Goal: Task Accomplishment & Management: Use online tool/utility

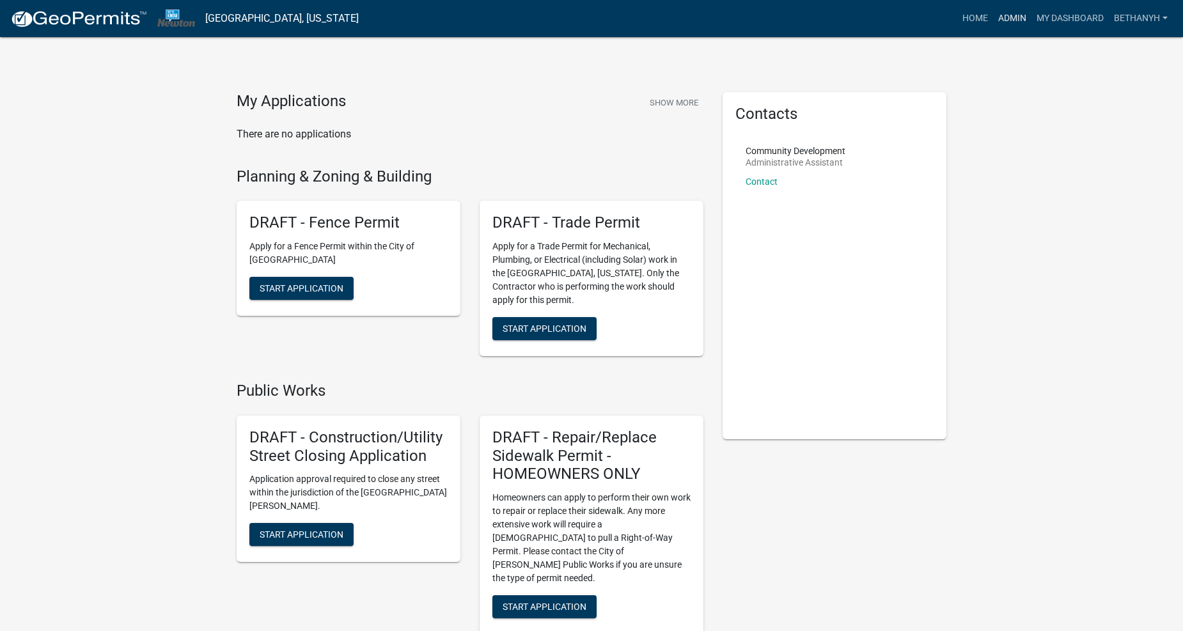
click at [1014, 16] on link "Admin" at bounding box center [1012, 18] width 38 height 24
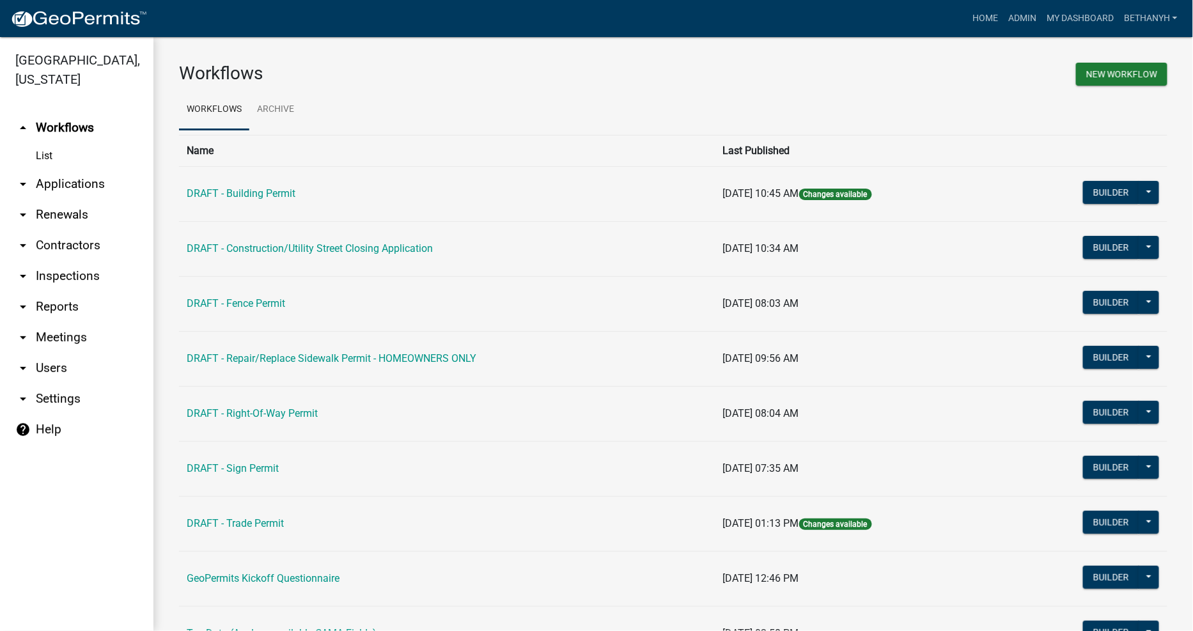
click at [47, 230] on link "arrow_drop_down Contractors" at bounding box center [76, 245] width 153 height 31
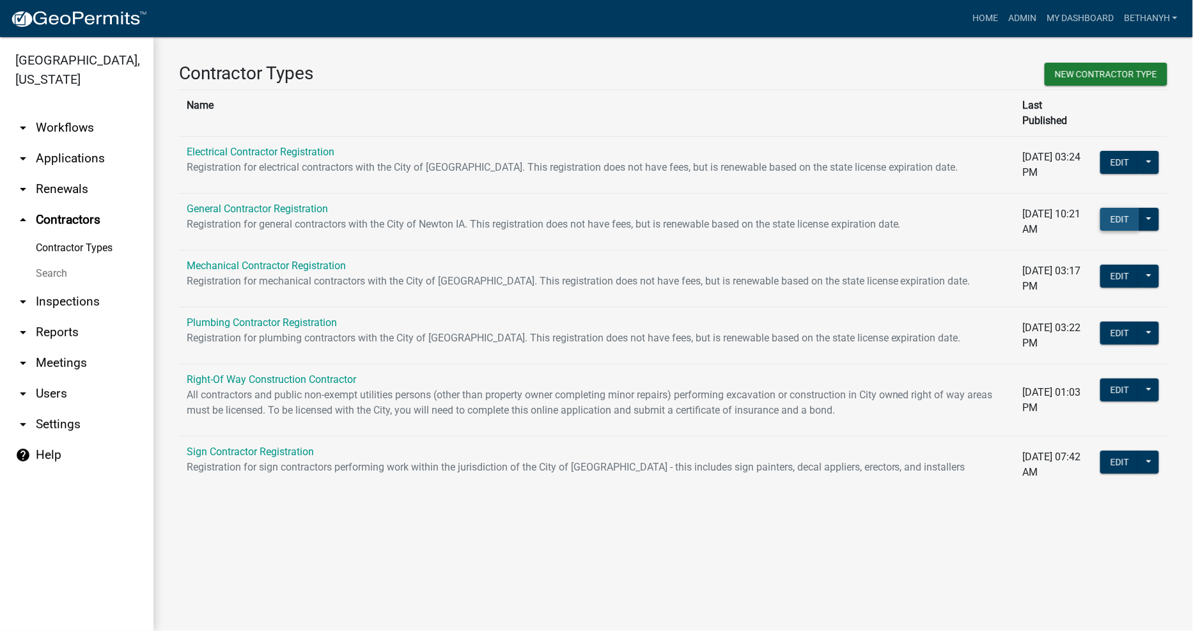
click at [1125, 208] on button "Edit" at bounding box center [1120, 219] width 39 height 23
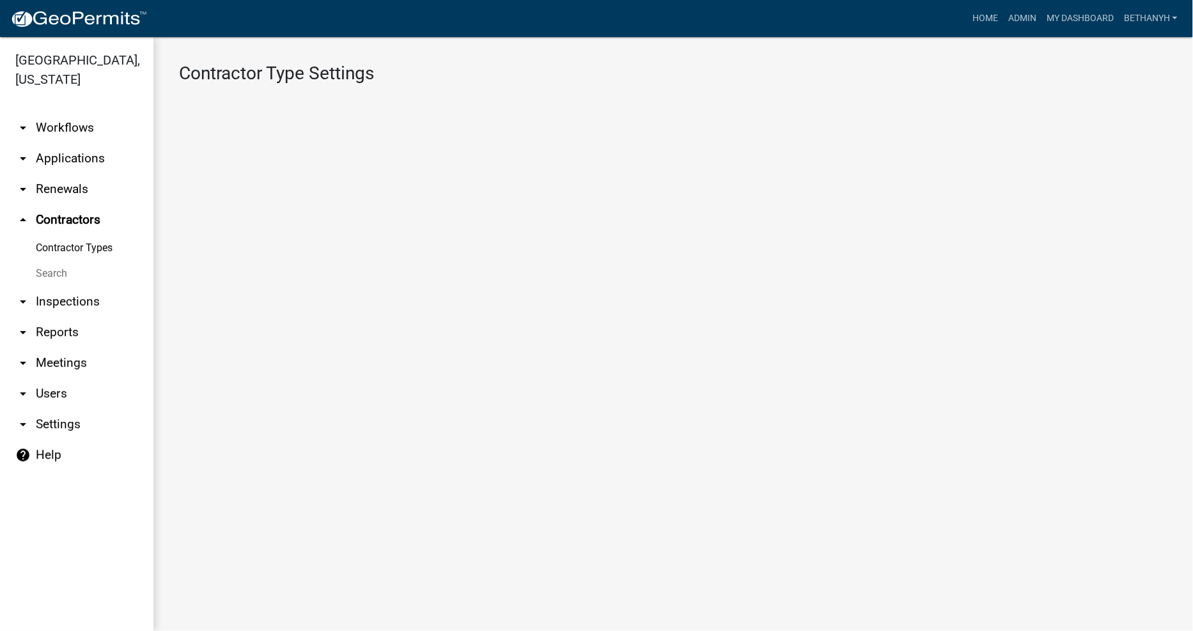
select select "1: 4ef63fe7-b19a-425e-ac95-467e066f44a3"
select select "3: Object"
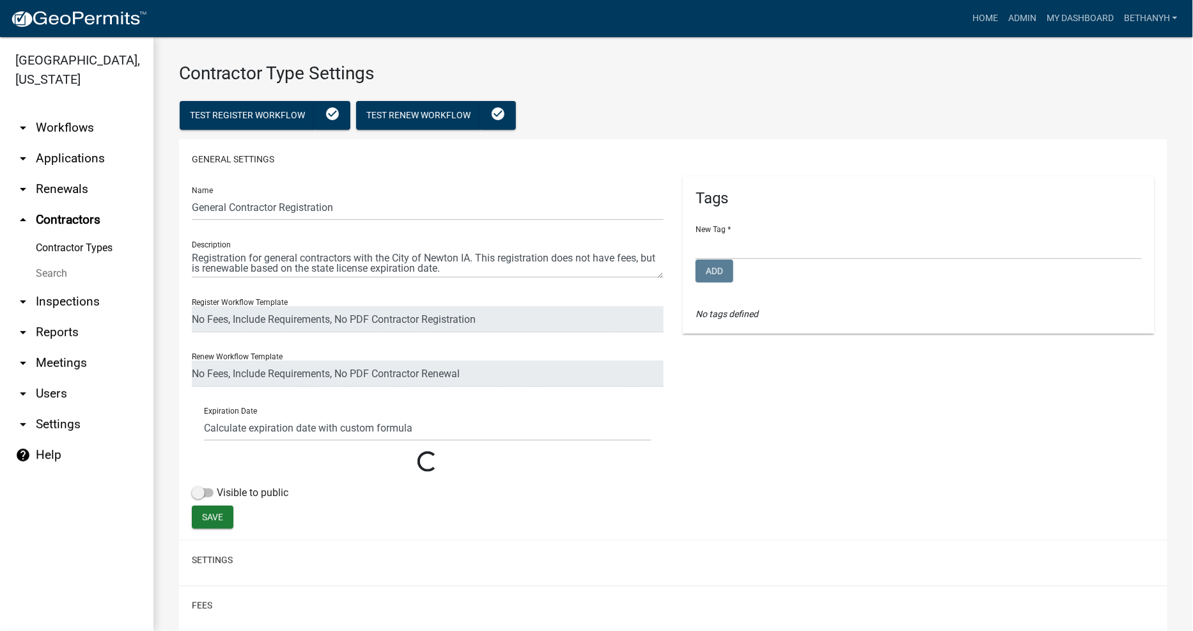
select select
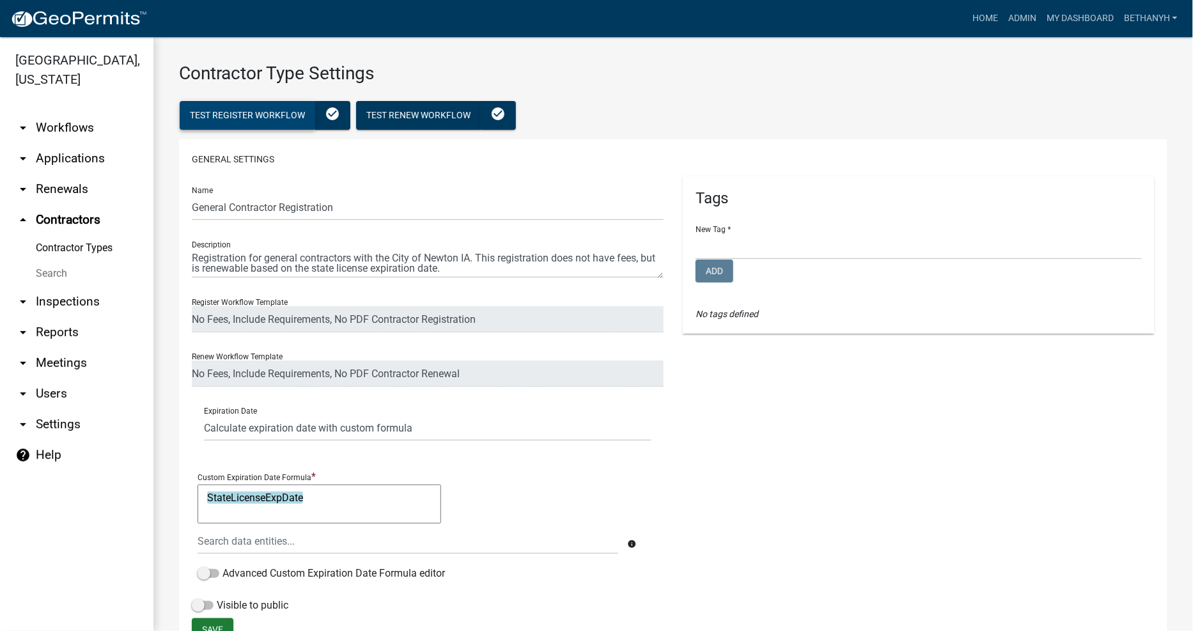
click at [234, 117] on span "Test Register Workflow" at bounding box center [247, 115] width 115 height 10
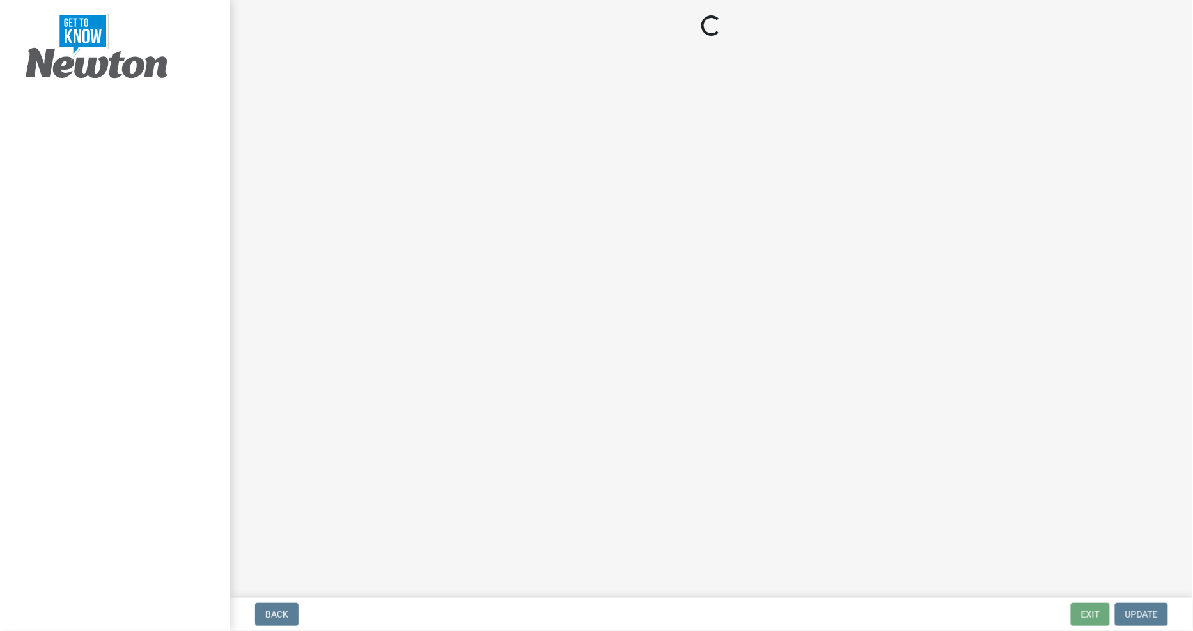
select select "IA"
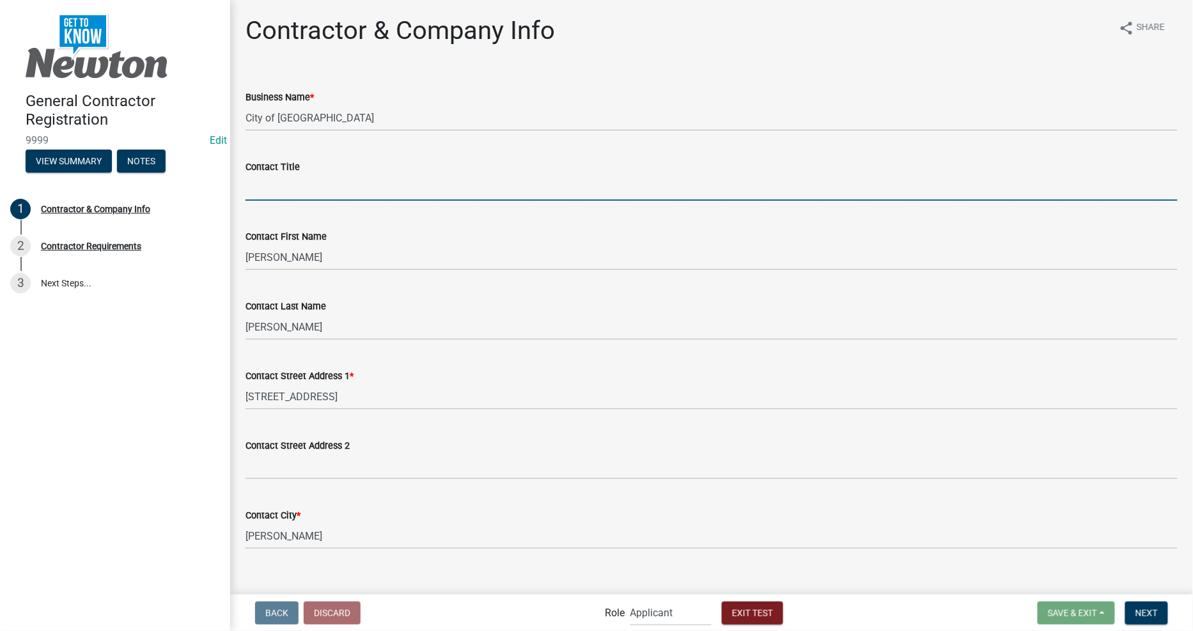
click at [378, 184] on input "Contact Title" at bounding box center [712, 188] width 932 height 26
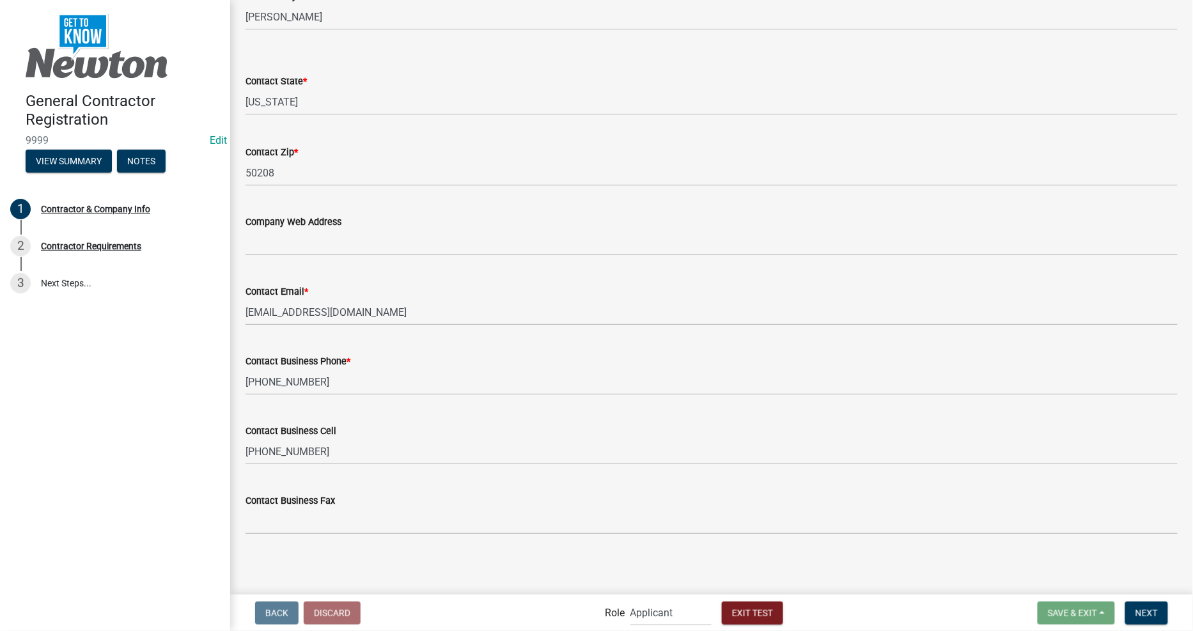
scroll to position [520, 0]
type input "aaabc"
click at [1146, 604] on button "Next" at bounding box center [1146, 613] width 43 height 23
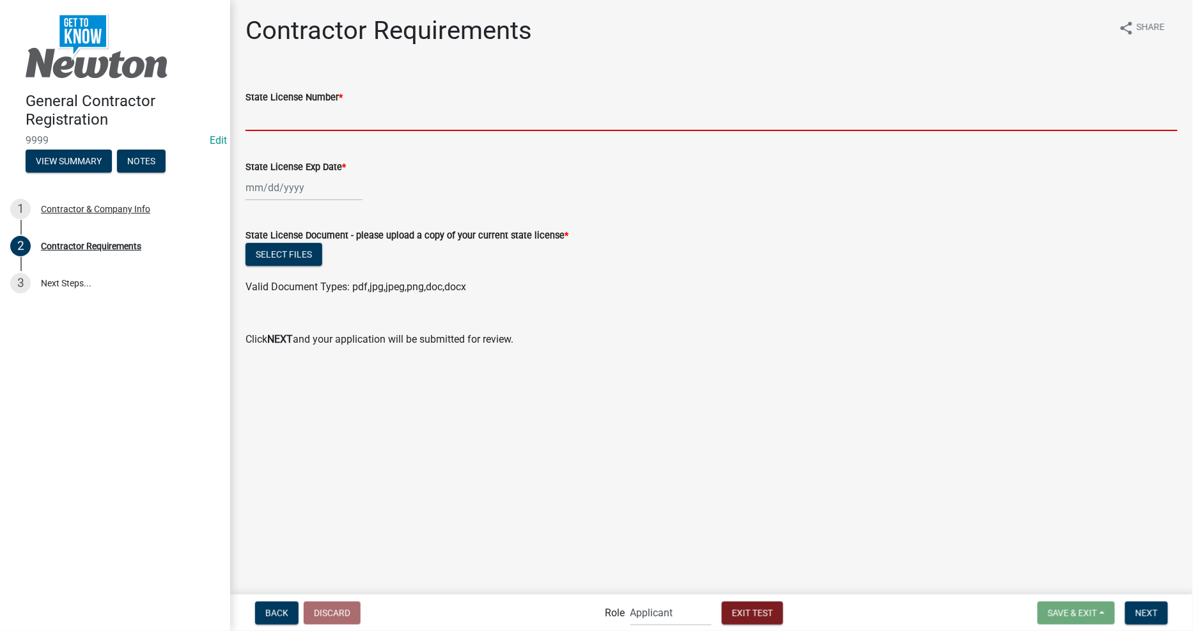
click at [277, 111] on input "State License Number *" at bounding box center [712, 118] width 932 height 26
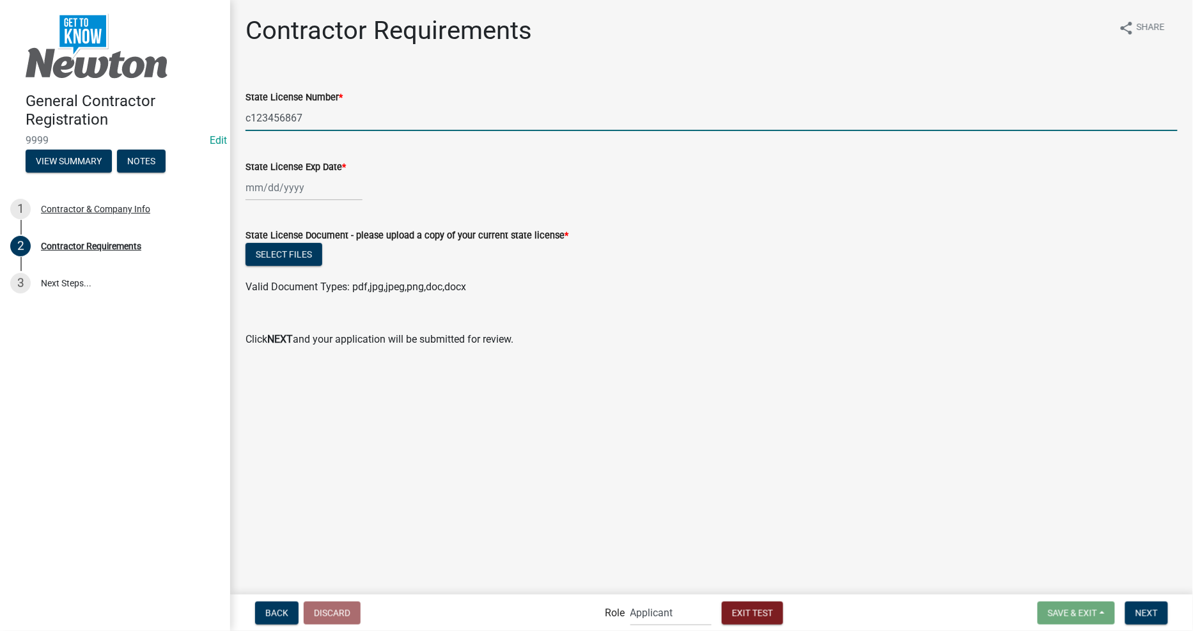
type input "c123456867"
click at [279, 192] on div at bounding box center [304, 188] width 117 height 26
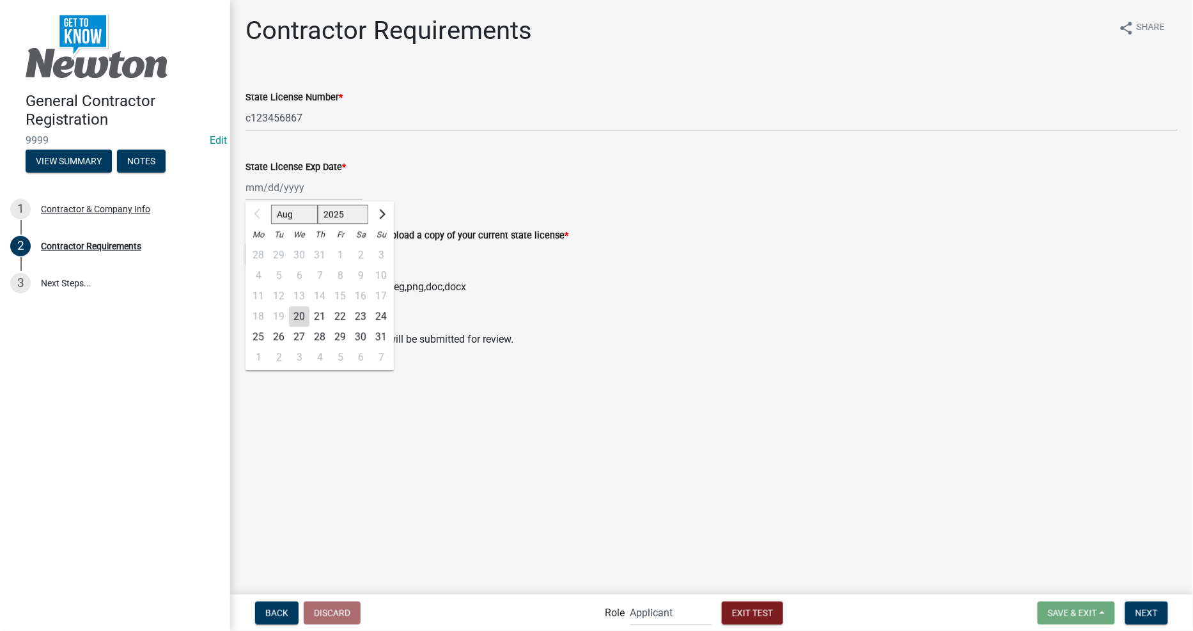
click at [346, 337] on div "29" at bounding box center [340, 337] width 20 height 20
type input "[DATE]"
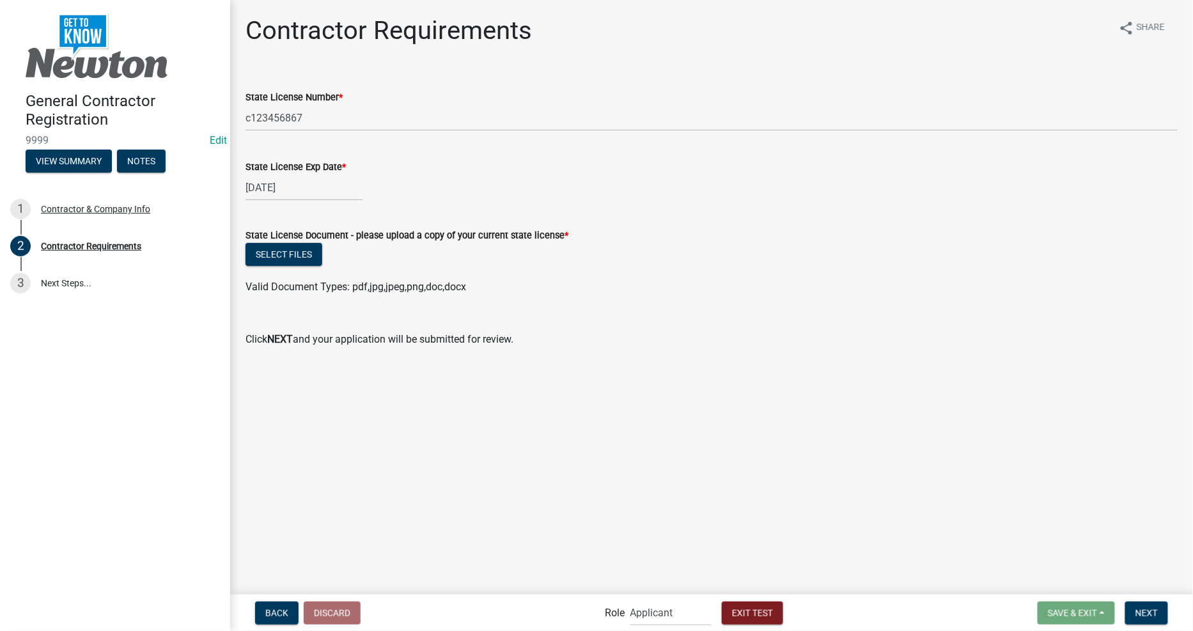
click at [544, 379] on main "Contractor Requirements share Share State License Number * c123456867 State Lic…" at bounding box center [711, 296] width 963 height 593
click at [1145, 610] on span "Next" at bounding box center [1147, 613] width 22 height 10
click at [288, 251] on button "Select files" at bounding box center [284, 254] width 77 height 23
click at [307, 258] on button "Select files" at bounding box center [284, 254] width 77 height 23
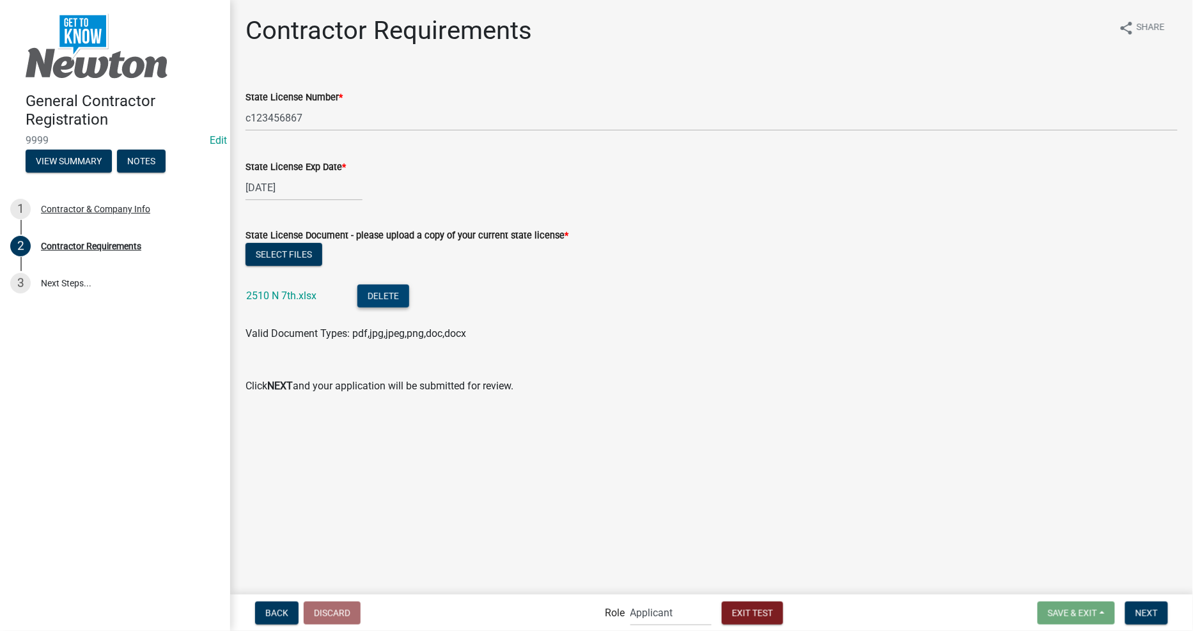
click at [398, 301] on button "Delete" at bounding box center [383, 296] width 52 height 23
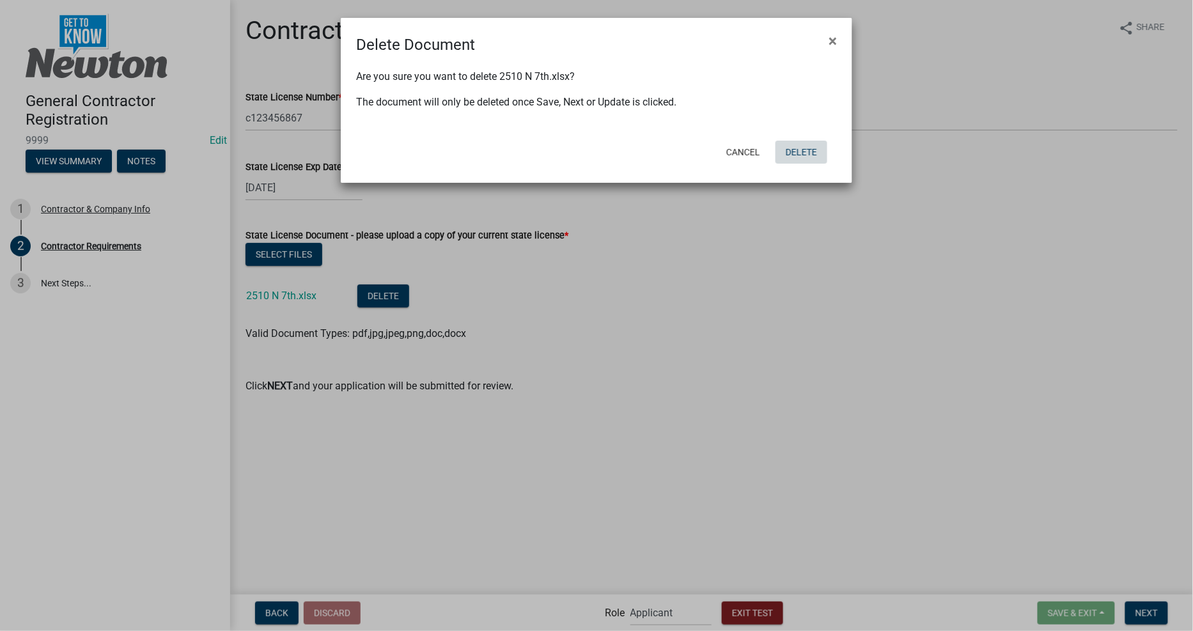
click at [799, 146] on button "Delete" at bounding box center [802, 152] width 52 height 23
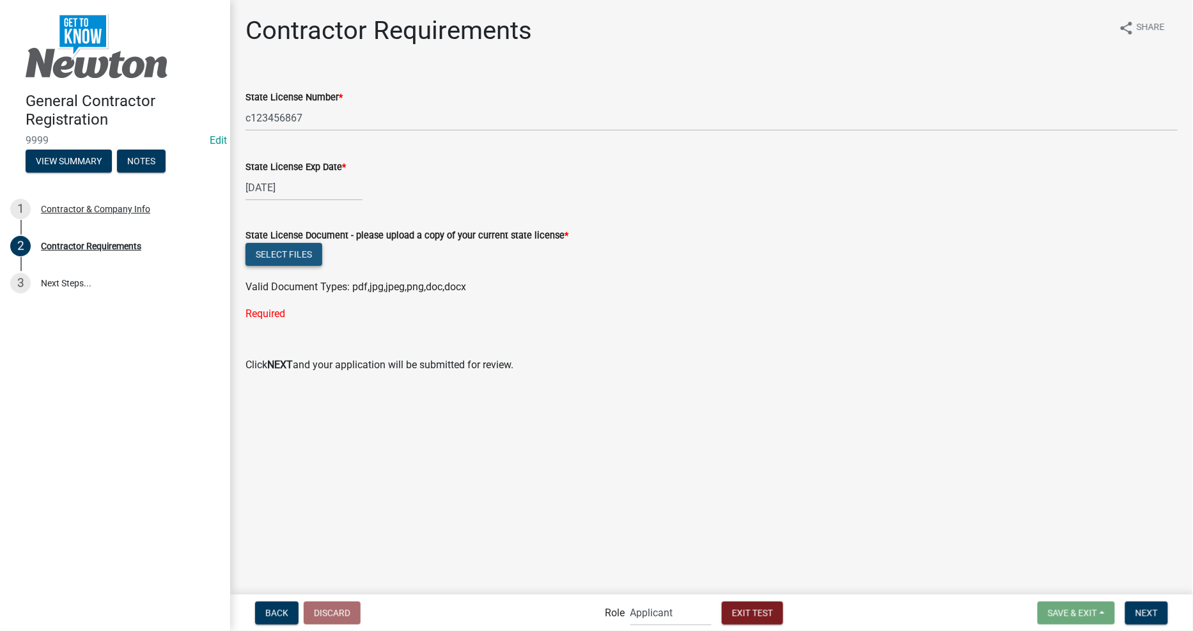
click at [310, 263] on button "Select files" at bounding box center [284, 254] width 77 height 23
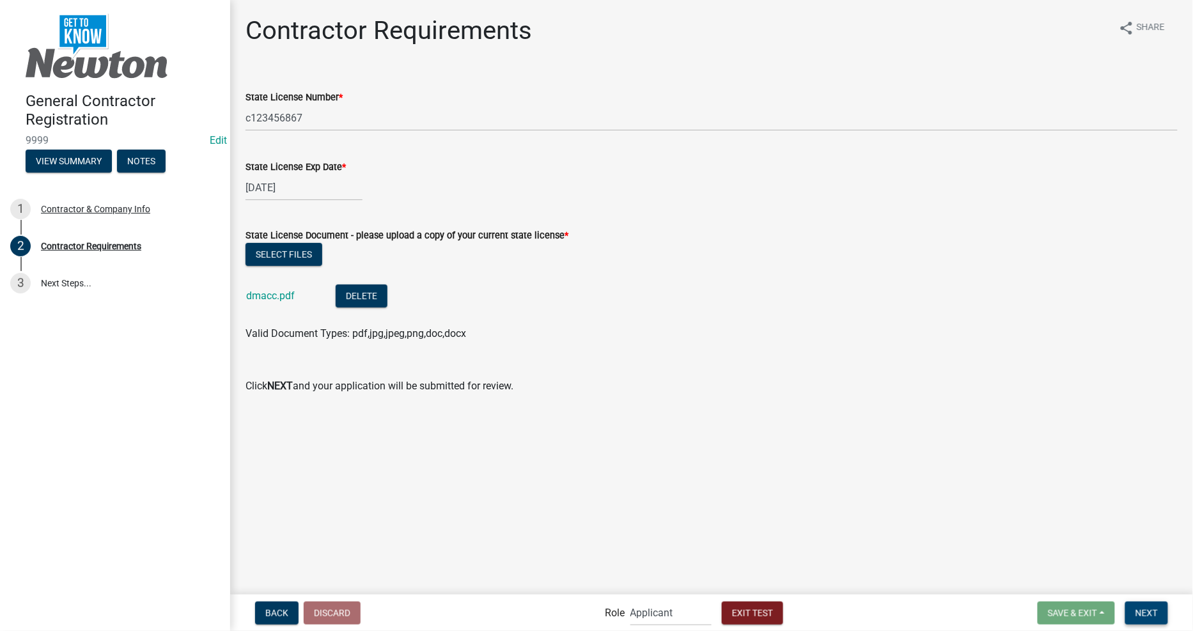
click at [1151, 614] on span "Next" at bounding box center [1147, 613] width 22 height 10
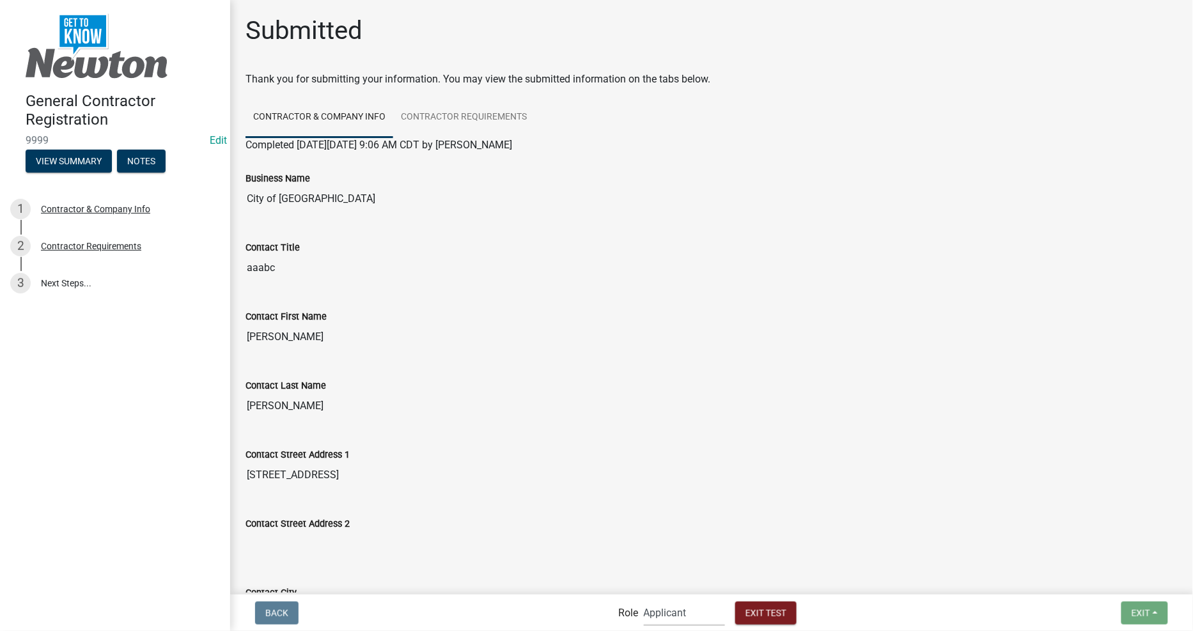
click at [664, 618] on select "Applicant Permit Technician Admin" at bounding box center [684, 613] width 81 height 26
select select "5805852f-8761-4b18-8554-11011ee0aebd"
click at [644, 600] on select "Applicant Permit Technician Admin" at bounding box center [684, 613] width 81 height 26
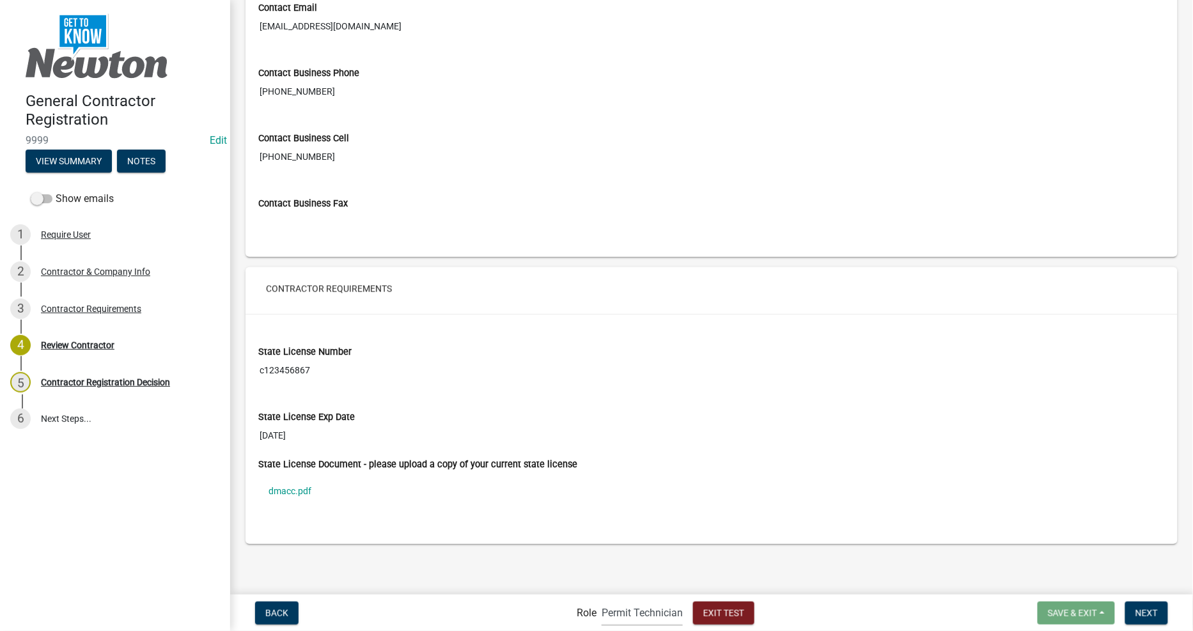
scroll to position [803, 0]
click at [279, 487] on link "dmacc.pdf" at bounding box center [711, 489] width 907 height 29
click at [1154, 599] on nav "Back Role Applicant Permit Technician Admin Exit Test Save & Exit Save Save & E…" at bounding box center [711, 613] width 963 height 36
click at [1157, 610] on span "Next" at bounding box center [1147, 613] width 22 height 10
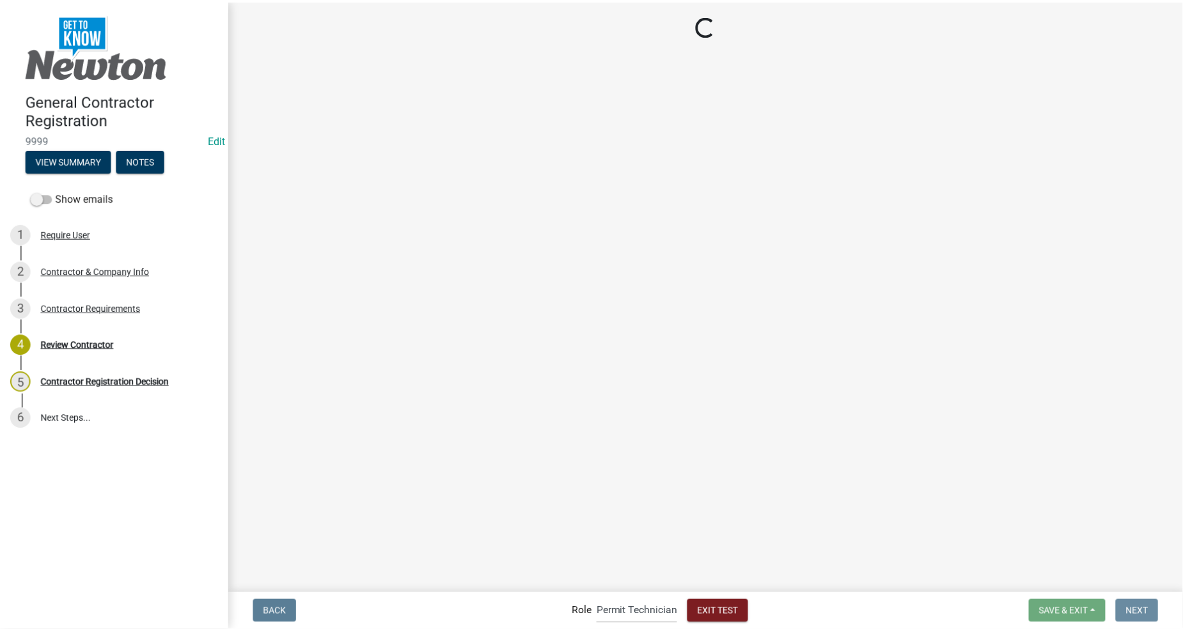
scroll to position [0, 0]
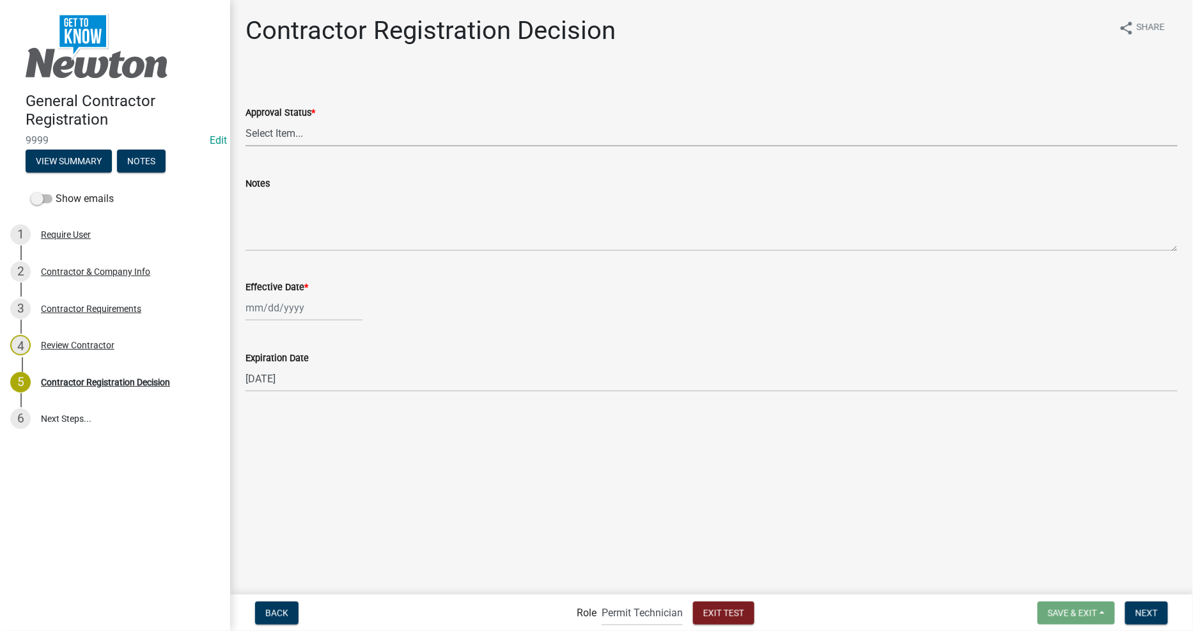
click at [357, 139] on select "Select Item... Approved Denied" at bounding box center [712, 133] width 932 height 26
click at [246, 120] on select "Select Item... Approved Denied" at bounding box center [712, 133] width 932 height 26
select select "4b86b809-39dd-4c68-9f3d-fdb3e7050482"
click at [310, 302] on div at bounding box center [304, 308] width 117 height 26
select select "8"
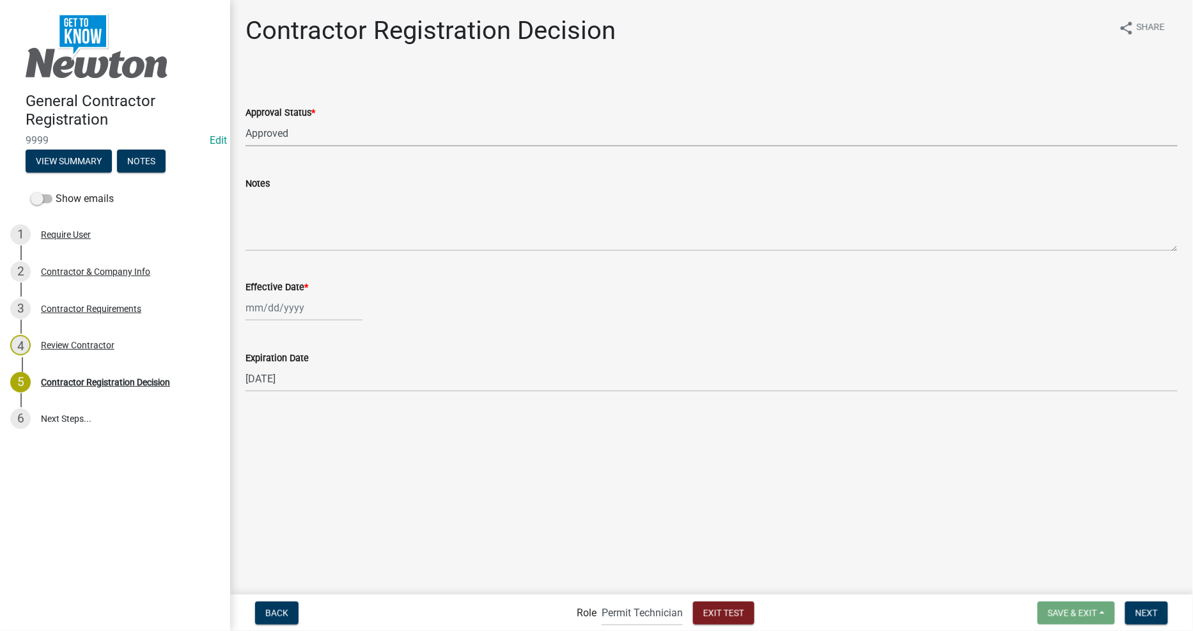
select select "2025"
click at [306, 434] on div "20" at bounding box center [299, 437] width 20 height 20
type input "[DATE]"
click at [659, 488] on main "Contractor Registration Decision share Share Approval Status * Select Item... A…" at bounding box center [711, 296] width 963 height 593
click at [1137, 603] on button "Next" at bounding box center [1146, 613] width 43 height 23
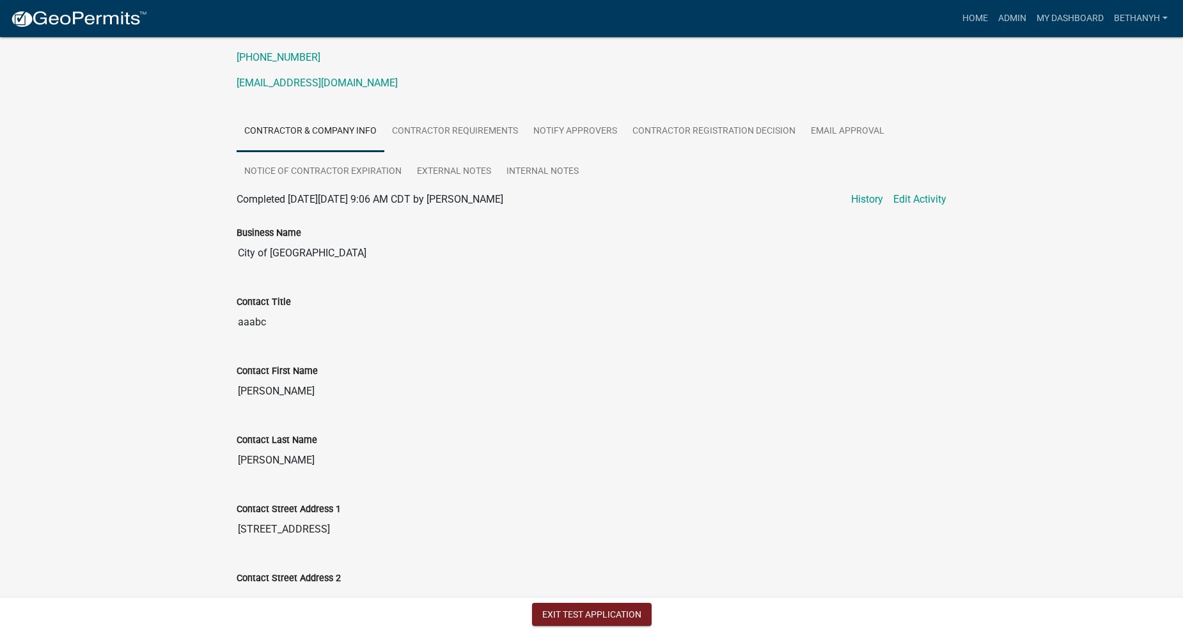
scroll to position [355, 0]
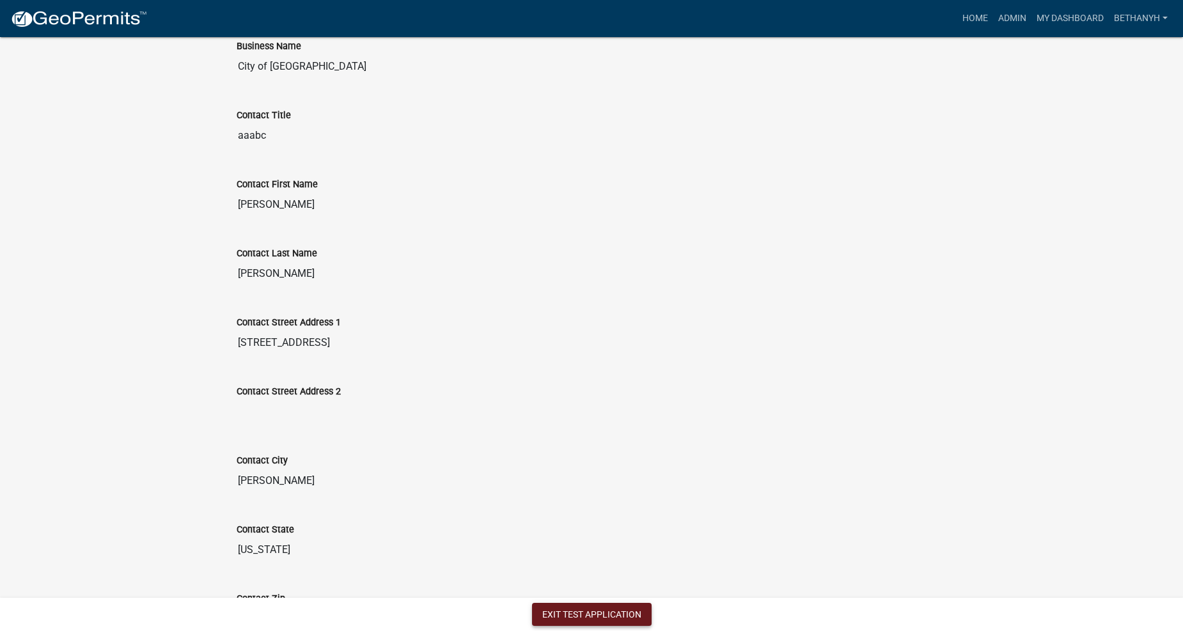
click at [560, 615] on button "Exit Test Application" at bounding box center [592, 614] width 120 height 23
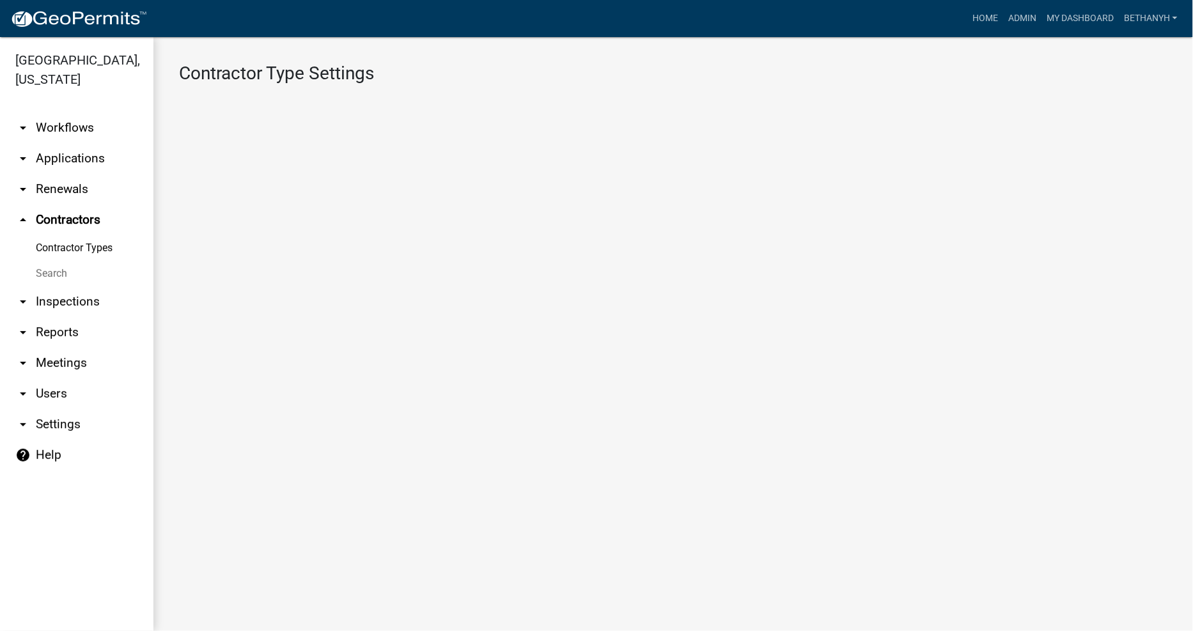
select select "1: 4ef63fe7-b19a-425e-ac95-467e066f44a3"
select select "3: Object"
select select
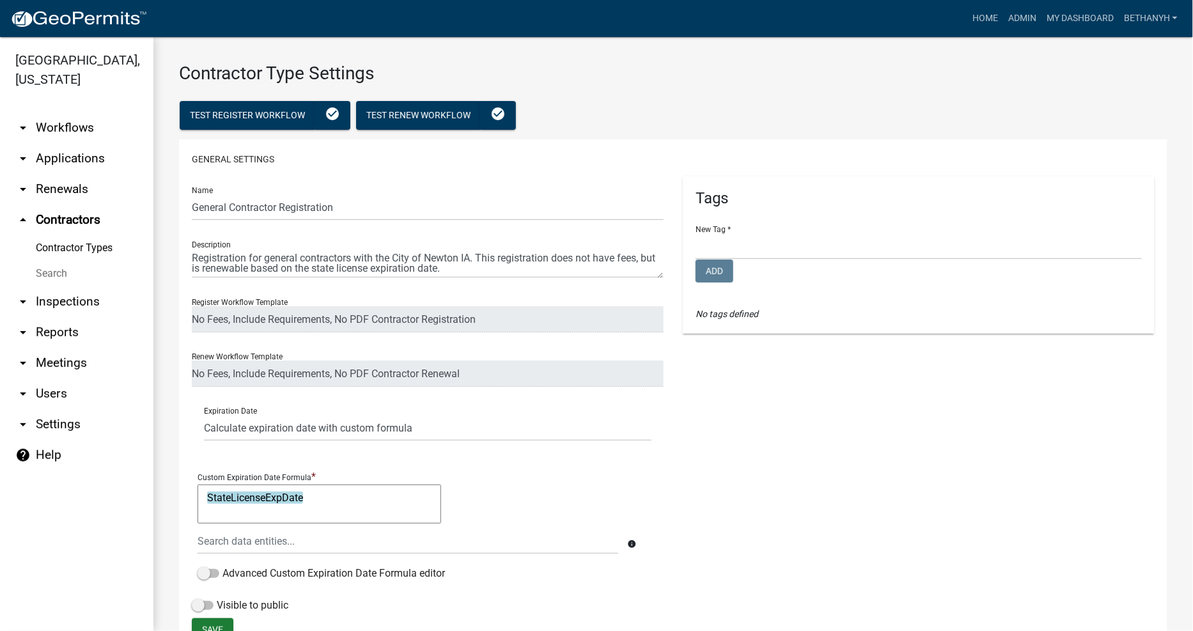
scroll to position [71, 0]
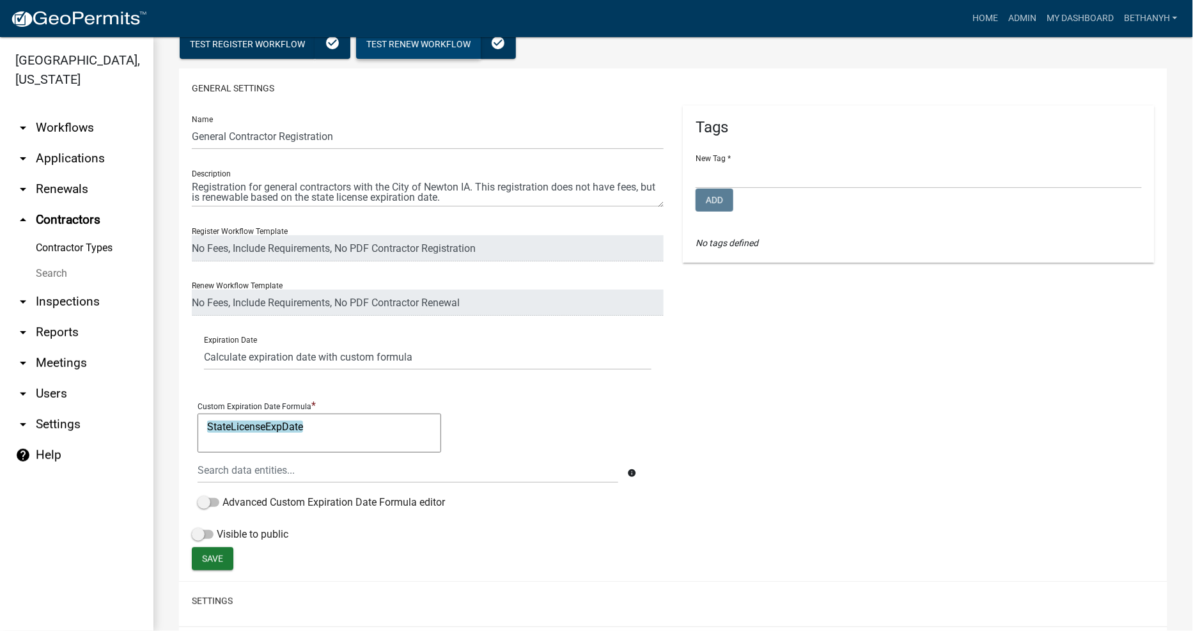
click at [411, 49] on button "Test Renew Workflow" at bounding box center [418, 44] width 125 height 29
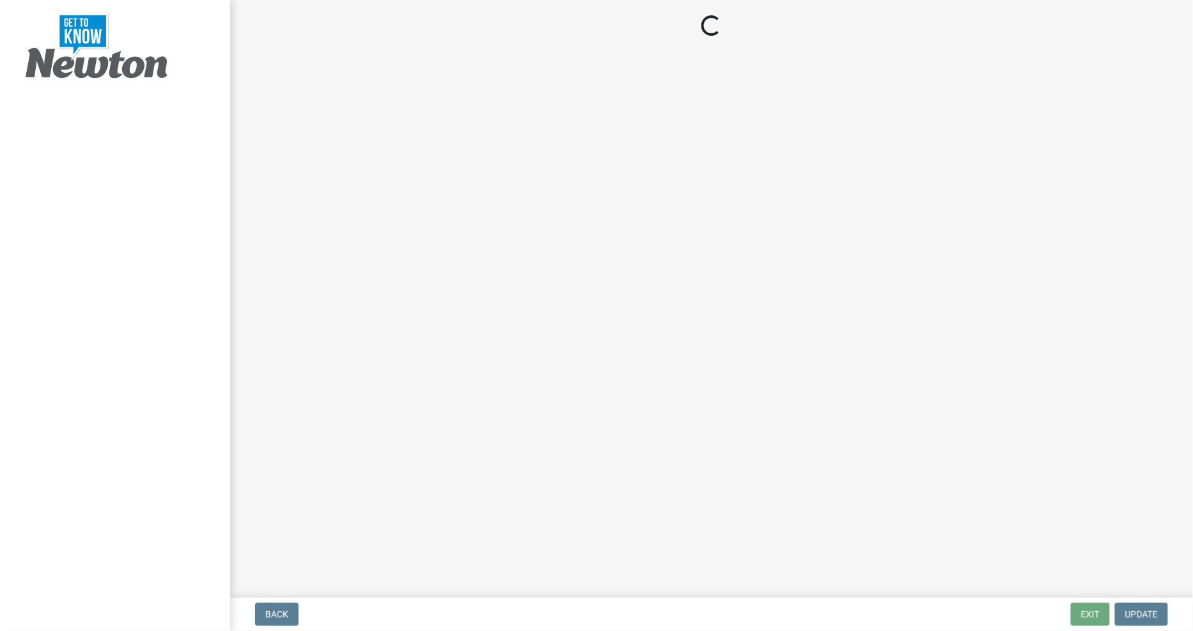
select select "IA"
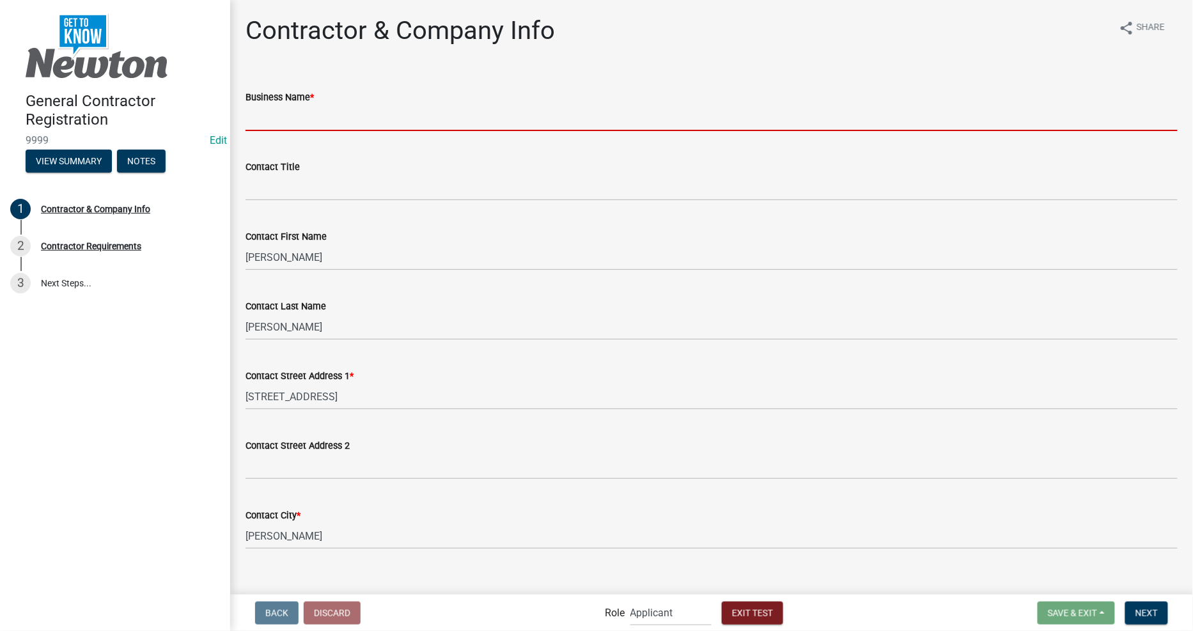
click at [381, 123] on input "Business Name *" at bounding box center [712, 118] width 932 height 26
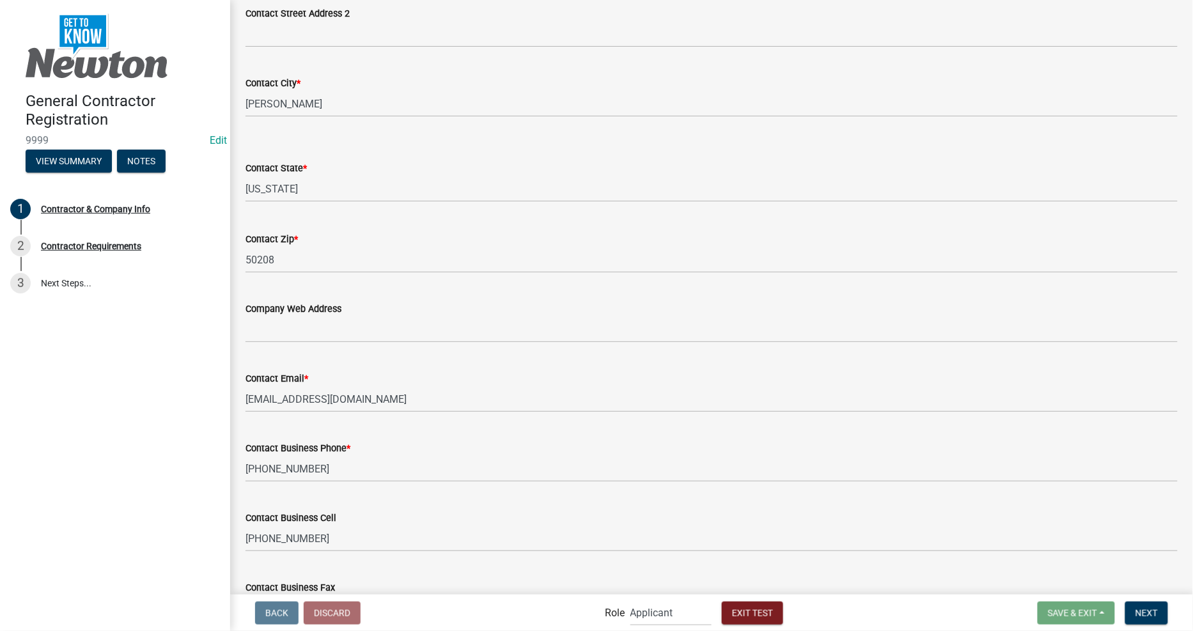
scroll to position [520, 0]
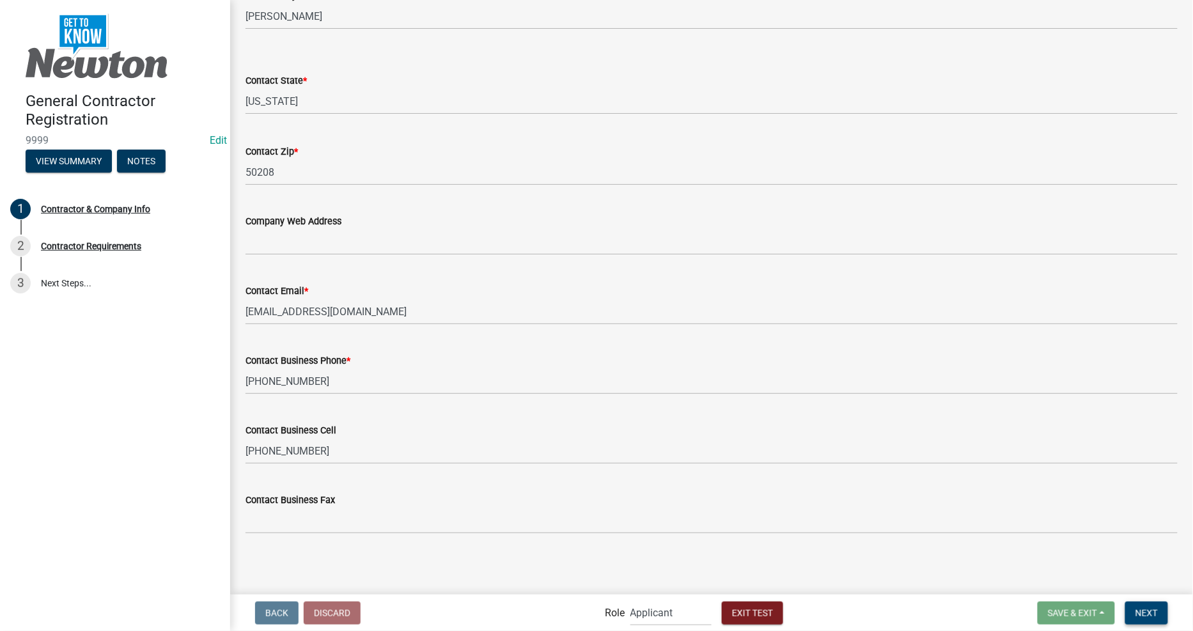
type input "aabc"
click at [1139, 616] on span "Next" at bounding box center [1147, 613] width 22 height 10
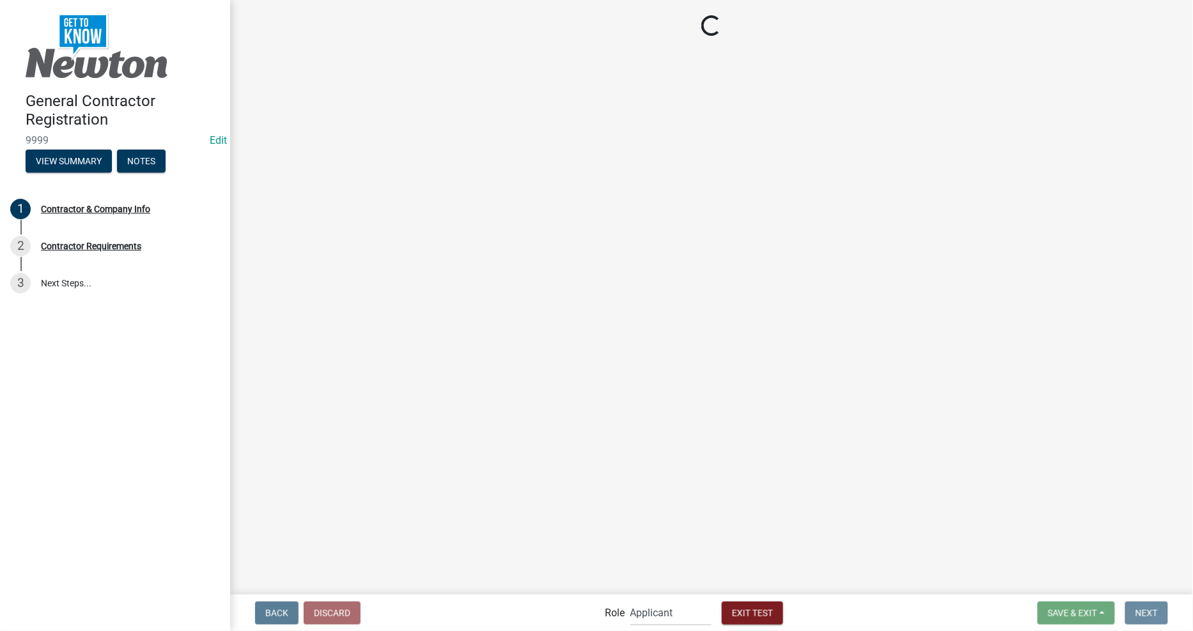
scroll to position [0, 0]
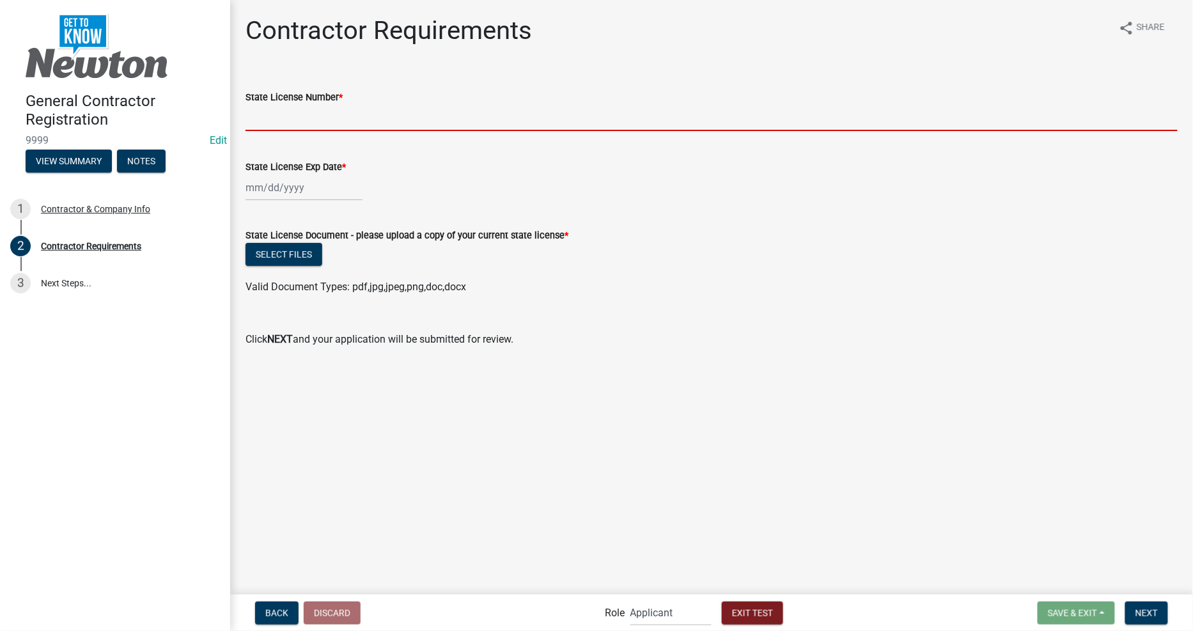
click at [336, 119] on input "State License Number *" at bounding box center [712, 118] width 932 height 26
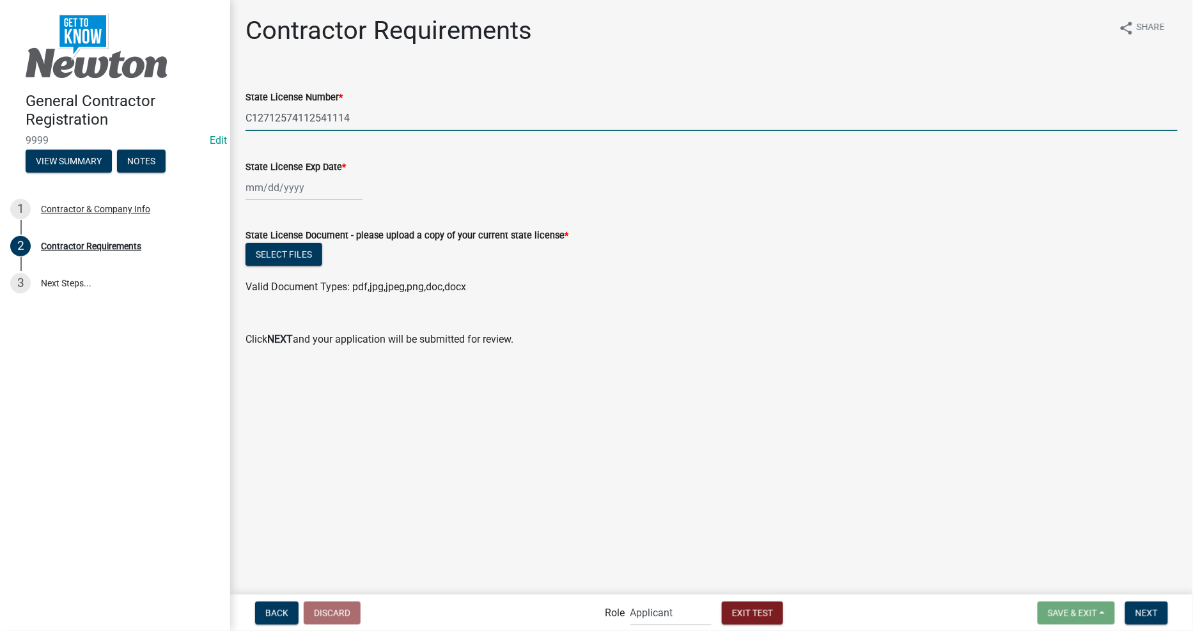
type input "C12712574112541114"
click at [296, 186] on div at bounding box center [304, 188] width 117 height 26
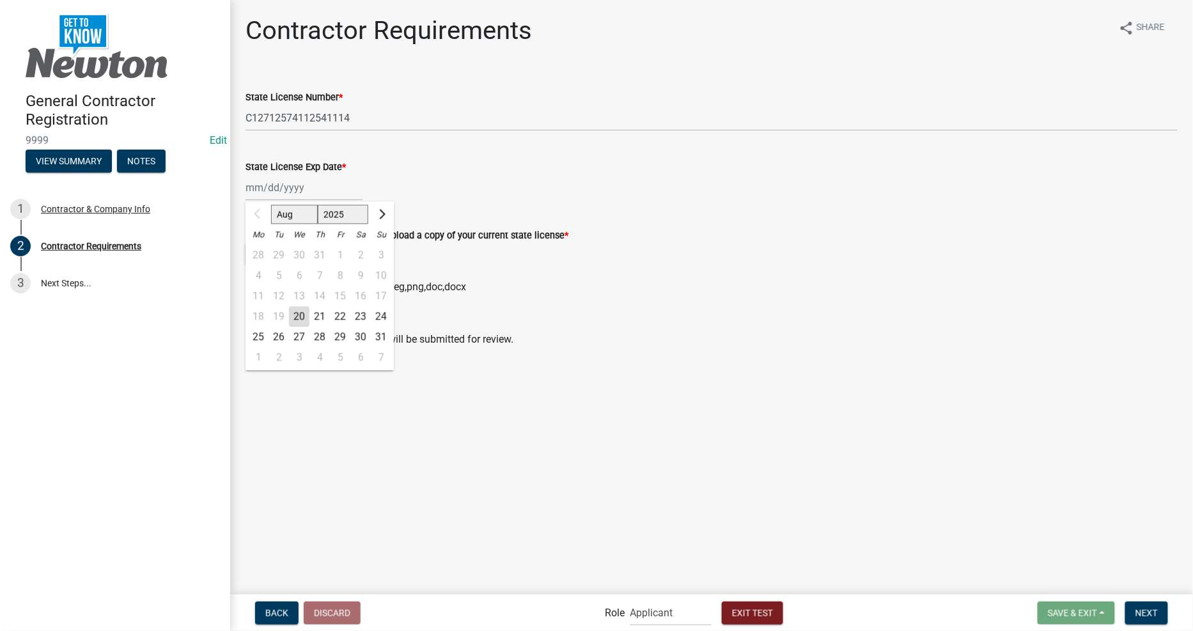
click at [377, 337] on div "31" at bounding box center [381, 337] width 20 height 20
type input "[DATE]"
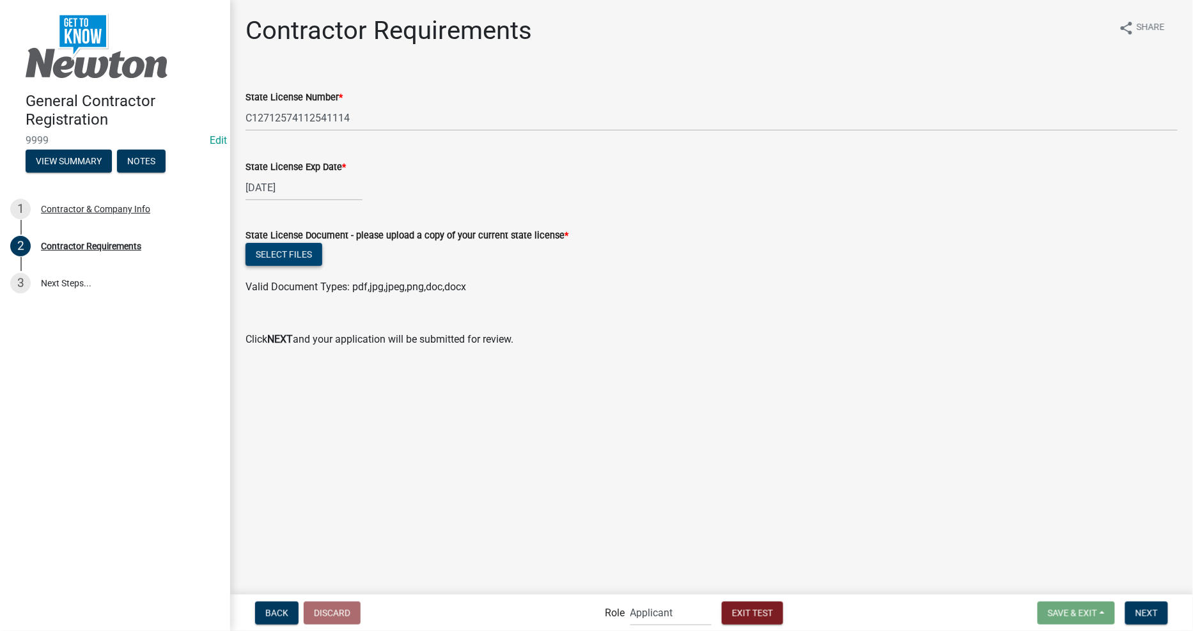
click at [279, 243] on button "Select files" at bounding box center [284, 254] width 77 height 23
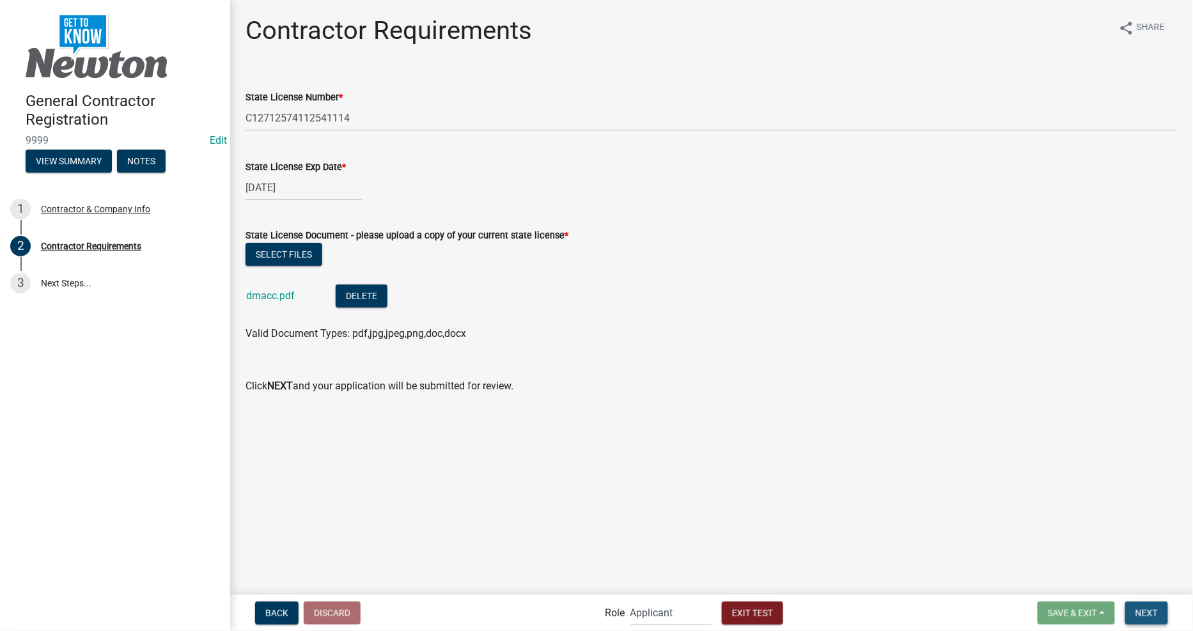
click at [1143, 605] on button "Next" at bounding box center [1146, 613] width 43 height 23
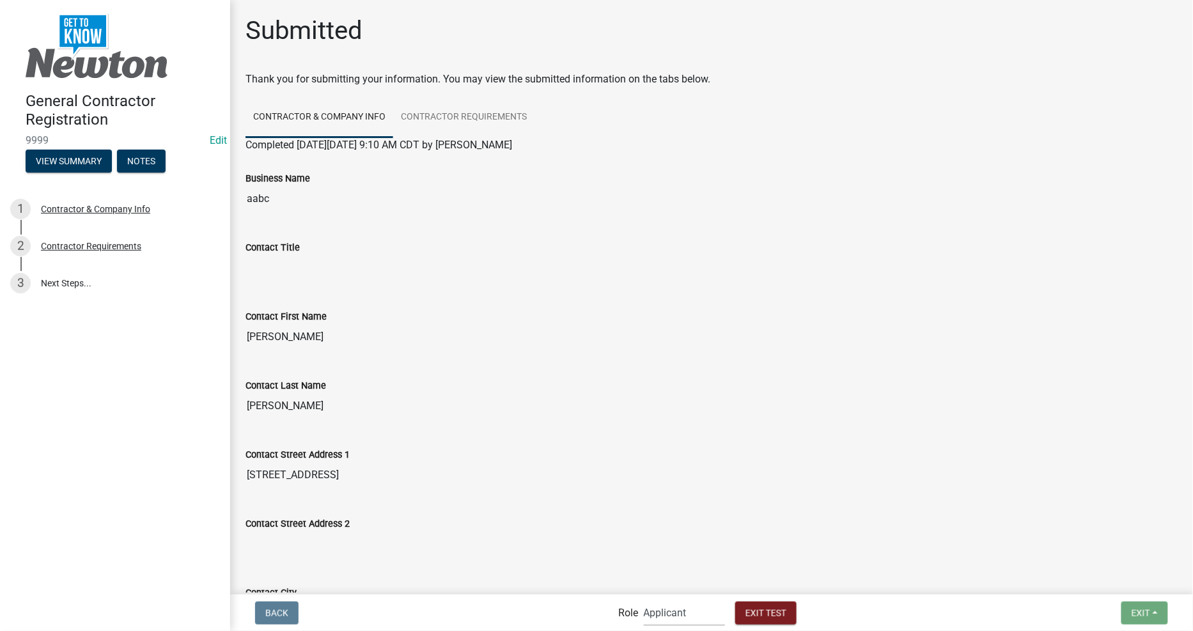
click at [681, 621] on select "Applicant Permit Technician Admin" at bounding box center [684, 613] width 81 height 26
select select "5805852f-8761-4b18-8554-11011ee0aebd"
click at [644, 600] on select "Applicant Permit Technician Admin" at bounding box center [684, 613] width 81 height 26
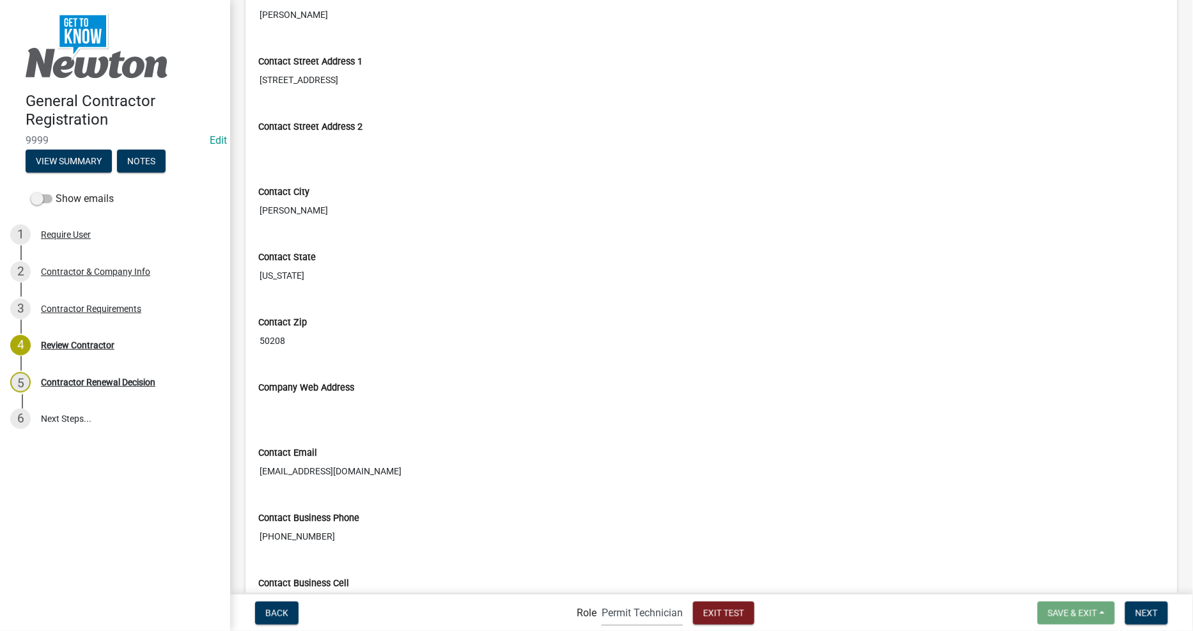
scroll to position [803, 0]
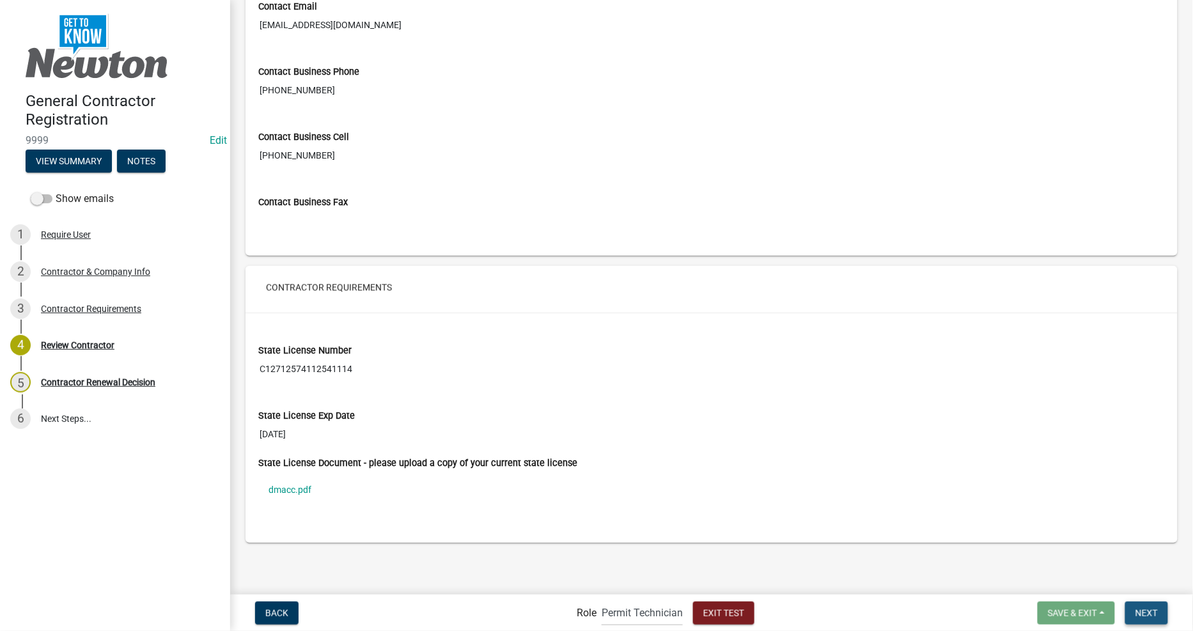
click at [1159, 608] on button "Next" at bounding box center [1146, 613] width 43 height 23
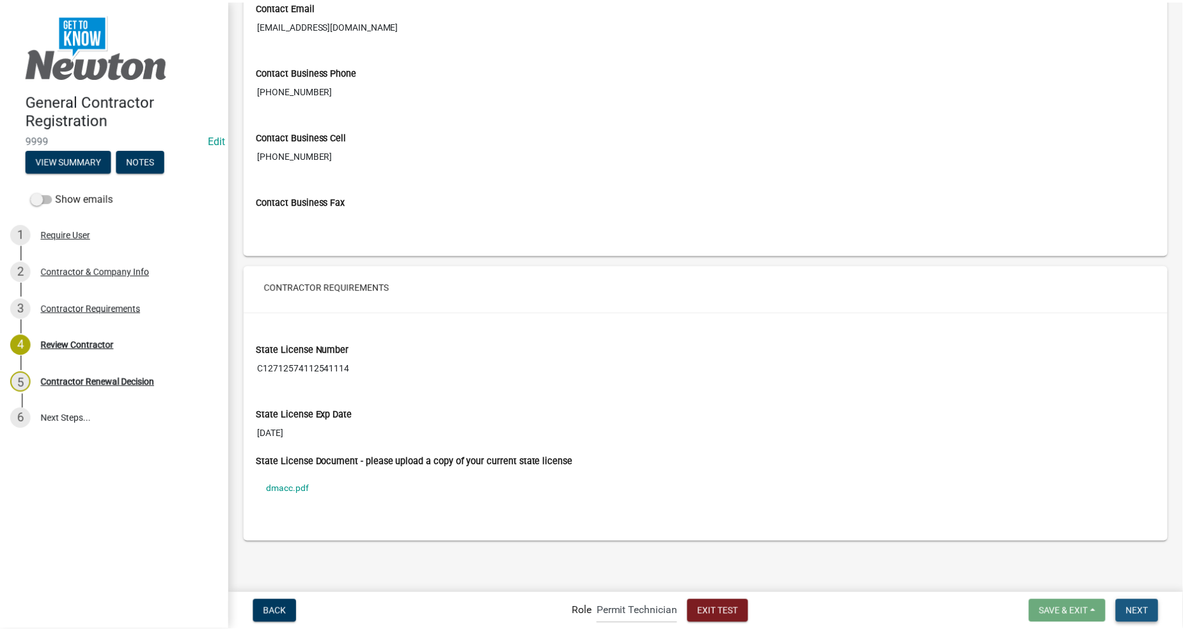
scroll to position [0, 0]
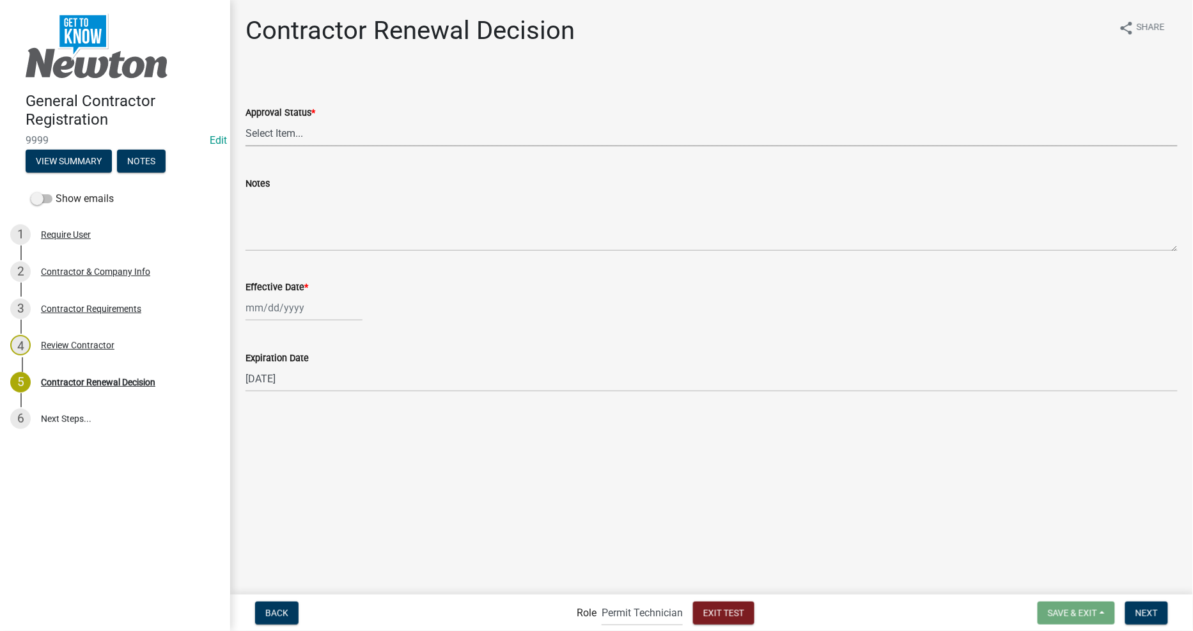
click at [281, 134] on select "Select Item... Approved Denied" at bounding box center [712, 133] width 932 height 26
click at [246, 120] on select "Select Item... Approved Denied" at bounding box center [712, 133] width 932 height 26
select select "30db8998-795d-4bbe-8e49-f1ade8865815"
click at [324, 317] on div at bounding box center [304, 308] width 117 height 26
select select "8"
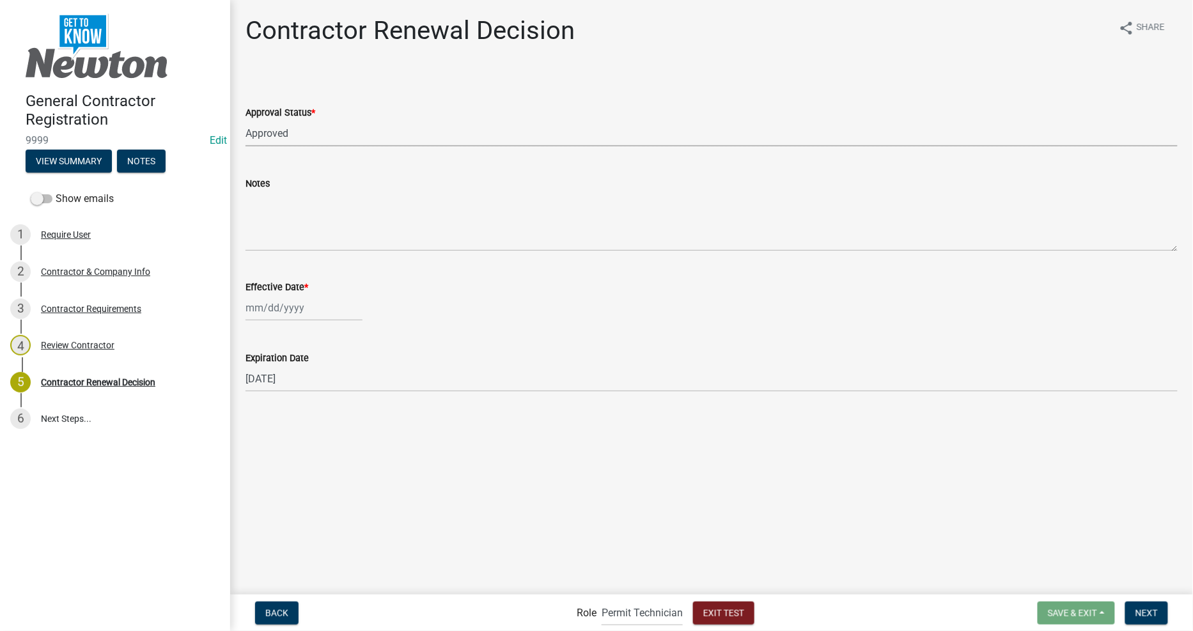
select select "2025"
drag, startPoint x: 302, startPoint y: 436, endPoint x: 310, endPoint y: 437, distance: 7.8
click at [302, 436] on div "20" at bounding box center [299, 437] width 20 height 20
type input "[DATE]"
click at [425, 476] on main "Contractor Renewal Decision share Share Approval Status * Select Item... Approv…" at bounding box center [711, 296] width 963 height 593
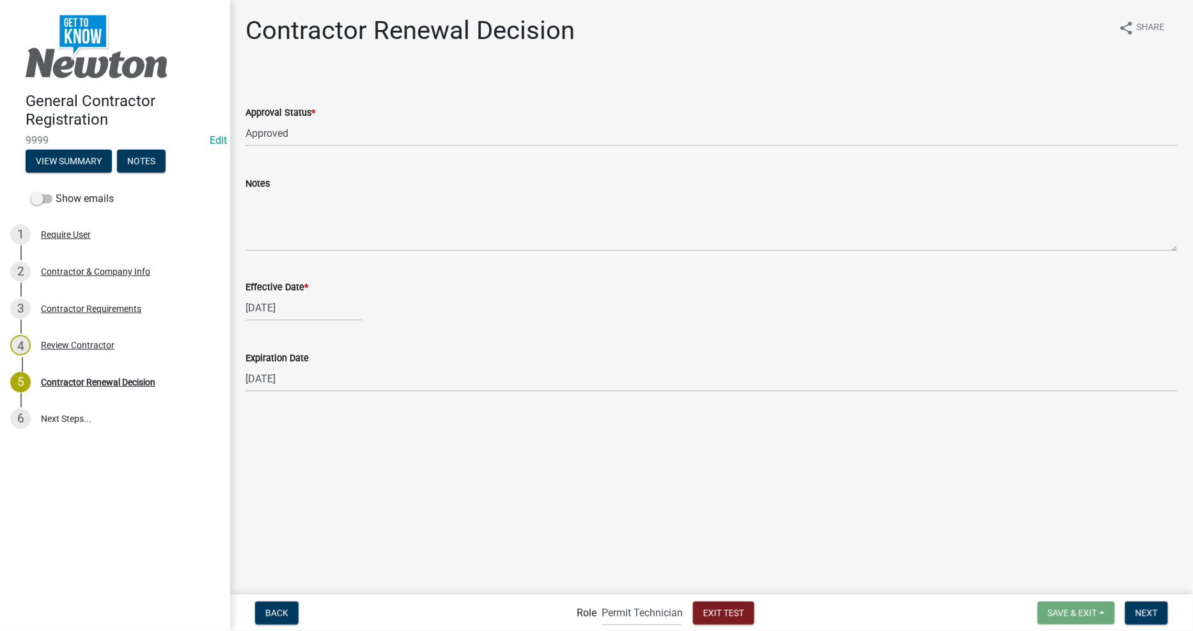
click at [1179, 617] on div "Back Role Applicant Permit Technician Admin Exit Test Save & Exit Save Save & E…" at bounding box center [711, 613] width 943 height 26
click at [1166, 616] on button "Next" at bounding box center [1146, 613] width 43 height 23
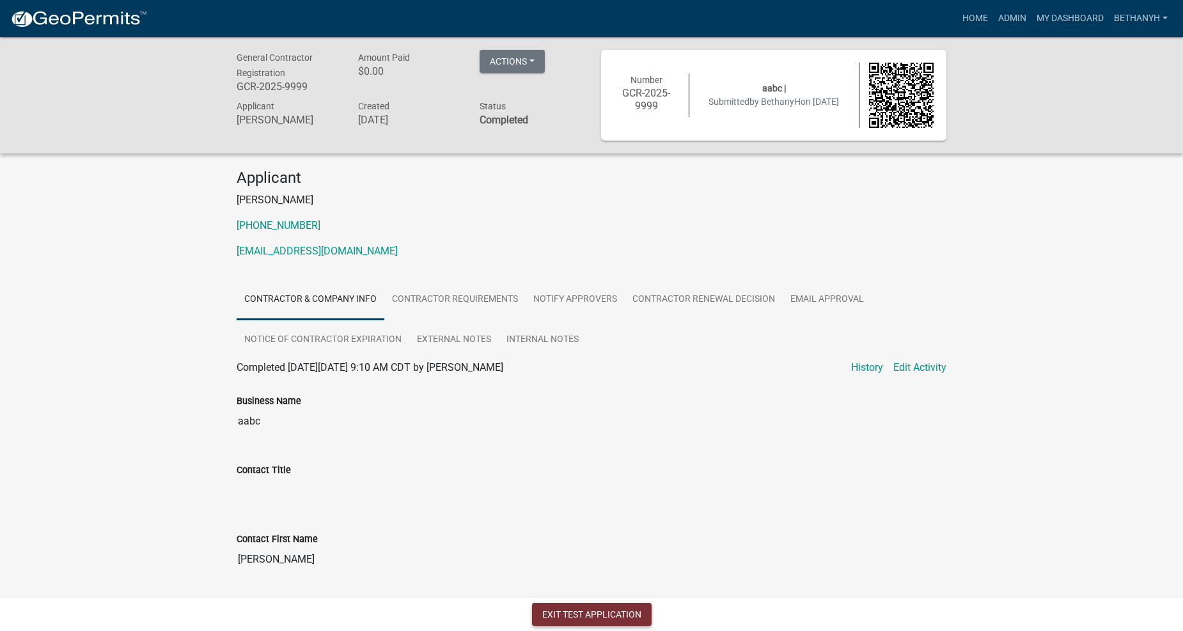
click at [620, 619] on button "Exit Test Application" at bounding box center [592, 614] width 120 height 23
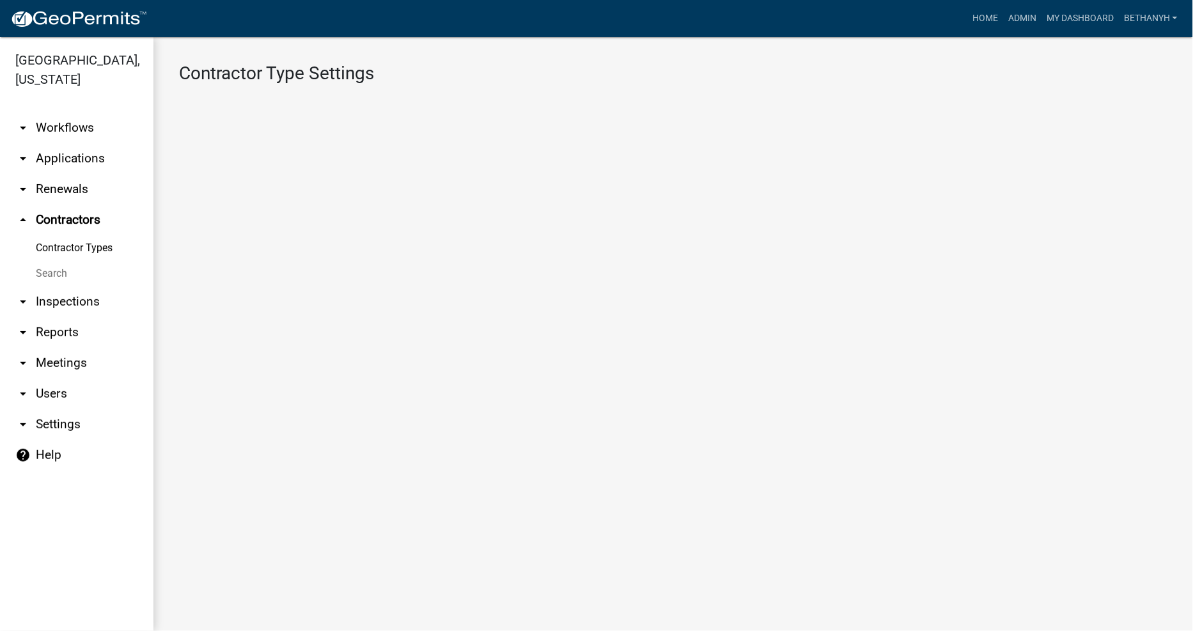
select select "1: 4ef63fe7-b19a-425e-ac95-467e066f44a3"
select select "3: Object"
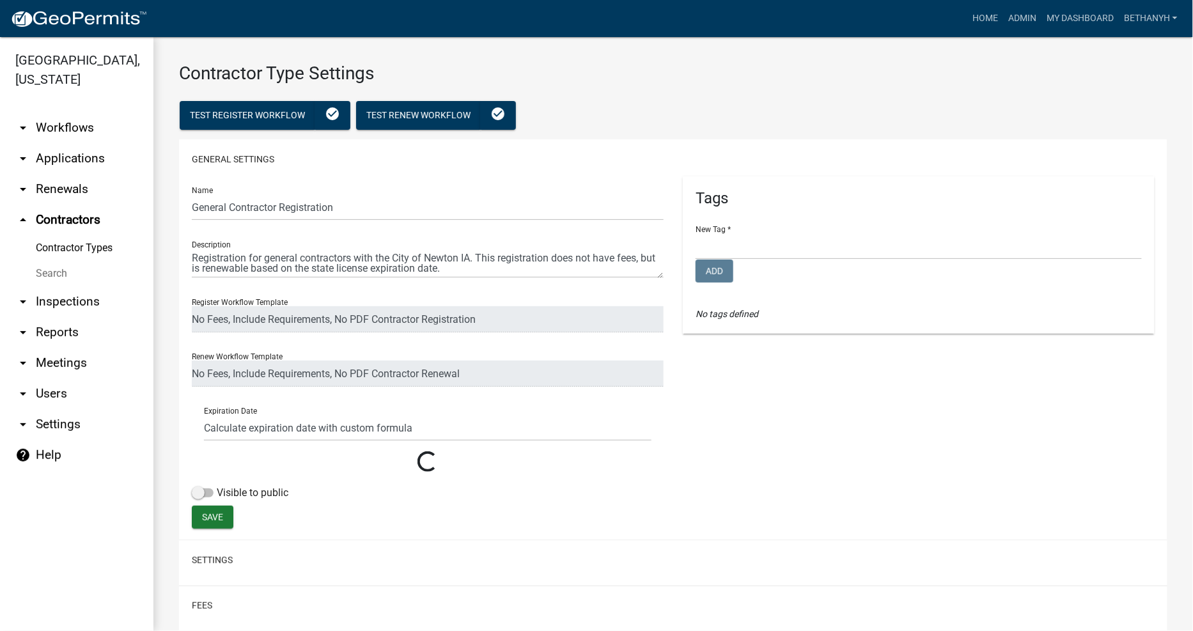
select select
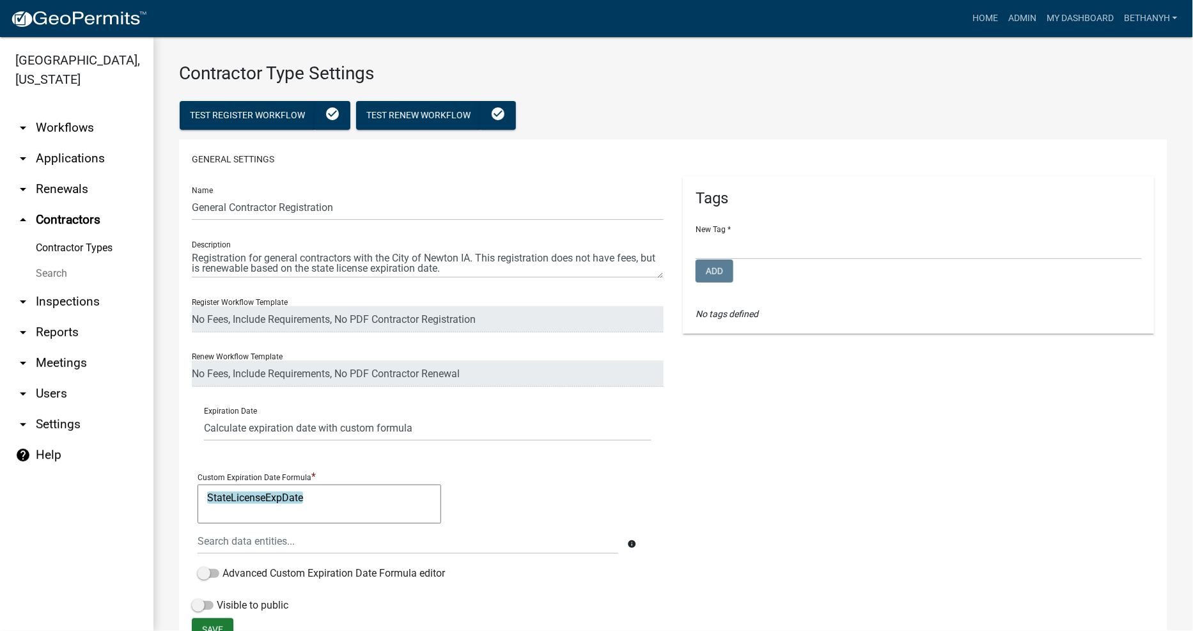
click at [1054, 481] on div "Tags New Tag * Community Development Planning & Zoning & Building Public Works …" at bounding box center [918, 396] width 491 height 441
click at [427, 115] on span "Test Renew Workflow" at bounding box center [418, 115] width 104 height 10
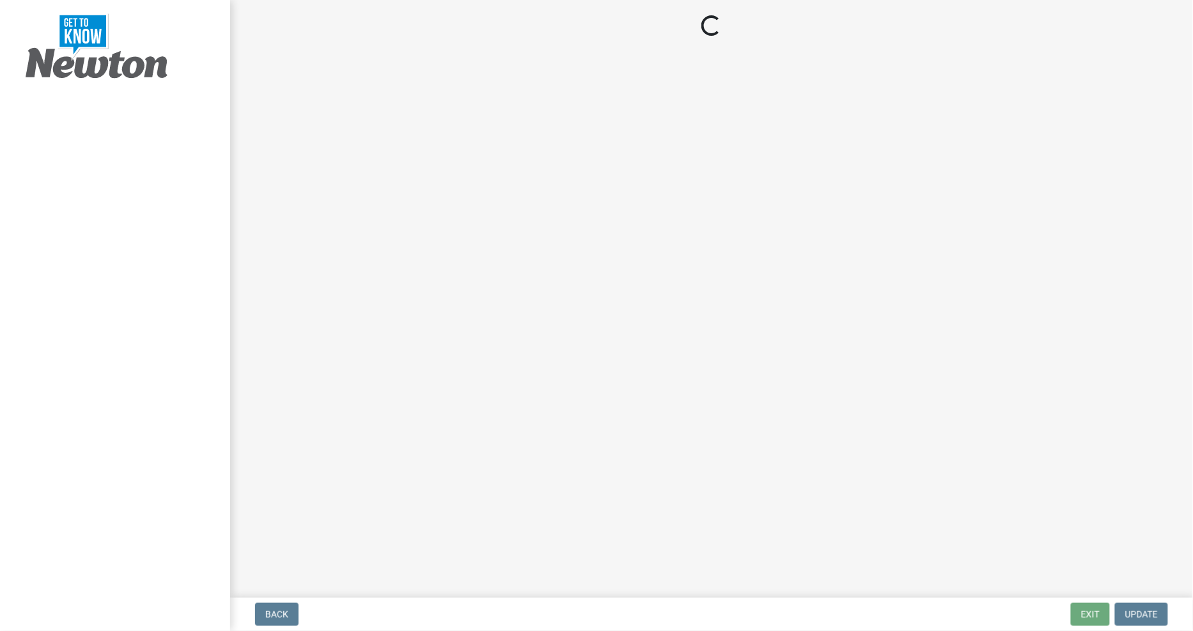
select select "IA"
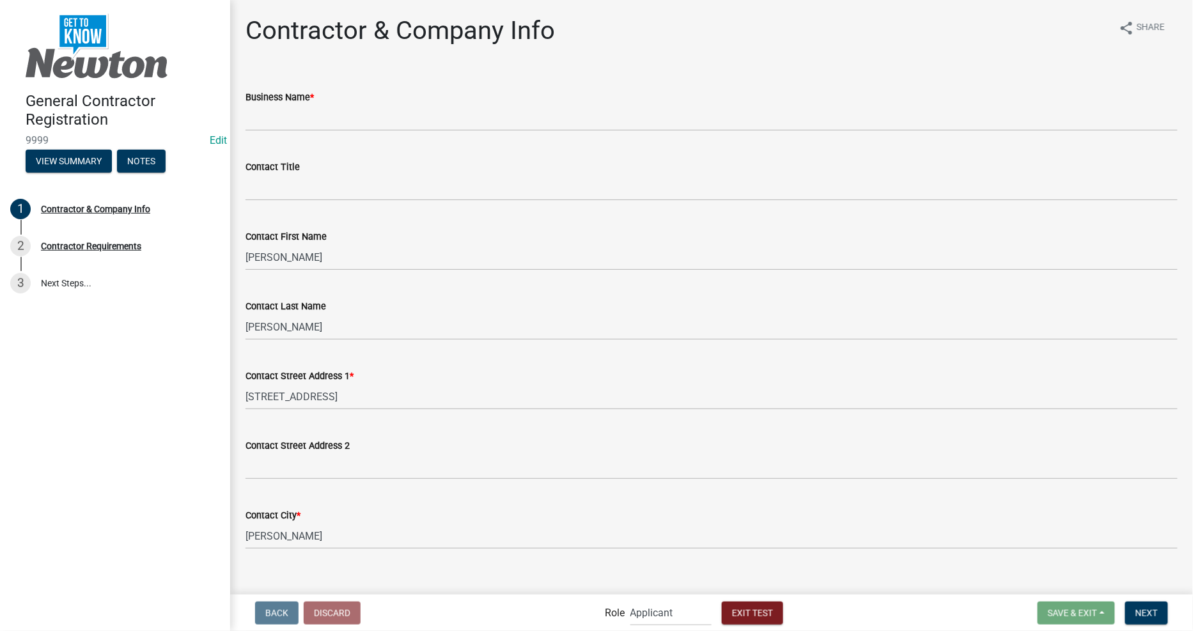
click at [426, 101] on div "Business Name *" at bounding box center [712, 97] width 932 height 15
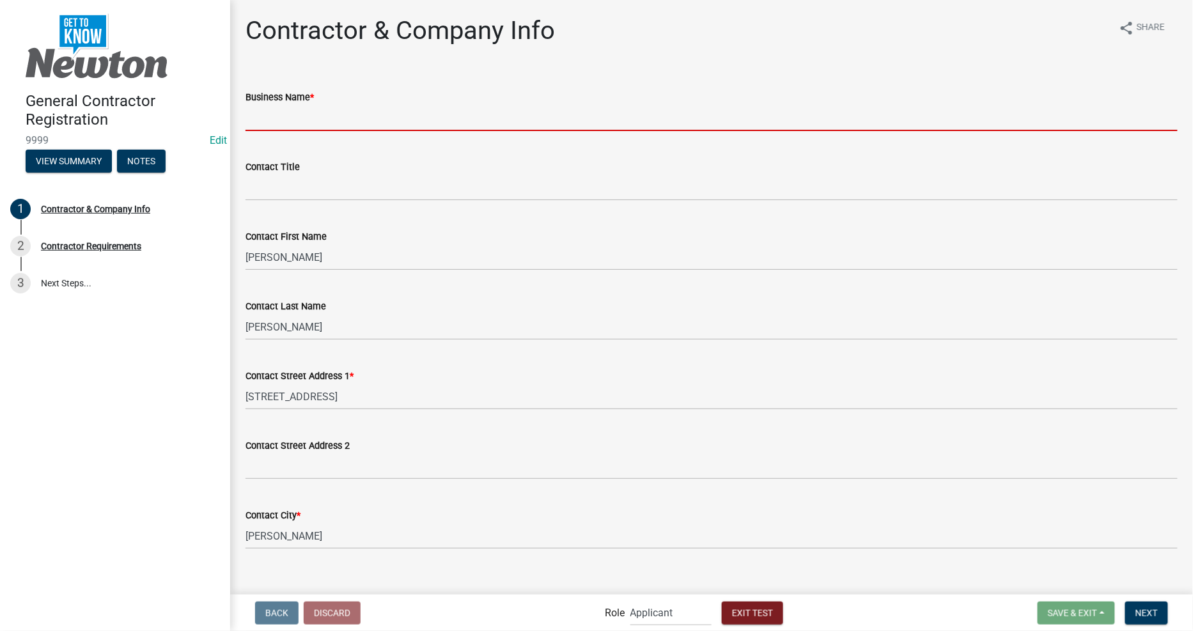
click at [436, 111] on input "Business Name *" at bounding box center [712, 118] width 932 height 26
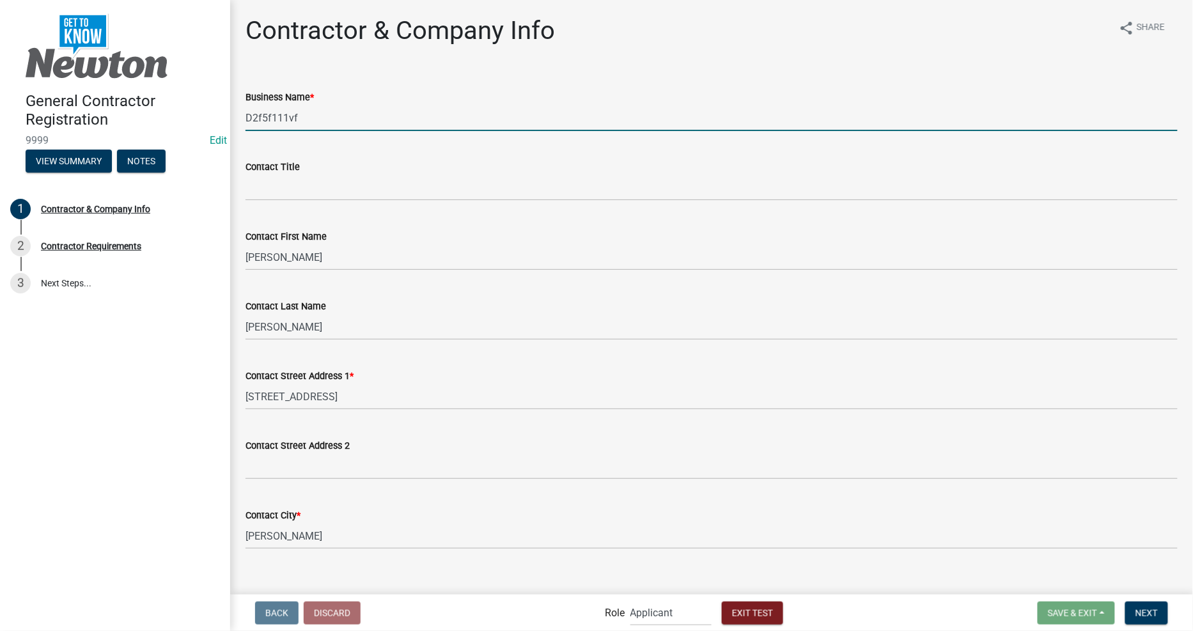
type input "D2f5f111vf"
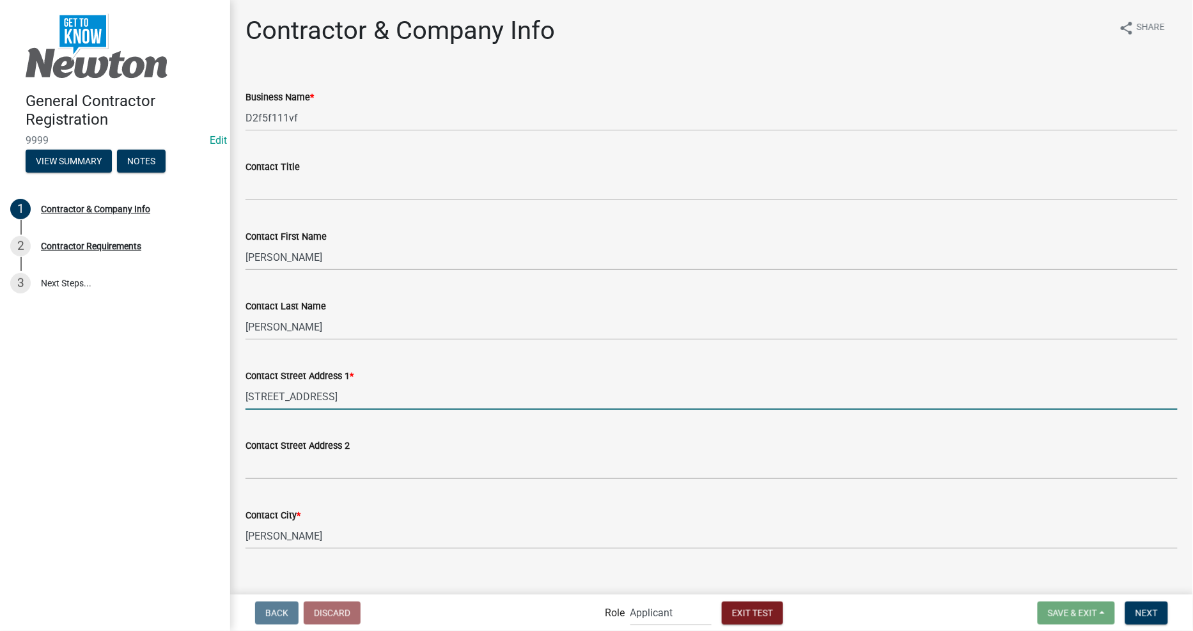
click at [372, 393] on input "[STREET_ADDRESS]" at bounding box center [712, 397] width 932 height 26
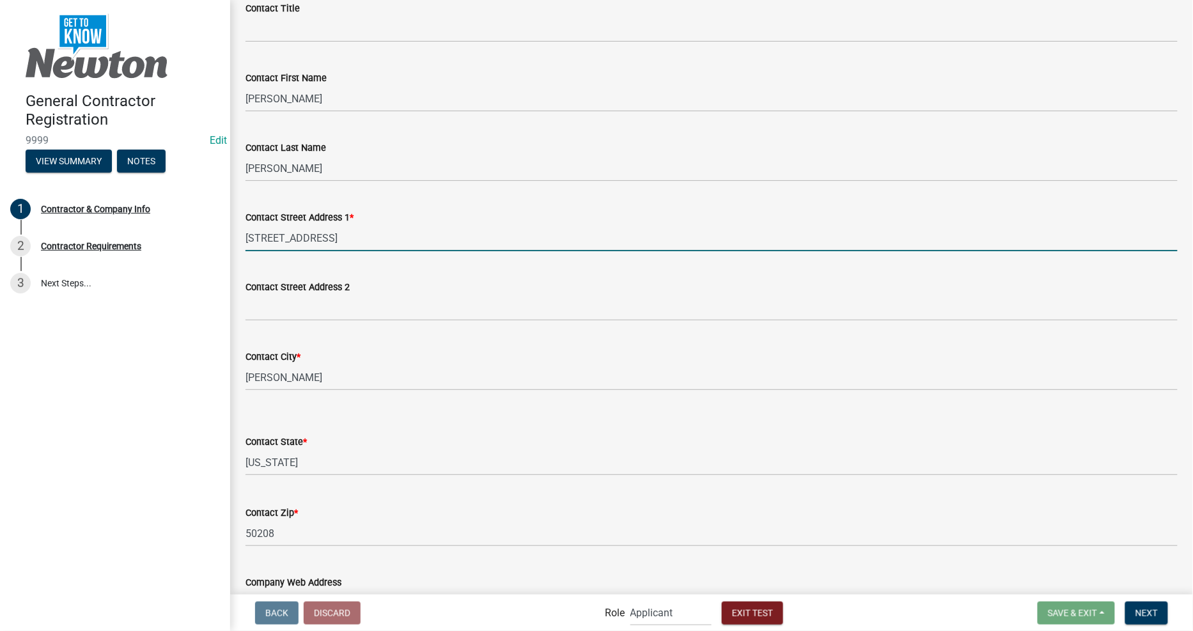
scroll to position [497, 0]
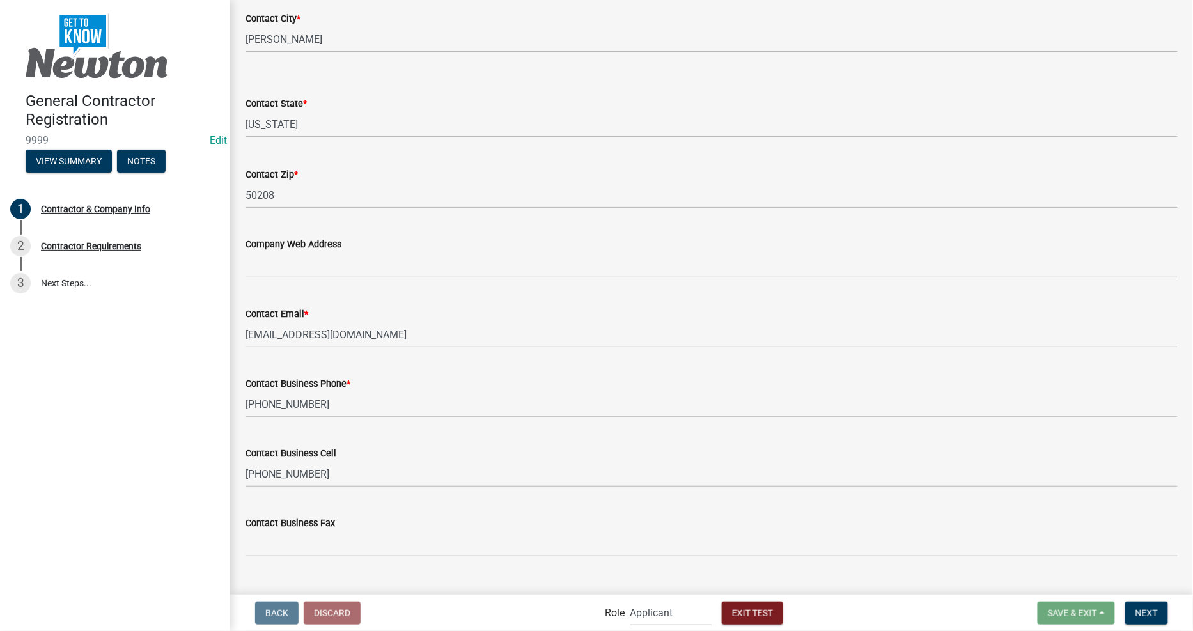
type input "[STREET_ADDRESS]"
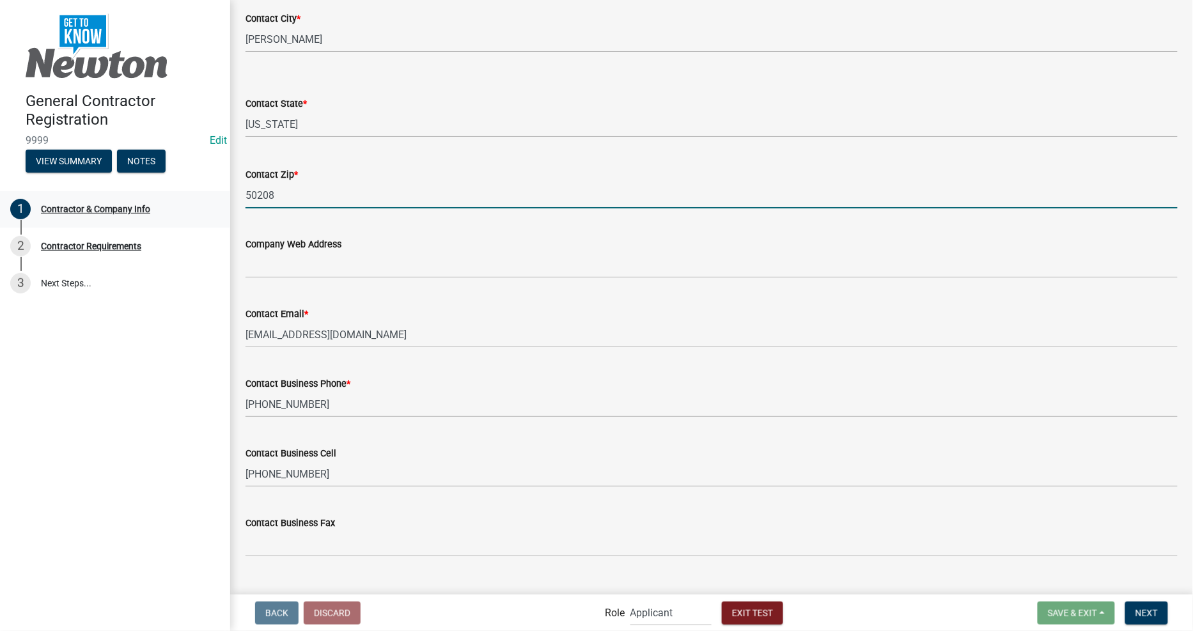
drag, startPoint x: 298, startPoint y: 201, endPoint x: 203, endPoint y: 207, distance: 95.5
click at [203, 207] on div "General Contractor Registration 9999 Edit View Summary Notes 1 Contractor & Com…" at bounding box center [596, 315] width 1193 height 631
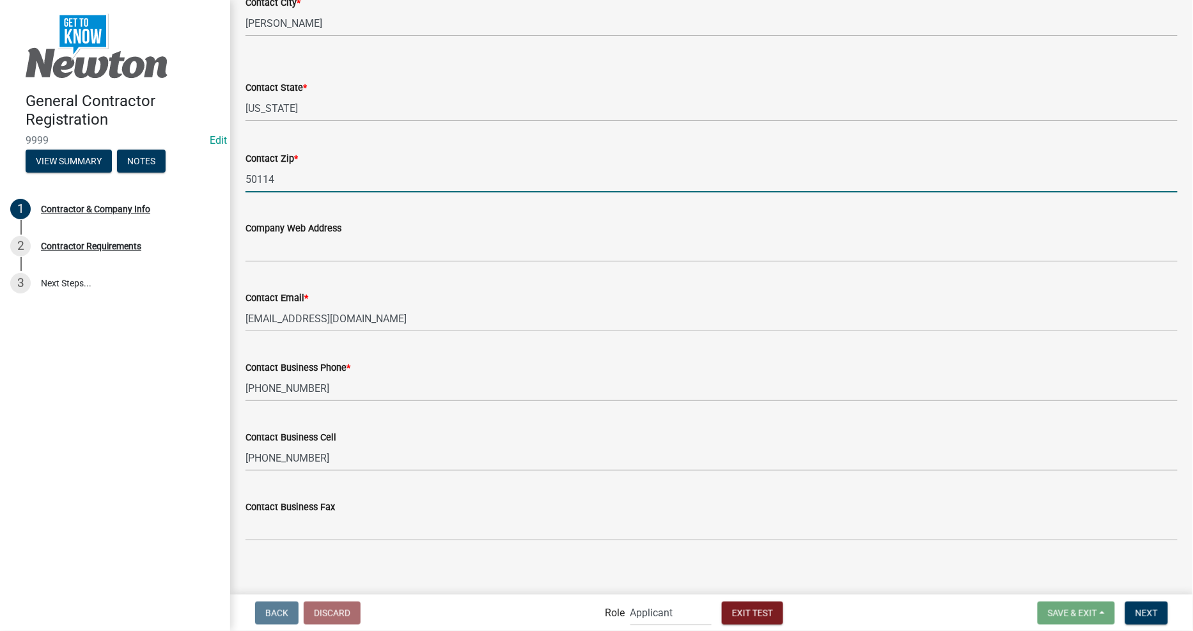
scroll to position [520, 0]
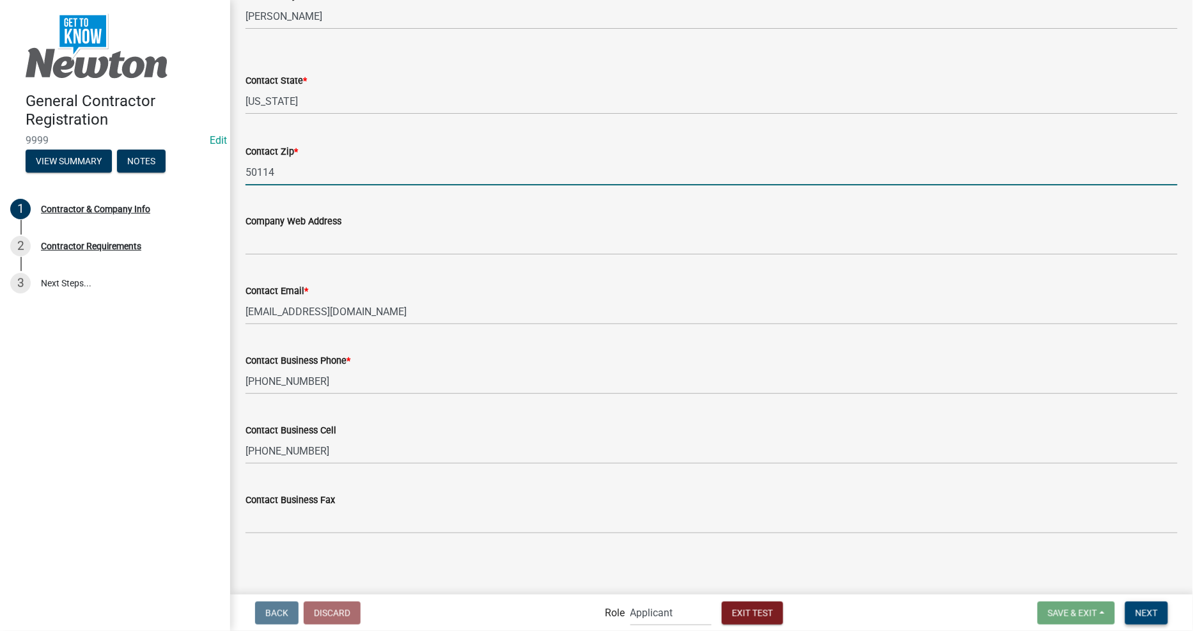
type input "50114"
click at [1145, 610] on span "Next" at bounding box center [1147, 613] width 22 height 10
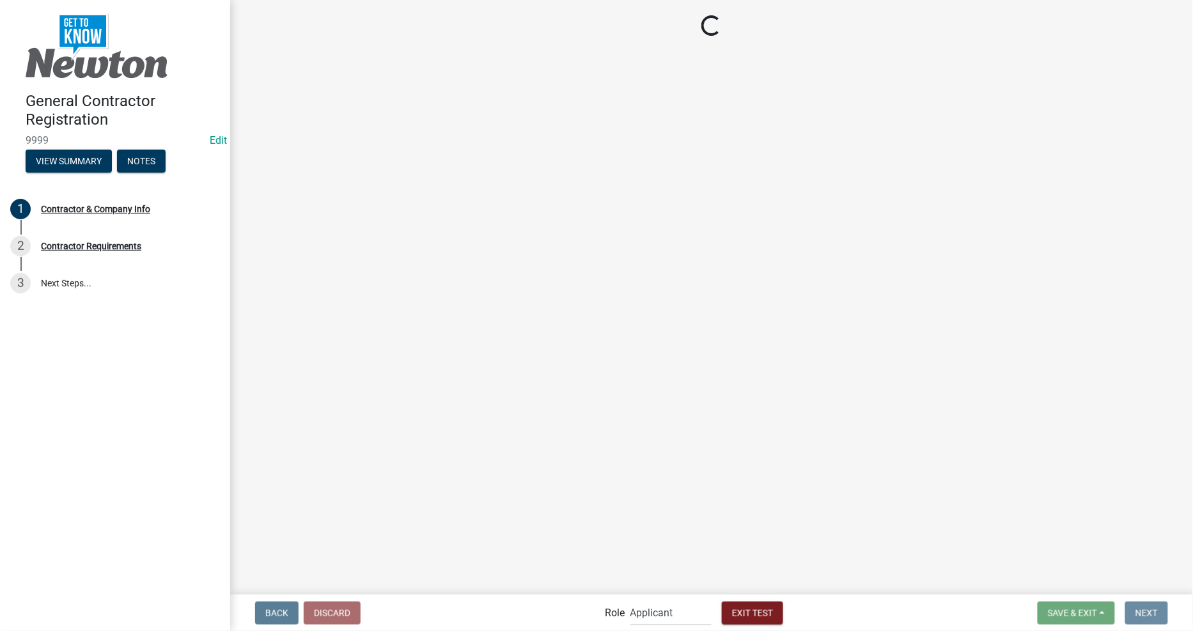
scroll to position [0, 0]
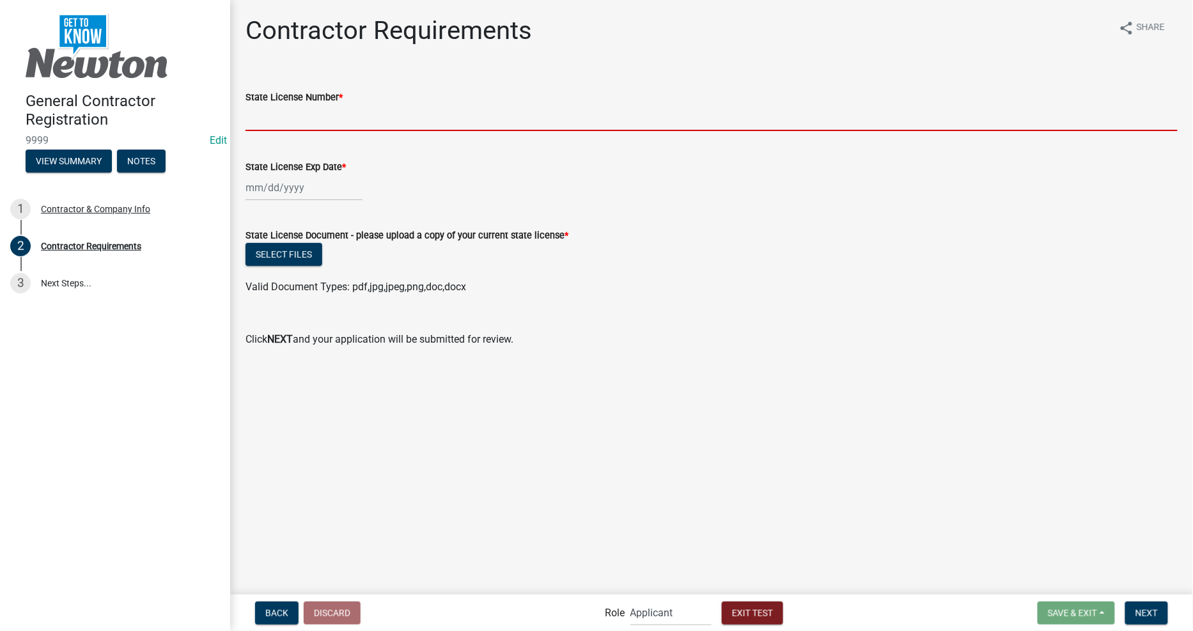
click at [290, 123] on input "State License Number *" at bounding box center [712, 118] width 932 height 26
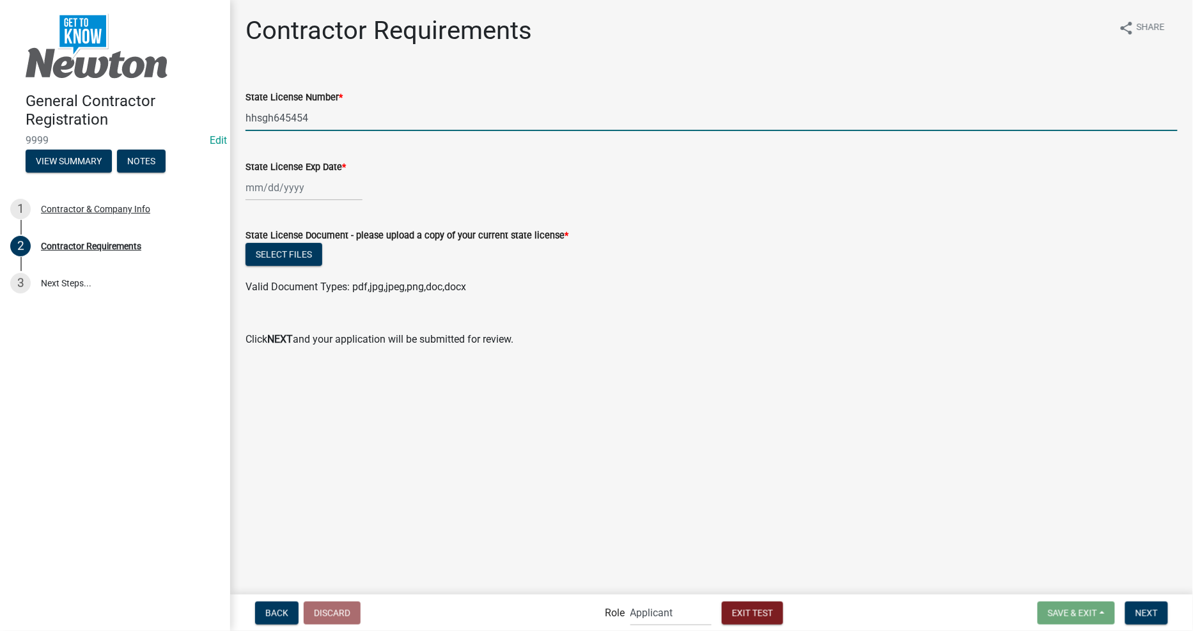
type input "hhsgh645454"
click at [317, 192] on div at bounding box center [304, 188] width 117 height 26
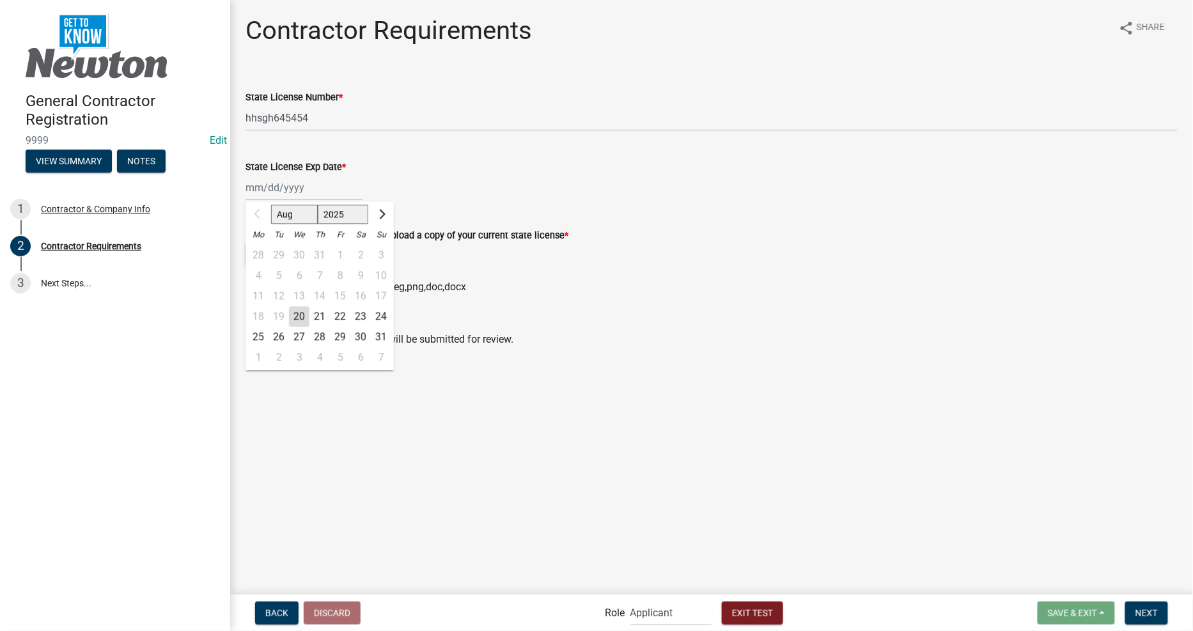
click at [317, 328] on div "28" at bounding box center [320, 337] width 20 height 20
type input "[DATE]"
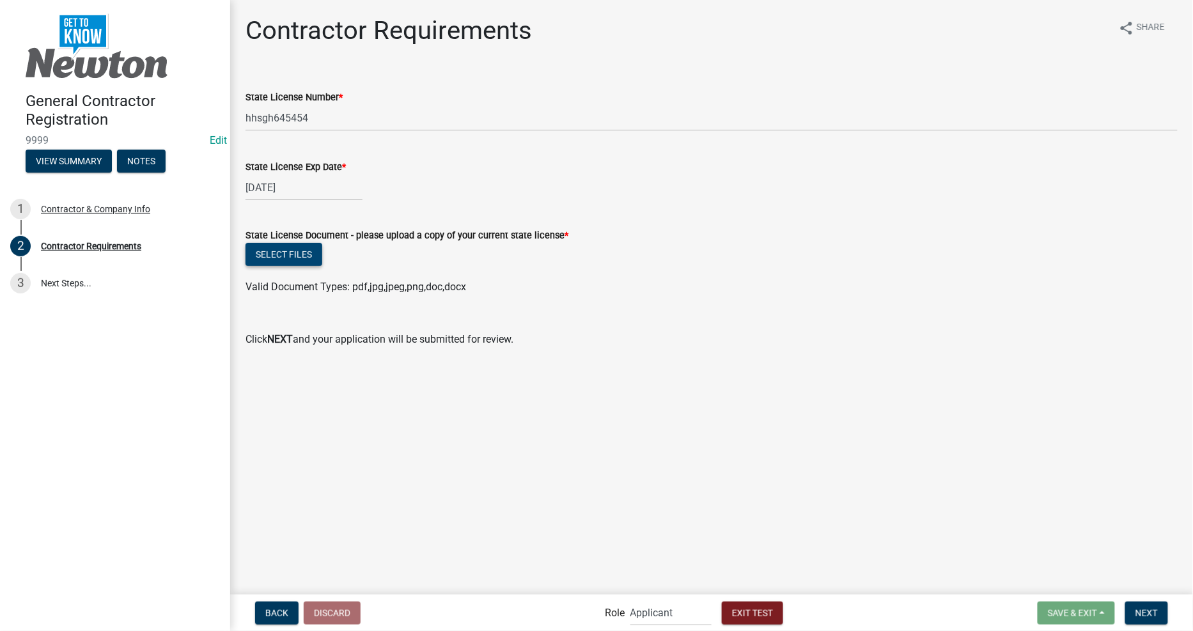
click at [279, 257] on button "Select files" at bounding box center [284, 254] width 77 height 23
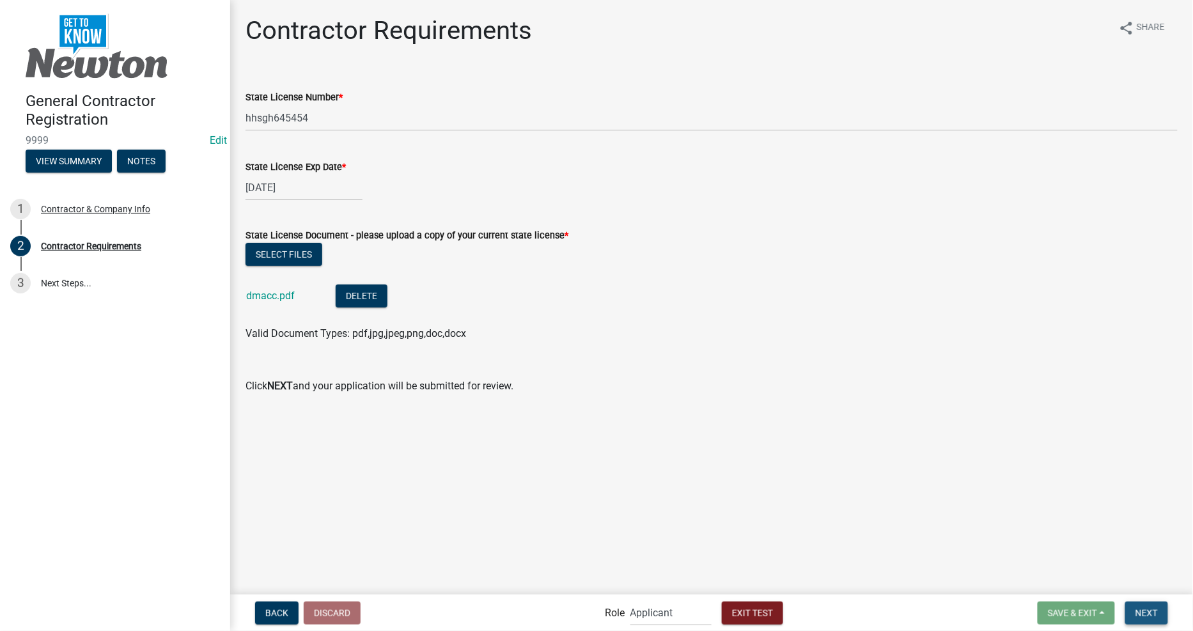
click at [1152, 614] on span "Next" at bounding box center [1147, 613] width 22 height 10
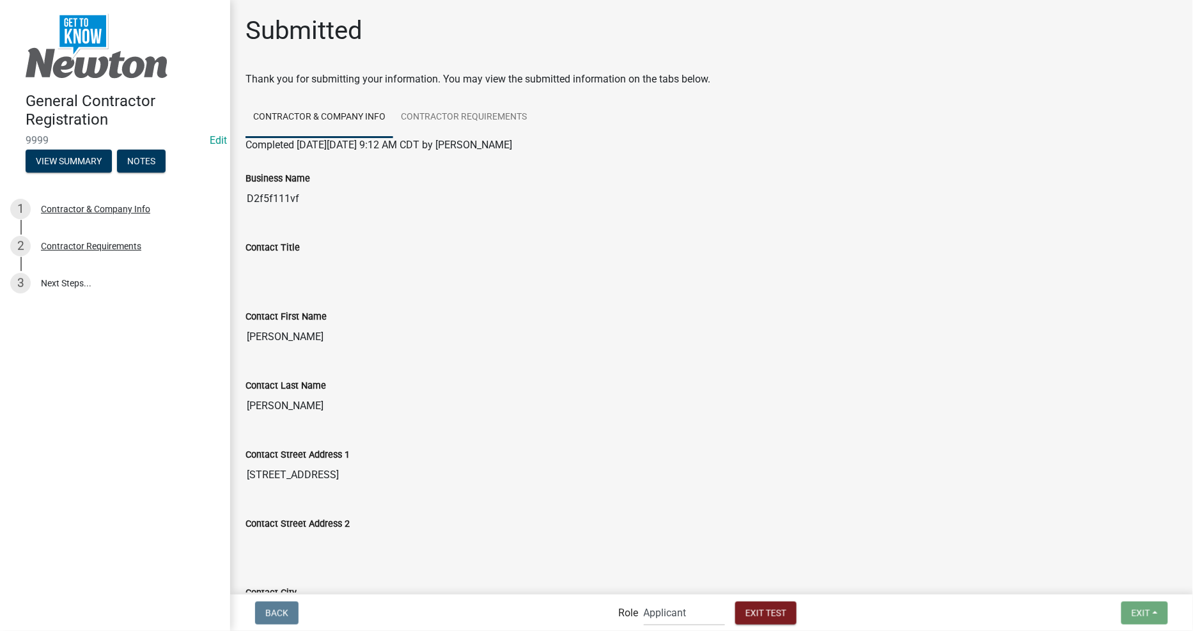
click at [816, 427] on div "Contact Last Name [PERSON_NAME]" at bounding box center [712, 394] width 952 height 69
click at [747, 390] on div "Contact Last Name" at bounding box center [712, 385] width 932 height 15
click at [777, 469] on input "[STREET_ADDRESS]" at bounding box center [712, 475] width 932 height 26
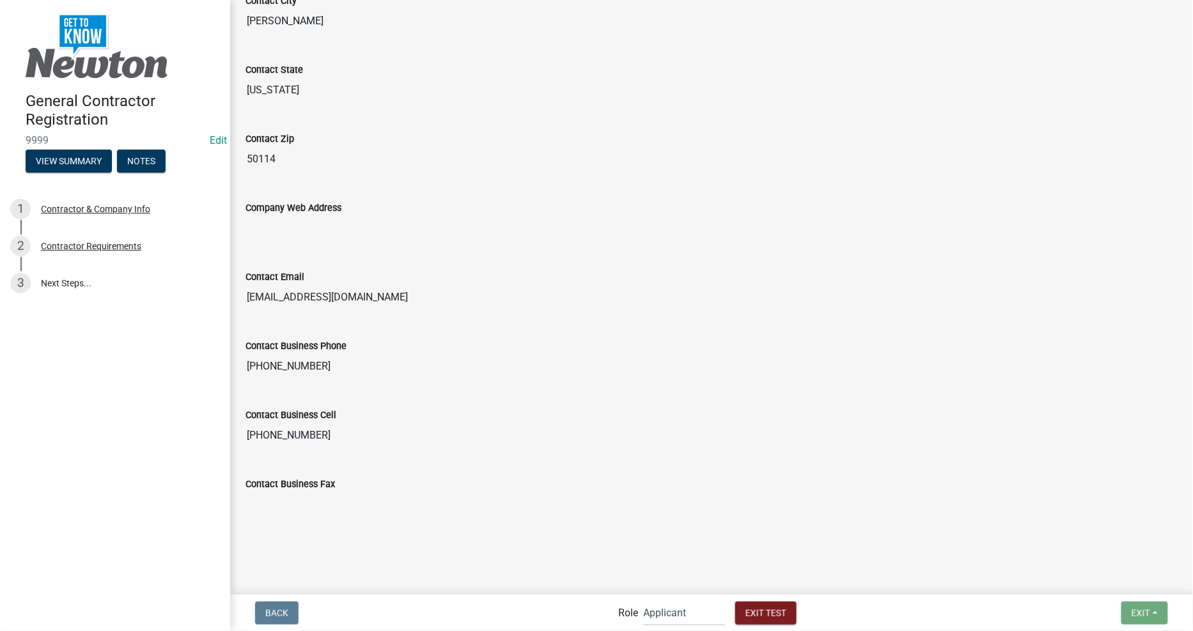
click at [1136, 625] on div "Back Role Applicant Permit Technician Admin Exit Test Exit Save Save & Exit" at bounding box center [711, 613] width 943 height 26
click at [783, 616] on span "Exit Test" at bounding box center [766, 613] width 41 height 10
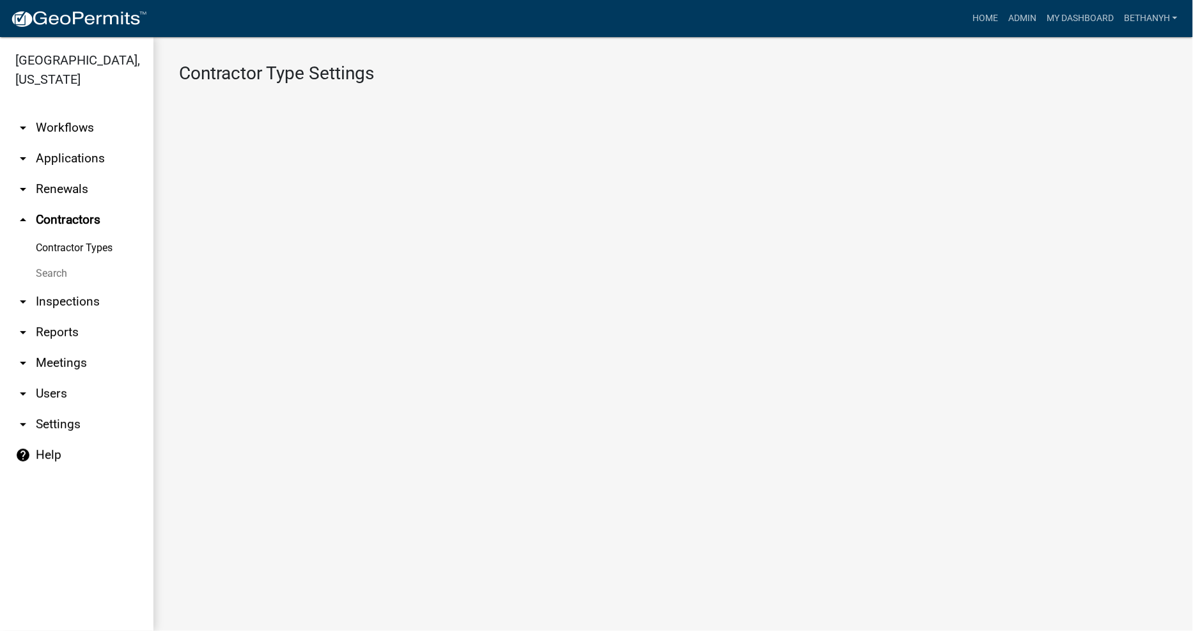
select select "1: 4ef63fe7-b19a-425e-ac95-467e066f44a3"
select select "3: Object"
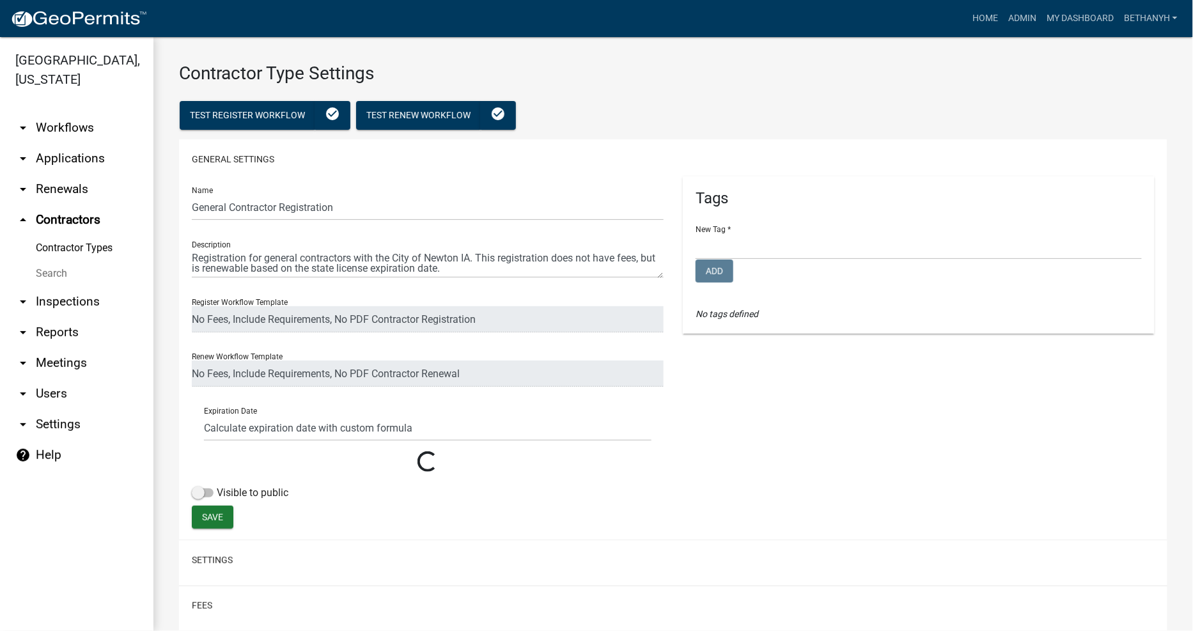
select select
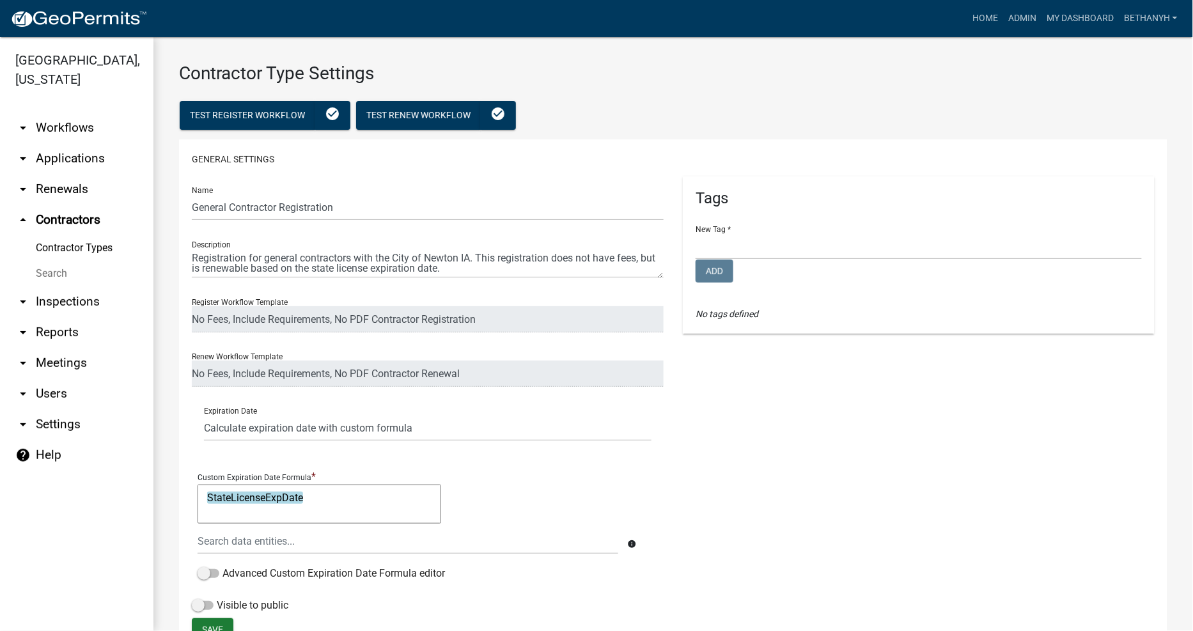
click at [71, 235] on link "Contractor Types" at bounding box center [76, 248] width 153 height 26
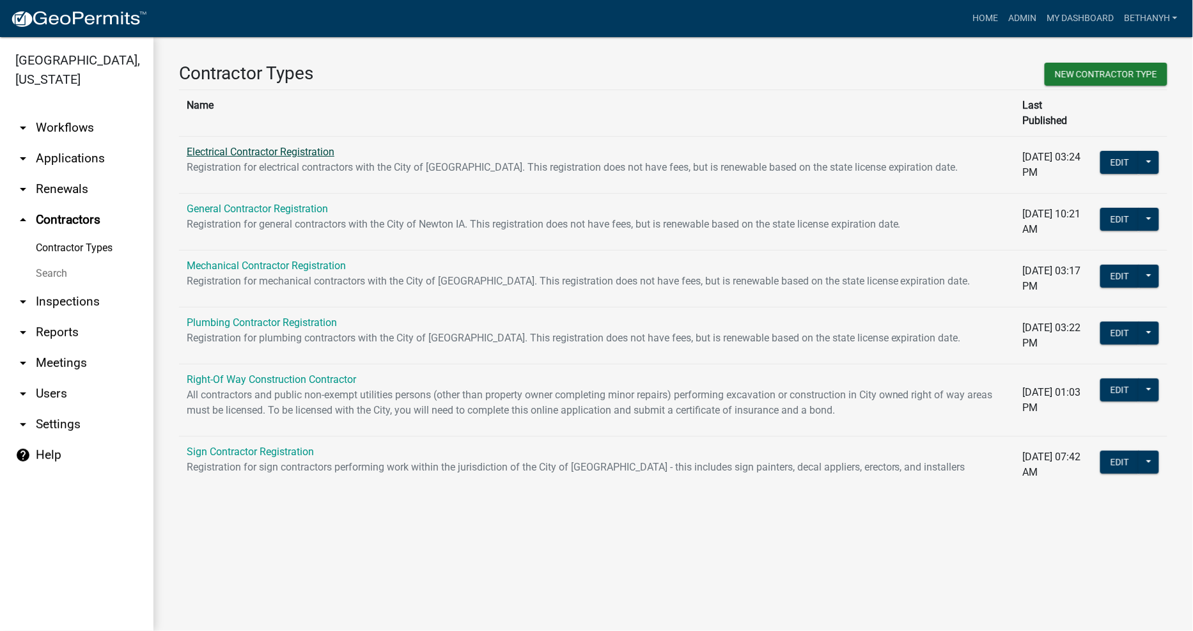
click at [223, 146] on link "Electrical Contractor Registration" at bounding box center [261, 152] width 148 height 12
click at [1150, 151] on button at bounding box center [1149, 162] width 20 height 23
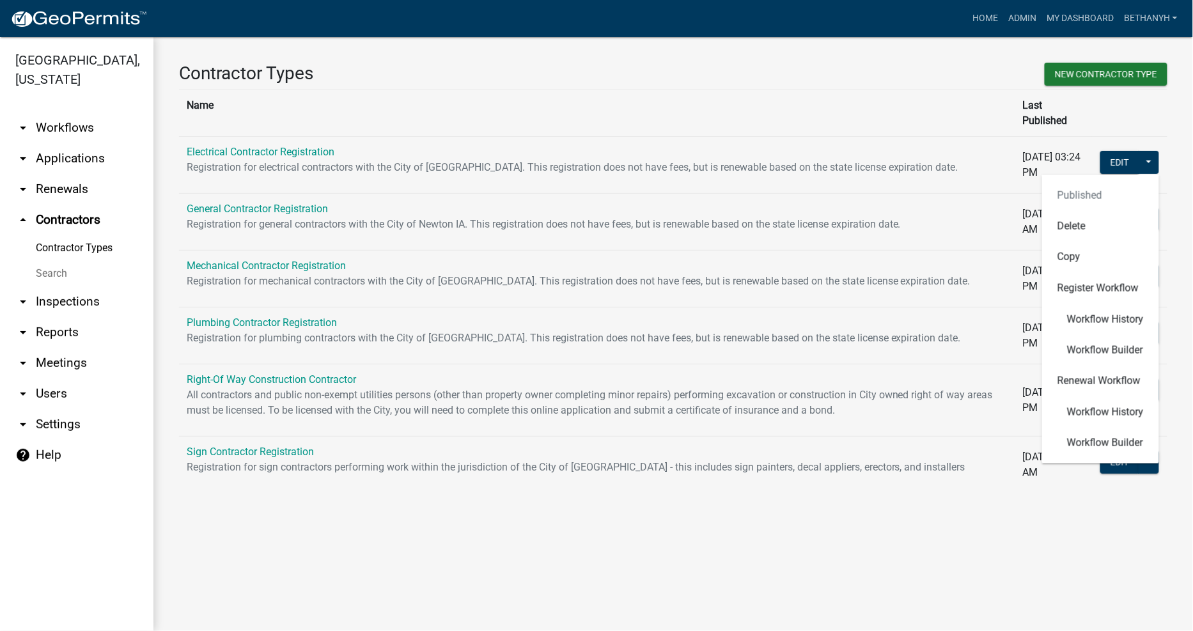
click at [1082, 275] on div "Register Workflow" at bounding box center [1100, 288] width 117 height 32
click at [1084, 272] on div "Register Workflow" at bounding box center [1100, 288] width 117 height 32
click at [1085, 272] on div "Register Workflow" at bounding box center [1100, 288] width 117 height 32
click at [565, 549] on main "Contractor Types New Contractor Type Name Last Published Electrical Contractor …" at bounding box center [673, 334] width 1040 height 594
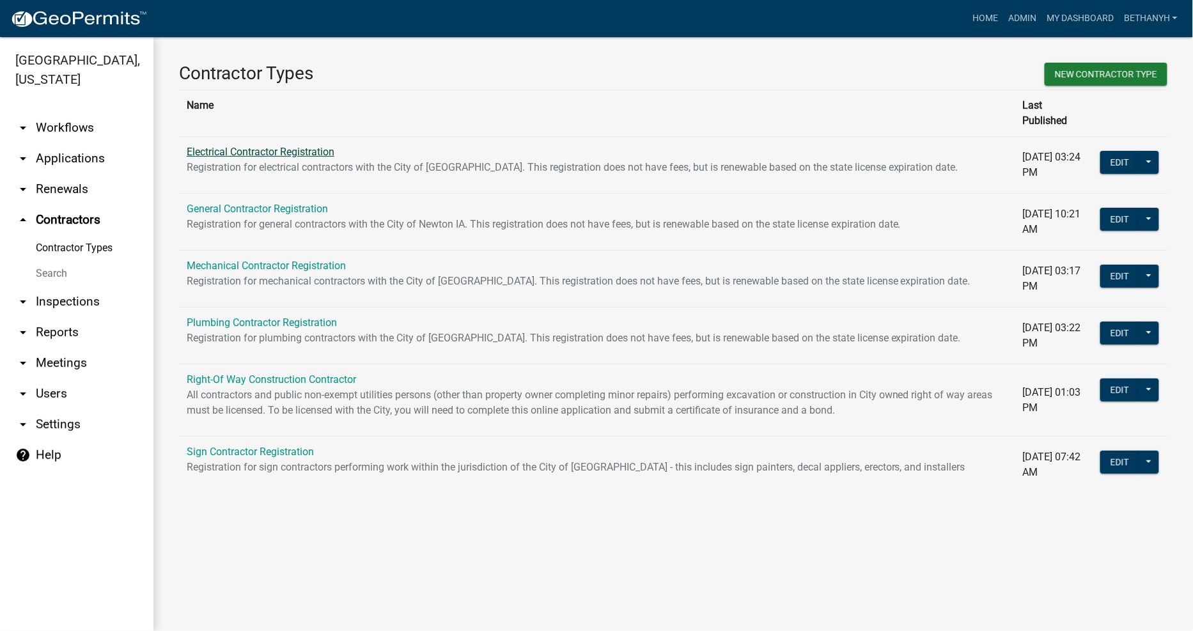
click at [203, 146] on link "Electrical Contractor Registration" at bounding box center [261, 152] width 148 height 12
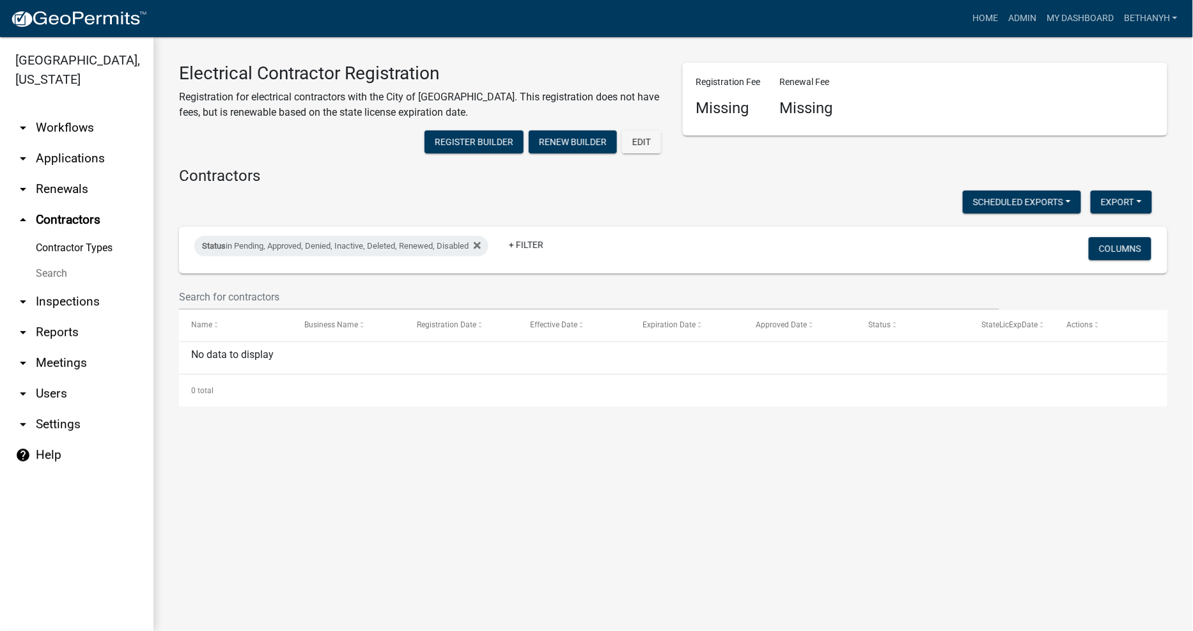
click at [288, 444] on main "Electrical Contractor Registration Registration for electrical contractors with…" at bounding box center [673, 334] width 1040 height 594
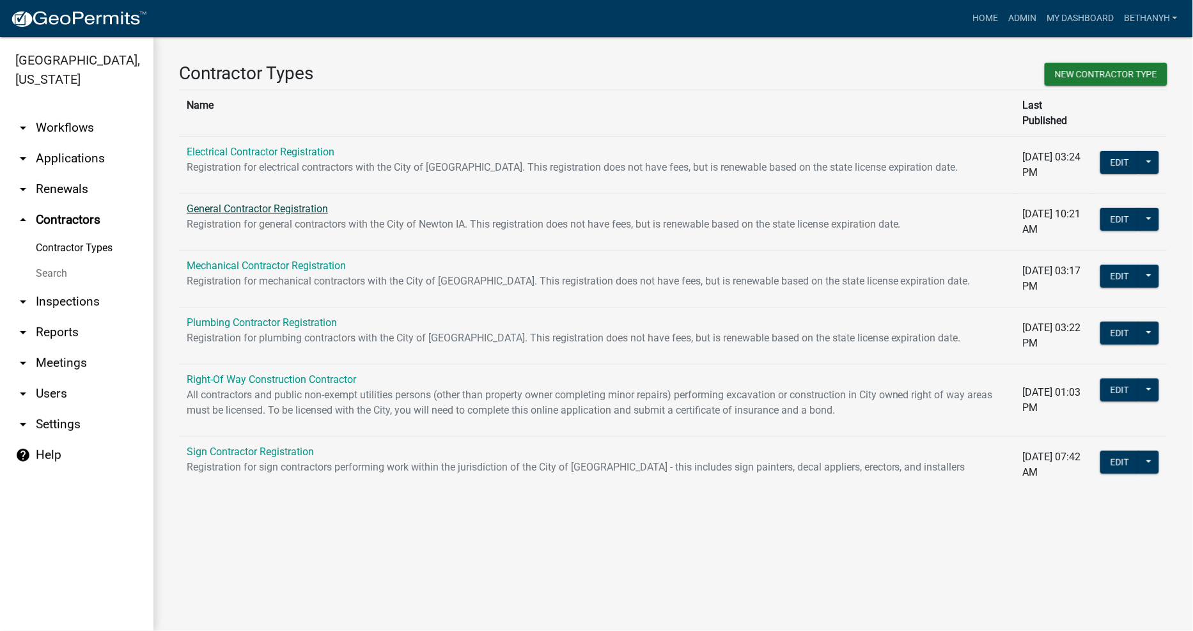
click at [244, 203] on link "General Contractor Registration" at bounding box center [257, 209] width 141 height 12
click at [1111, 151] on button "Edit" at bounding box center [1120, 162] width 39 height 23
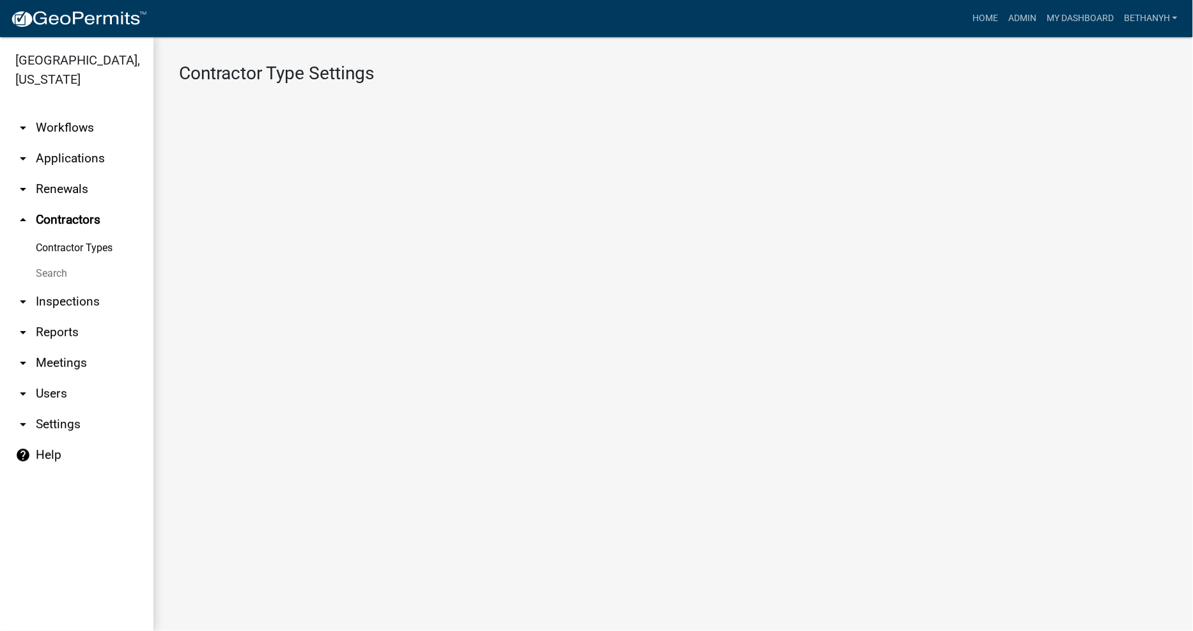
select select "3: Object"
select select
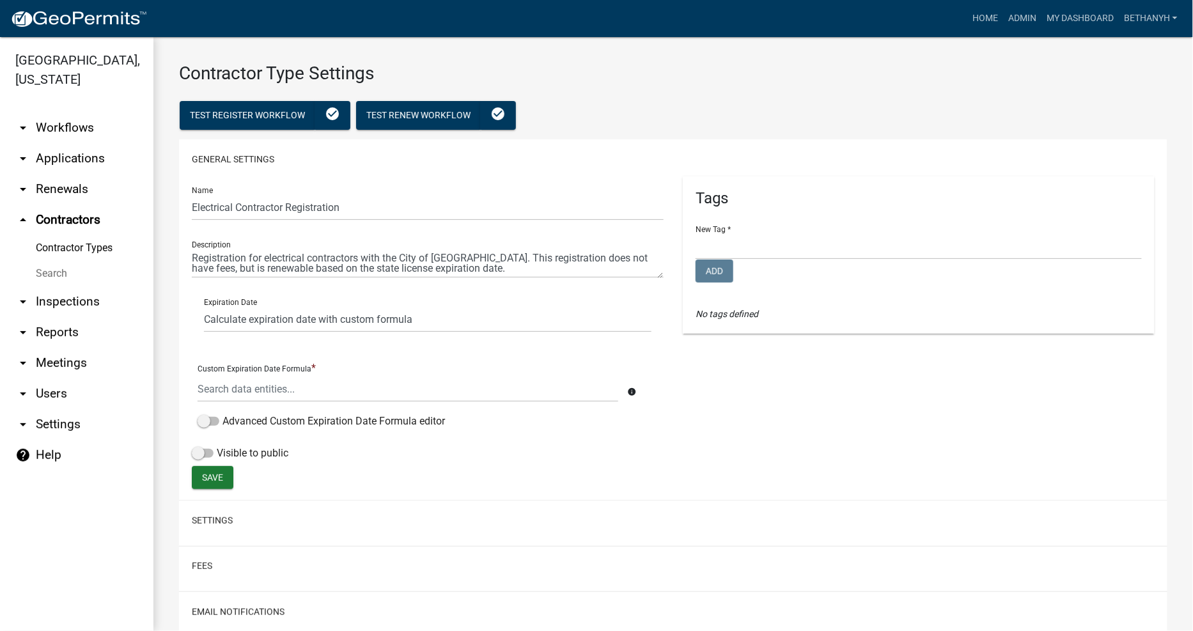
click at [1111, 142] on div "General Settings Name Electrical Contractor Registration Description Expiration…" at bounding box center [673, 319] width 989 height 361
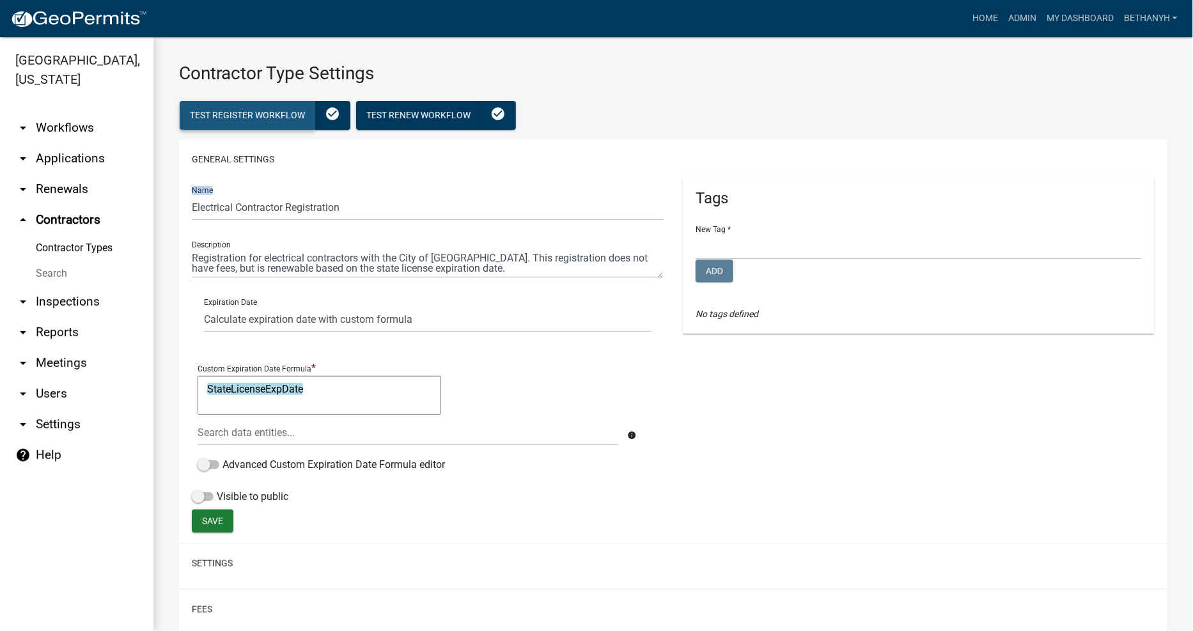
click at [264, 107] on button "Test Register Workflow" at bounding box center [248, 115] width 136 height 29
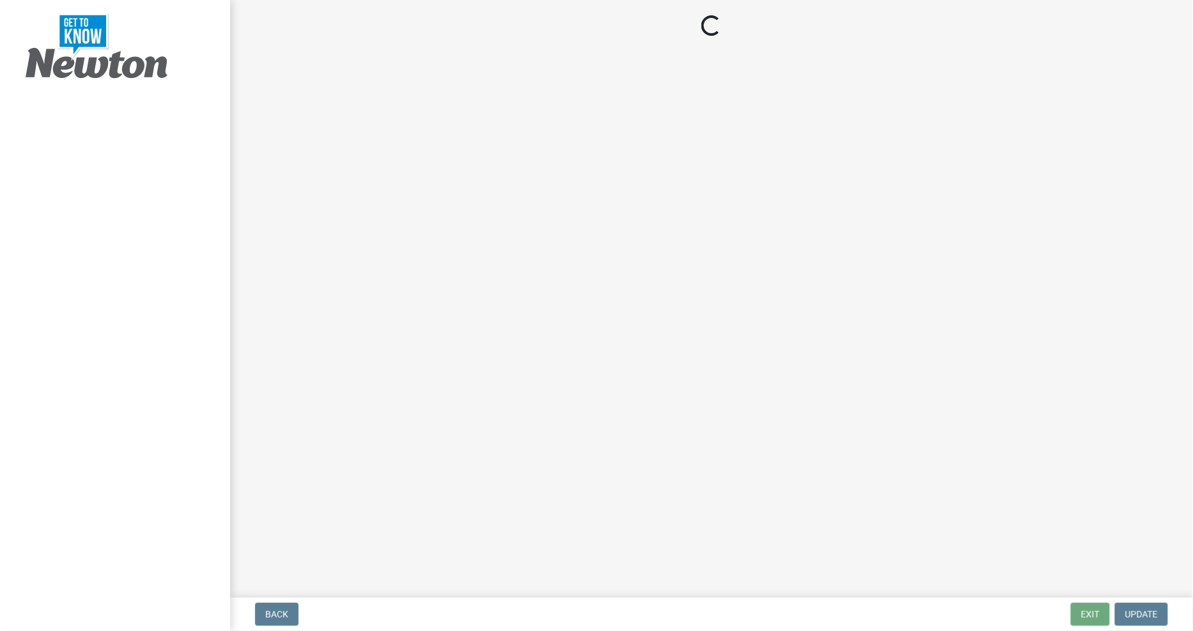
select select "IA"
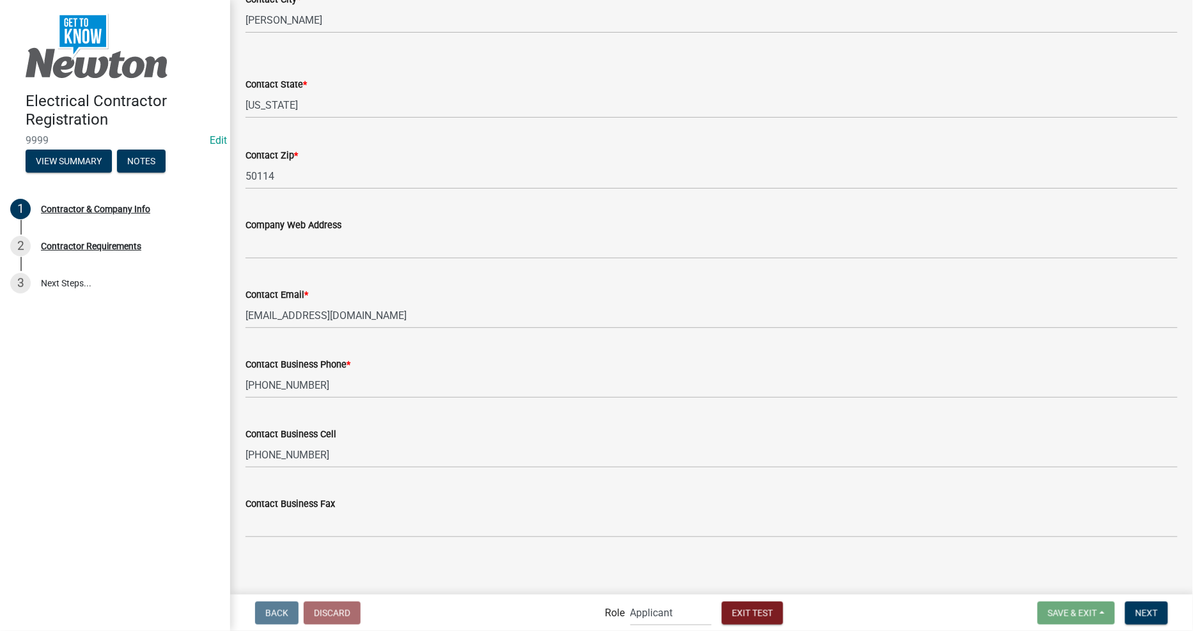
scroll to position [520, 0]
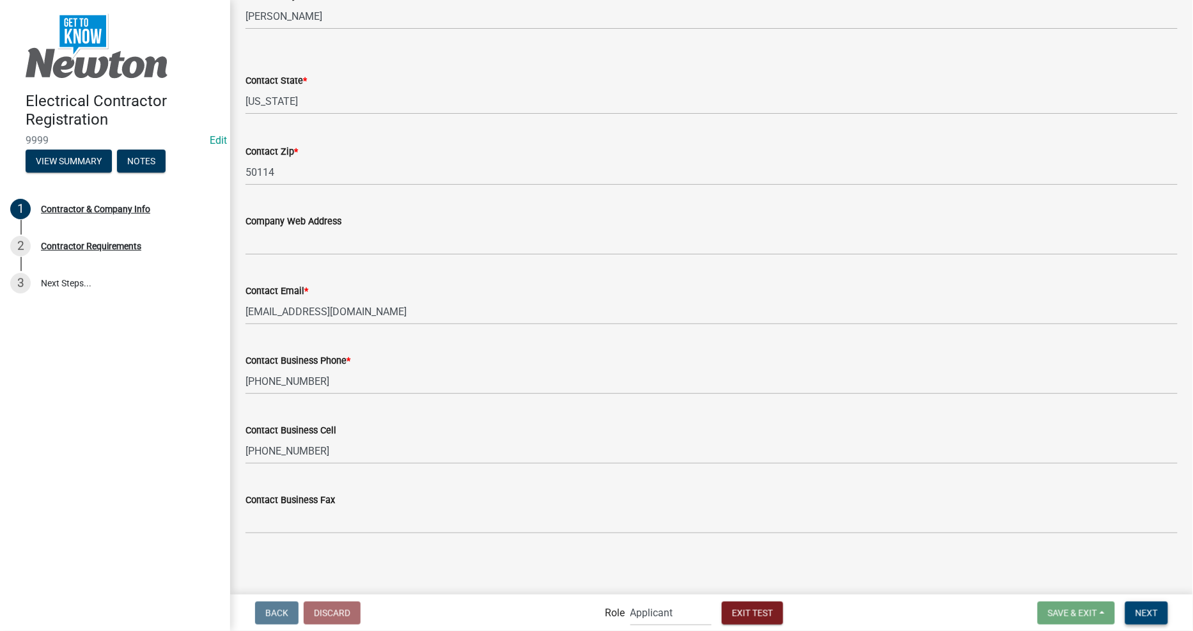
click at [1147, 608] on span "Next" at bounding box center [1147, 613] width 22 height 10
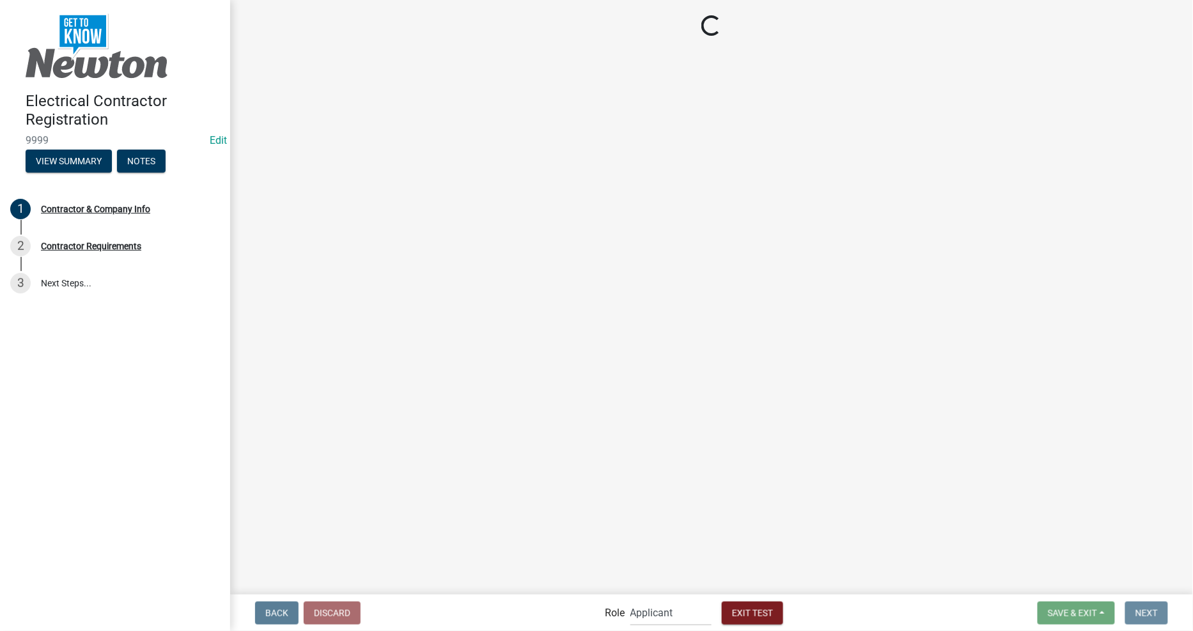
scroll to position [0, 0]
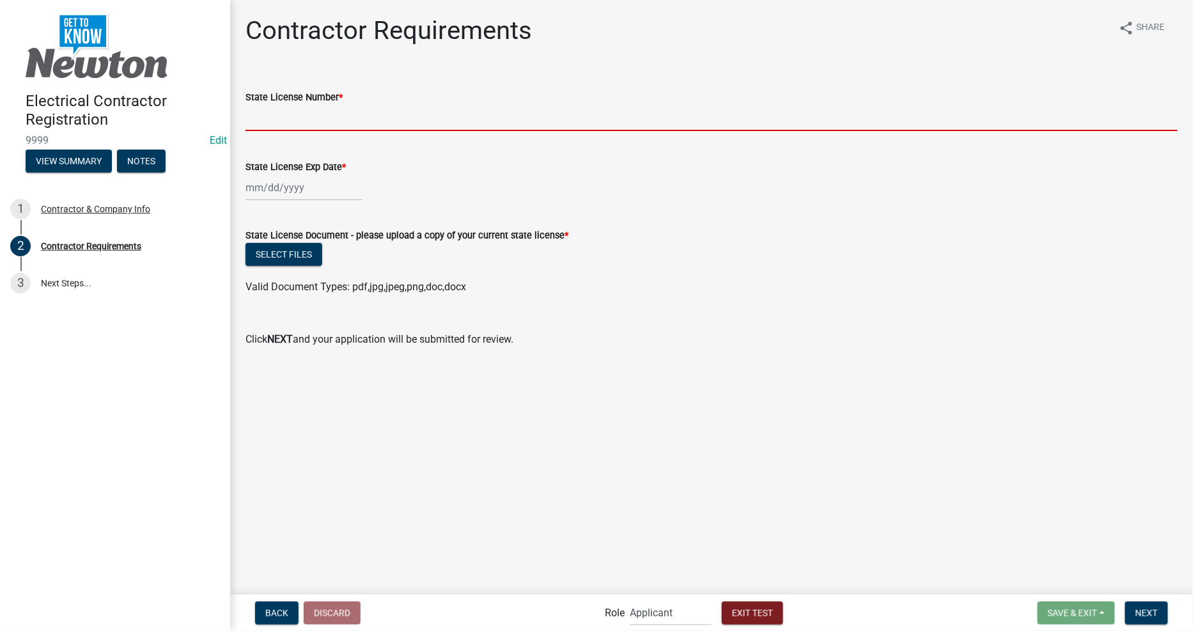
click at [341, 113] on input "State License Number *" at bounding box center [712, 118] width 932 height 26
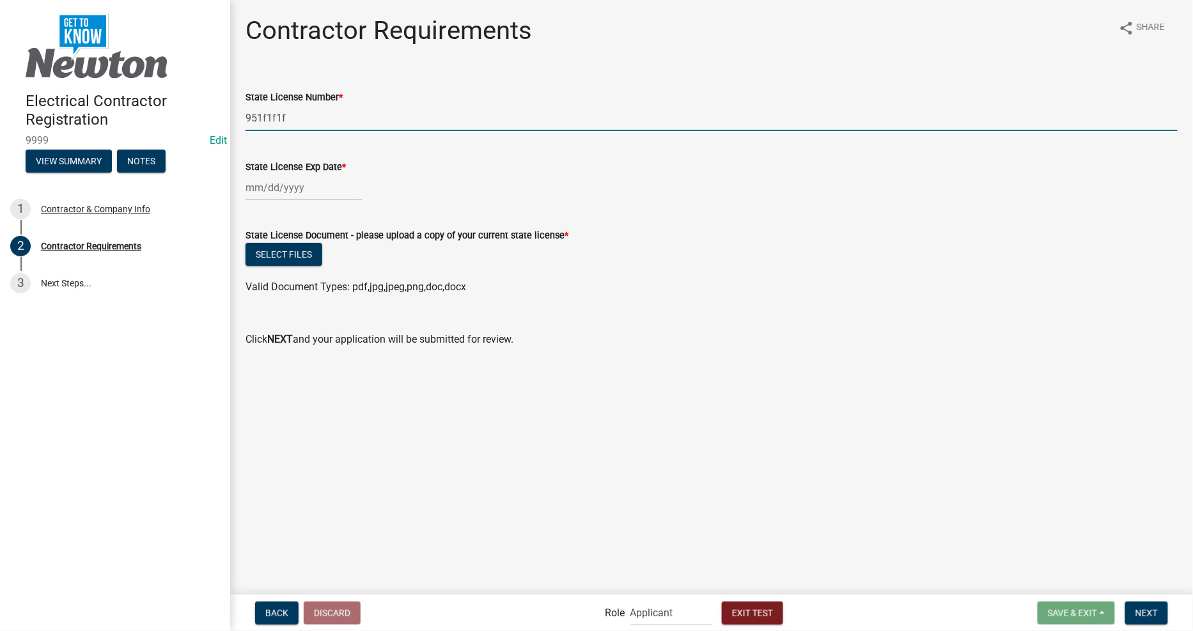
type input "951f1f1f"
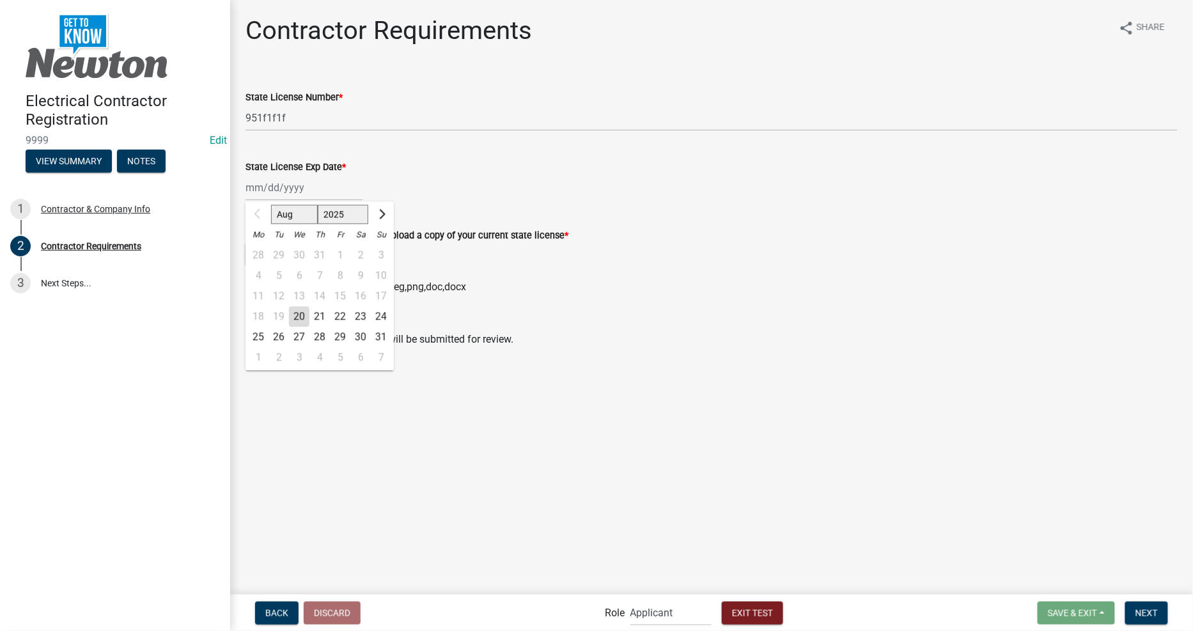
click at [337, 184] on div "Aug Sep Oct Nov [DATE] 2026 2027 2028 2029 2030 2031 2032 2033 2034 2035 2036 2…" at bounding box center [304, 188] width 117 height 26
click at [326, 341] on div "28" at bounding box center [320, 337] width 20 height 20
type input "[DATE]"
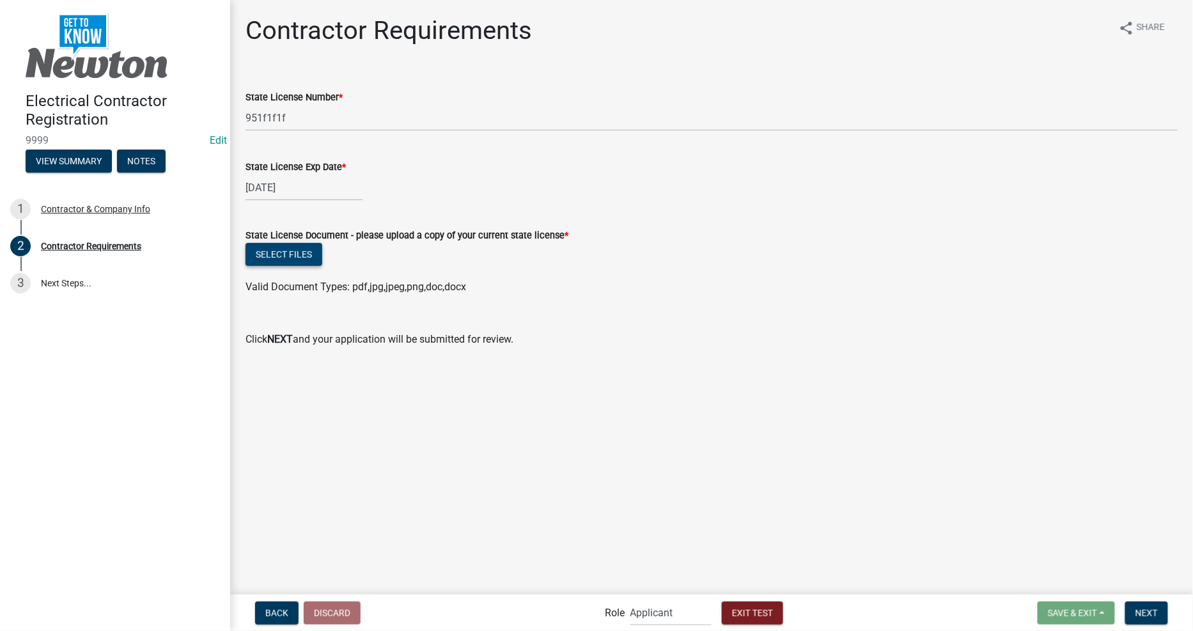
click at [282, 259] on button "Select files" at bounding box center [284, 254] width 77 height 23
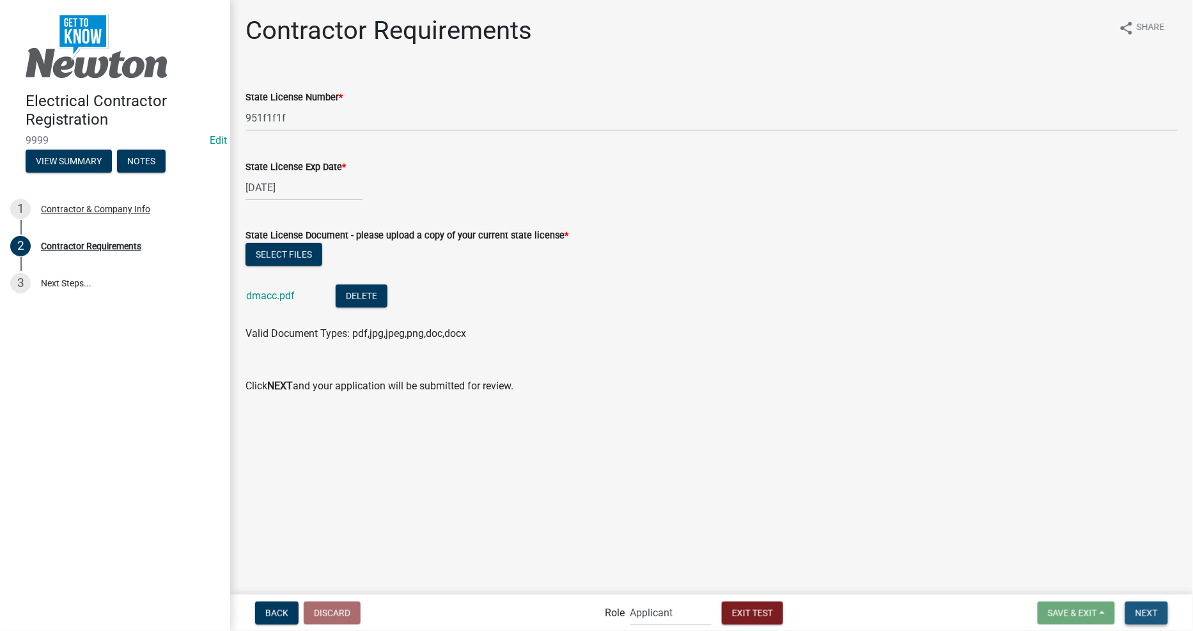
click at [1165, 615] on button "Next" at bounding box center [1146, 613] width 43 height 23
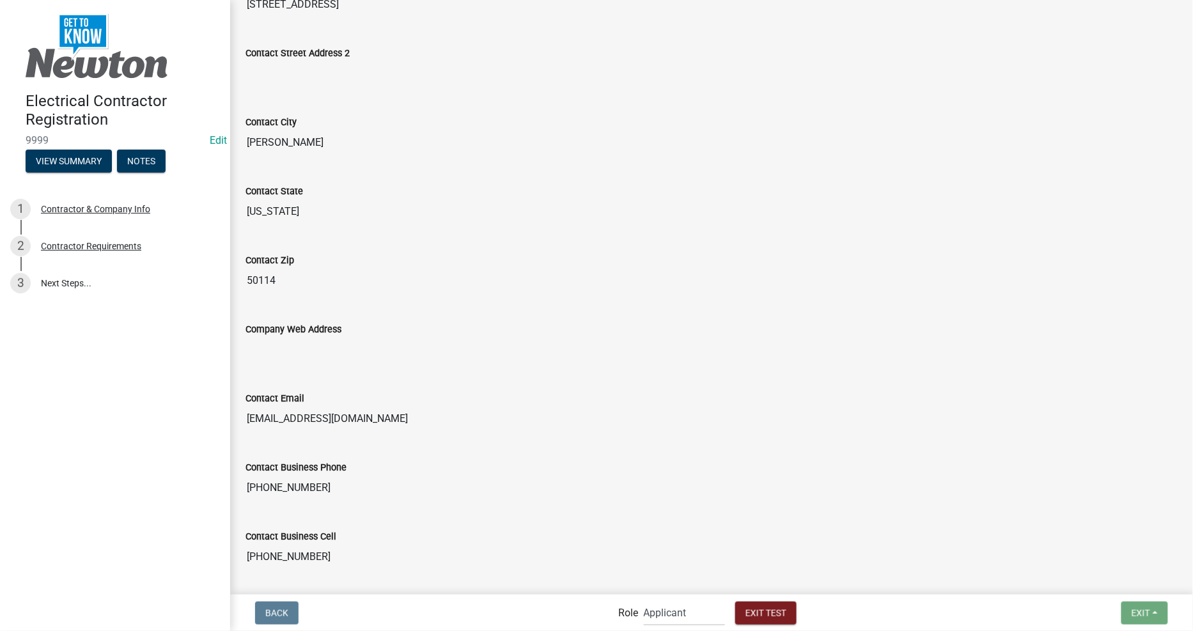
scroll to position [593, 0]
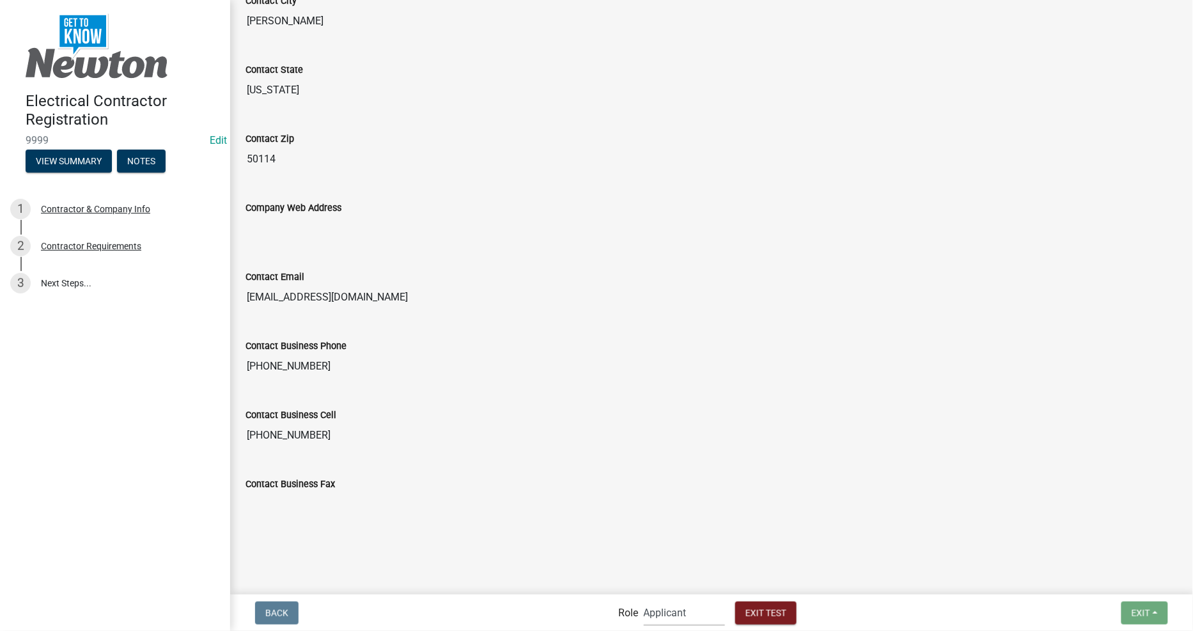
click at [681, 624] on select "Applicant Permit Technician Admin" at bounding box center [684, 613] width 81 height 26
select select "5805852f-8761-4b18-8554-11011ee0aebd"
click at [644, 600] on select "Applicant Permit Technician Admin" at bounding box center [684, 613] width 81 height 26
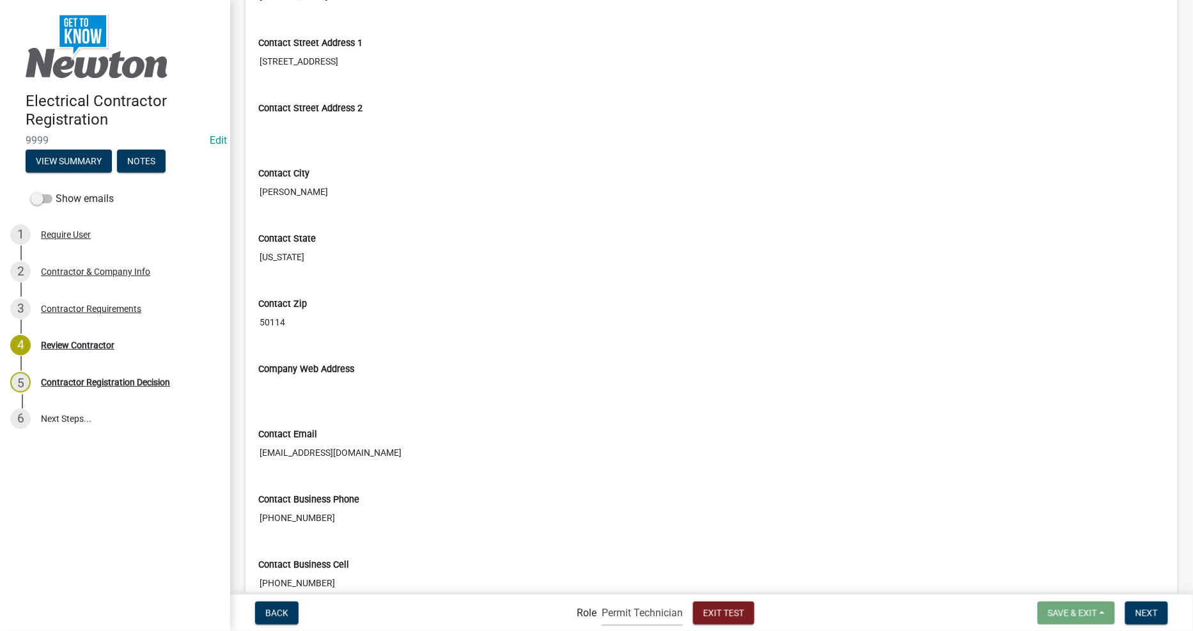
scroll to position [803, 0]
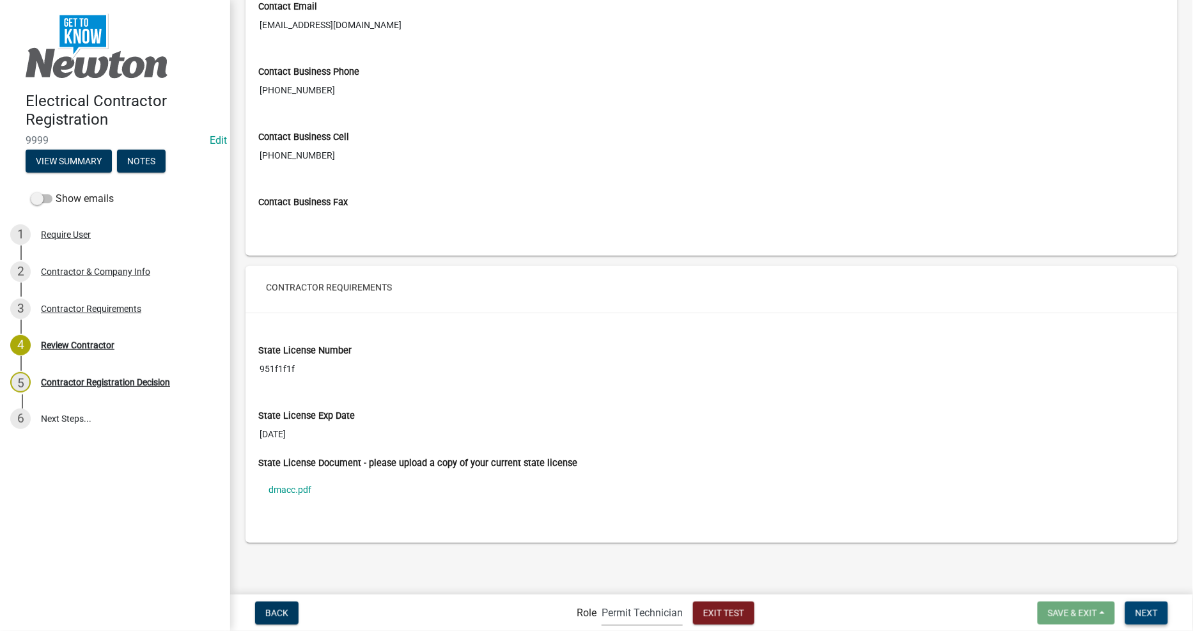
click at [1154, 608] on span "Next" at bounding box center [1147, 613] width 22 height 10
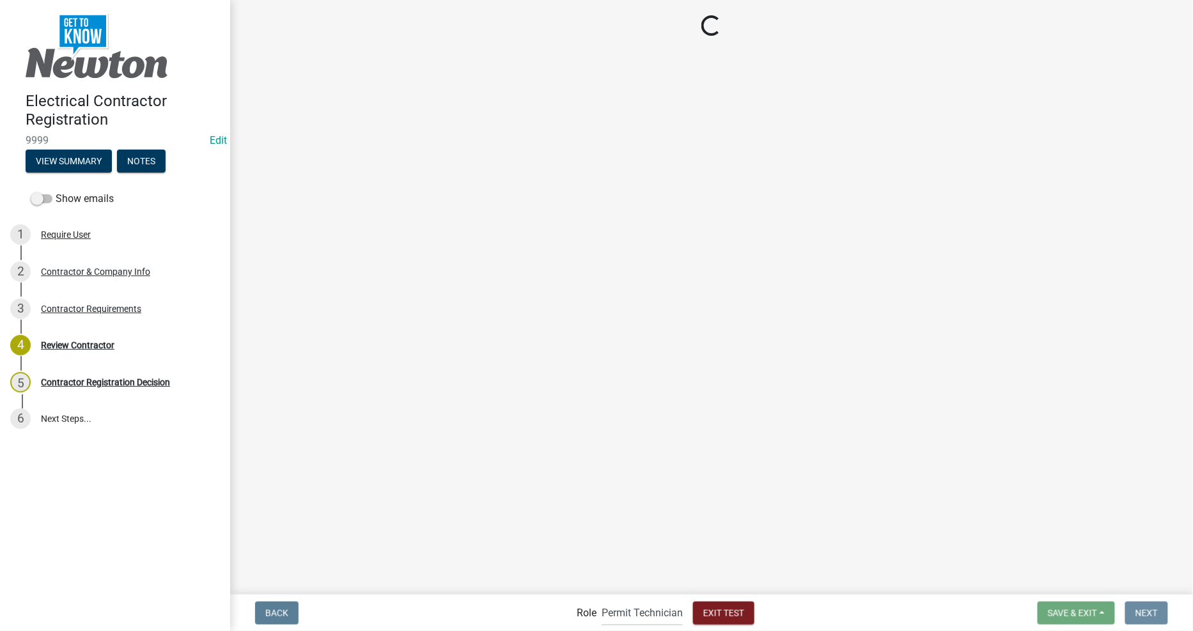
scroll to position [0, 0]
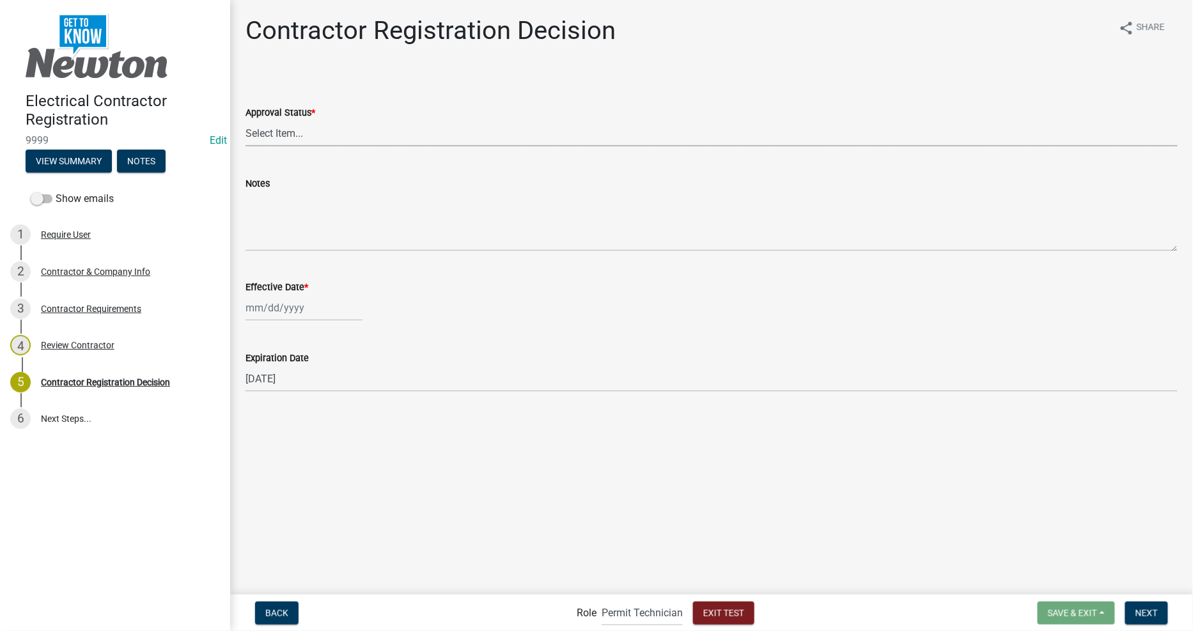
click at [283, 128] on select "Select Item... Approved Denied" at bounding box center [712, 133] width 932 height 26
click at [246, 120] on select "Select Item... Approved Denied" at bounding box center [712, 133] width 932 height 26
select select "4b86b809-39dd-4c68-9f3d-fdb3e7050482"
click at [278, 314] on div at bounding box center [304, 308] width 117 height 26
select select "8"
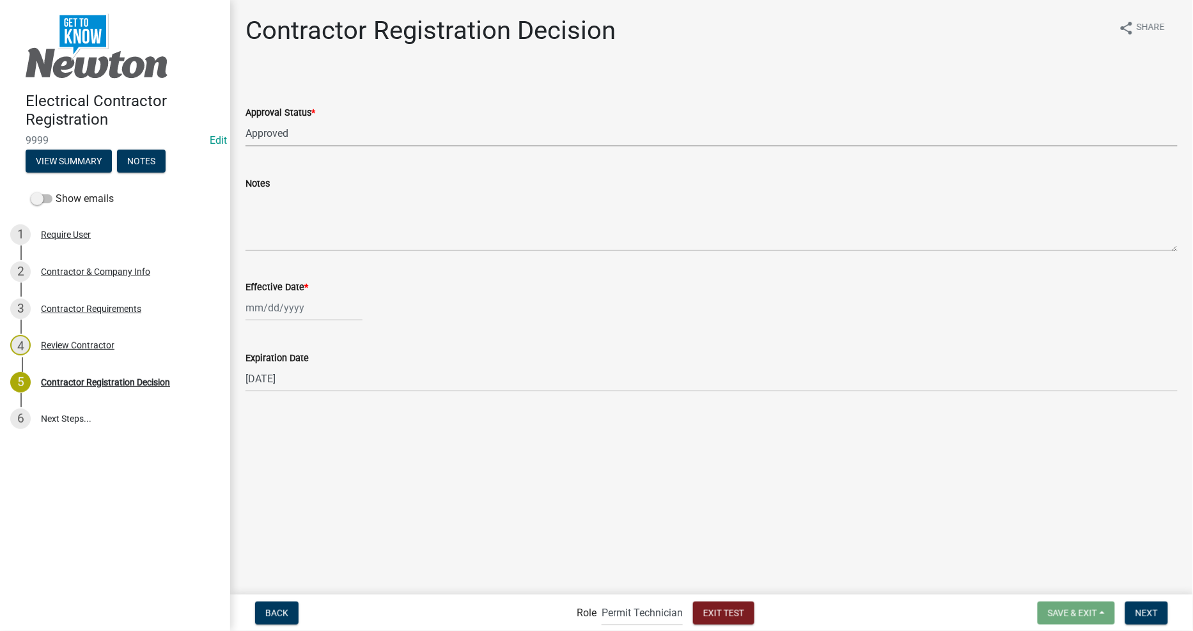
select select "2025"
click at [293, 432] on div "20" at bounding box center [299, 437] width 20 height 20
type input "[DATE]"
drag, startPoint x: 385, startPoint y: 485, endPoint x: 473, endPoint y: 494, distance: 88.8
click at [444, 494] on main "Contractor Registration Decision share Share Approval Status * Select Item... A…" at bounding box center [711, 296] width 963 height 593
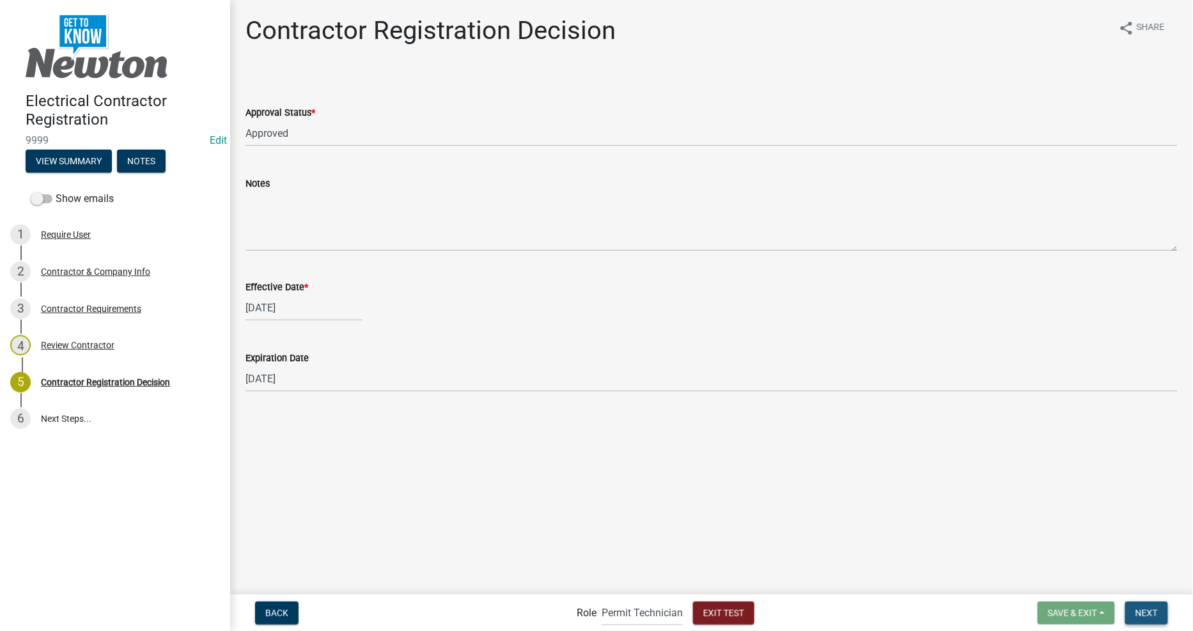
click at [1147, 608] on span "Next" at bounding box center [1147, 613] width 22 height 10
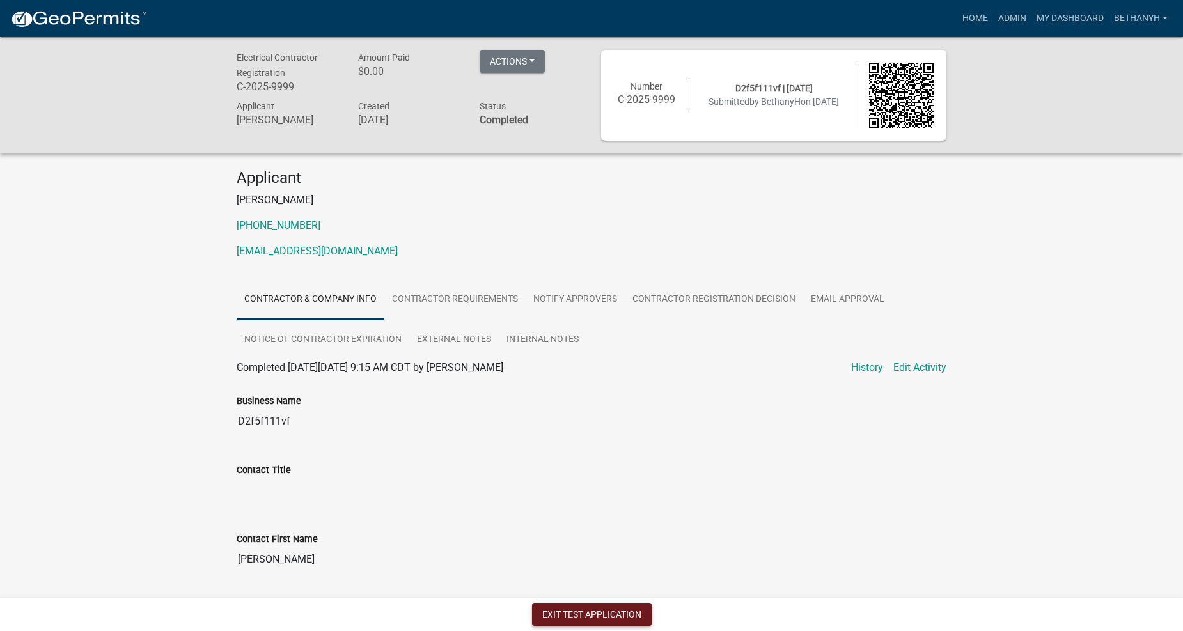
click at [595, 608] on button "Exit Test Application" at bounding box center [592, 614] width 120 height 23
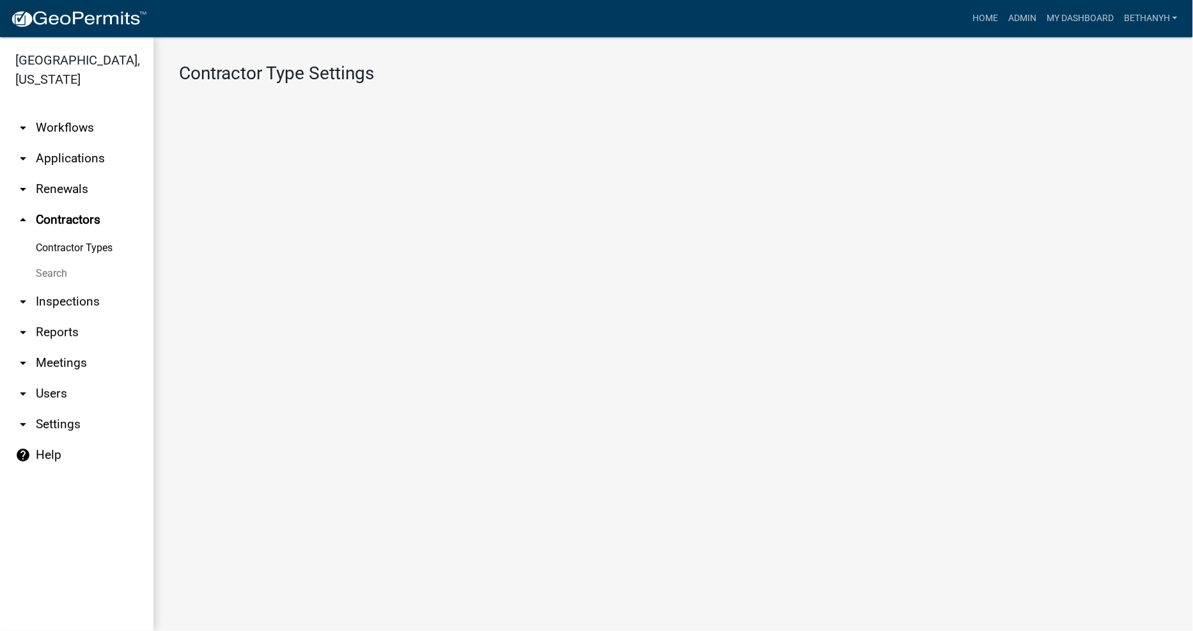
select select "3: Object"
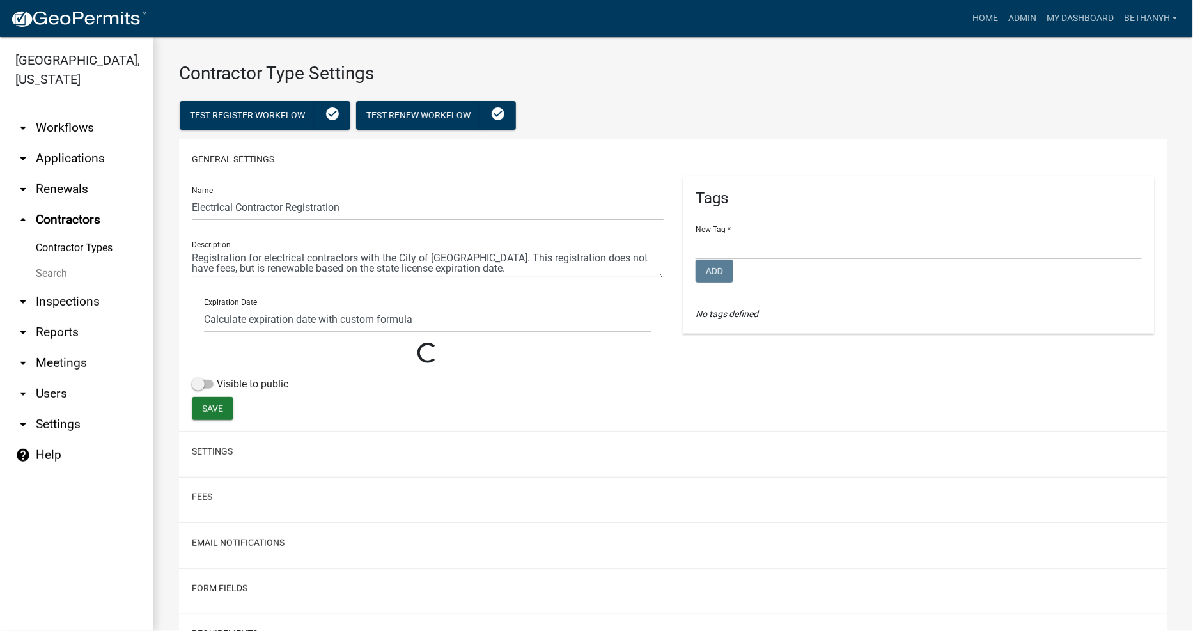
select select
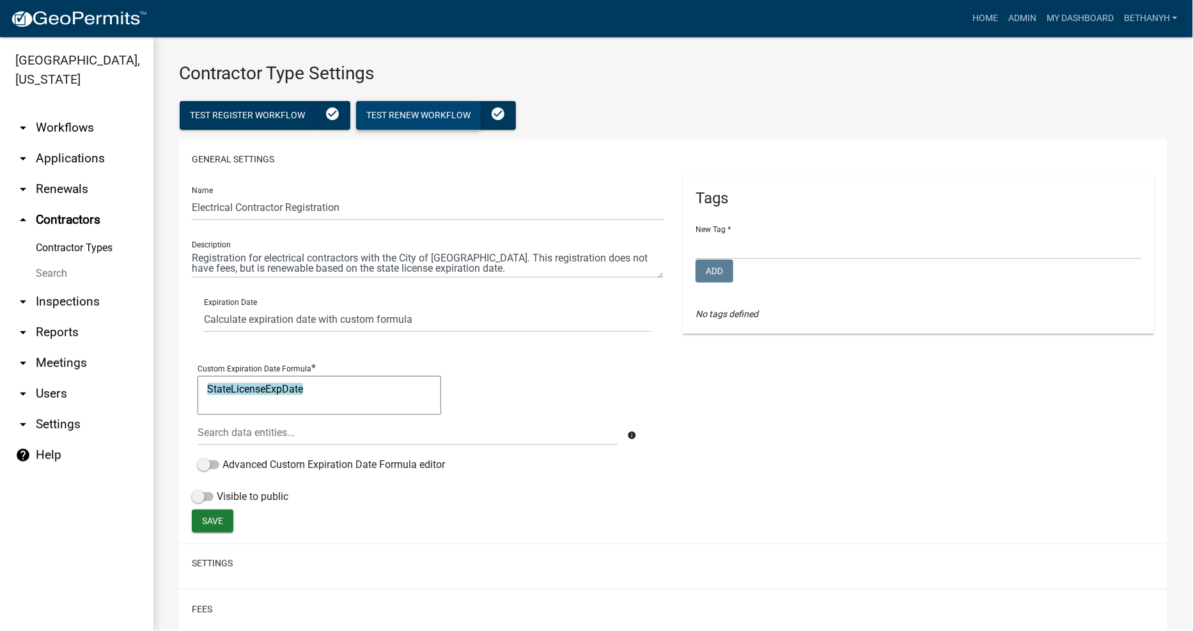
click at [391, 122] on button "Test Renew Workflow" at bounding box center [418, 115] width 125 height 29
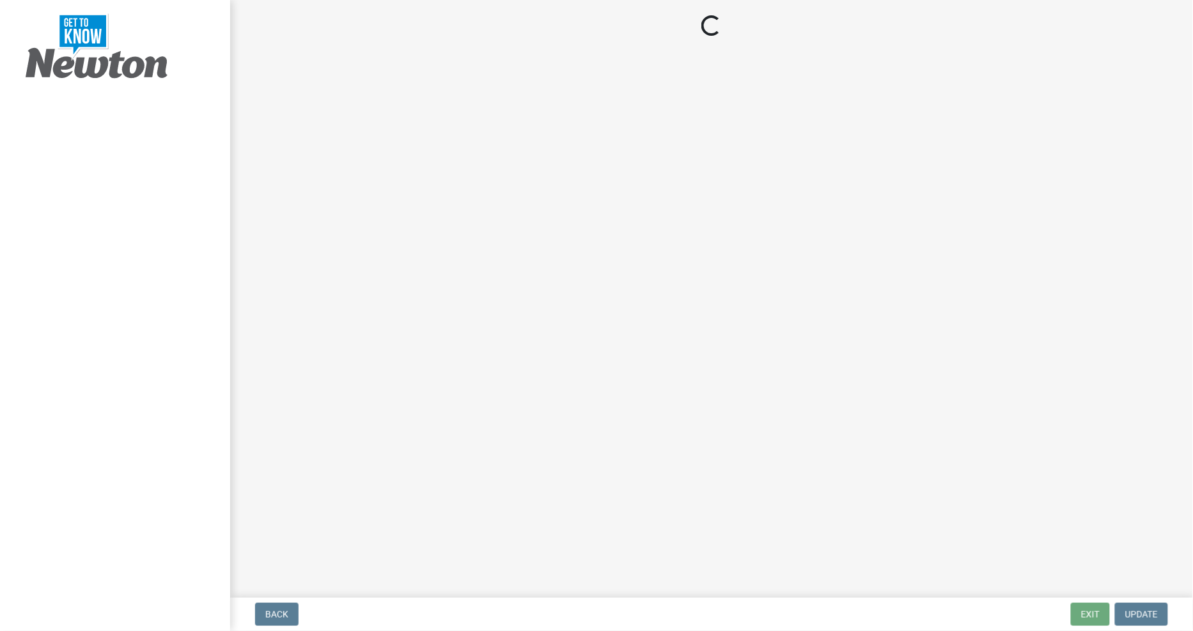
select select "IA"
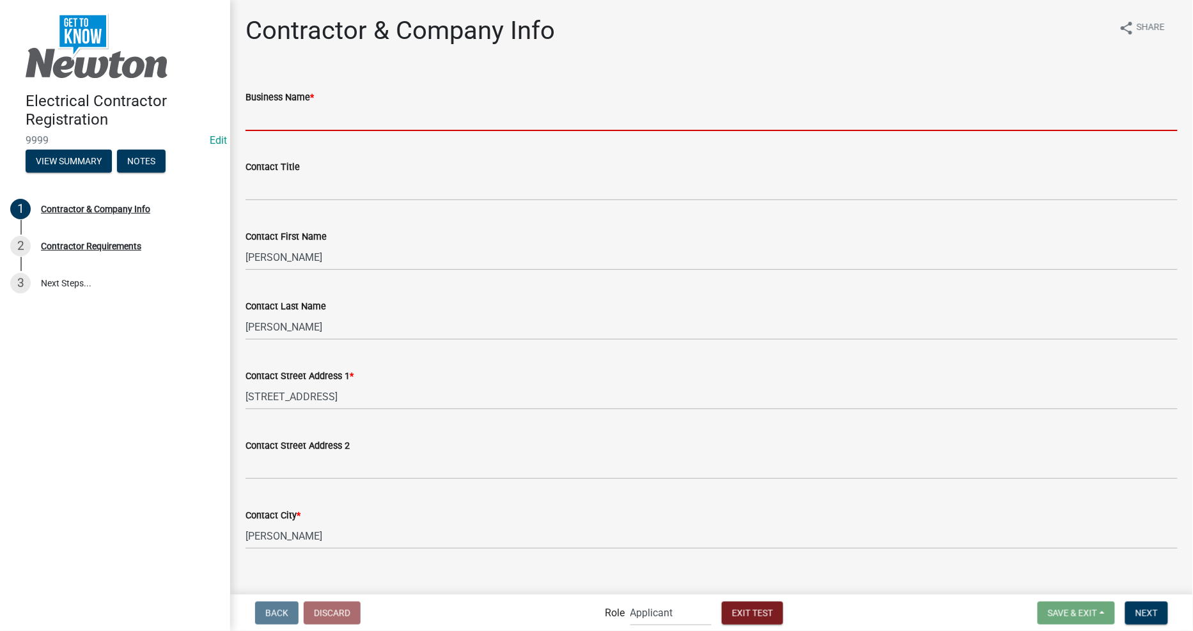
click at [391, 122] on input "Business Name *" at bounding box center [712, 118] width 932 height 26
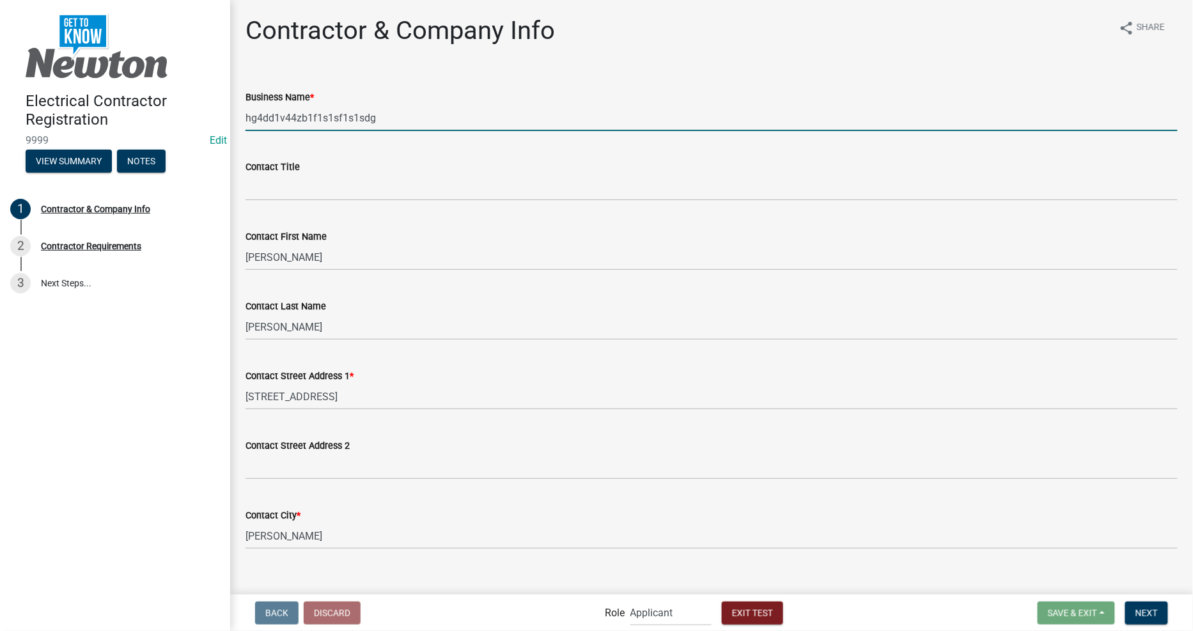
type input "hg4dd1v44zb1f1s1sf1s1sdg"
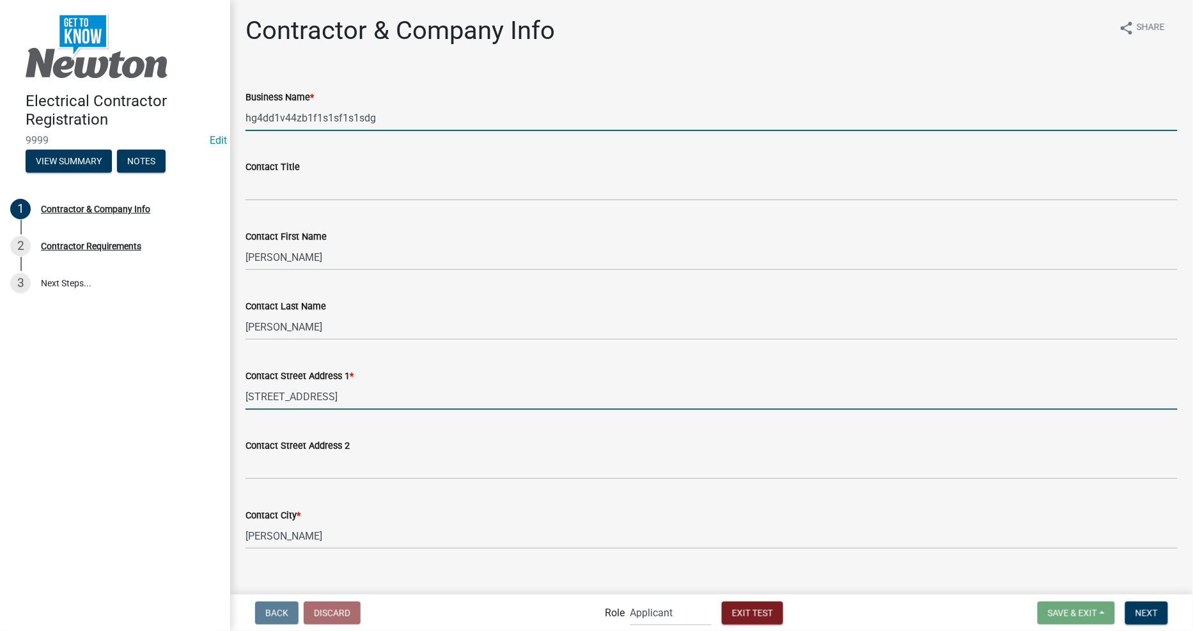
click at [363, 398] on input "[STREET_ADDRESS]" at bounding box center [712, 397] width 932 height 26
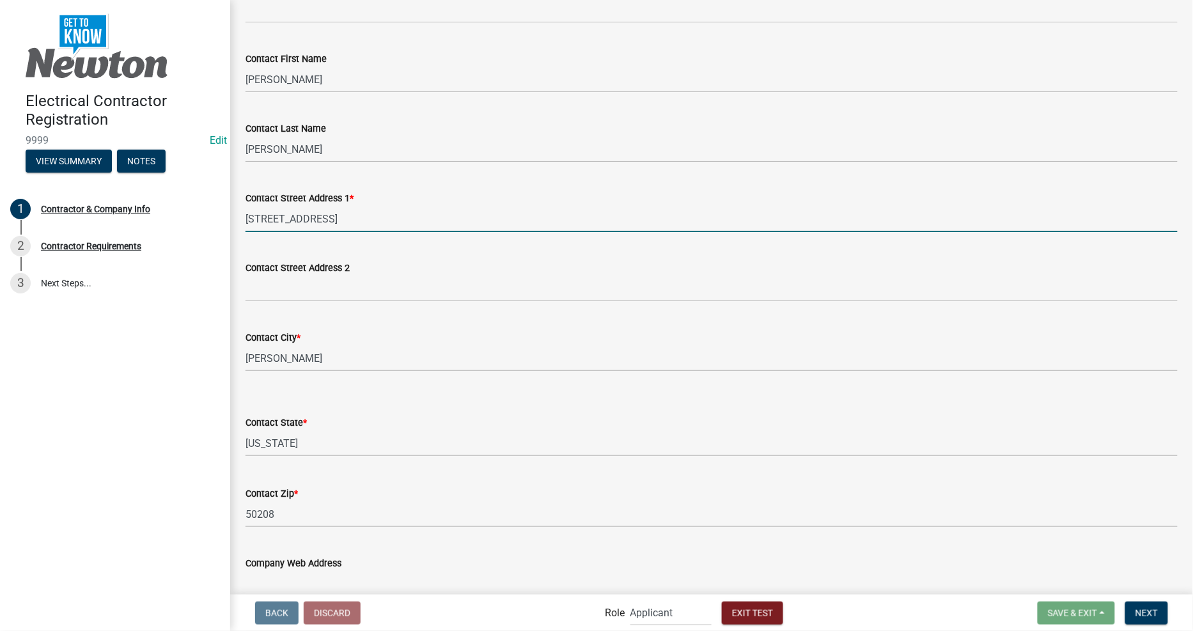
scroll to position [284, 0]
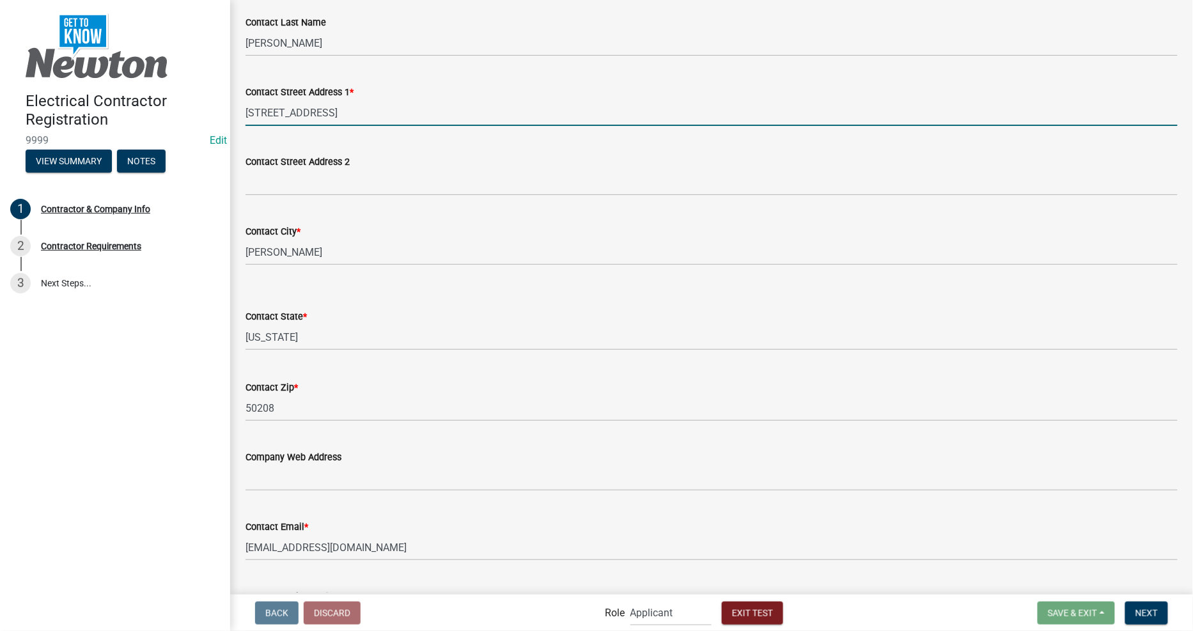
type input "[STREET_ADDRESS]"
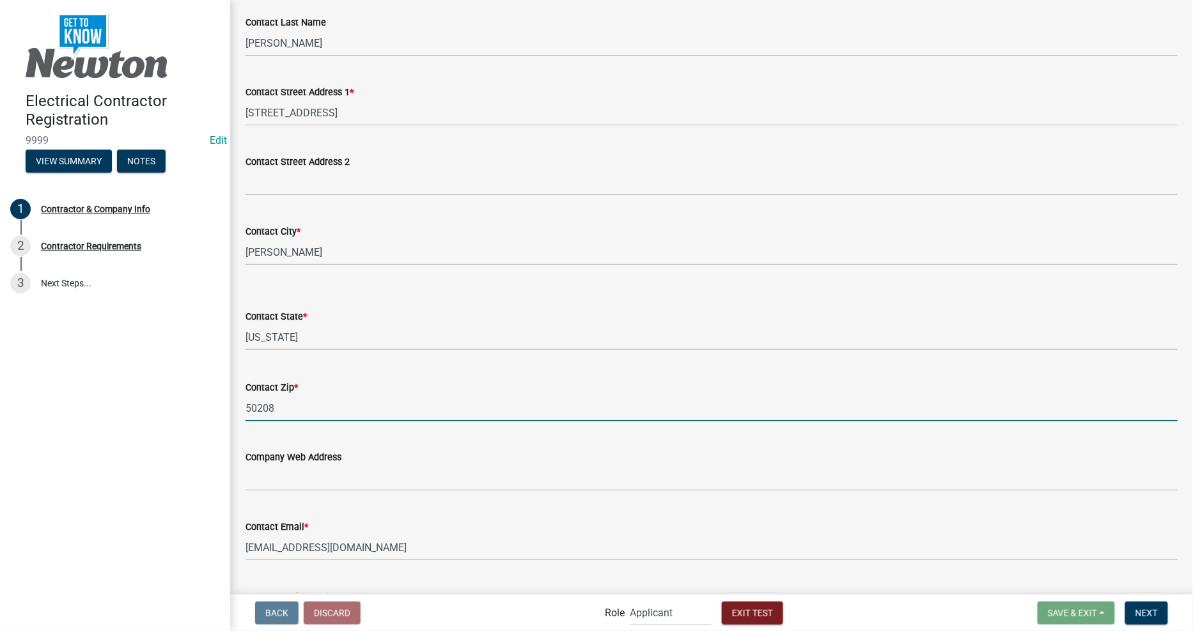
click at [353, 406] on input "50208" at bounding box center [712, 408] width 932 height 26
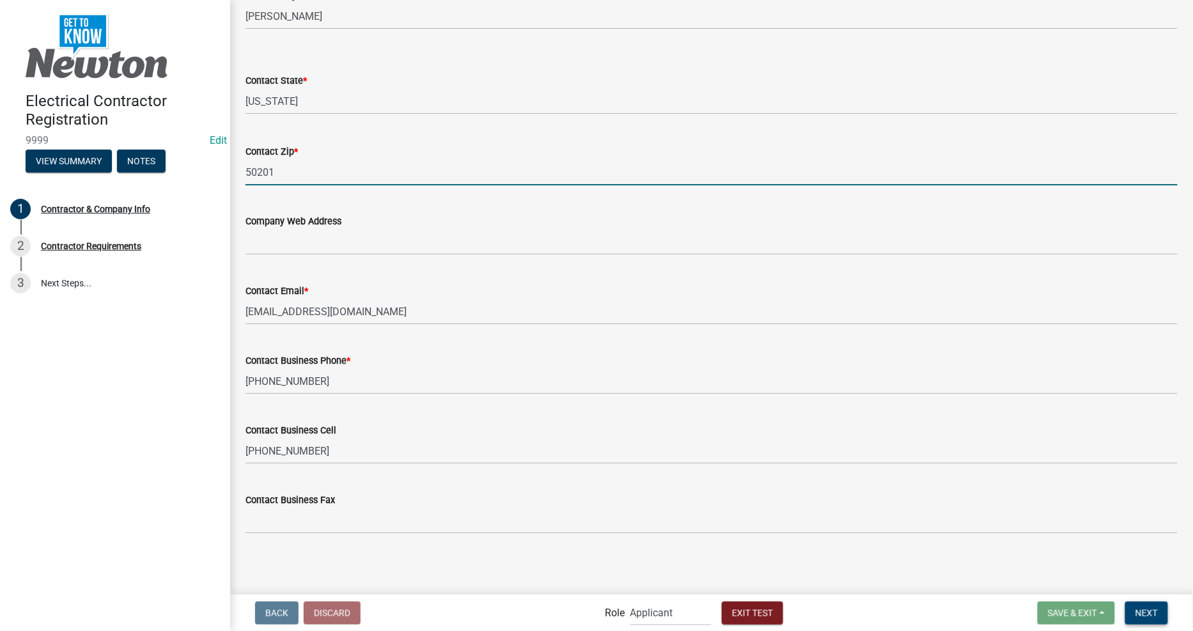
type input "50201"
click at [1152, 608] on span "Next" at bounding box center [1147, 613] width 22 height 10
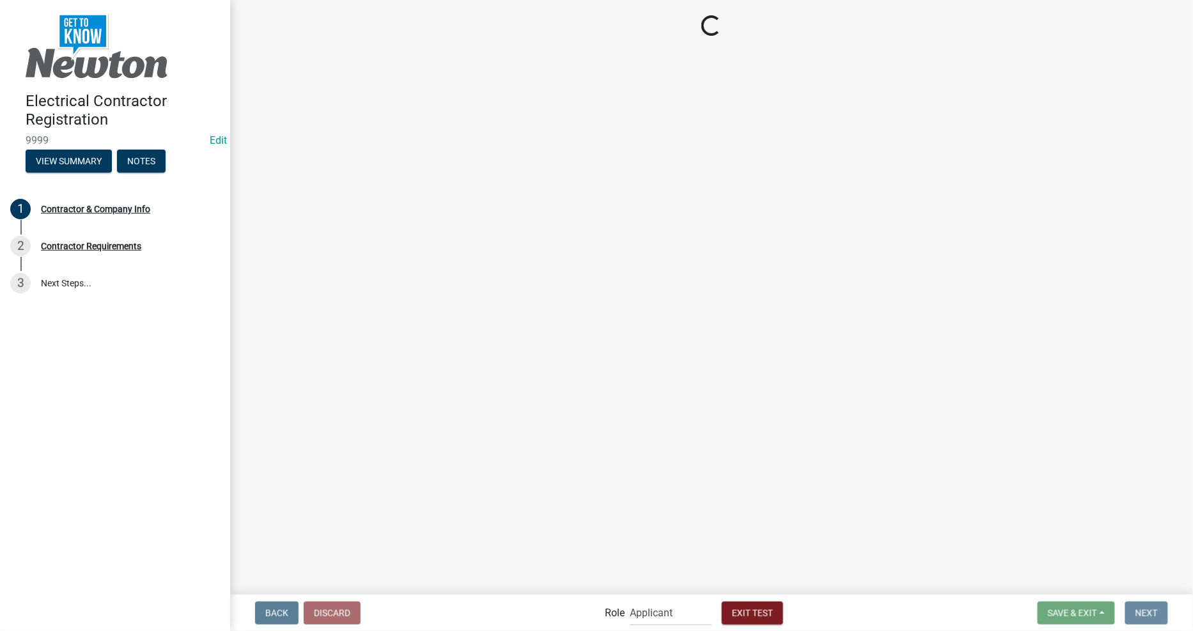
scroll to position [0, 0]
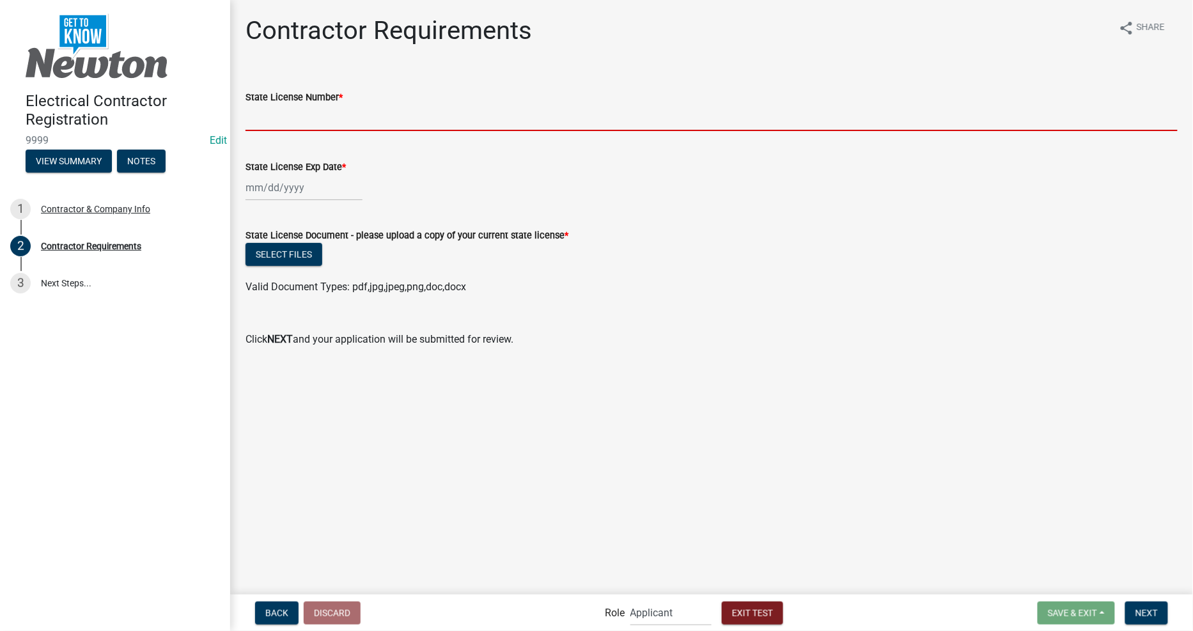
click at [276, 106] on input "State License Number *" at bounding box center [712, 118] width 932 height 26
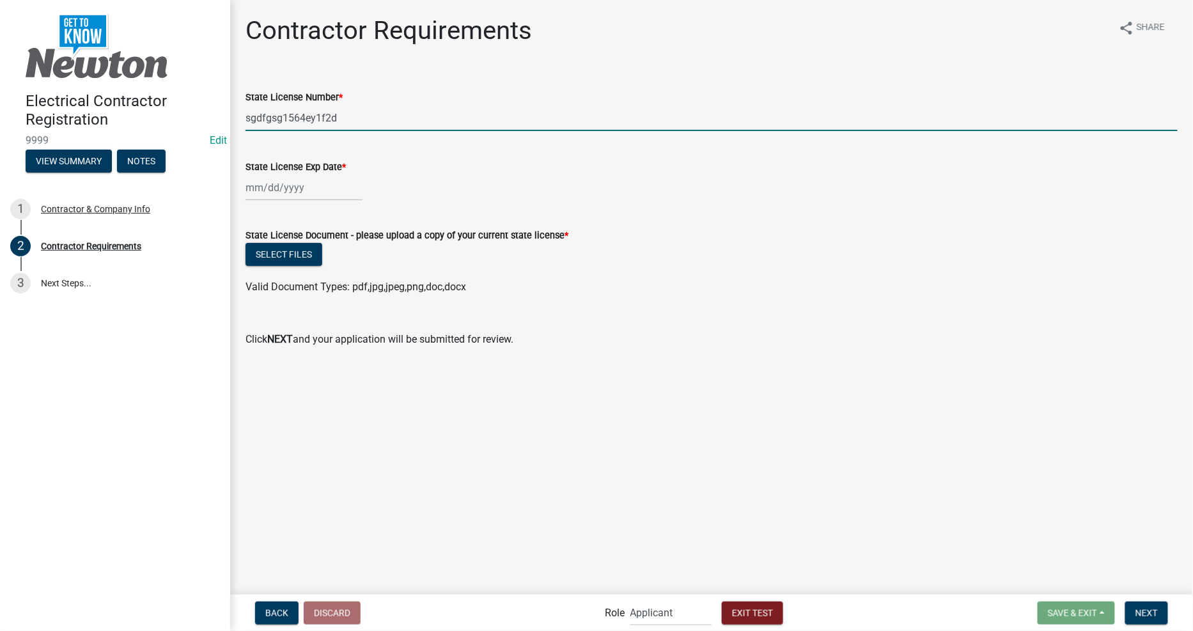
type input "sgdfgsg1564ey1f2d"
click at [297, 199] on div at bounding box center [304, 188] width 117 height 26
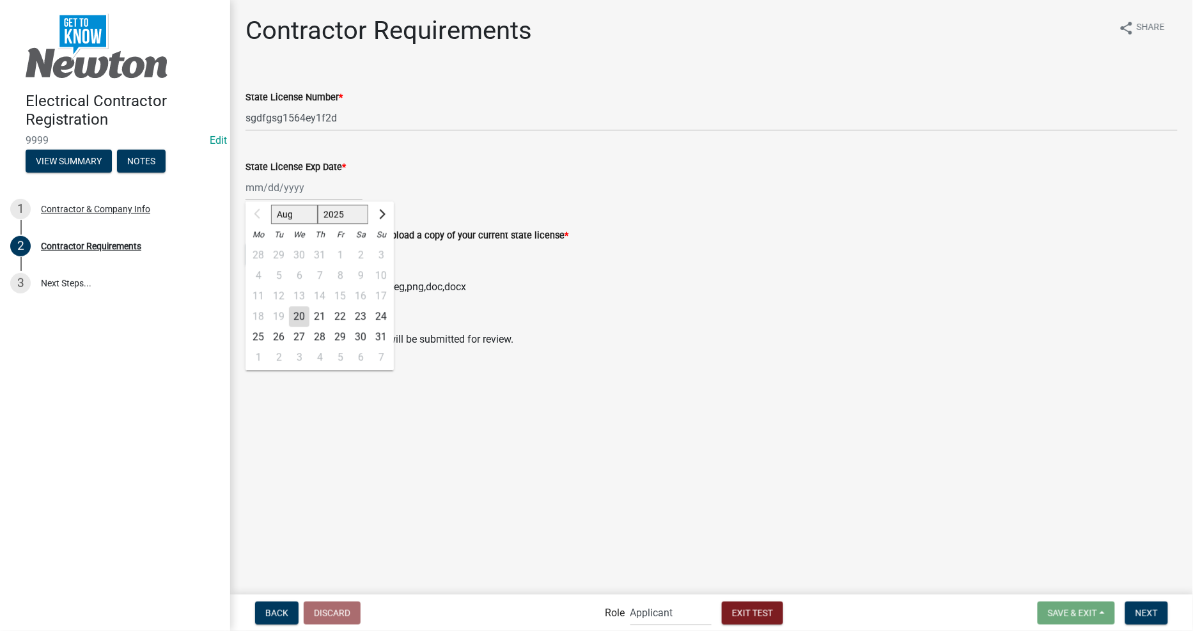
click at [297, 324] on div "20" at bounding box center [299, 316] width 20 height 20
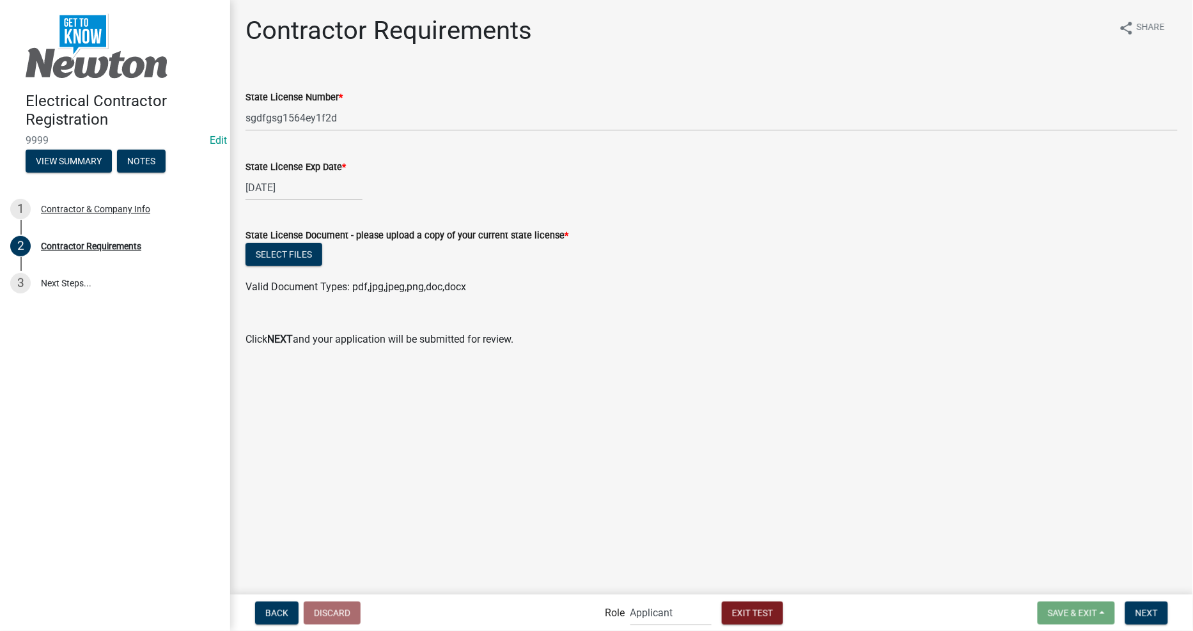
click at [423, 448] on main "Contractor Requirements share Share State License Number * sgdfgsg1564ey1f2d St…" at bounding box center [711, 296] width 963 height 593
click at [309, 186] on div "[DATE]" at bounding box center [304, 188] width 117 height 26
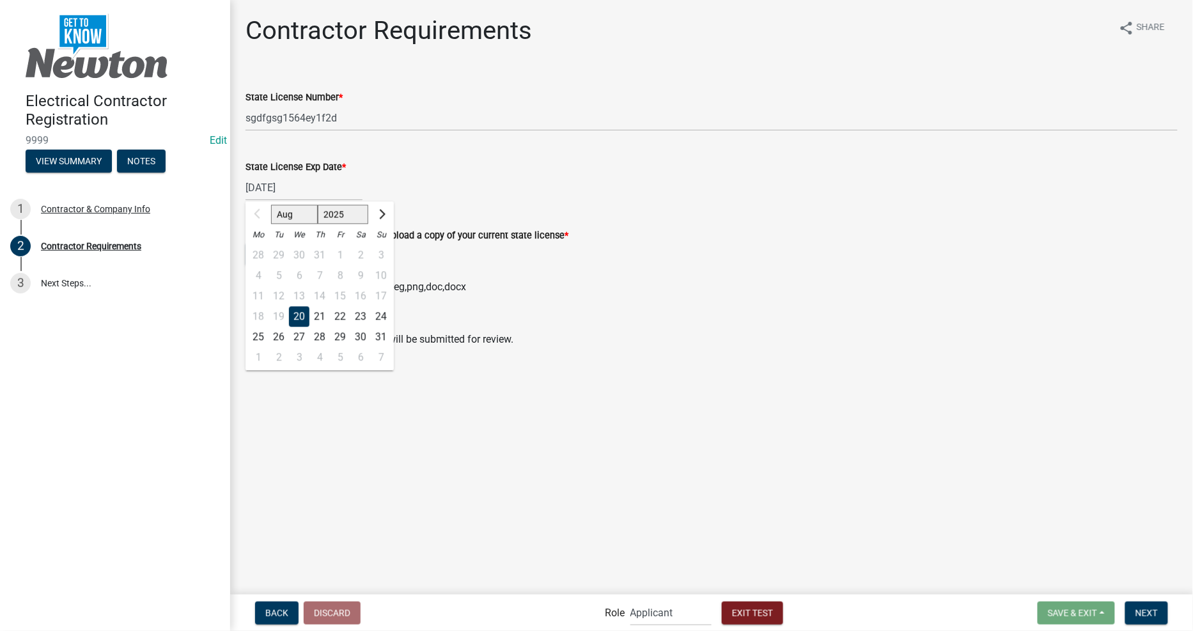
click at [328, 314] on div "21" at bounding box center [320, 316] width 20 height 20
type input "[DATE]"
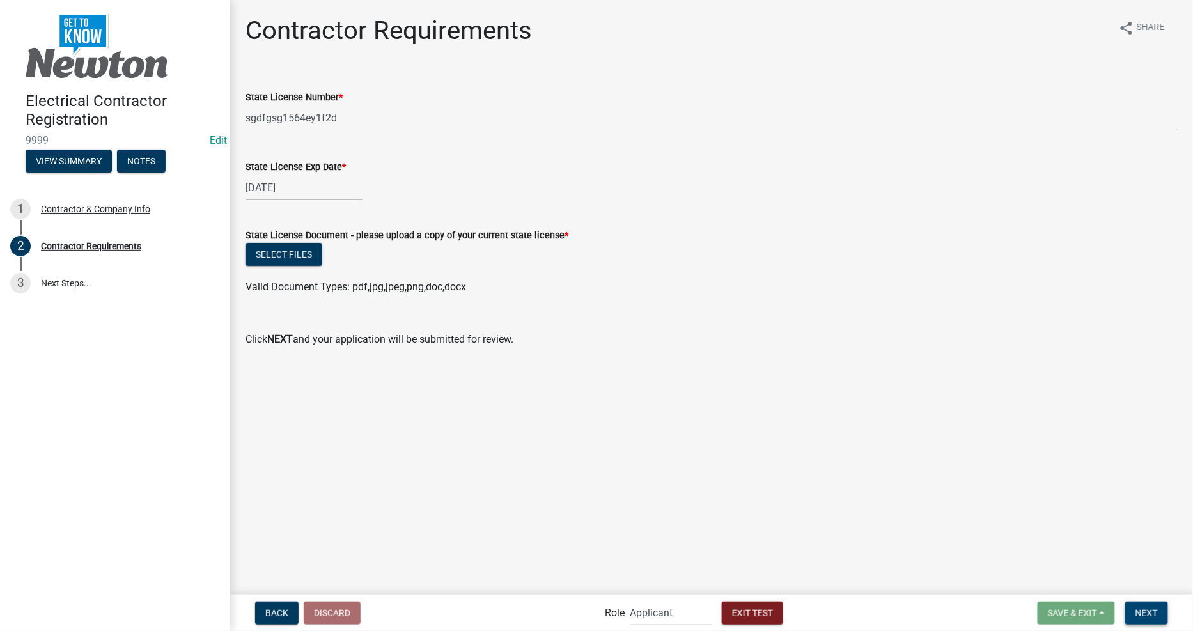
click at [1137, 614] on span "Next" at bounding box center [1147, 613] width 22 height 10
click at [289, 255] on button "Select files" at bounding box center [284, 254] width 77 height 23
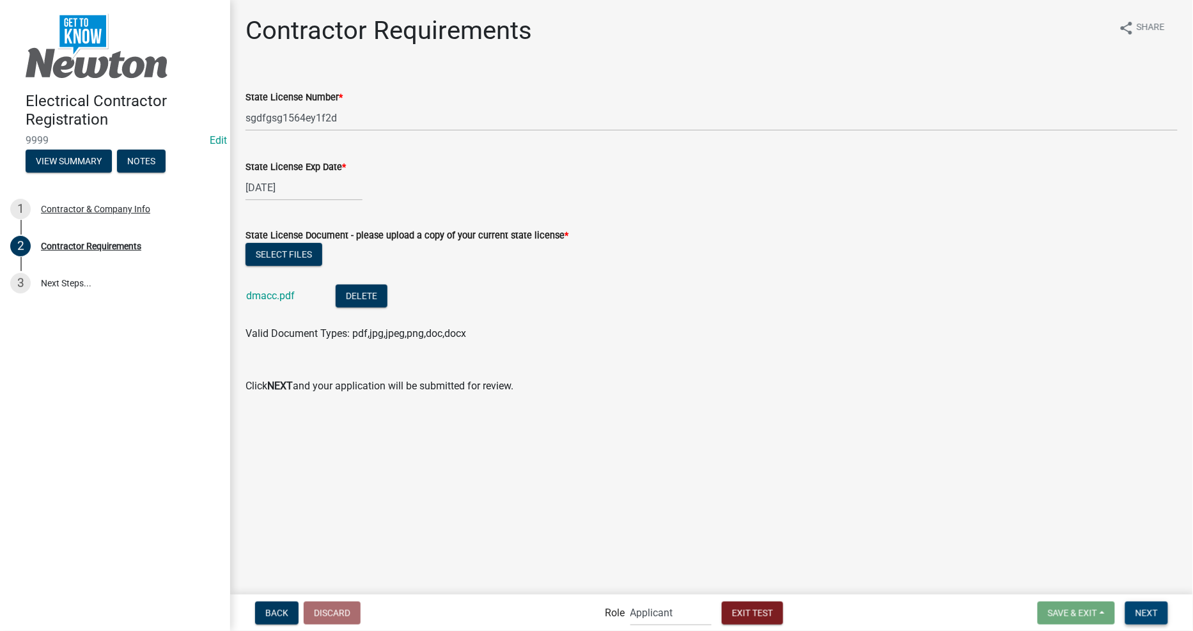
click at [1147, 611] on span "Next" at bounding box center [1147, 613] width 22 height 10
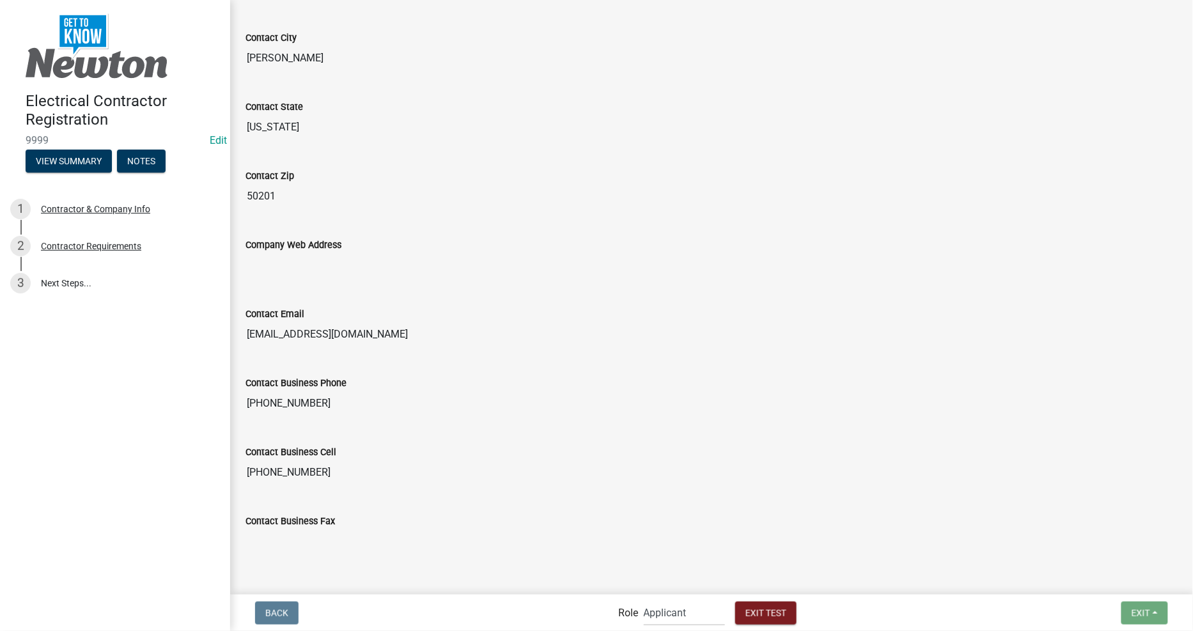
scroll to position [593, 0]
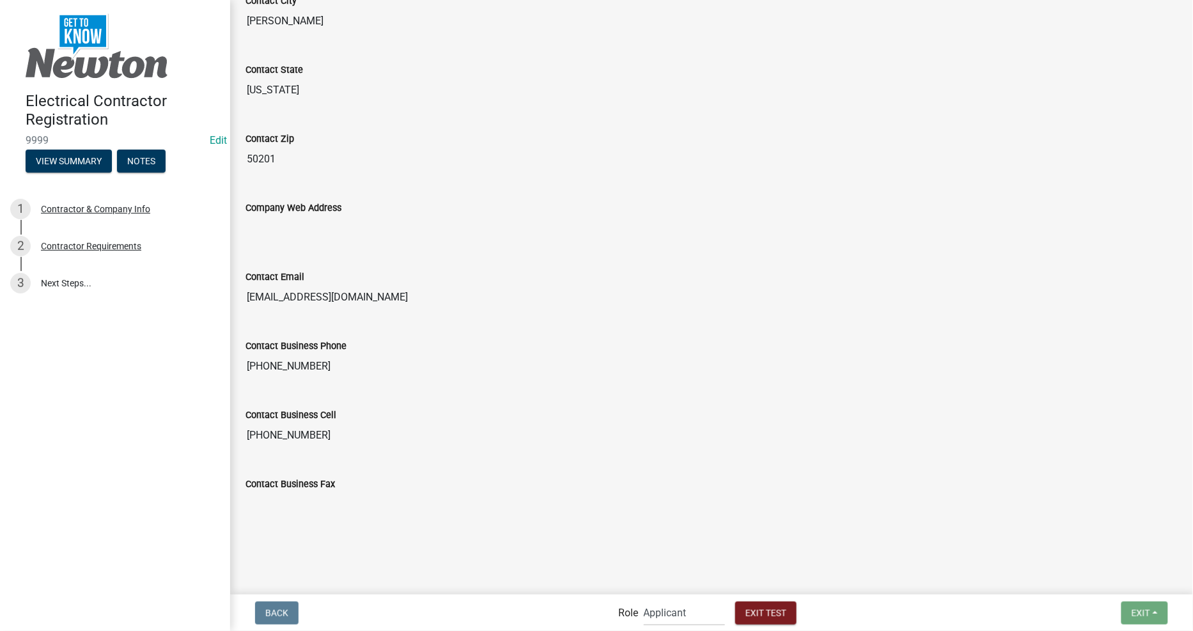
click at [833, 553] on wm-app "Electrical Contractor Registration 9999 Edit View Summary Notes 1 Contractor & …" at bounding box center [596, 315] width 1193 height 631
click at [843, 522] on div "Contact Business Fax" at bounding box center [712, 493] width 952 height 69
click at [694, 603] on select "Applicant Permit Technician Admin" at bounding box center [684, 613] width 81 height 26
select select "5805852f-8761-4b18-8554-11011ee0aebd"
click at [644, 600] on select "Applicant Permit Technician Admin" at bounding box center [684, 613] width 81 height 26
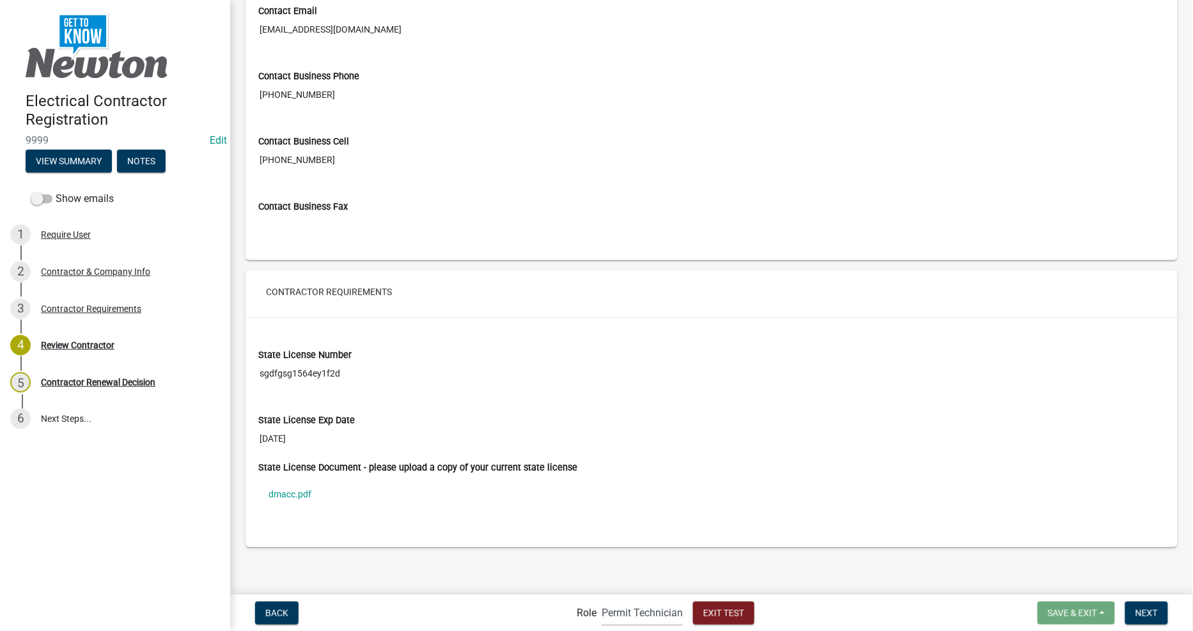
scroll to position [803, 0]
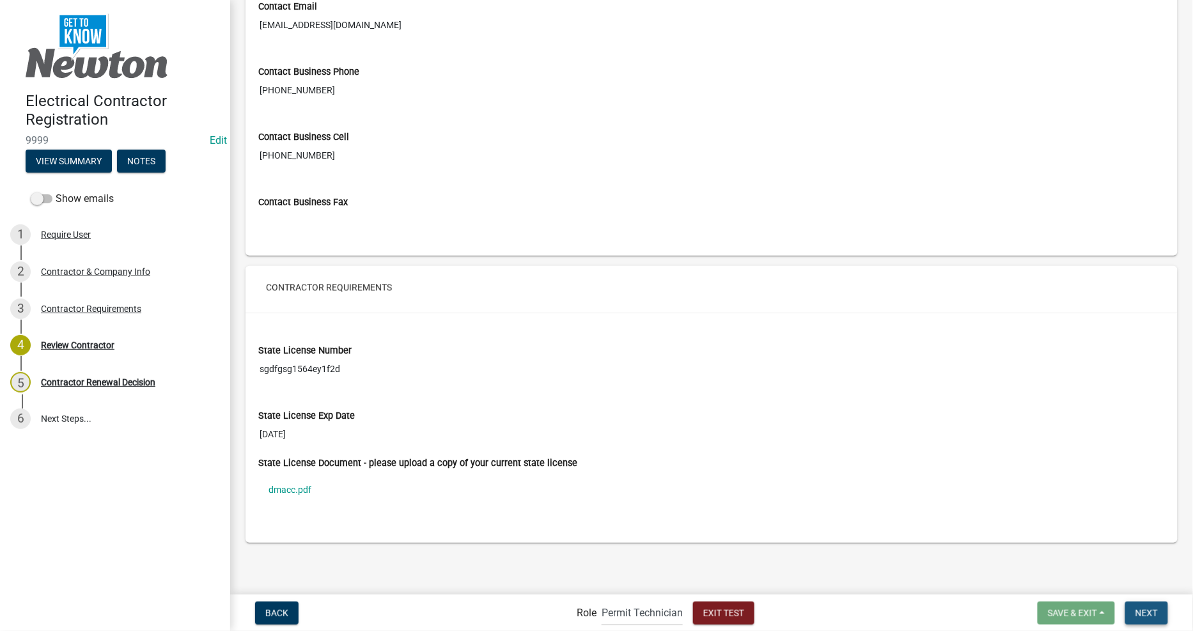
click at [1148, 613] on span "Next" at bounding box center [1147, 613] width 22 height 10
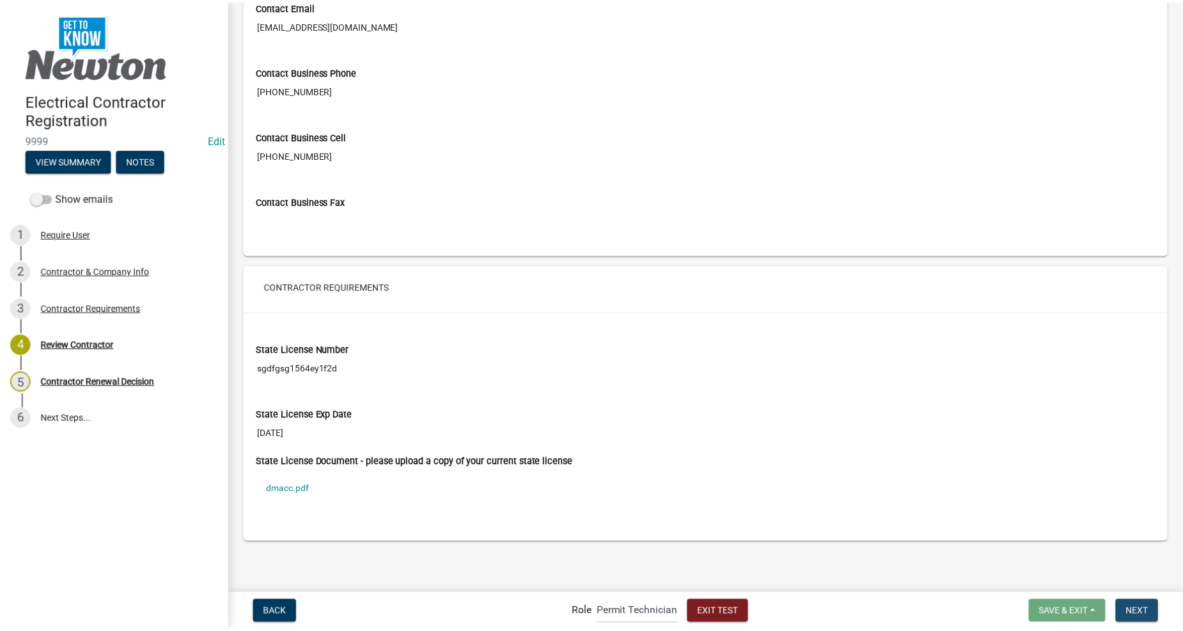
scroll to position [0, 0]
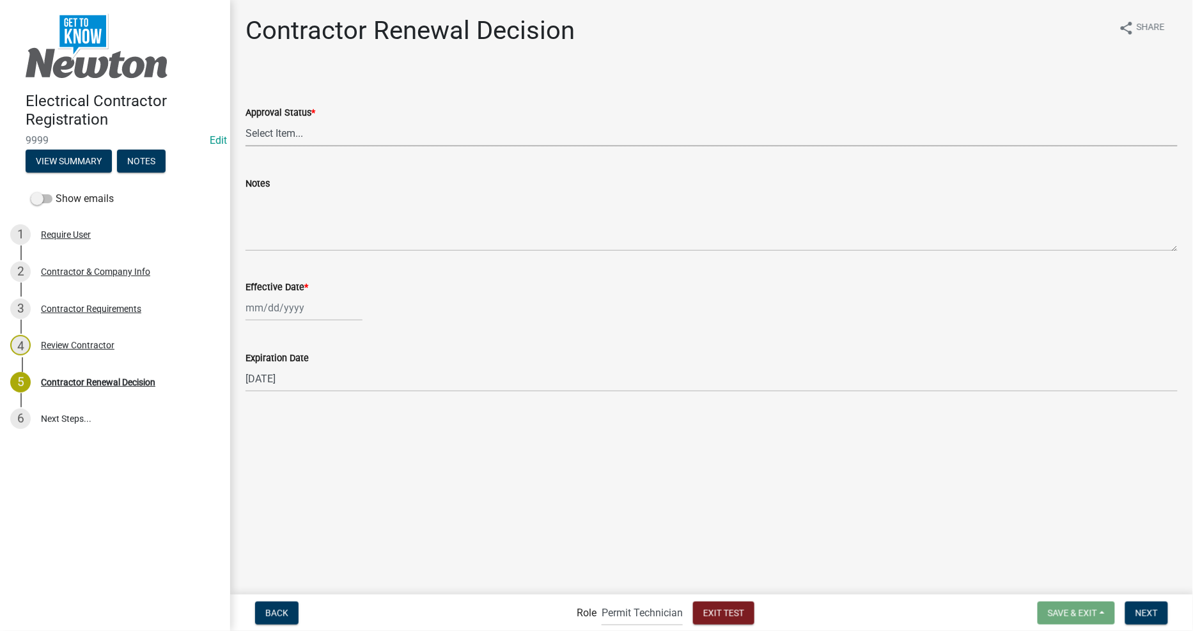
click at [410, 125] on select "Select Item... Approved Denied" at bounding box center [712, 133] width 932 height 26
click at [246, 120] on select "Select Item... Approved Denied" at bounding box center [712, 133] width 932 height 26
select select "30db8998-795d-4bbe-8e49-f1ade8865815"
click at [299, 291] on label "Effective Date *" at bounding box center [277, 287] width 63 height 9
click at [299, 295] on input "Effective Date *" at bounding box center [304, 308] width 117 height 26
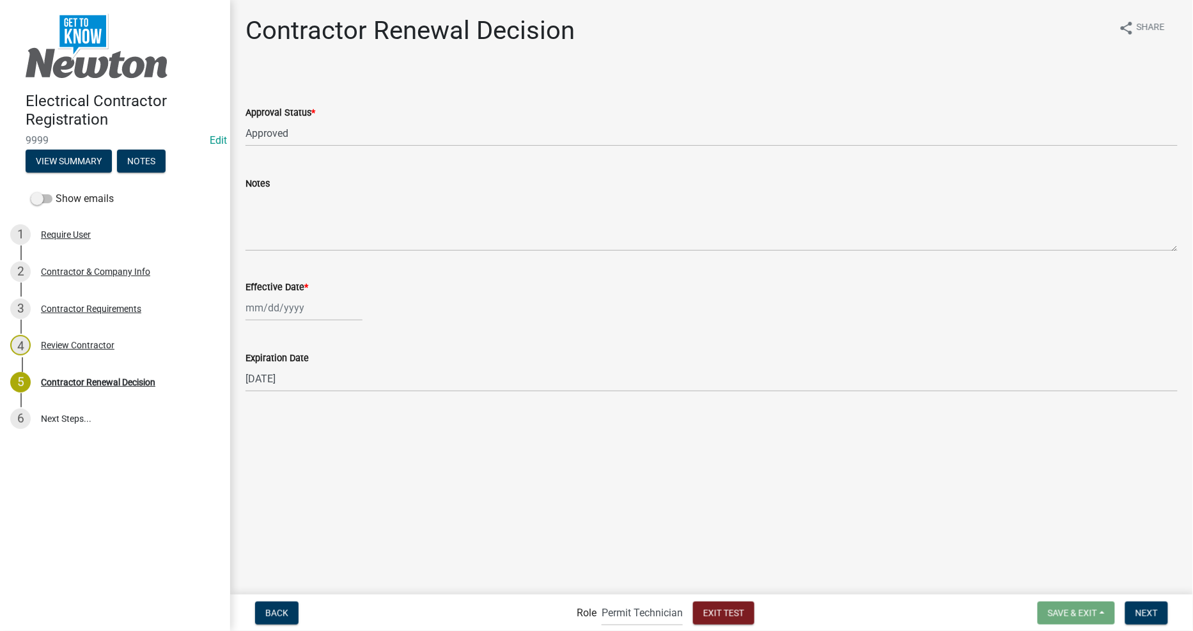
select select "8"
select select "2025"
click at [297, 307] on input "Effective Date *" at bounding box center [304, 308] width 117 height 26
click at [378, 457] on div "31" at bounding box center [381, 457] width 20 height 20
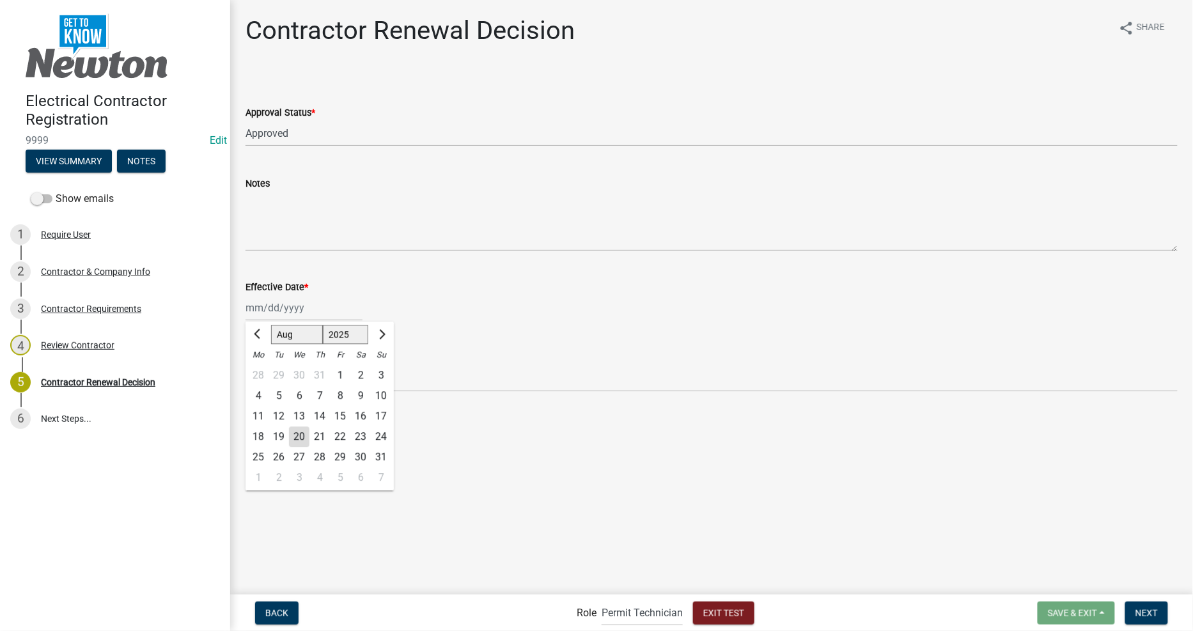
type input "[DATE]"
drag, startPoint x: 405, startPoint y: 474, endPoint x: 999, endPoint y: 586, distance: 605.0
click at [411, 475] on main "Contractor Renewal Decision share Share Approval Status * Select Item... Approv…" at bounding box center [711, 296] width 963 height 593
click at [1149, 610] on span "Next" at bounding box center [1147, 613] width 22 height 10
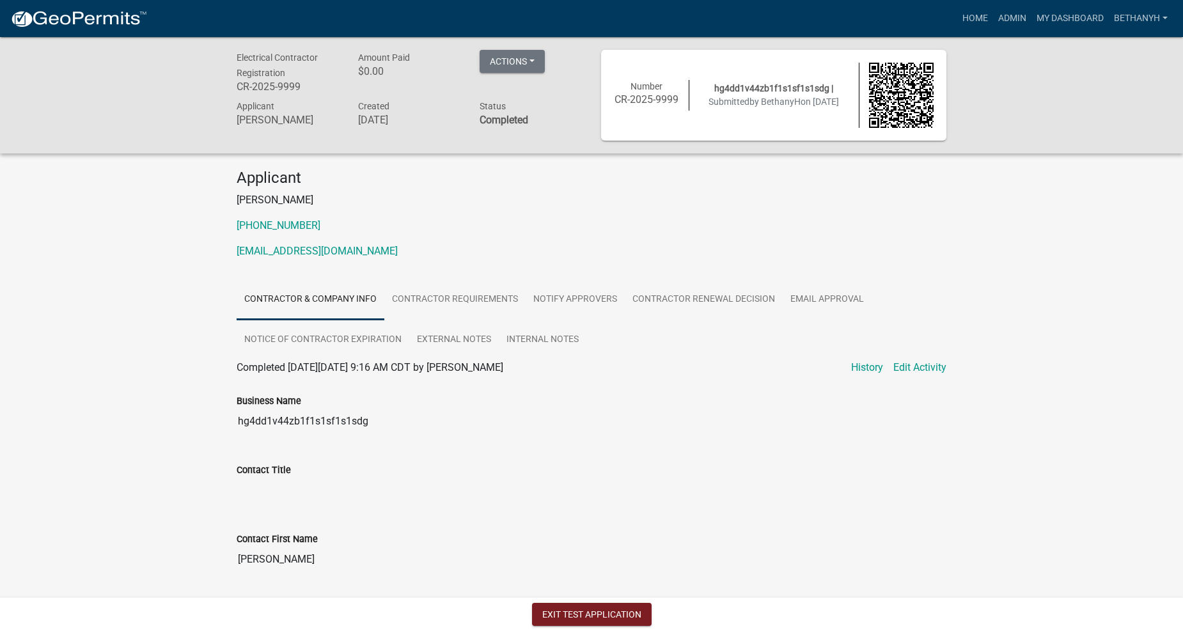
click at [605, 628] on nav "Exit Test Application" at bounding box center [591, 614] width 1183 height 33
drag, startPoint x: 605, startPoint y: 613, endPoint x: 604, endPoint y: 606, distance: 7.1
click at [606, 613] on button "Exit Test Application" at bounding box center [592, 614] width 120 height 23
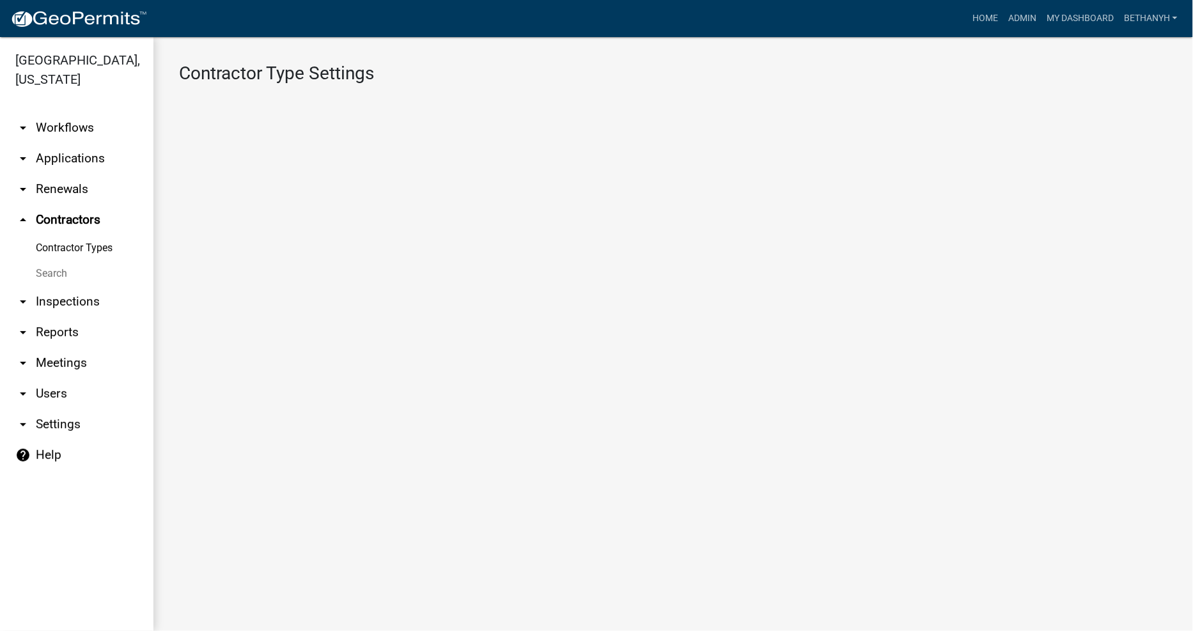
select select "3: Object"
select select
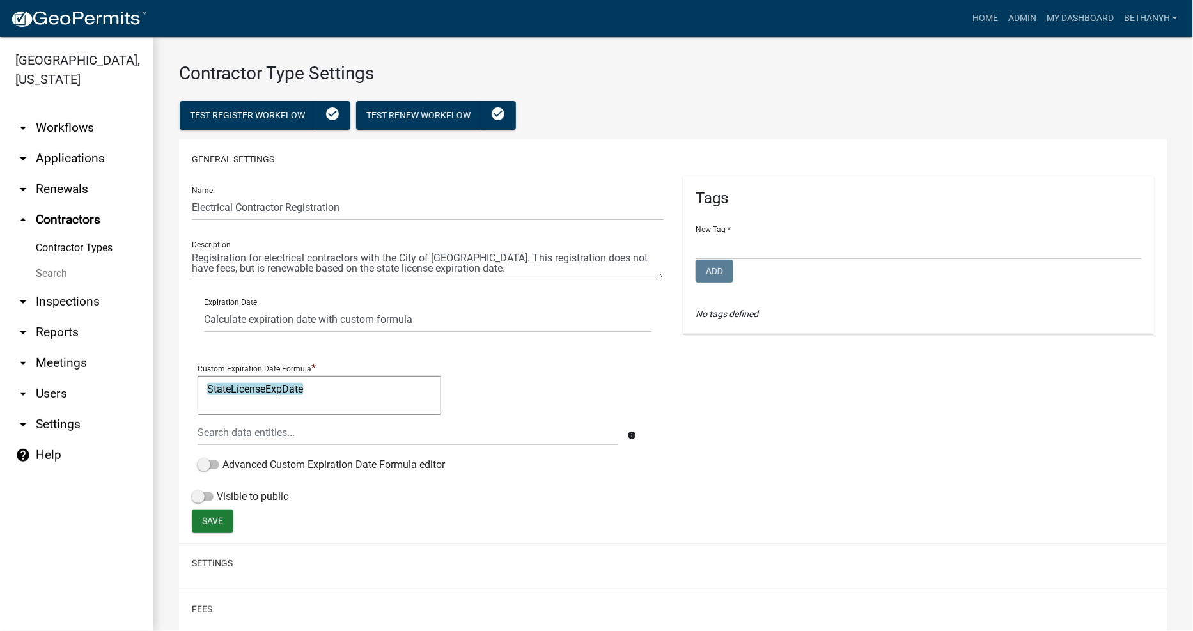
click at [59, 235] on link "Contractor Types" at bounding box center [76, 248] width 153 height 26
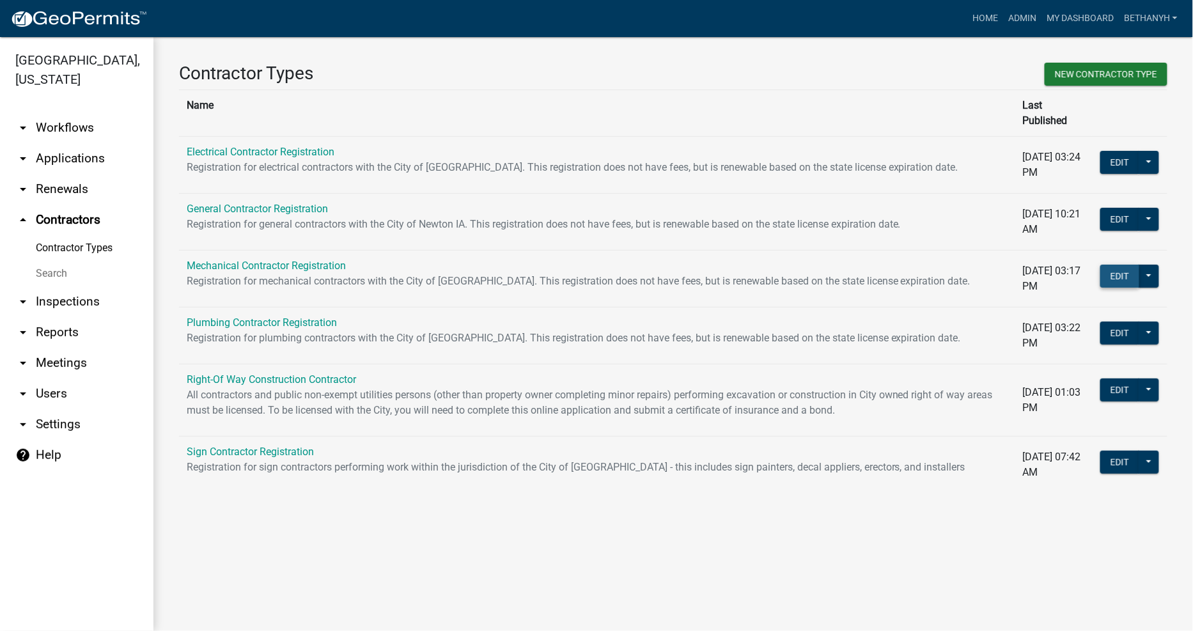
click at [1109, 265] on button "Edit" at bounding box center [1120, 276] width 39 height 23
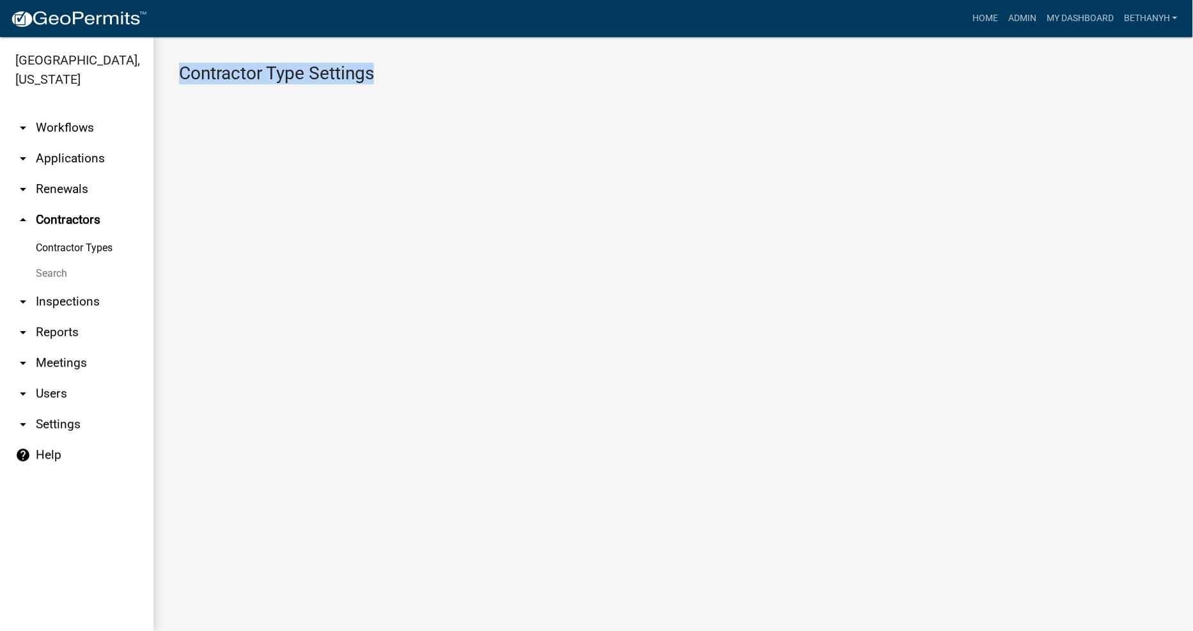
click at [1109, 255] on main "Contractor Type Settings" at bounding box center [673, 334] width 1040 height 594
select select "3: Object"
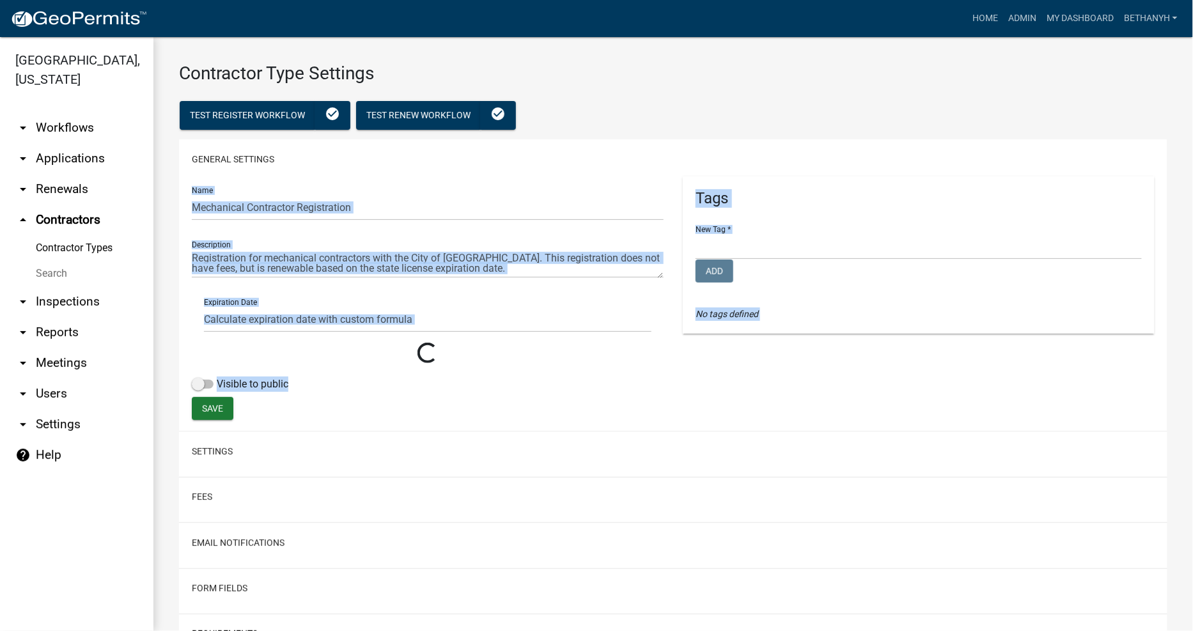
select select
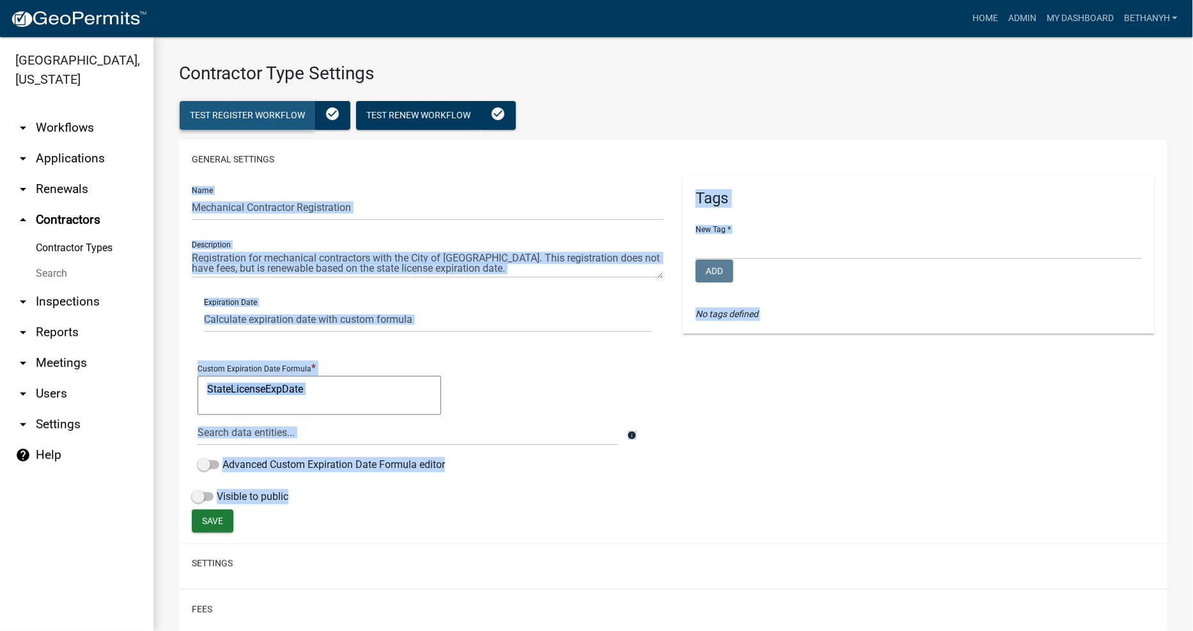
click at [235, 110] on span "Test Register Workflow" at bounding box center [247, 115] width 115 height 10
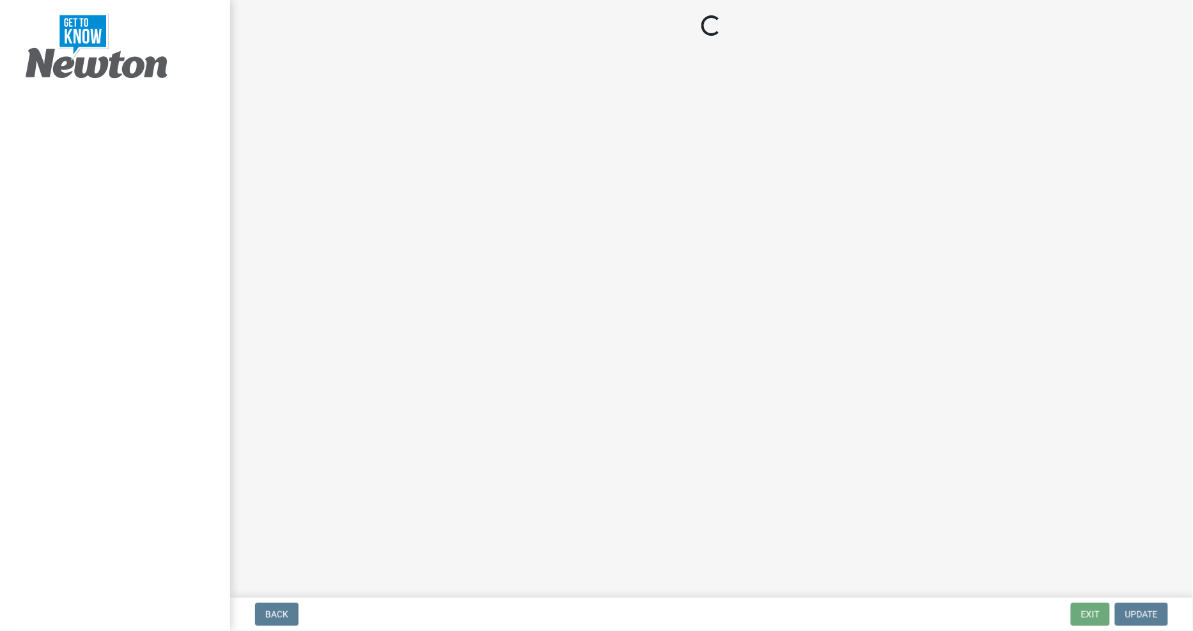
select select "IA"
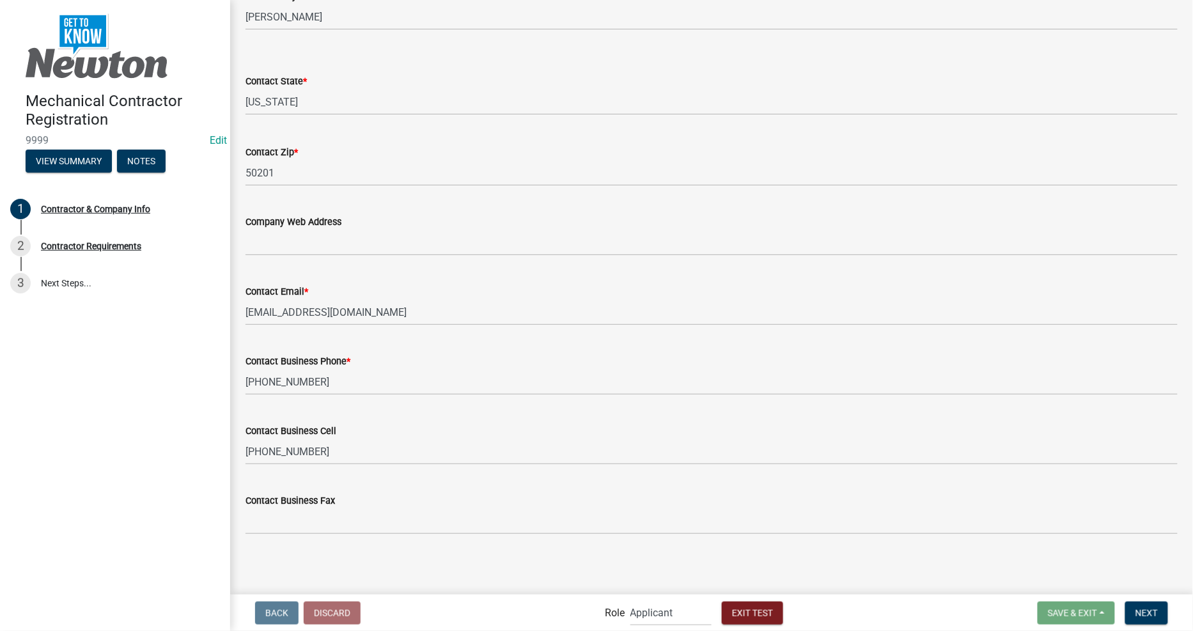
scroll to position [520, 0]
click at [1174, 616] on div "Back Discard Role Applicant Permit Technician Admin Exit Test Save & Exit Save …" at bounding box center [711, 613] width 943 height 26
click at [1161, 615] on button "Next" at bounding box center [1146, 613] width 43 height 23
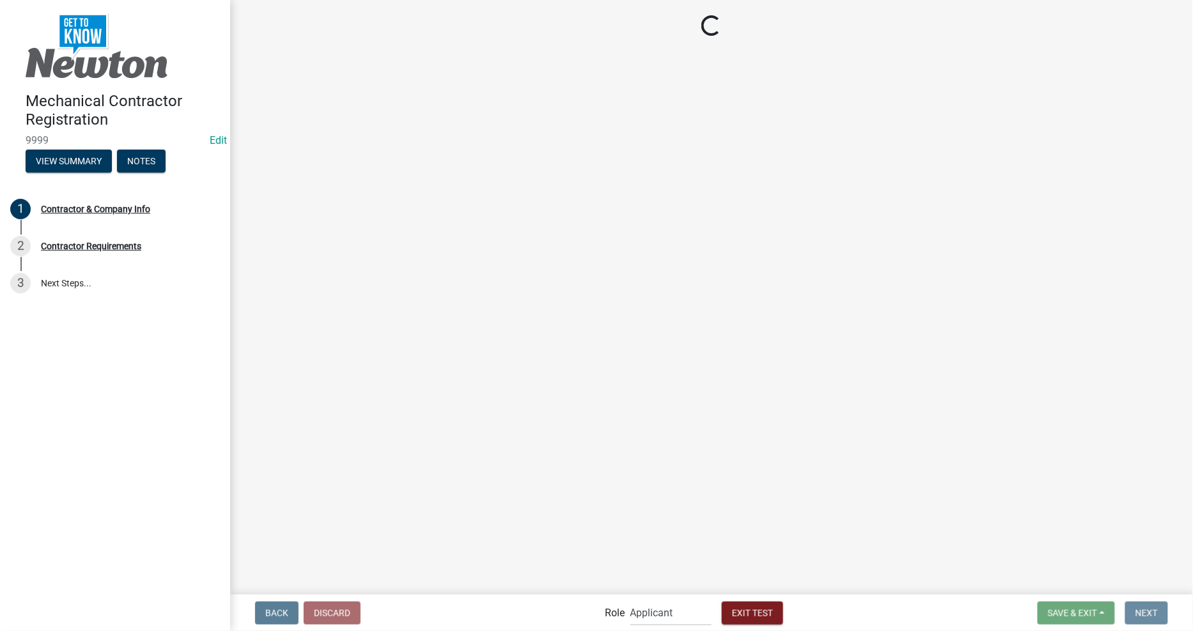
scroll to position [0, 0]
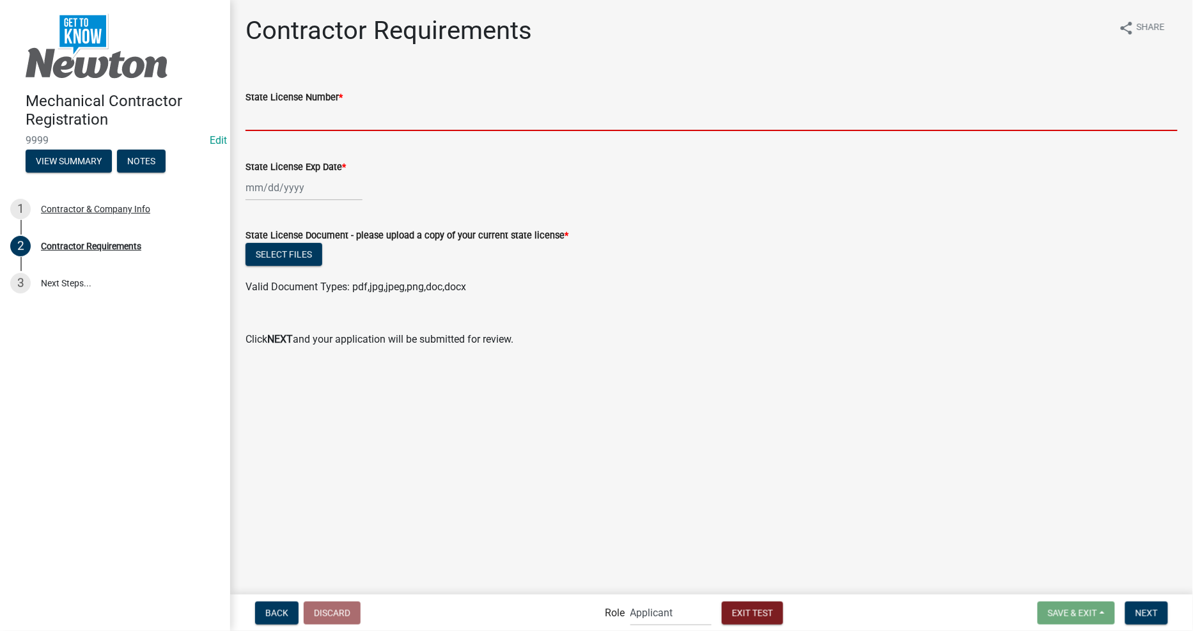
click at [311, 117] on input "State License Number *" at bounding box center [712, 118] width 932 height 26
type input "123456"
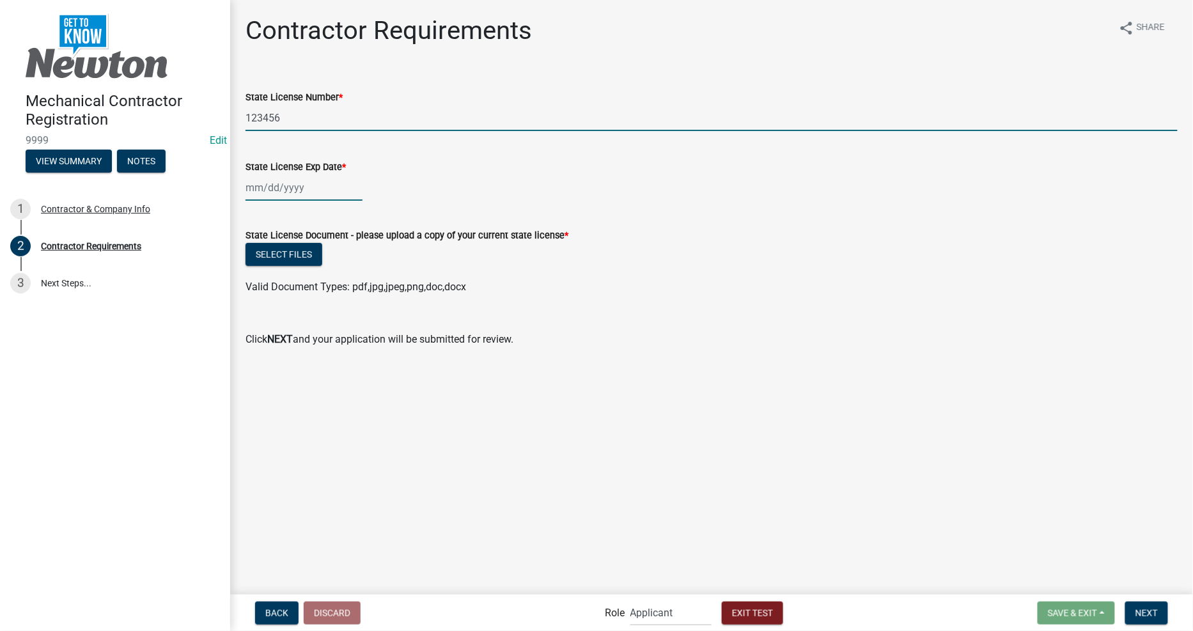
click at [285, 179] on div at bounding box center [304, 188] width 117 height 26
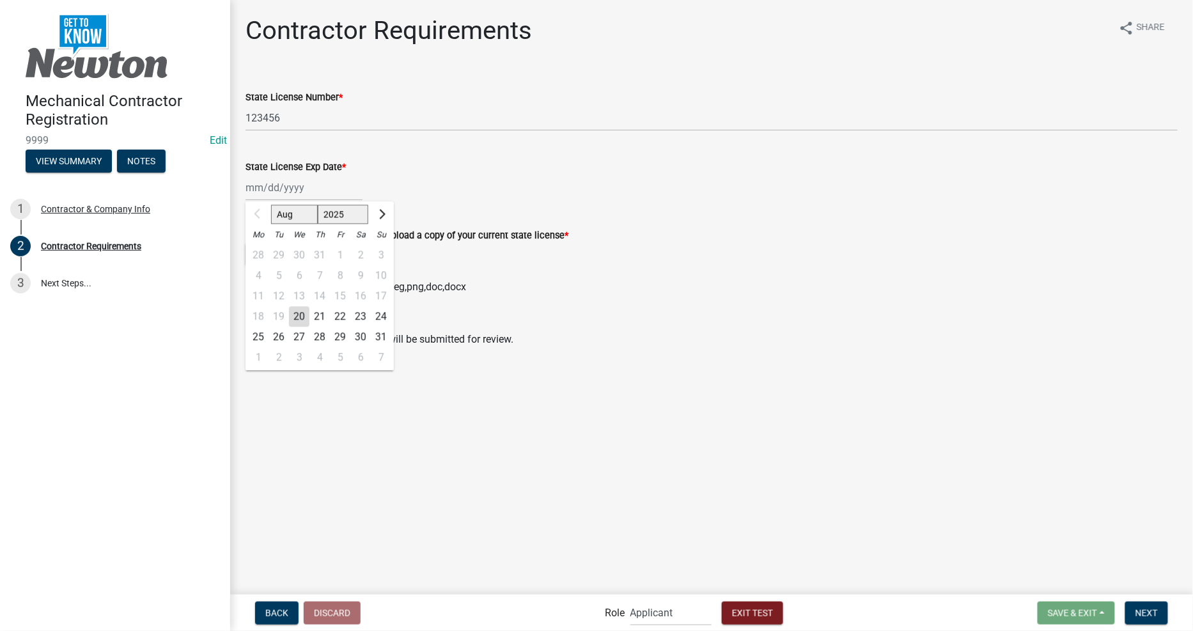
click at [347, 339] on div "29" at bounding box center [340, 337] width 20 height 20
type input "[DATE]"
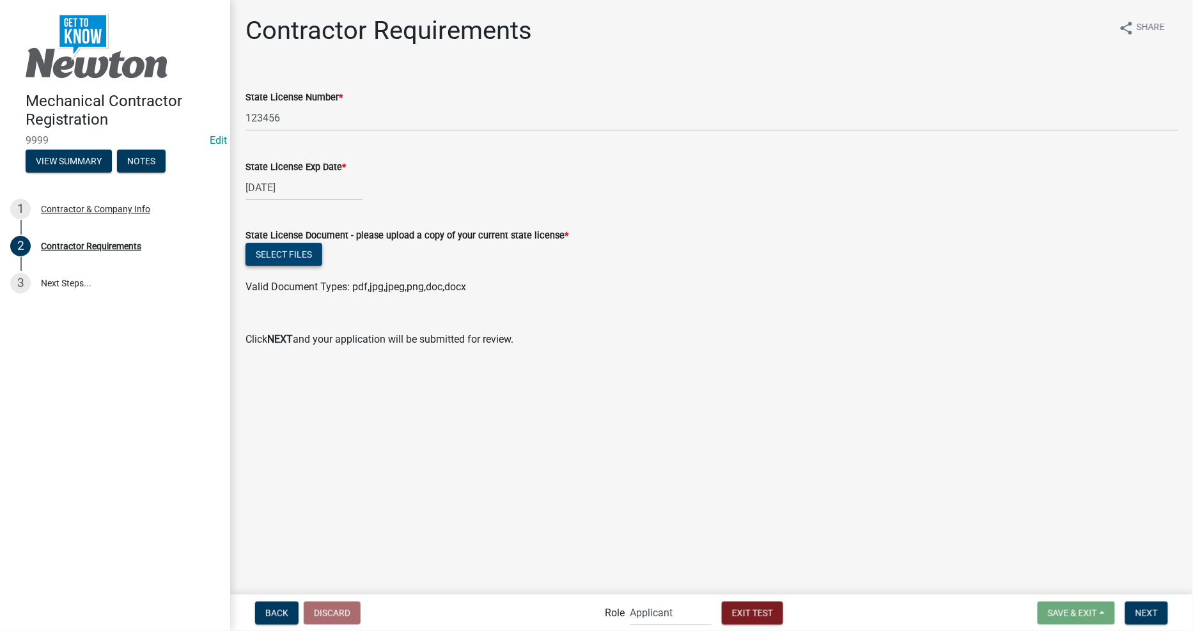
click at [270, 254] on button "Select files" at bounding box center [284, 254] width 77 height 23
click at [1161, 609] on button "Next" at bounding box center [1146, 613] width 43 height 23
click at [258, 266] on div "Select files" at bounding box center [712, 256] width 932 height 26
click at [260, 257] on button "Select files" at bounding box center [284, 254] width 77 height 23
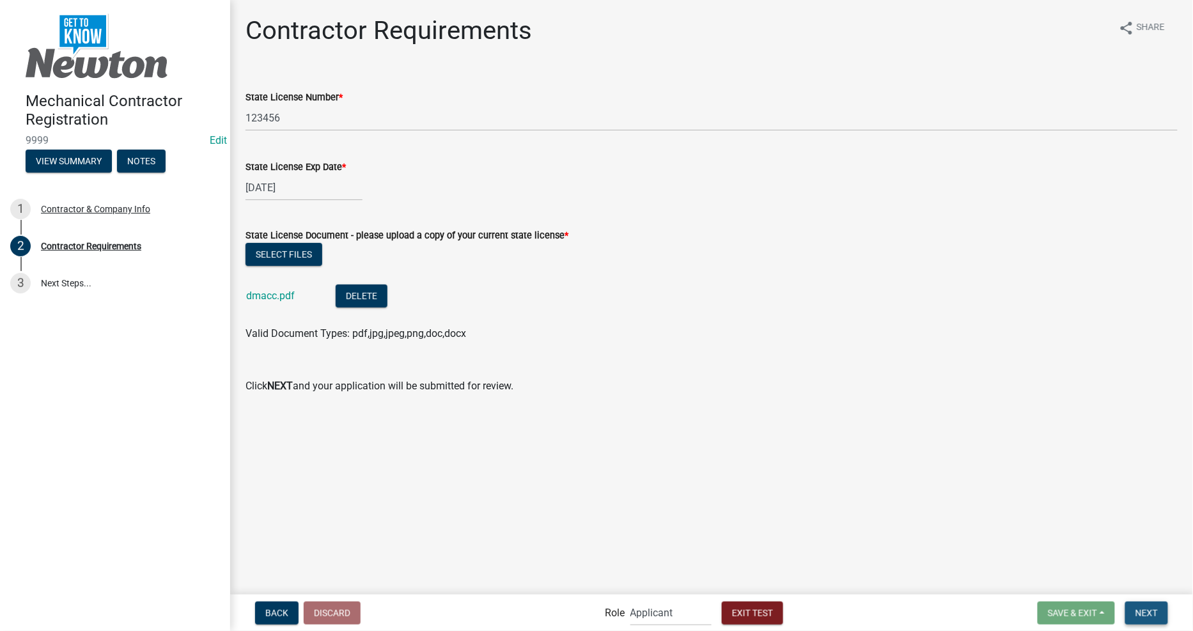
click at [1157, 608] on span "Next" at bounding box center [1147, 613] width 22 height 10
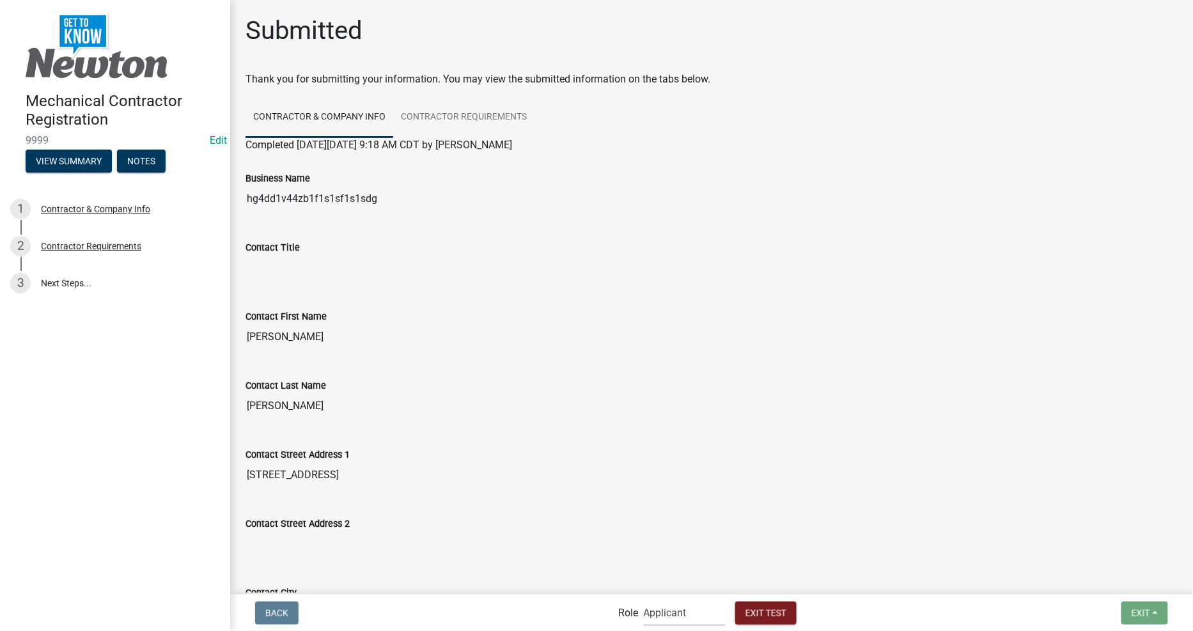
click at [675, 620] on select "Applicant Permit Technician Admin" at bounding box center [684, 613] width 81 height 26
select select "5805852f-8761-4b18-8554-11011ee0aebd"
click at [644, 600] on select "Applicant Permit Technician Admin" at bounding box center [684, 613] width 81 height 26
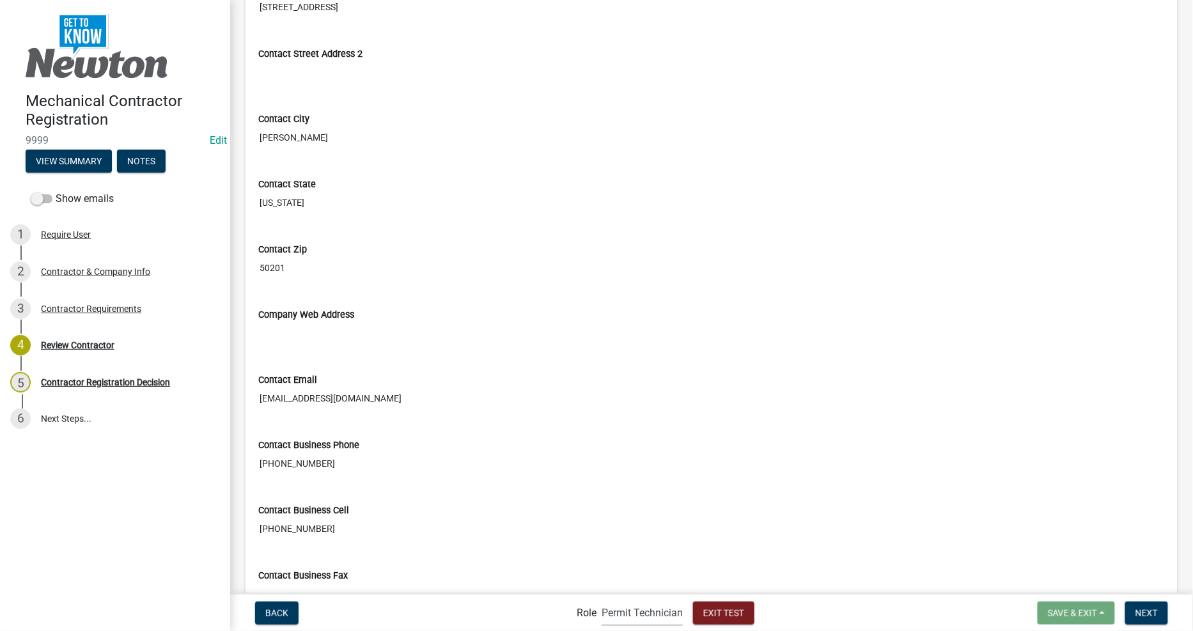
scroll to position [803, 0]
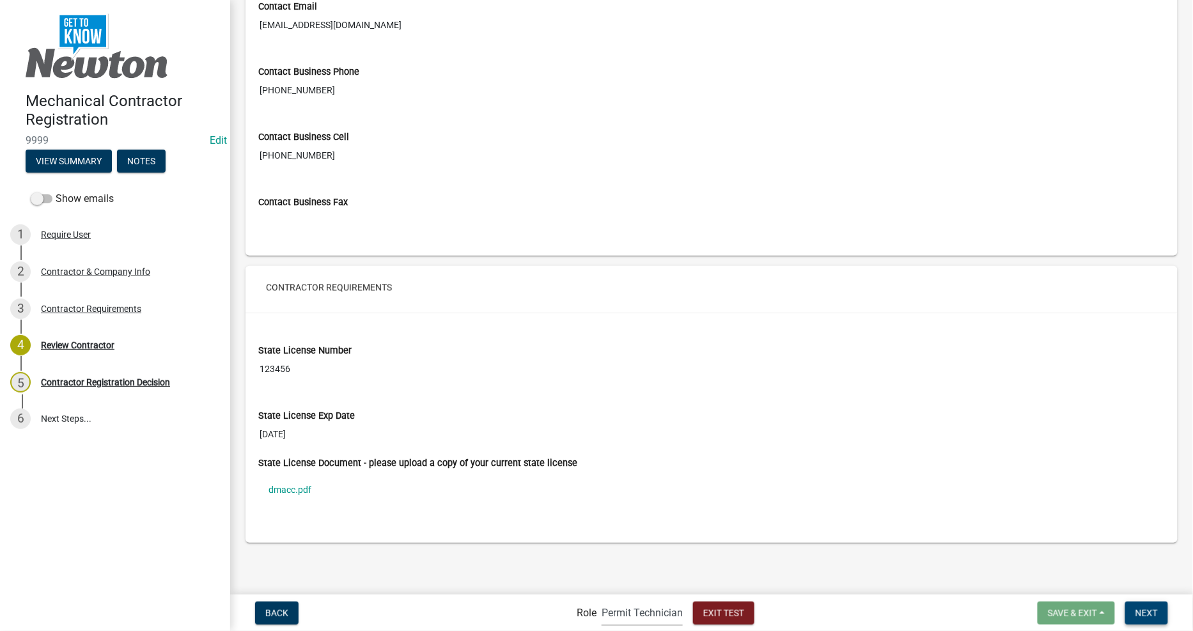
click at [1147, 608] on span "Next" at bounding box center [1147, 613] width 22 height 10
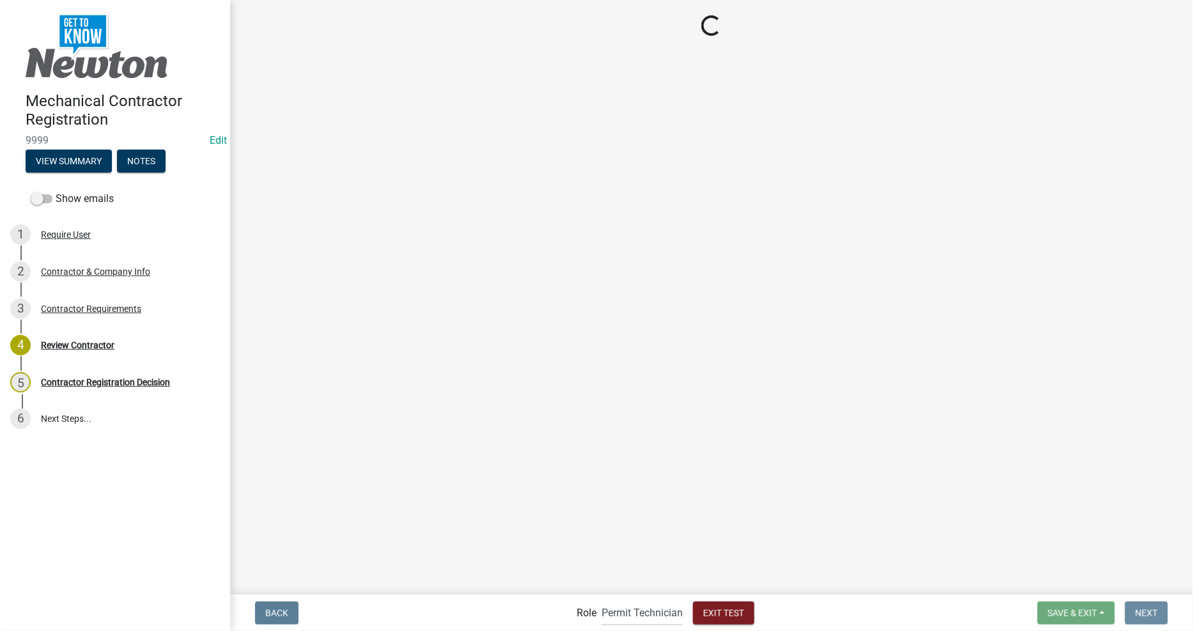
scroll to position [0, 0]
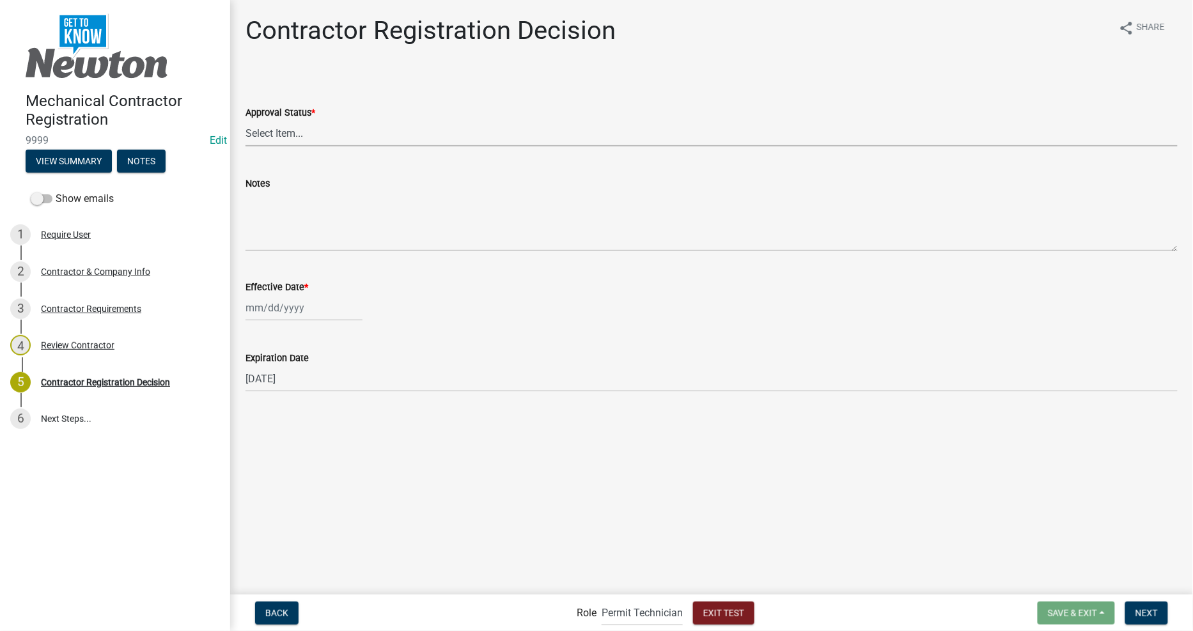
click at [322, 129] on select "Select Item... Approved Denied" at bounding box center [712, 133] width 932 height 26
click at [246, 120] on select "Select Item... Approved Denied" at bounding box center [712, 133] width 932 height 26
select select "4b86b809-39dd-4c68-9f3d-fdb3e7050482"
click at [670, 519] on main "Contractor Registration Decision share Share Approval Status * Select Item... A…" at bounding box center [711, 296] width 963 height 593
click at [311, 310] on div at bounding box center [304, 308] width 117 height 26
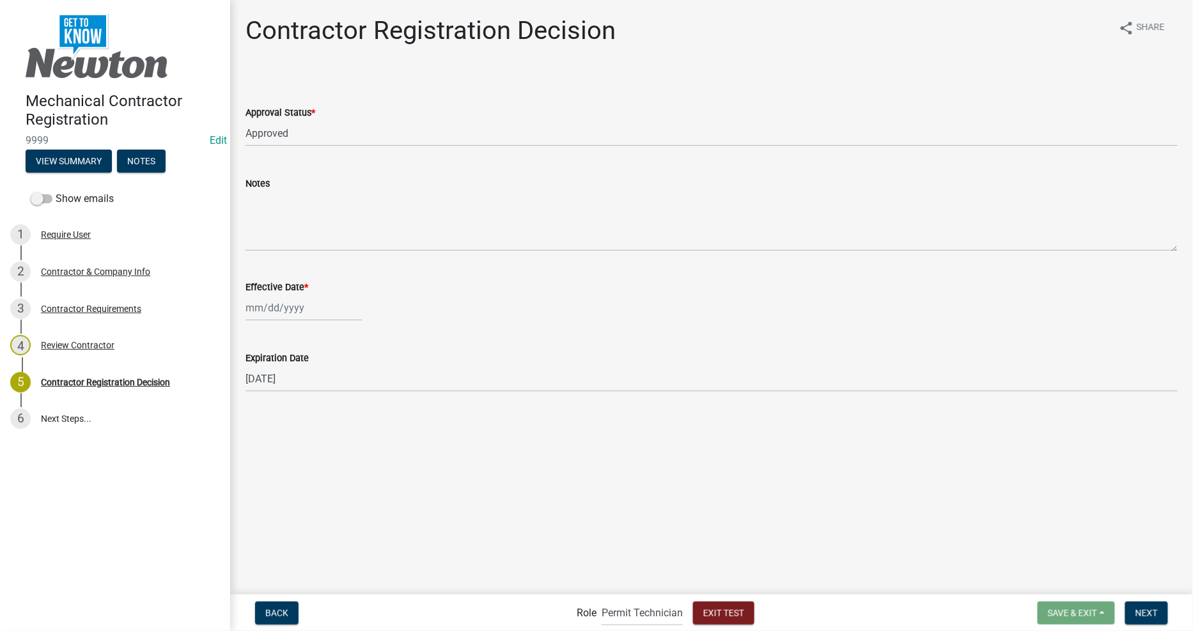
select select "8"
select select "2025"
click at [318, 430] on div "21" at bounding box center [320, 437] width 20 height 20
type input "[DATE]"
click at [1145, 610] on span "Next" at bounding box center [1147, 613] width 22 height 10
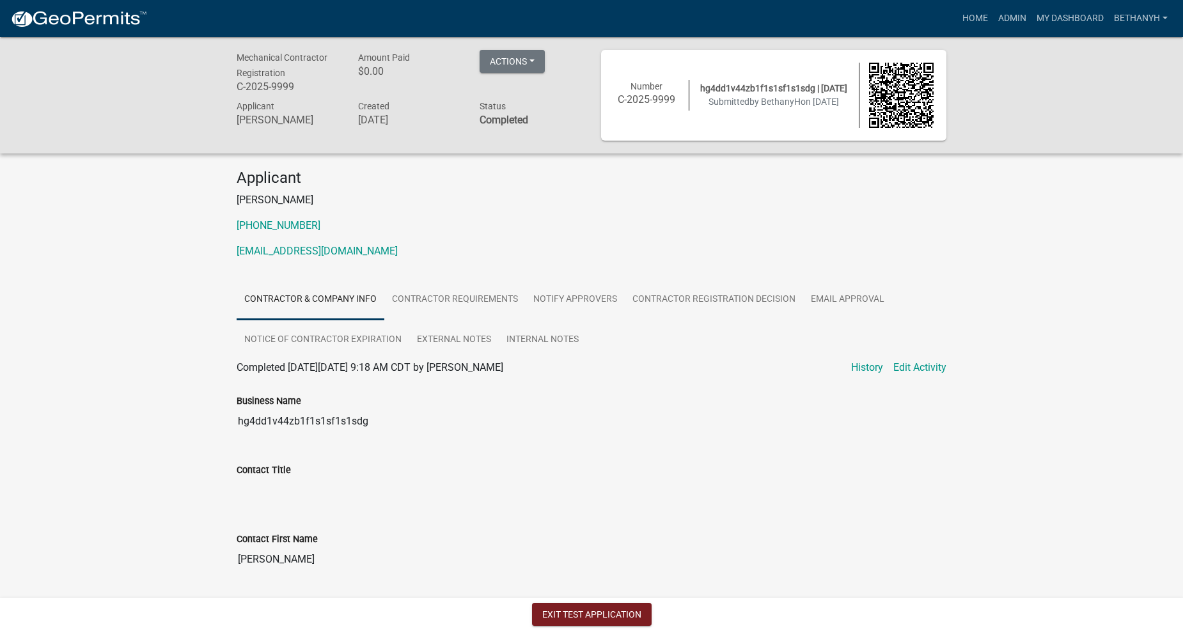
click at [925, 430] on input "hg4dd1v44zb1f1s1sf1s1sdg" at bounding box center [592, 422] width 710 height 26
click at [564, 619] on button "Exit Test Application" at bounding box center [592, 614] width 120 height 23
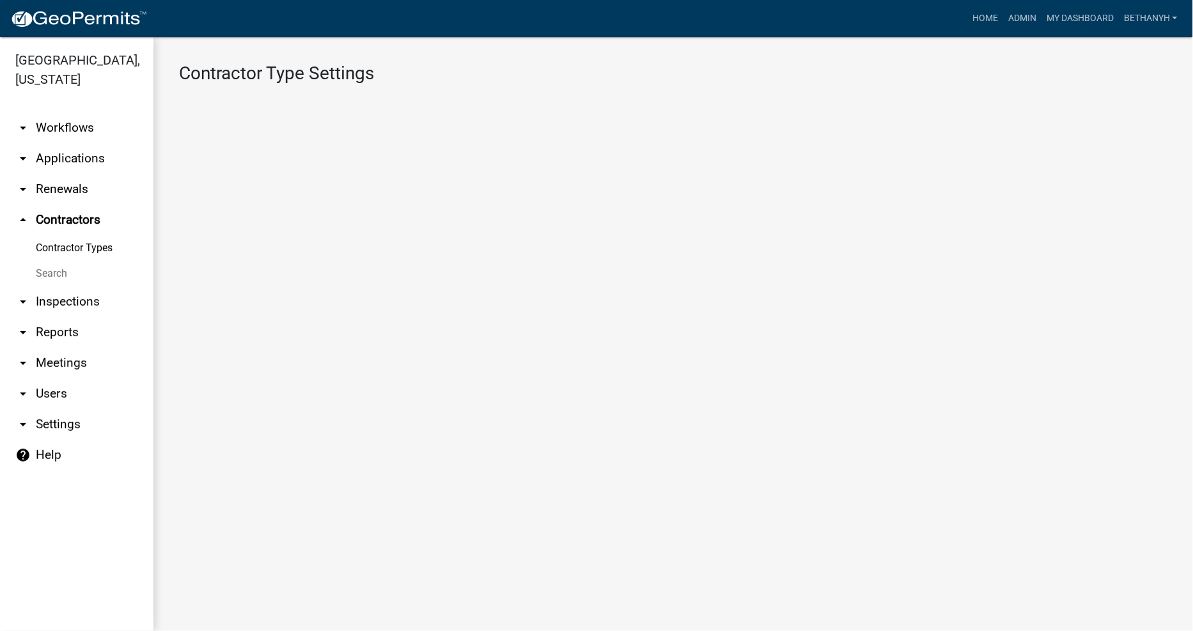
select select "3: Object"
select select
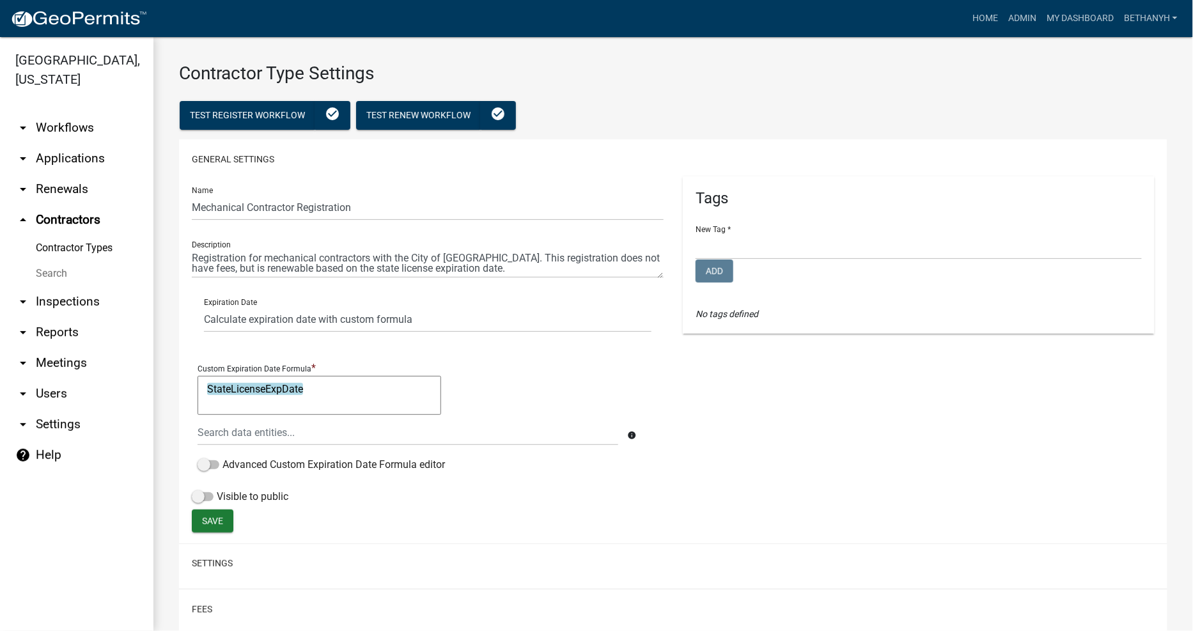
click at [72, 235] on link "Contractor Types" at bounding box center [76, 248] width 153 height 26
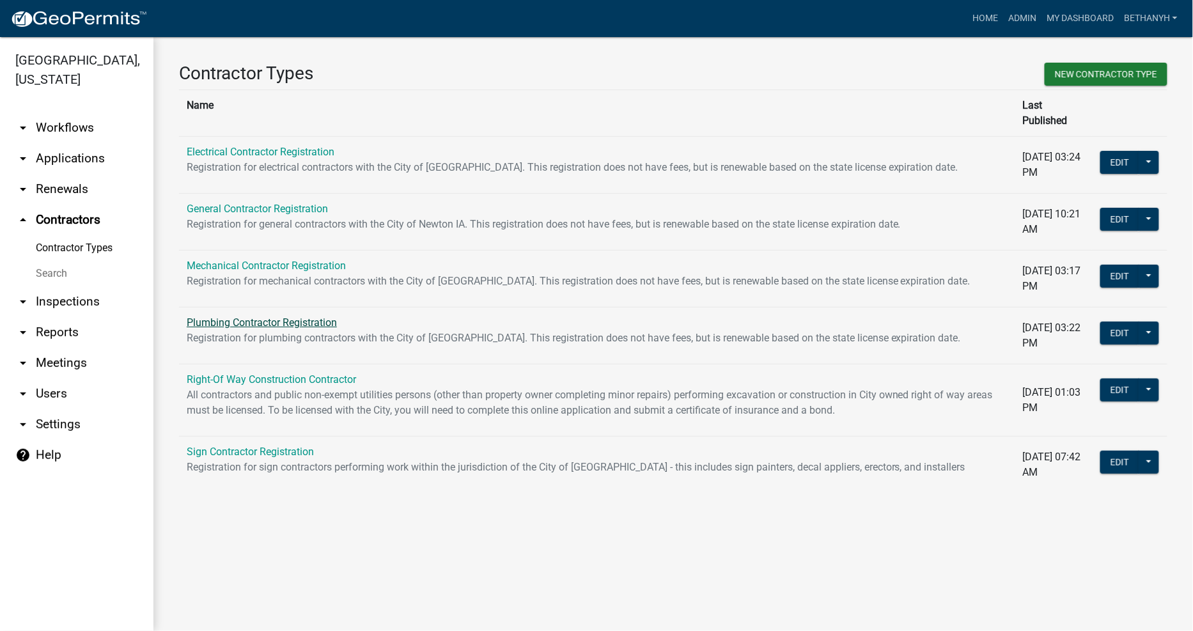
click at [257, 317] on link "Plumbing Contractor Registration" at bounding box center [262, 323] width 150 height 12
click at [1136, 322] on button "Edit" at bounding box center [1120, 333] width 39 height 23
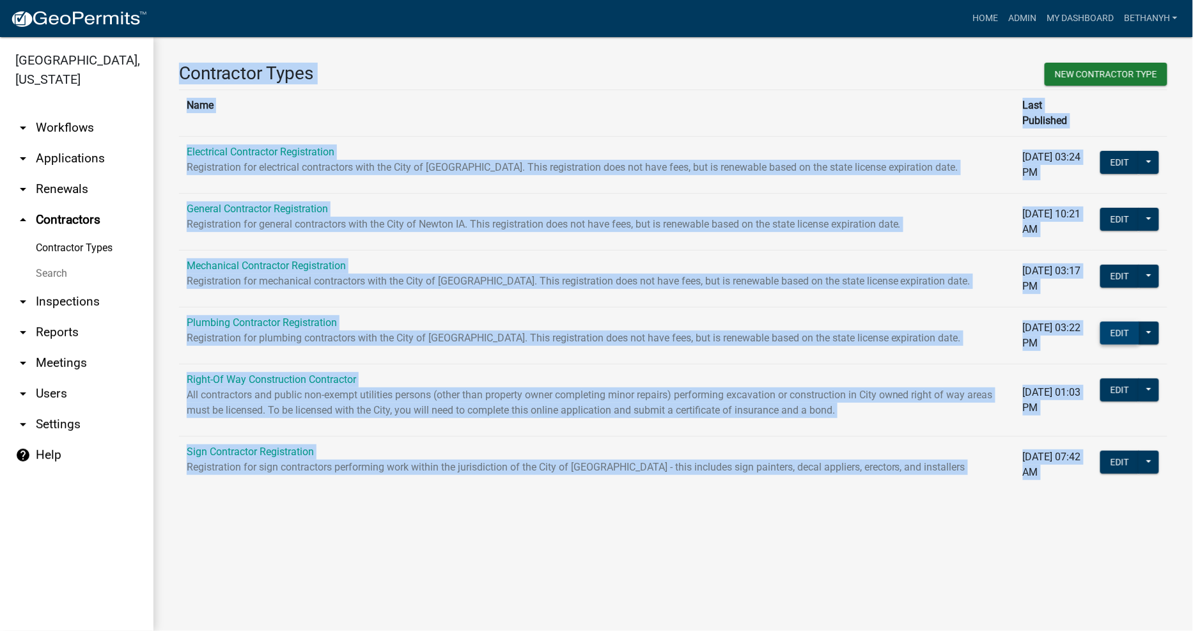
select select "3: Object"
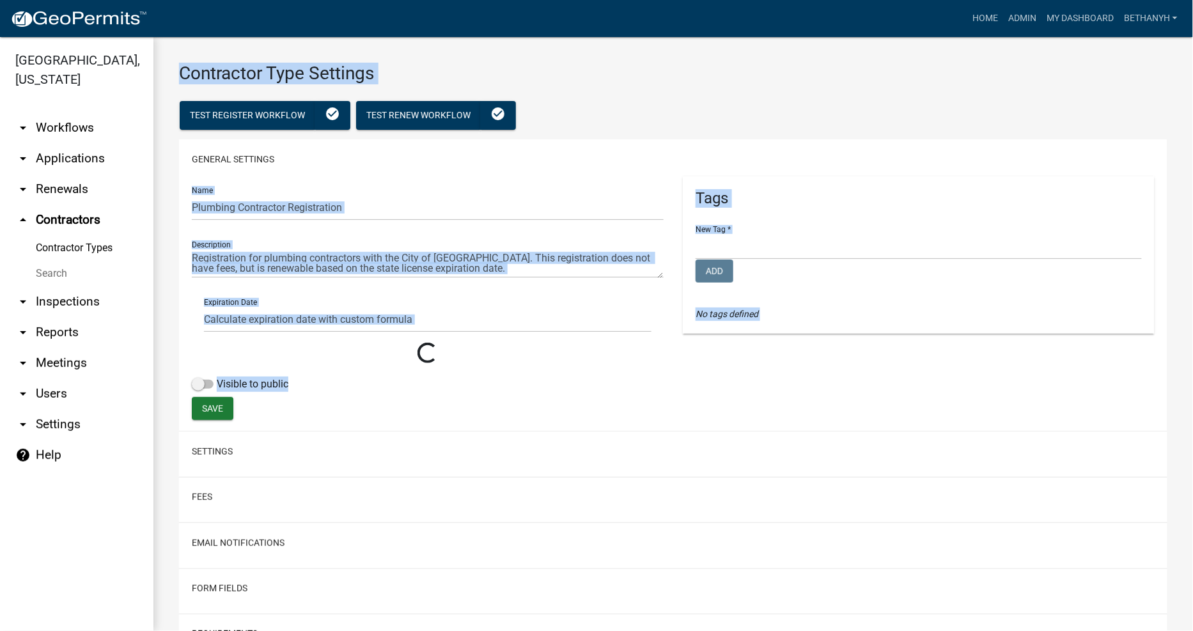
click at [1136, 312] on main "Contractor Type Settings Test Register Workflow check_circle Test Renew Workflo…" at bounding box center [673, 334] width 1040 height 594
select select
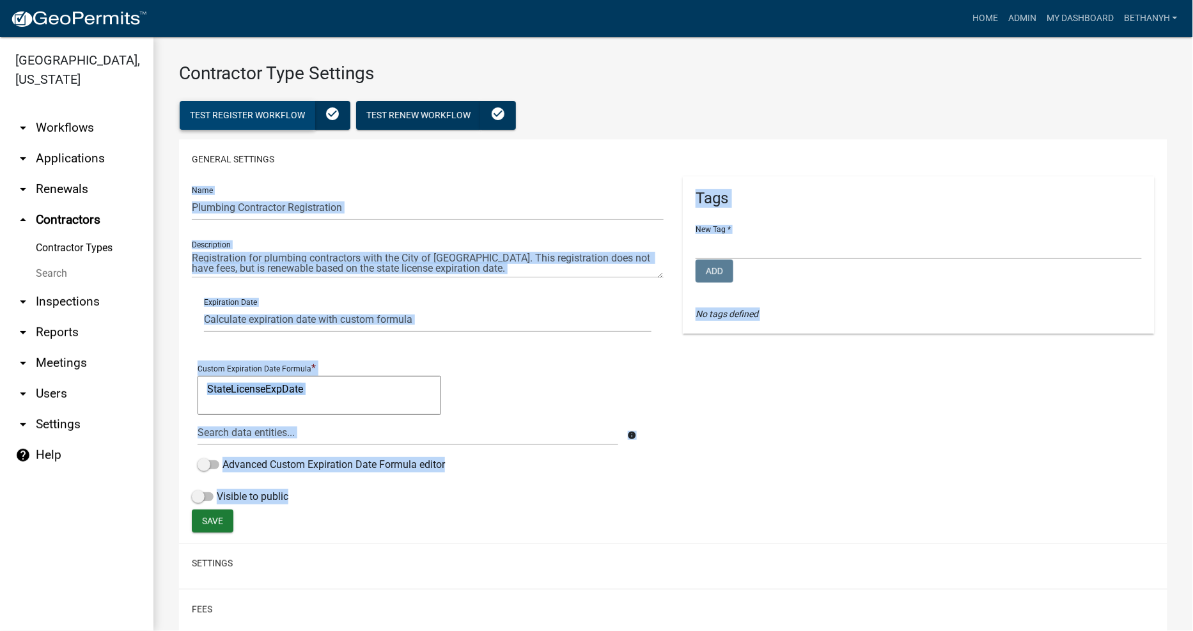
click at [224, 105] on button "Test Register Workflow" at bounding box center [248, 115] width 136 height 29
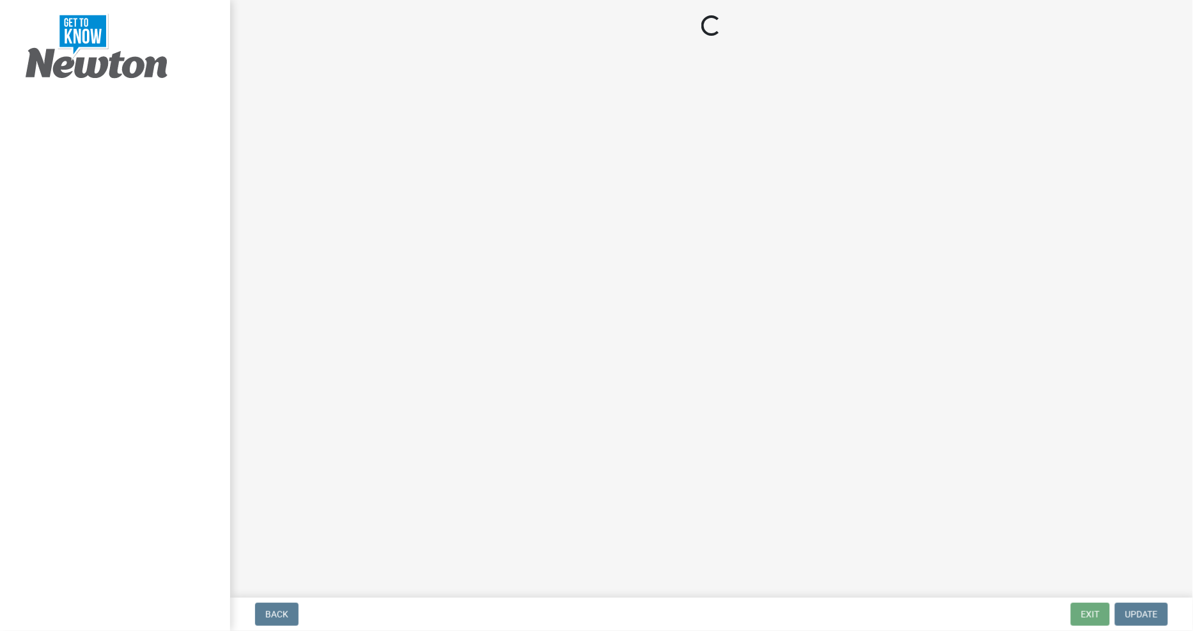
select select "IA"
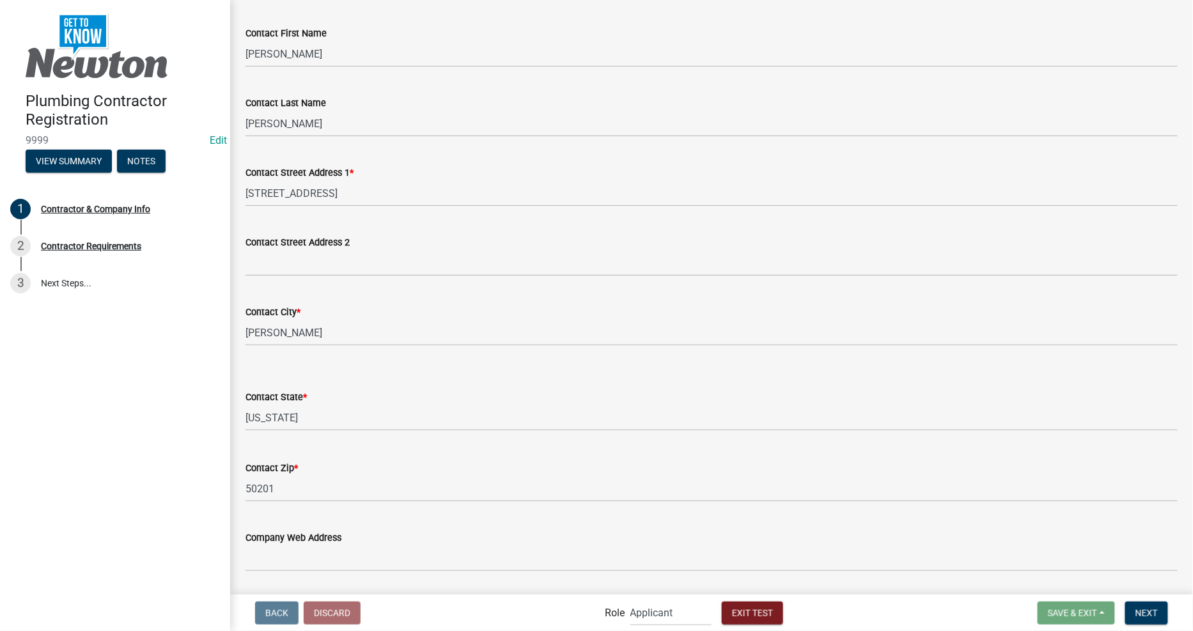
scroll to position [520, 0]
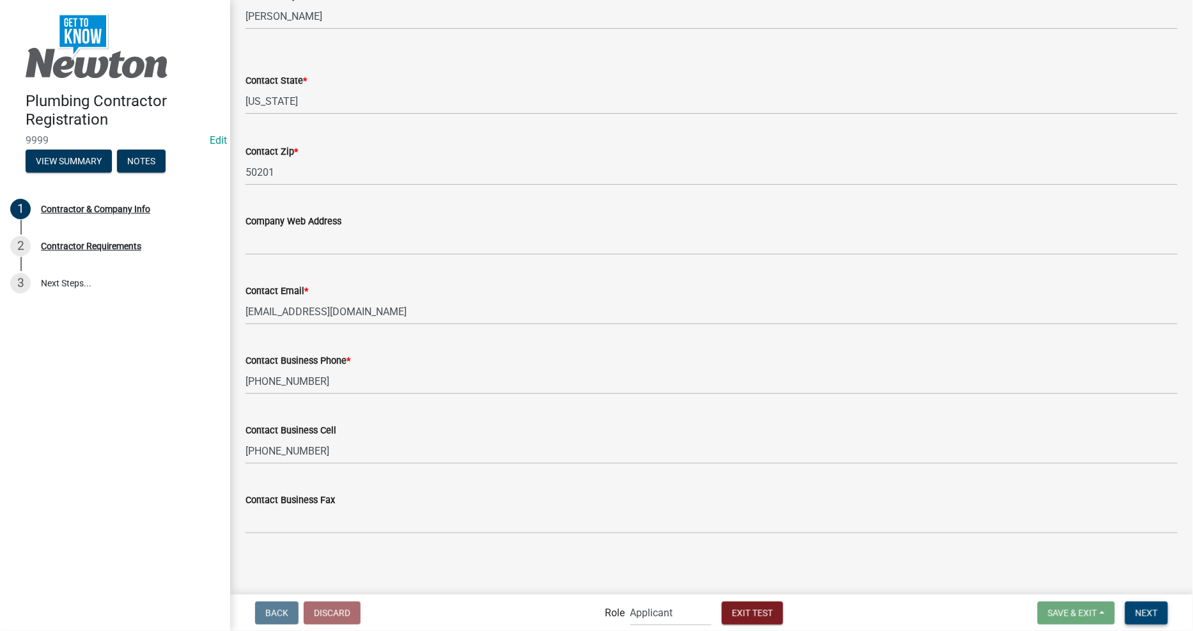
click at [1152, 604] on button "Next" at bounding box center [1146, 613] width 43 height 23
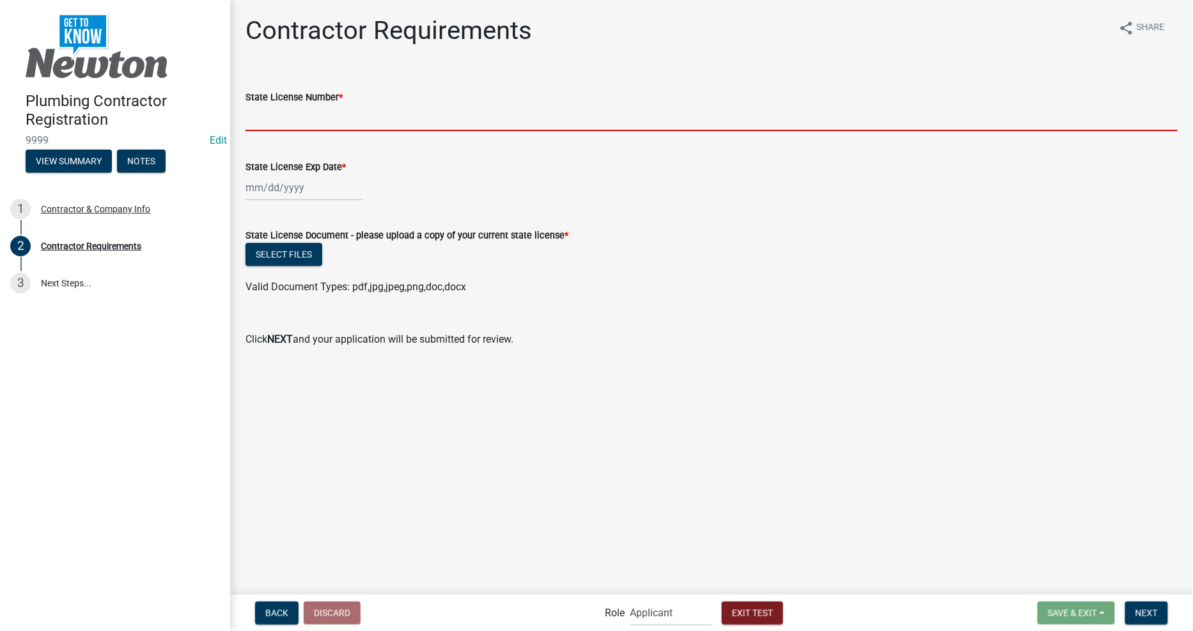
click at [315, 115] on input "State License Number *" at bounding box center [712, 118] width 932 height 26
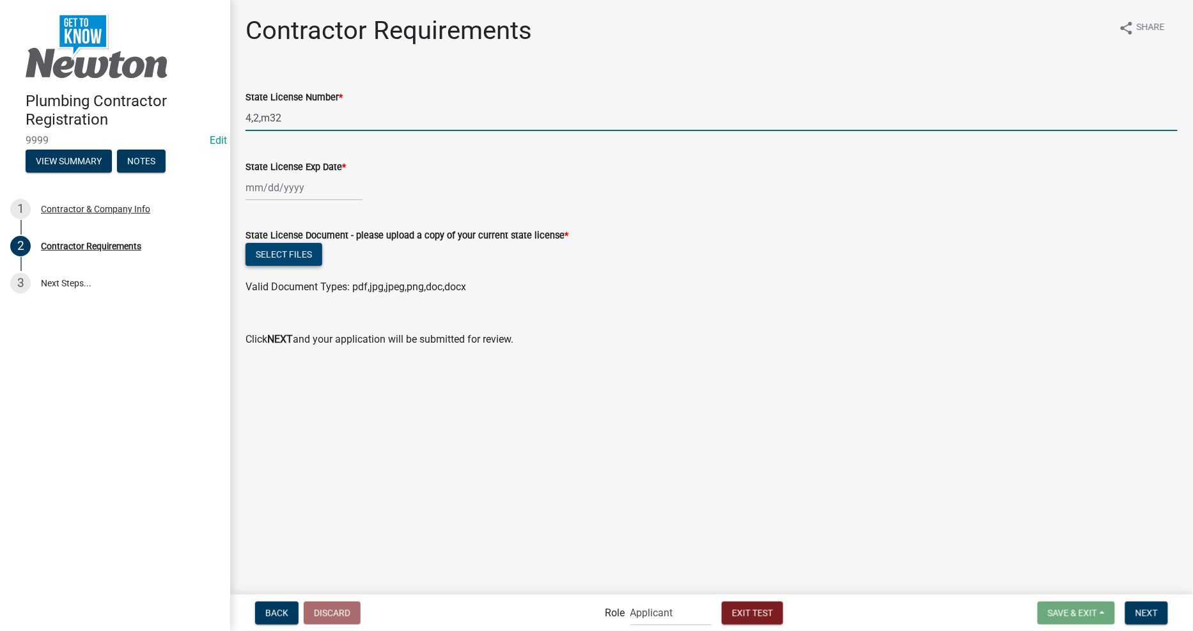
type input "4,2,m32"
click at [259, 260] on button "Select files" at bounding box center [284, 254] width 77 height 23
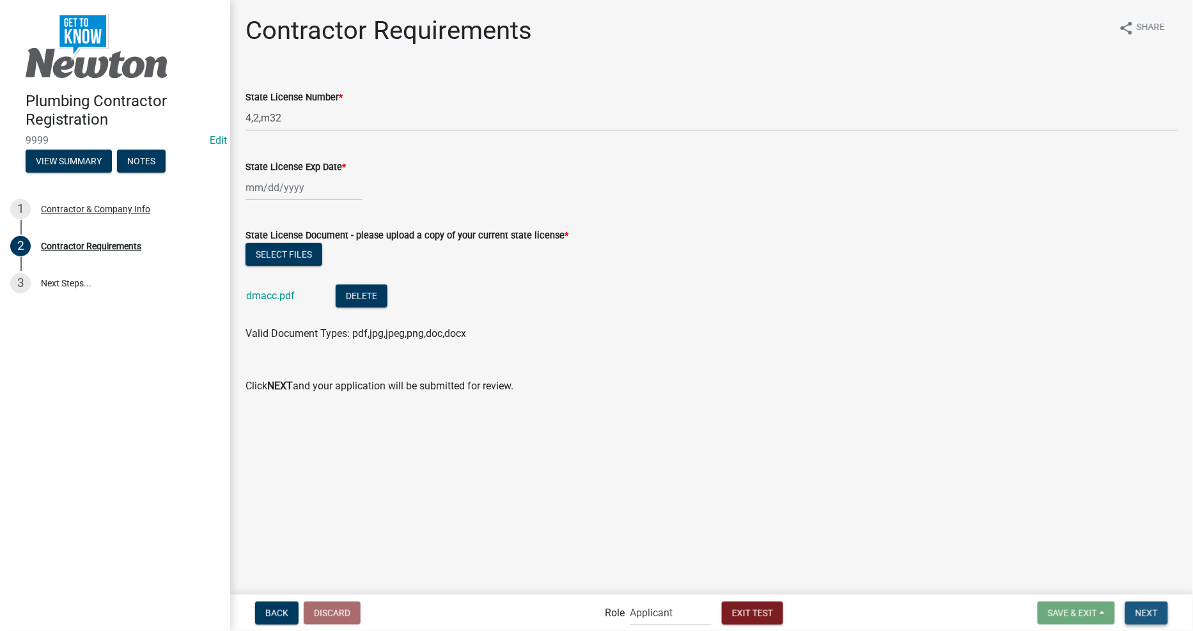
click at [1128, 616] on button "Next" at bounding box center [1146, 613] width 43 height 23
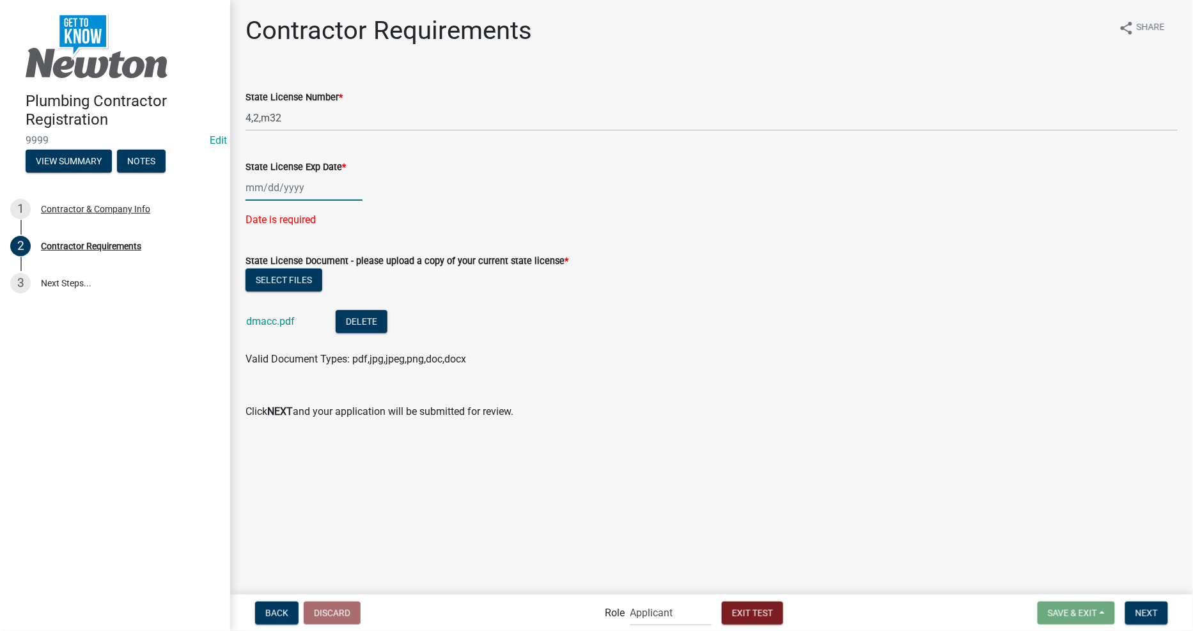
click at [272, 192] on div at bounding box center [304, 188] width 117 height 26
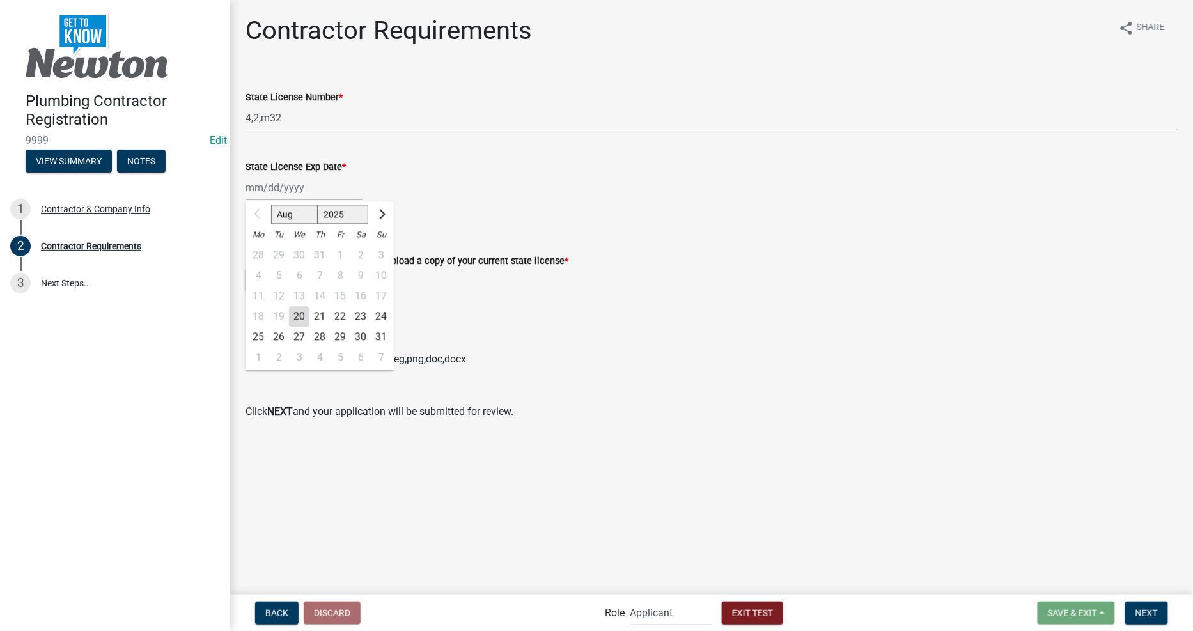
click at [374, 316] on div "24" at bounding box center [381, 316] width 20 height 20
type input "[DATE]"
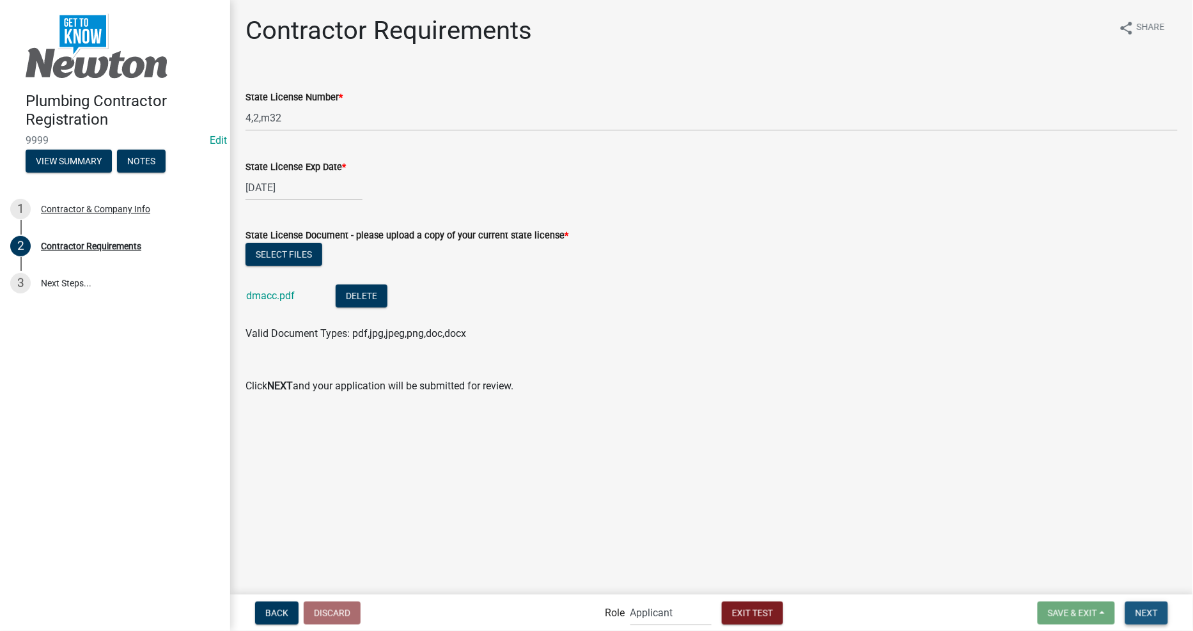
click at [1163, 608] on button "Next" at bounding box center [1146, 613] width 43 height 23
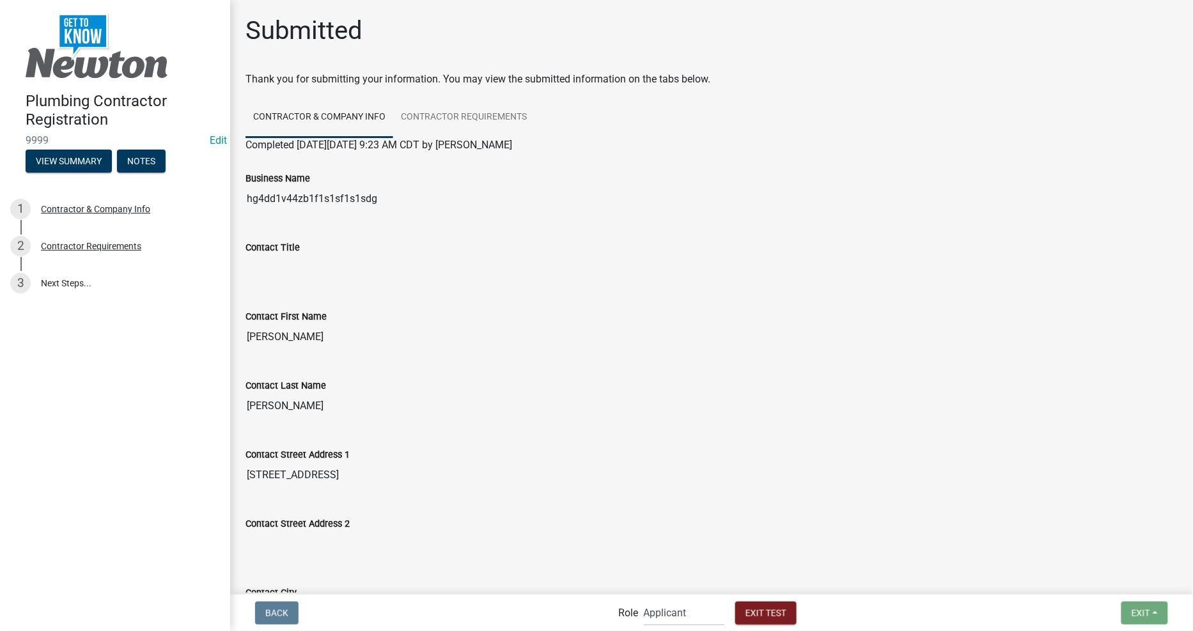
click at [554, 294] on div "Contact First Name [PERSON_NAME]" at bounding box center [712, 320] width 932 height 59
click at [508, 365] on div "Contact Last Name [PERSON_NAME]" at bounding box center [712, 389] width 932 height 59
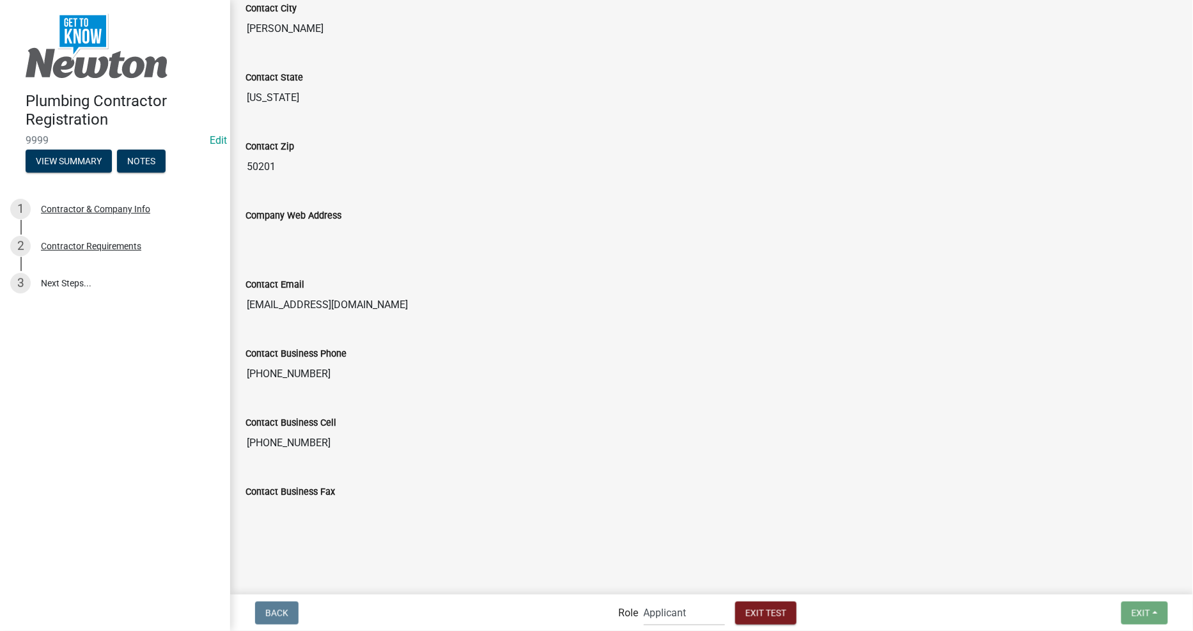
scroll to position [593, 0]
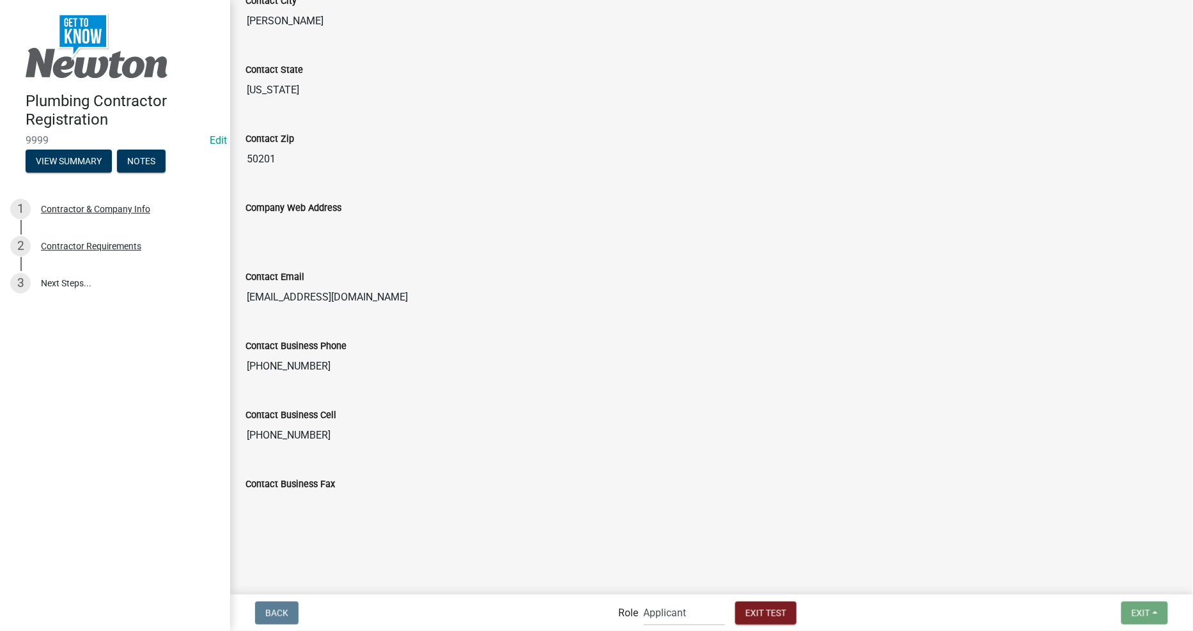
click at [884, 503] on input "Contact Business Fax" at bounding box center [712, 505] width 932 height 26
click at [770, 569] on main "Submitted Thank you for submitting your information. You may view the submitted…" at bounding box center [711, 296] width 963 height 593
click at [911, 615] on div "Back Role Applicant Permit Technician Admin Exit Test Exit Save Save & Exit" at bounding box center [711, 613] width 943 height 26
click at [881, 612] on div "Back Role Applicant Permit Technician Admin Exit Test Exit Save Save & Exit" at bounding box center [711, 613] width 943 height 26
click at [761, 615] on span "Exit Test" at bounding box center [766, 613] width 41 height 10
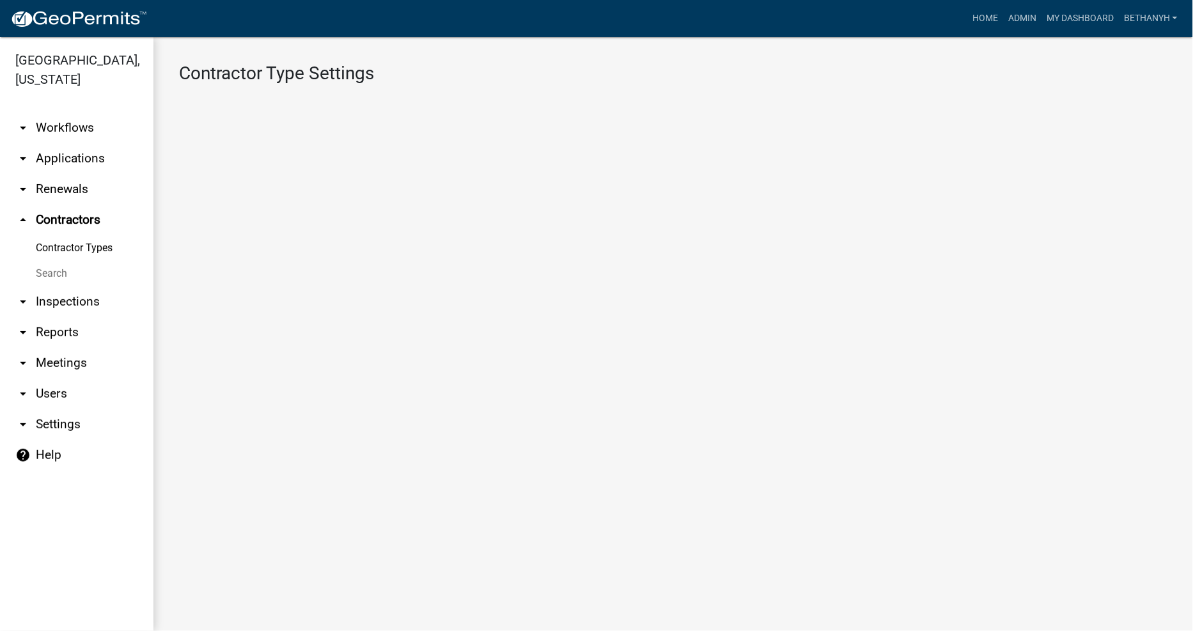
select select "3: Object"
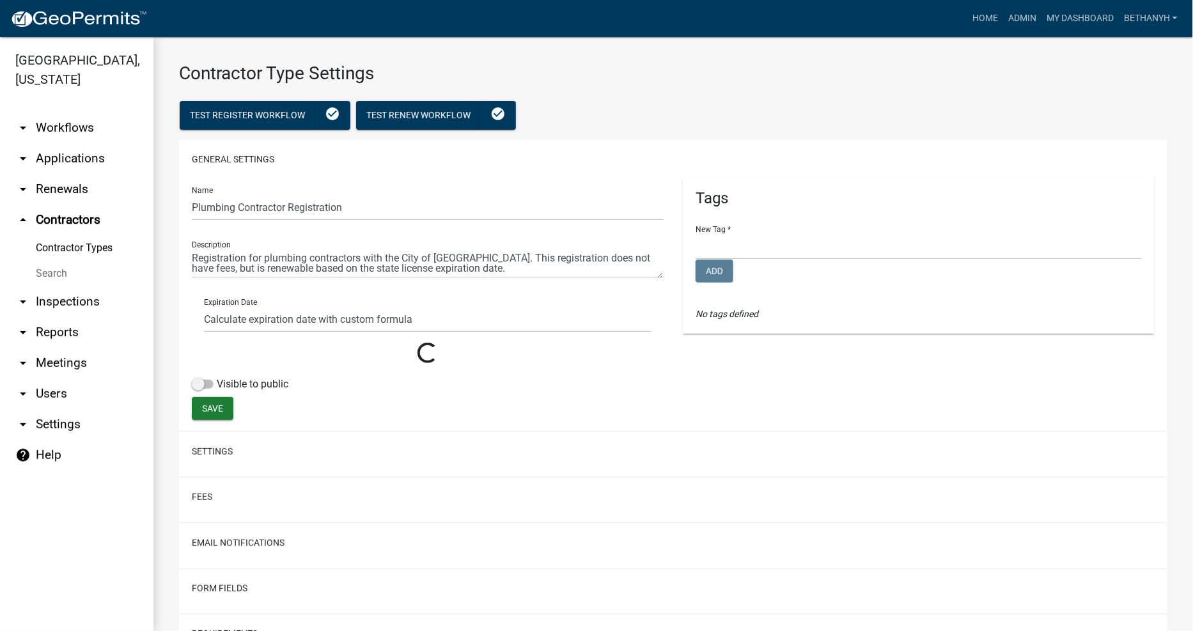
select select
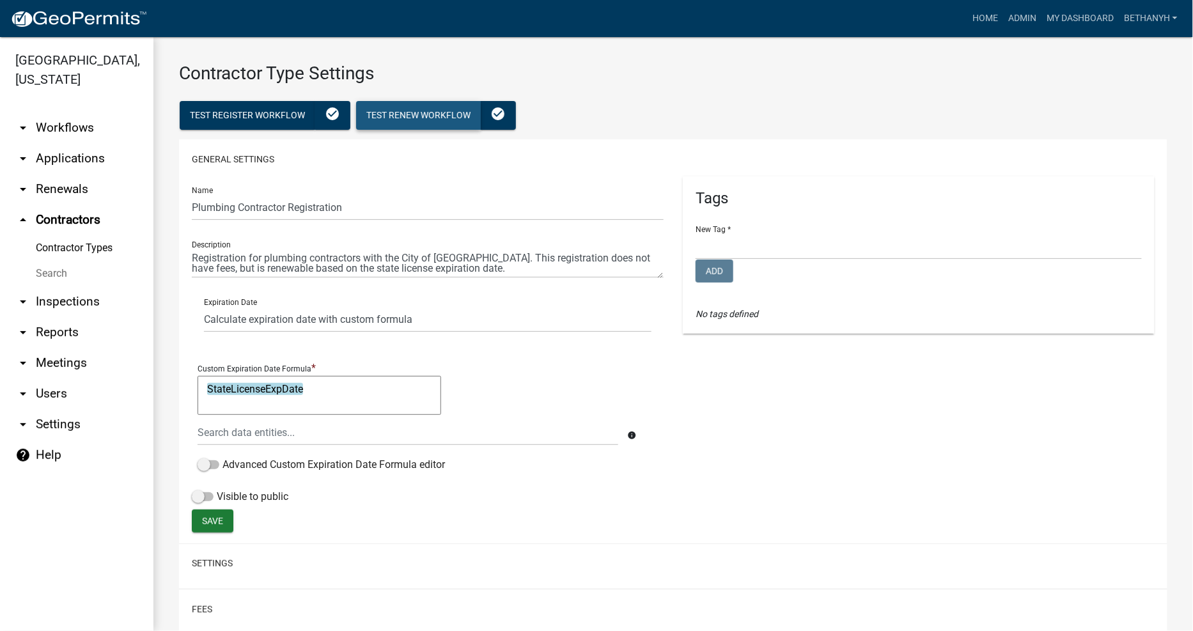
click at [416, 111] on span "Test Renew Workflow" at bounding box center [418, 115] width 104 height 10
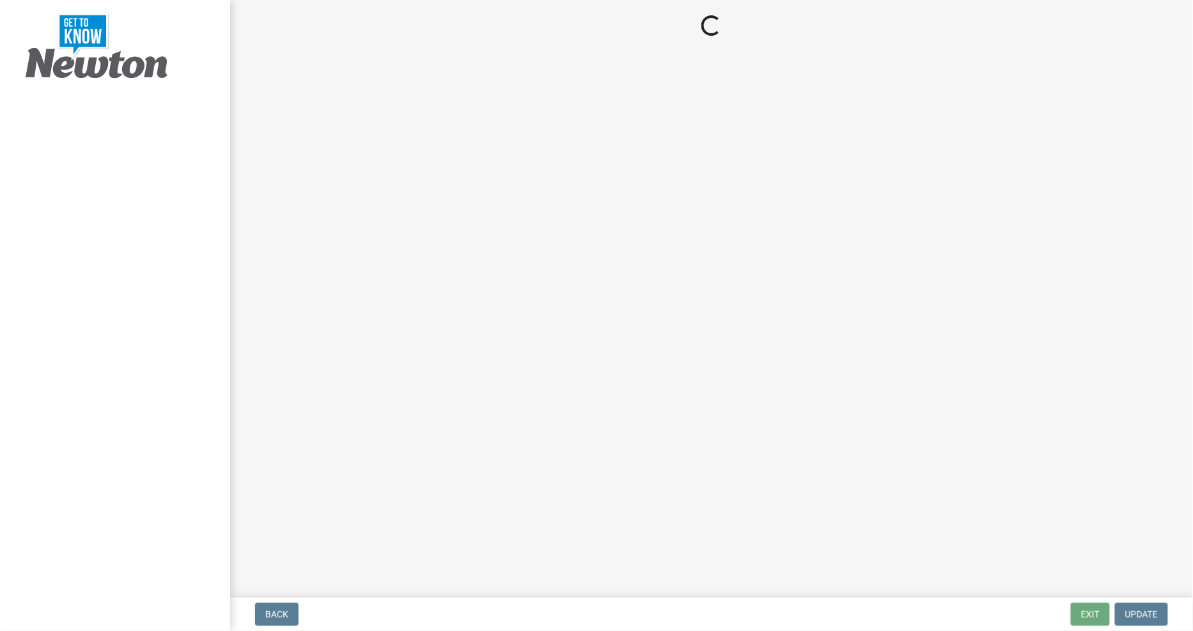
select select "IA"
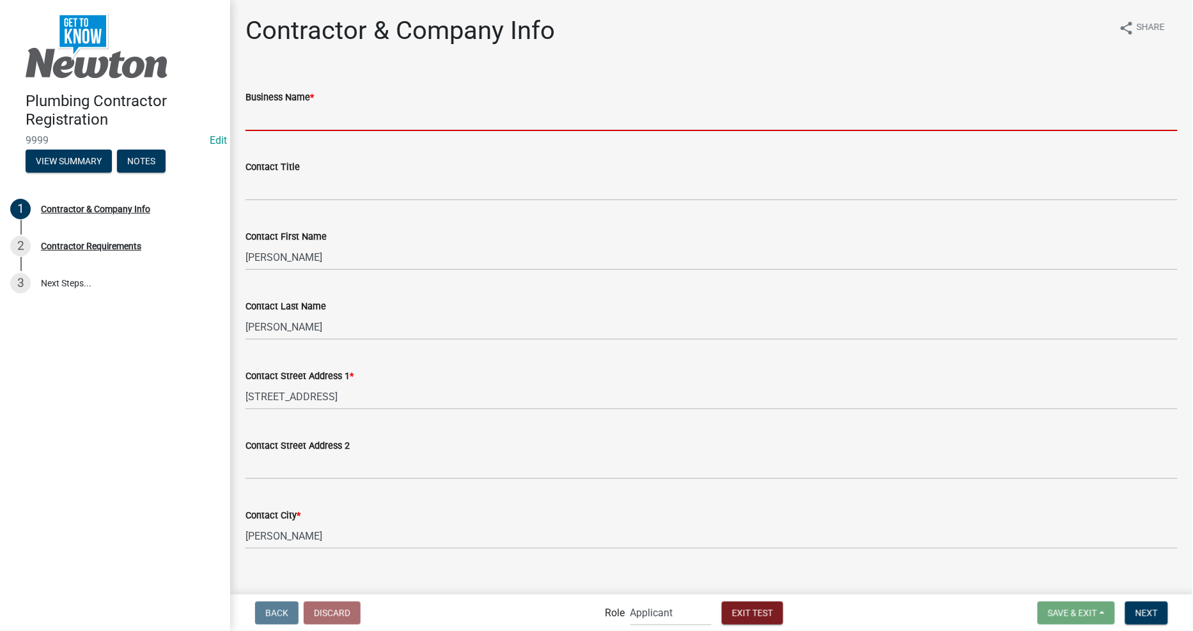
click at [416, 110] on input "Business Name *" at bounding box center [712, 118] width 932 height 26
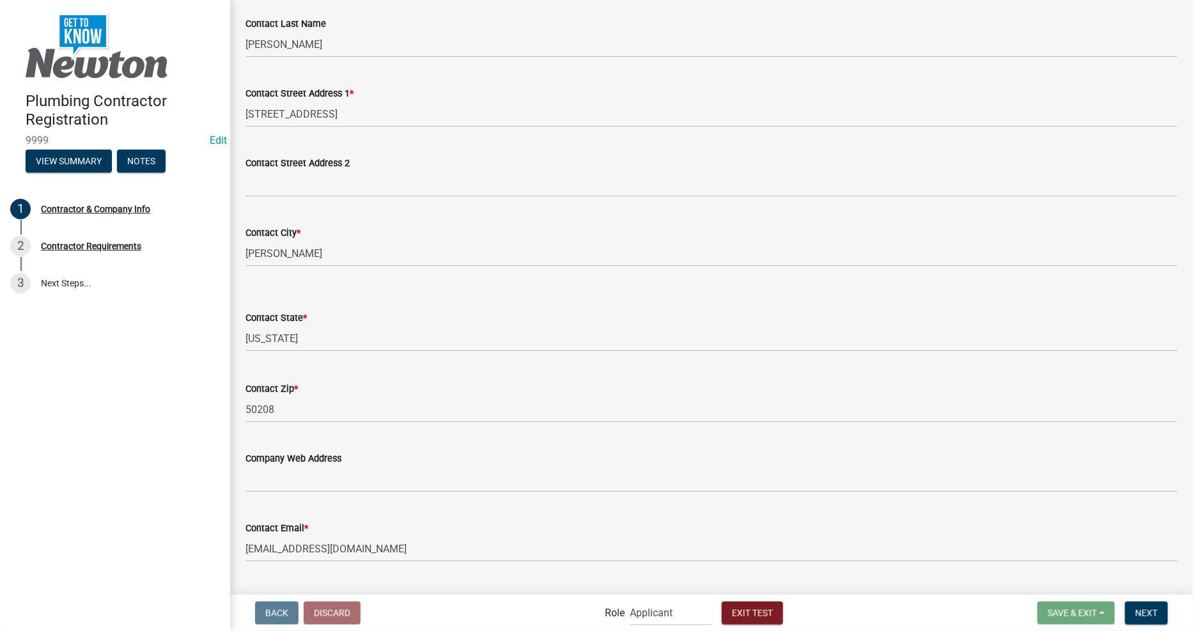
scroll to position [520, 0]
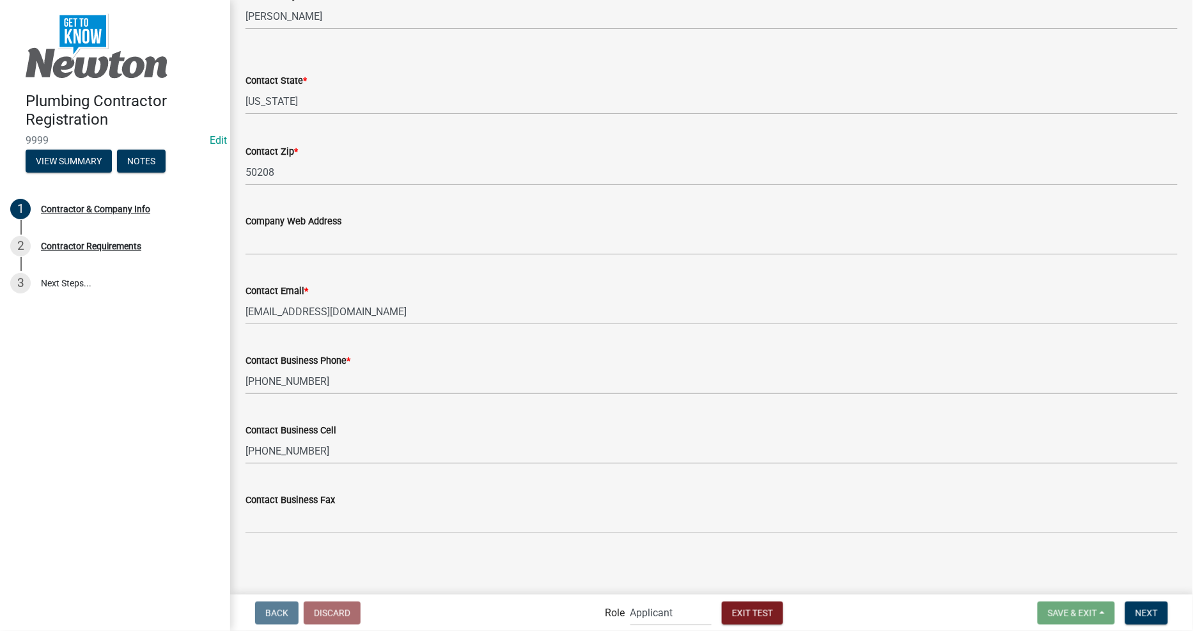
type input "ughluyguluyfyt;ig"
click at [1147, 599] on nav "Back Discard Role Applicant Permit Technician Admin Exit Test Save & Exit Save …" at bounding box center [711, 613] width 963 height 36
click at [1148, 603] on button "Next" at bounding box center [1146, 613] width 43 height 23
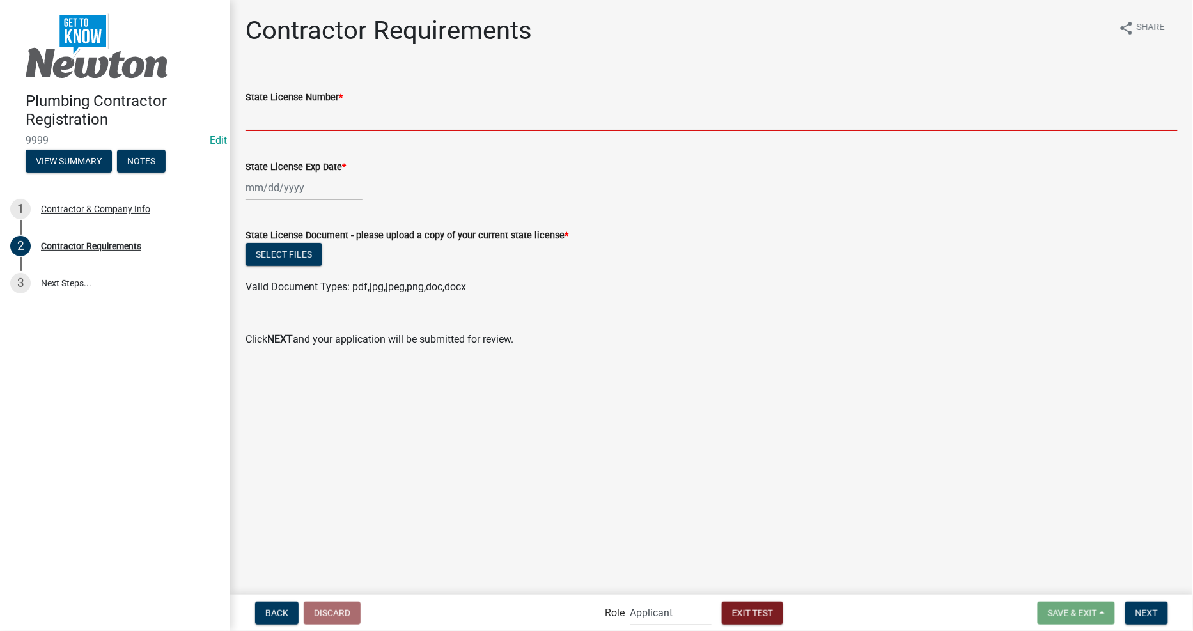
click at [334, 118] on input "State License Number *" at bounding box center [712, 118] width 932 height 26
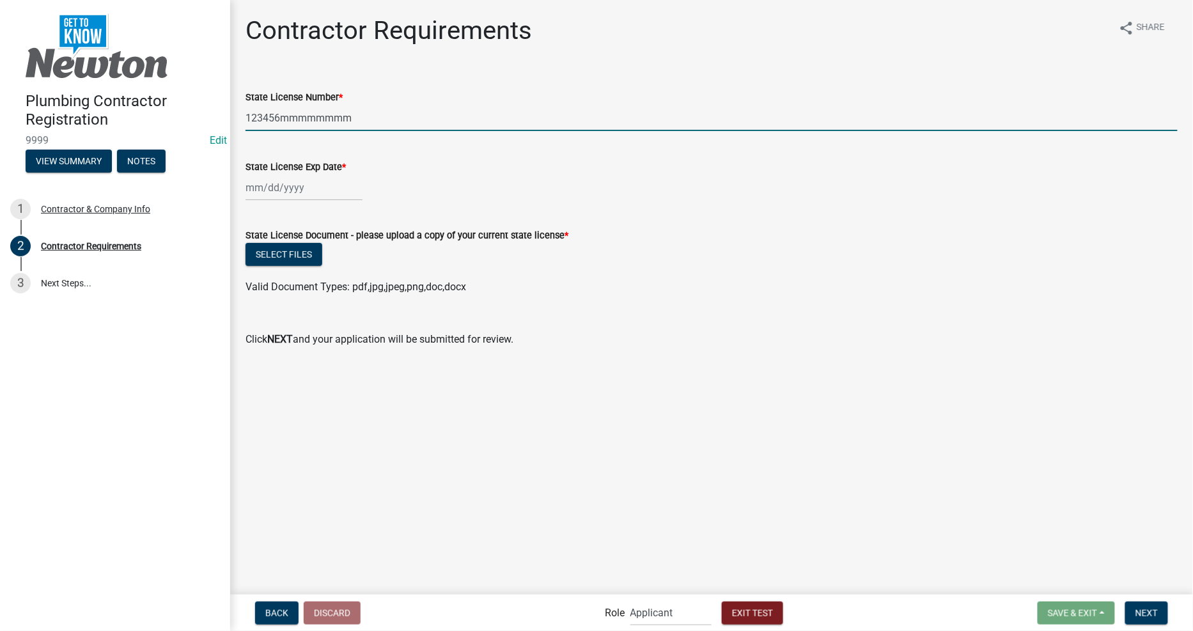
type input "123456mmmmmmmm"
click at [353, 182] on div at bounding box center [304, 188] width 117 height 26
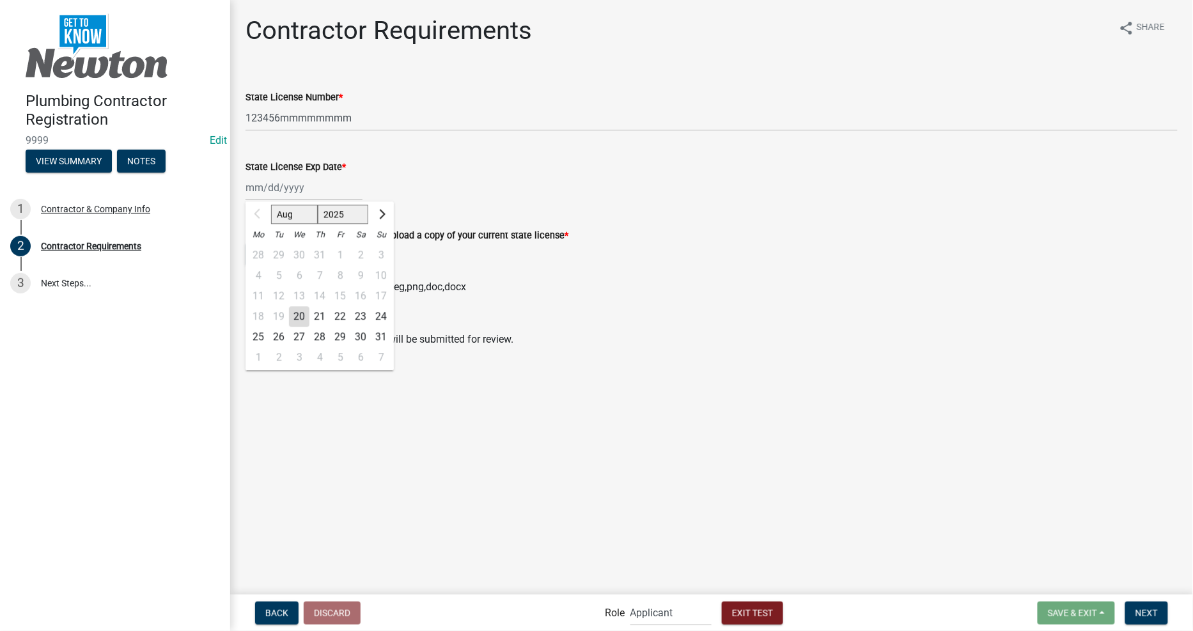
click at [361, 309] on div "23" at bounding box center [360, 316] width 20 height 20
type input "[DATE]"
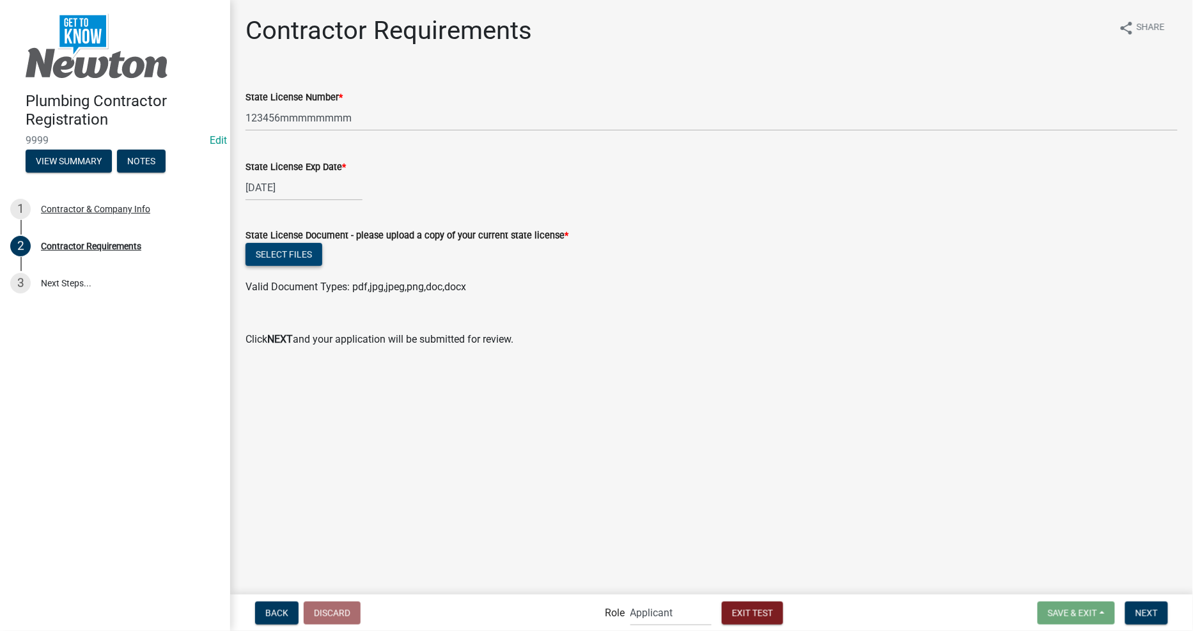
click at [291, 251] on button "Select files" at bounding box center [284, 254] width 77 height 23
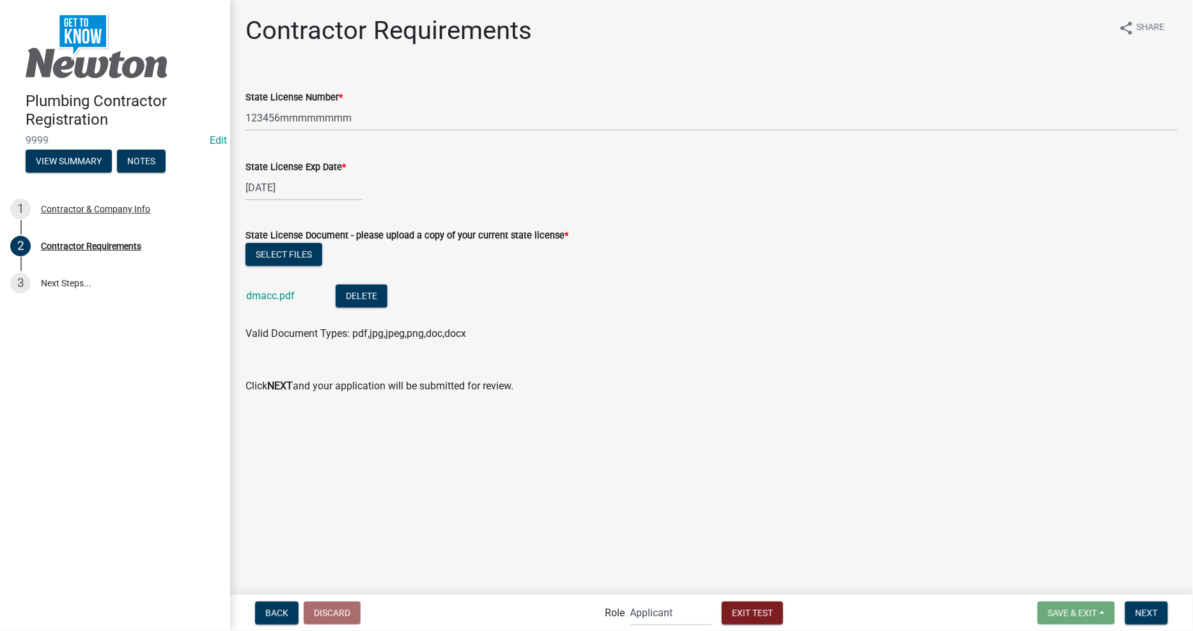
click at [1141, 599] on nav "Back Discard Role Applicant Permit Technician Admin Exit Test Save & Exit Save …" at bounding box center [711, 613] width 963 height 36
click at [1145, 608] on span "Next" at bounding box center [1147, 613] width 22 height 10
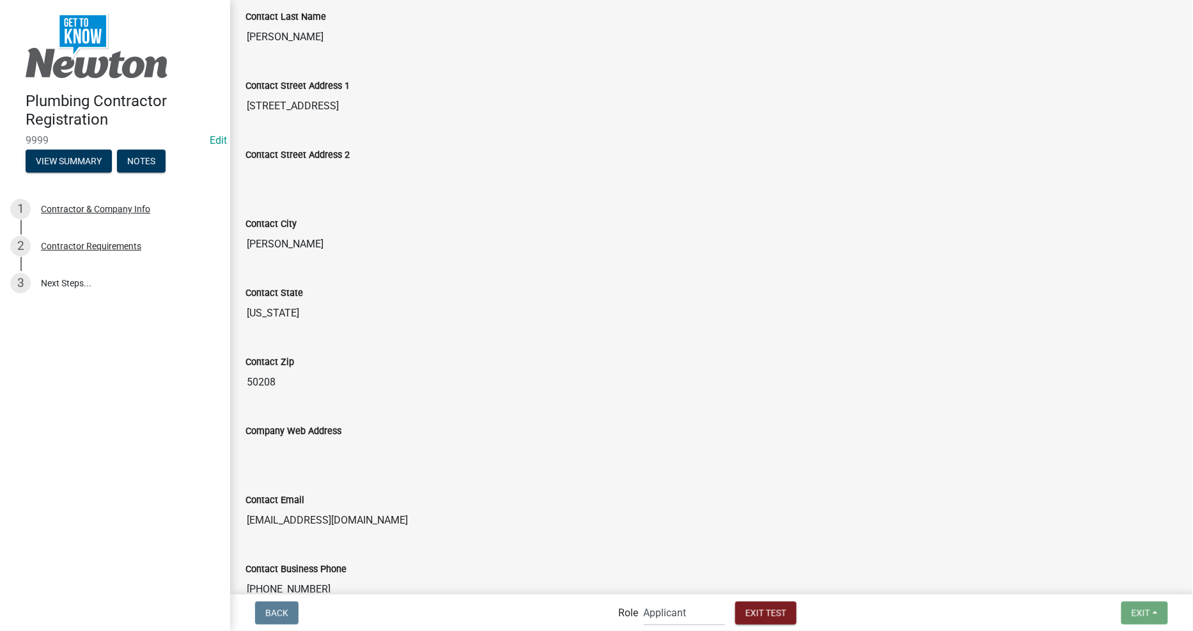
scroll to position [593, 0]
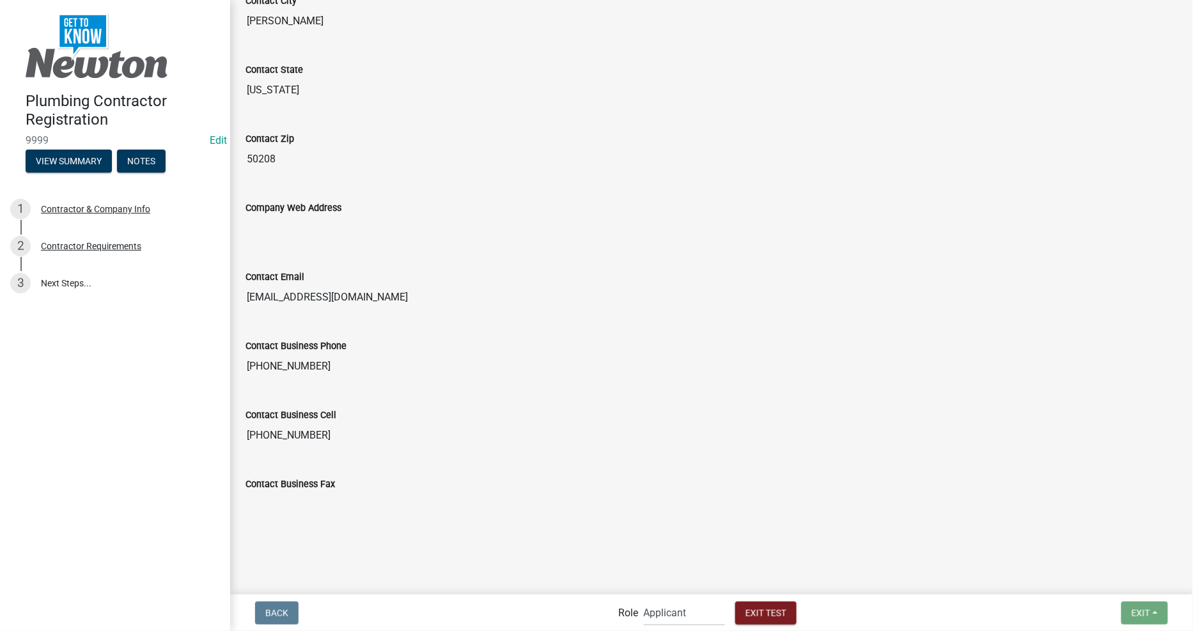
click at [1007, 624] on div "Back Role Applicant Permit Technician Admin Exit Test Exit Save Save & Exit" at bounding box center [711, 613] width 943 height 26
click at [1007, 621] on div "Back Role Applicant Permit Technician Admin Exit Test Exit Save Save & Exit" at bounding box center [711, 613] width 943 height 26
click at [776, 614] on span "Exit Test" at bounding box center [766, 613] width 41 height 10
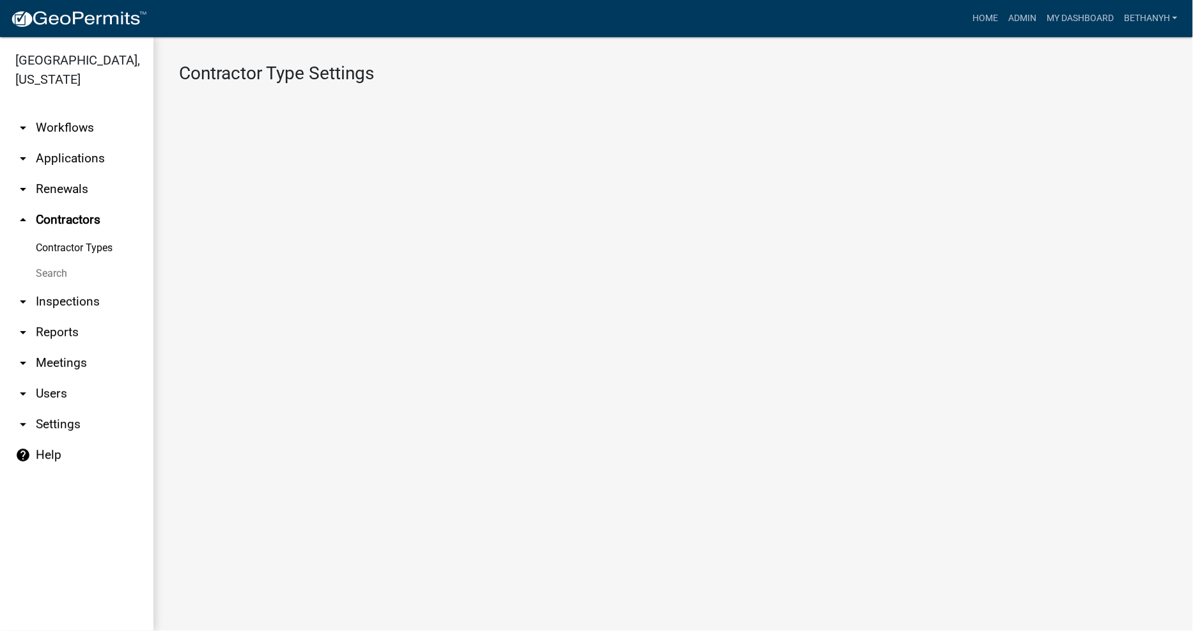
select select "3: Object"
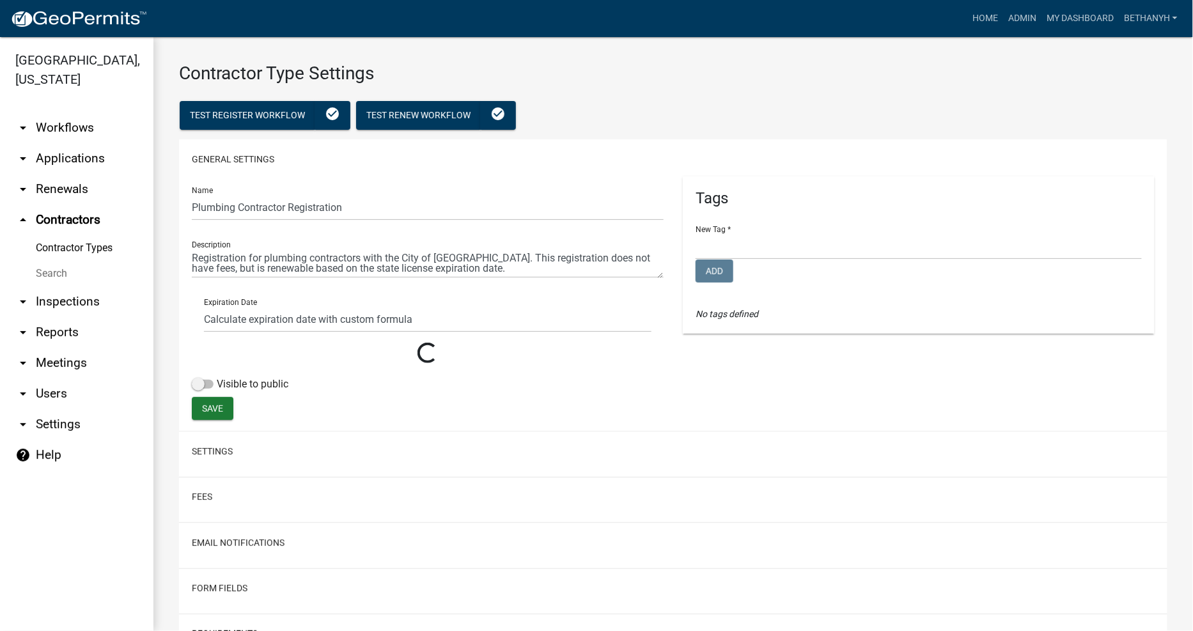
select select
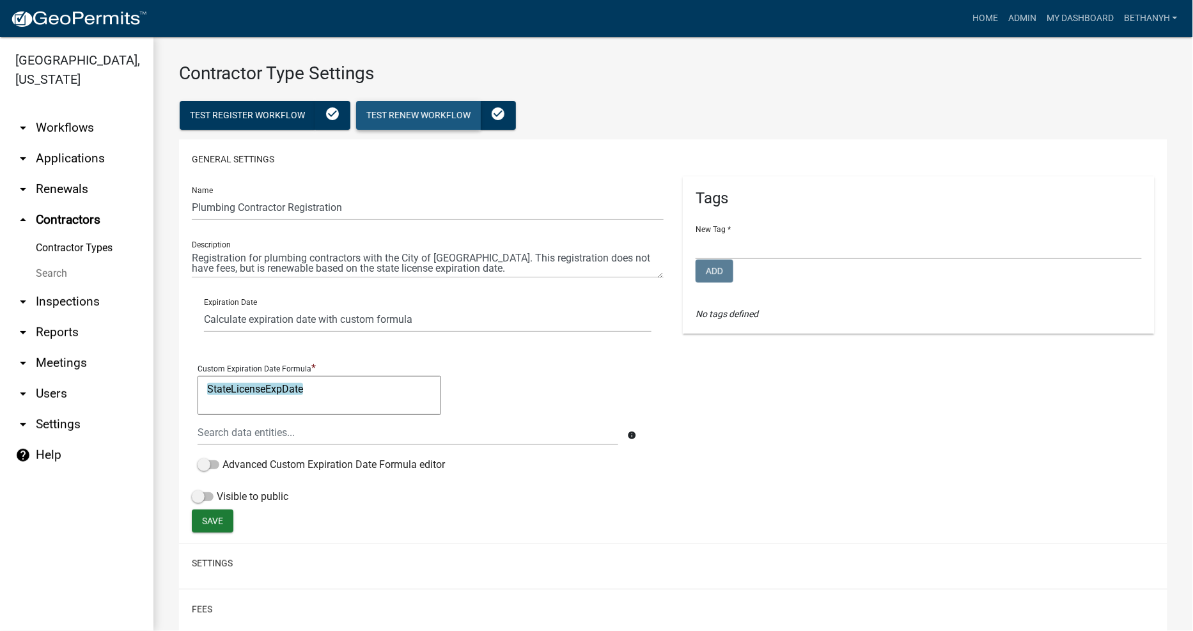
click at [408, 104] on button "Test Renew Workflow" at bounding box center [418, 115] width 125 height 29
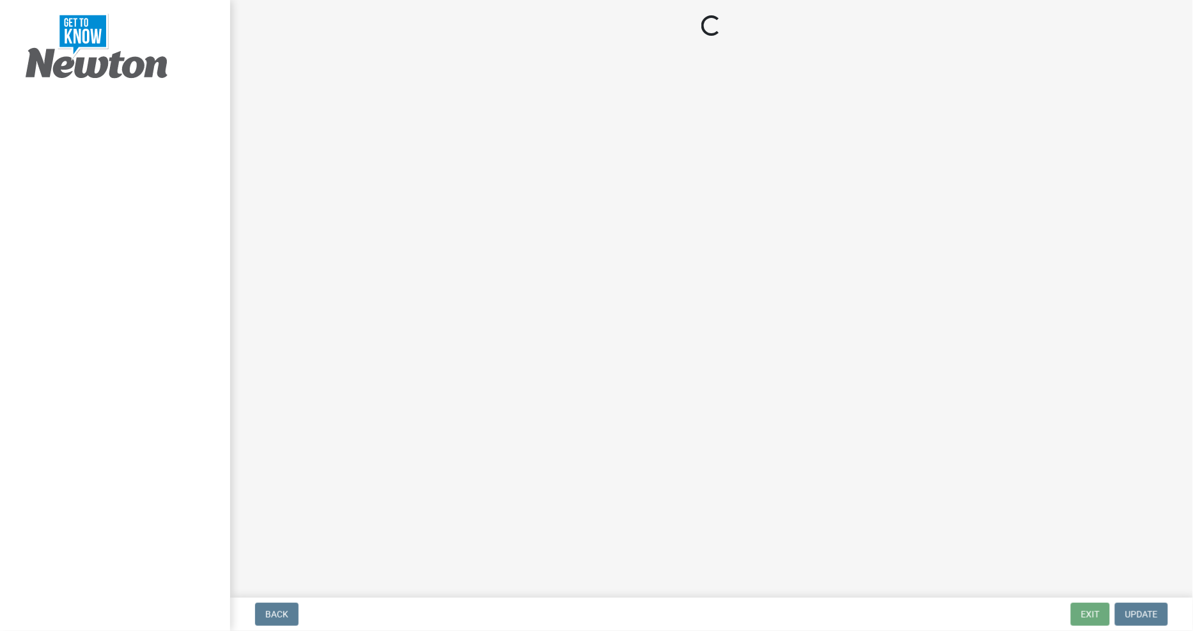
select select "IA"
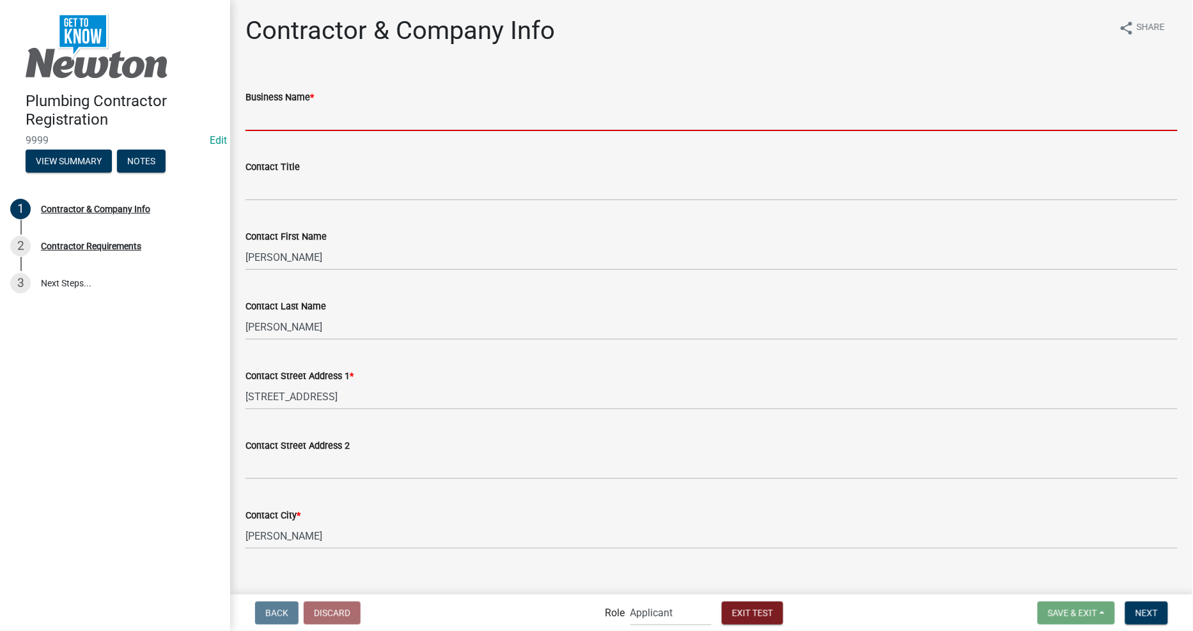
click at [407, 109] on input "Business Name *" at bounding box center [712, 118] width 932 height 26
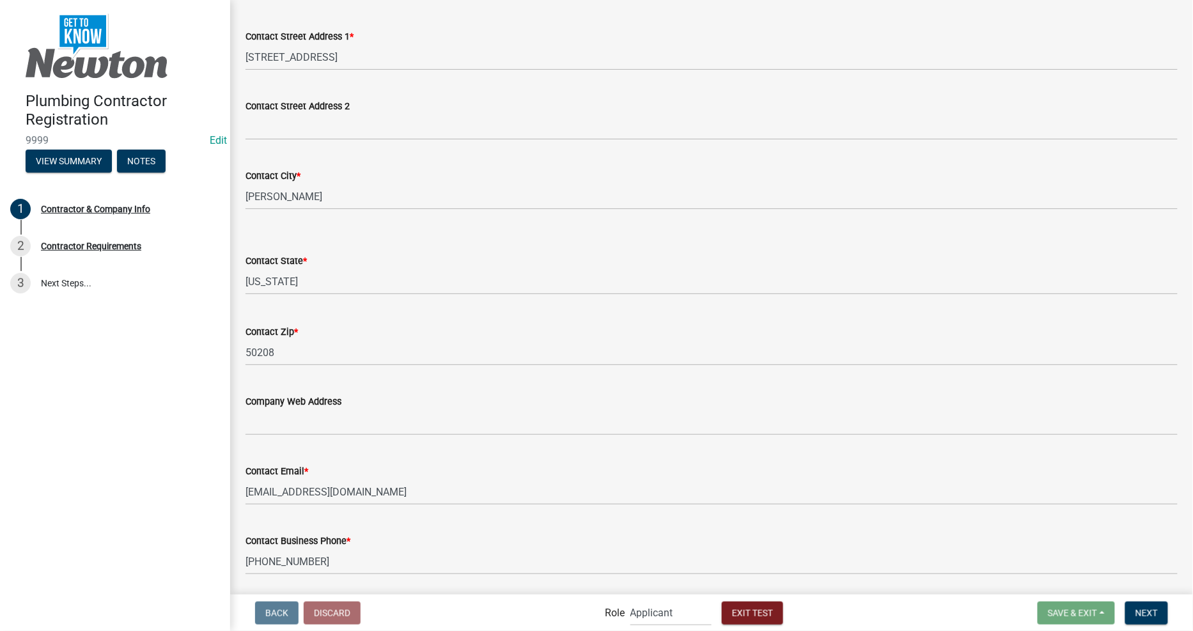
scroll to position [520, 0]
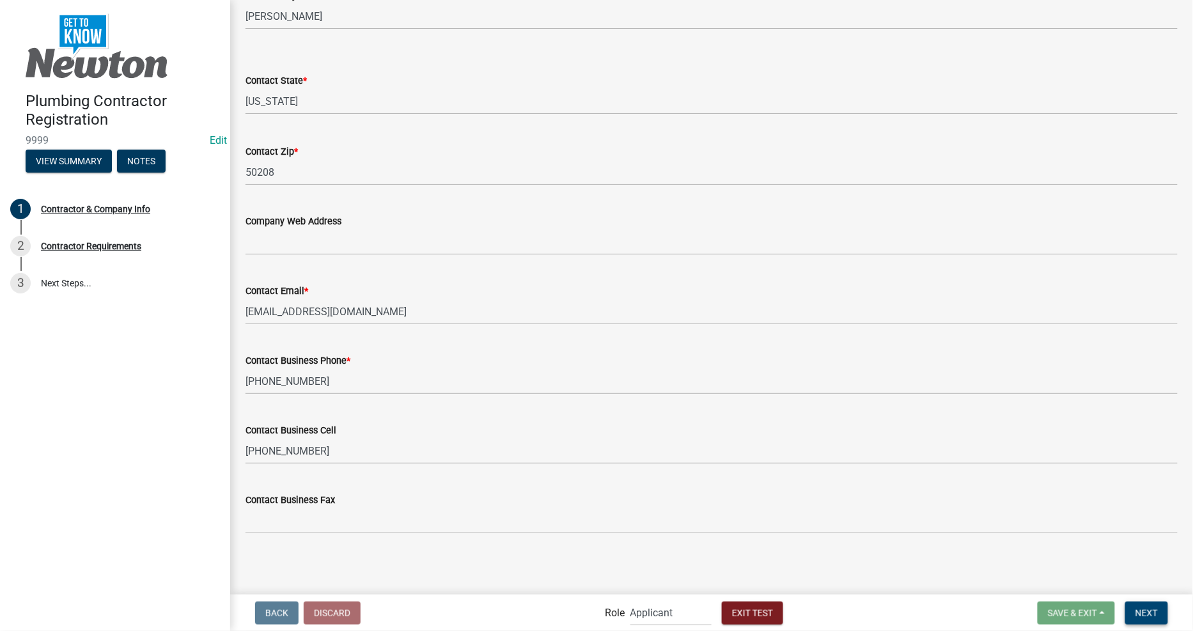
type input "1/.2"
click at [1156, 618] on button "Next" at bounding box center [1146, 613] width 43 height 23
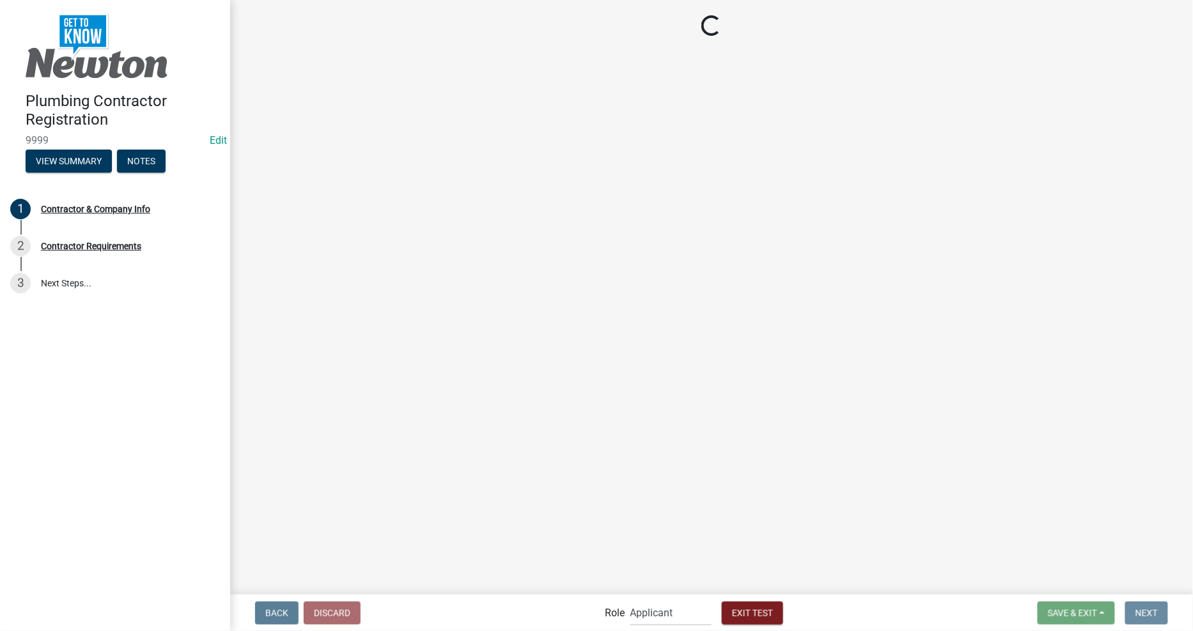
scroll to position [0, 0]
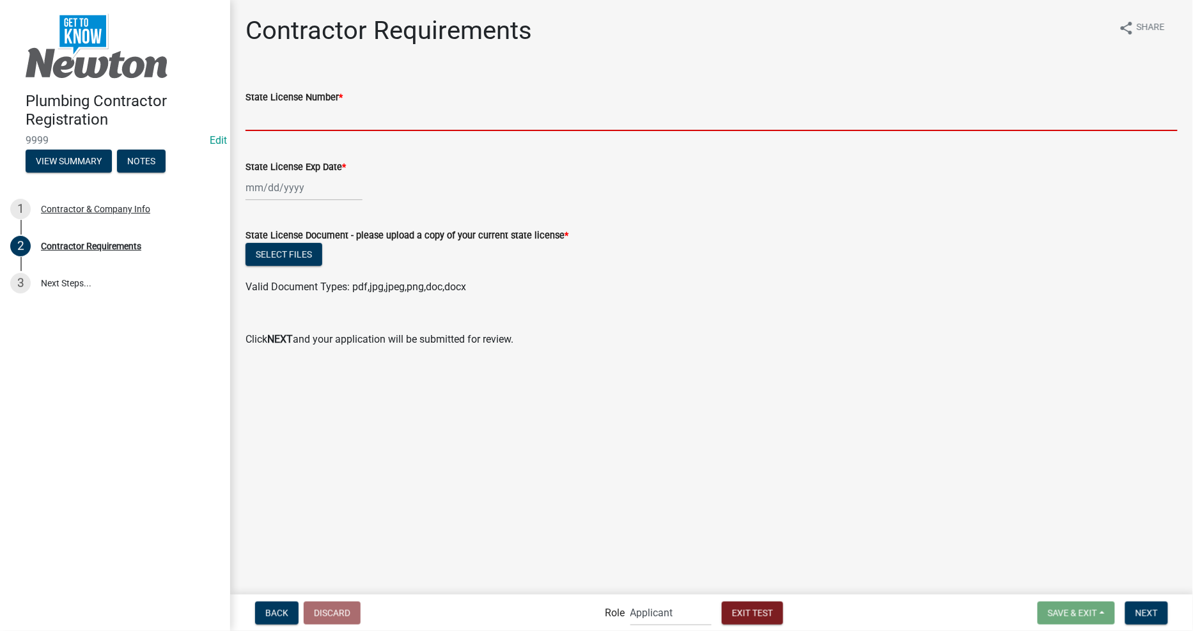
click at [313, 113] on input "State License Number *" at bounding box center [712, 118] width 932 height 26
type input "123456"
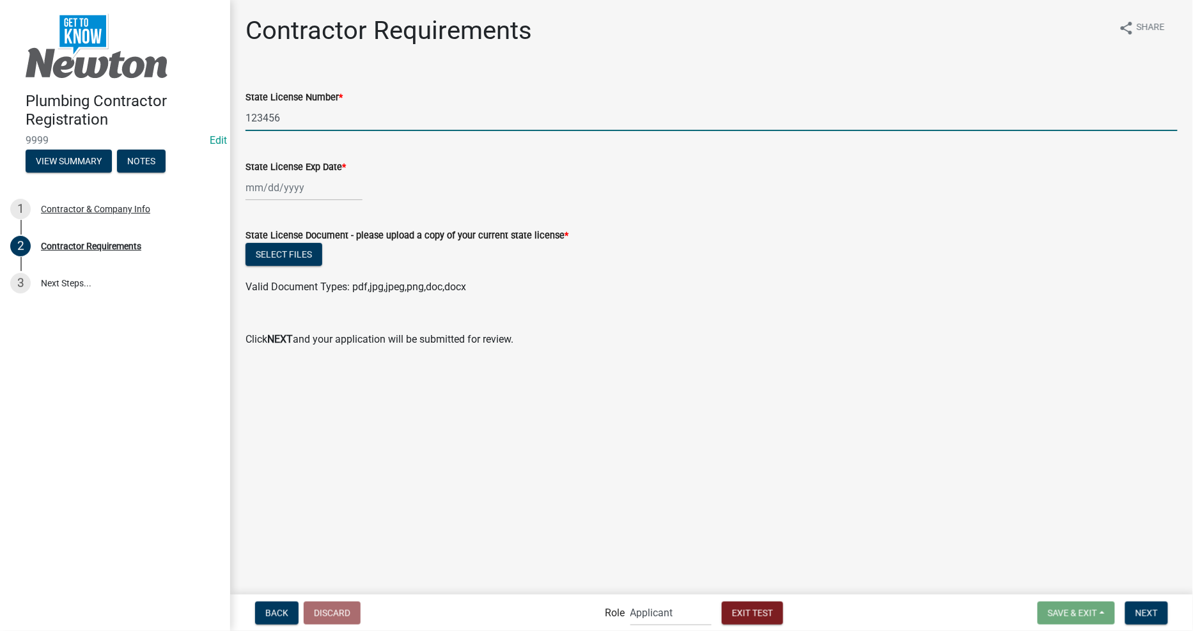
click at [301, 184] on div at bounding box center [304, 188] width 117 height 26
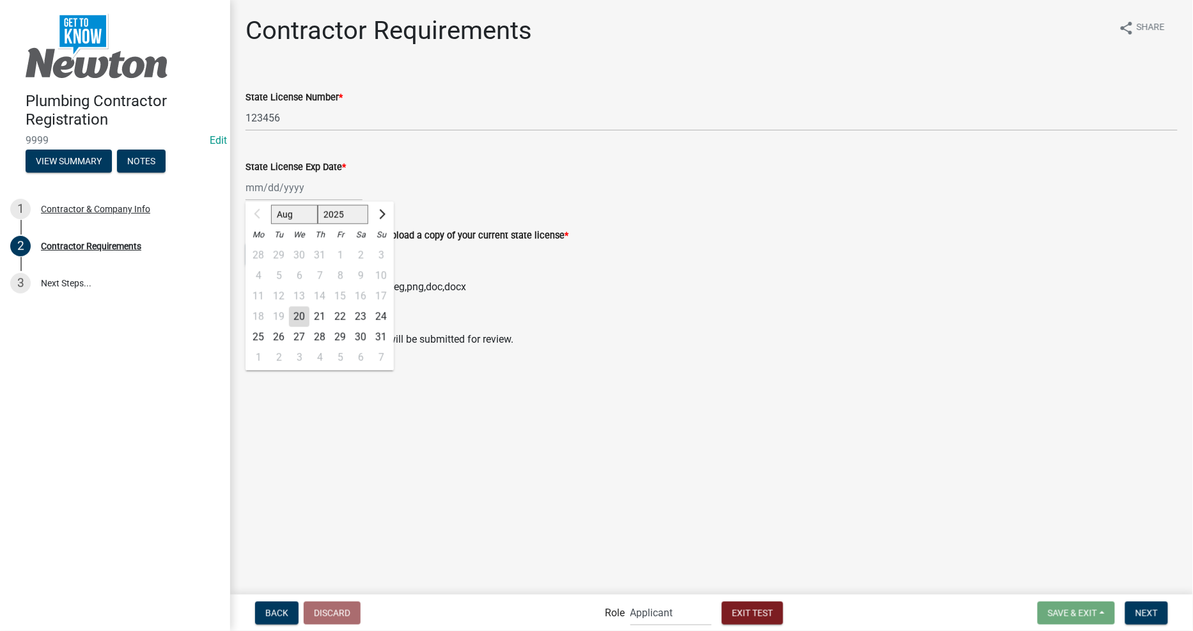
click at [334, 334] on div "29" at bounding box center [340, 337] width 20 height 20
type input "[DATE]"
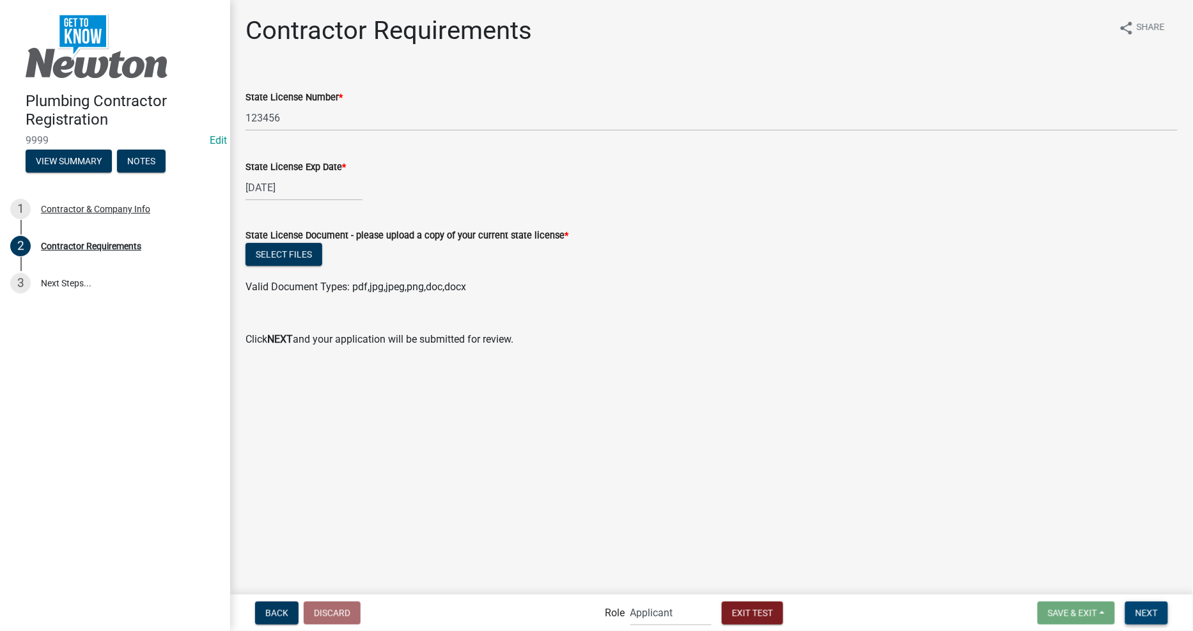
click at [1159, 609] on button "Next" at bounding box center [1146, 613] width 43 height 23
click at [279, 243] on div "Select files" at bounding box center [712, 256] width 932 height 26
click at [279, 244] on button "Select files" at bounding box center [284, 254] width 77 height 23
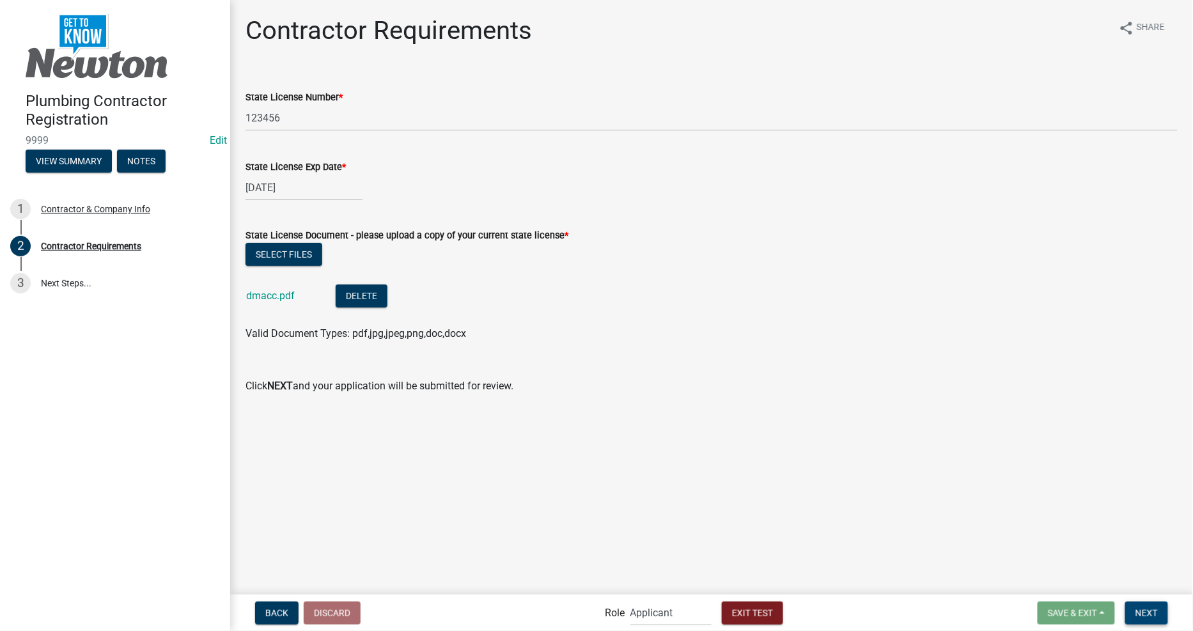
click at [1143, 613] on span "Next" at bounding box center [1147, 613] width 22 height 10
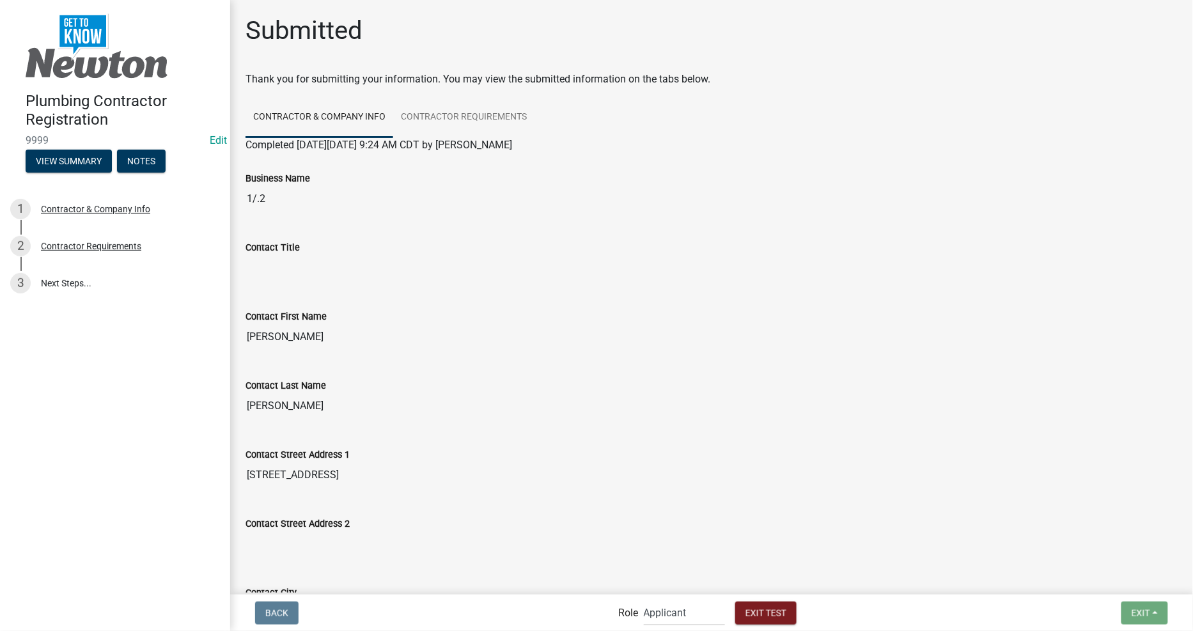
click at [411, 322] on div "Contact First Name" at bounding box center [712, 316] width 932 height 15
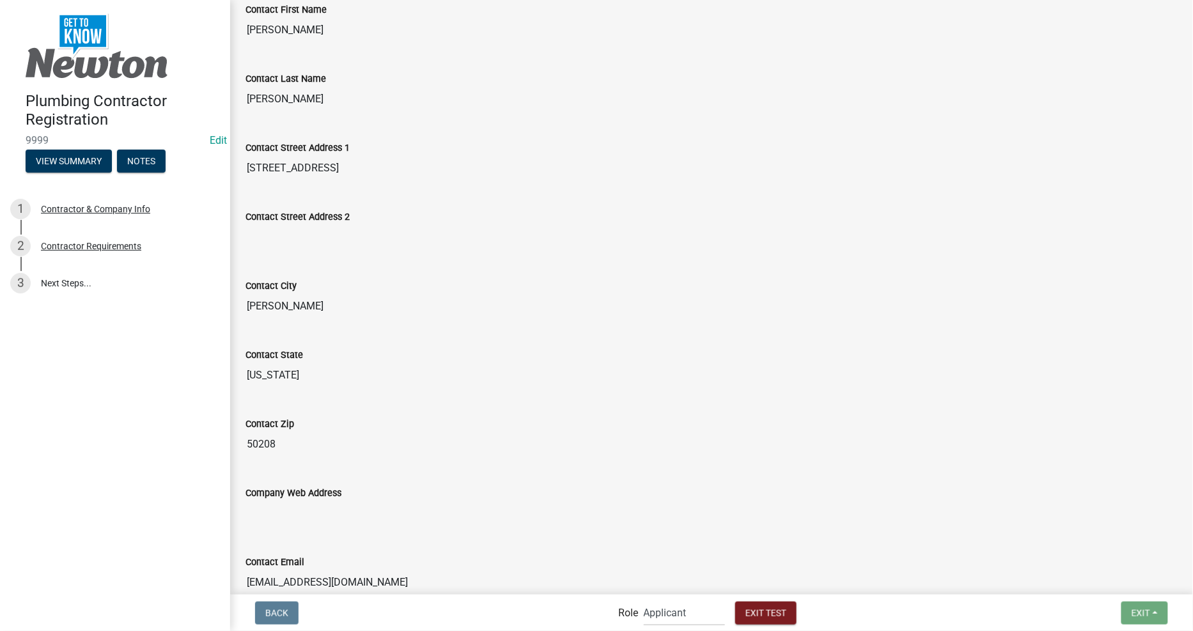
scroll to position [593, 0]
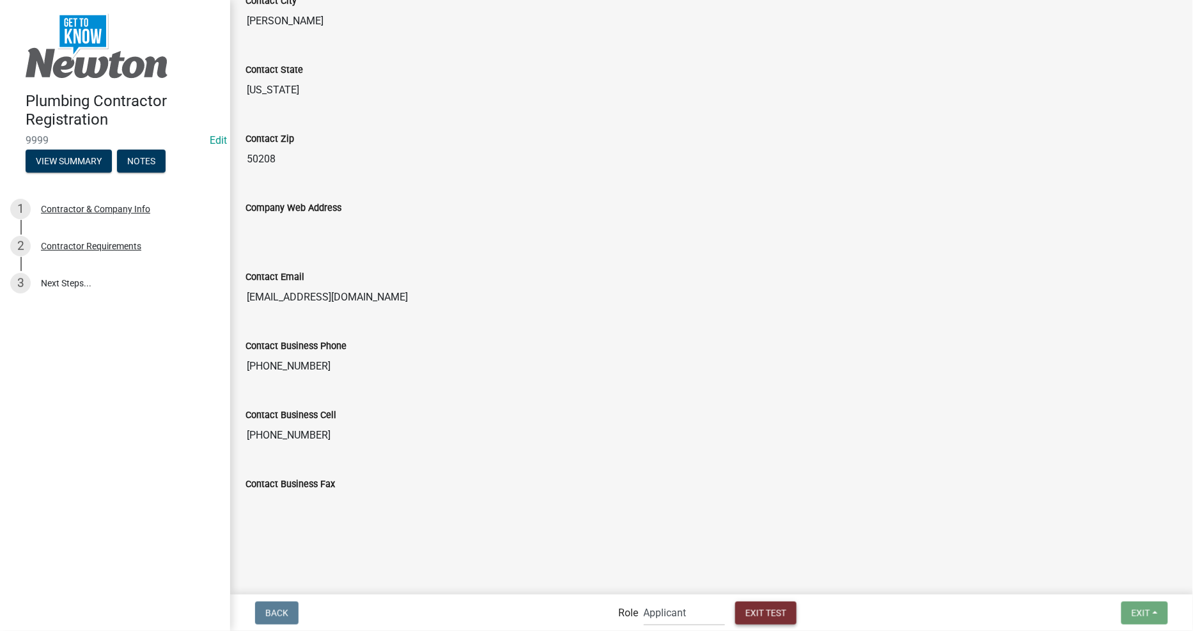
click at [772, 614] on span "Exit Test" at bounding box center [766, 613] width 41 height 10
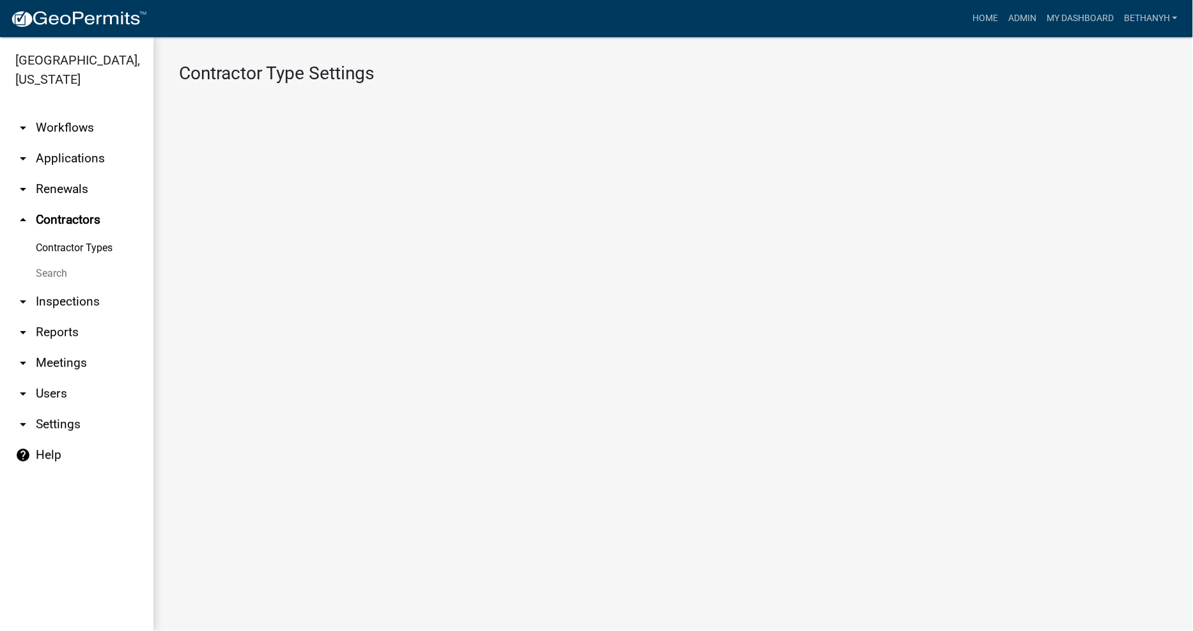
select select "3: Object"
select select
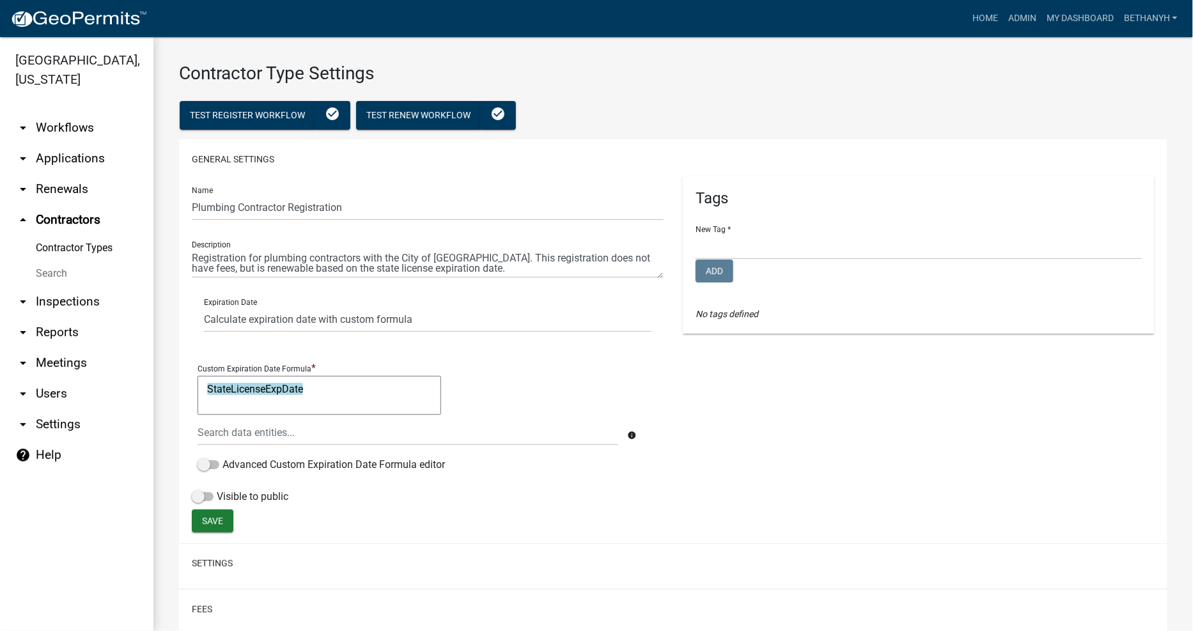
click at [91, 235] on link "Contractor Types" at bounding box center [76, 248] width 153 height 26
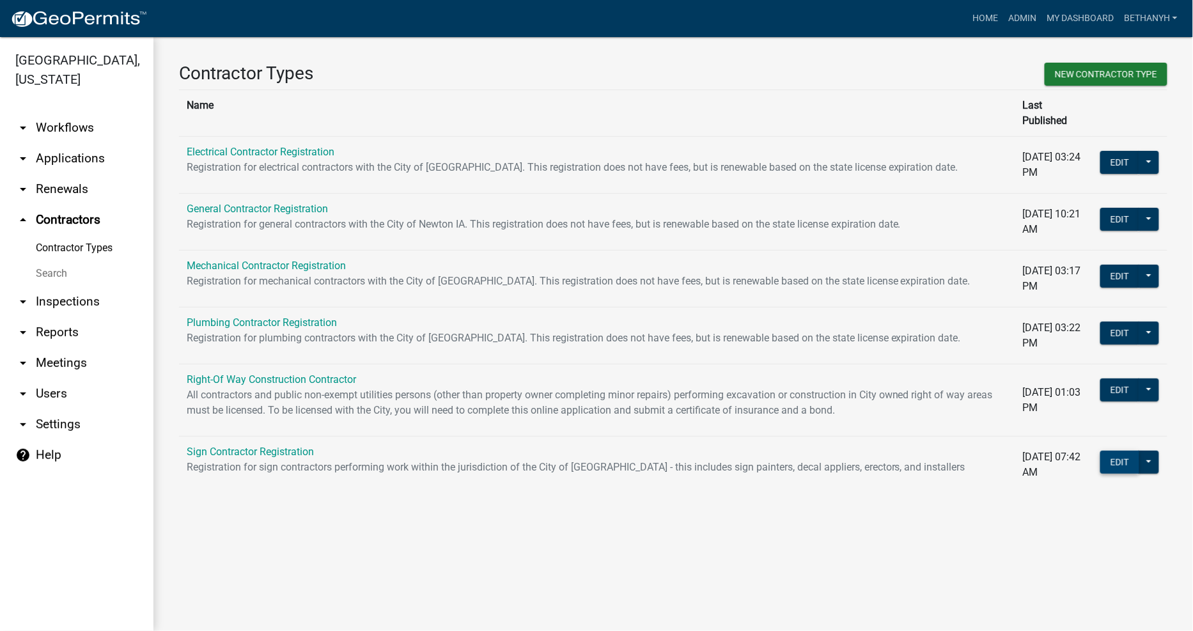
click at [1110, 451] on button "Edit" at bounding box center [1120, 462] width 39 height 23
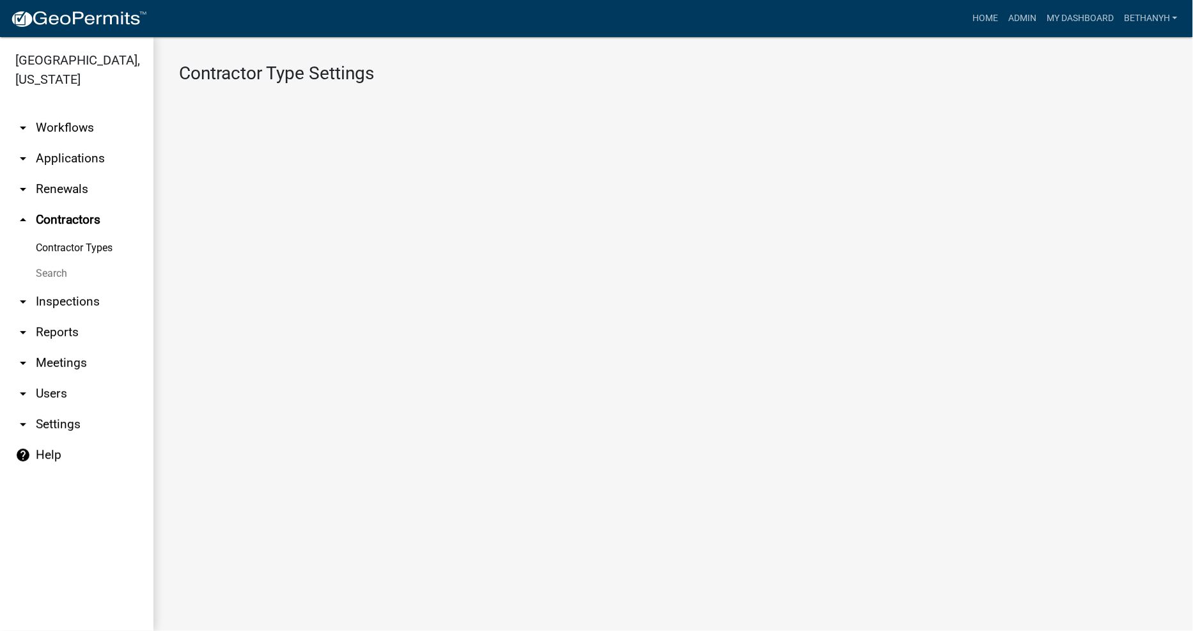
click at [1110, 440] on main "Contractor Type Settings" at bounding box center [673, 334] width 1040 height 594
select select "4: b748f019-82c2-45bc-8874-d2e8f736f314"
select select "1: b798264d-217c-4581-98de-27d3ae90d6db"
select select "1: Object"
select select
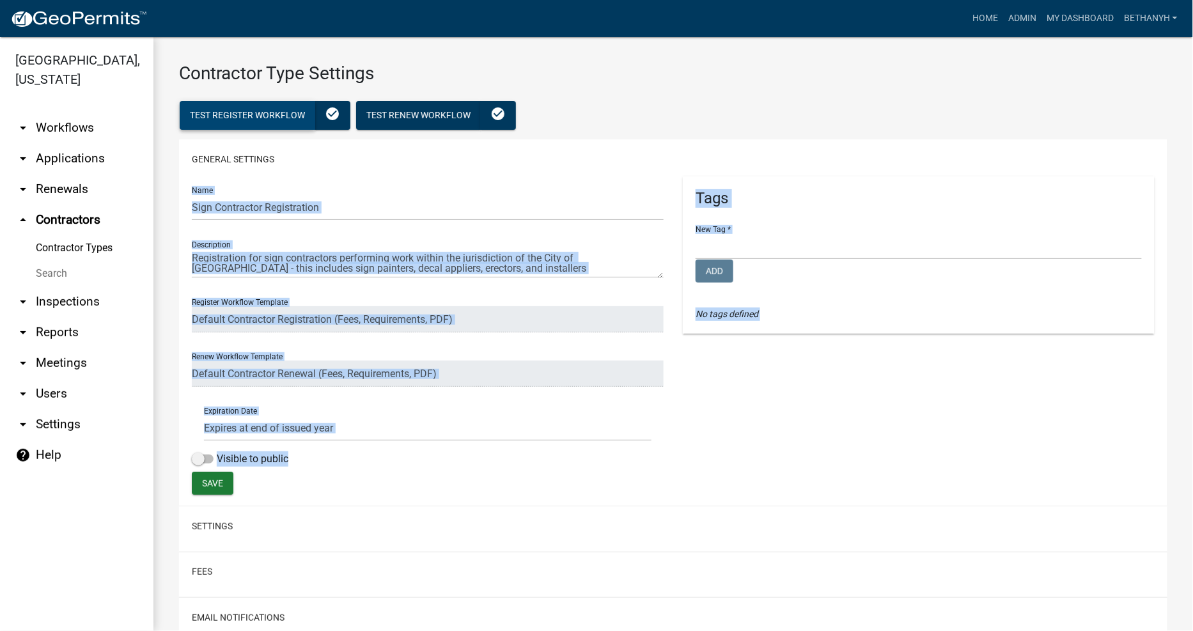
click at [250, 111] on span "Test Register Workflow" at bounding box center [247, 115] width 115 height 10
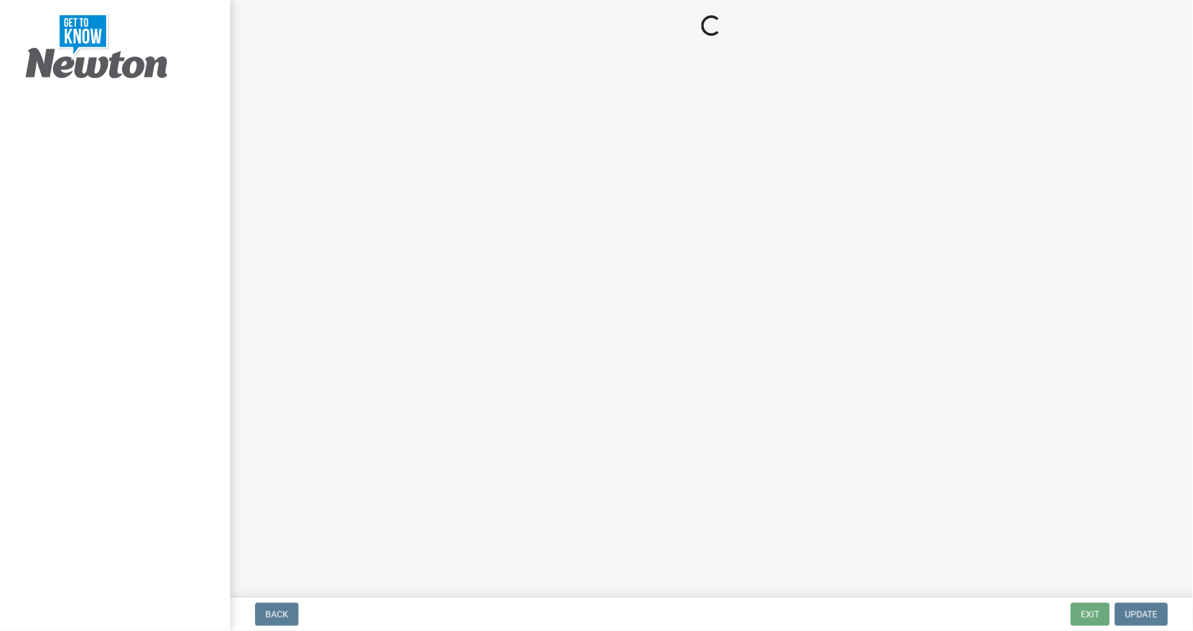
select select "IA"
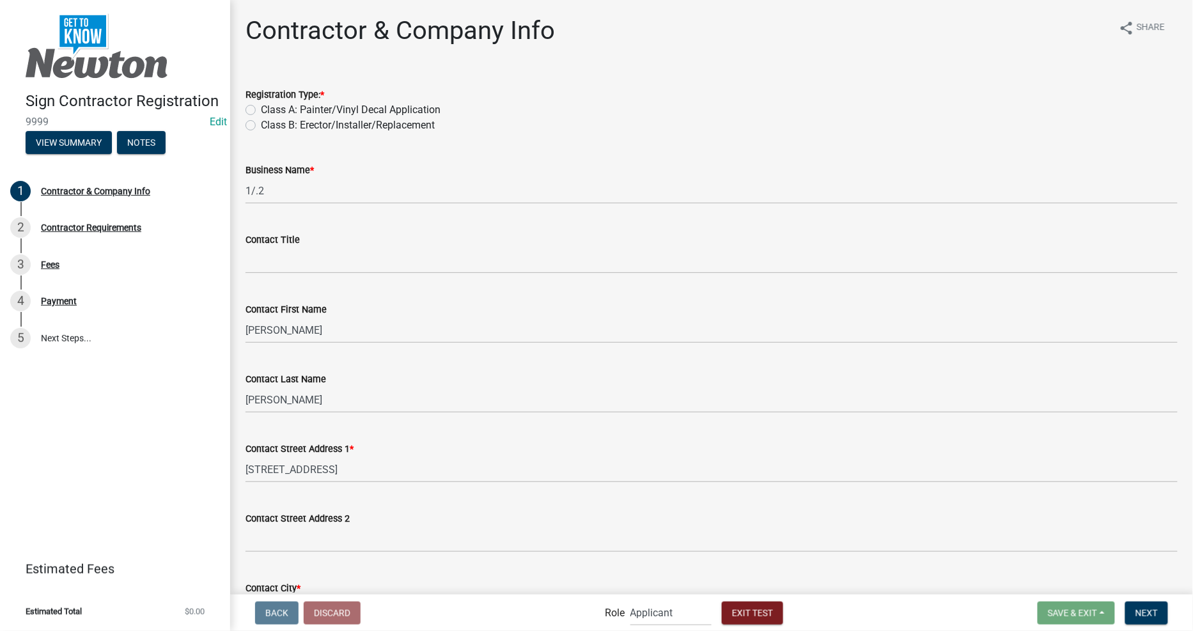
click at [261, 110] on label "Class A: Painter/Vinyl Decal Application" at bounding box center [351, 109] width 180 height 15
click at [261, 110] on input "Class A: Painter/Vinyl Decal Application" at bounding box center [265, 106] width 8 height 8
radio input "true"
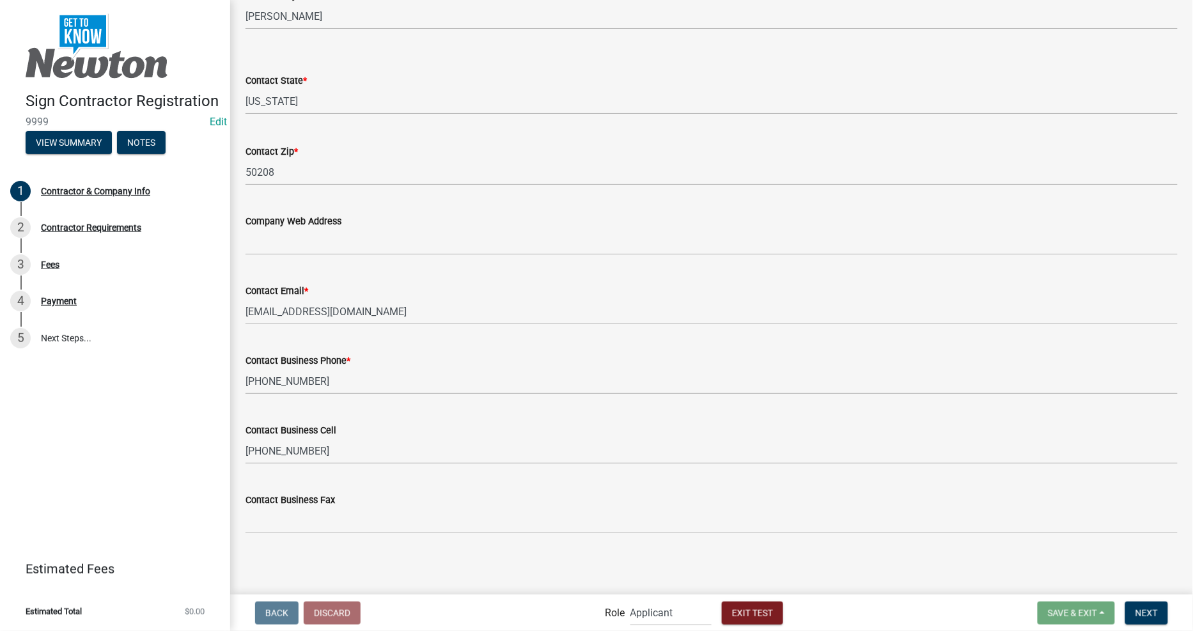
scroll to position [522, 0]
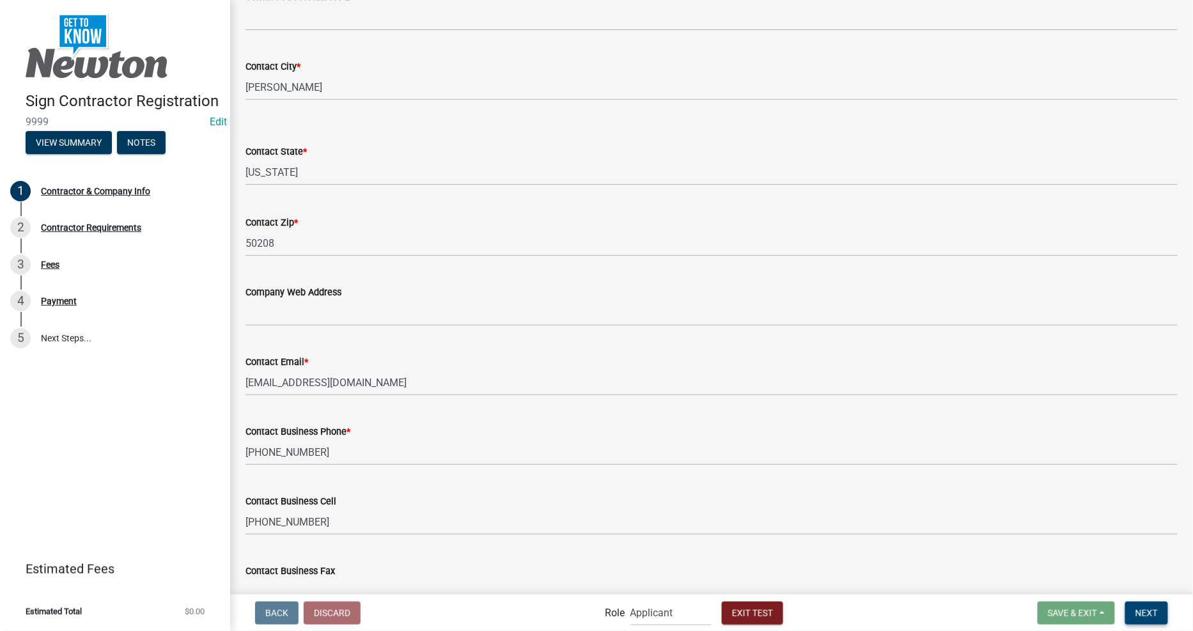
click at [1150, 616] on span "Next" at bounding box center [1147, 613] width 22 height 10
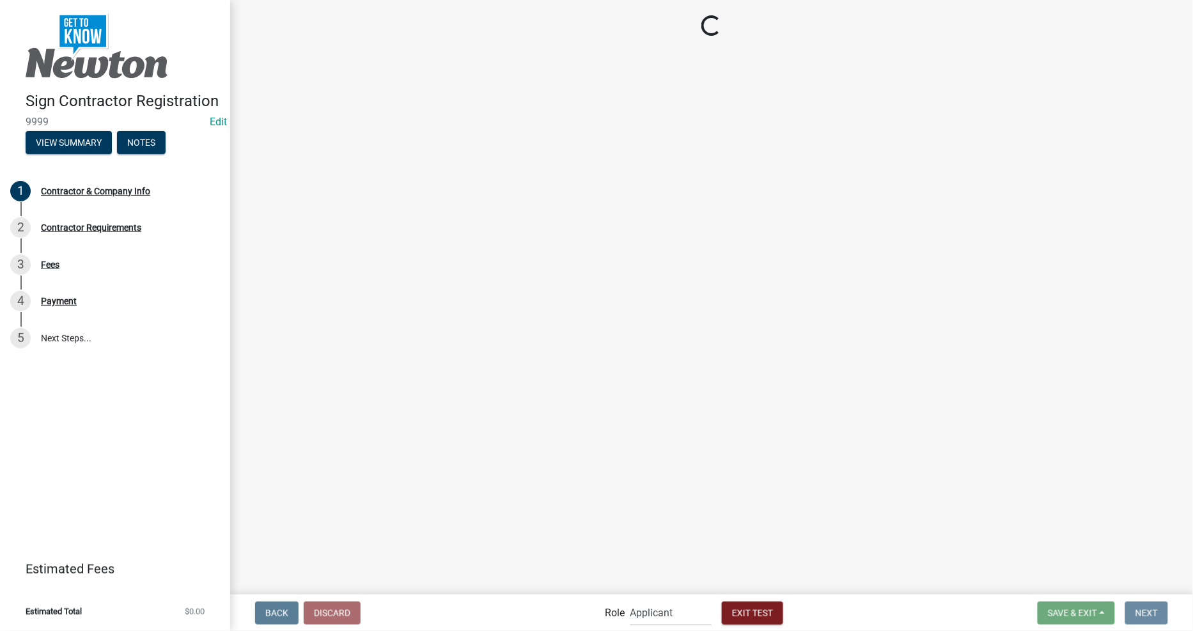
scroll to position [0, 0]
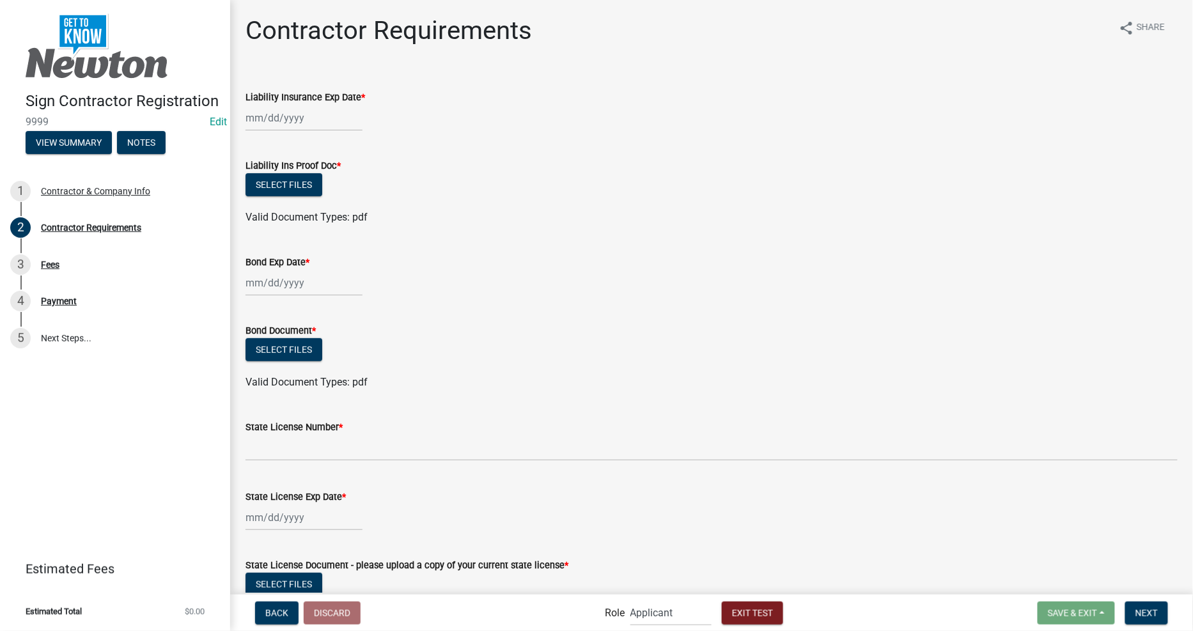
click at [471, 125] on div at bounding box center [712, 118] width 932 height 26
click at [310, 120] on div at bounding box center [304, 118] width 117 height 26
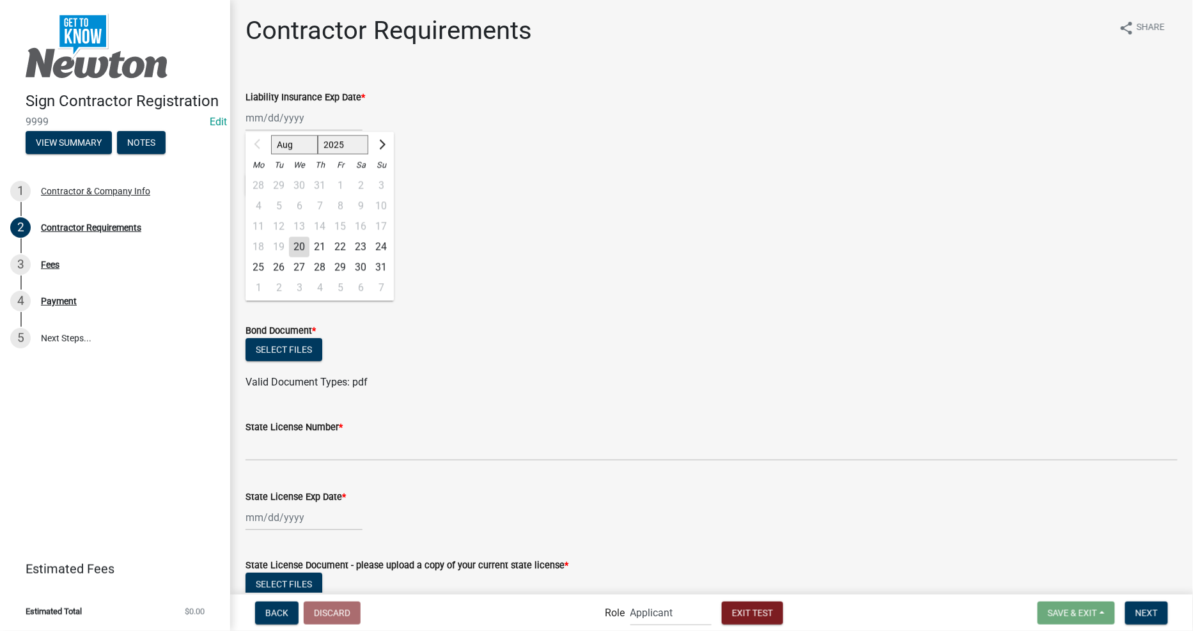
click at [602, 159] on div "Liability Ins Proof Doc *" at bounding box center [712, 165] width 932 height 15
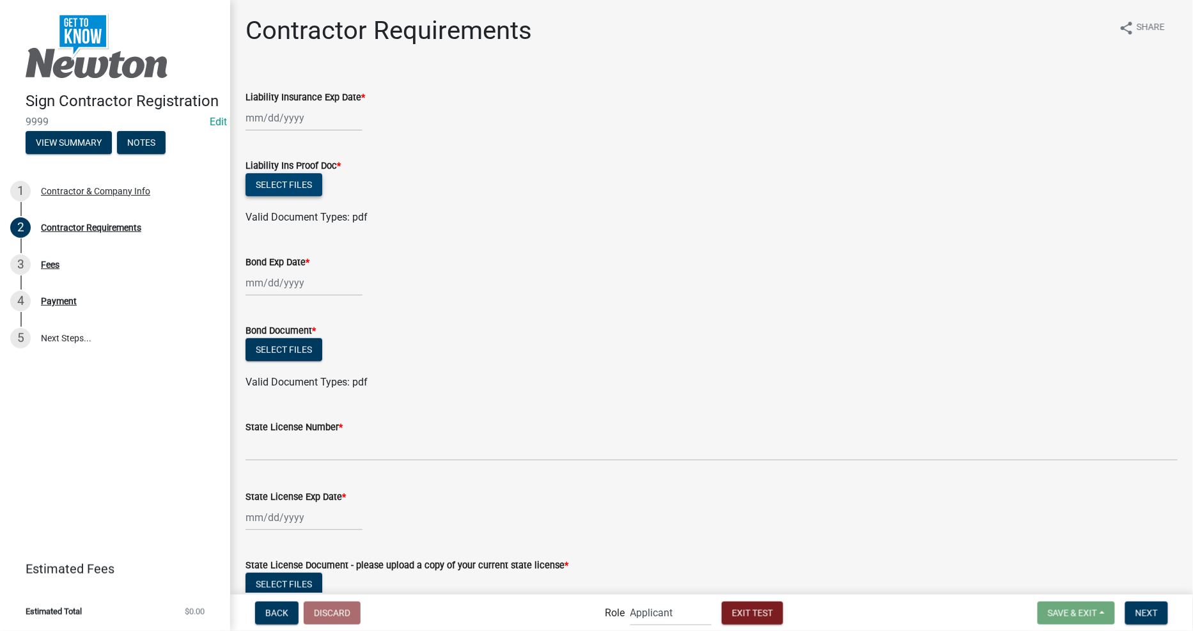
click at [297, 177] on button "Select files" at bounding box center [284, 184] width 77 height 23
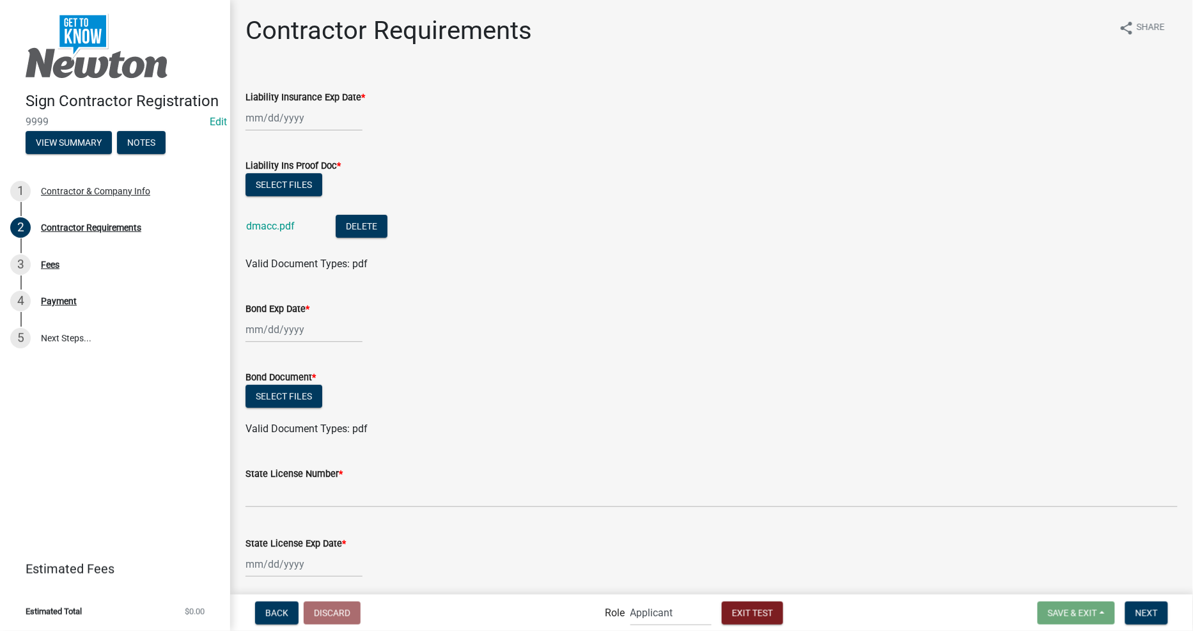
click at [306, 130] on div at bounding box center [304, 118] width 117 height 26
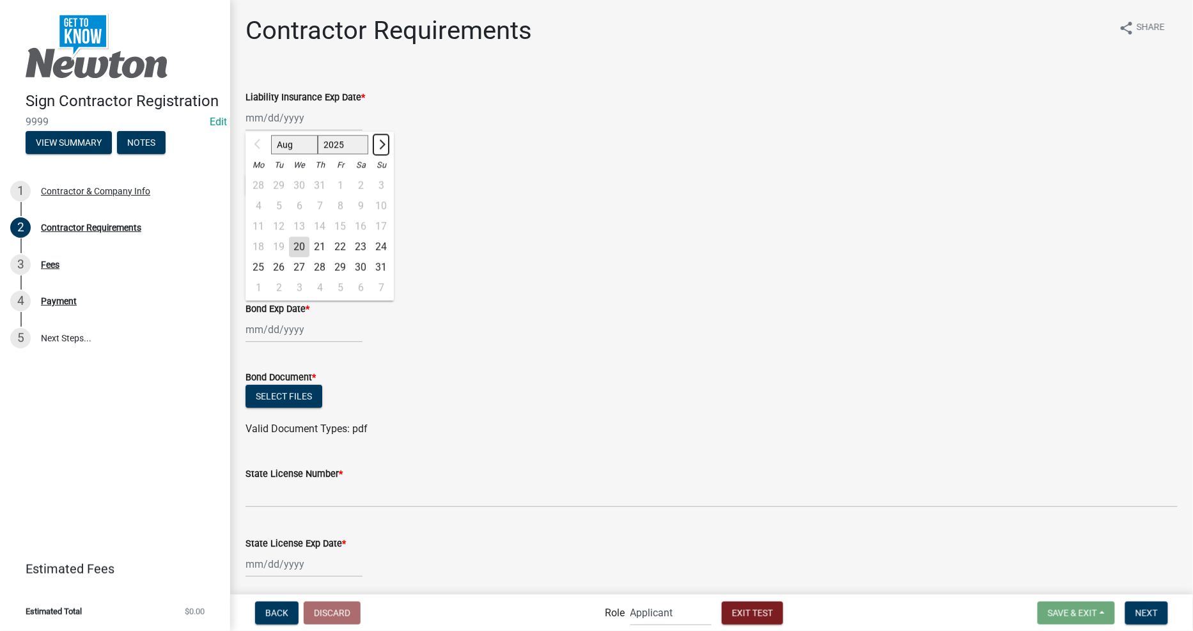
click at [382, 143] on span "Next month" at bounding box center [381, 144] width 10 height 10
select select "9"
click at [363, 228] on div "20" at bounding box center [360, 226] width 20 height 20
type input "[DATE]"
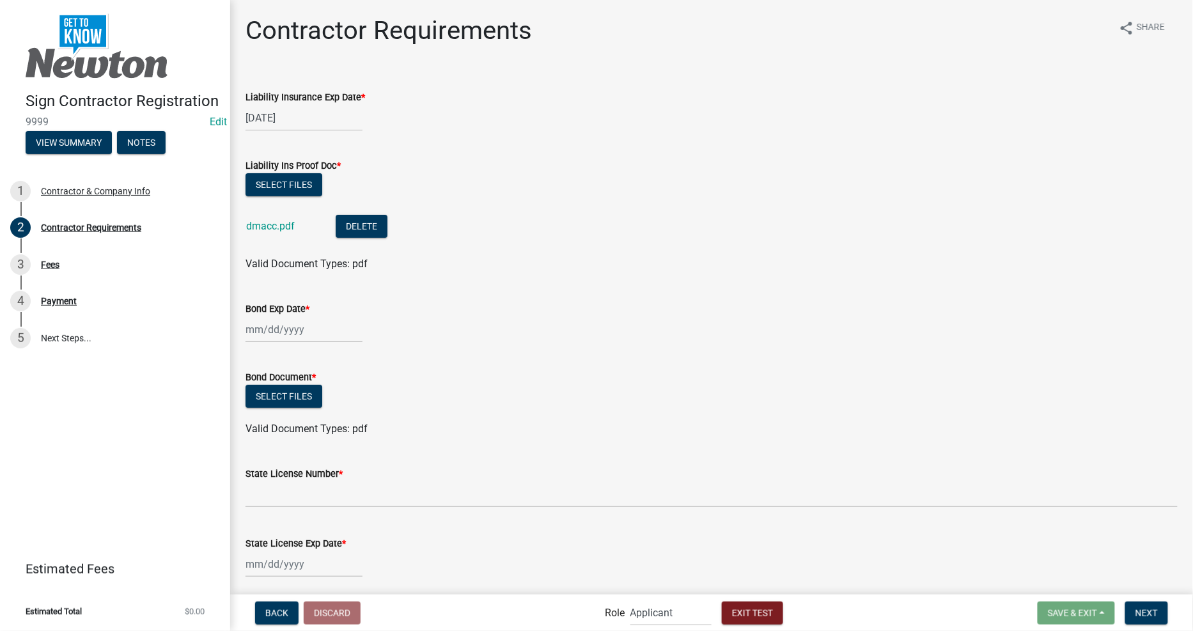
click at [450, 382] on div "Bond Document *" at bounding box center [712, 377] width 932 height 15
click at [302, 333] on div at bounding box center [304, 330] width 117 height 26
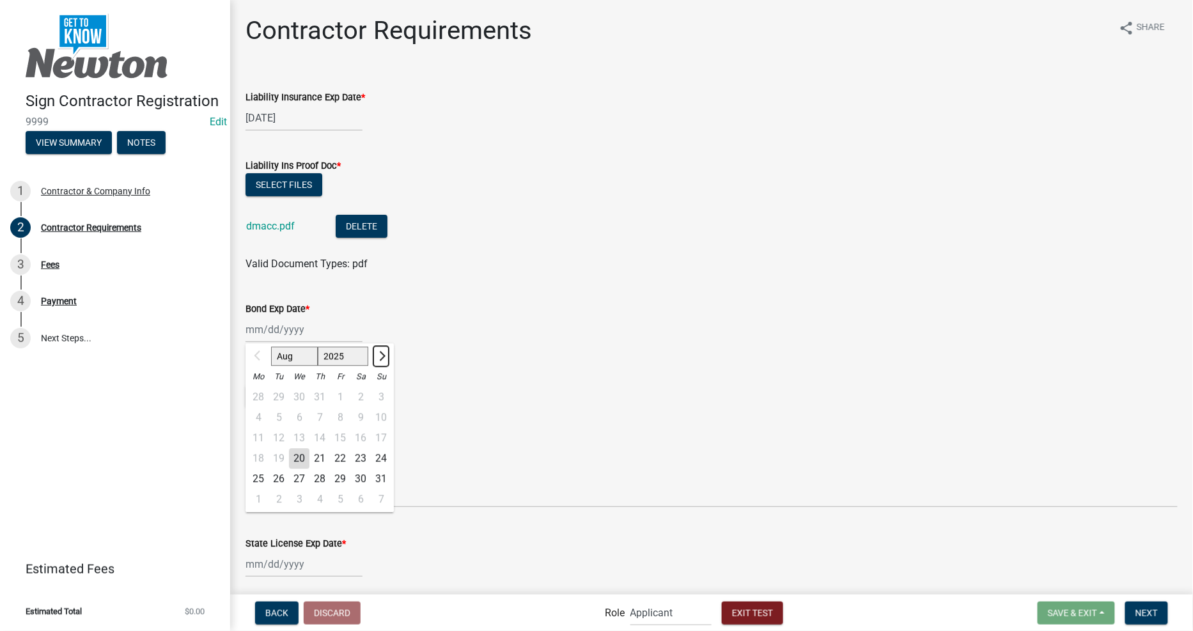
click at [380, 350] on button "Next month" at bounding box center [380, 356] width 15 height 20
select select "9"
click at [352, 457] on div "27" at bounding box center [360, 458] width 20 height 20
type input "[DATE]"
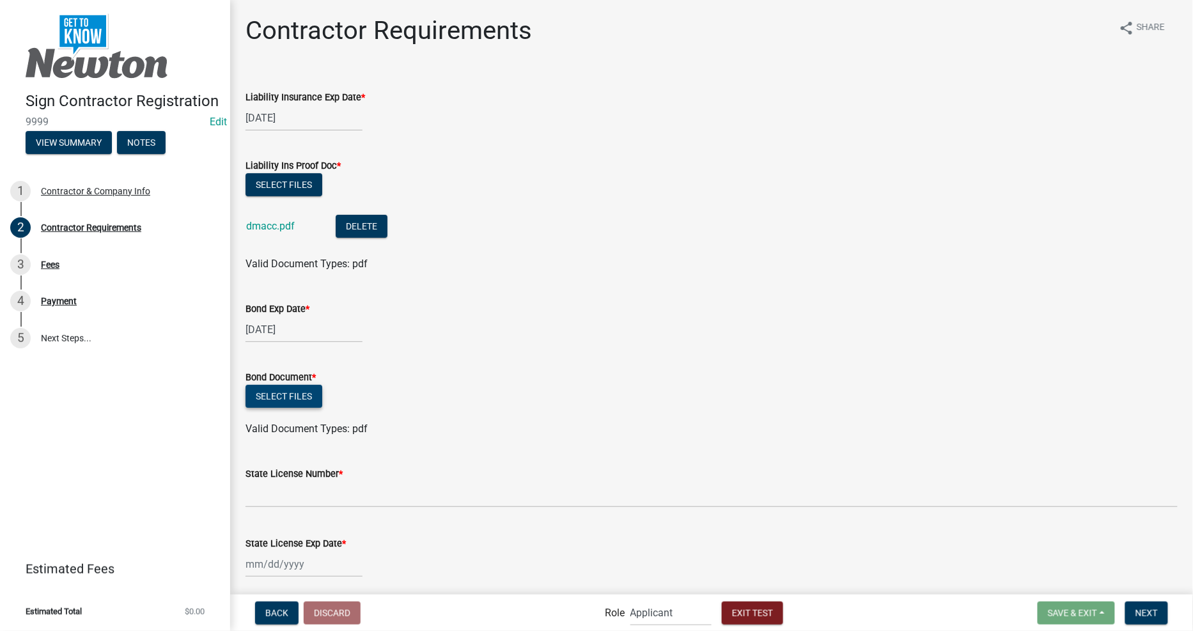
click at [290, 395] on button "Select files" at bounding box center [284, 396] width 77 height 23
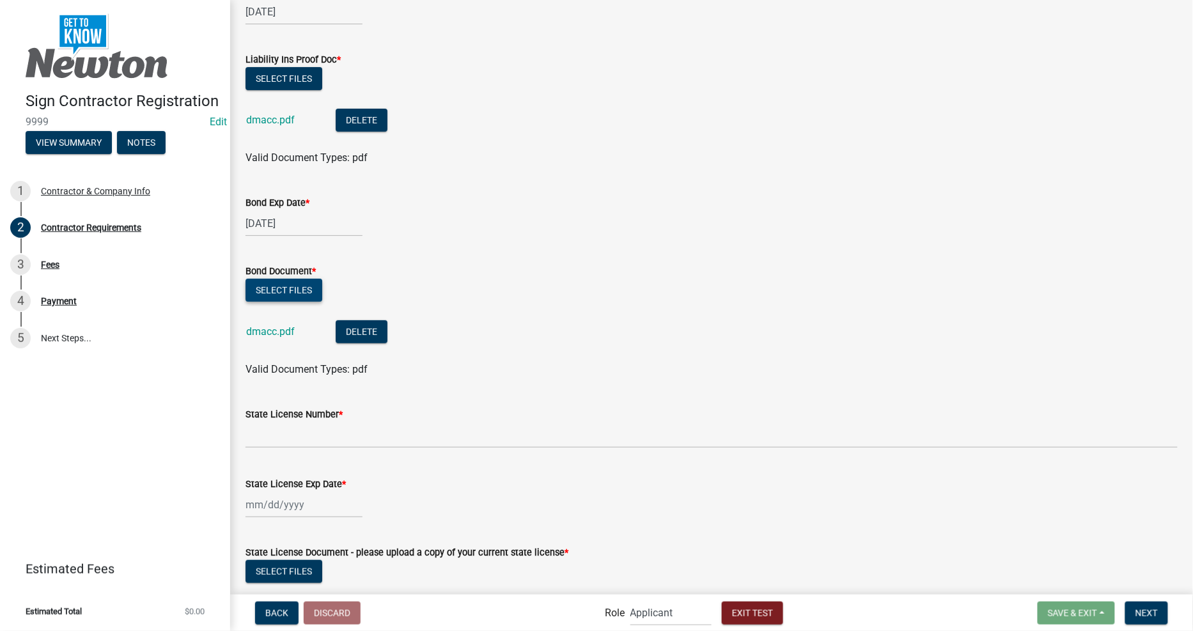
scroll to position [237, 0]
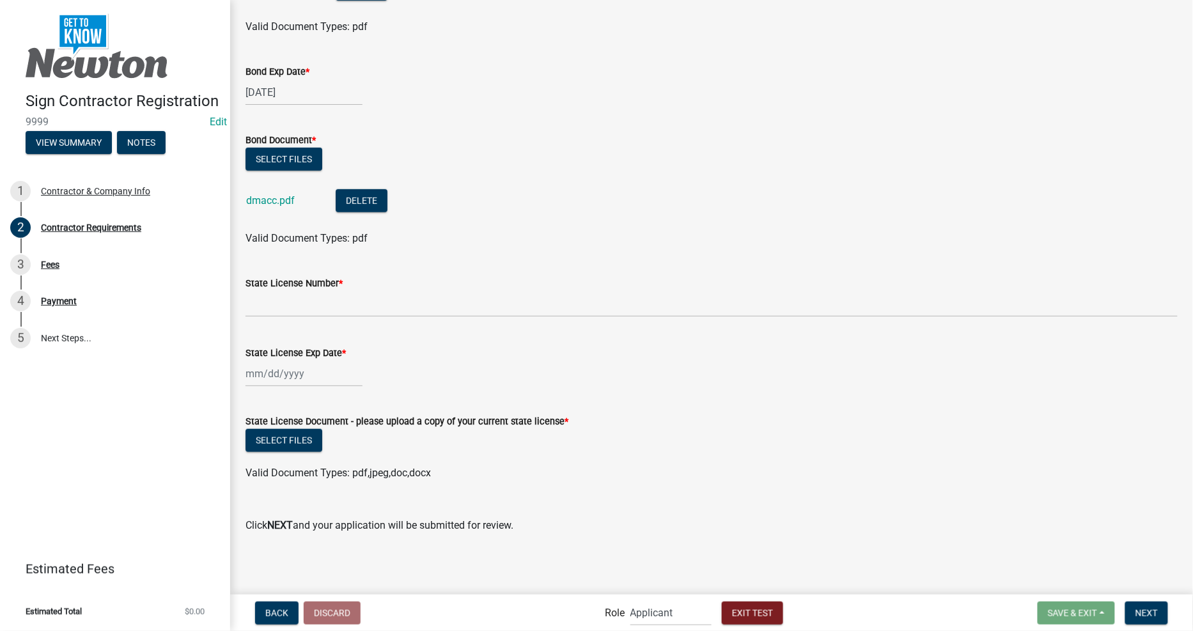
click at [363, 285] on div "State License Number *" at bounding box center [712, 283] width 932 height 15
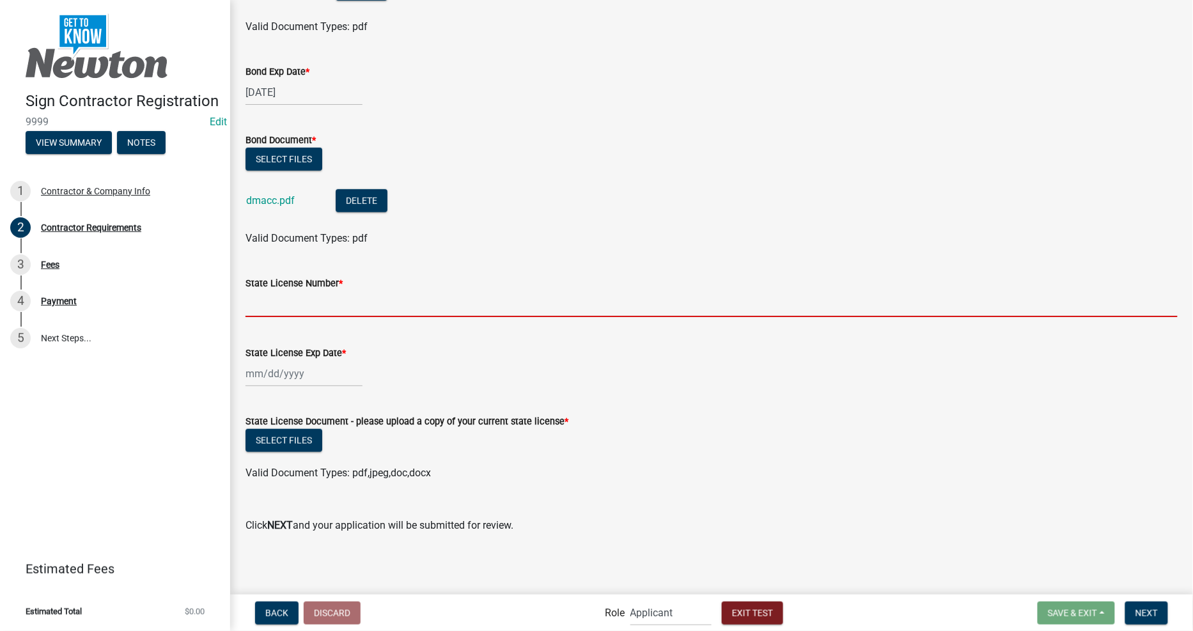
click at [365, 303] on input "State License Number *" at bounding box center [712, 304] width 932 height 26
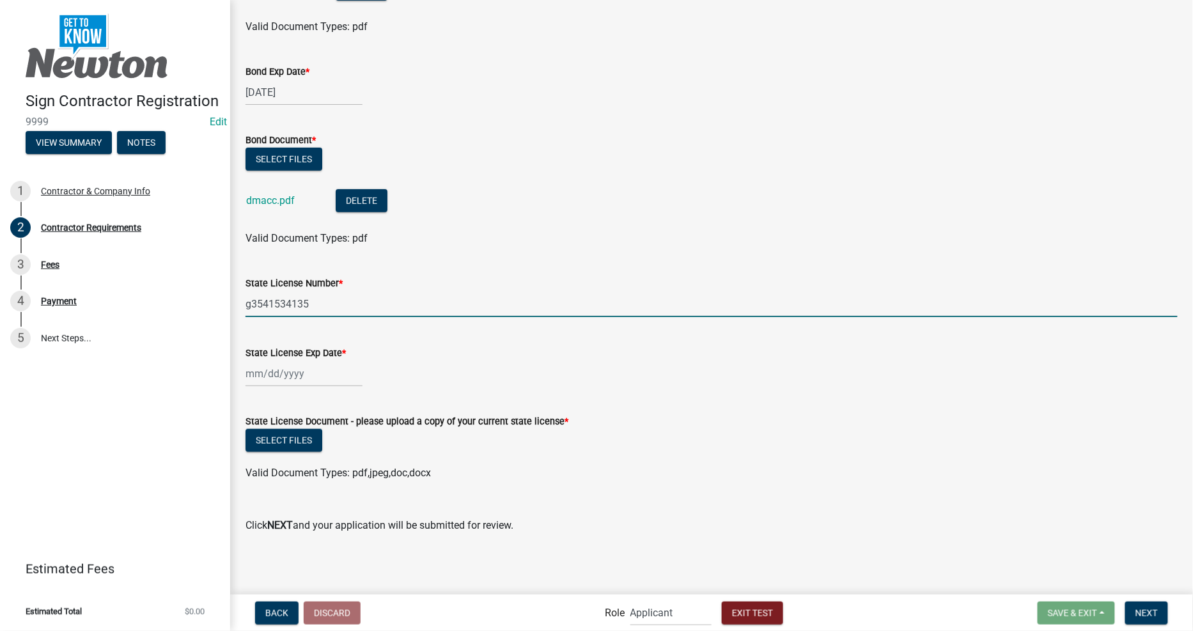
type input "g3541534135"
click at [266, 374] on div at bounding box center [304, 374] width 117 height 26
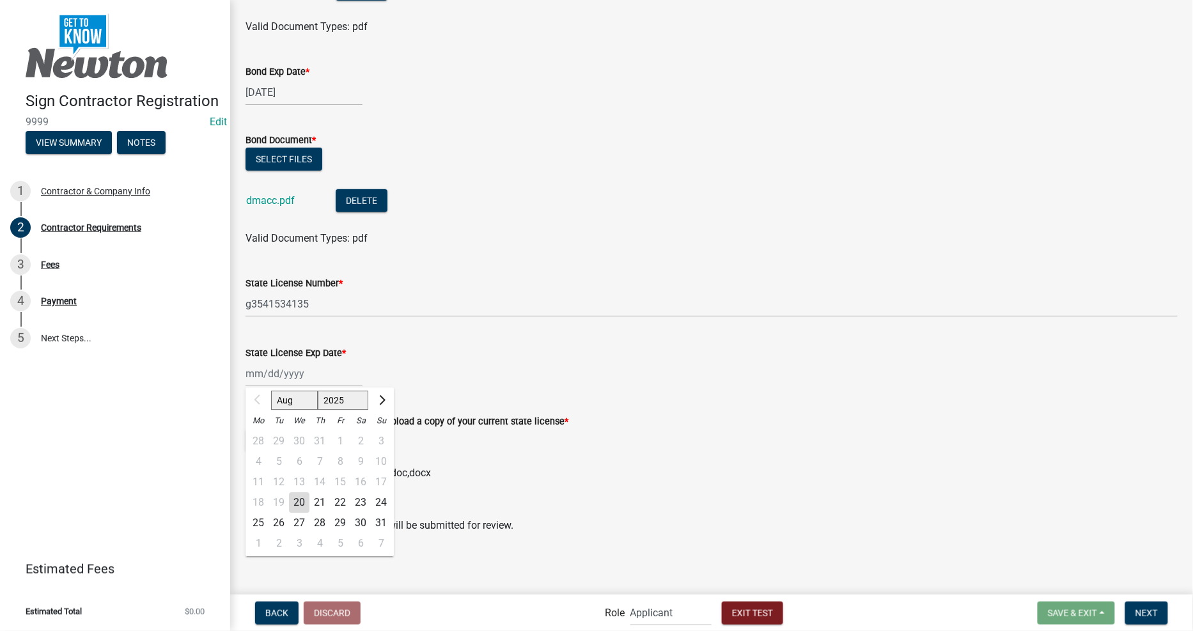
click at [374, 525] on div "31" at bounding box center [381, 523] width 20 height 20
type input "[DATE]"
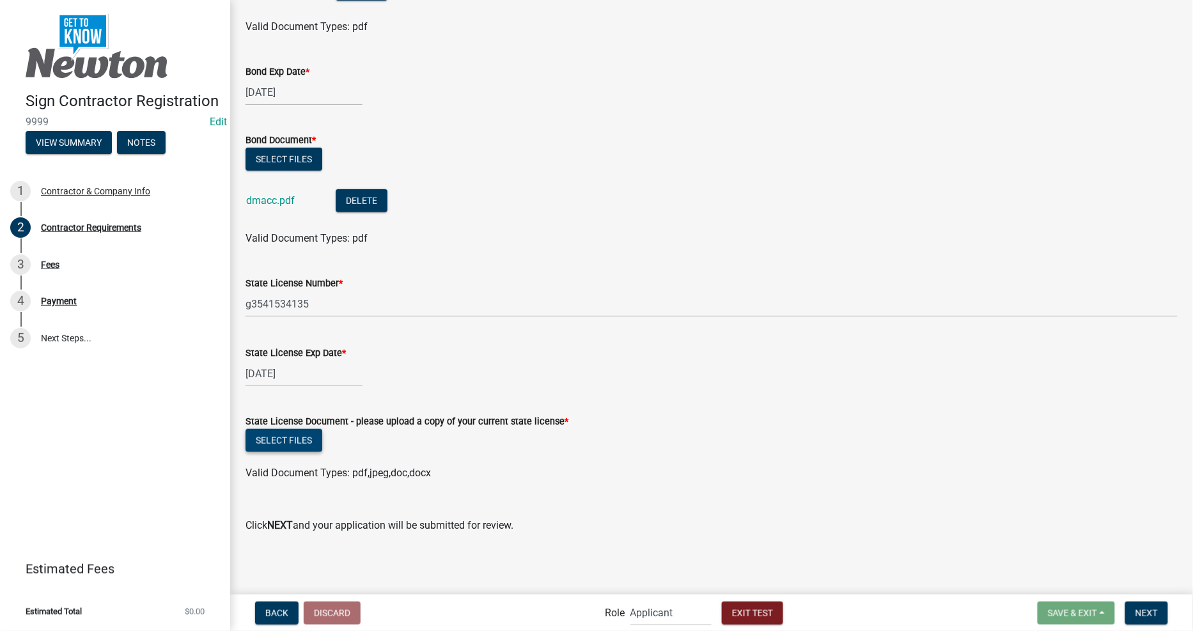
click at [294, 439] on button "Select files" at bounding box center [284, 440] width 77 height 23
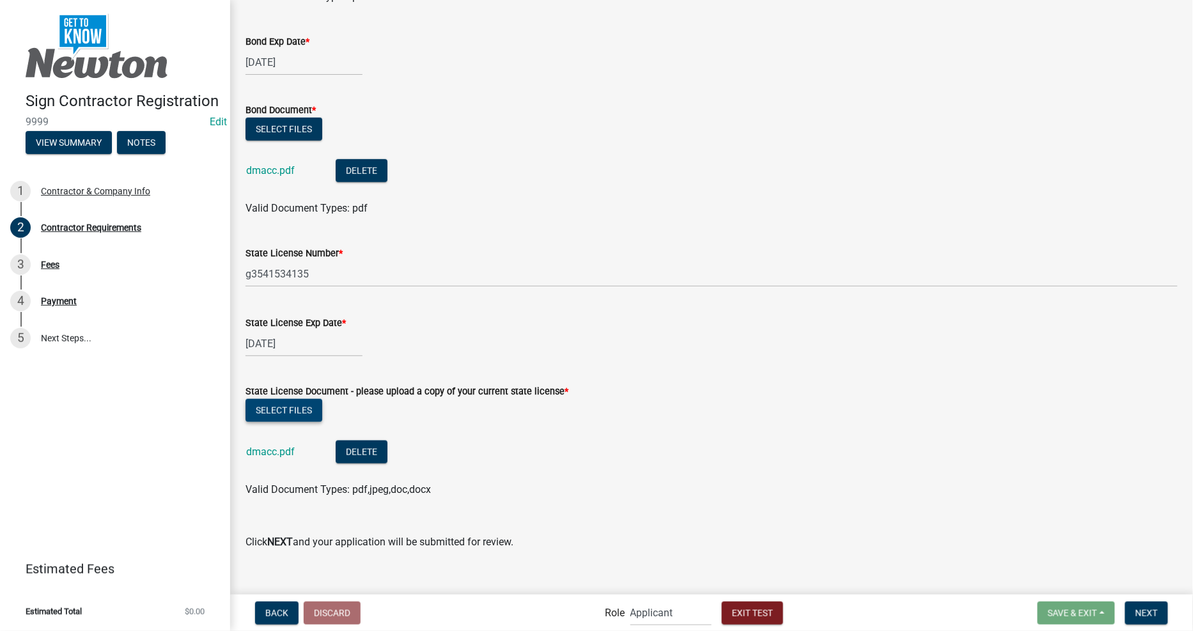
scroll to position [284, 0]
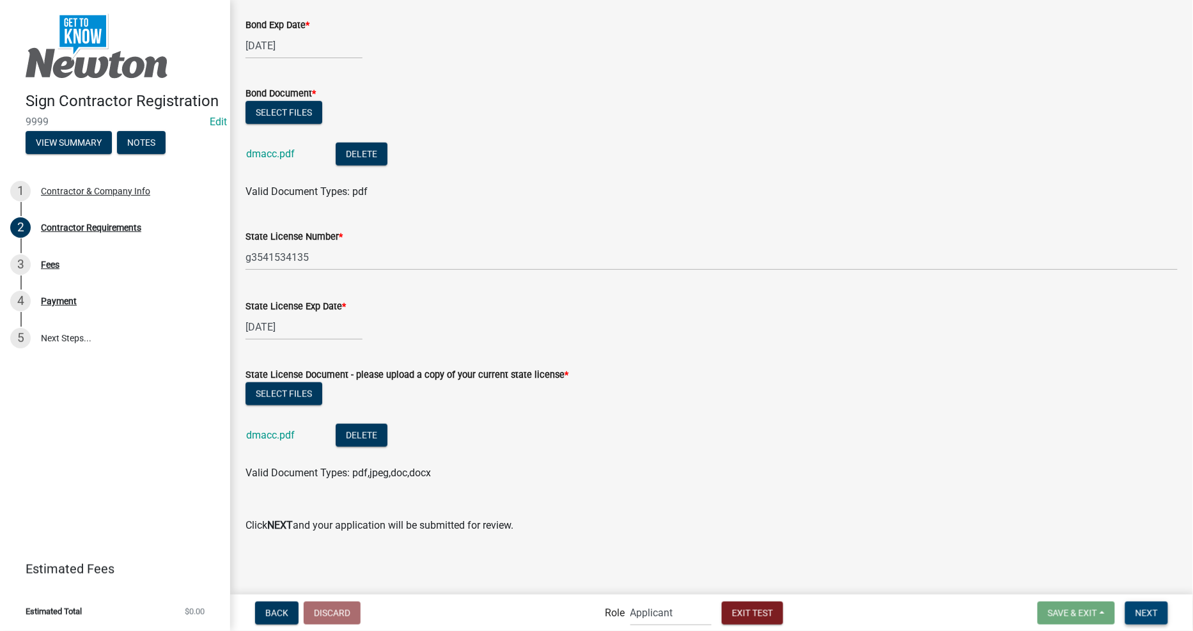
click at [1163, 611] on button "Next" at bounding box center [1146, 613] width 43 height 23
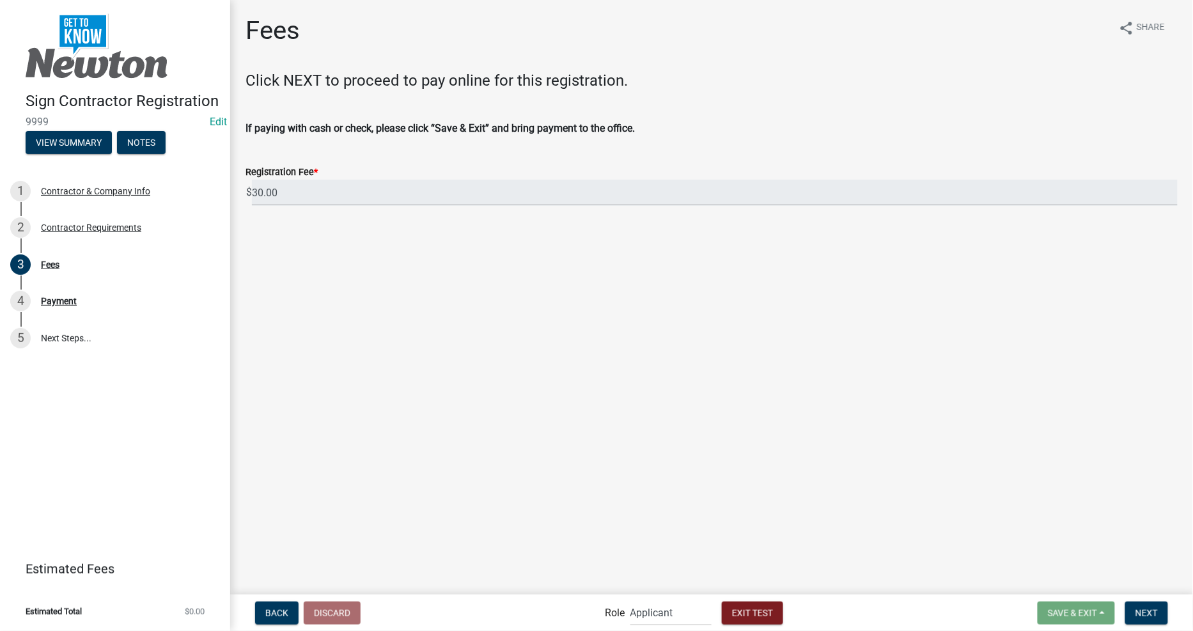
click at [388, 386] on main "Fees share Share Click NEXT to proceed to pay online for this registration. If …" at bounding box center [711, 296] width 963 height 593
click at [1146, 618] on button "Next" at bounding box center [1146, 613] width 43 height 23
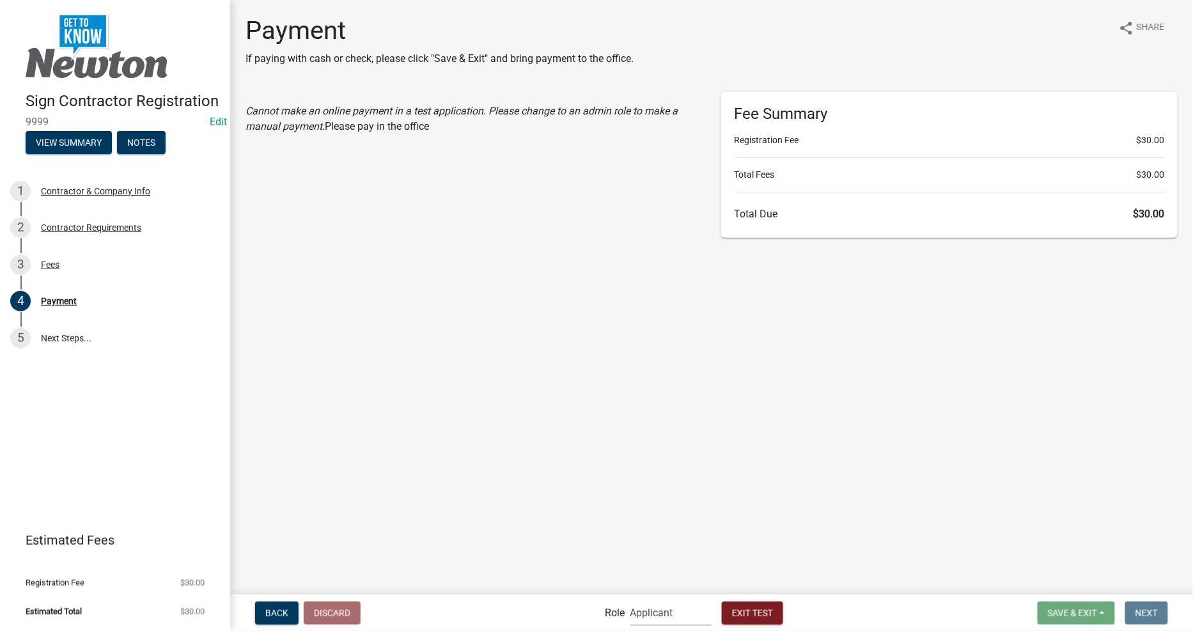
click at [659, 611] on select "Applicant Permit Technician Admin" at bounding box center [671, 613] width 81 height 26
click at [631, 600] on select "Applicant Permit Technician Admin" at bounding box center [671, 613] width 81 height 26
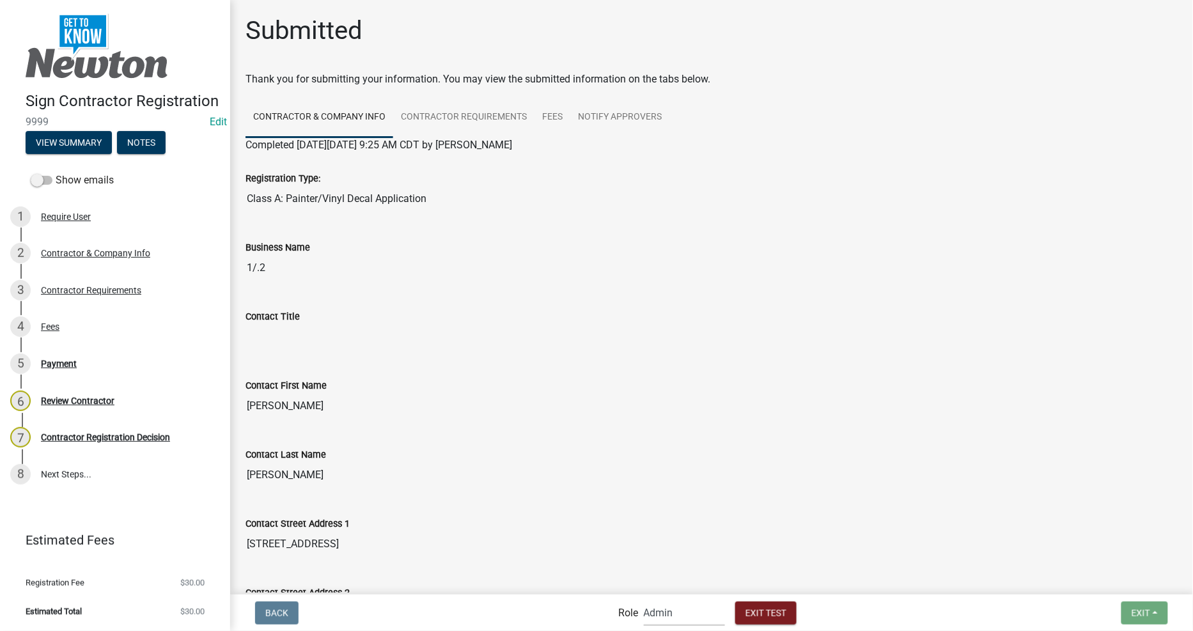
click at [675, 625] on select "Applicant Permit Technician Admin" at bounding box center [684, 613] width 81 height 26
click at [675, 614] on select "Applicant Permit Technician Admin" at bounding box center [684, 613] width 81 height 26
click at [680, 612] on select "Applicant Permit Technician Admin" at bounding box center [684, 613] width 81 height 26
click at [644, 600] on select "Applicant Permit Technician Admin" at bounding box center [684, 613] width 81 height 26
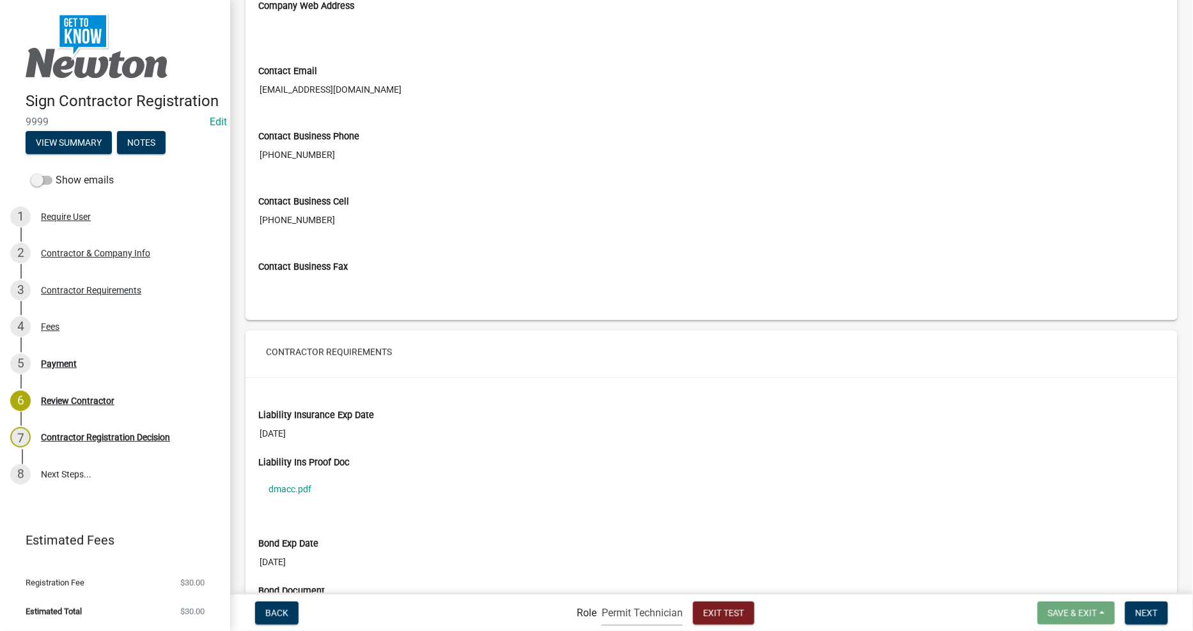
scroll to position [1284, 0]
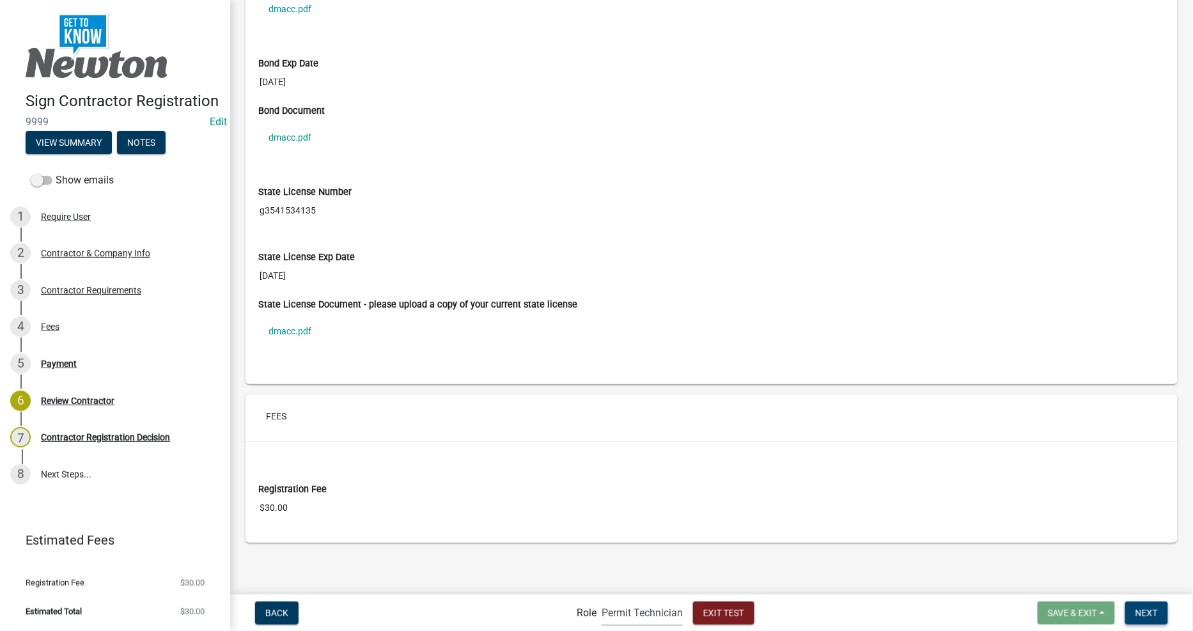
click at [1153, 613] on span "Next" at bounding box center [1147, 613] width 22 height 10
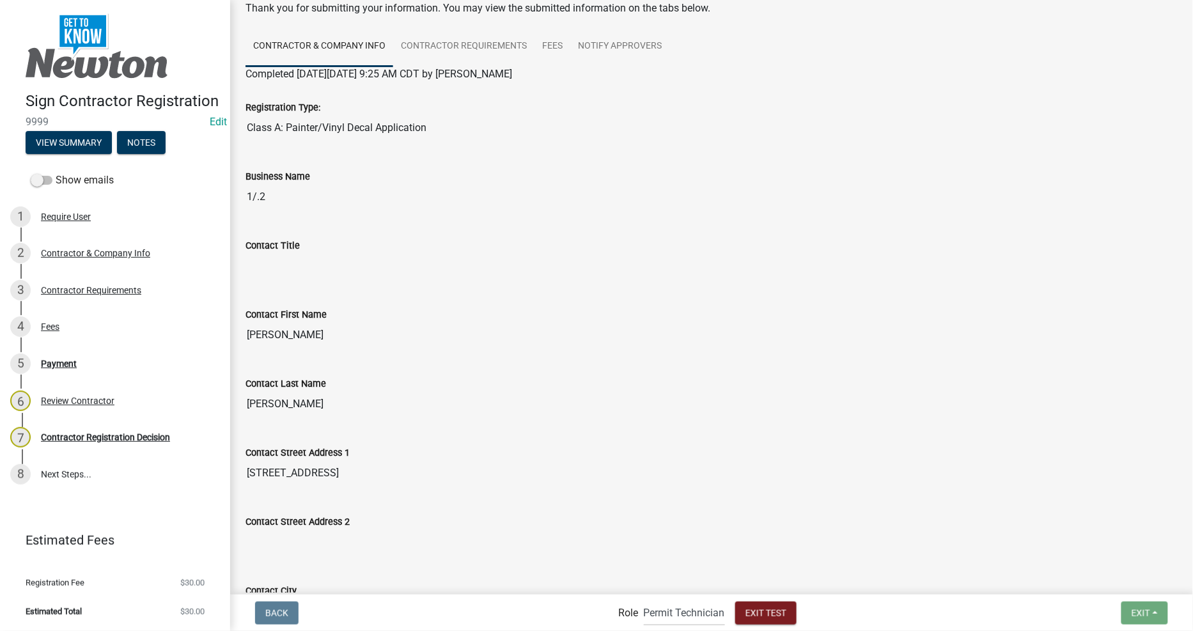
scroll to position [662, 0]
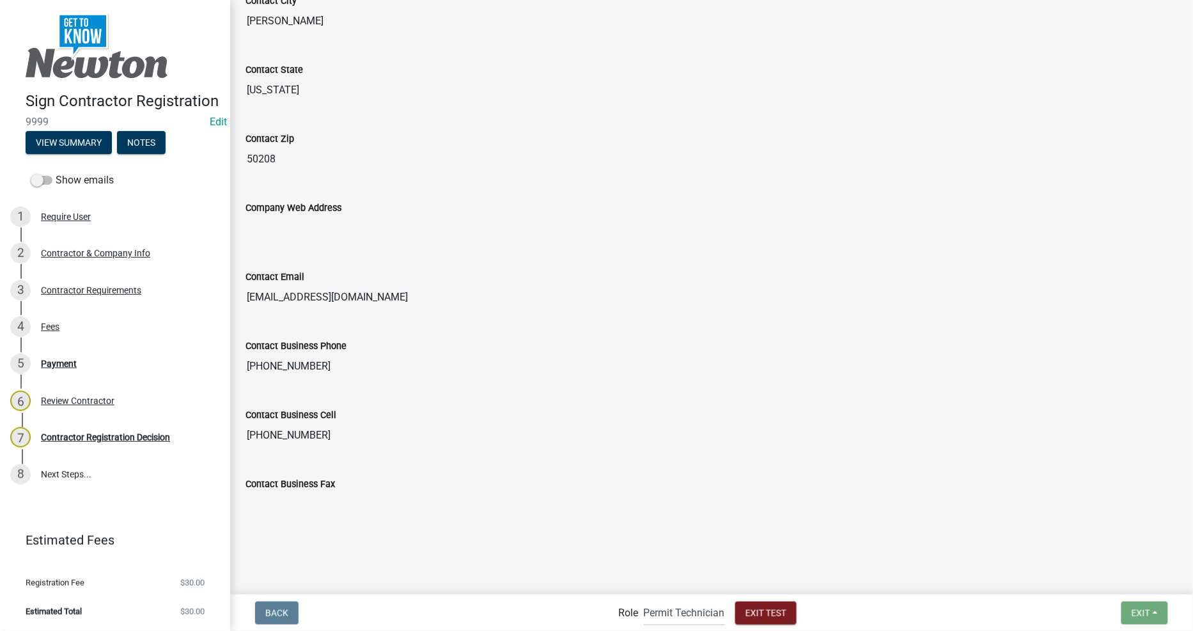
click at [663, 542] on div at bounding box center [711, 535] width 729 height 15
click at [500, 505] on input "Contact Business Fax" at bounding box center [712, 505] width 932 height 26
click at [85, 290] on div "Contractor Requirements" at bounding box center [91, 290] width 100 height 9
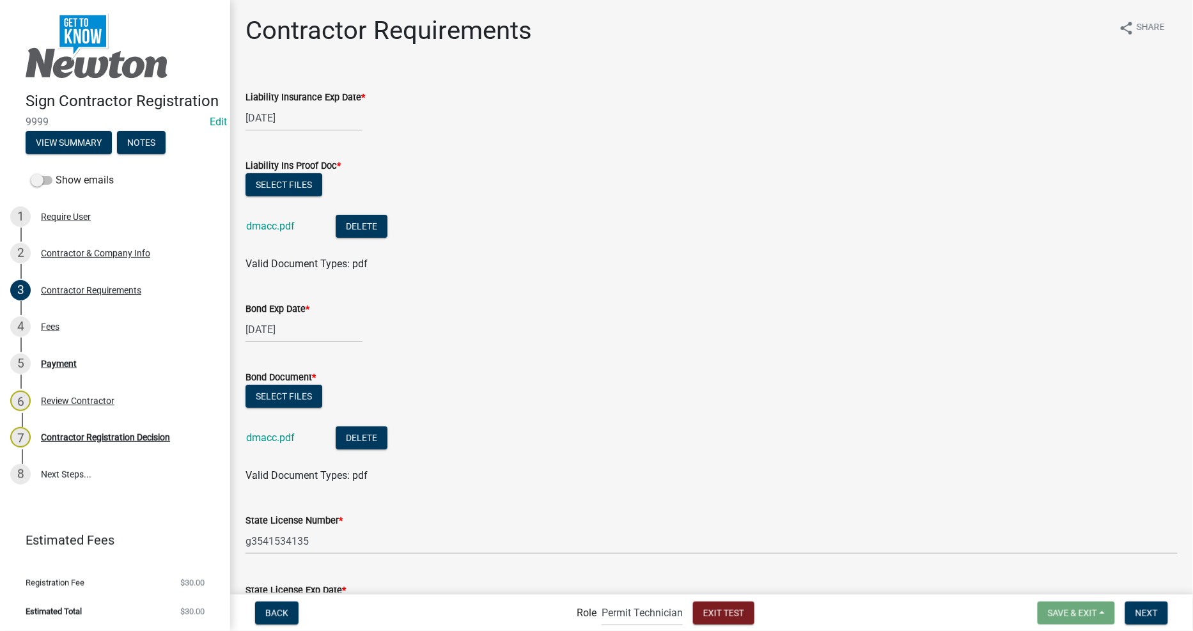
scroll to position [284, 0]
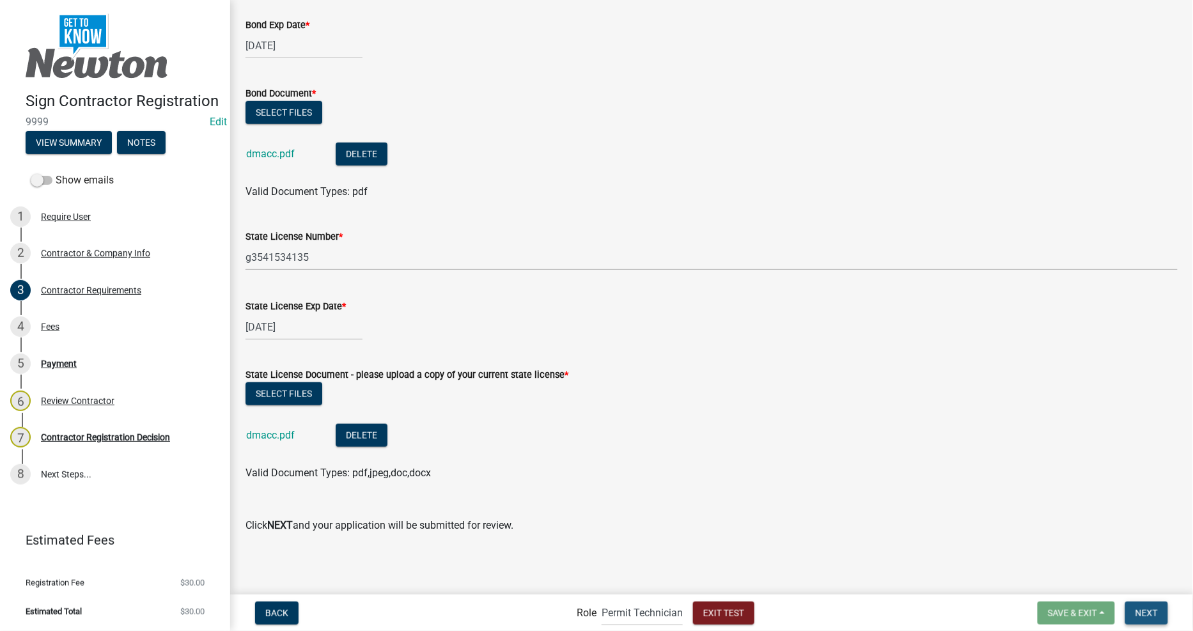
click at [1147, 618] on button "Next" at bounding box center [1146, 613] width 43 height 23
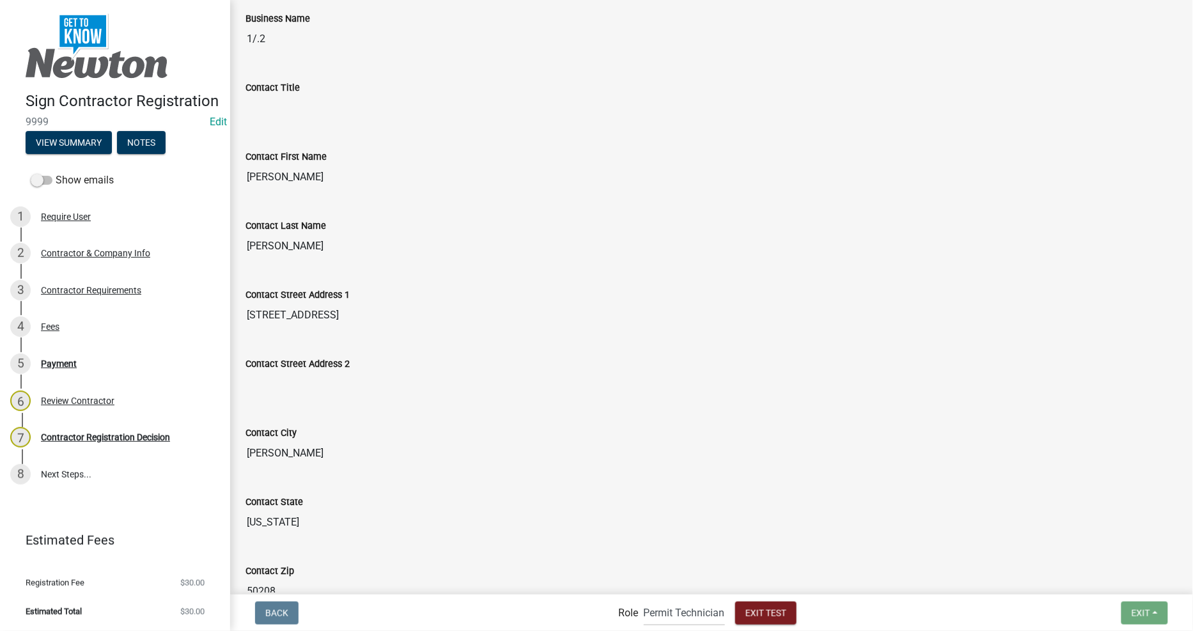
scroll to position [662, 0]
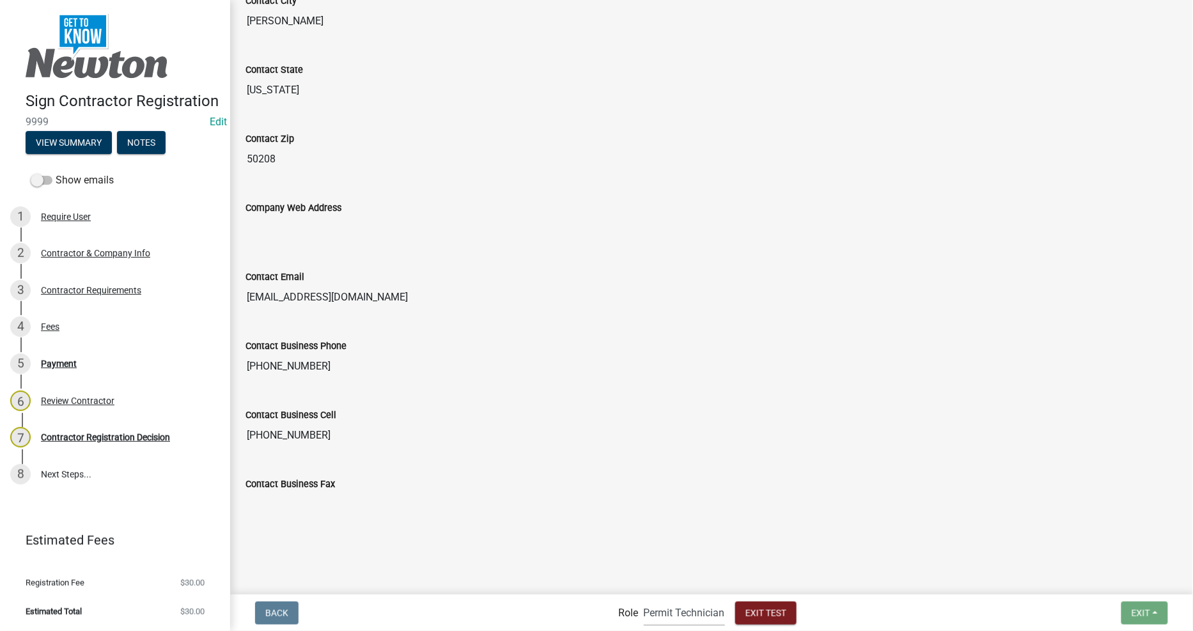
click at [657, 620] on select "Applicant Permit Technician Admin" at bounding box center [684, 613] width 81 height 26
click at [644, 600] on select "Applicant Permit Technician Admin" at bounding box center [684, 613] width 81 height 26
drag, startPoint x: 684, startPoint y: 623, endPoint x: 680, endPoint y: 613, distance: 11.5
click at [684, 623] on select "Applicant Permit Technician Admin" at bounding box center [684, 613] width 81 height 26
select select "5805852f-8761-4b18-8554-11011ee0aebd"
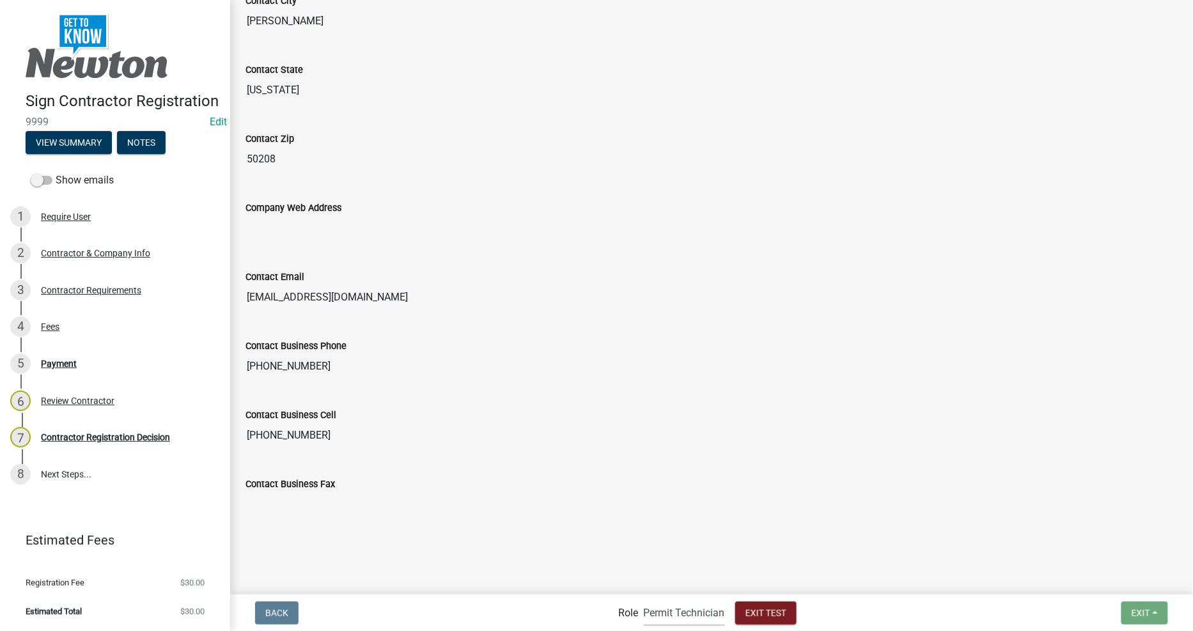
click at [644, 600] on select "Applicant Permit Technician Admin" at bounding box center [684, 613] width 81 height 26
click at [772, 609] on span "Exit Test" at bounding box center [766, 613] width 41 height 10
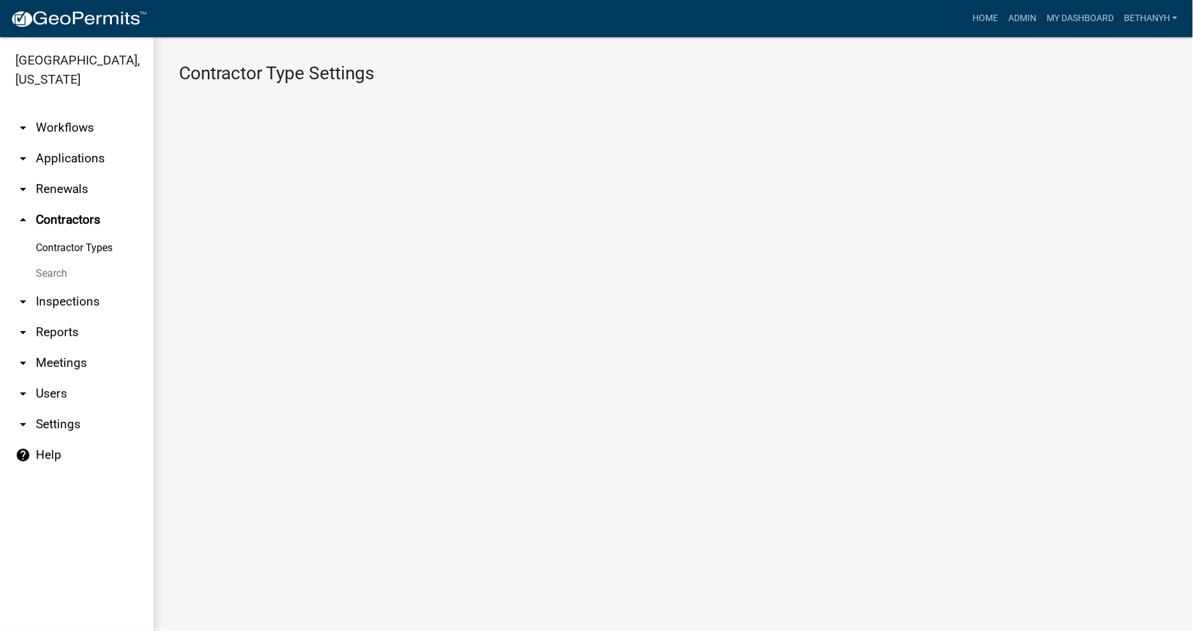
select select "4: b748f019-82c2-45bc-8874-d2e8f736f314"
select select "1: b798264d-217c-4581-98de-27d3ae90d6db"
select select "1: Object"
select select
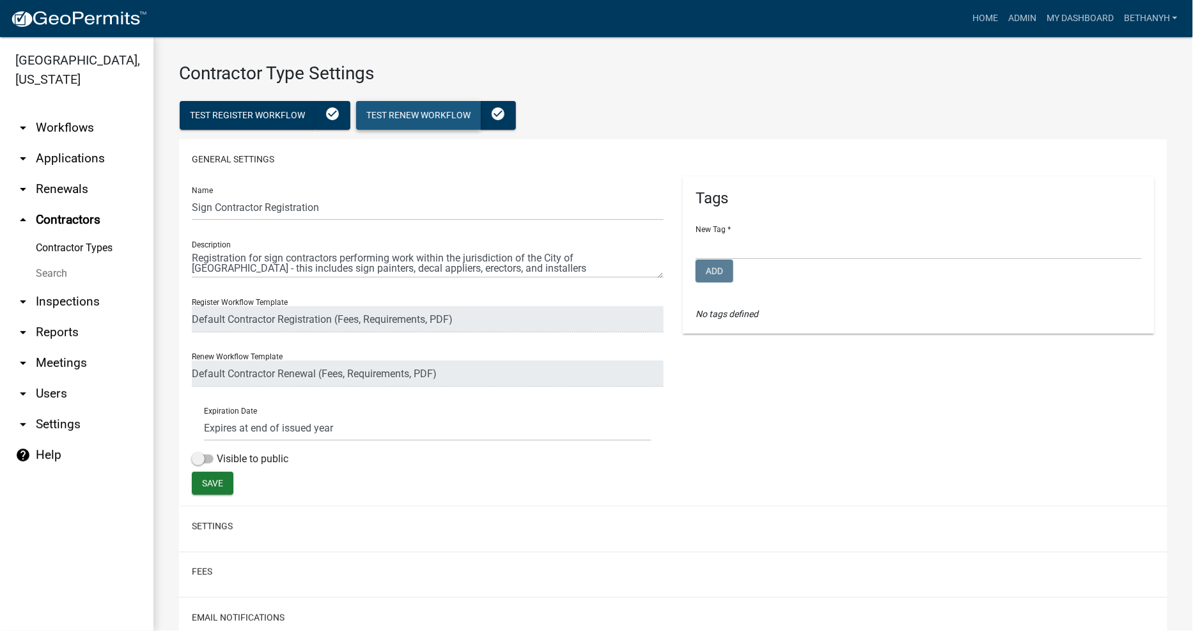
click at [408, 116] on span "Test Renew Workflow" at bounding box center [418, 115] width 104 height 10
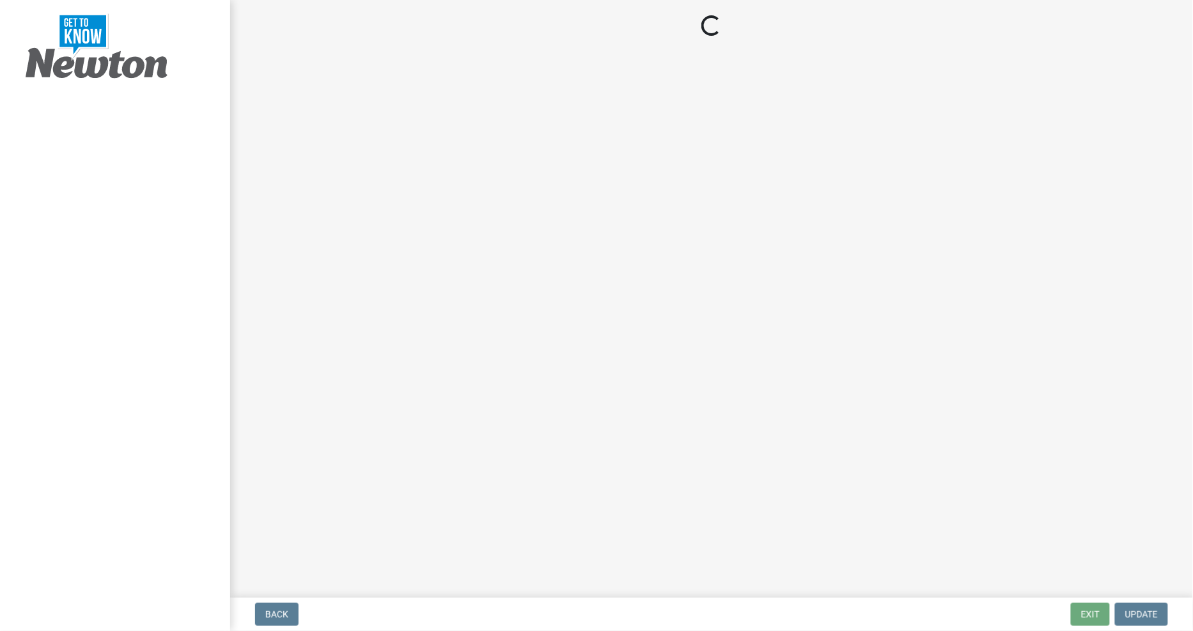
select select "IA"
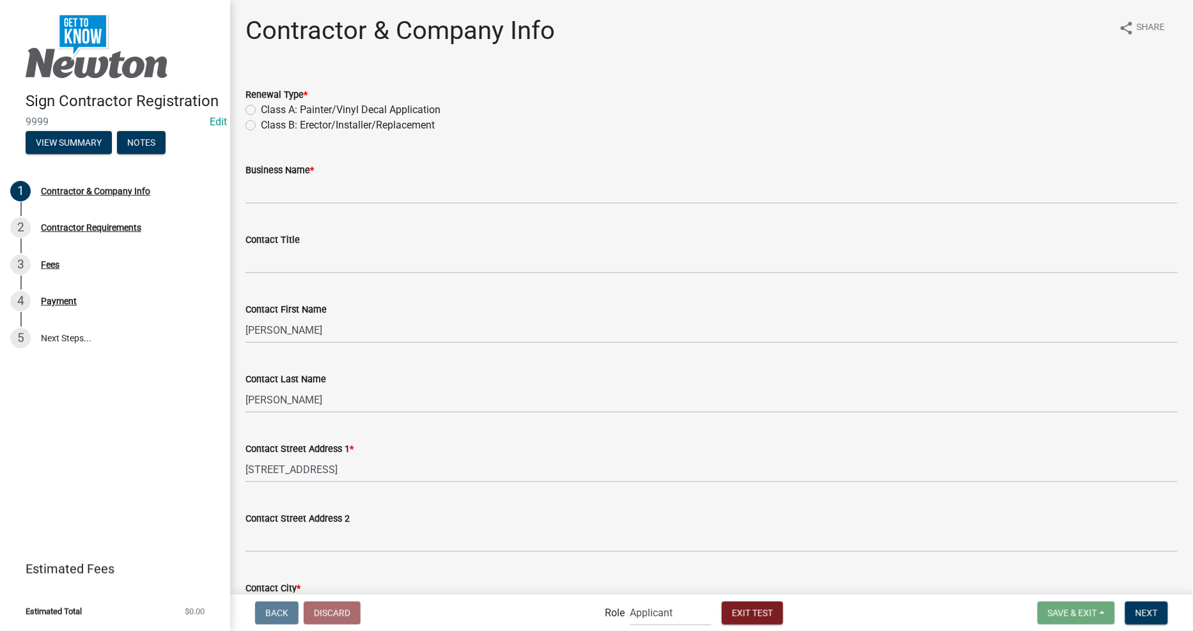
click at [261, 124] on label "Class B: Erector/Installer/Replacement" at bounding box center [348, 125] width 174 height 15
click at [261, 124] on input "Class B: Erector/Installer/Replacement" at bounding box center [265, 122] width 8 height 8
radio input "true"
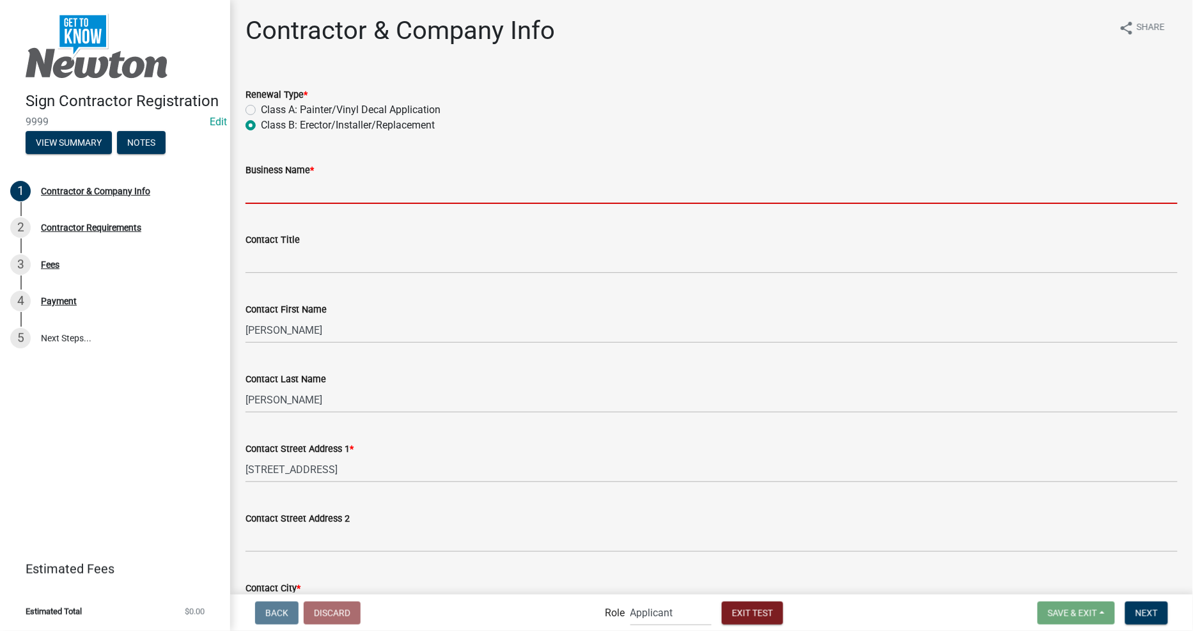
click at [299, 184] on input "Business Name *" at bounding box center [712, 191] width 932 height 26
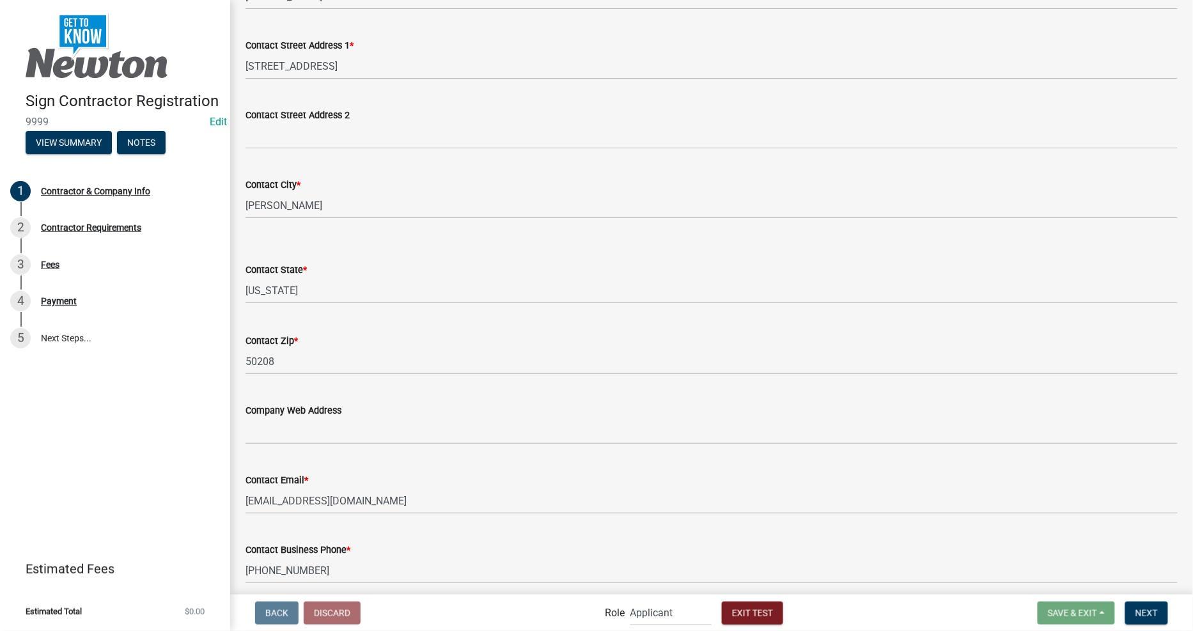
scroll to position [593, 0]
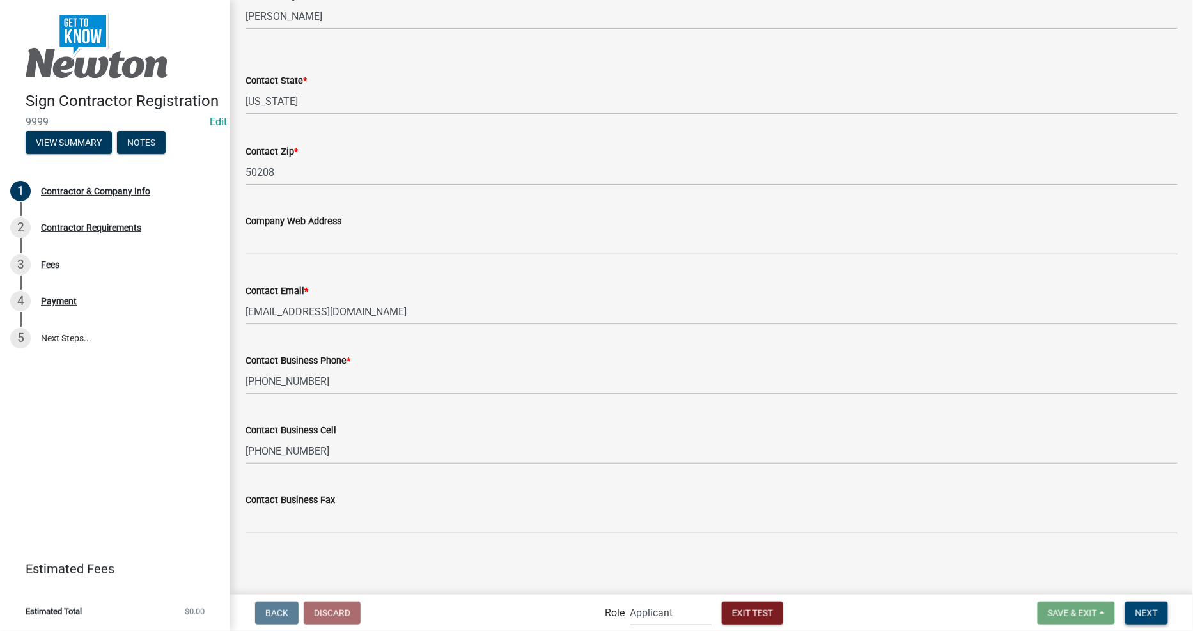
type input "hvj,hjg6t667tgjvhb"
click at [1136, 620] on button "Next" at bounding box center [1146, 613] width 43 height 23
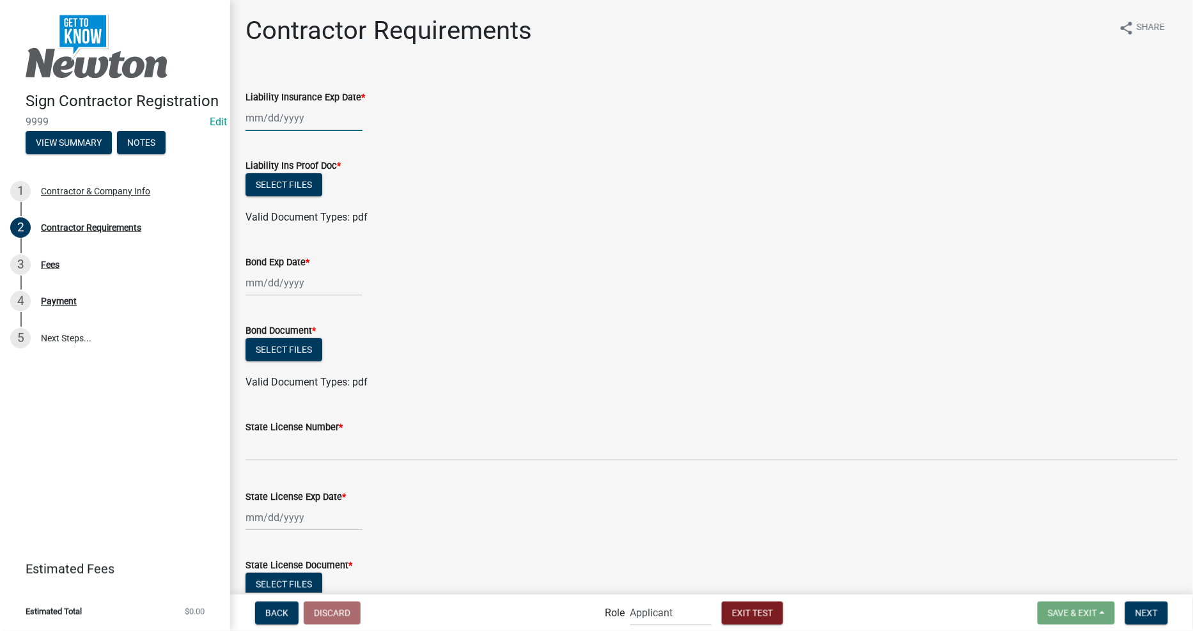
click at [297, 115] on div at bounding box center [304, 118] width 117 height 26
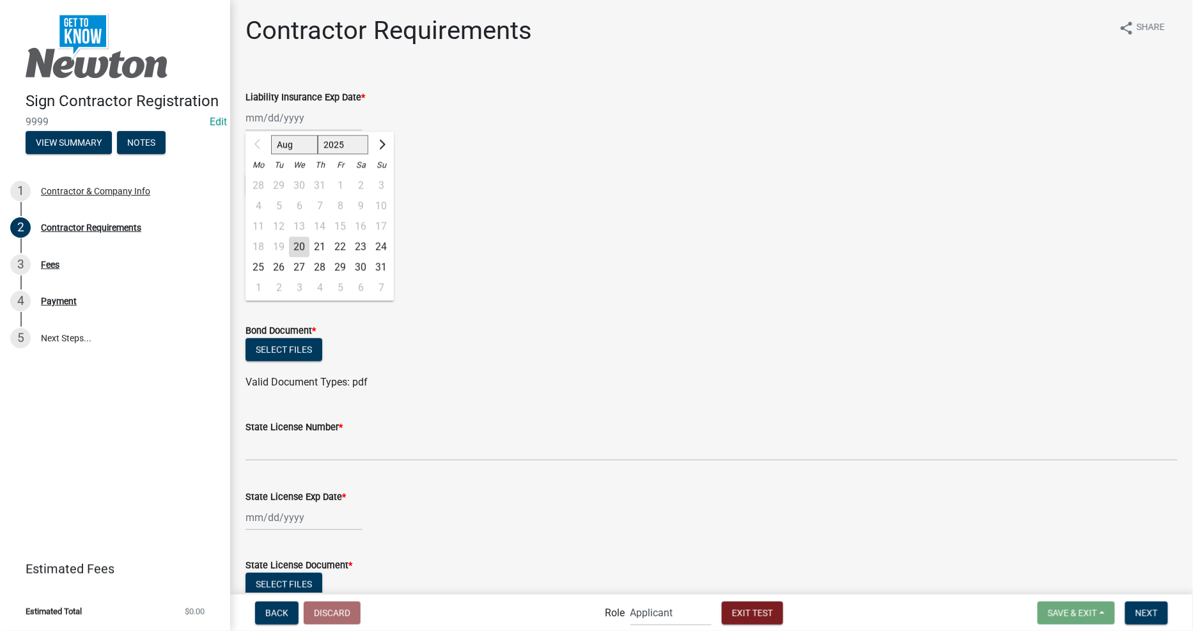
click at [343, 272] on div "29" at bounding box center [340, 267] width 20 height 20
type input "[DATE]"
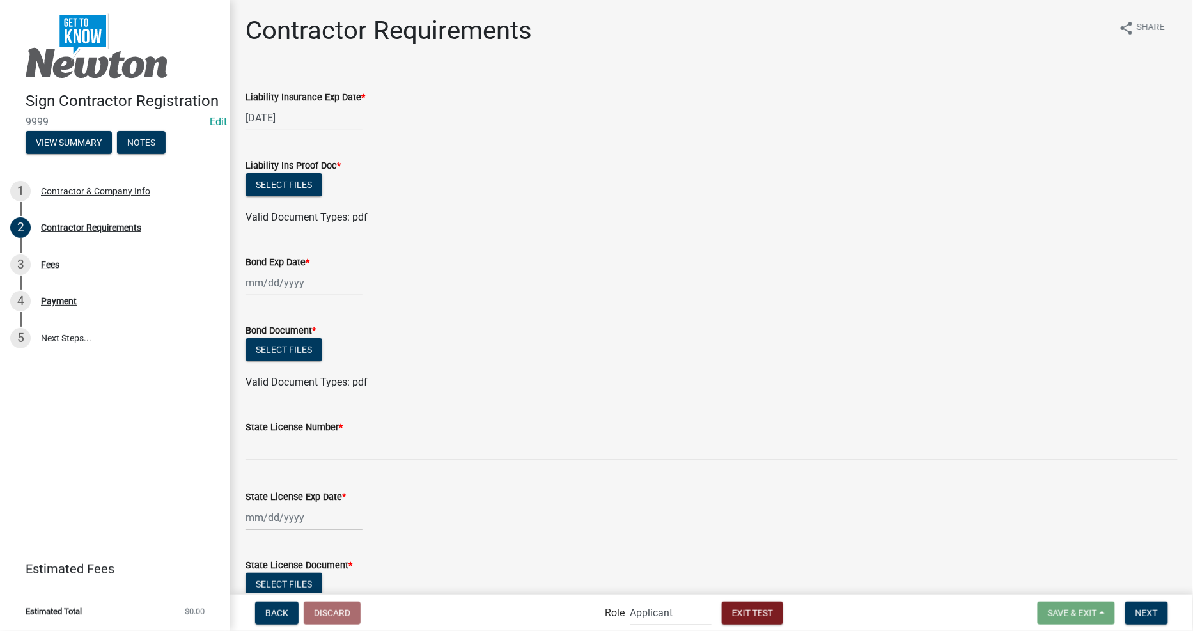
click at [494, 358] on div "Select files" at bounding box center [712, 351] width 932 height 26
click at [278, 294] on div at bounding box center [304, 283] width 117 height 26
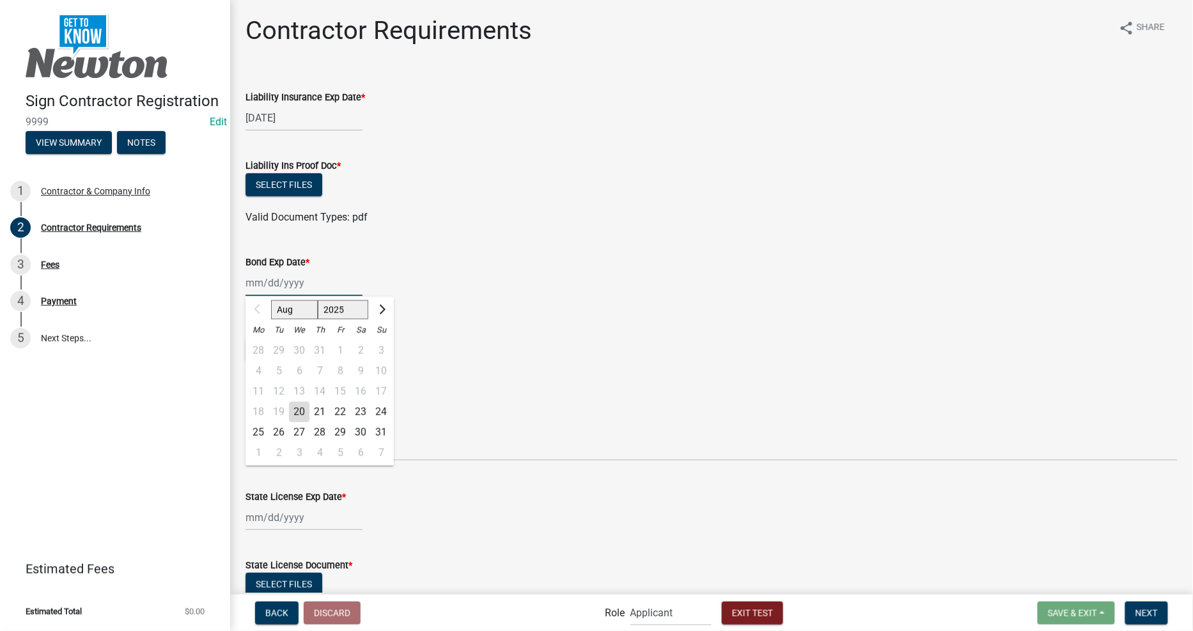
click at [279, 290] on input "Bond Exp Date *" at bounding box center [304, 283] width 117 height 26
click at [352, 426] on div "30" at bounding box center [360, 432] width 20 height 20
type input "[DATE]"
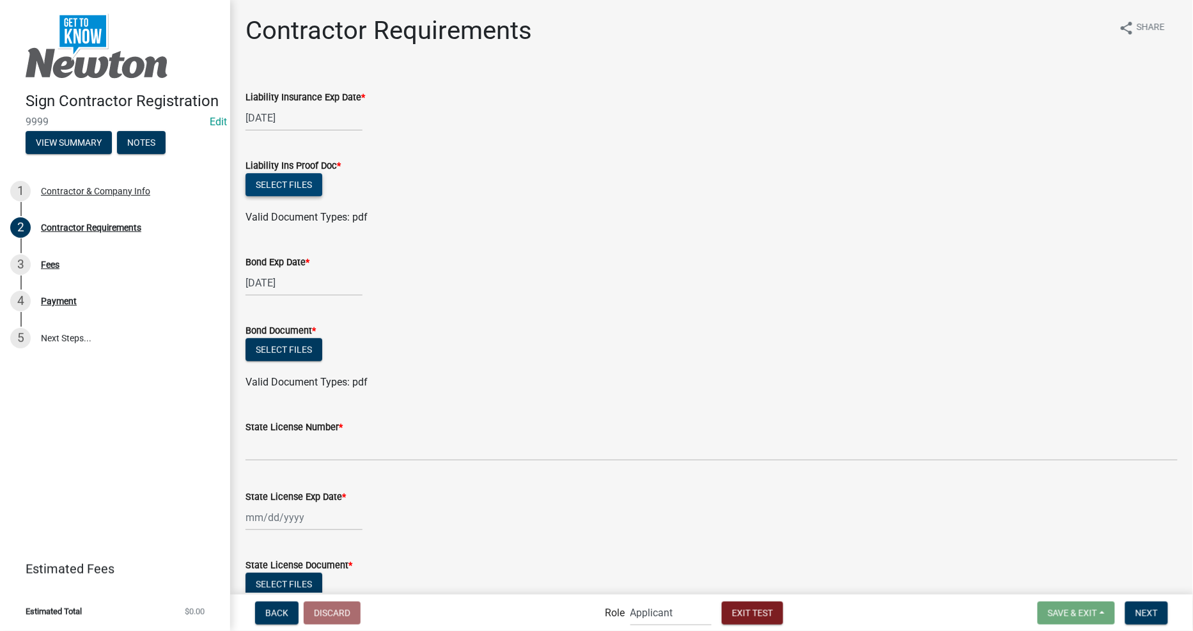
click at [286, 191] on button "Select files" at bounding box center [284, 184] width 77 height 23
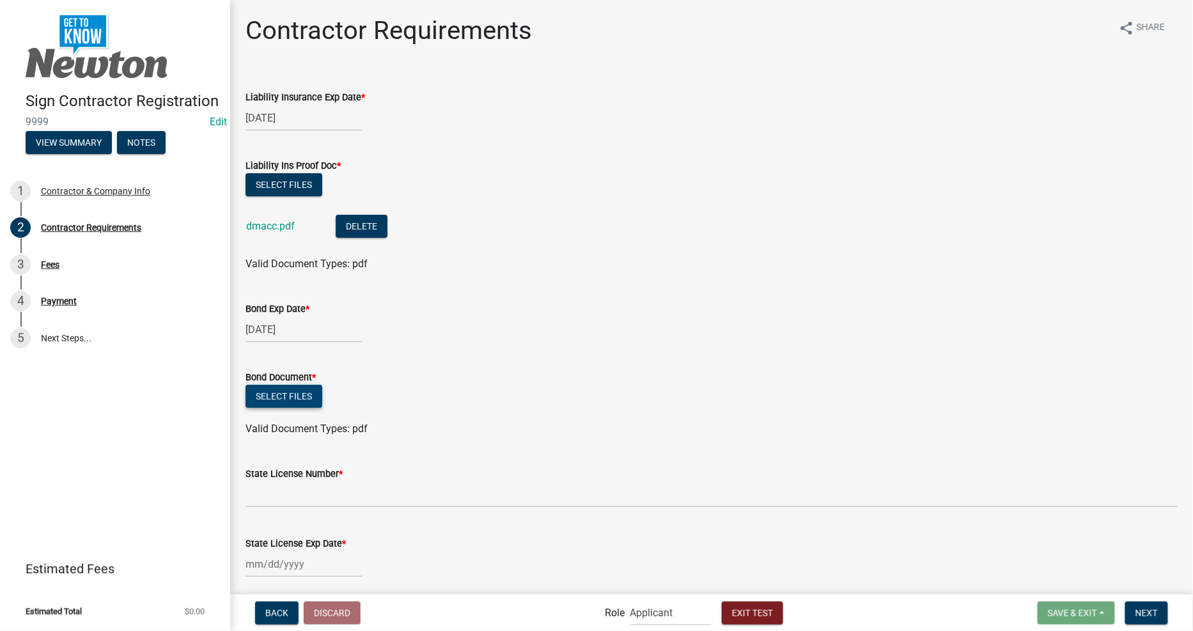
click at [292, 394] on button "Select files" at bounding box center [284, 396] width 77 height 23
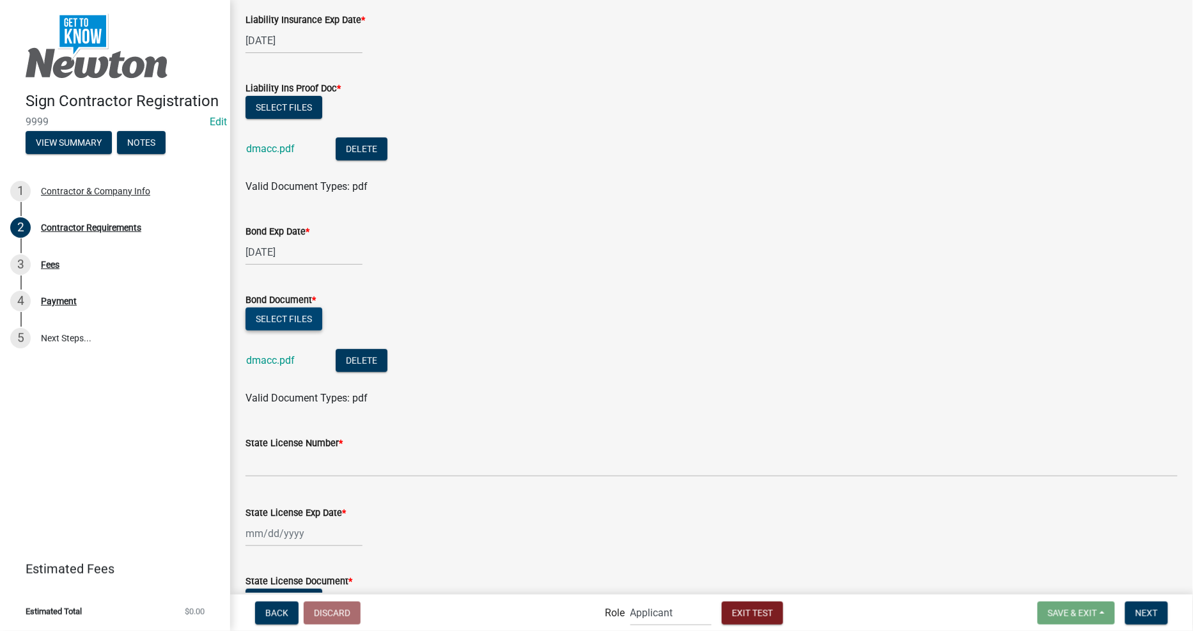
scroll to position [237, 0]
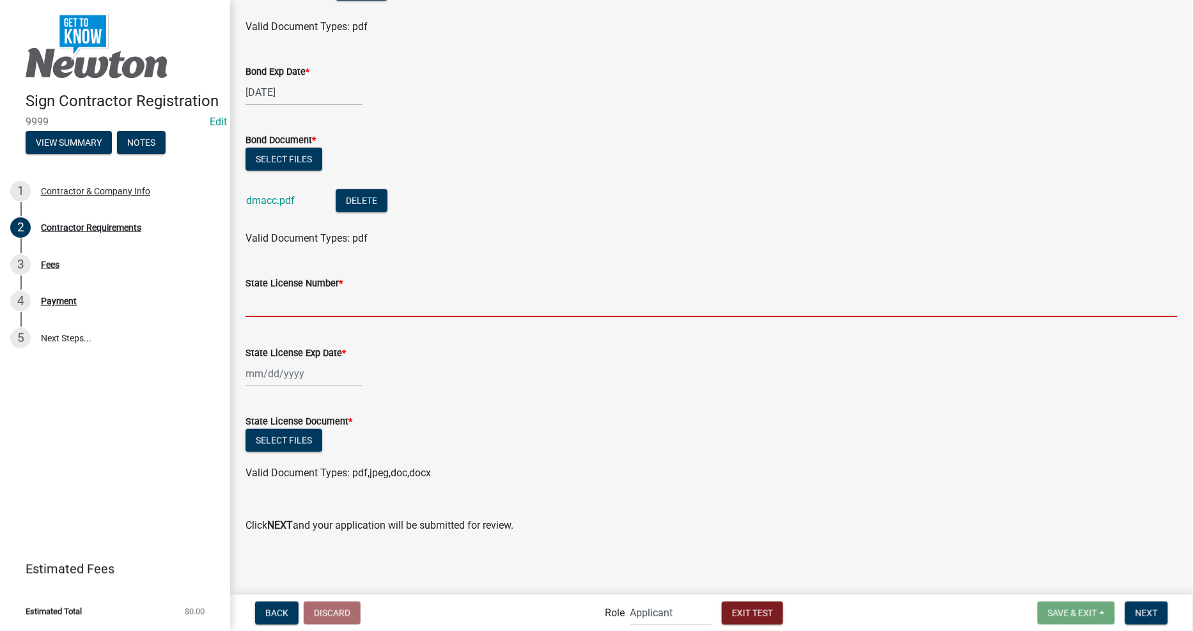
click at [343, 299] on input "State License Number *" at bounding box center [712, 304] width 932 height 26
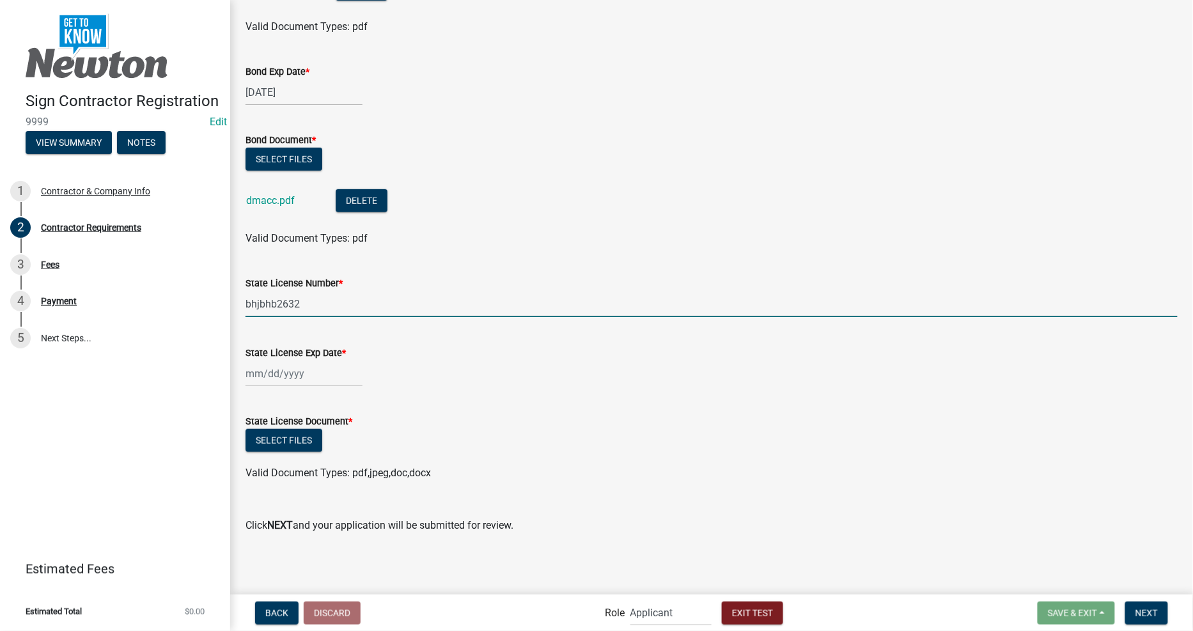
type input "bhjbhb2632"
click at [317, 384] on div at bounding box center [304, 374] width 117 height 26
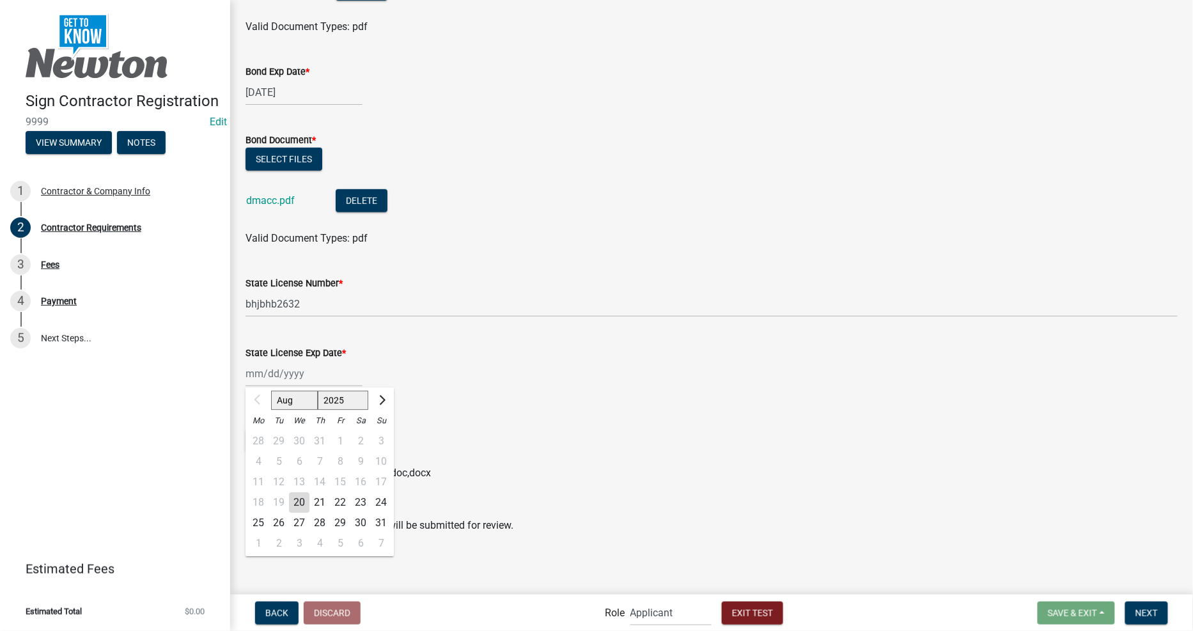
click at [350, 524] on div "30" at bounding box center [360, 523] width 20 height 20
type input "[DATE]"
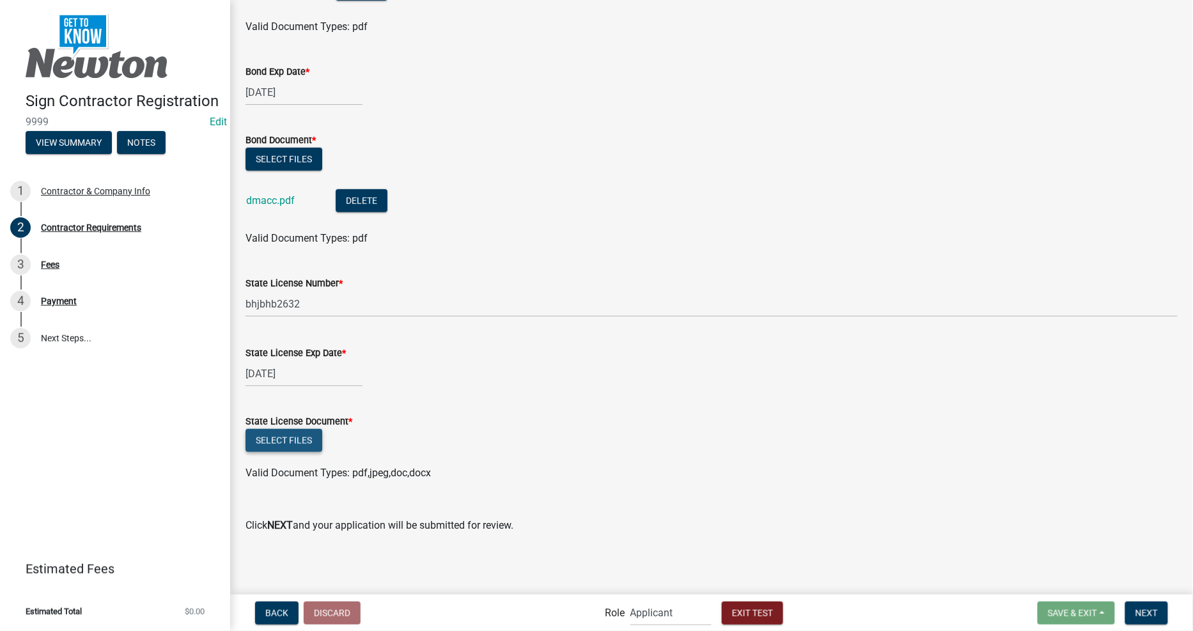
click at [277, 446] on button "Select files" at bounding box center [284, 440] width 77 height 23
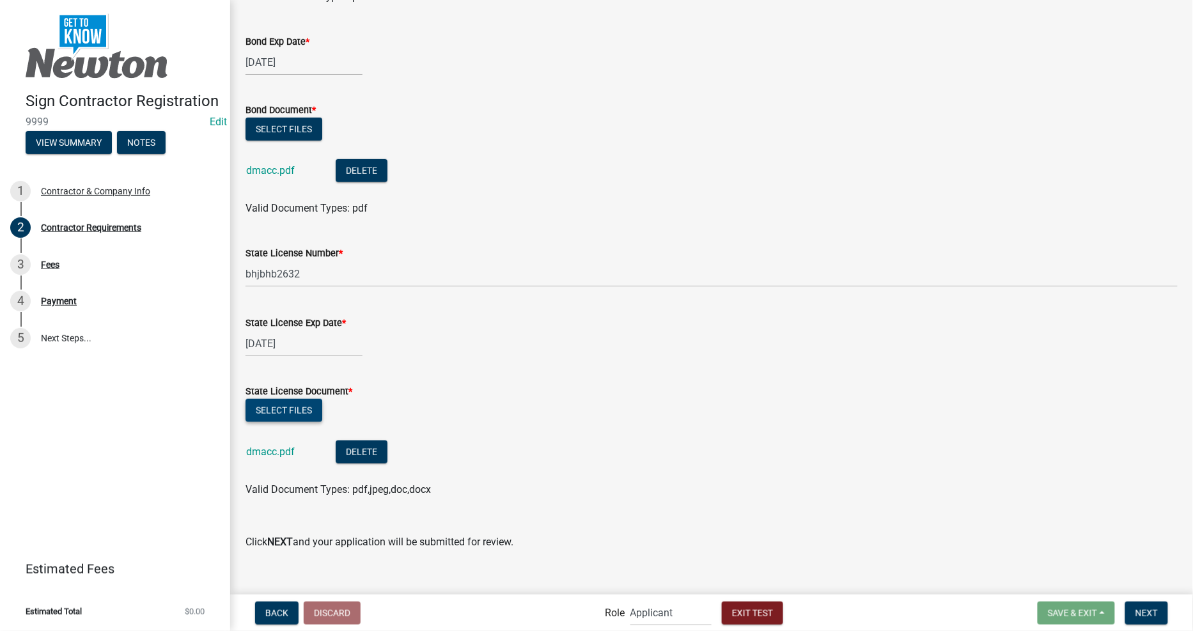
scroll to position [284, 0]
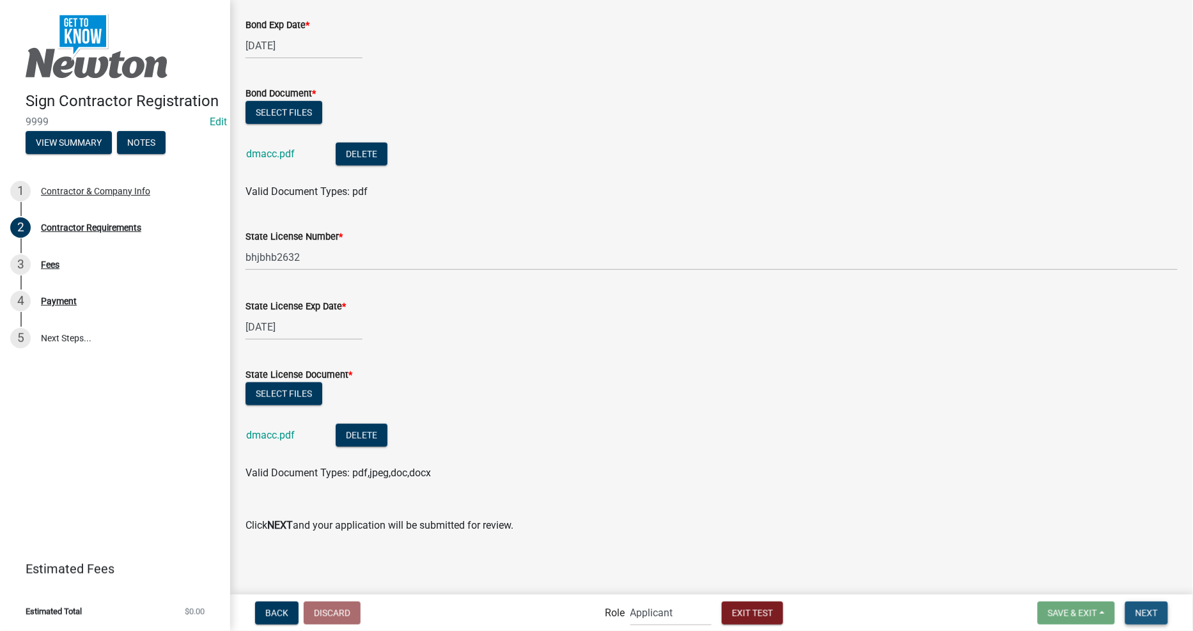
click at [1148, 609] on span "Next" at bounding box center [1147, 613] width 22 height 10
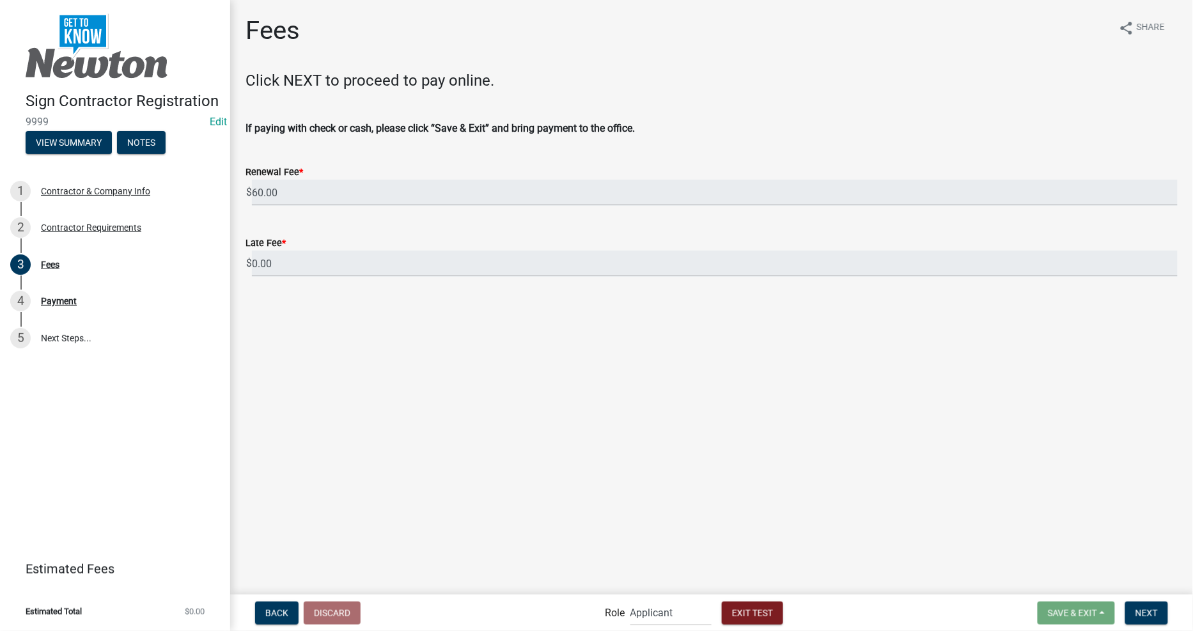
click at [395, 418] on main "Fees share Share Click NEXT to proceed to pay online. If paying with check or c…" at bounding box center [711, 296] width 963 height 593
click at [1150, 608] on span "Next" at bounding box center [1147, 613] width 22 height 10
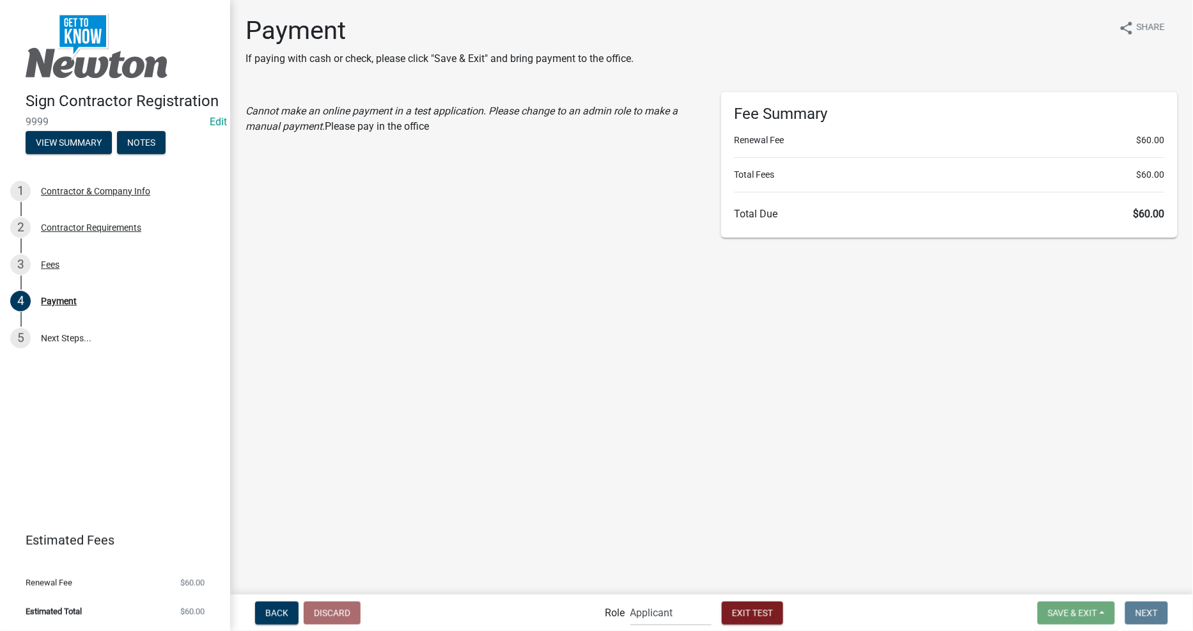
click at [329, 218] on div "Cannot make an online payment in a test application. Please change to an admin …" at bounding box center [474, 165] width 476 height 146
click at [317, 120] on icon "Cannot make an online payment in a test application. Please change to an admin …" at bounding box center [462, 118] width 432 height 27
click at [640, 611] on select "Applicant Permit Technician Admin" at bounding box center [671, 613] width 81 height 26
select select "5355c76e-d333-4ae7-ad4c-4a073e072dbd"
click at [631, 600] on select "Applicant Permit Technician Admin" at bounding box center [671, 613] width 81 height 26
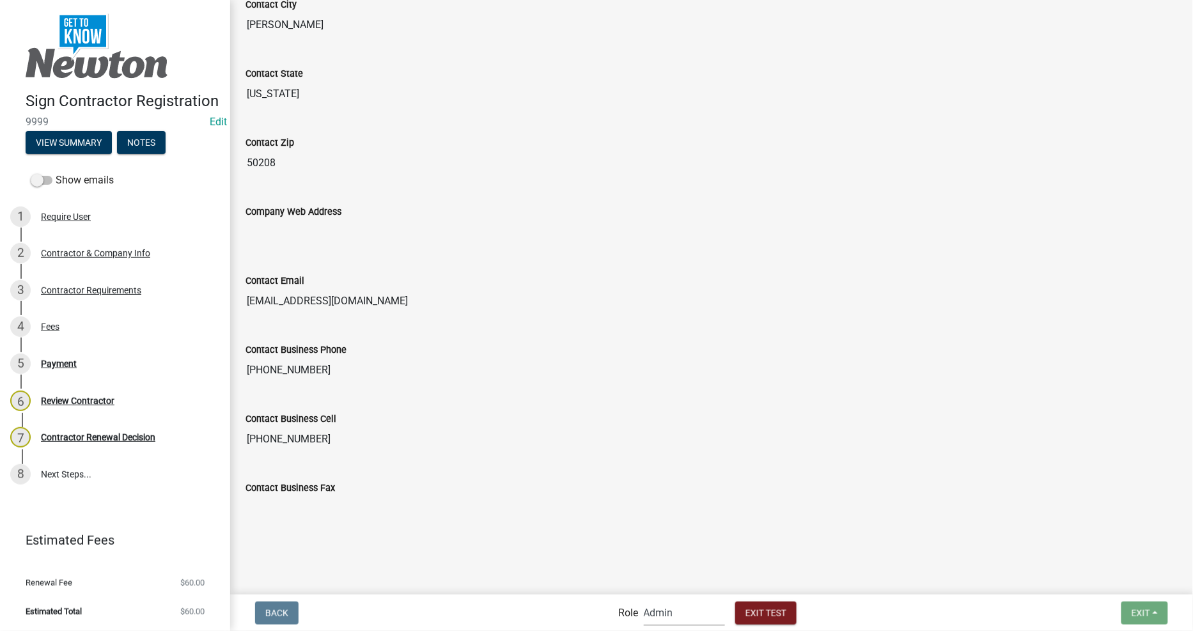
scroll to position [662, 0]
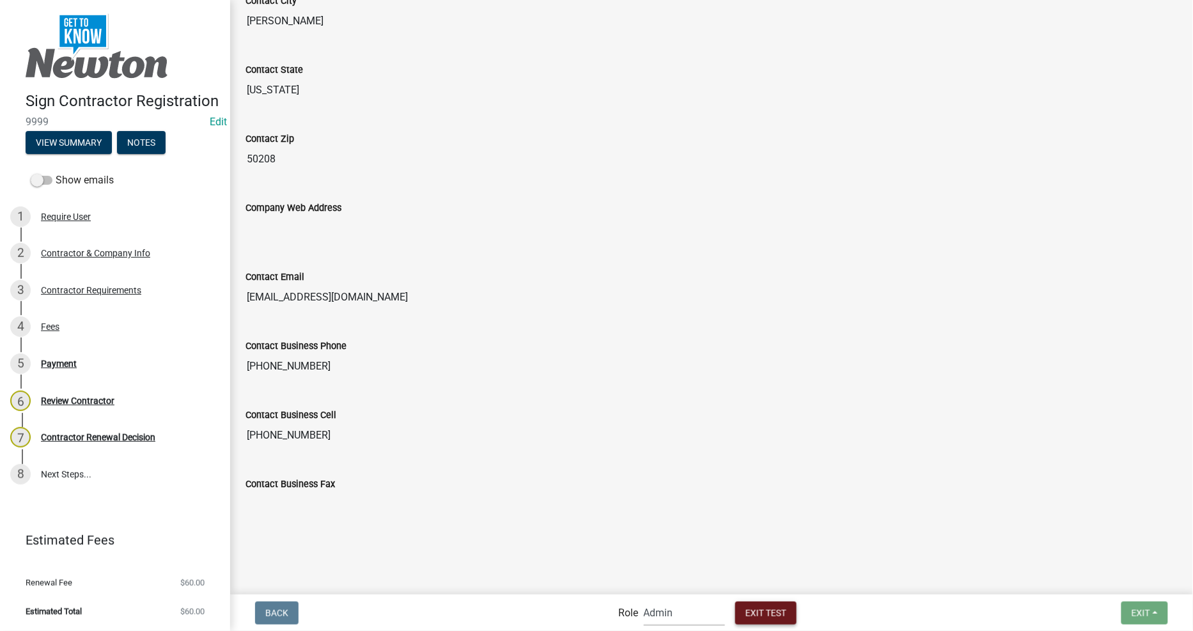
click at [774, 604] on button "Exit Test" at bounding box center [765, 613] width 61 height 23
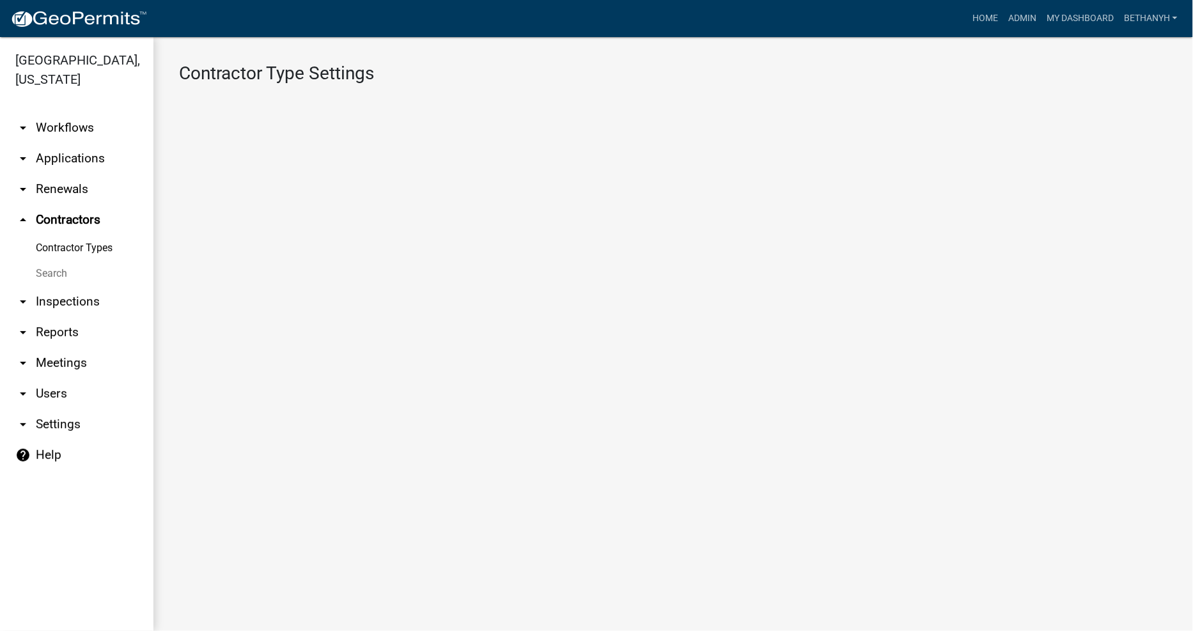
select select "4: b748f019-82c2-45bc-8874-d2e8f736f314"
select select "1: b798264d-217c-4581-98de-27d3ae90d6db"
select select "1: Object"
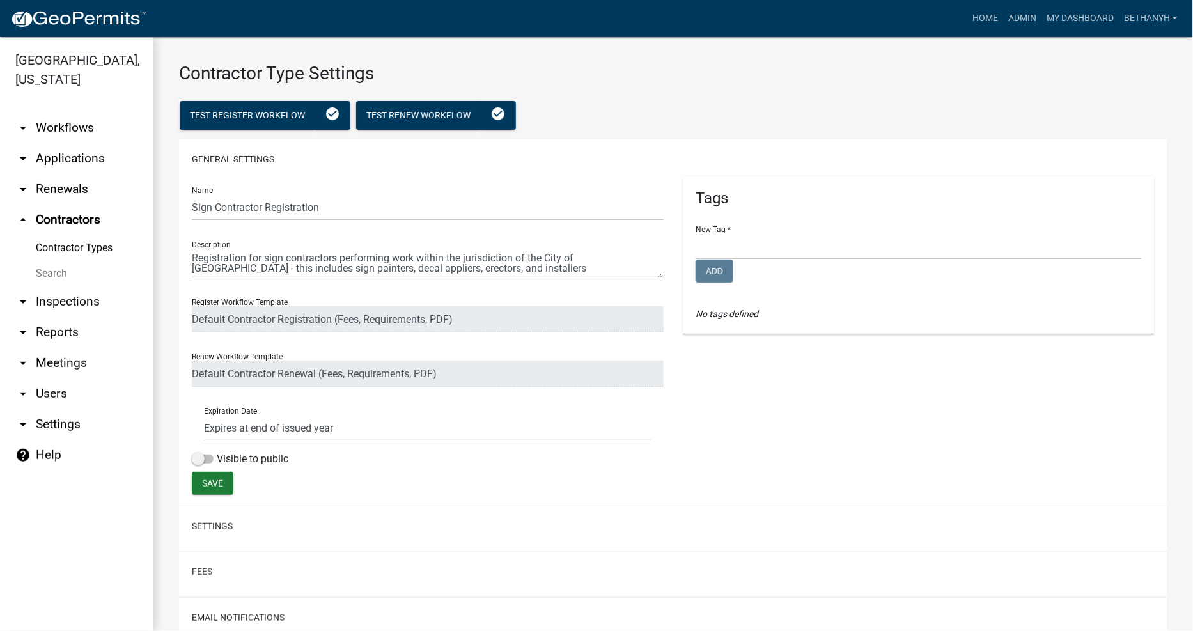
select select
click at [72, 205] on link "arrow_drop_up Contractors" at bounding box center [76, 220] width 153 height 31
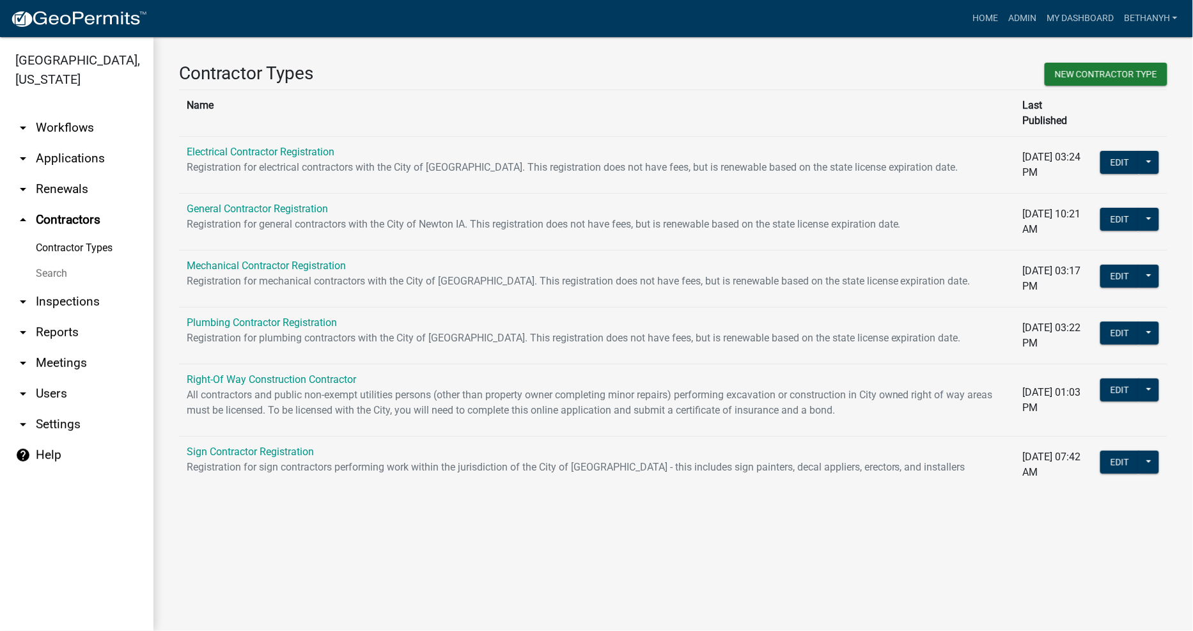
click at [294, 537] on main "Contractor Types New Contractor Type Name Last Published Electrical Contractor …" at bounding box center [673, 334] width 1040 height 594
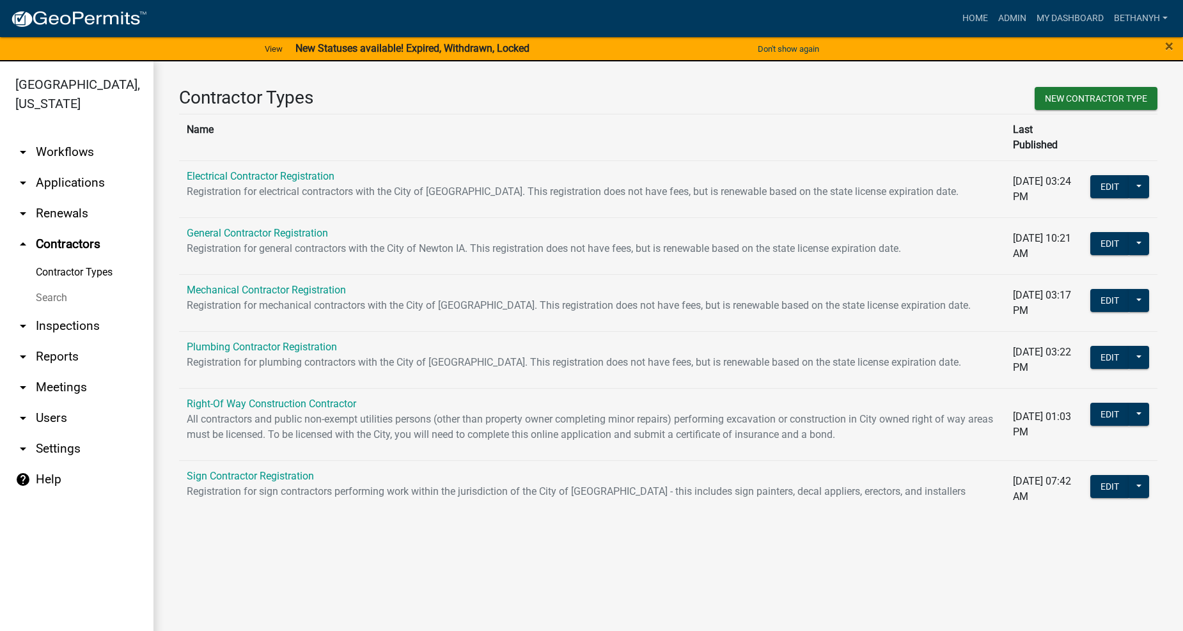
click at [397, 100] on h3 "Contractor Types" at bounding box center [419, 98] width 480 height 22
click at [321, 518] on div "Contractor Types New Contractor Type Name Last Published Electrical Contractor …" at bounding box center [668, 307] width 1030 height 492
click at [1018, 15] on link "Admin" at bounding box center [1012, 18] width 38 height 24
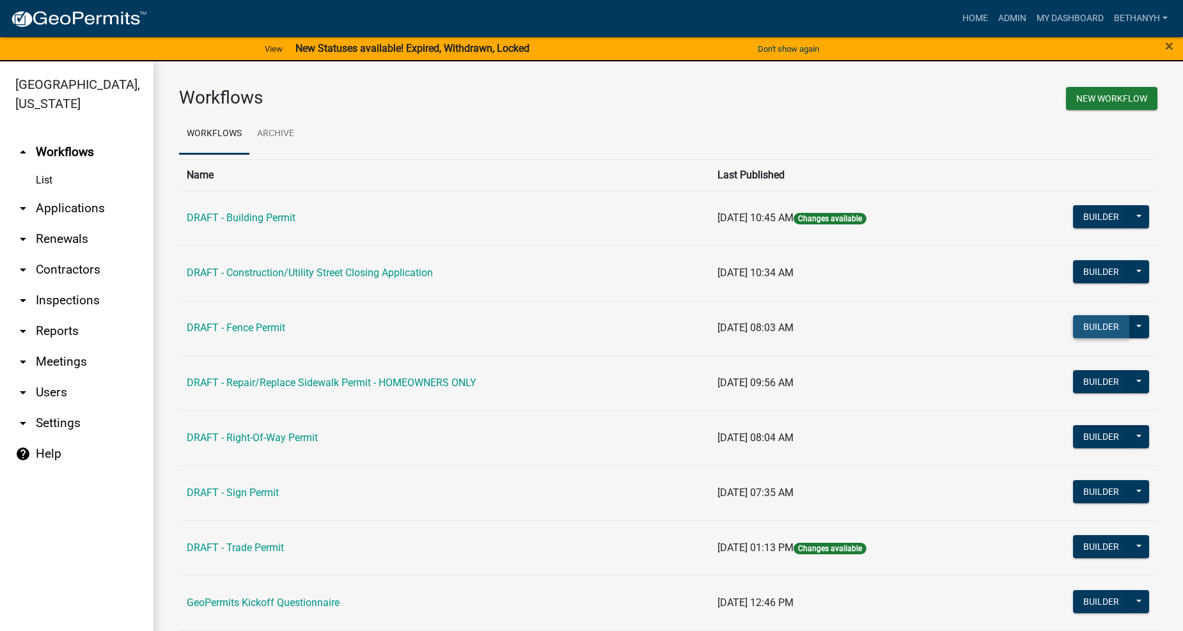
click at [1092, 333] on button "Builder" at bounding box center [1101, 326] width 56 height 23
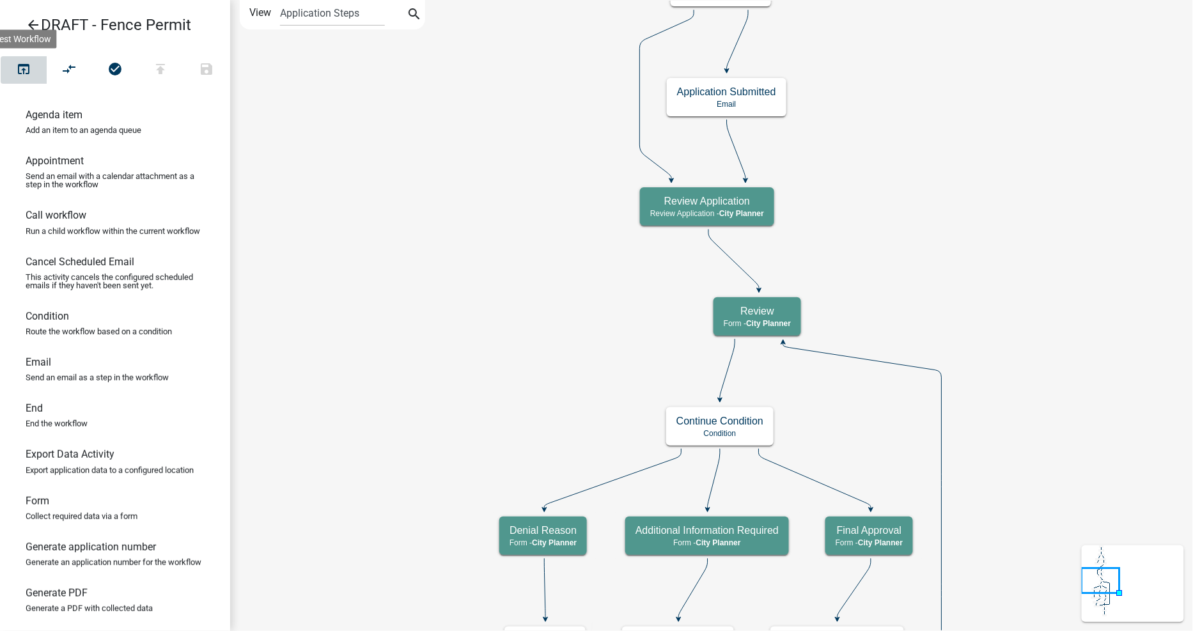
click at [16, 67] on icon "open_in_browser" at bounding box center [23, 70] width 15 height 18
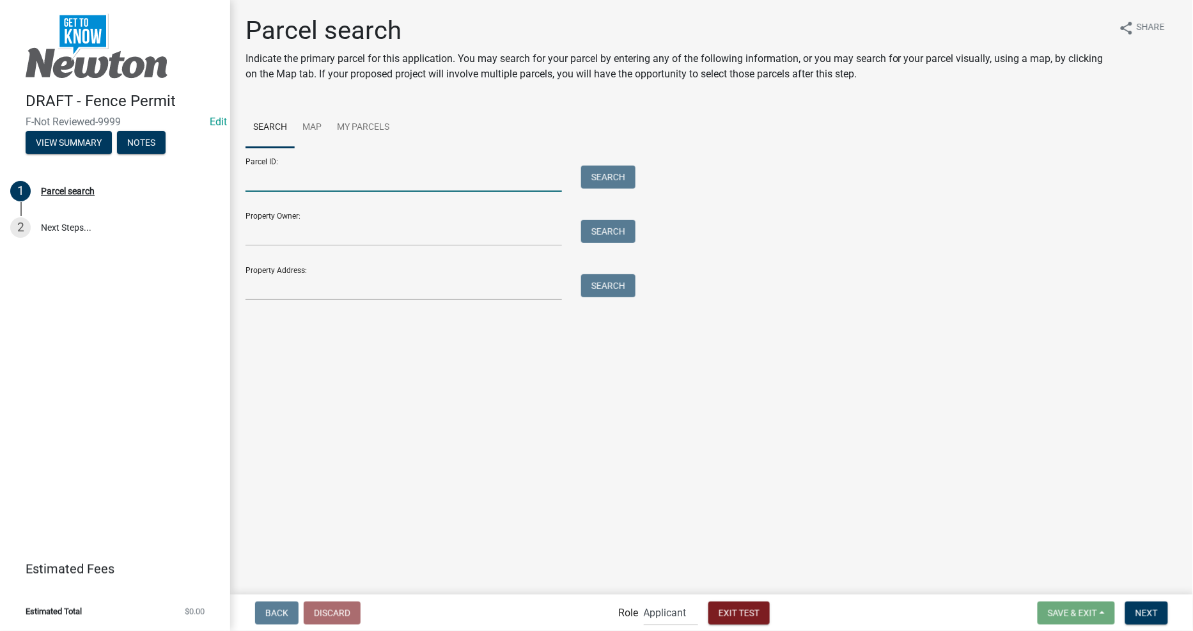
click at [558, 184] on input "Parcel ID:" at bounding box center [404, 179] width 317 height 26
click at [243, 187] on div at bounding box center [404, 179] width 336 height 26
click at [302, 182] on input "Parcel ID:" at bounding box center [404, 179] width 317 height 26
click at [510, 286] on input "Property Address:" at bounding box center [404, 287] width 317 height 26
type input "[STREET_ADDRESS]"
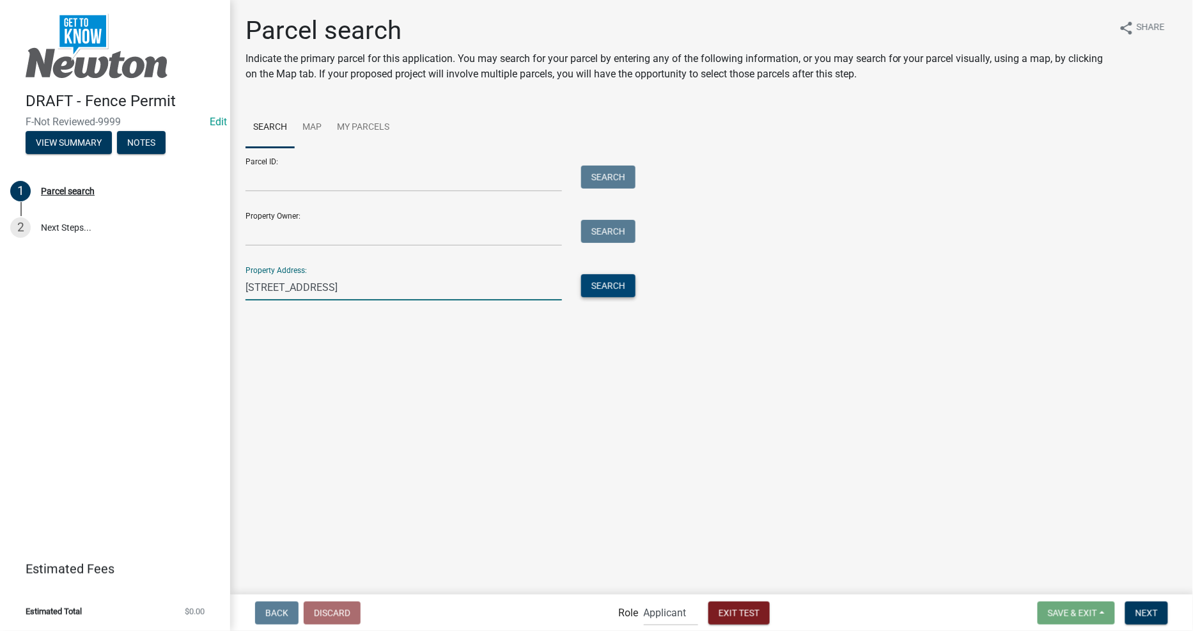
click at [606, 285] on button "Search" at bounding box center [608, 285] width 54 height 23
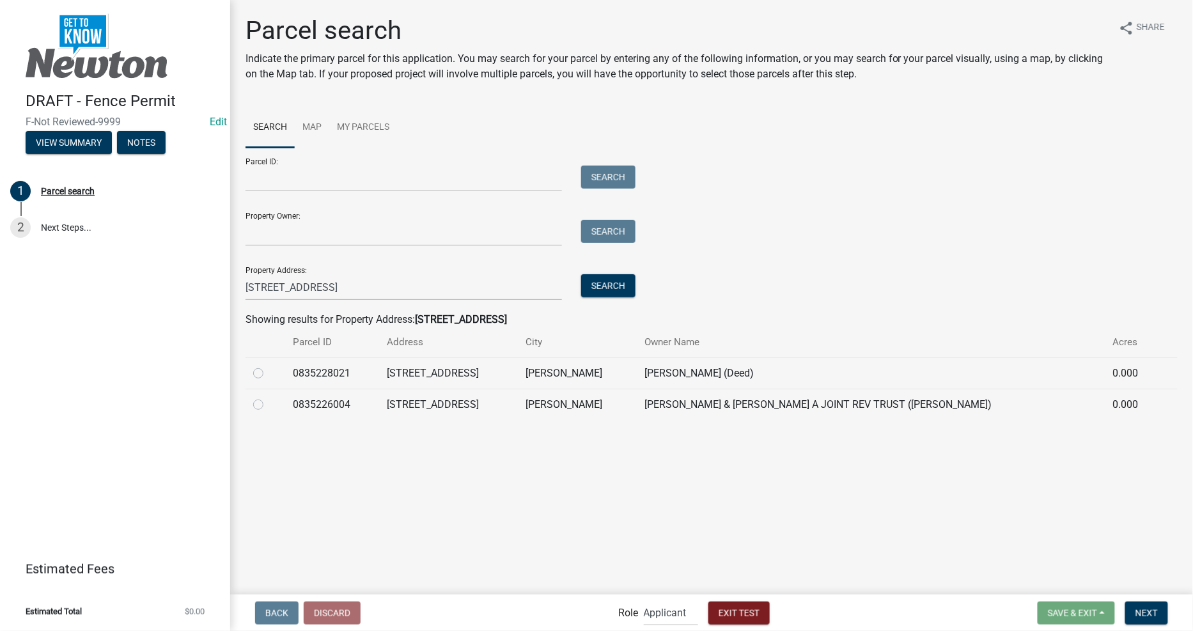
click at [252, 372] on td at bounding box center [266, 372] width 40 height 31
click at [269, 366] on label at bounding box center [269, 366] width 0 height 0
click at [269, 373] on input "radio" at bounding box center [273, 370] width 8 height 8
radio input "true"
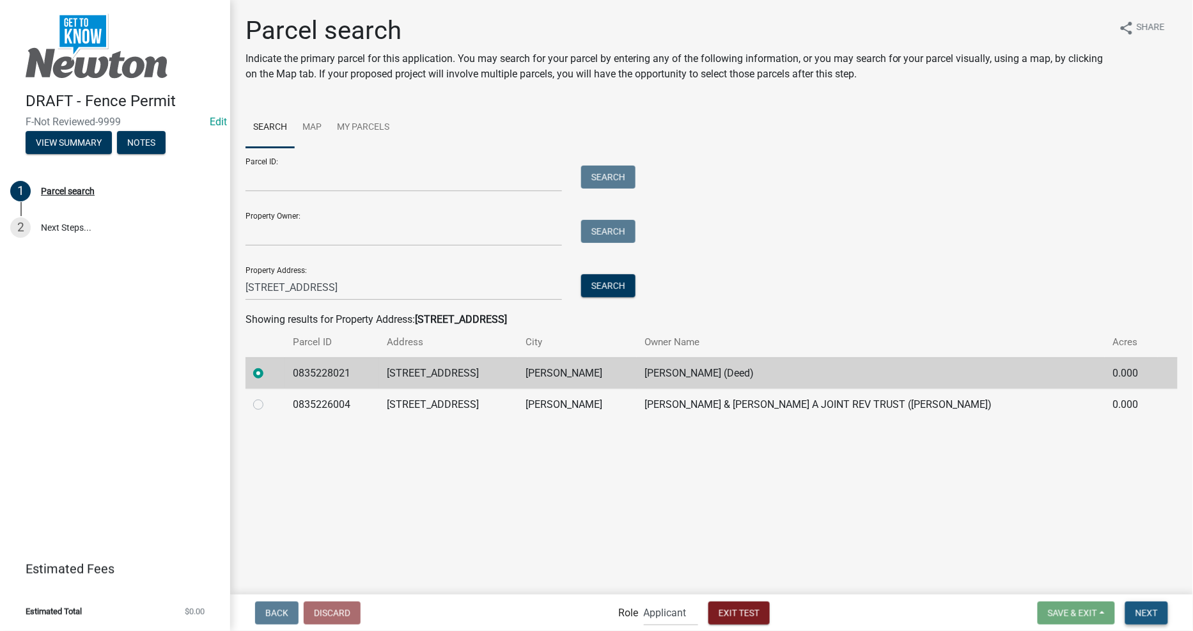
click at [1148, 610] on span "Next" at bounding box center [1147, 613] width 22 height 10
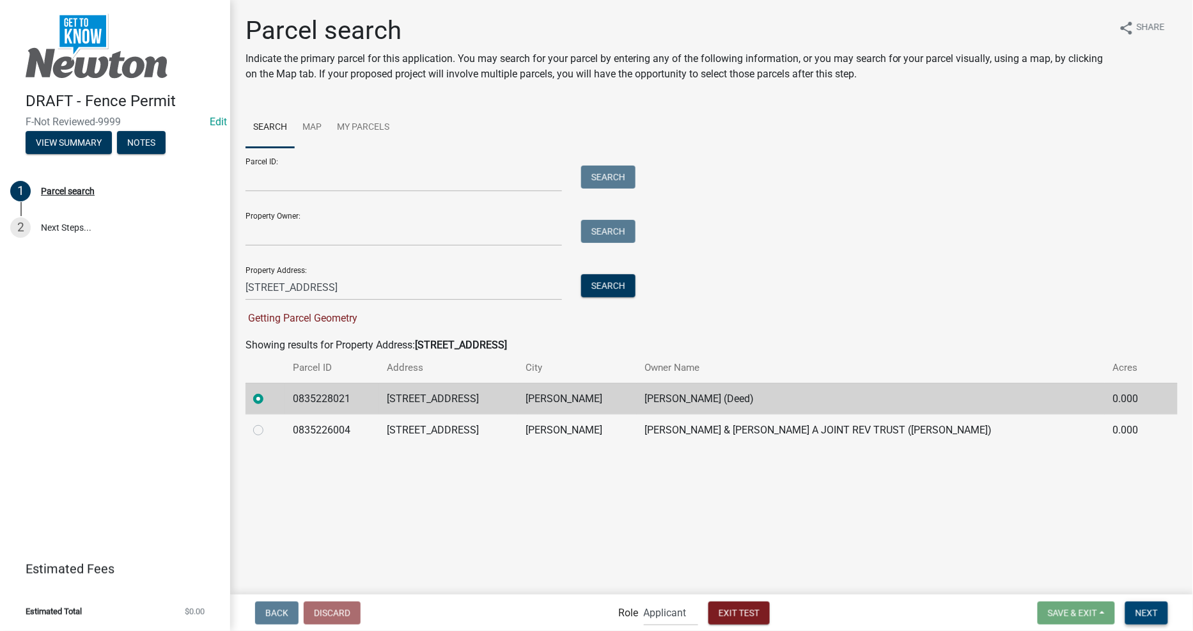
click at [1148, 610] on span "Next" at bounding box center [1147, 613] width 22 height 10
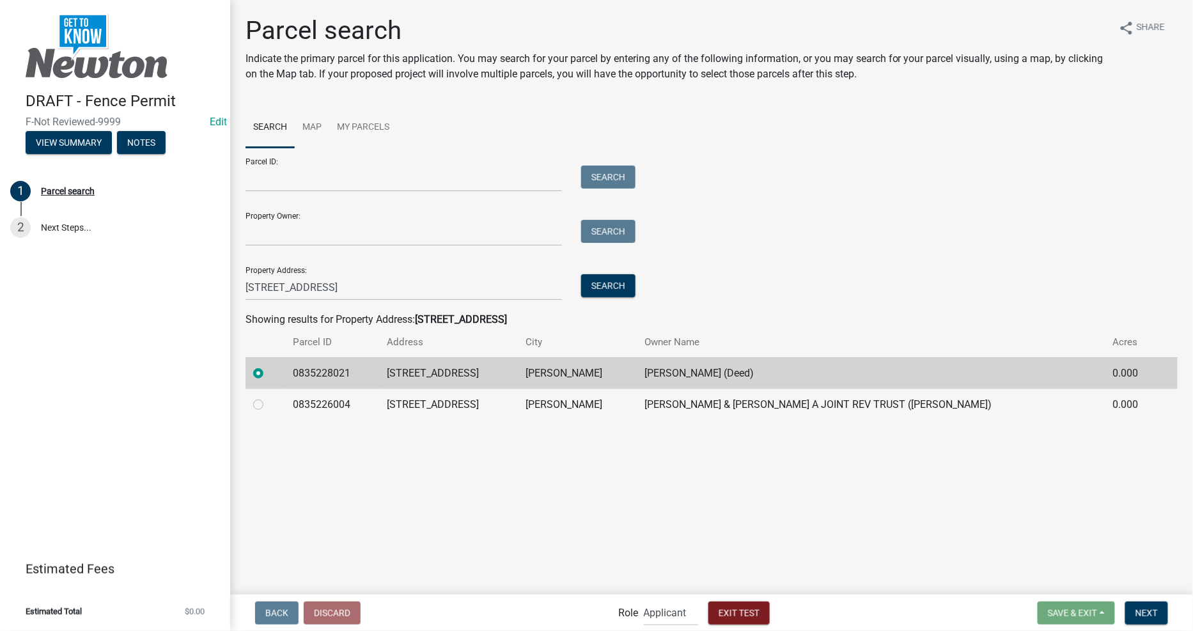
click at [992, 499] on main "Parcel search Indicate the primary parcel for this application. You may search …" at bounding box center [711, 296] width 963 height 593
click at [1143, 606] on button "Next" at bounding box center [1146, 613] width 43 height 23
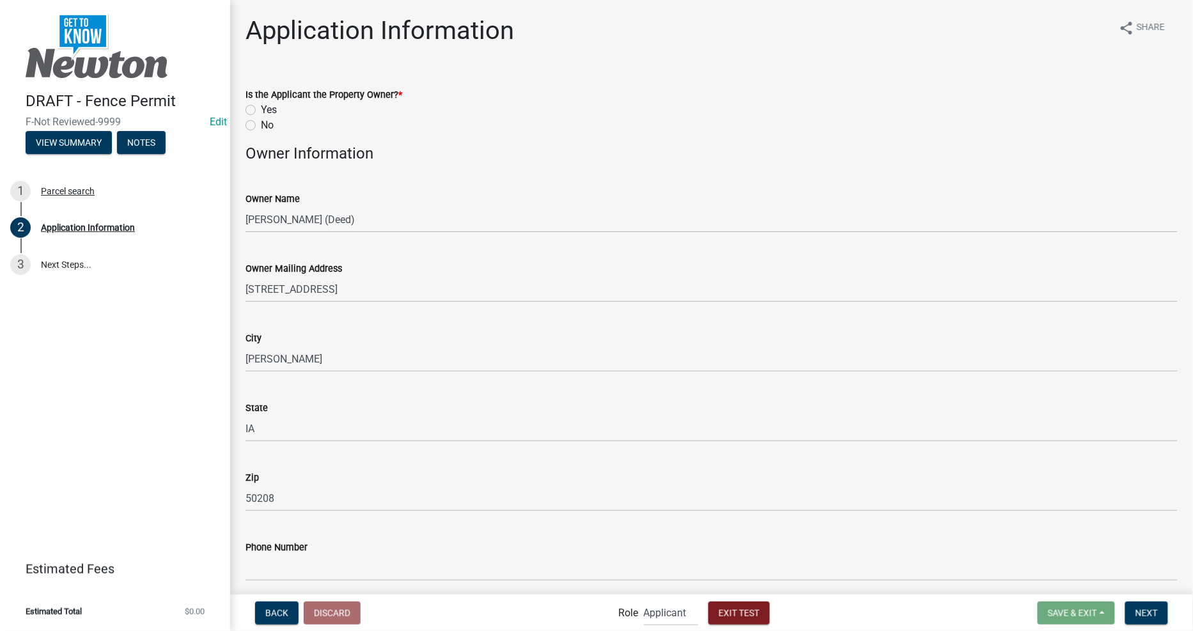
click at [261, 106] on label "Yes" at bounding box center [269, 109] width 16 height 15
click at [261, 106] on input "Yes" at bounding box center [265, 106] width 8 height 8
radio input "true"
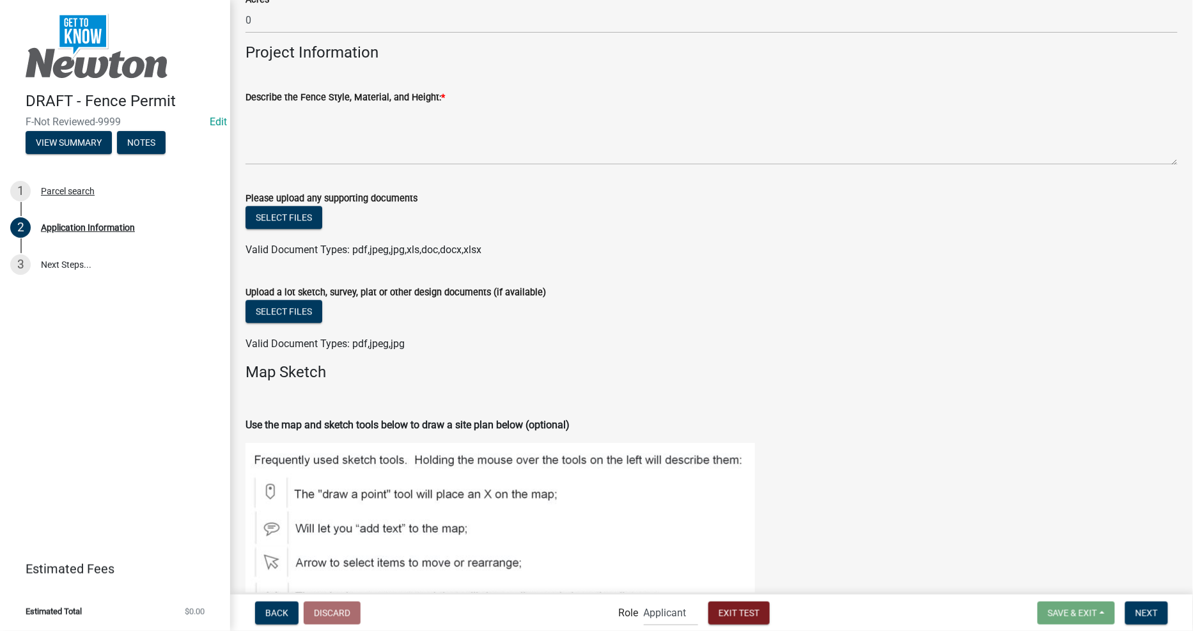
scroll to position [923, 0]
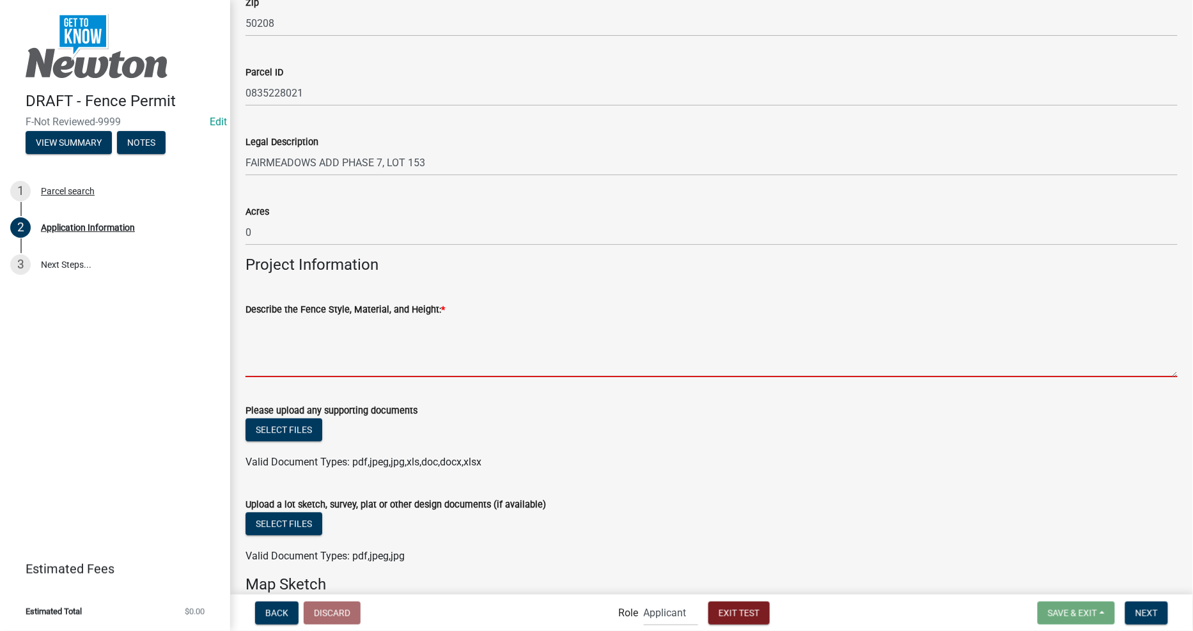
click at [369, 344] on textarea "Describe the Fence Style, Material, and Height: *" at bounding box center [712, 347] width 932 height 60
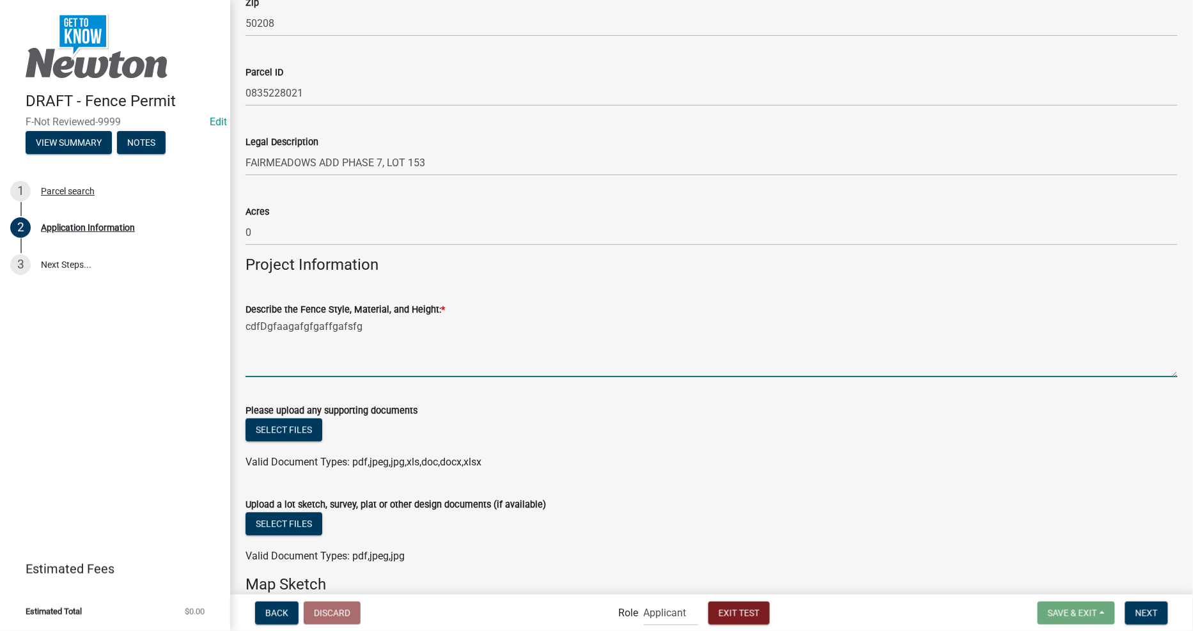
click at [368, 349] on textarea "cdfDgfaagafgfgaffgafsfg" at bounding box center [712, 347] width 932 height 60
click at [366, 365] on textarea "cdfDgfaagafgfgaffgafsfg" at bounding box center [712, 347] width 932 height 60
type textarea "cdfDgfaagafgfgaffgafsfg"
click at [660, 443] on div "Select files" at bounding box center [712, 431] width 932 height 26
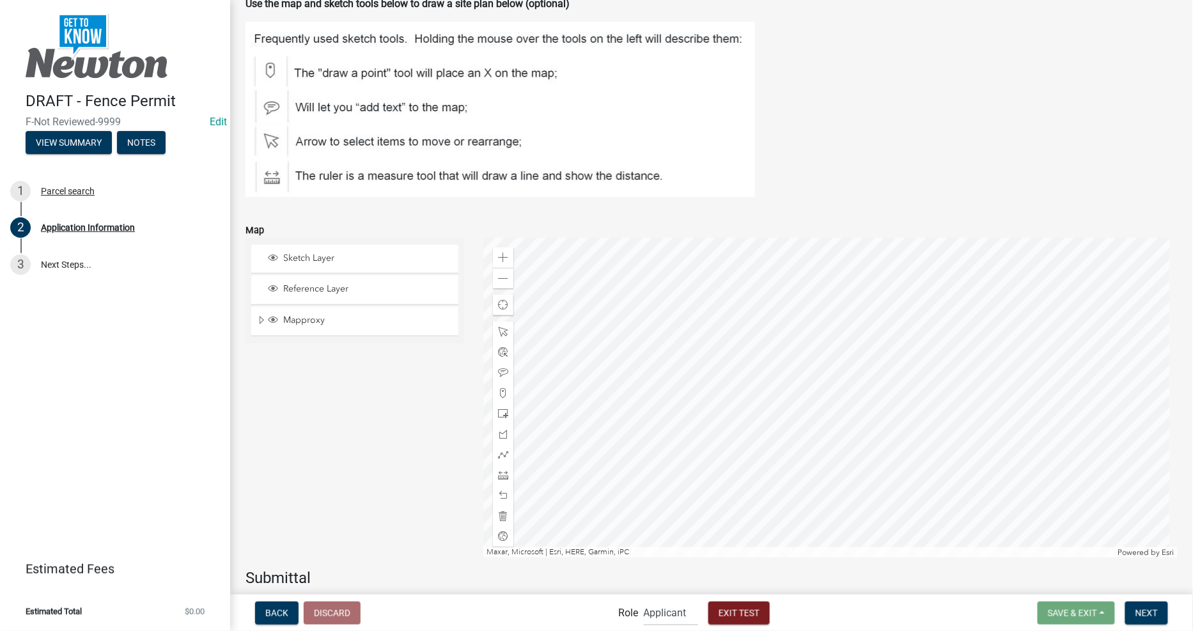
scroll to position [1634, 0]
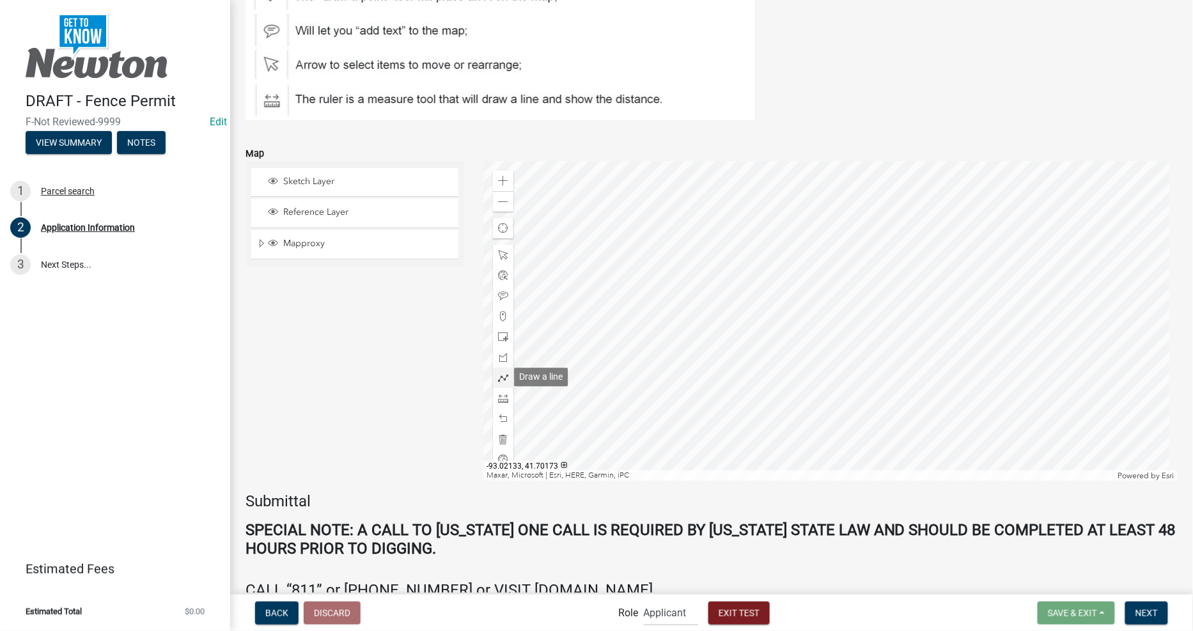
click at [499, 379] on span at bounding box center [503, 378] width 10 height 10
click at [687, 252] on div at bounding box center [830, 321] width 694 height 320
click at [686, 391] on div at bounding box center [830, 321] width 694 height 320
click at [947, 387] on div at bounding box center [830, 321] width 694 height 320
click at [940, 309] on div at bounding box center [830, 321] width 694 height 320
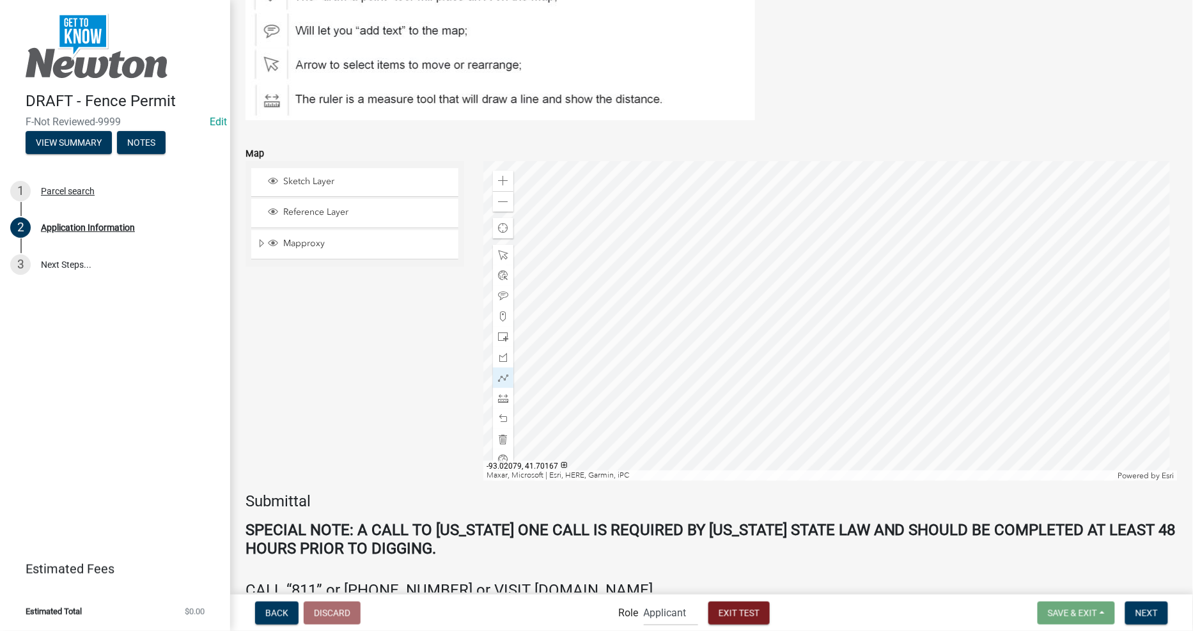
click at [324, 379] on div "Sketch Layer Reference Layer Mapproxy Address Point Hike/Bike Trail System Wate…" at bounding box center [355, 321] width 238 height 320
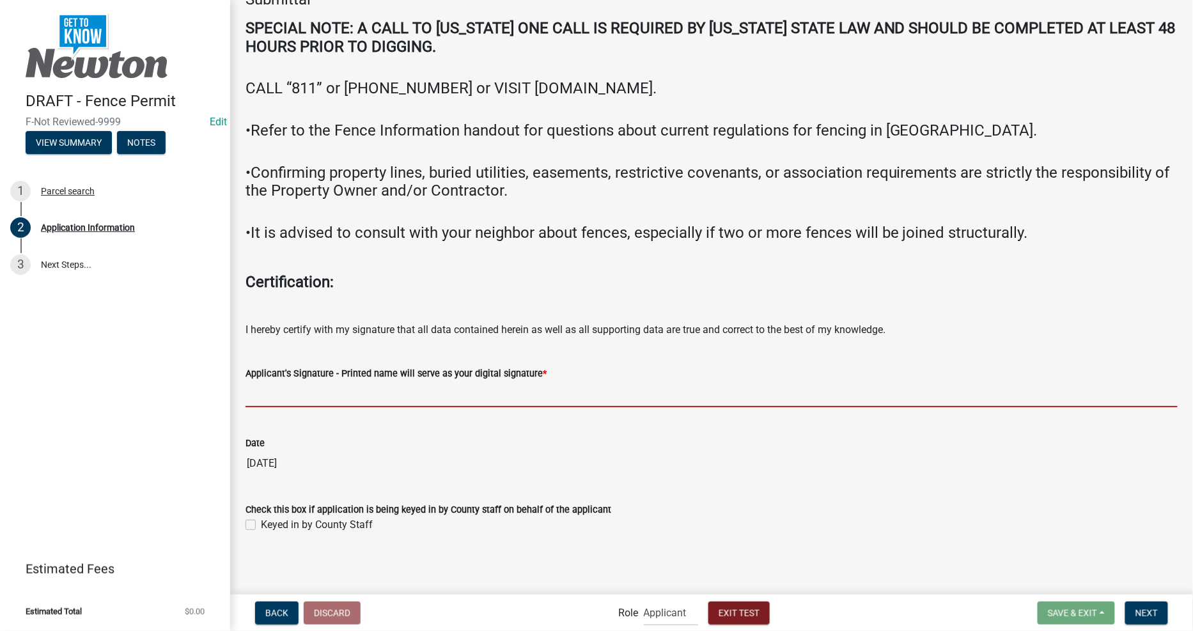
click at [456, 387] on input "Applicant's Signature - Printed name will serve as your digital signature *" at bounding box center [712, 394] width 932 height 26
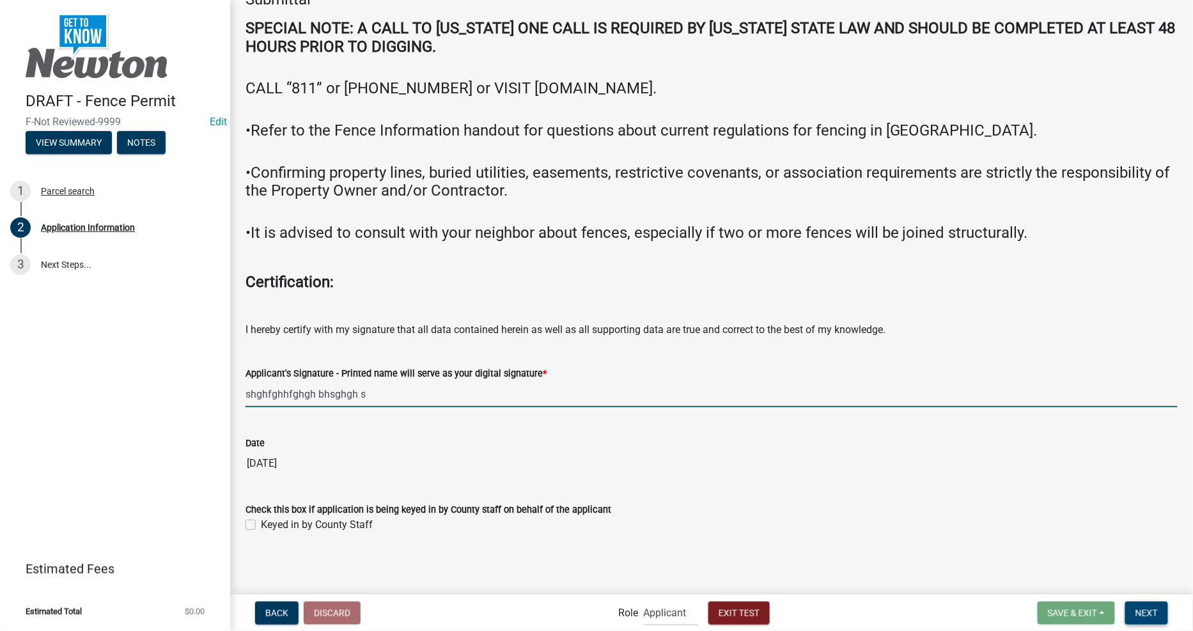
type input "shghfghhfghgh bhsghgh s"
click at [1138, 610] on span "Next" at bounding box center [1147, 613] width 22 height 10
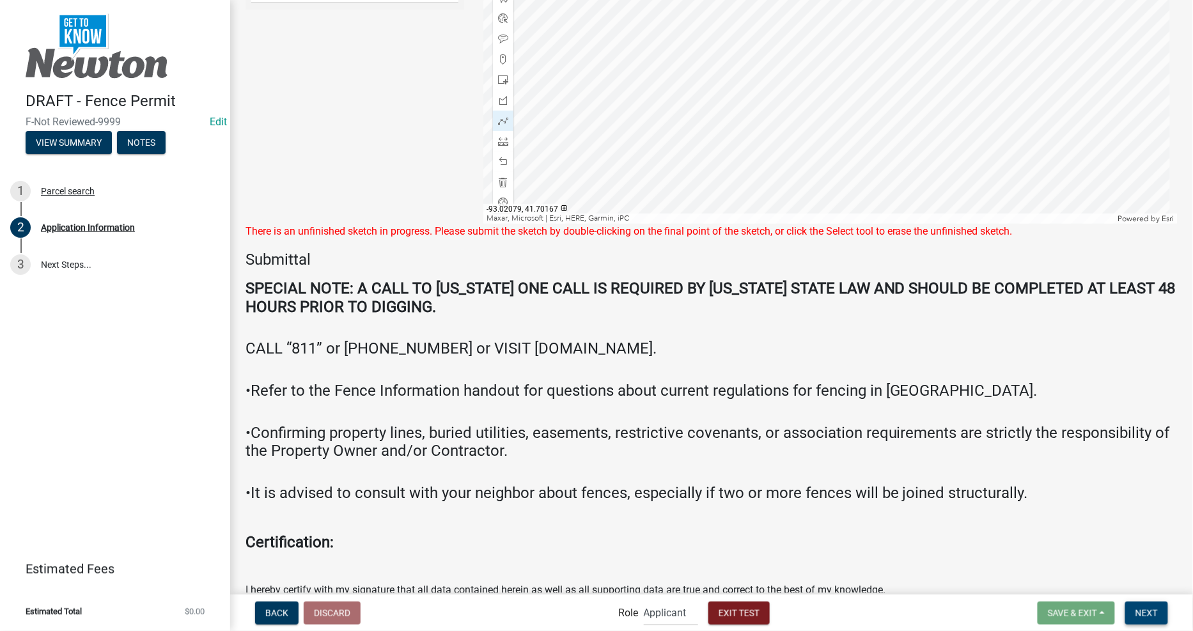
scroll to position [2151, 0]
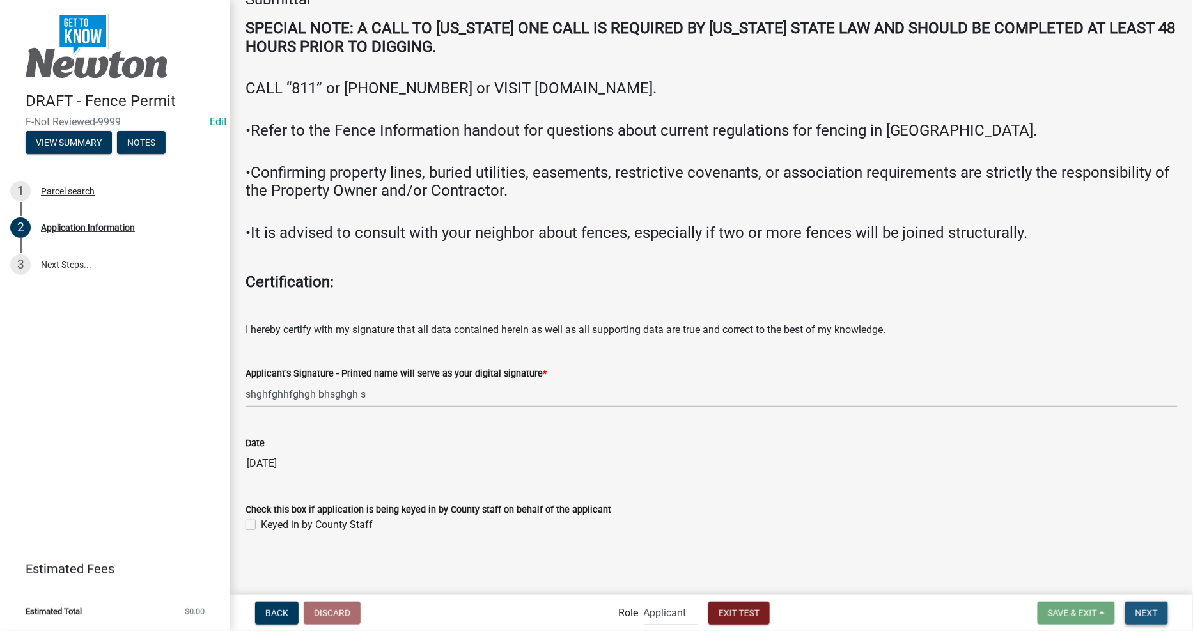
click at [1155, 618] on button "Next" at bounding box center [1146, 613] width 43 height 23
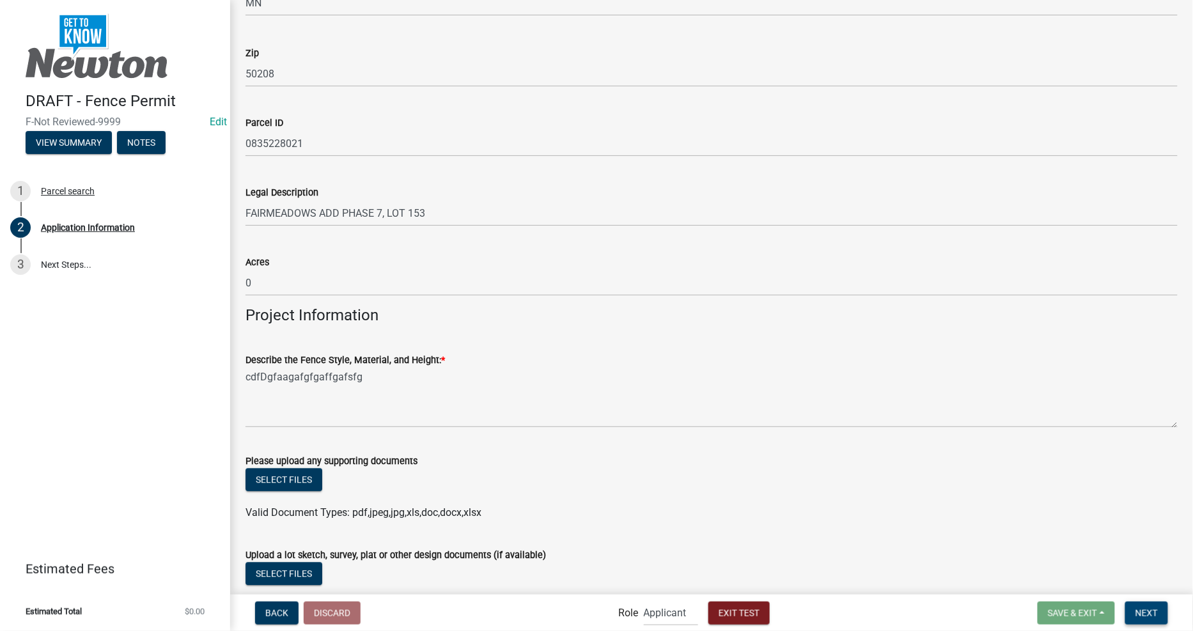
scroll to position [872, 0]
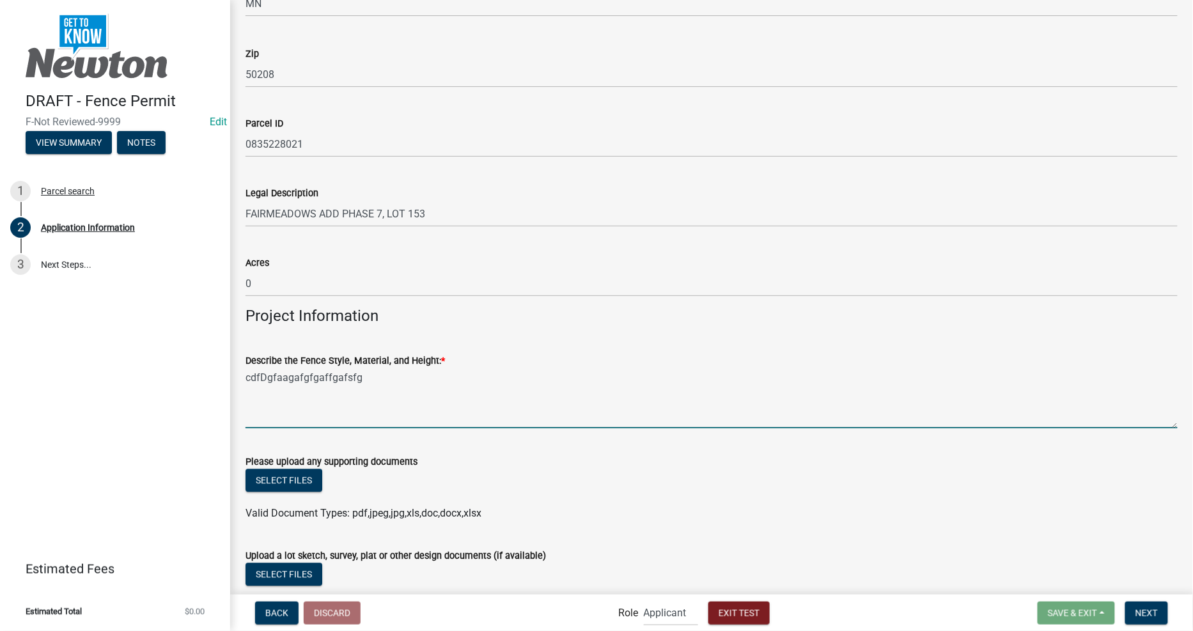
click at [519, 408] on textarea "cdfDgfaagafgfgaffgafsfg" at bounding box center [712, 398] width 932 height 60
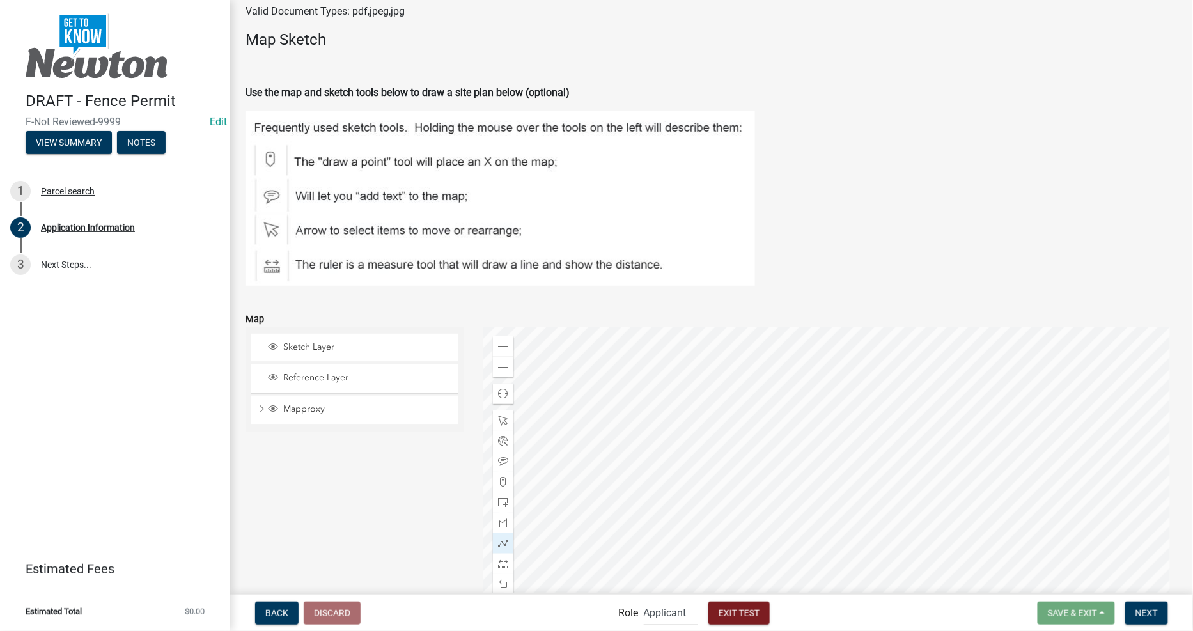
scroll to position [1563, 0]
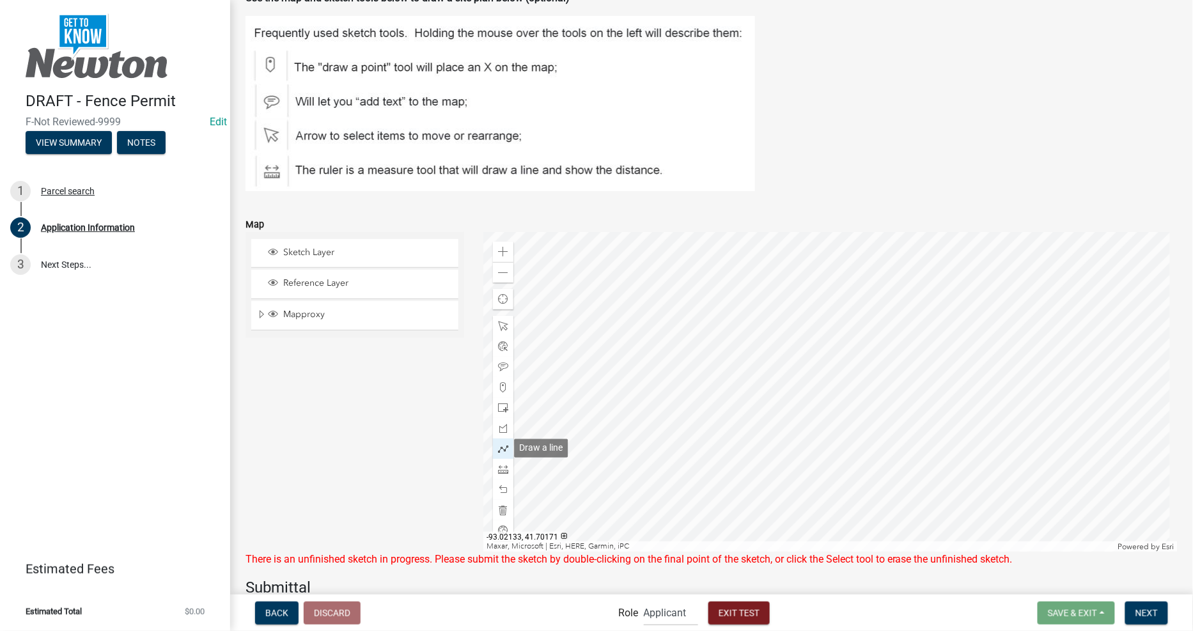
type textarea "cdfDgfaagafgfgaffgafsfg gbx gf zafg g f"
click at [494, 441] on div at bounding box center [503, 449] width 20 height 20
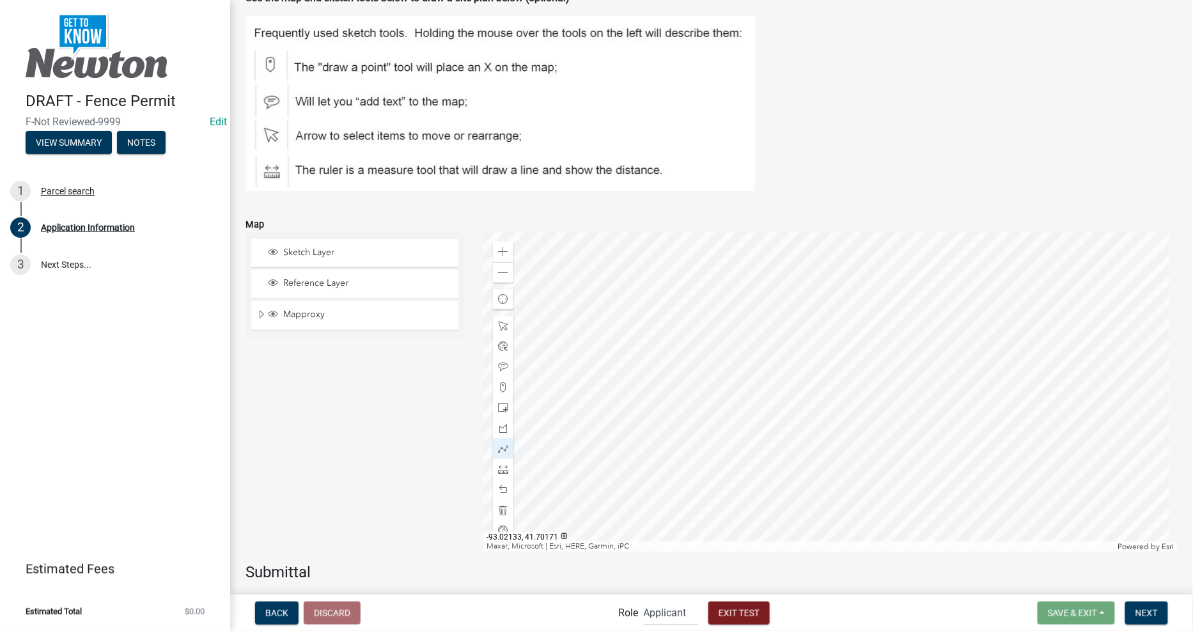
click at [253, 497] on div "Sketch Layer Reference Layer Mapproxy Address Point Hike/Bike Trail System Wate…" at bounding box center [355, 392] width 238 height 320
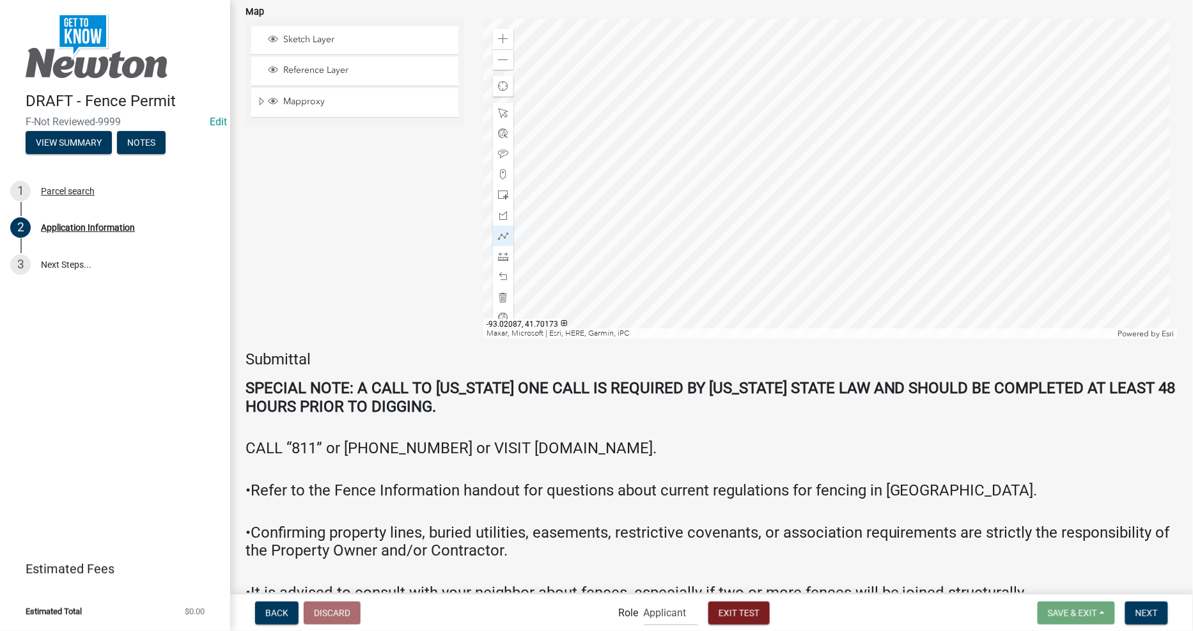
scroll to position [2136, 0]
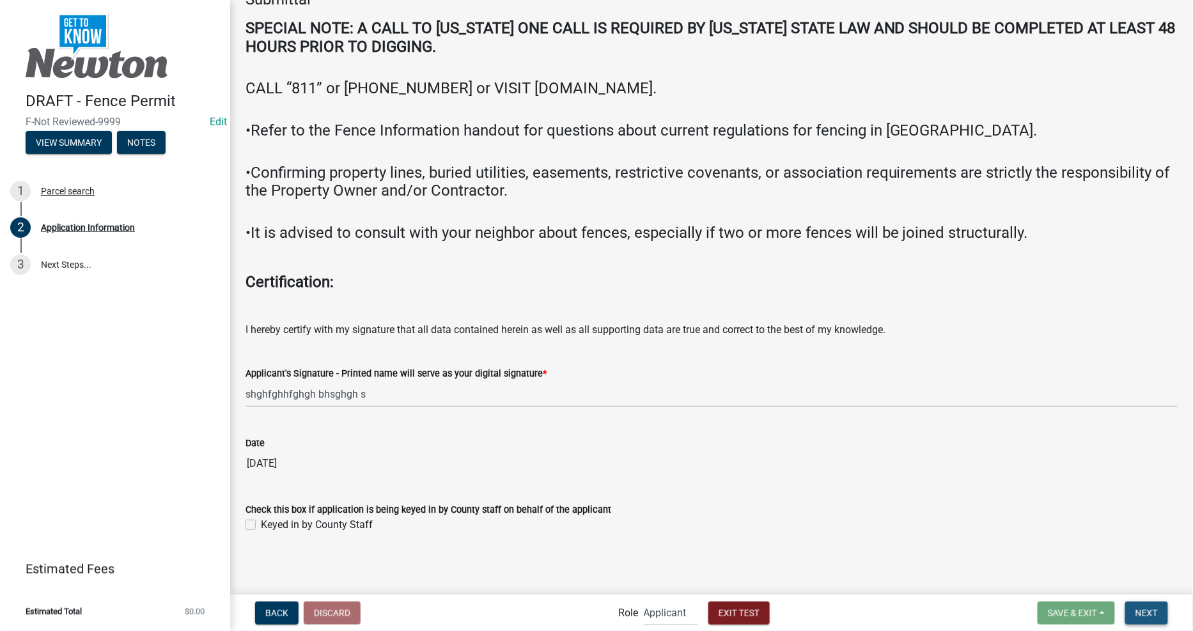
click at [1147, 611] on span "Next" at bounding box center [1147, 613] width 22 height 10
click at [895, 441] on div "Date" at bounding box center [712, 442] width 932 height 15
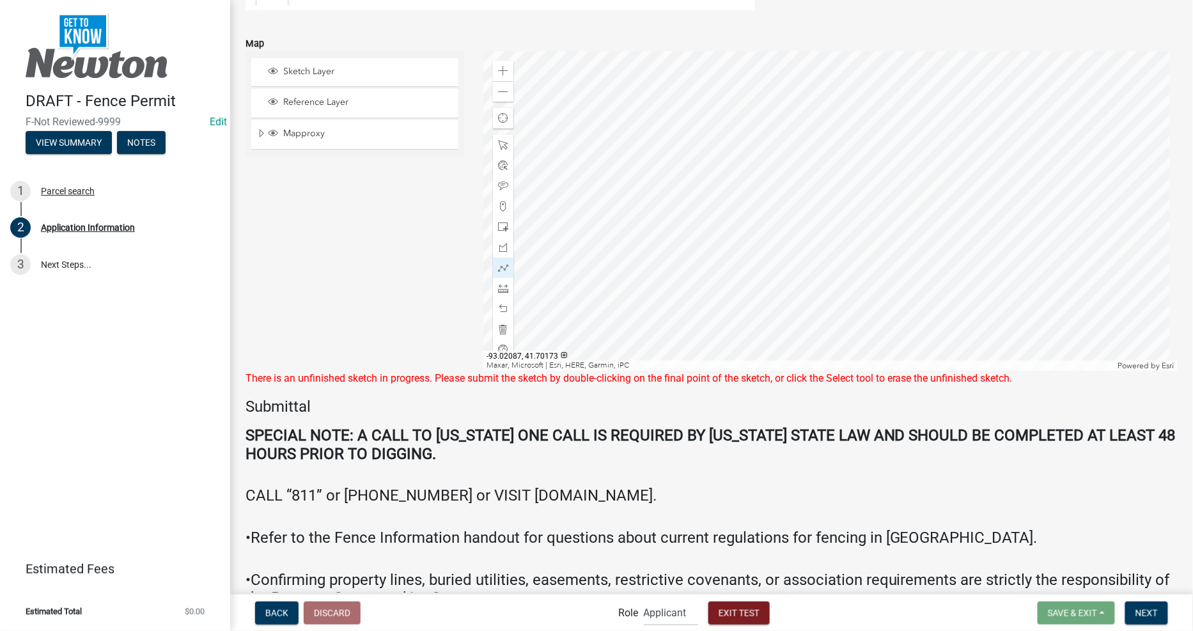
scroll to position [1654, 0]
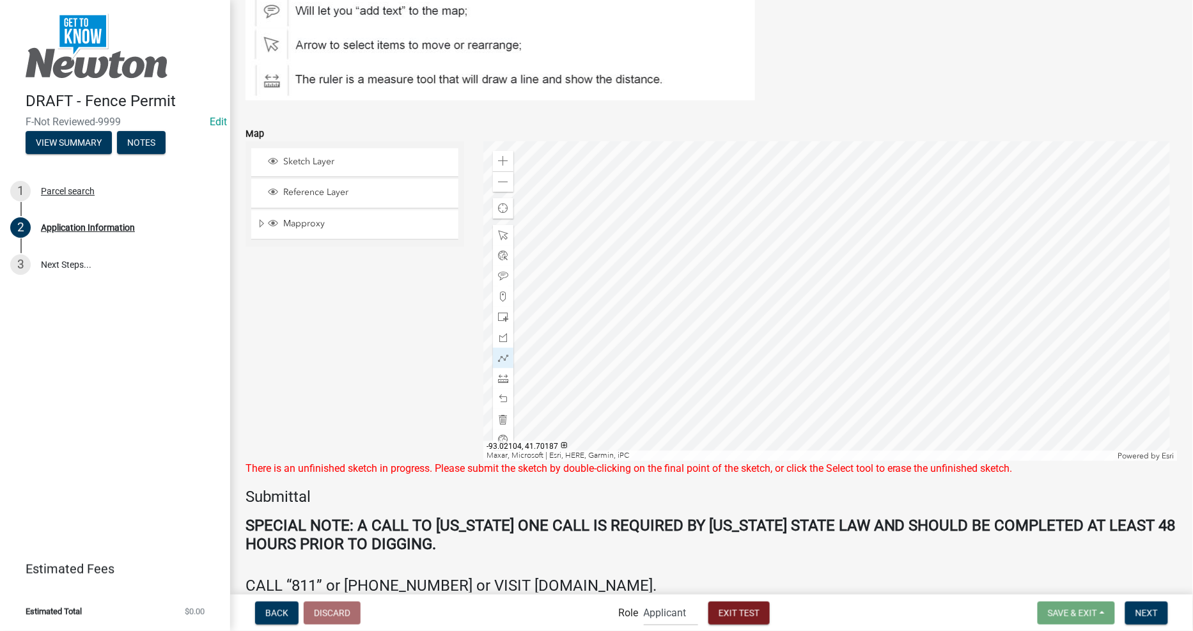
click at [708, 203] on div at bounding box center [830, 301] width 694 height 320
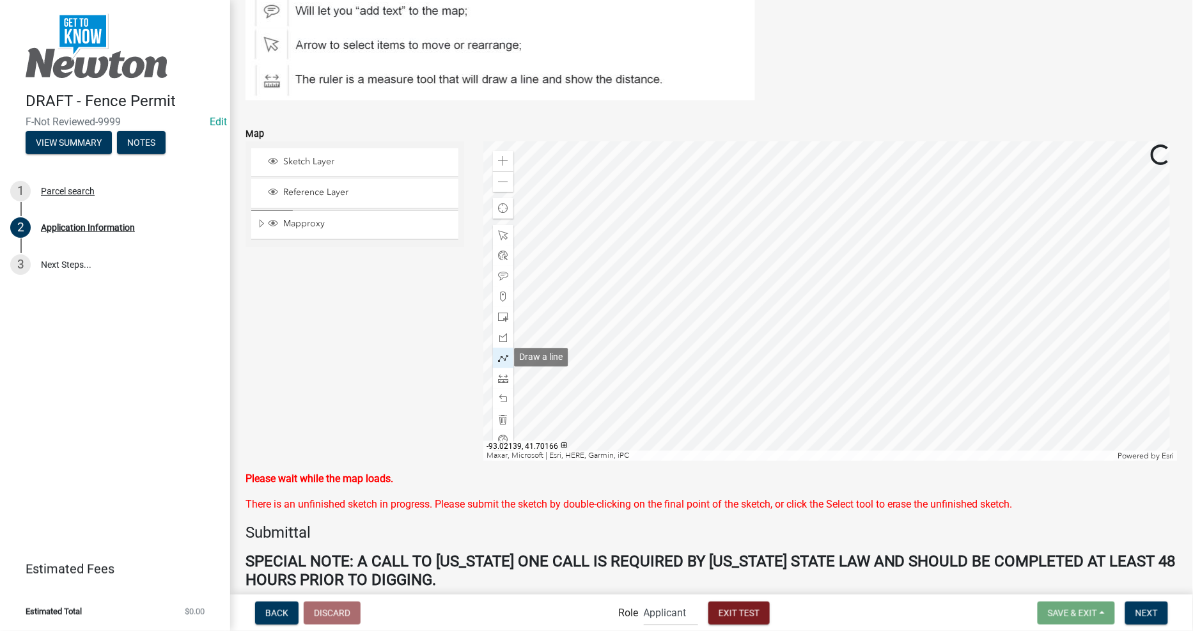
click at [501, 359] on span at bounding box center [503, 358] width 10 height 10
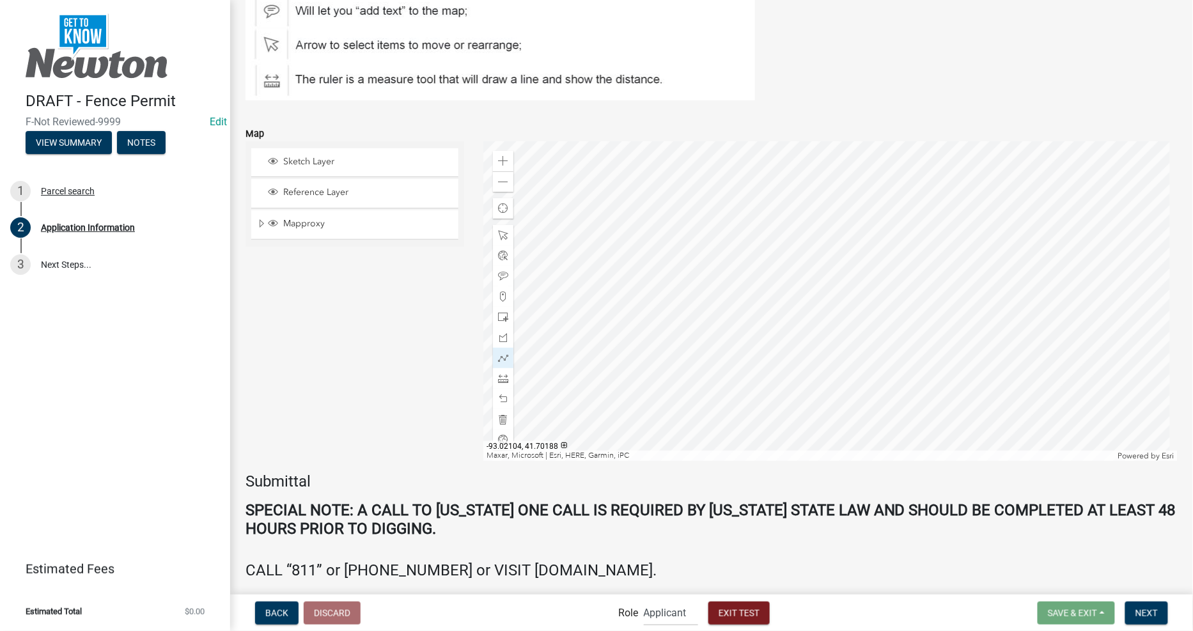
click at [700, 207] on div at bounding box center [830, 301] width 694 height 320
click at [699, 207] on div at bounding box center [830, 301] width 694 height 320
click at [698, 340] on div at bounding box center [830, 301] width 694 height 320
click at [926, 336] on div at bounding box center [830, 301] width 694 height 320
click at [923, 264] on div at bounding box center [830, 301] width 694 height 320
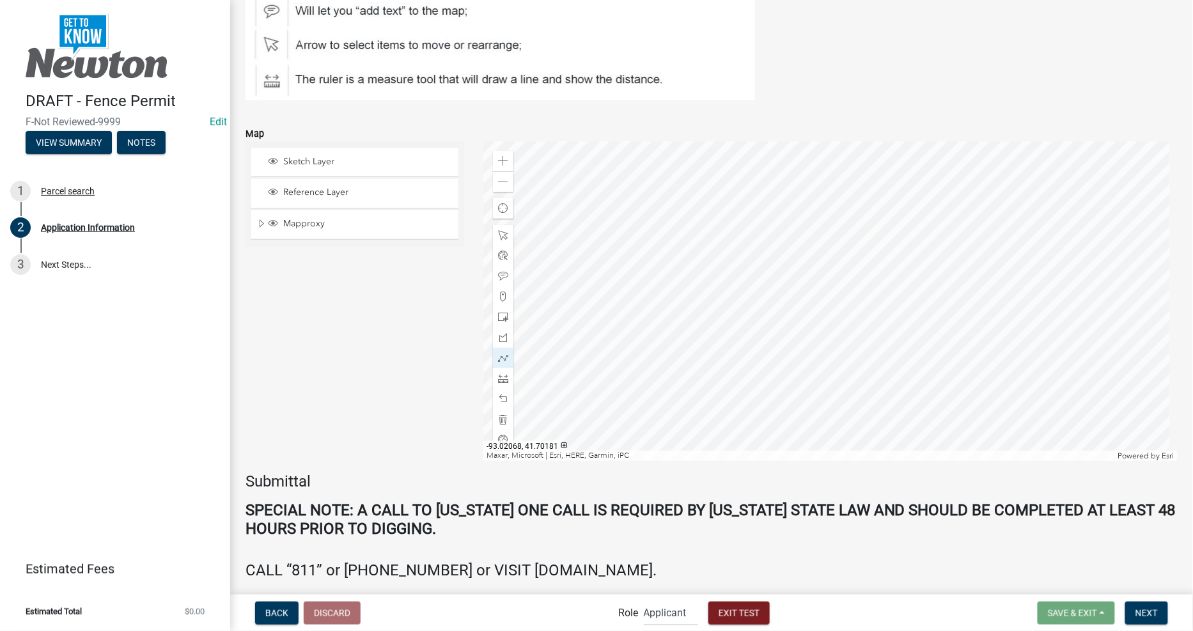
click at [922, 264] on div at bounding box center [830, 301] width 694 height 320
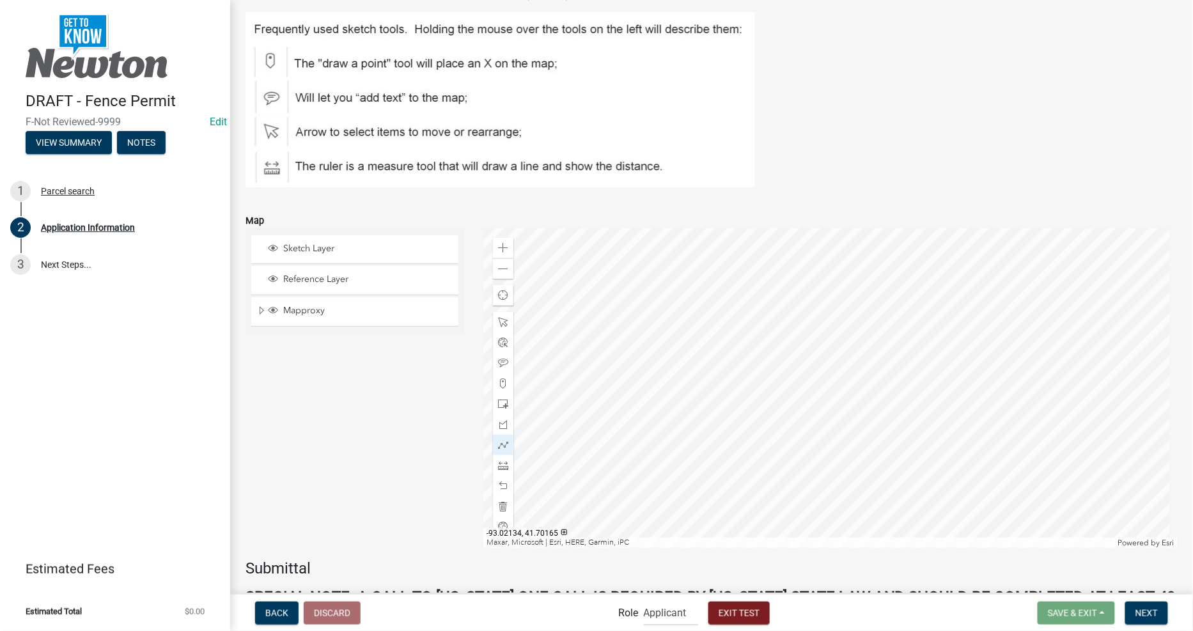
scroll to position [1567, 0]
click at [499, 399] on span at bounding box center [503, 403] width 10 height 10
click at [879, 350] on div at bounding box center [830, 388] width 694 height 320
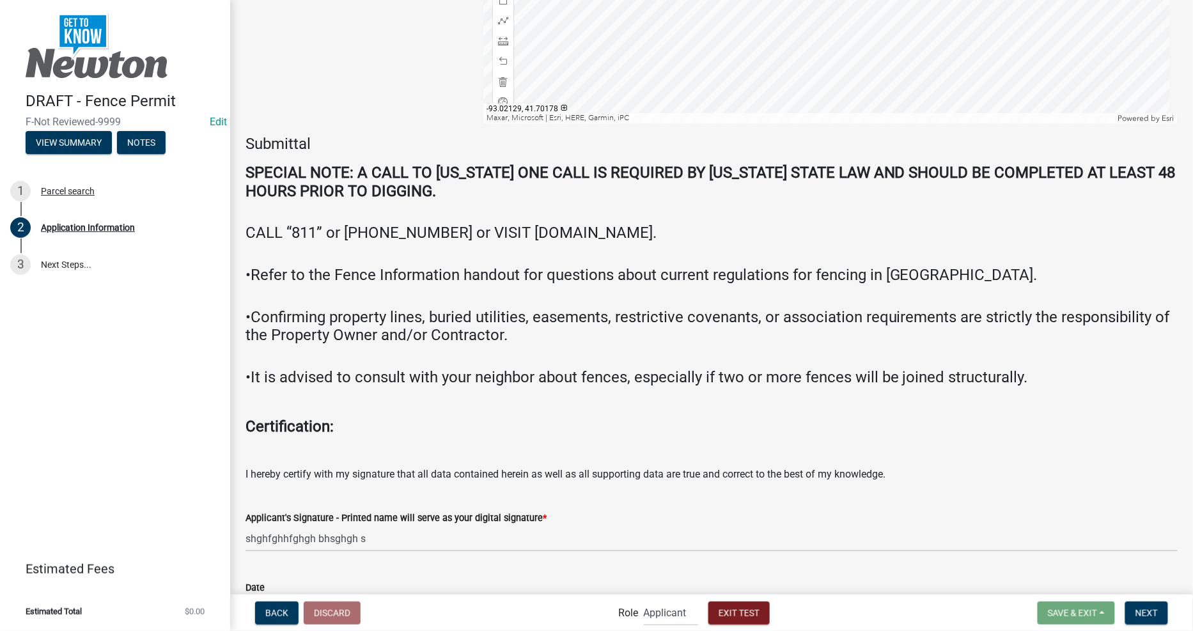
scroll to position [1993, 0]
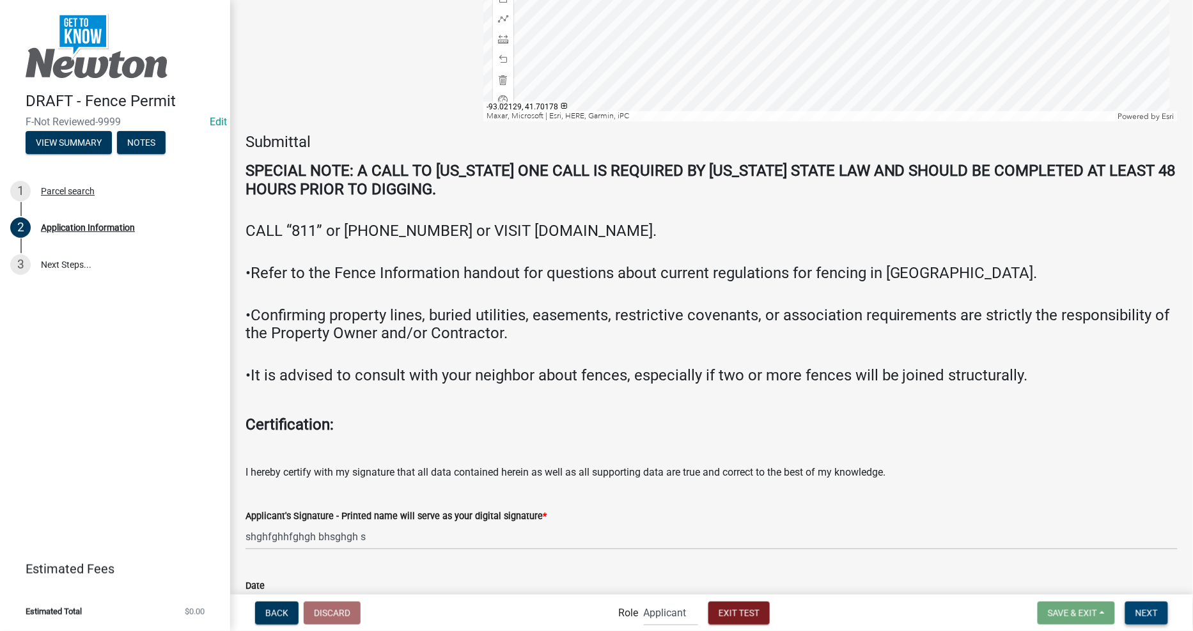
click at [1152, 618] on button "Next" at bounding box center [1146, 613] width 43 height 23
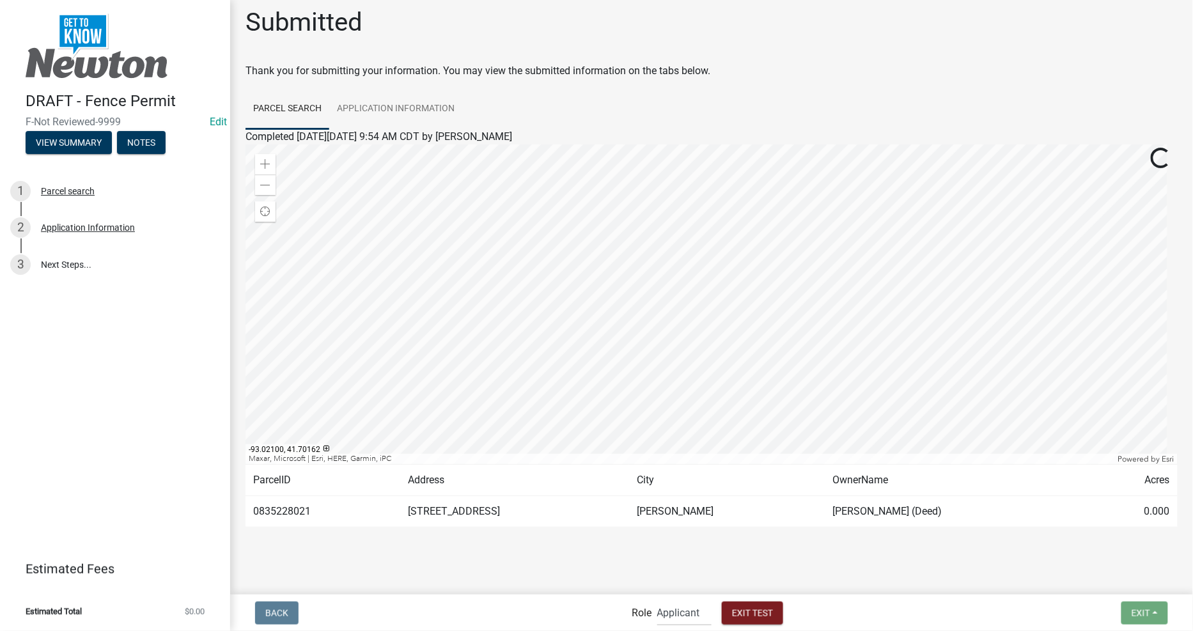
scroll to position [17, 0]
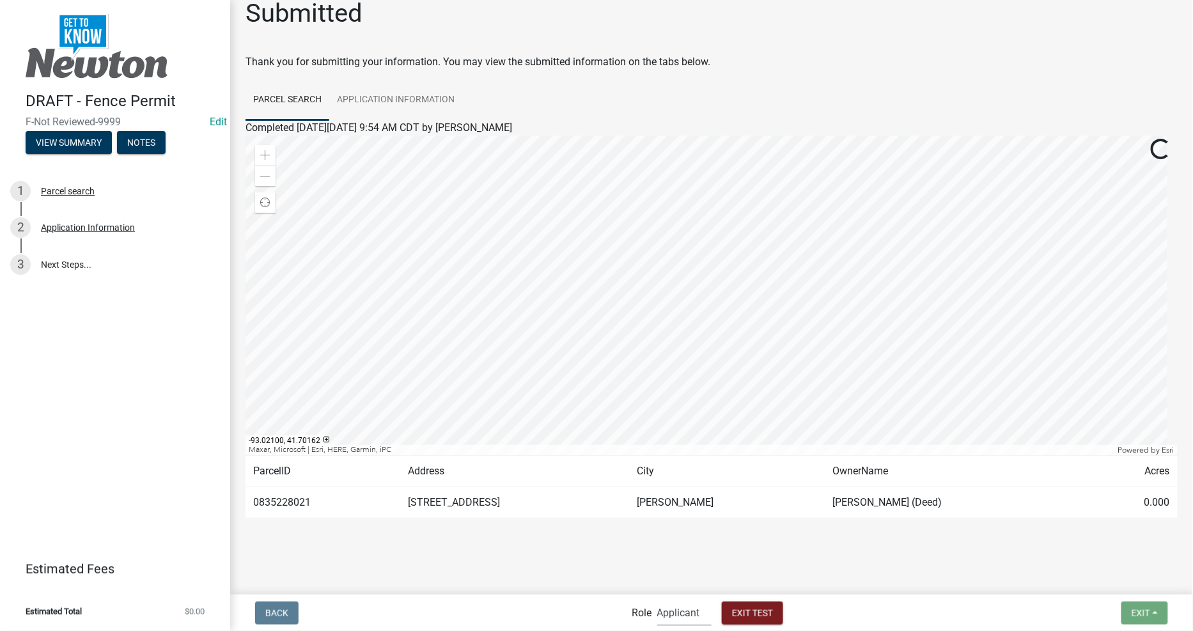
click at [684, 623] on select "Applicant Admin City Planner" at bounding box center [684, 613] width 54 height 26
click at [544, 565] on main "Submitted Thank you for submitting your information. You may view the submitted…" at bounding box center [711, 296] width 963 height 593
click at [684, 608] on select "Applicant Admin City Planner" at bounding box center [684, 613] width 54 height 26
click at [657, 600] on select "Applicant Admin City Planner" at bounding box center [684, 613] width 54 height 26
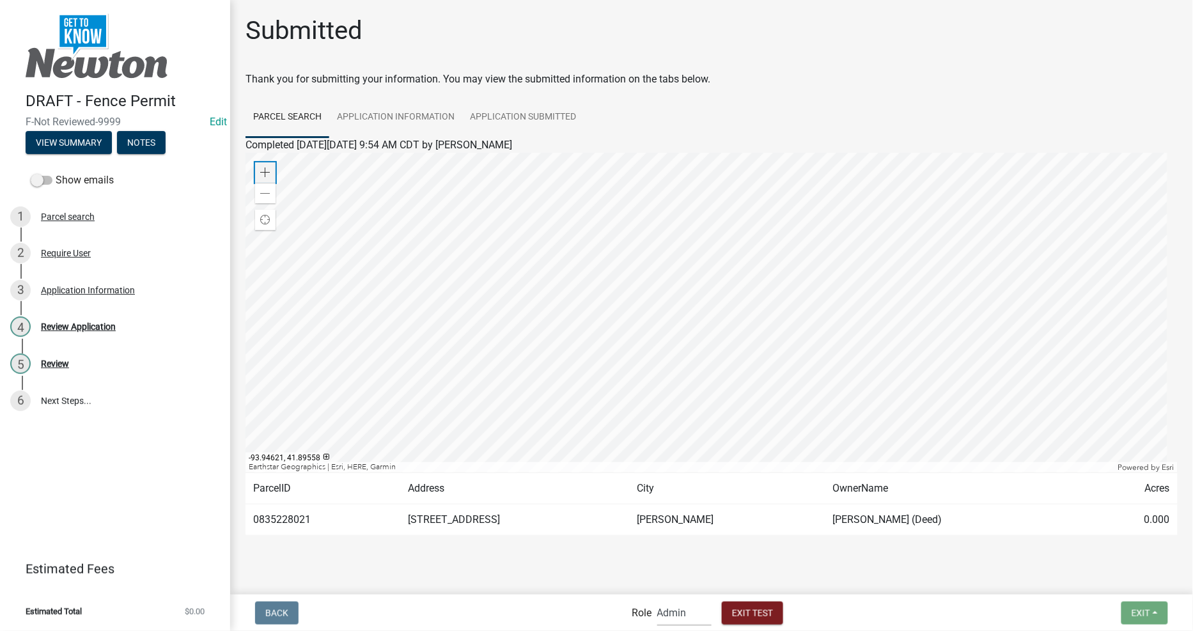
click at [269, 171] on span at bounding box center [265, 173] width 10 height 10
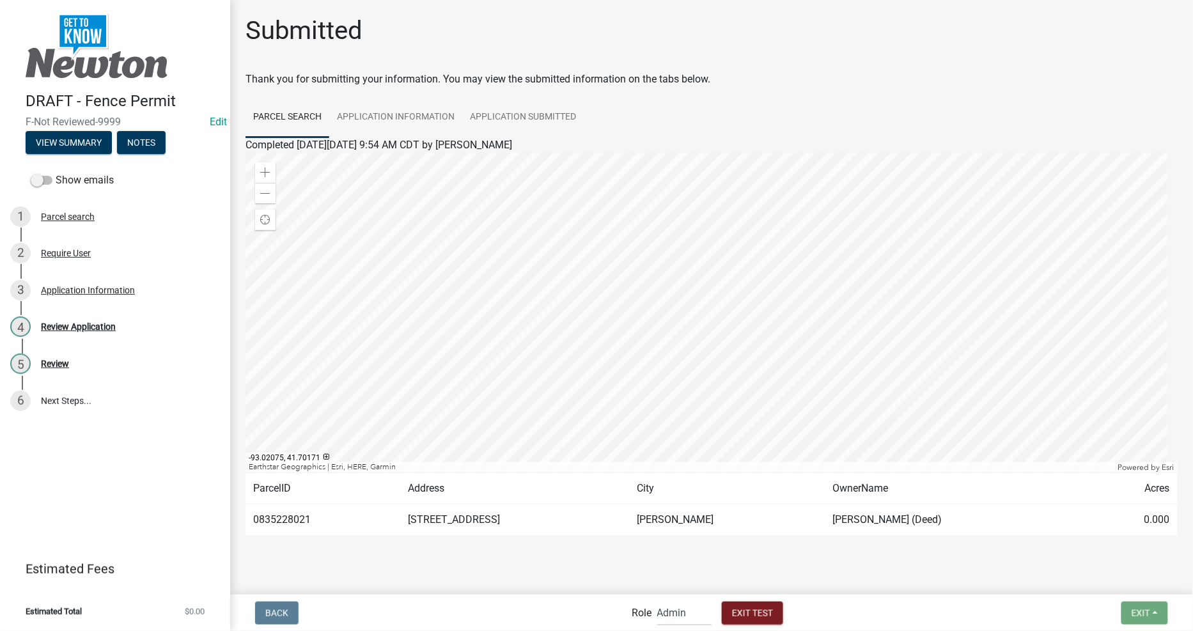
click at [753, 386] on div at bounding box center [712, 313] width 932 height 320
click at [929, 567] on div "Submitted Thank you for submitting your information. You may view the submitted…" at bounding box center [712, 293] width 952 height 557
click at [835, 533] on td "[PERSON_NAME] (Deed)" at bounding box center [958, 520] width 265 height 31
click at [525, 567] on div "Submitted Thank you for submitting your information. You may view the submitted…" at bounding box center [712, 293] width 952 height 557
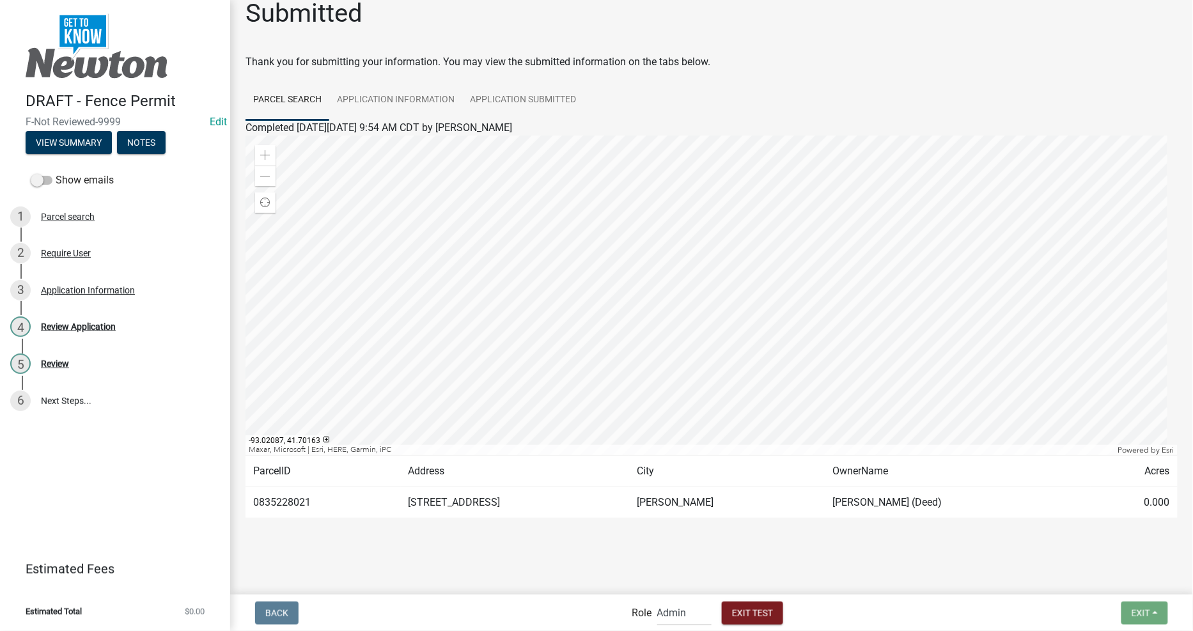
click at [673, 561] on main "Submitted Thank you for submitting your information. You may view the submitted…" at bounding box center [711, 296] width 963 height 593
click at [703, 517] on td "[PERSON_NAME]" at bounding box center [727, 502] width 196 height 31
click at [685, 561] on main "Submitted Thank you for submitting your information. You may view the submitted…" at bounding box center [711, 296] width 963 height 593
click at [693, 570] on main "Submitted Thank you for submitting your information. You may view the submitted…" at bounding box center [711, 296] width 963 height 593
click at [629, 553] on div "Submitted Thank you for submitting your information. You may view the submitted…" at bounding box center [712, 276] width 952 height 557
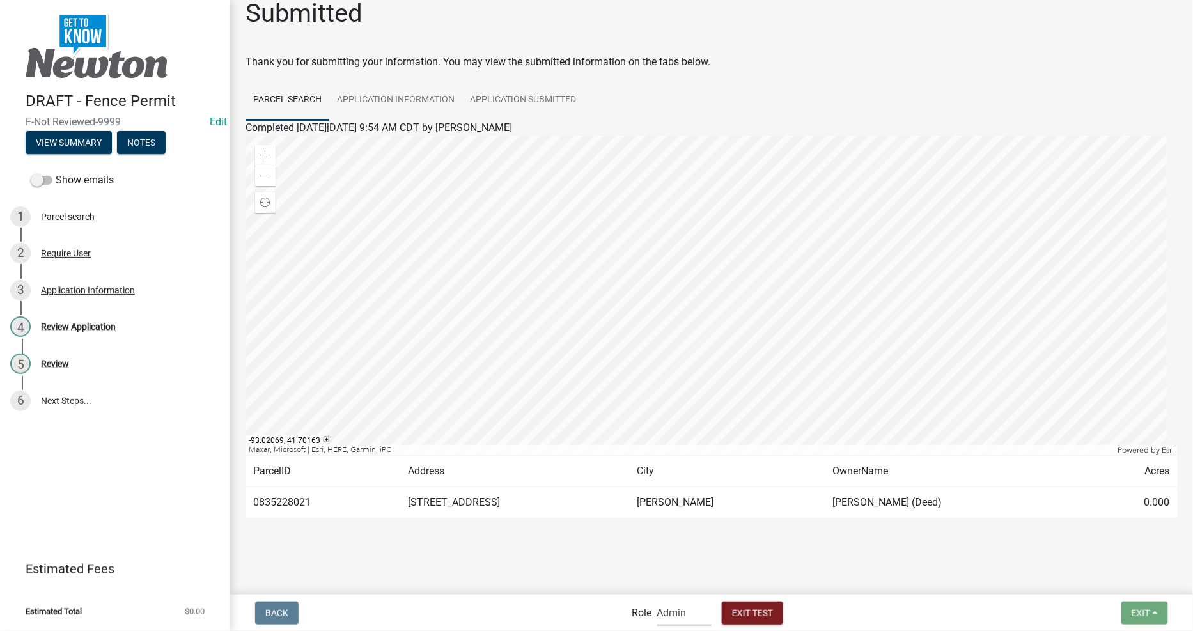
click at [663, 608] on select "Applicant Admin City Planner" at bounding box center [684, 613] width 54 height 26
click at [657, 600] on select "Applicant Admin City Planner" at bounding box center [684, 613] width 54 height 26
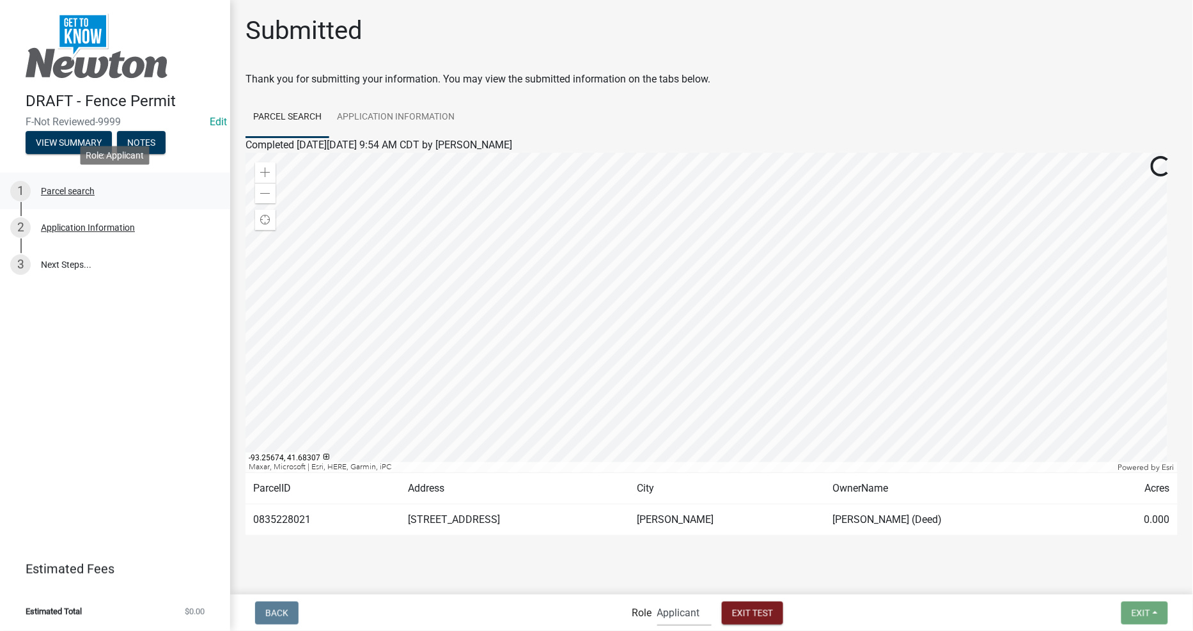
click at [64, 194] on div "Parcel search" at bounding box center [68, 191] width 54 height 9
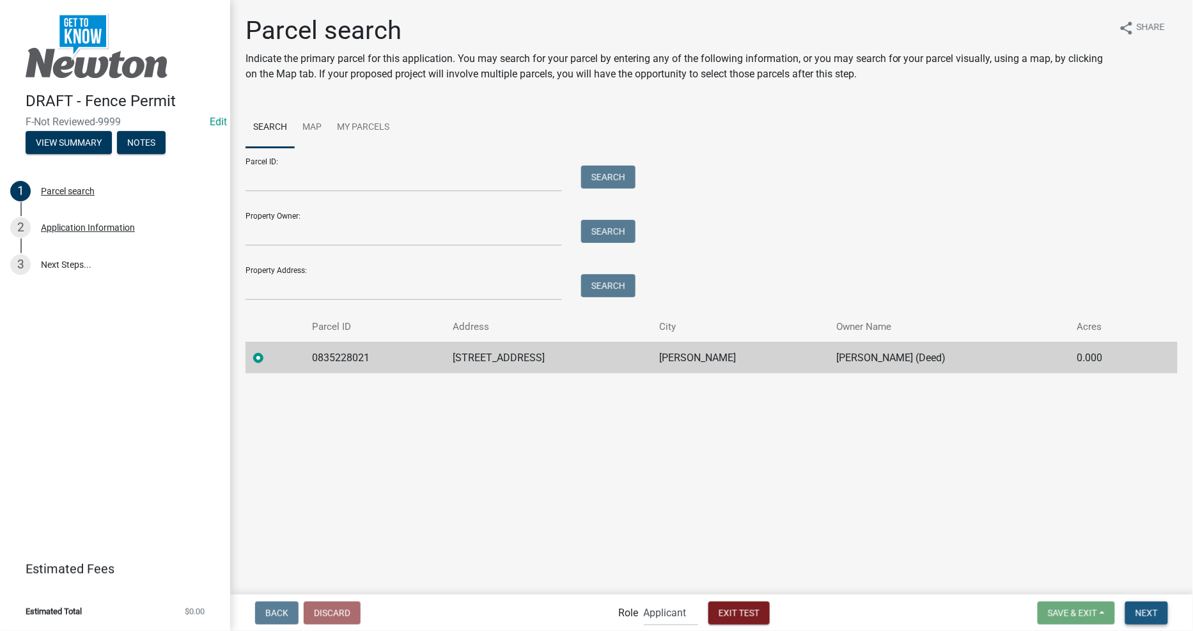
click at [1133, 608] on button "Next" at bounding box center [1146, 613] width 43 height 23
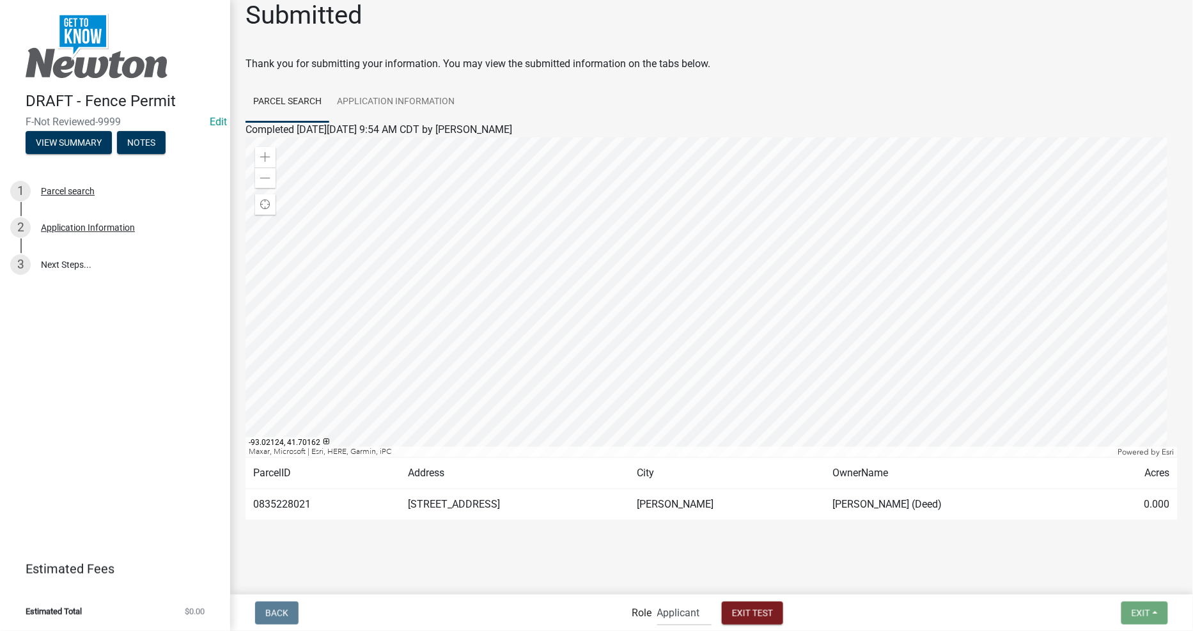
scroll to position [17, 0]
click at [678, 613] on select "Applicant Admin City Planner" at bounding box center [684, 613] width 54 height 26
select select "b0ec8d28-4564-4fac-be8f-7037d338ee00"
click at [657, 600] on select "Applicant Admin City Planner" at bounding box center [684, 613] width 54 height 26
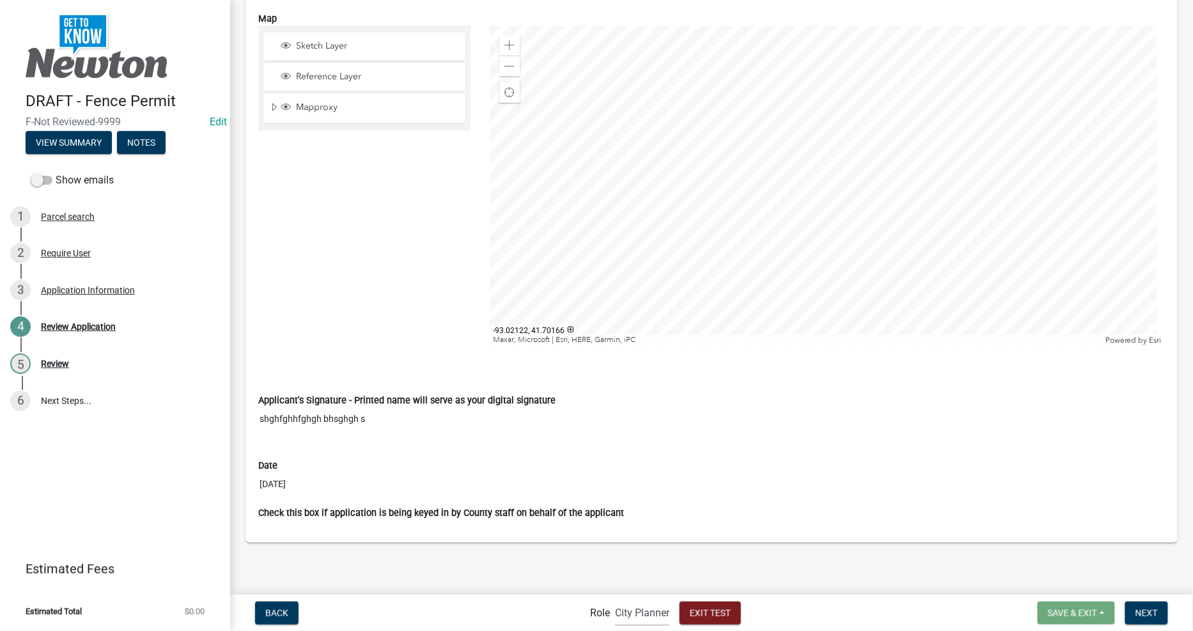
scroll to position [2081, 0]
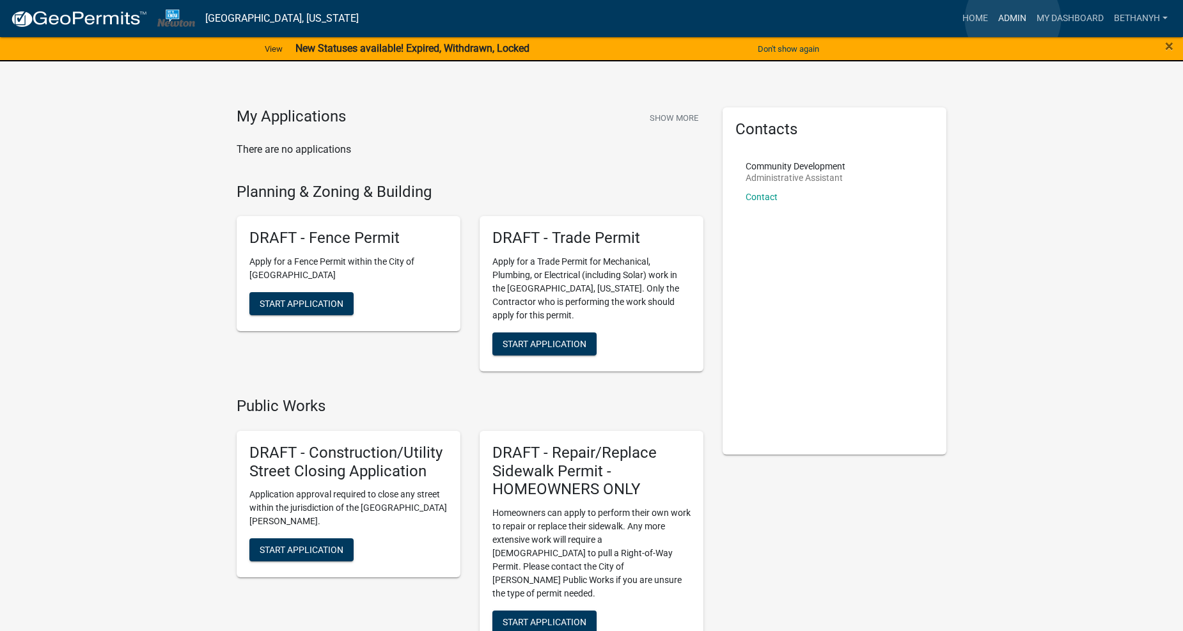
click at [1014, 19] on link "Admin" at bounding box center [1012, 18] width 38 height 24
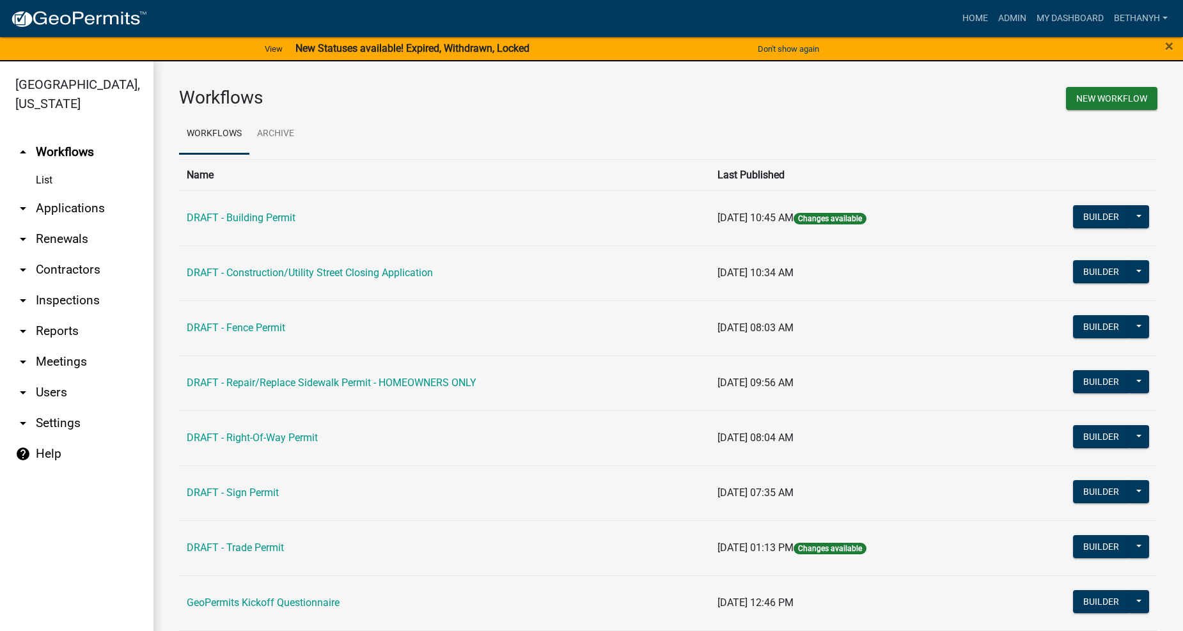
click at [467, 100] on h3 "Workflows" at bounding box center [419, 98] width 480 height 22
click at [60, 255] on link "arrow_drop_down Contractors" at bounding box center [76, 270] width 153 height 31
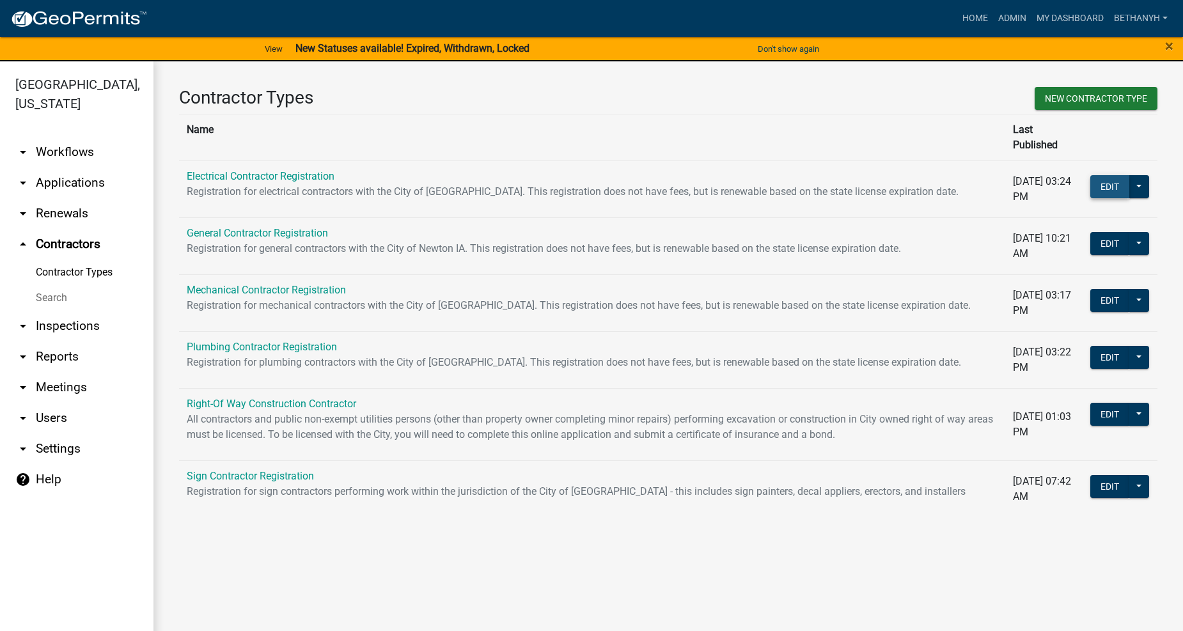
click at [1119, 175] on button "Edit" at bounding box center [1109, 186] width 39 height 23
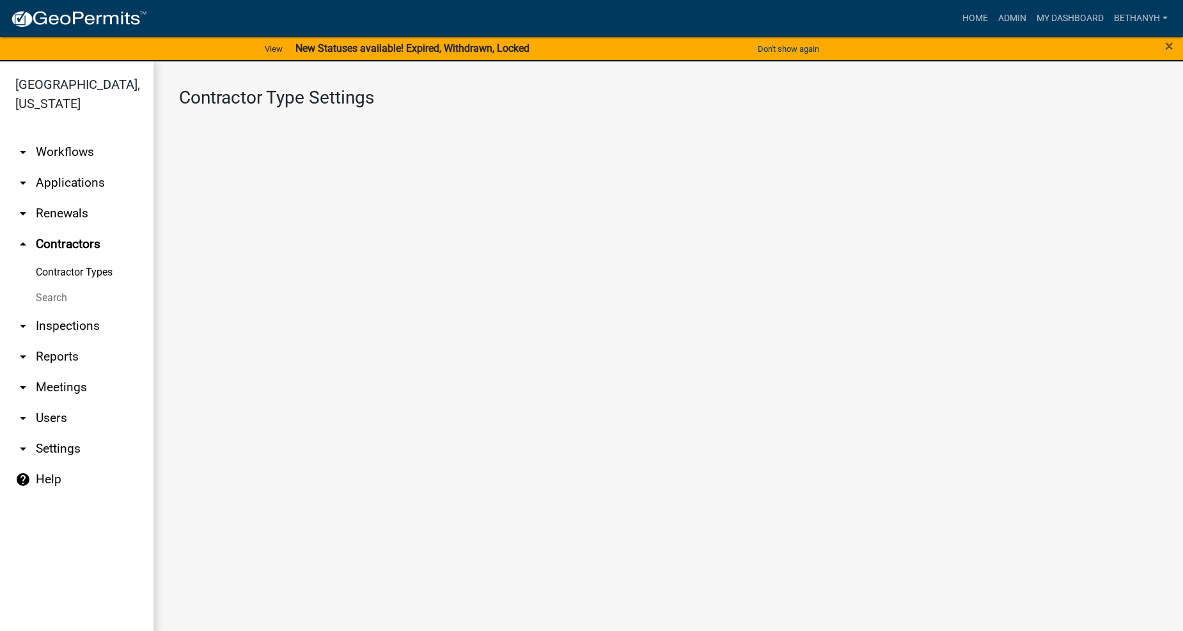
select select "3: Object"
select select
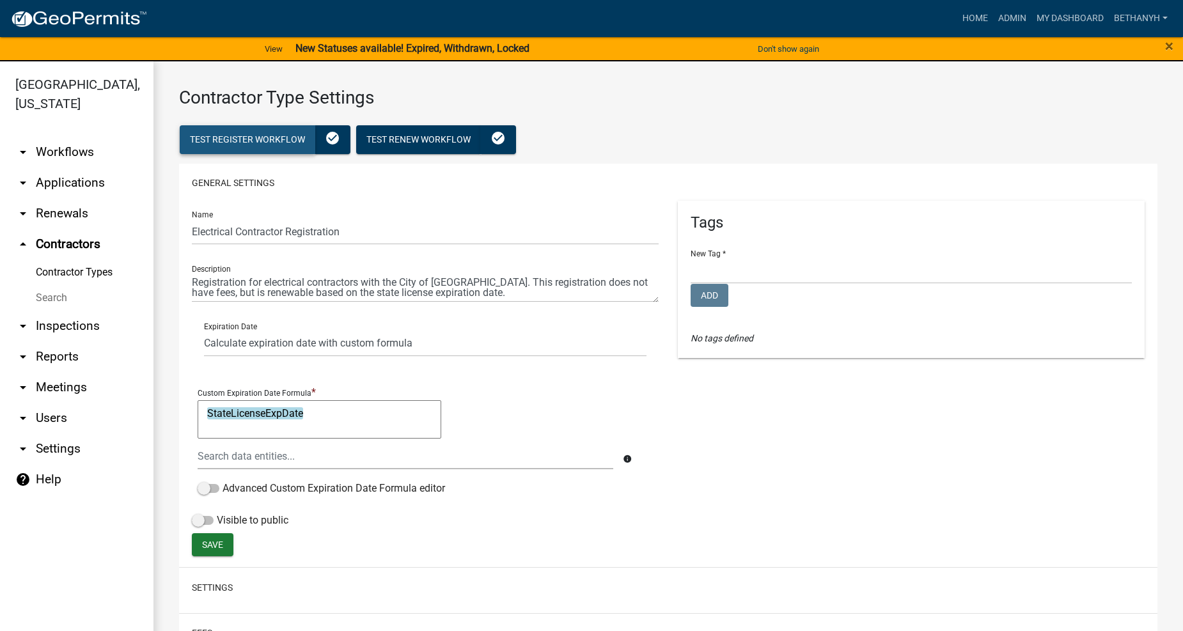
click at [230, 143] on span "Test Register Workflow" at bounding box center [247, 139] width 115 height 10
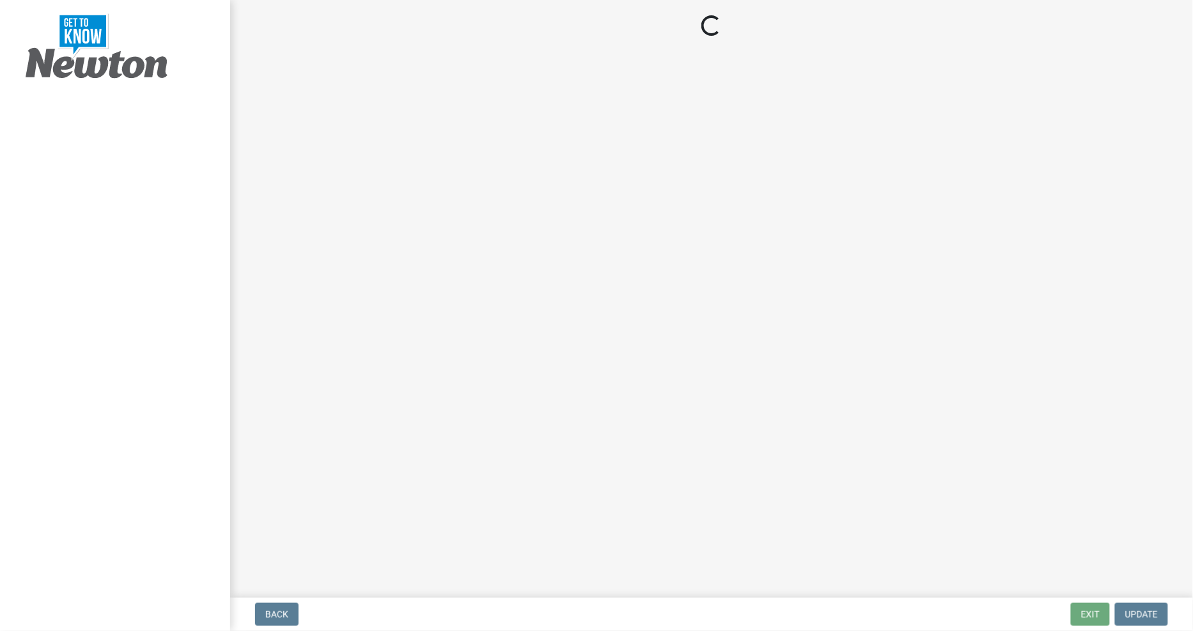
select select "IA"
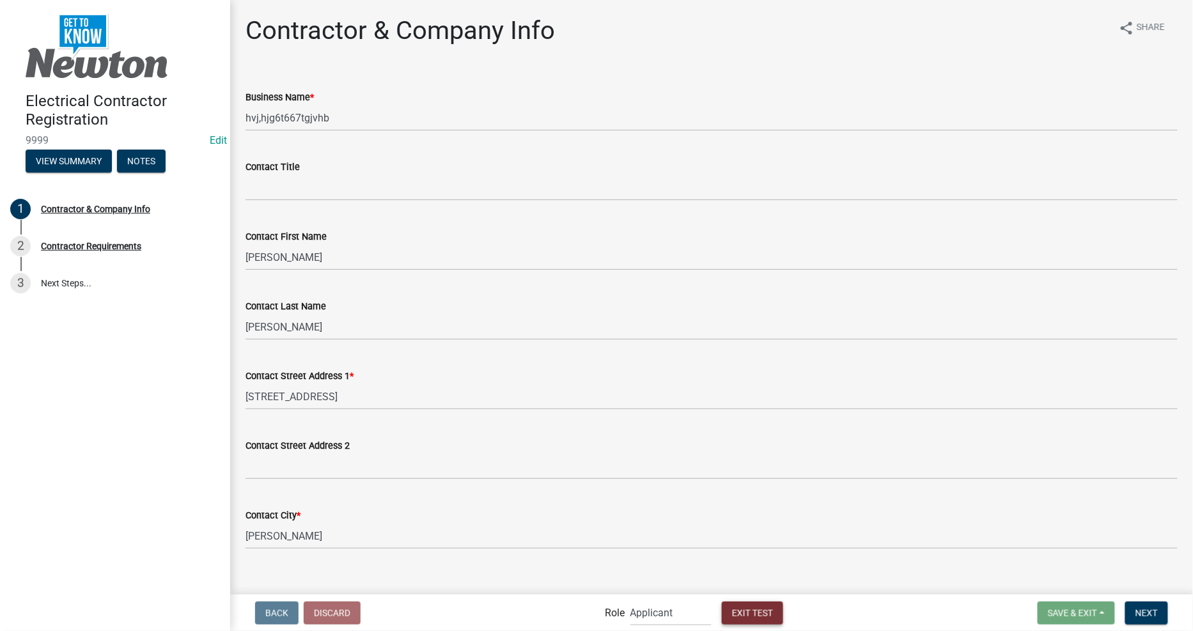
click at [742, 615] on span "Exit Test" at bounding box center [752, 613] width 41 height 10
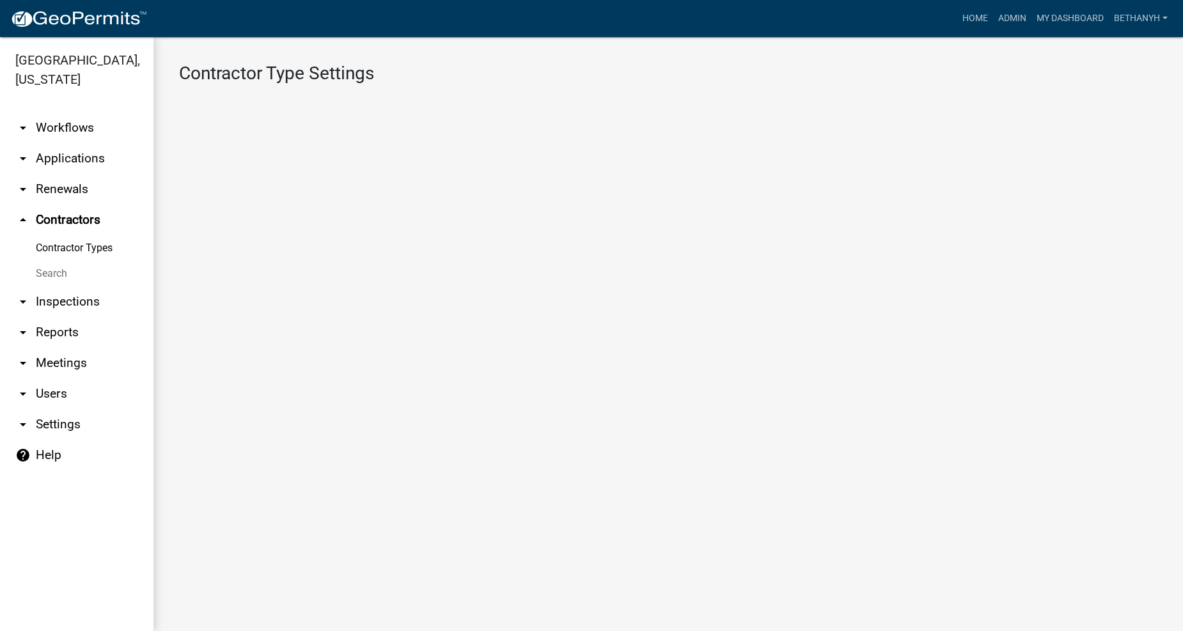
select select "3: Object"
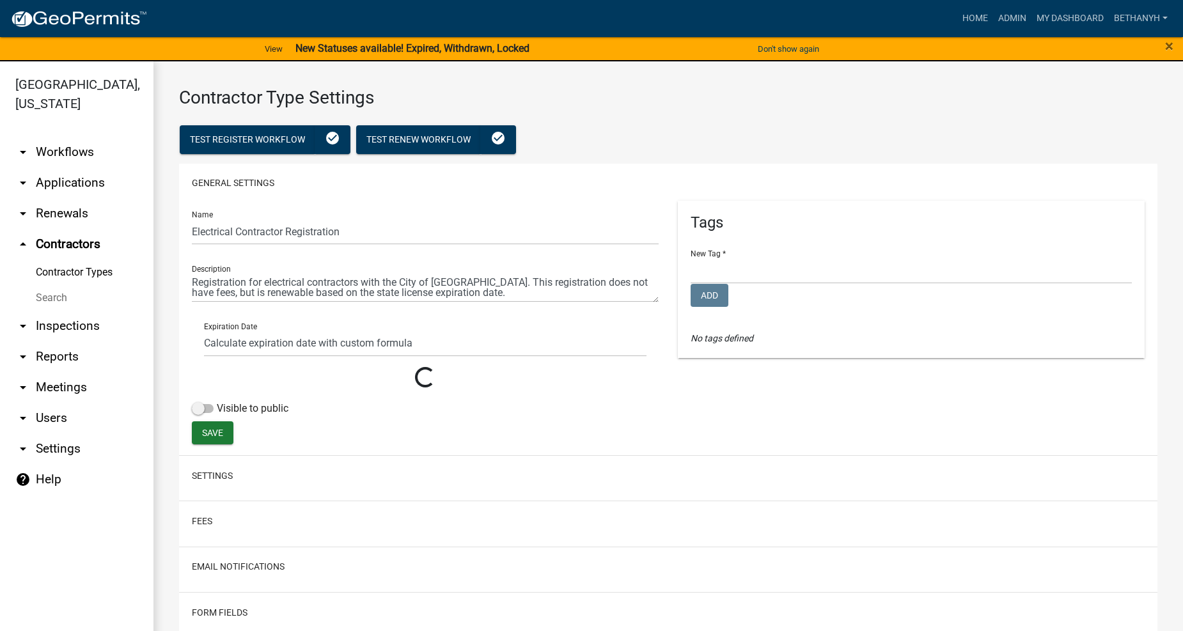
select select
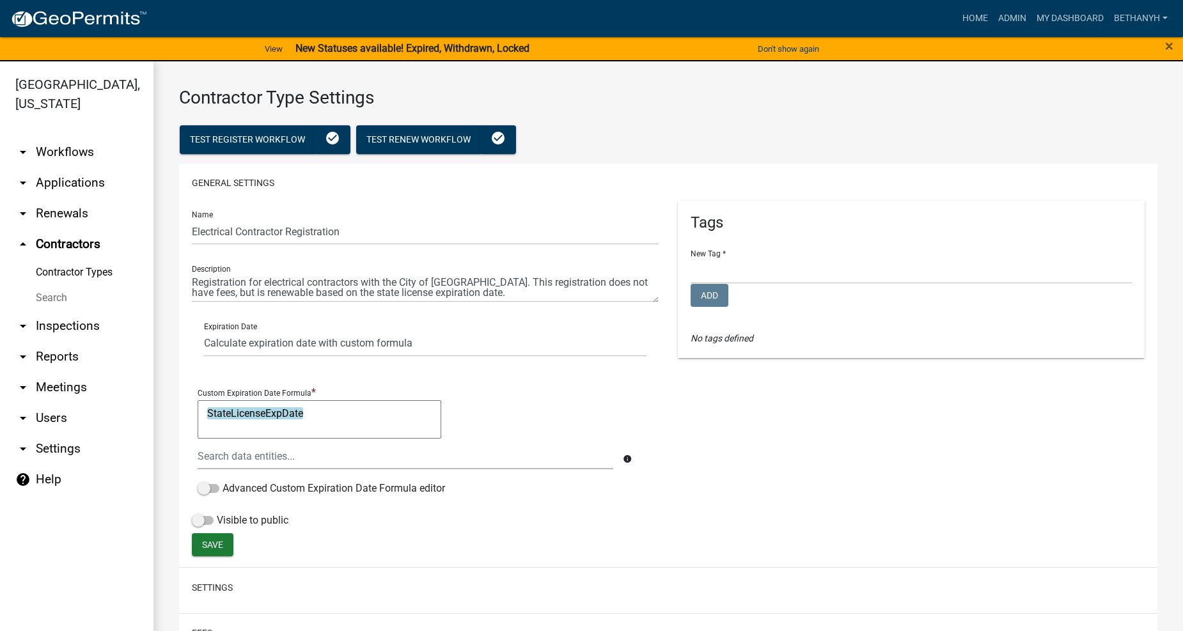
click at [64, 260] on link "Contractor Types" at bounding box center [76, 273] width 153 height 26
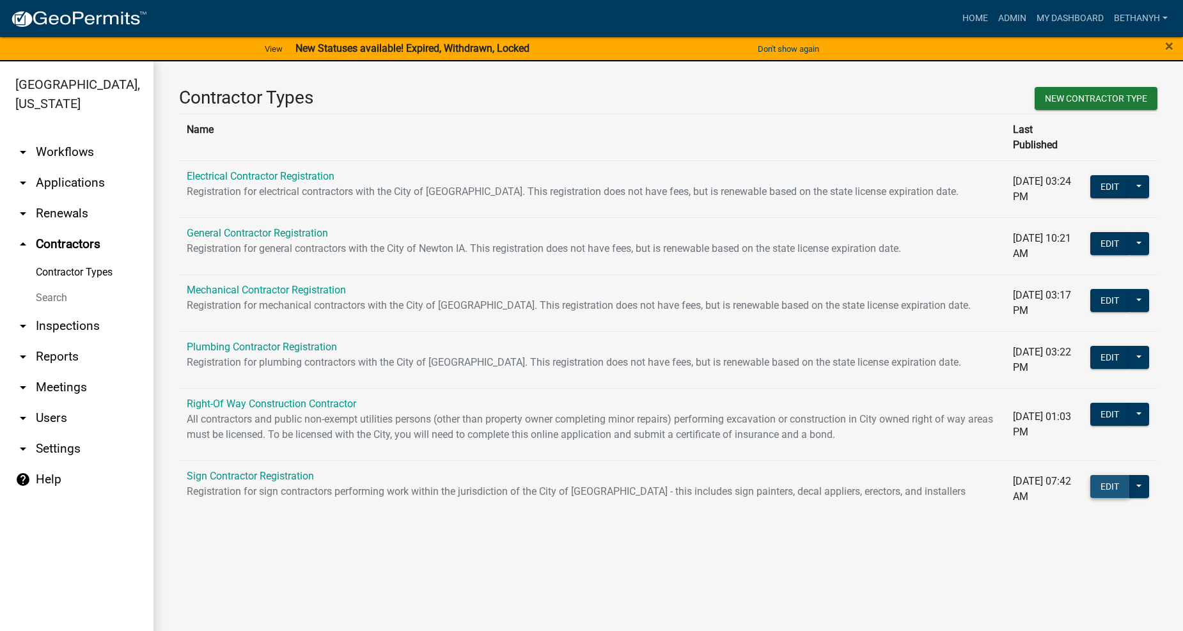
click at [1102, 475] on button "Edit" at bounding box center [1109, 486] width 39 height 23
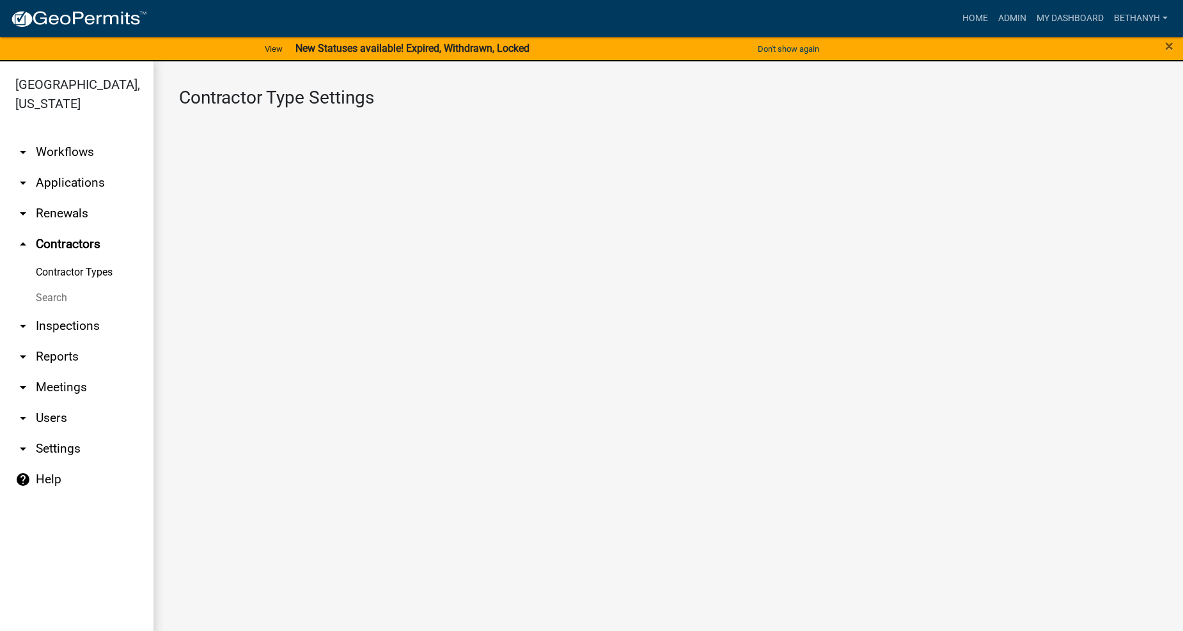
select select "4: b748f019-82c2-45bc-8874-d2e8f736f314"
select select "1: b798264d-217c-4581-98de-27d3ae90d6db"
select select "1: Object"
select select
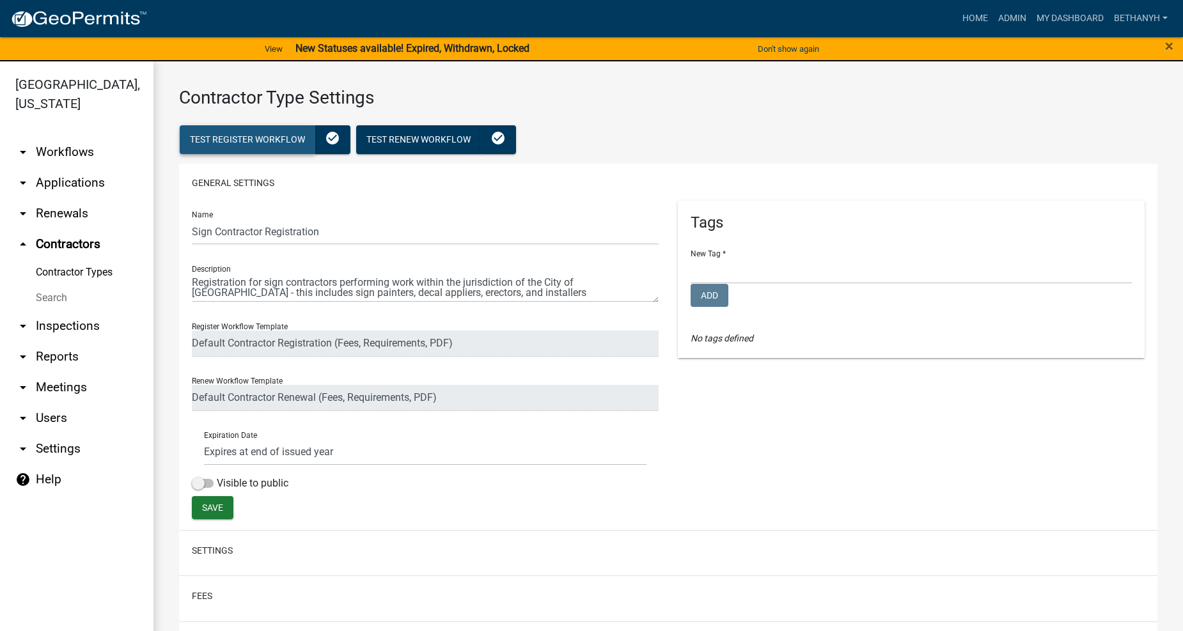
click at [259, 139] on span "Test Register Workflow" at bounding box center [247, 139] width 115 height 10
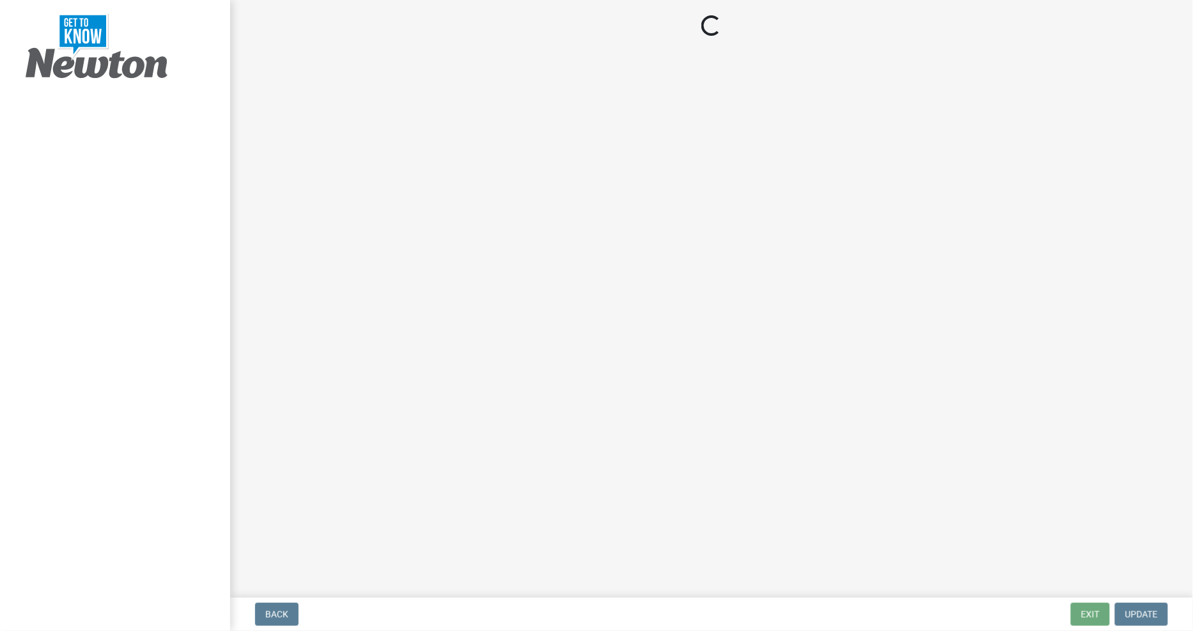
select select "IA"
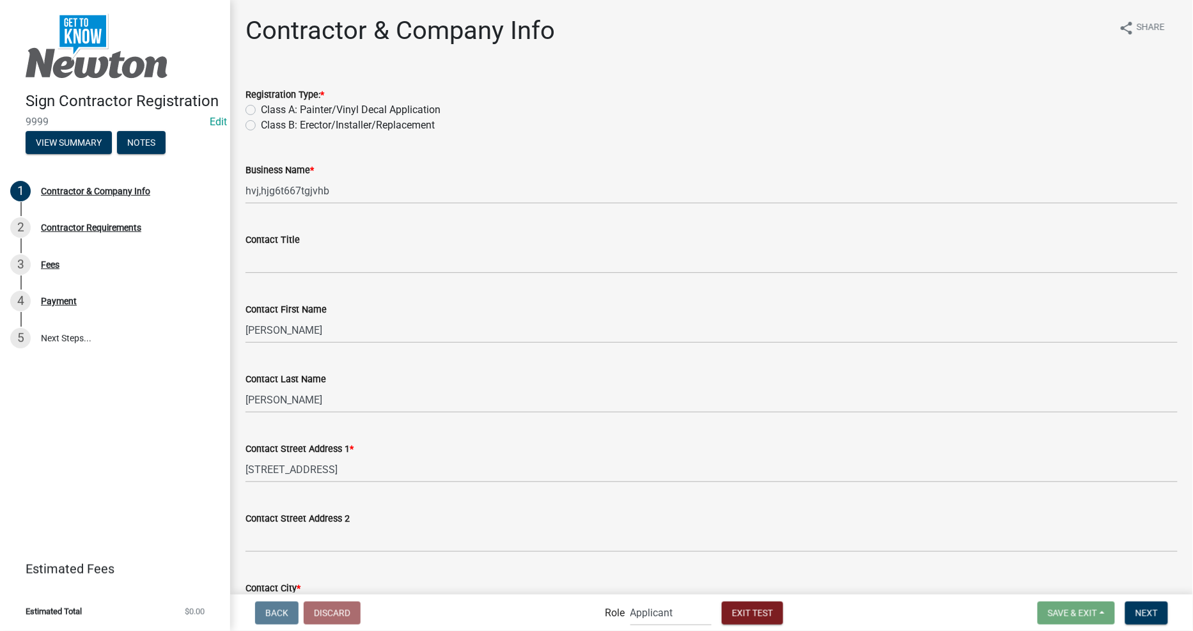
click at [261, 127] on label "Class B: Erector/Installer/Replacement" at bounding box center [348, 125] width 174 height 15
click at [261, 126] on input "Class B: Erector/Installer/Replacement" at bounding box center [265, 122] width 8 height 8
radio input "true"
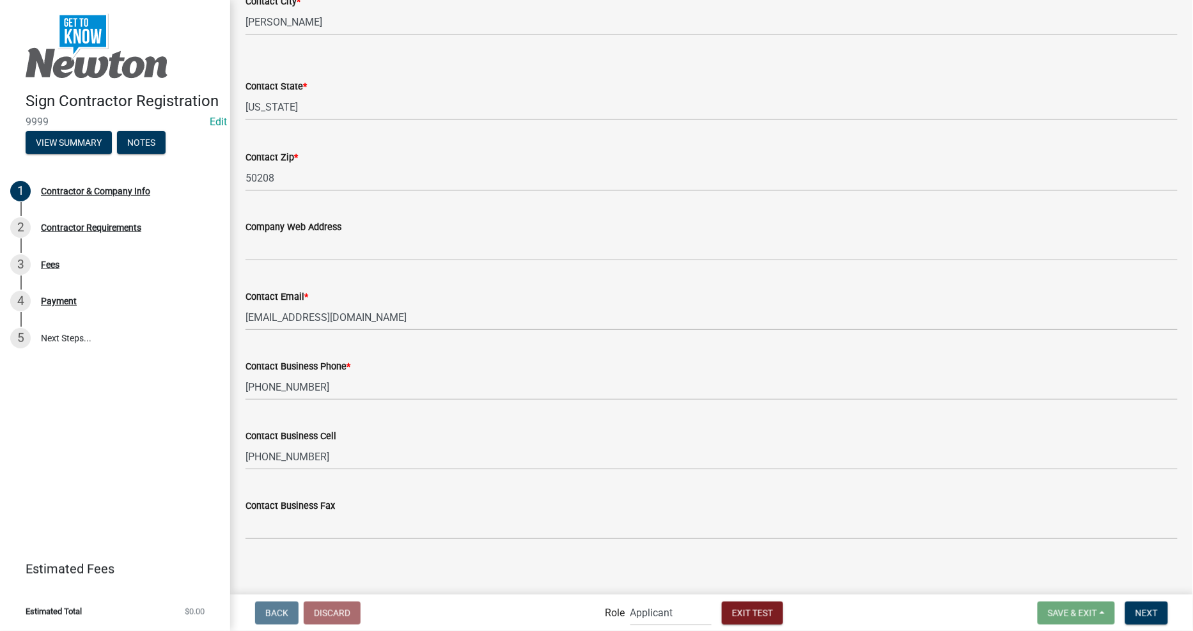
scroll to position [593, 0]
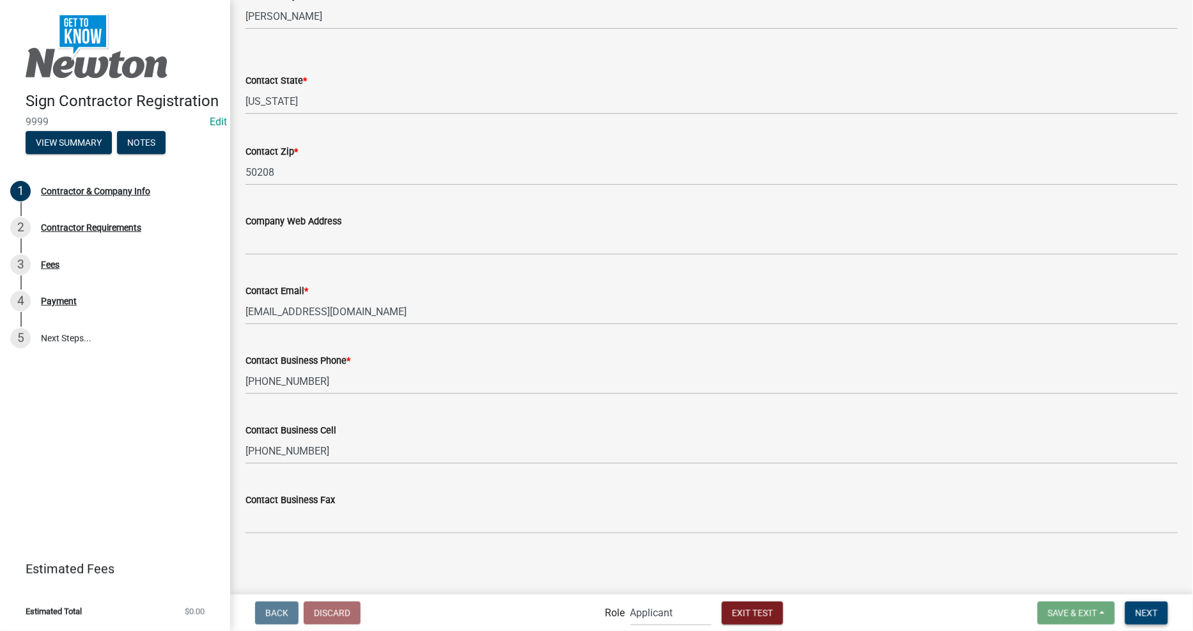
click at [1141, 613] on span "Next" at bounding box center [1147, 613] width 22 height 10
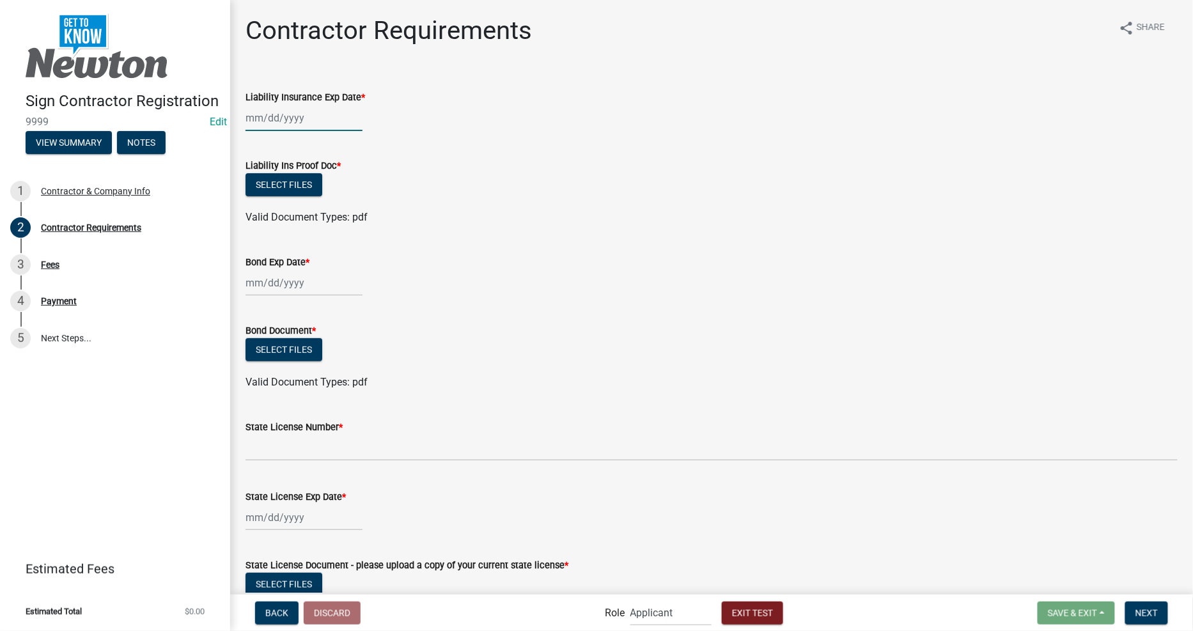
click at [304, 117] on div at bounding box center [304, 118] width 117 height 26
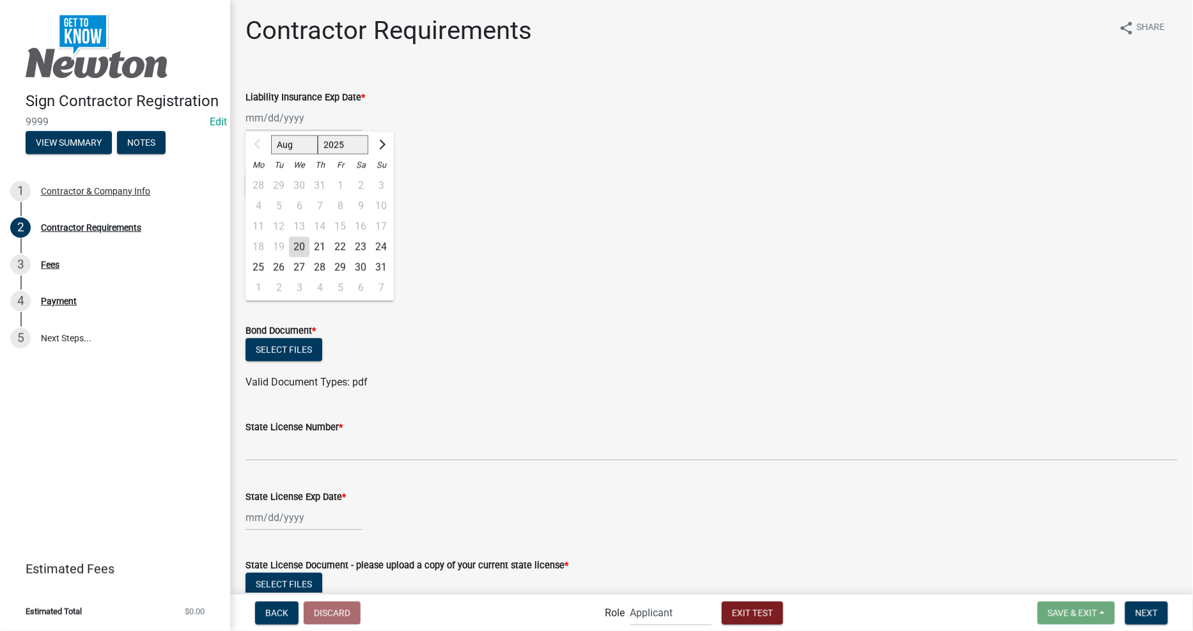
click at [354, 259] on div "30" at bounding box center [360, 267] width 20 height 20
type input "[DATE]"
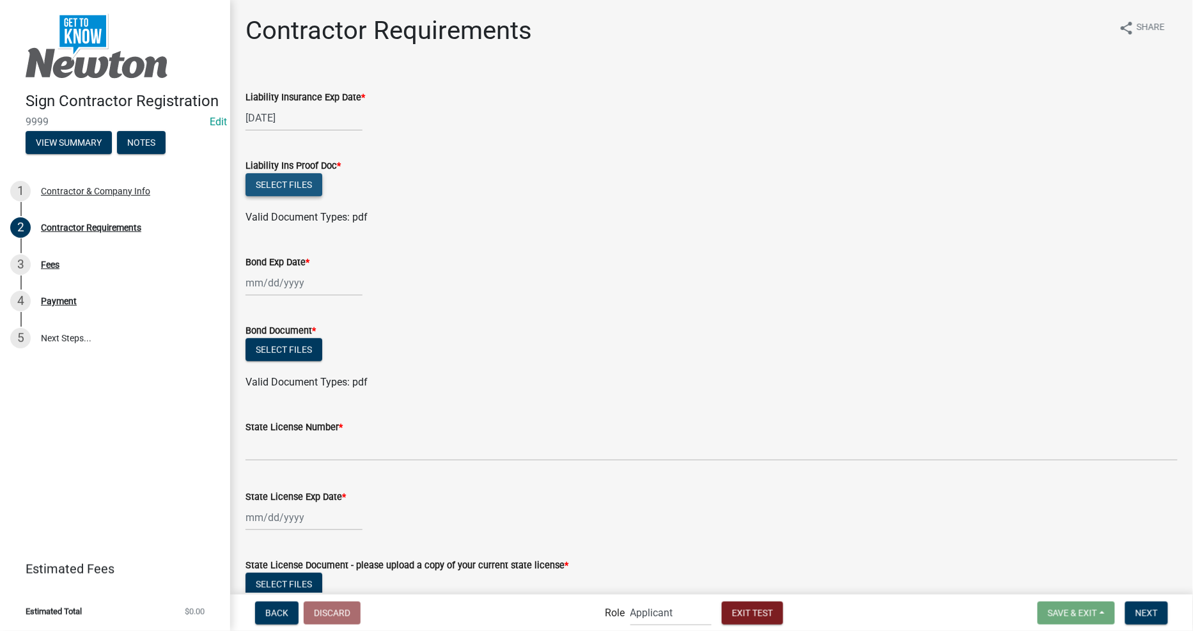
click at [279, 187] on button "Select files" at bounding box center [284, 184] width 77 height 23
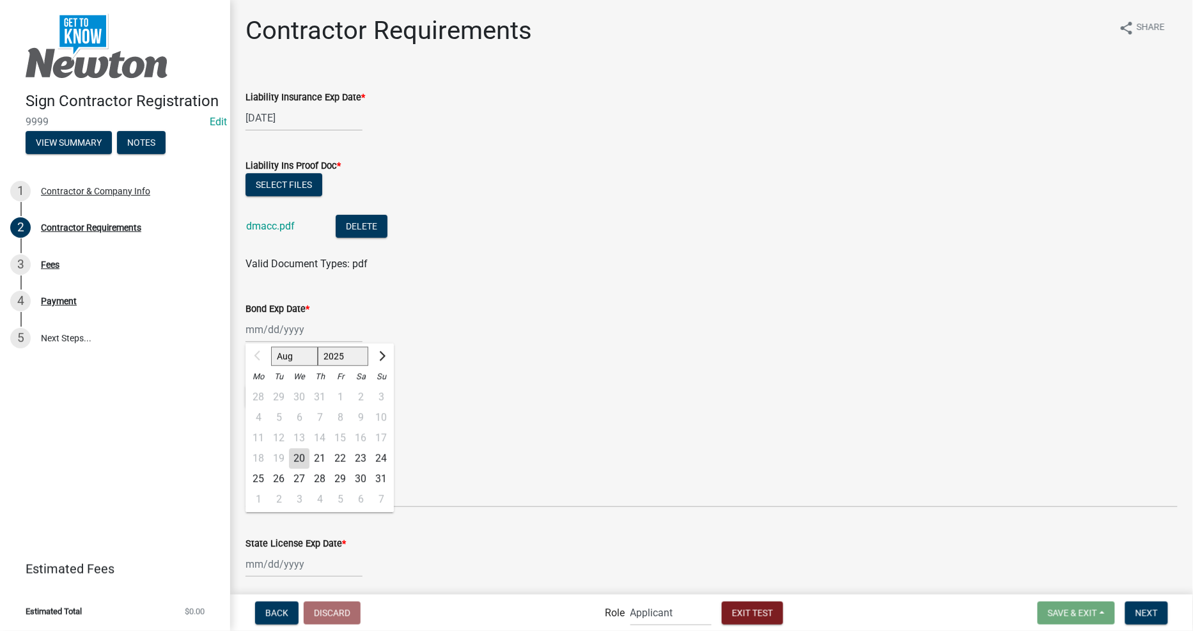
drag, startPoint x: 293, startPoint y: 339, endPoint x: 318, endPoint y: 340, distance: 25.6
click at [293, 339] on div "Aug Sep Oct Nov [DATE] 2026 2027 2028 2029 2030 2031 2032 2033 2034 2035 2036 2…" at bounding box center [304, 330] width 117 height 26
click at [362, 474] on div "30" at bounding box center [360, 479] width 20 height 20
type input "[DATE]"
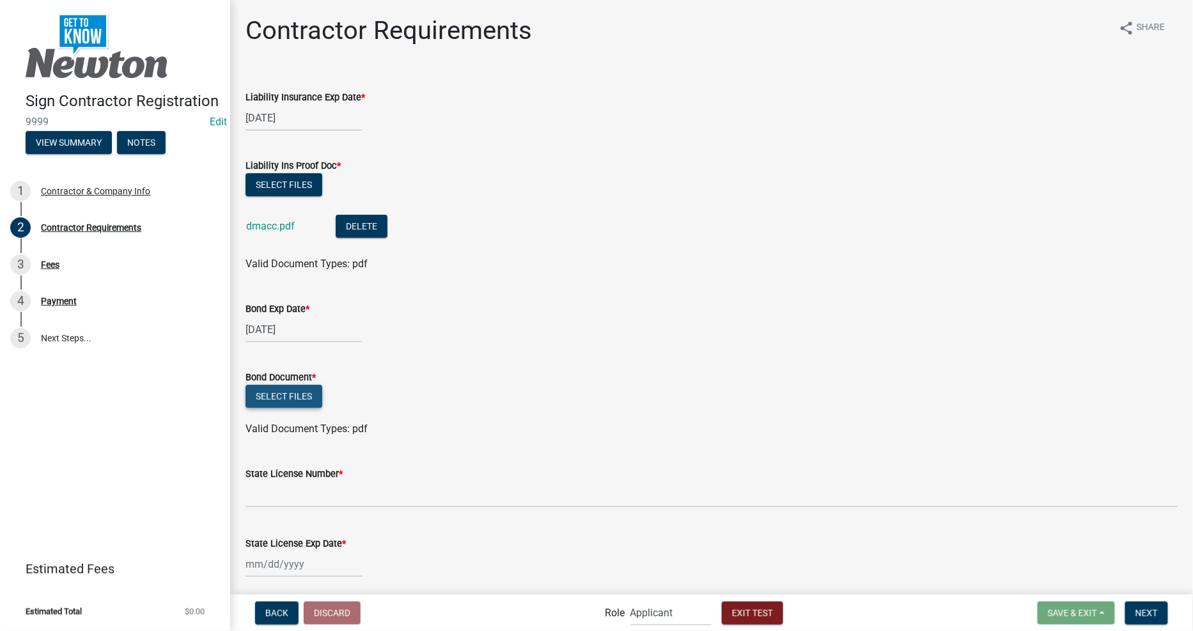
click at [276, 392] on button "Select files" at bounding box center [284, 396] width 77 height 23
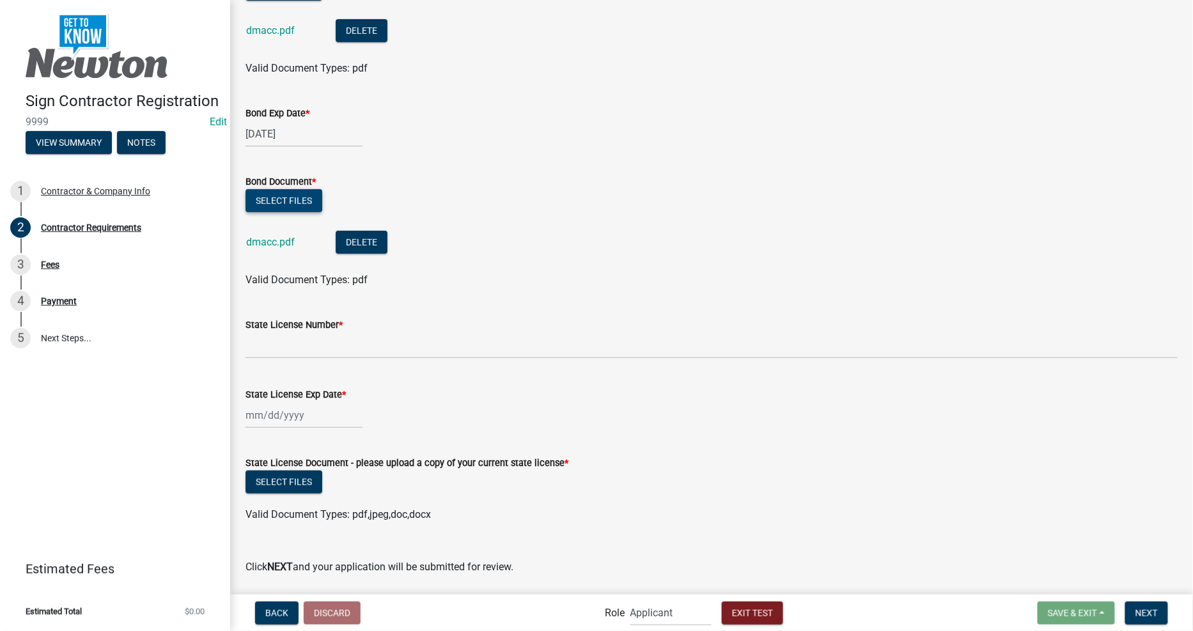
scroll to position [237, 0]
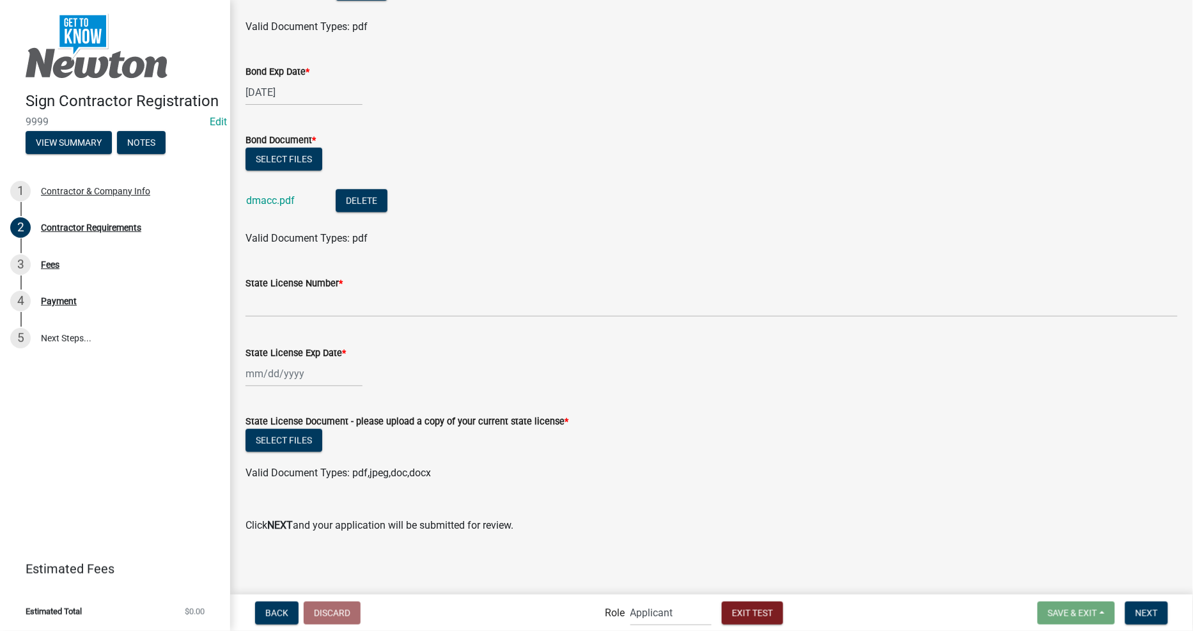
click at [318, 288] on div "State License Number *" at bounding box center [712, 283] width 932 height 15
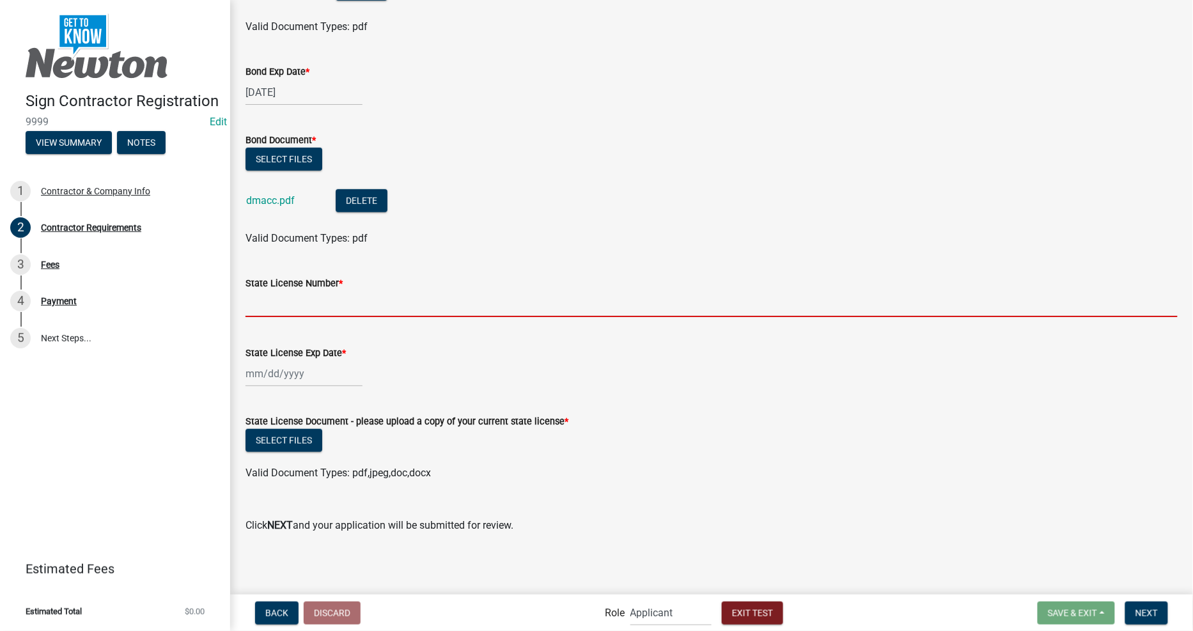
drag, startPoint x: 322, startPoint y: 295, endPoint x: 323, endPoint y: 308, distance: 12.8
click at [323, 296] on input "State License Number *" at bounding box center [712, 304] width 932 height 26
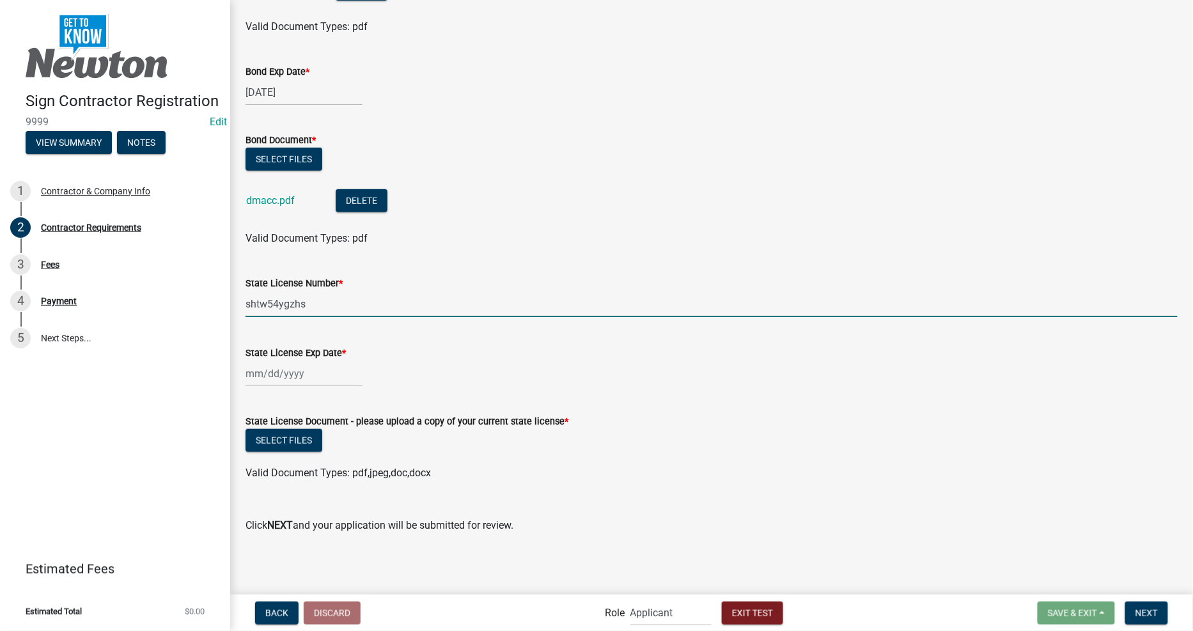
type input "shtw54ygzhs"
click at [278, 372] on div at bounding box center [304, 374] width 117 height 26
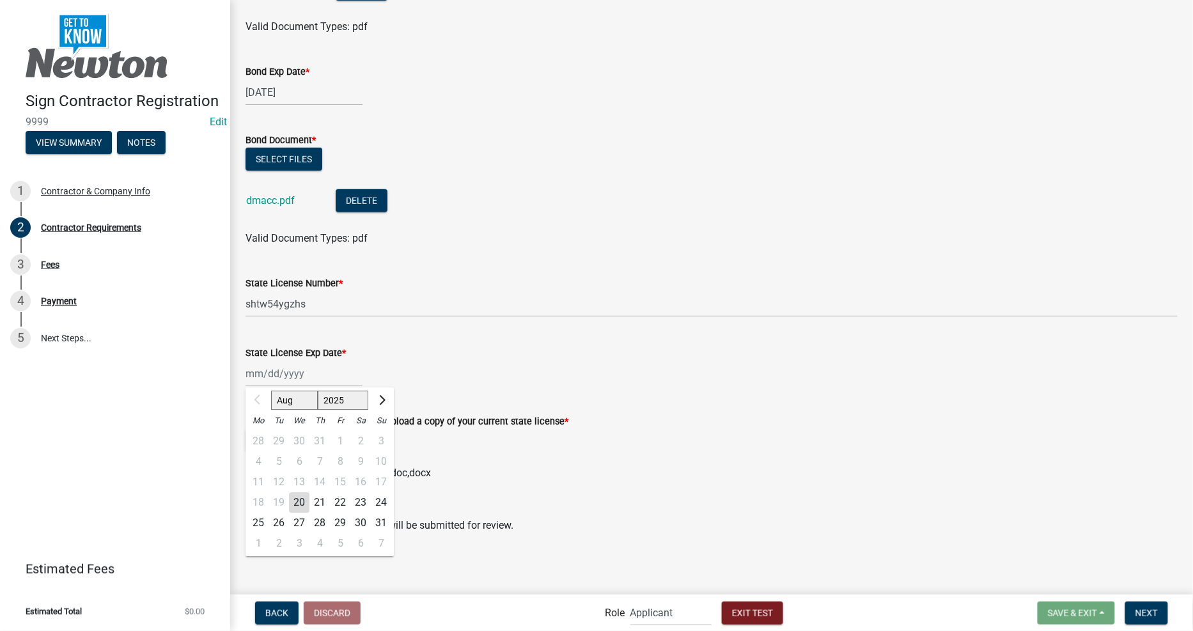
click at [354, 519] on div "30" at bounding box center [360, 523] width 20 height 20
type input "[DATE]"
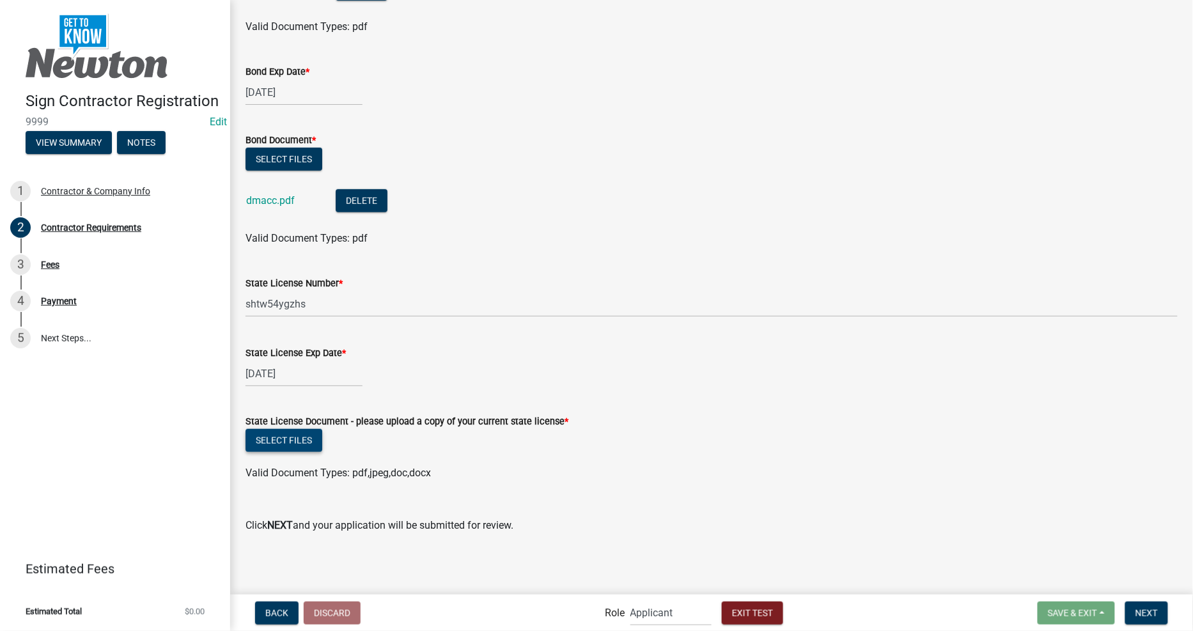
click at [295, 448] on button "Select files" at bounding box center [284, 440] width 77 height 23
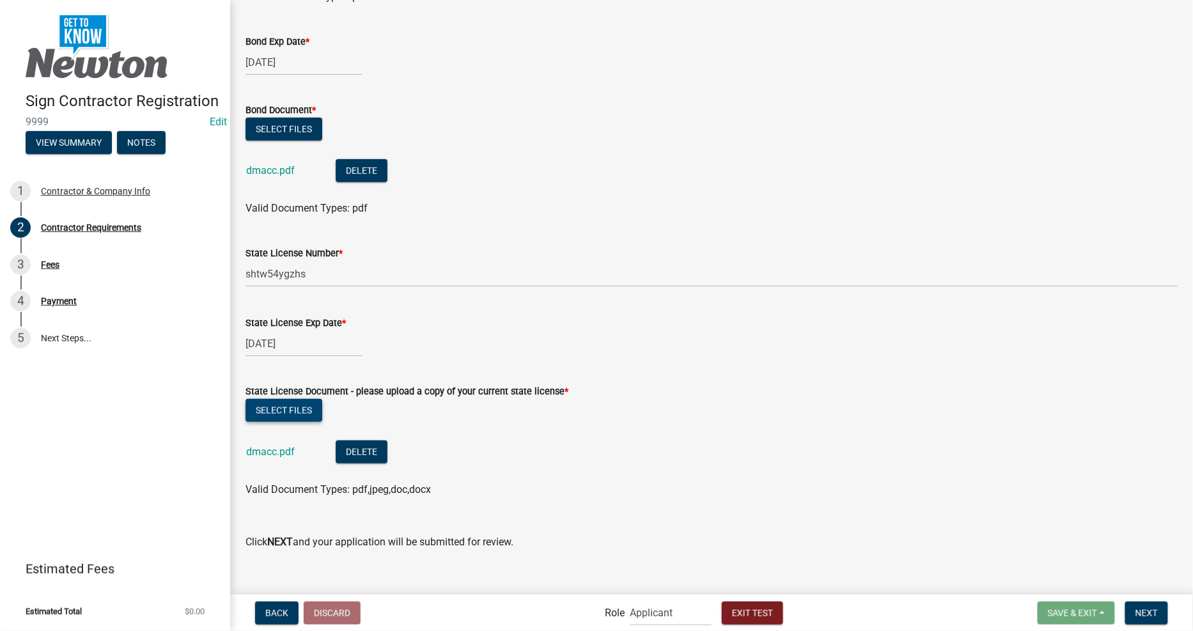
scroll to position [284, 0]
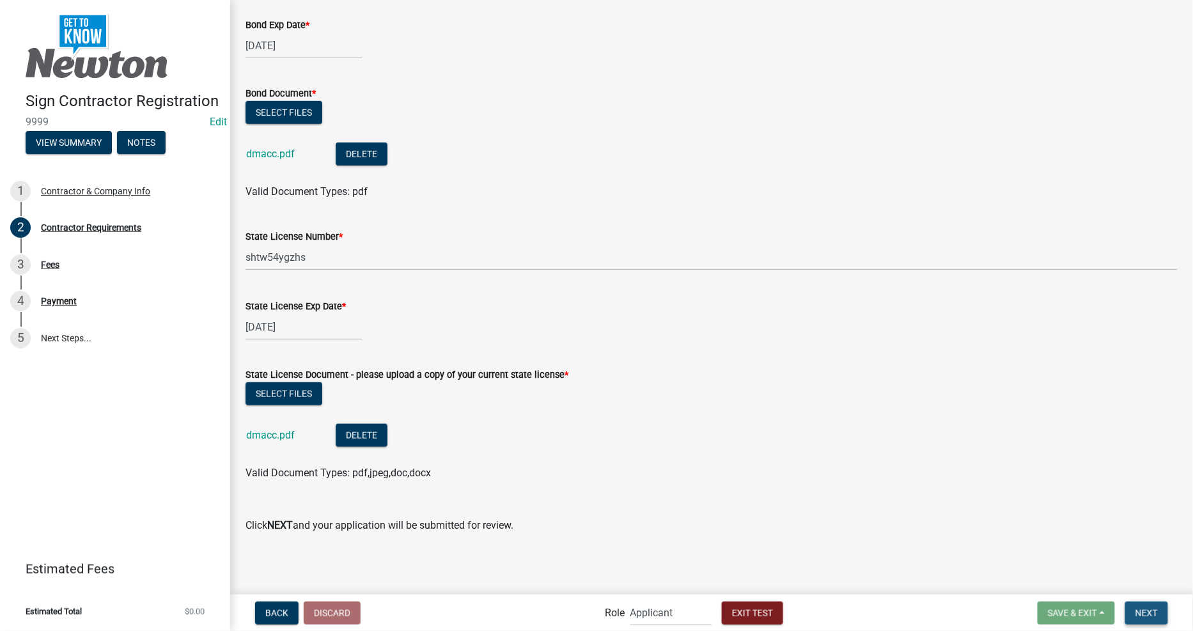
click at [1162, 620] on button "Next" at bounding box center [1146, 613] width 43 height 23
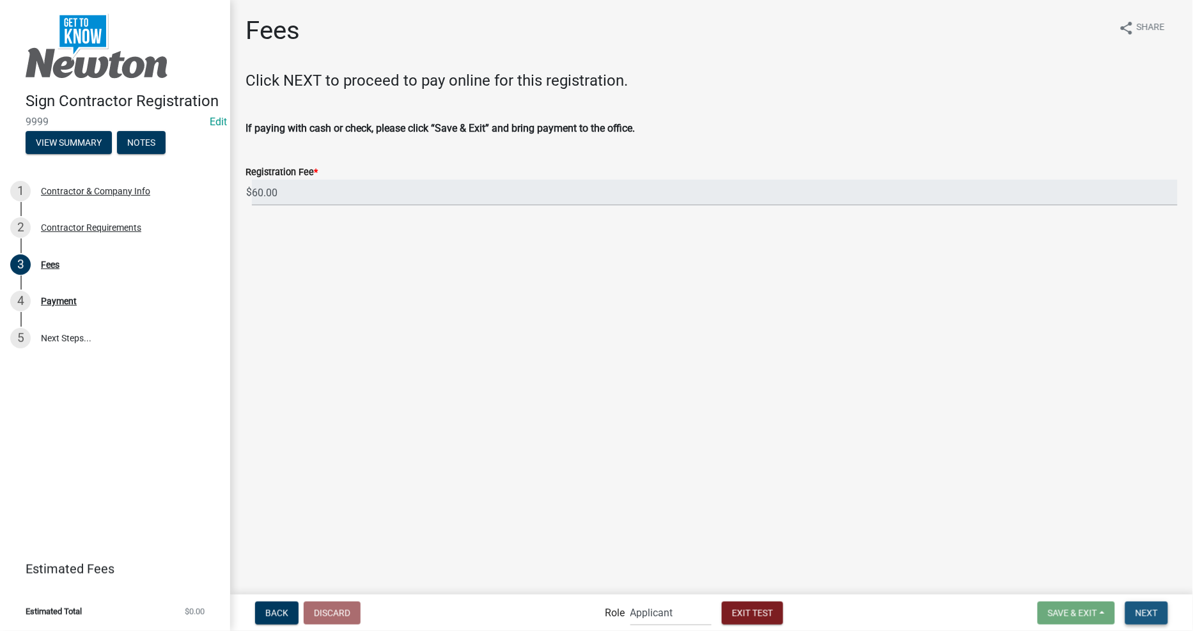
click at [1154, 608] on span "Next" at bounding box center [1147, 613] width 22 height 10
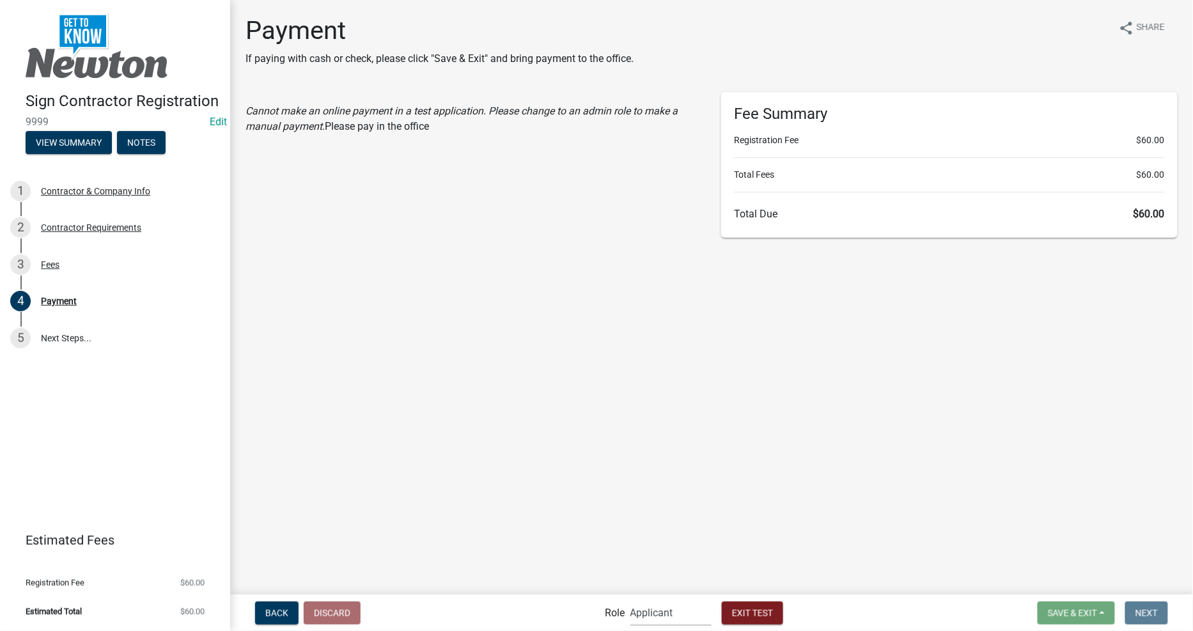
click at [644, 614] on select "Applicant Permit Technician Admin" at bounding box center [671, 613] width 81 height 26
select select "5355c76e-d333-4ae7-ad4c-4a073e072dbd"
click at [631, 600] on select "Applicant Permit Technician Admin" at bounding box center [671, 613] width 81 height 26
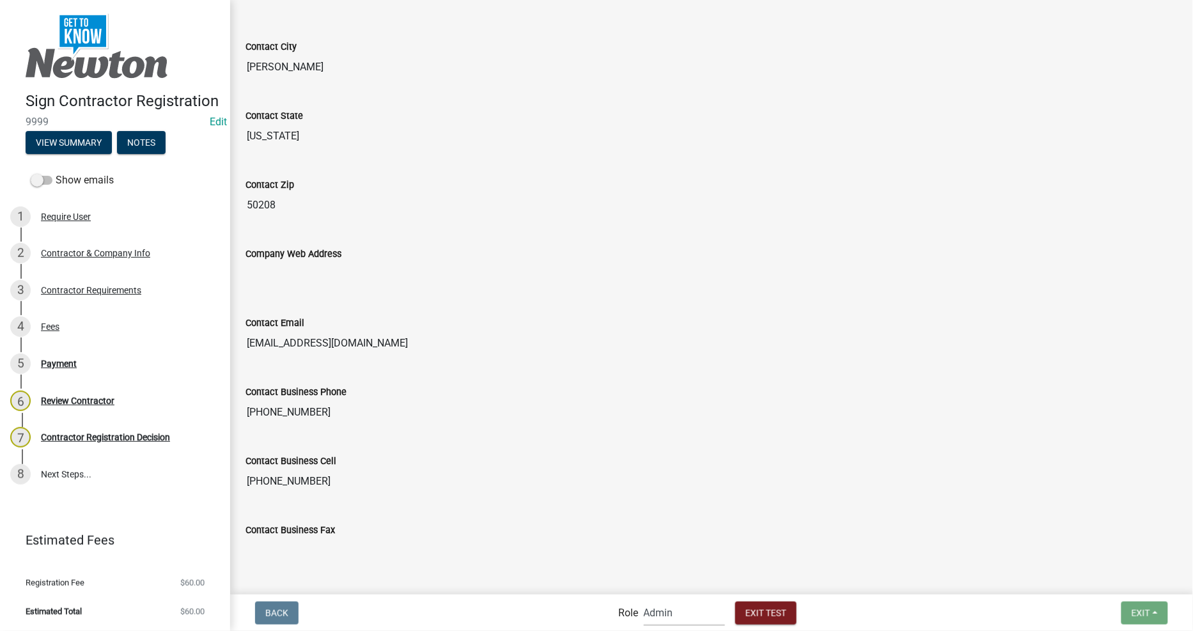
scroll to position [662, 0]
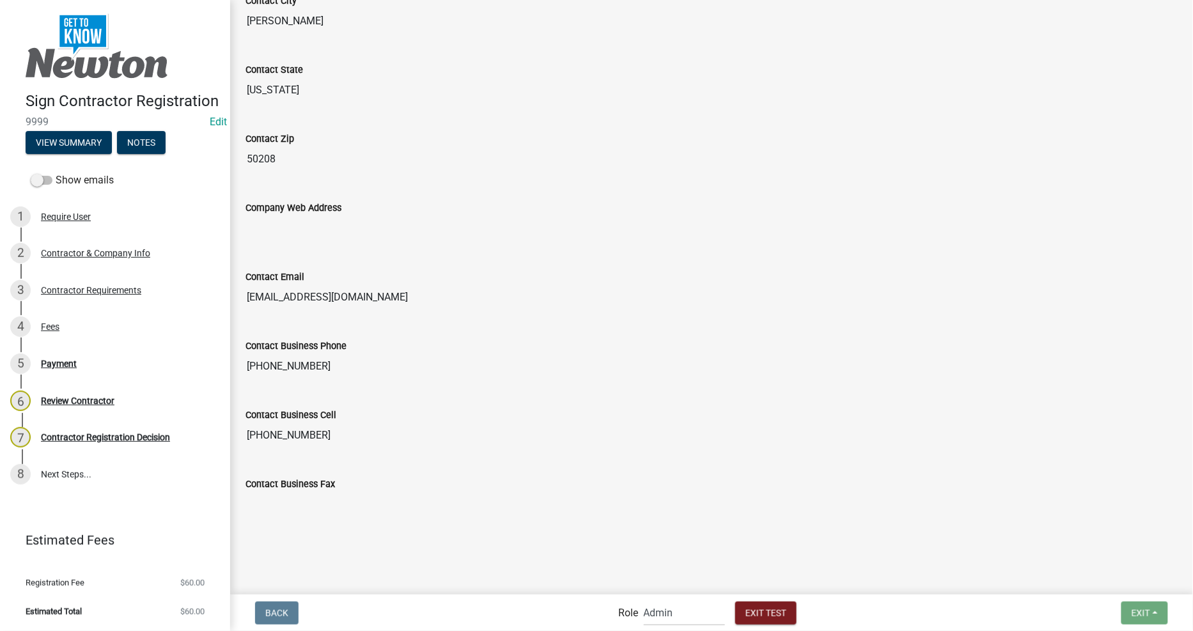
click at [889, 614] on div "Back Role Applicant Permit Technician Admin Exit Test Exit Save Save & Exit" at bounding box center [711, 613] width 943 height 26
click at [53, 362] on div "Payment" at bounding box center [59, 363] width 36 height 9
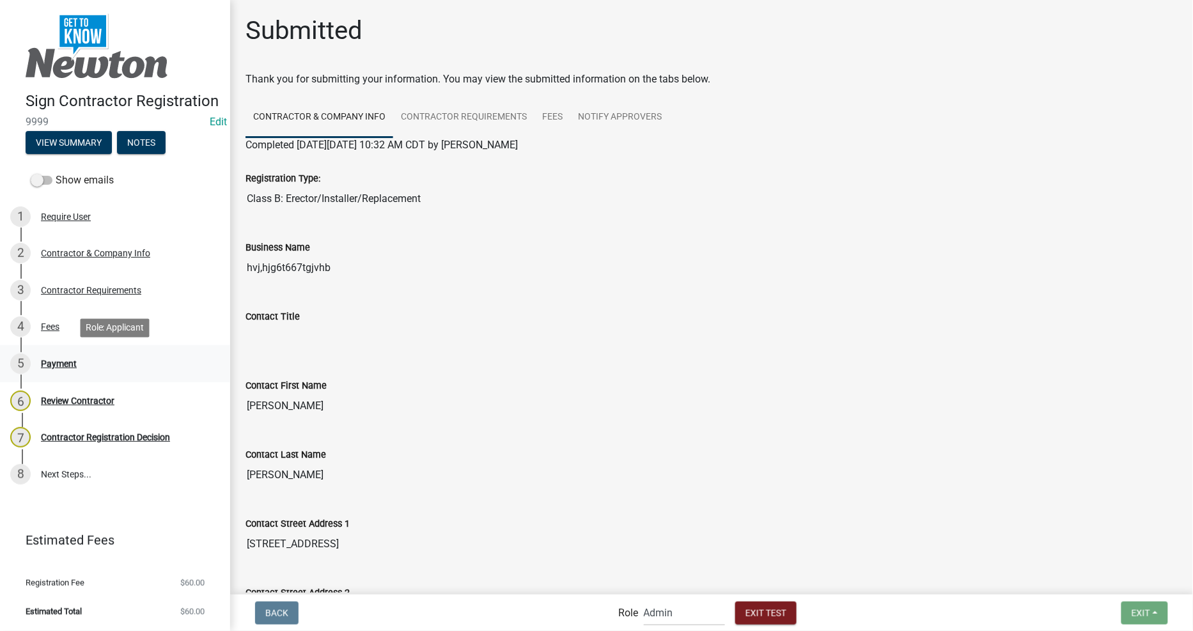
click at [53, 362] on div "Payment" at bounding box center [59, 363] width 36 height 9
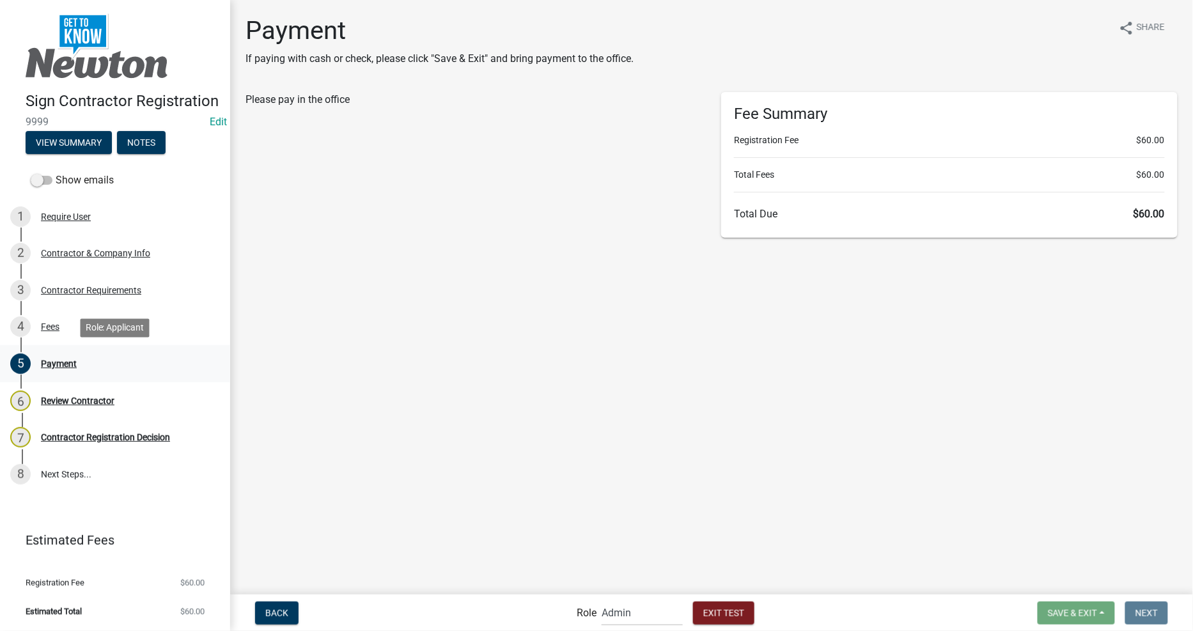
select select "2: 1"
click at [278, 216] on span "Make Payment" at bounding box center [289, 212] width 66 height 10
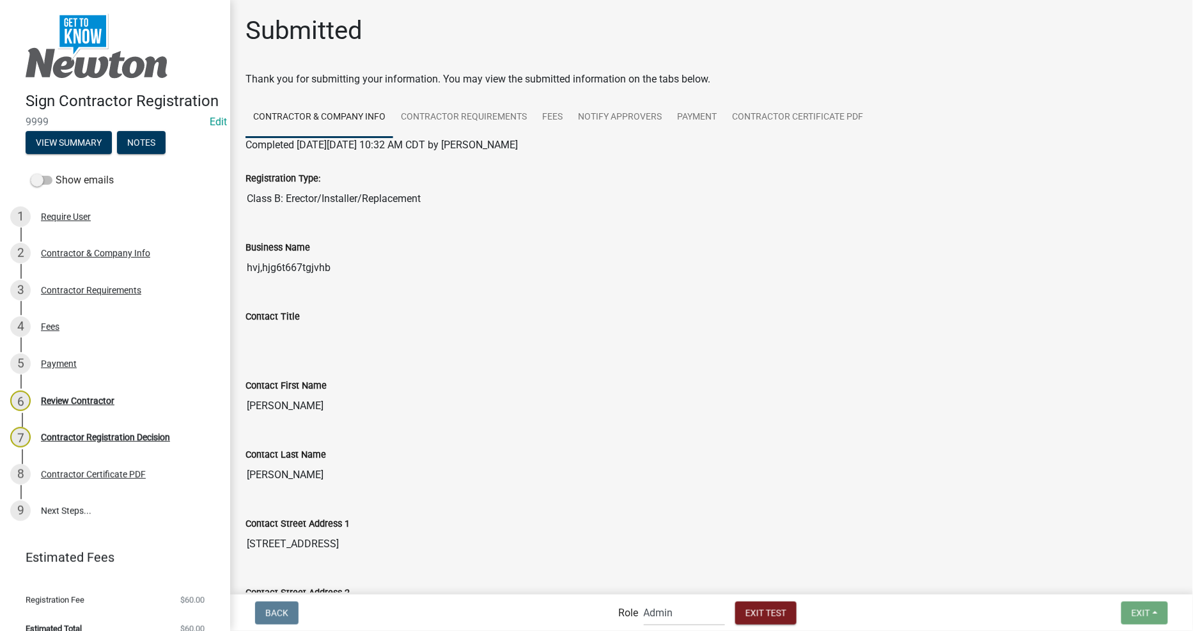
click at [816, 350] on div "Contact Title" at bounding box center [712, 325] width 952 height 69
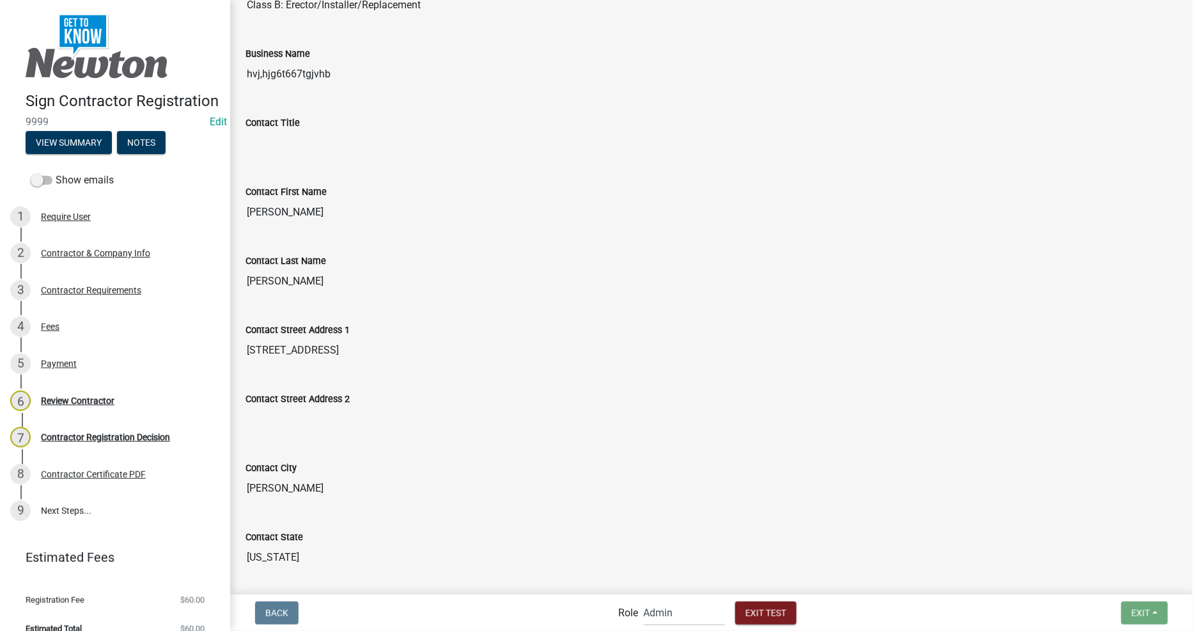
scroll to position [213, 0]
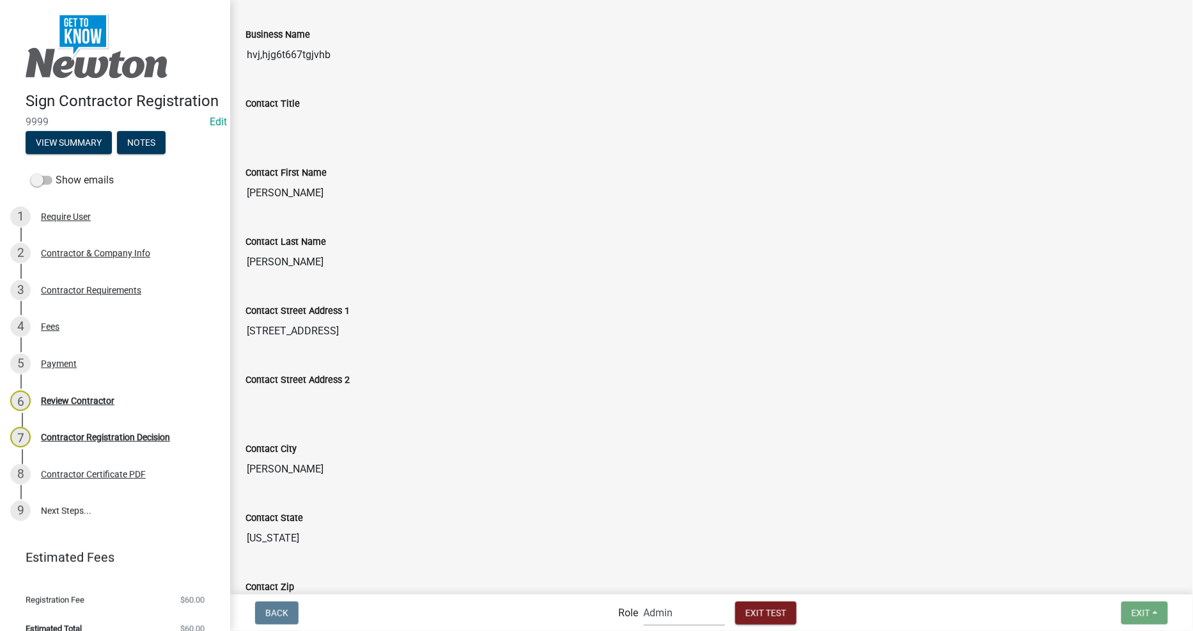
click at [686, 620] on select "Applicant Permit Technician Admin" at bounding box center [684, 613] width 81 height 26
select select "5805852f-8761-4b18-8554-11011ee0aebd"
click at [644, 600] on select "Applicant Permit Technician Admin" at bounding box center [684, 613] width 81 height 26
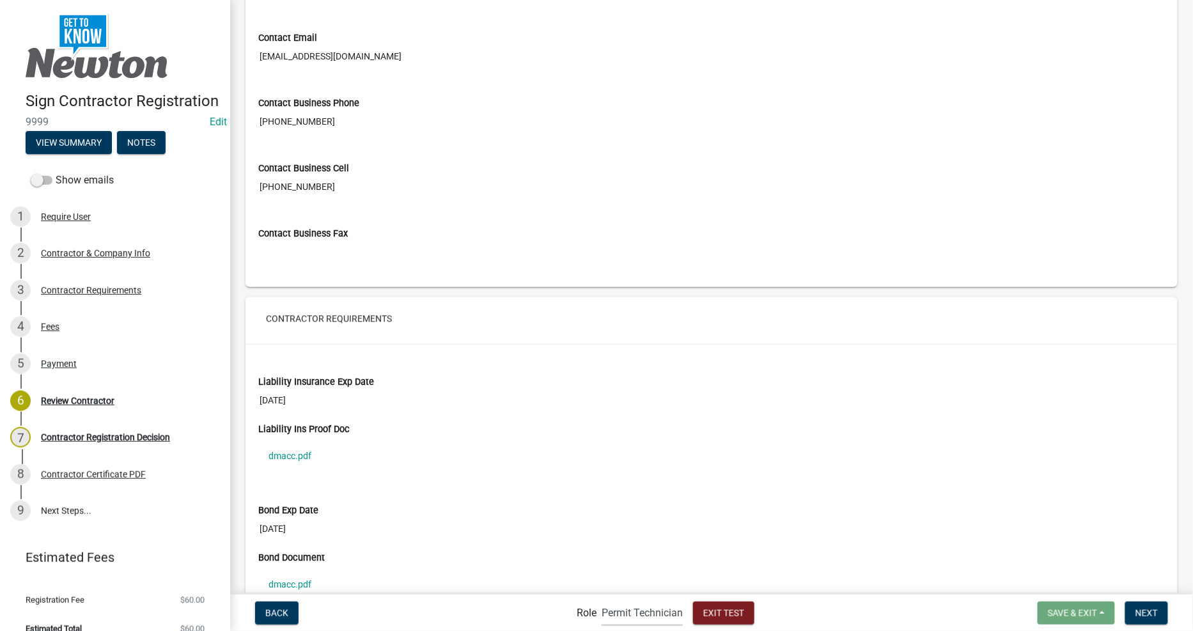
scroll to position [1284, 0]
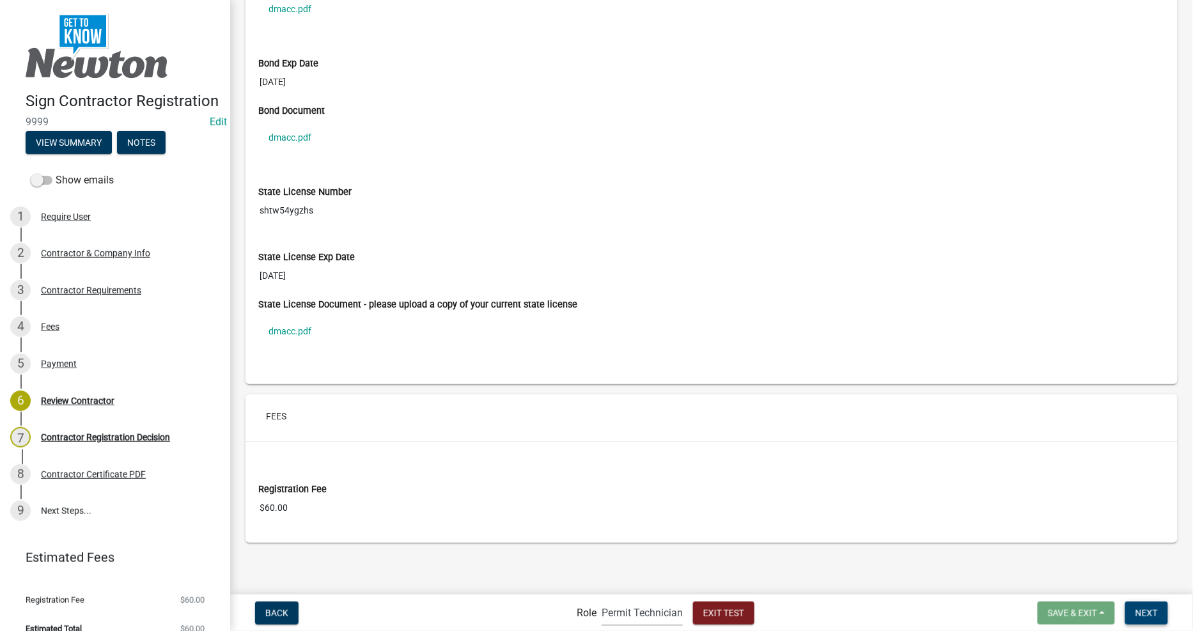
click at [1134, 611] on button "Next" at bounding box center [1146, 613] width 43 height 23
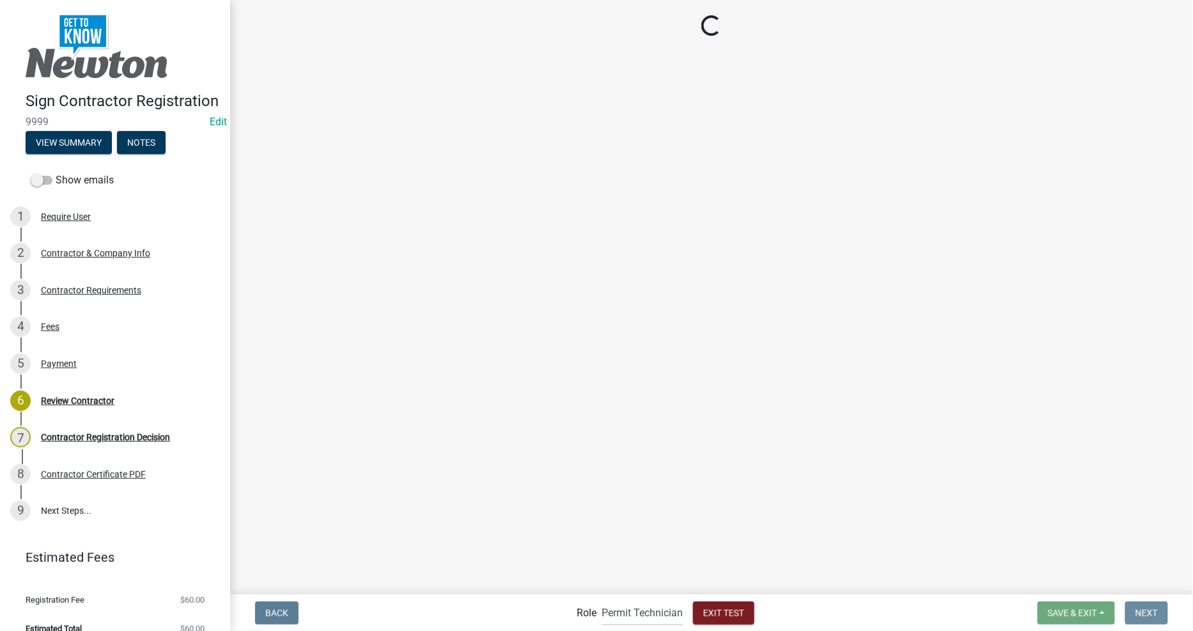
scroll to position [0, 0]
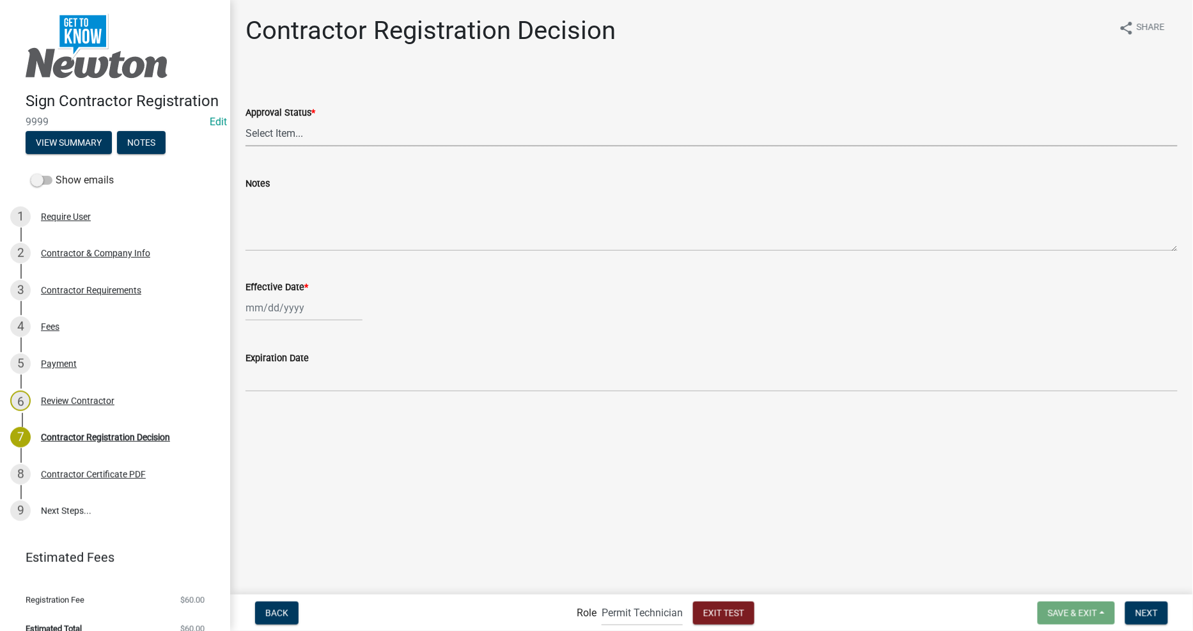
click at [291, 144] on select "Select Item... Approved Denied" at bounding box center [712, 133] width 932 height 26
click at [729, 611] on span "Exit Test" at bounding box center [723, 613] width 41 height 10
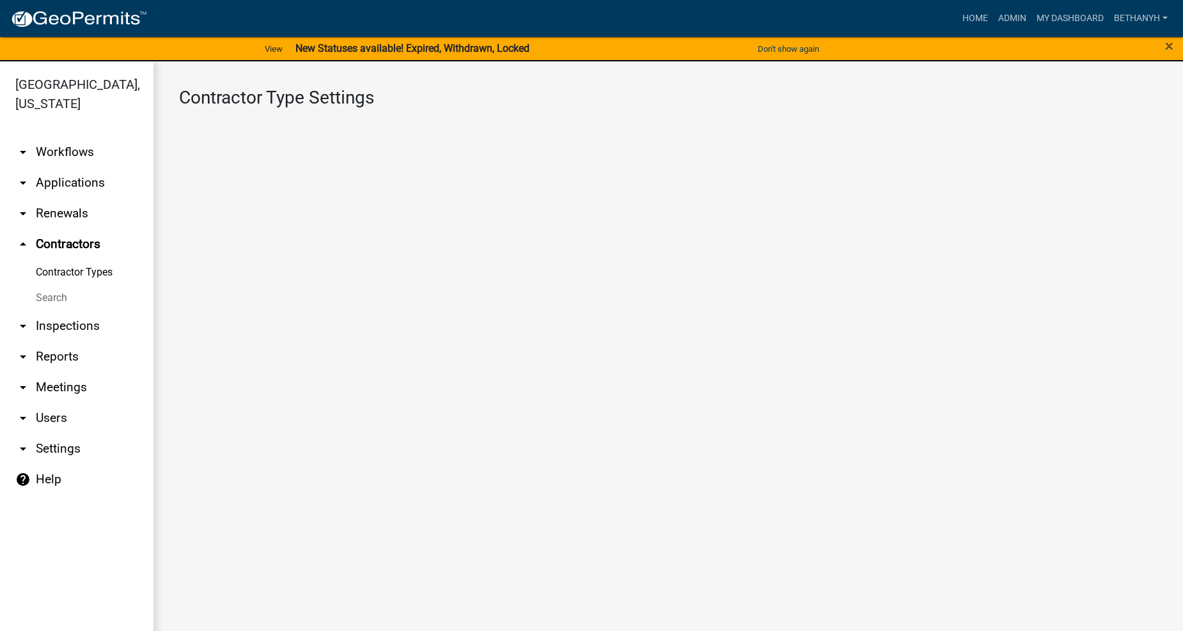
select select "4: b748f019-82c2-45bc-8874-d2e8f736f314"
select select "1: b798264d-217c-4581-98de-27d3ae90d6db"
select select "1: Object"
select select
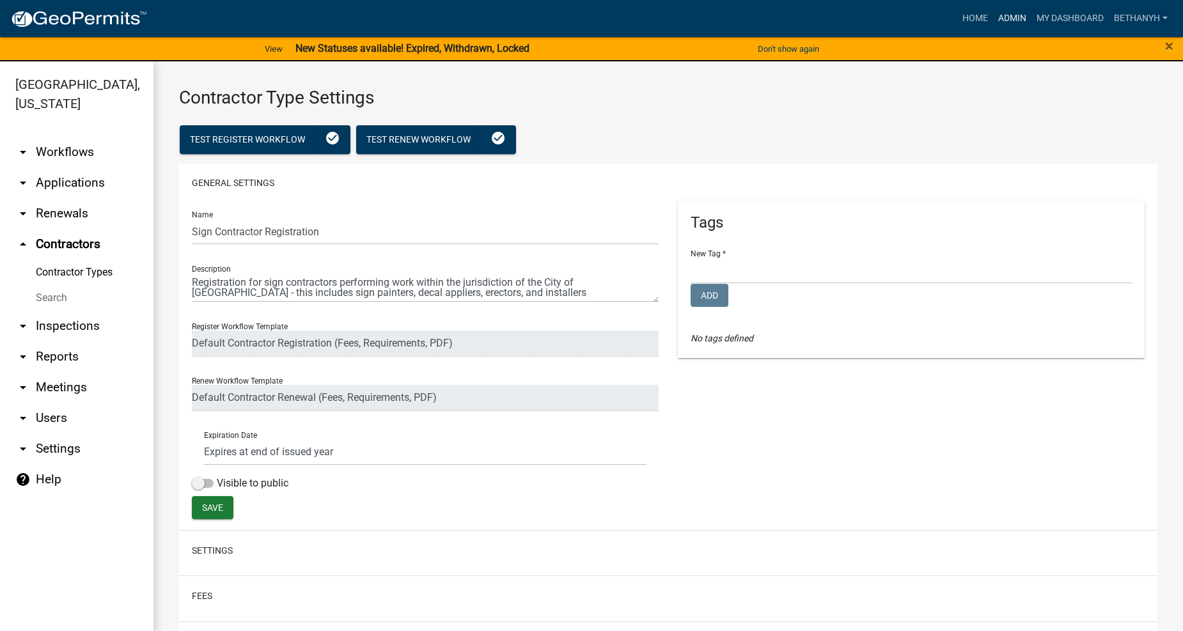
click at [1017, 20] on link "Admin" at bounding box center [1012, 18] width 38 height 24
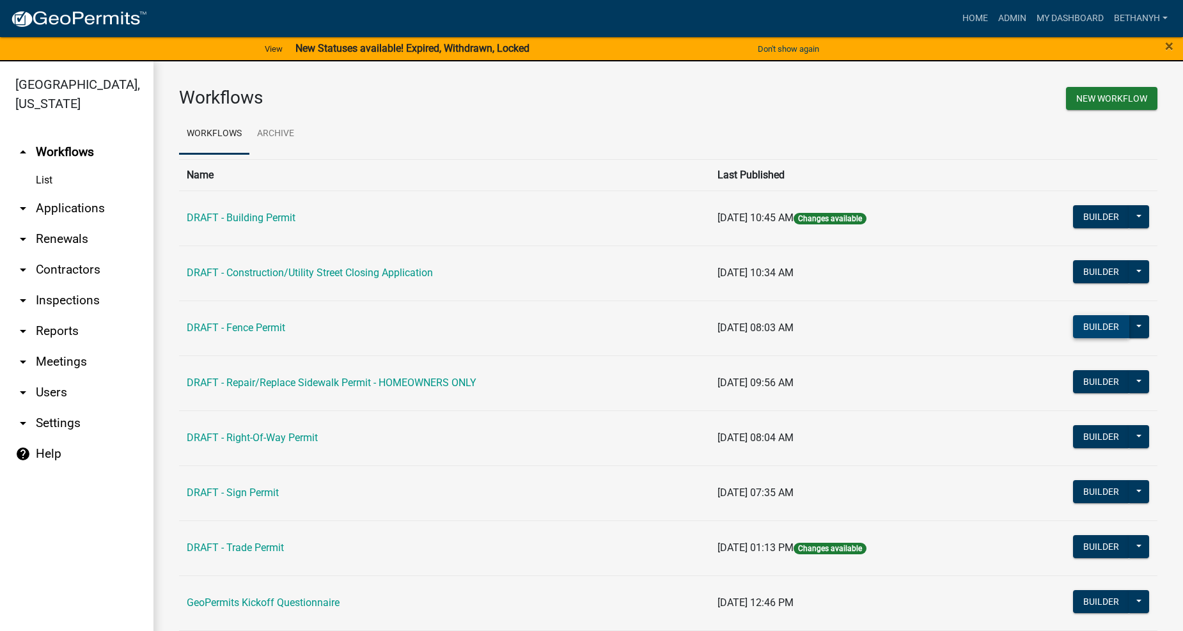
click at [1104, 333] on button "Builder" at bounding box center [1101, 326] width 56 height 23
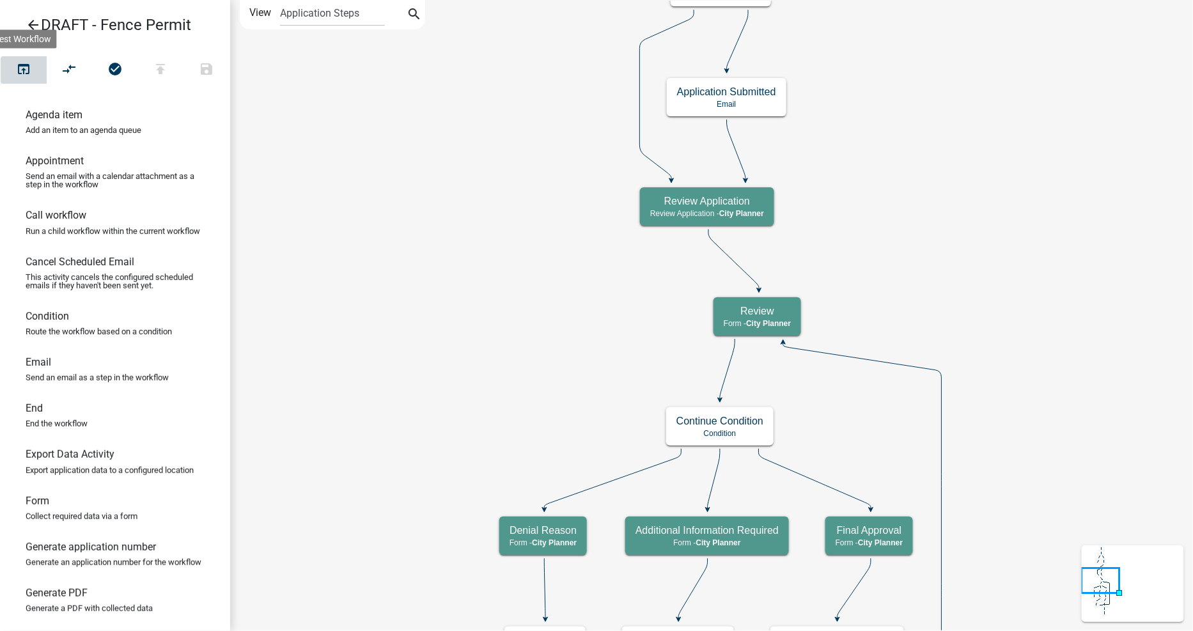
click at [19, 73] on icon "open_in_browser" at bounding box center [23, 70] width 15 height 18
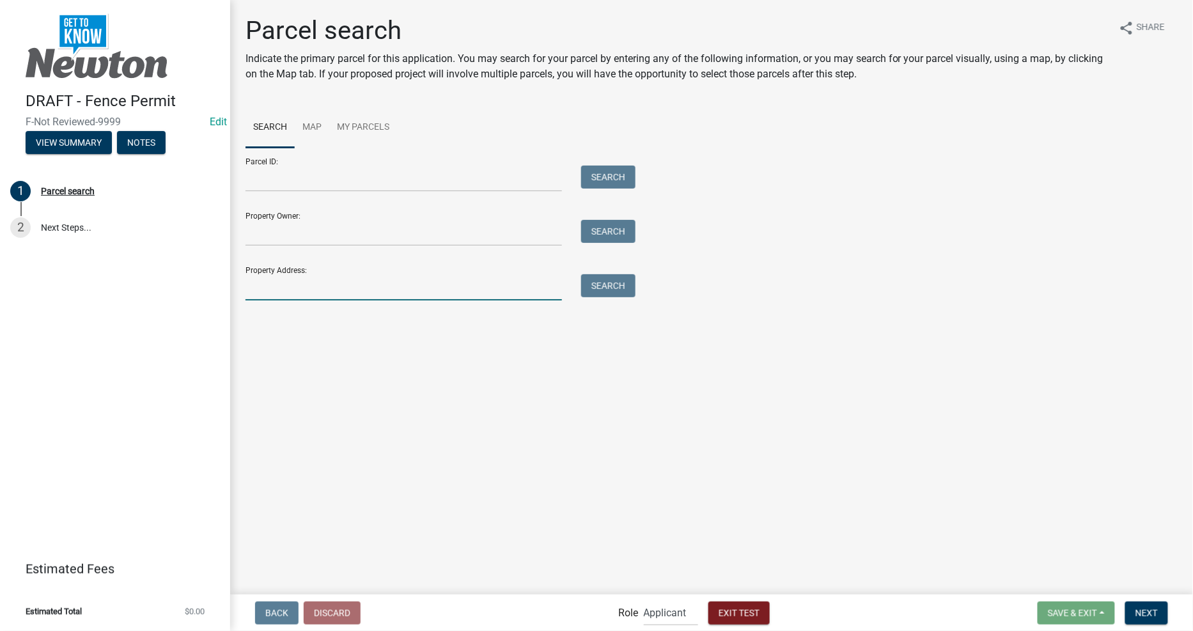
click at [422, 286] on input "Property Address:" at bounding box center [404, 287] width 317 height 26
type input "[STREET_ADDRESS]"
click at [622, 286] on button "Search" at bounding box center [608, 285] width 54 height 23
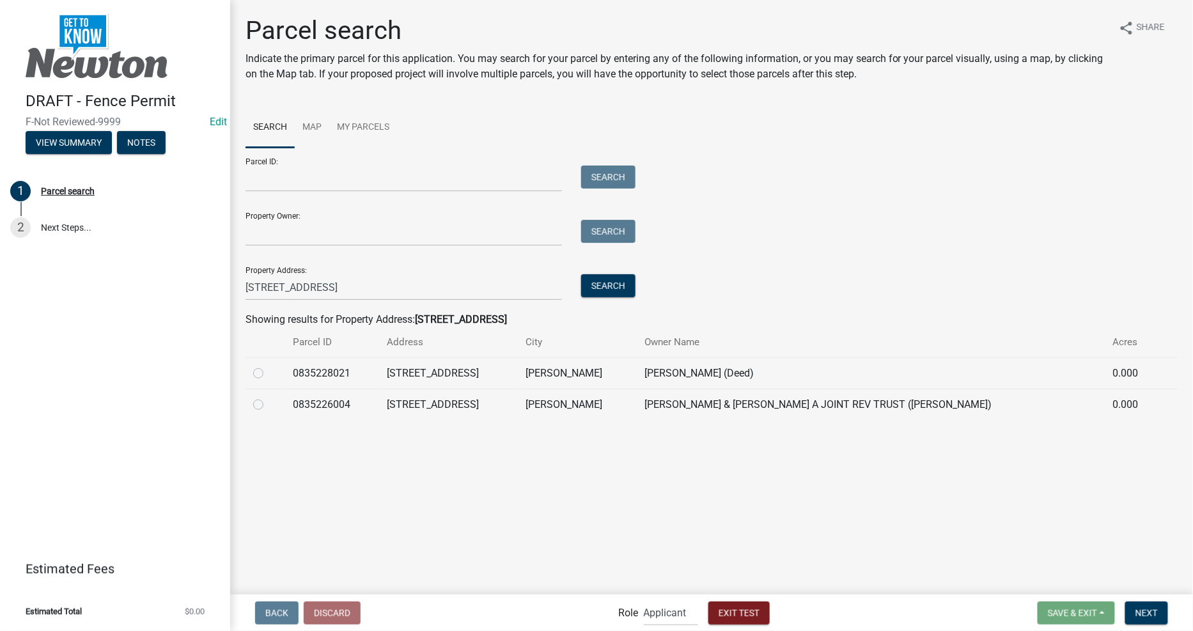
click at [271, 416] on td at bounding box center [266, 404] width 40 height 31
click at [269, 397] on label at bounding box center [269, 397] width 0 height 0
click at [269, 405] on input "radio" at bounding box center [273, 401] width 8 height 8
radio input "true"
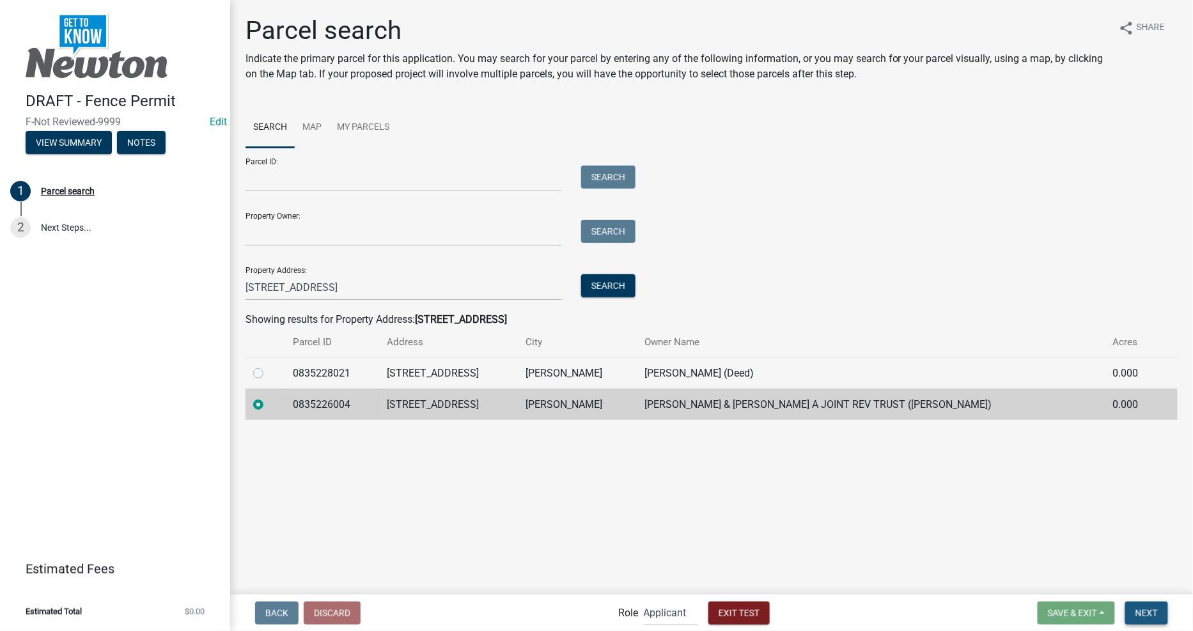
click at [1155, 612] on span "Next" at bounding box center [1147, 613] width 22 height 10
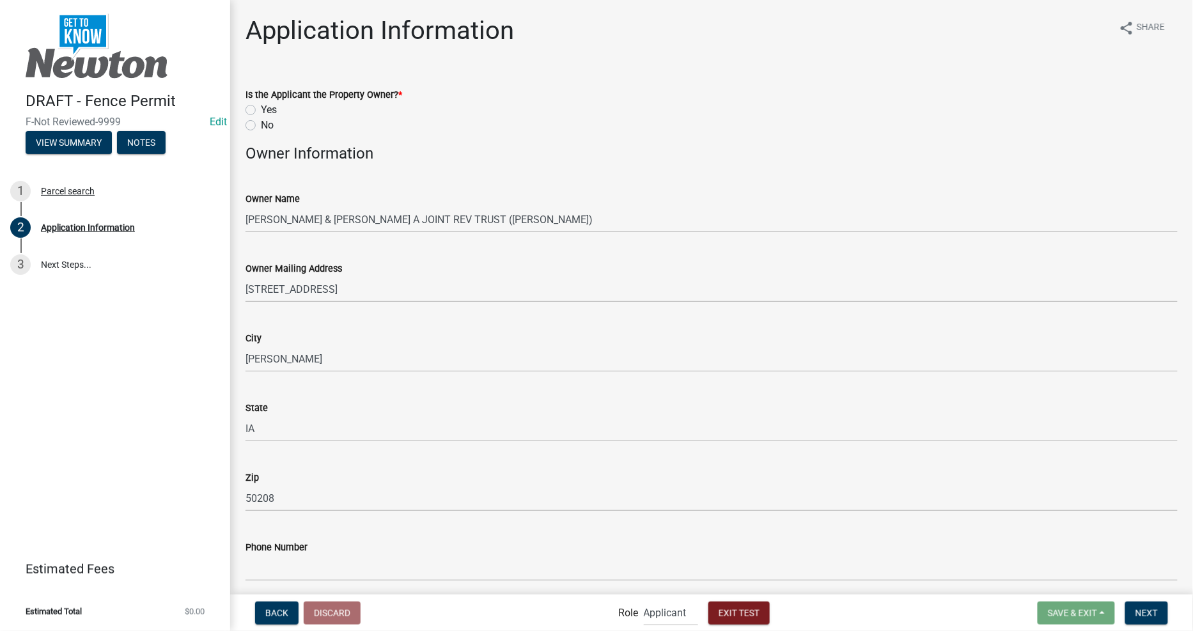
click at [261, 107] on label "Yes" at bounding box center [269, 109] width 16 height 15
click at [261, 107] on input "Yes" at bounding box center [265, 106] width 8 height 8
radio input "true"
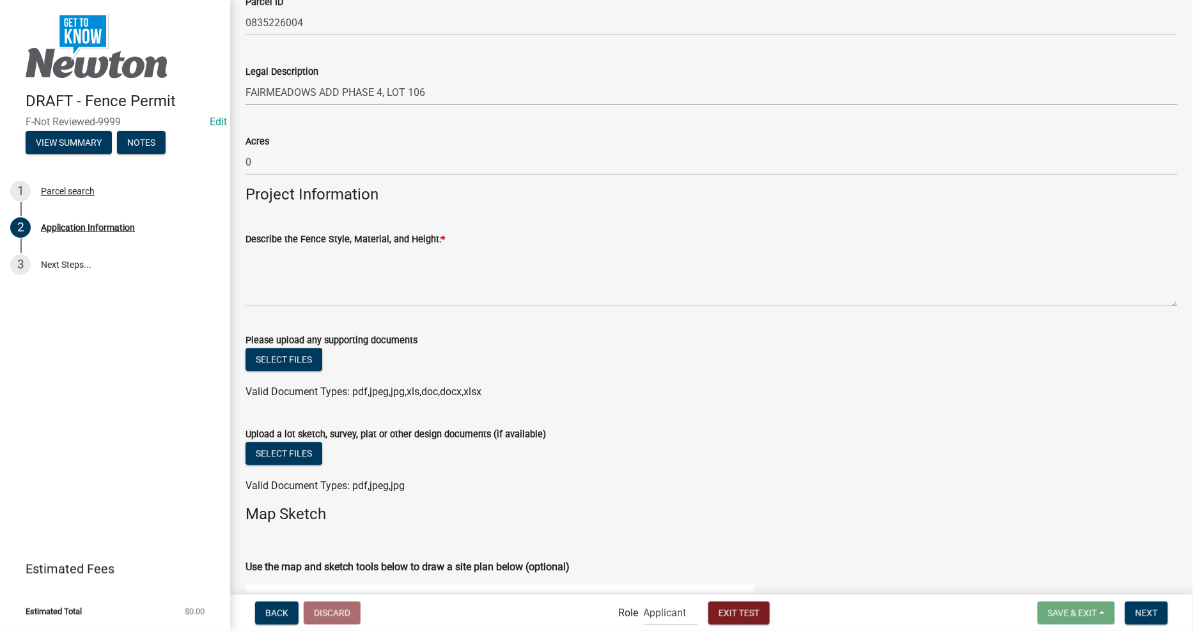
scroll to position [994, 0]
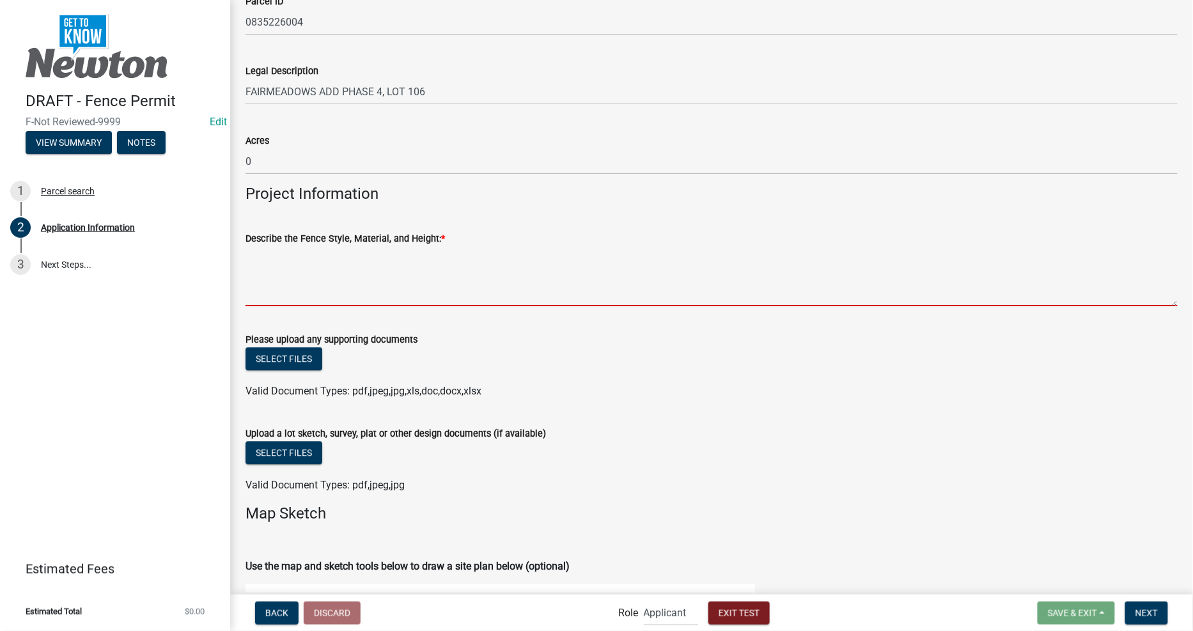
click at [334, 290] on textarea "Describe the Fence Style, Material, and Height: *" at bounding box center [712, 276] width 932 height 60
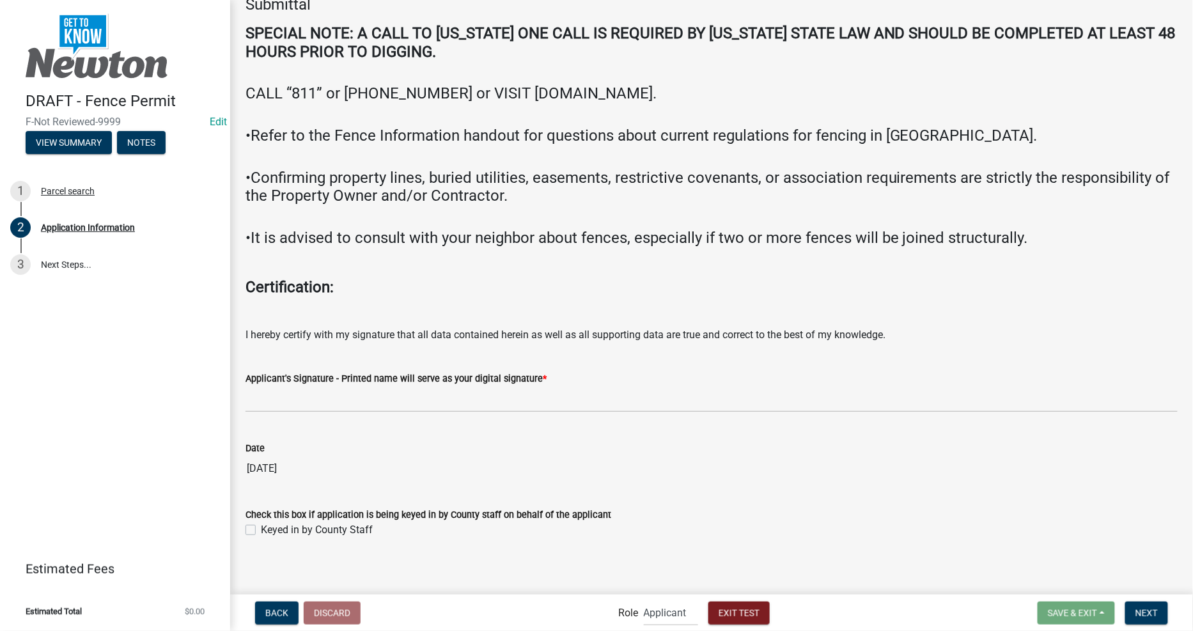
scroll to position [2136, 0]
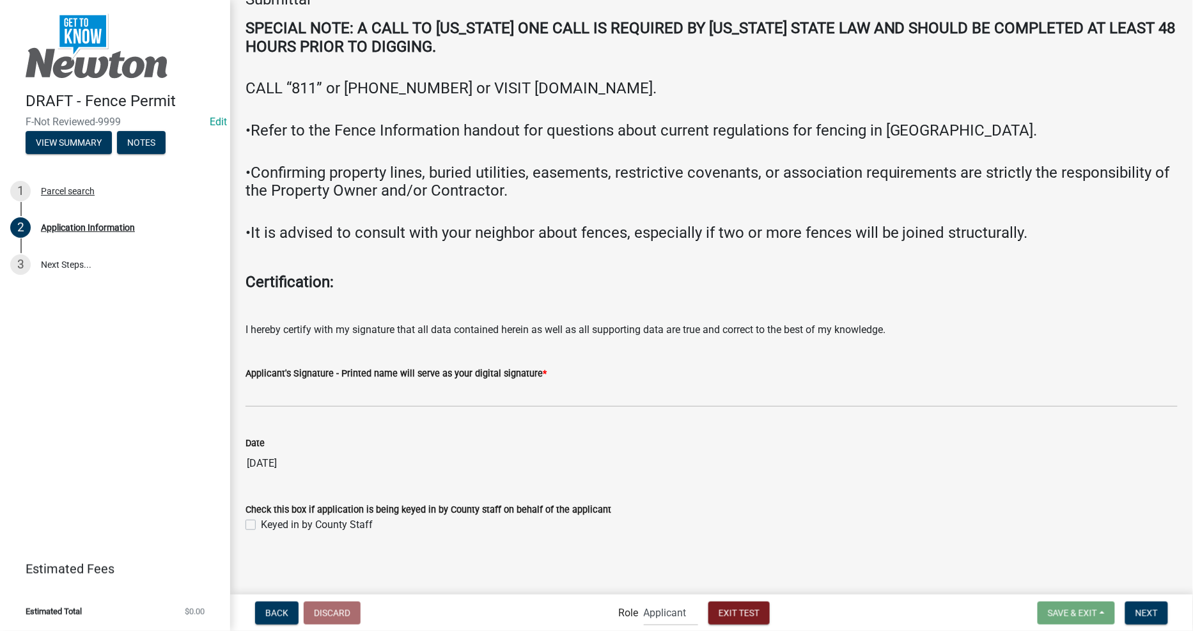
type textarea "gb vffv"
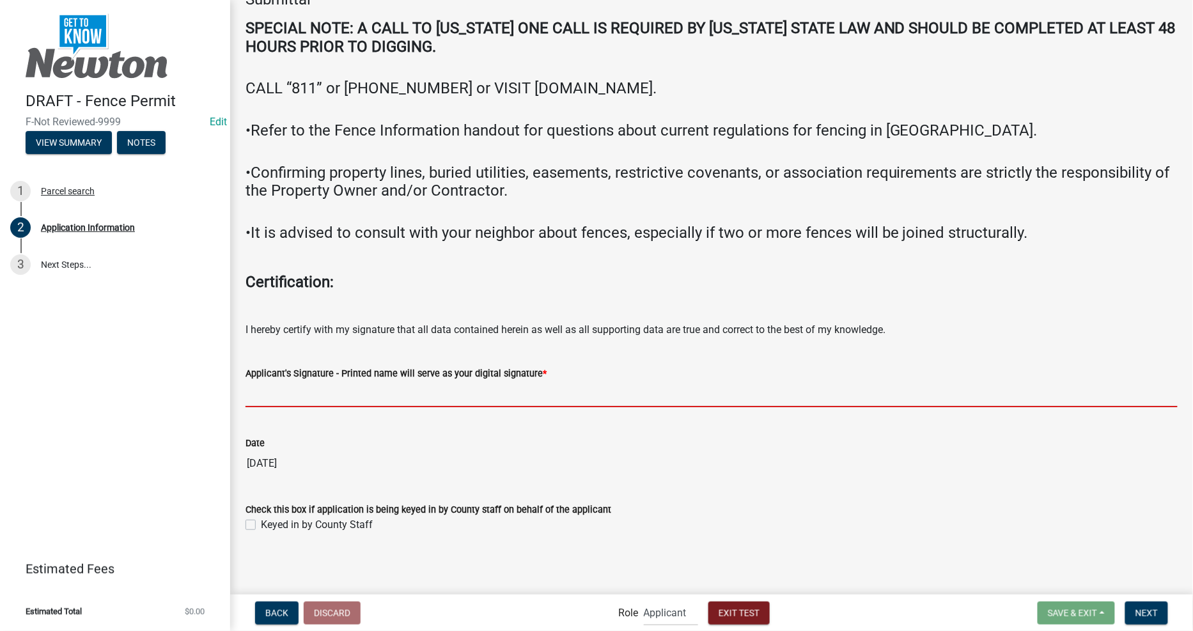
click at [336, 395] on input "Applicant's Signature - Printed name will serve as your digital signature *" at bounding box center [712, 394] width 932 height 26
type input "BETHANY J HOVDA"
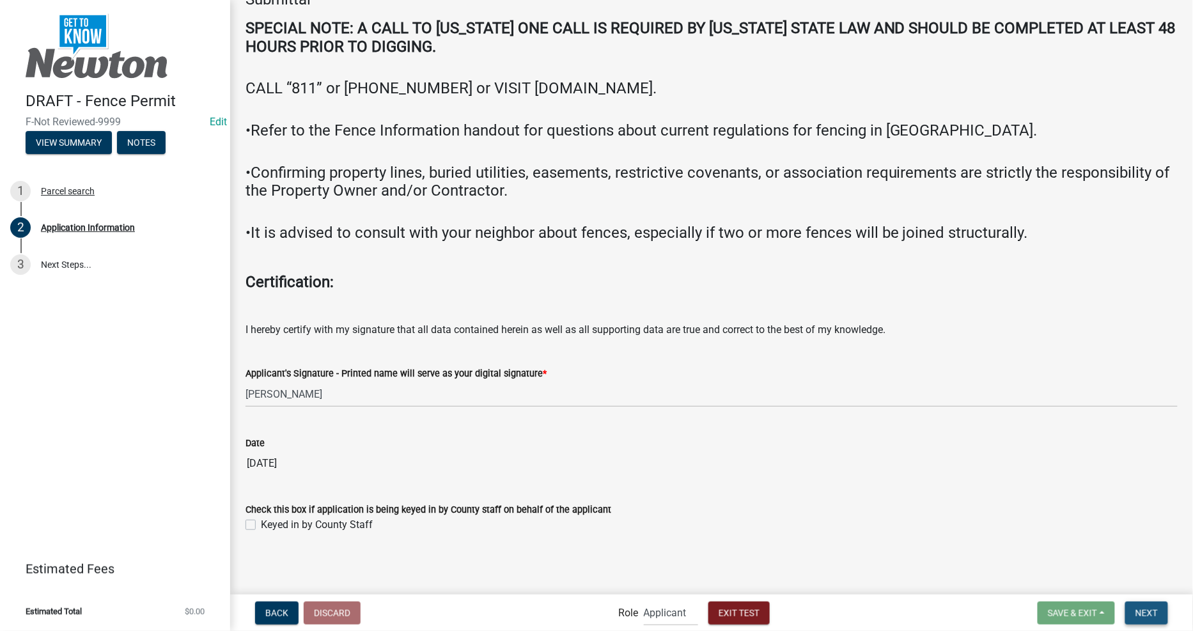
click at [1153, 604] on button "Next" at bounding box center [1146, 613] width 43 height 23
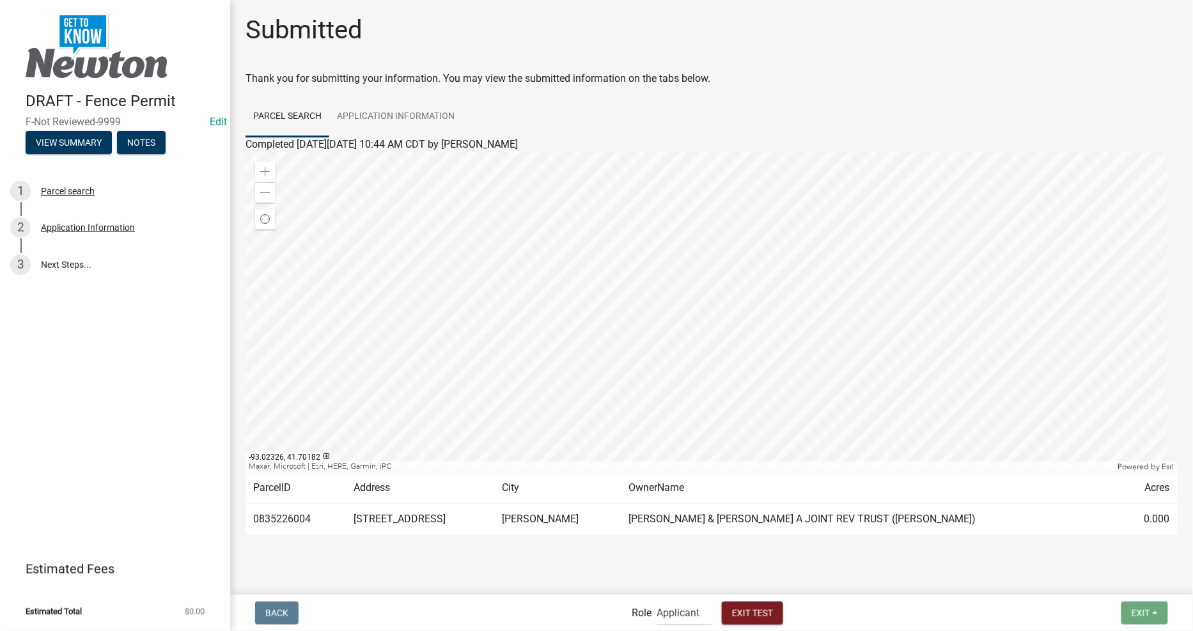
scroll to position [0, 0]
click at [83, 192] on div "Parcel search" at bounding box center [68, 191] width 54 height 9
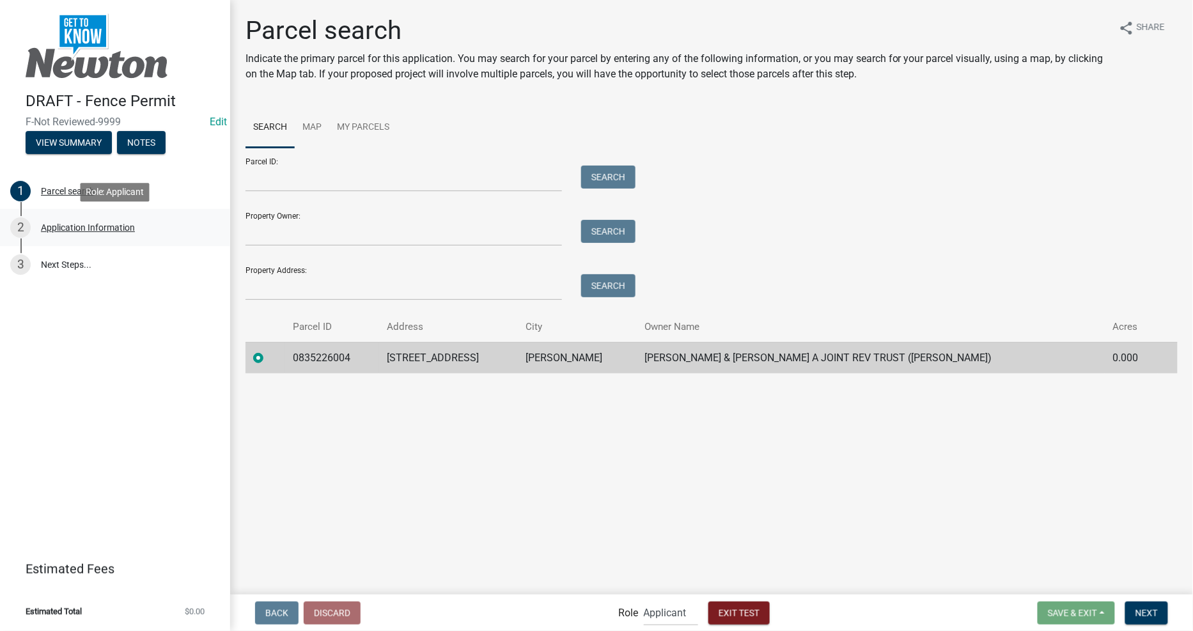
click at [86, 221] on div "2 Application Information" at bounding box center [110, 227] width 200 height 20
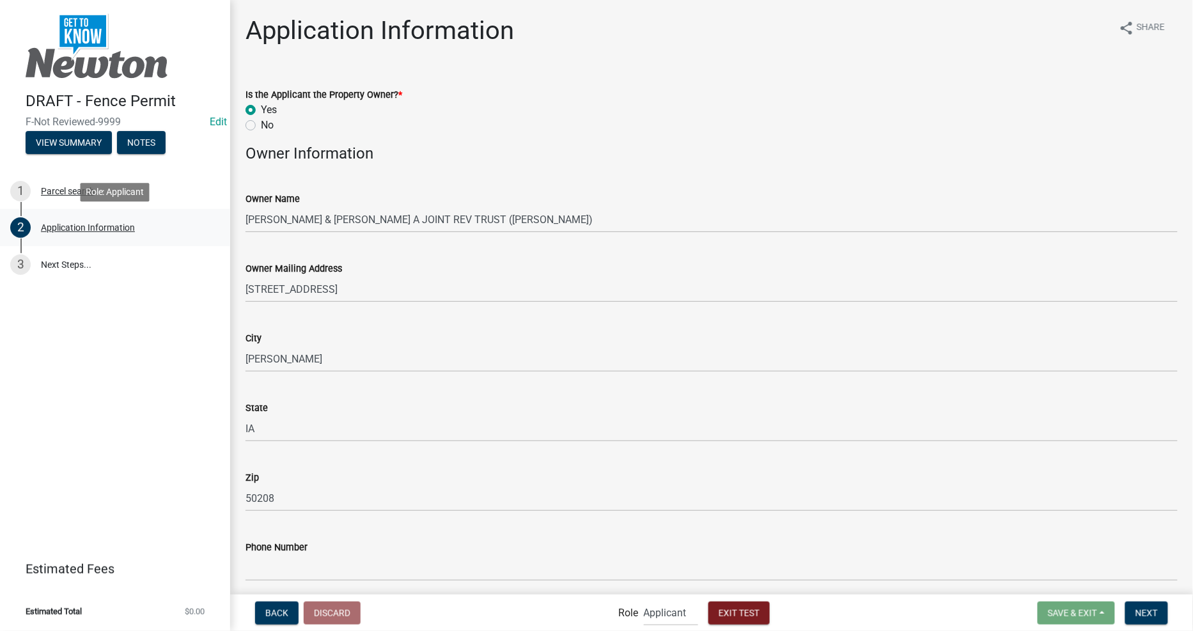
click at [86, 228] on div "Application Information" at bounding box center [88, 227] width 94 height 9
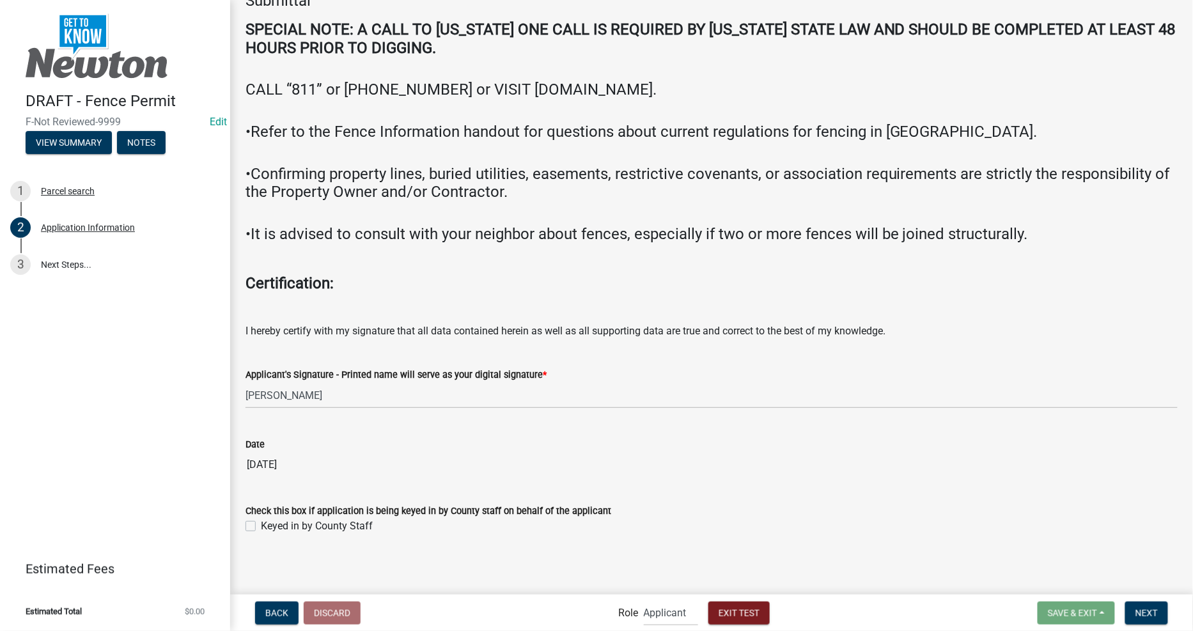
scroll to position [2136, 0]
click at [1134, 623] on button "Next" at bounding box center [1146, 613] width 43 height 23
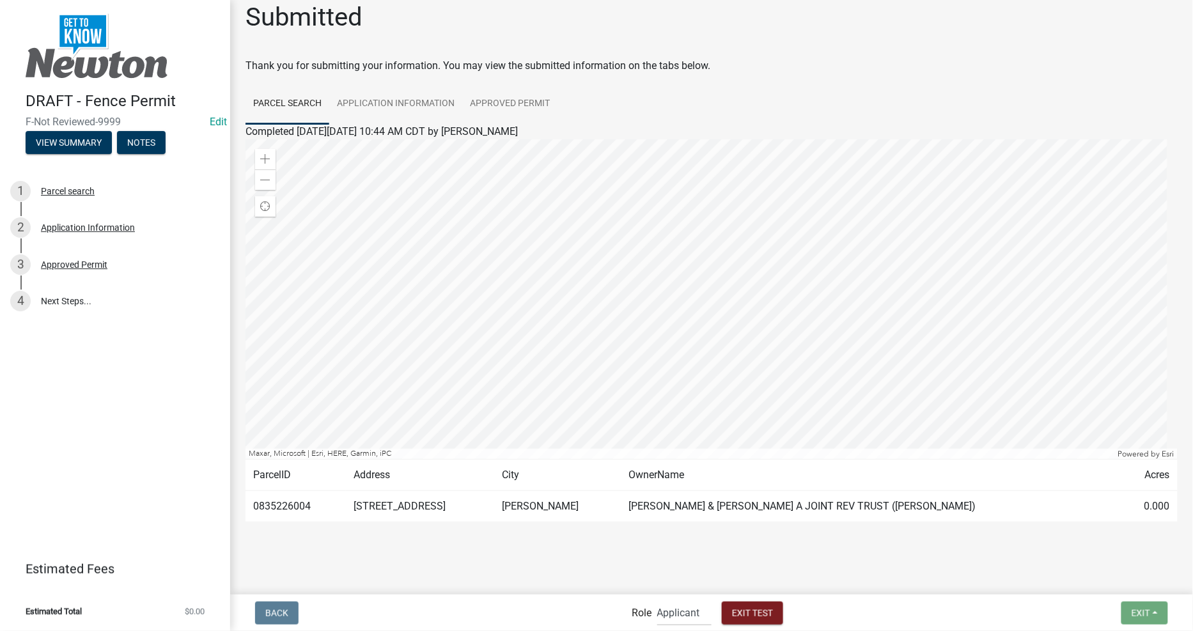
scroll to position [17, 0]
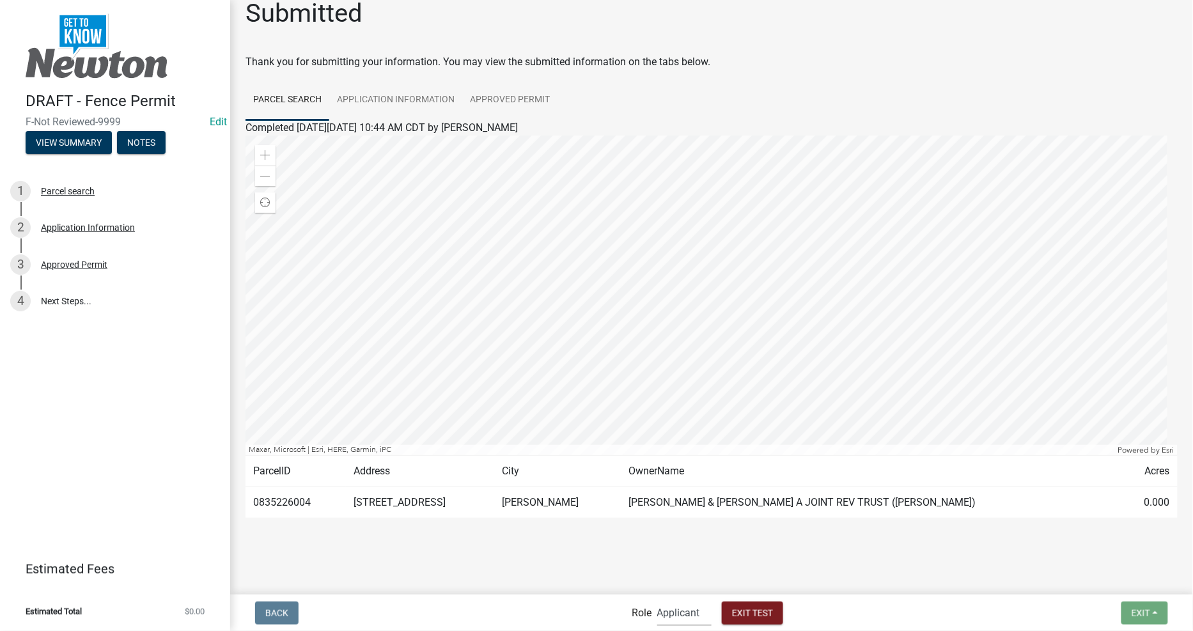
click at [696, 620] on select "Applicant Admin City Planner" at bounding box center [684, 613] width 54 height 26
select select "b0ec8d28-4564-4fac-be8f-7037d338ee00"
click at [657, 600] on select "Applicant Admin City Planner" at bounding box center [684, 613] width 54 height 26
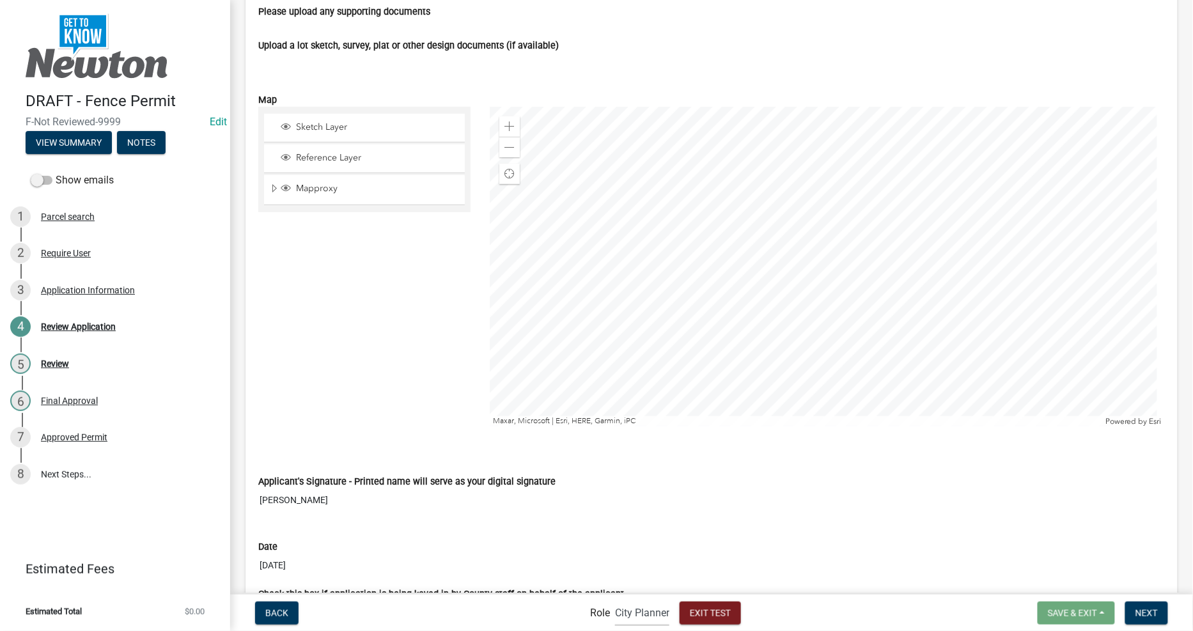
scroll to position [2081, 0]
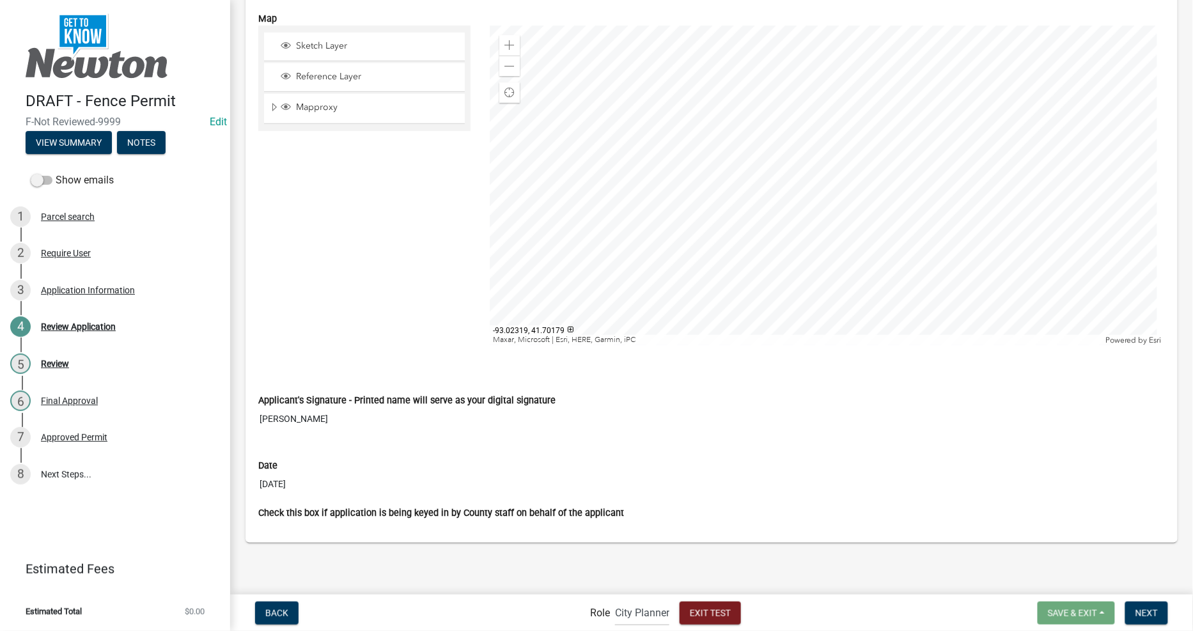
click at [826, 449] on div "Date 8/20/2025" at bounding box center [711, 468] width 907 height 55
click at [77, 249] on div "Require User" at bounding box center [66, 253] width 50 height 9
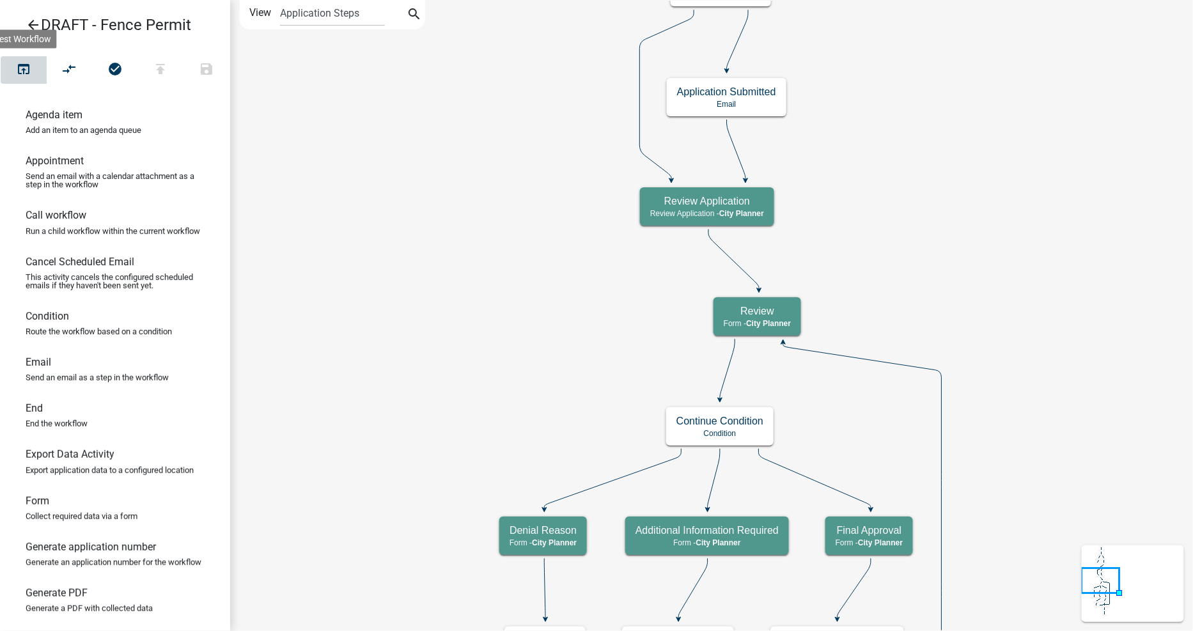
click at [29, 69] on icon "open_in_browser" at bounding box center [23, 70] width 15 height 18
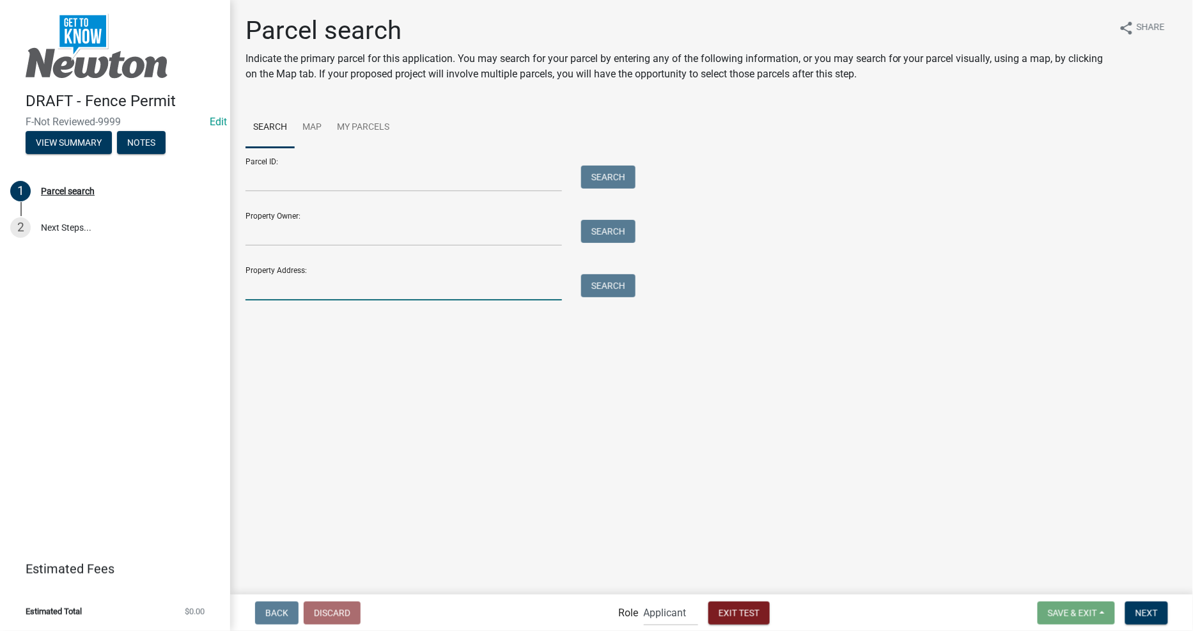
click at [356, 291] on input "Property Address:" at bounding box center [404, 287] width 317 height 26
type input "456"
click at [625, 285] on div "Search" at bounding box center [605, 287] width 67 height 26
click at [625, 286] on button "Search" at bounding box center [608, 285] width 54 height 23
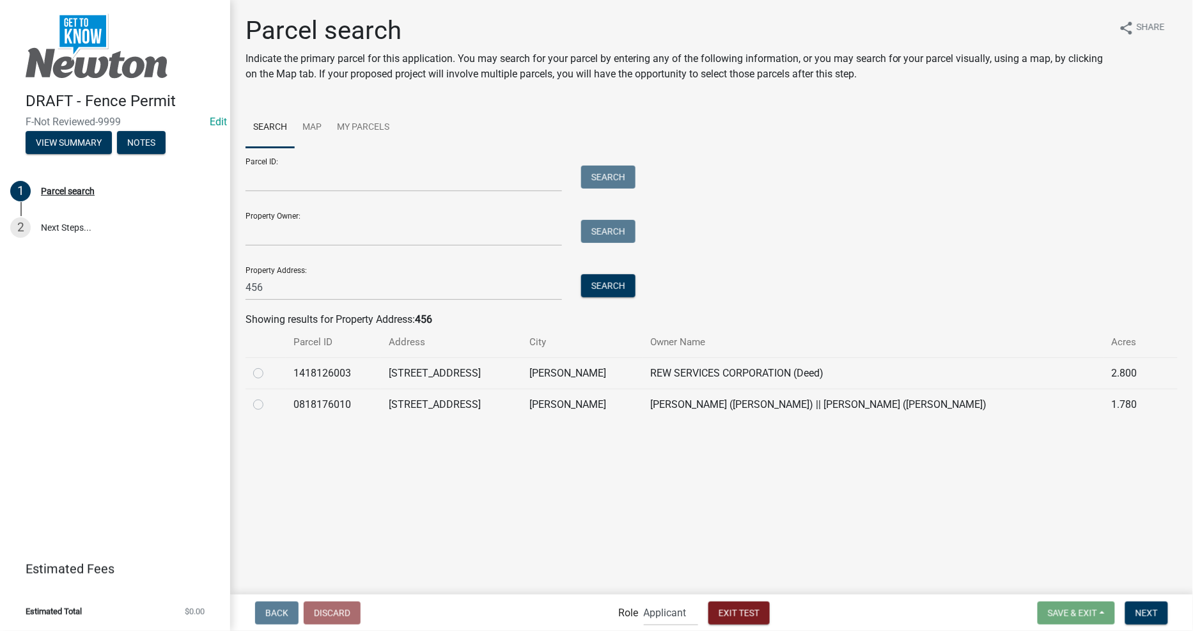
click at [291, 399] on td "0818176010" at bounding box center [333, 404] width 95 height 31
click at [269, 397] on label at bounding box center [269, 397] width 0 height 0
click at [269, 405] on input "radio" at bounding box center [273, 401] width 8 height 8
radio input "true"
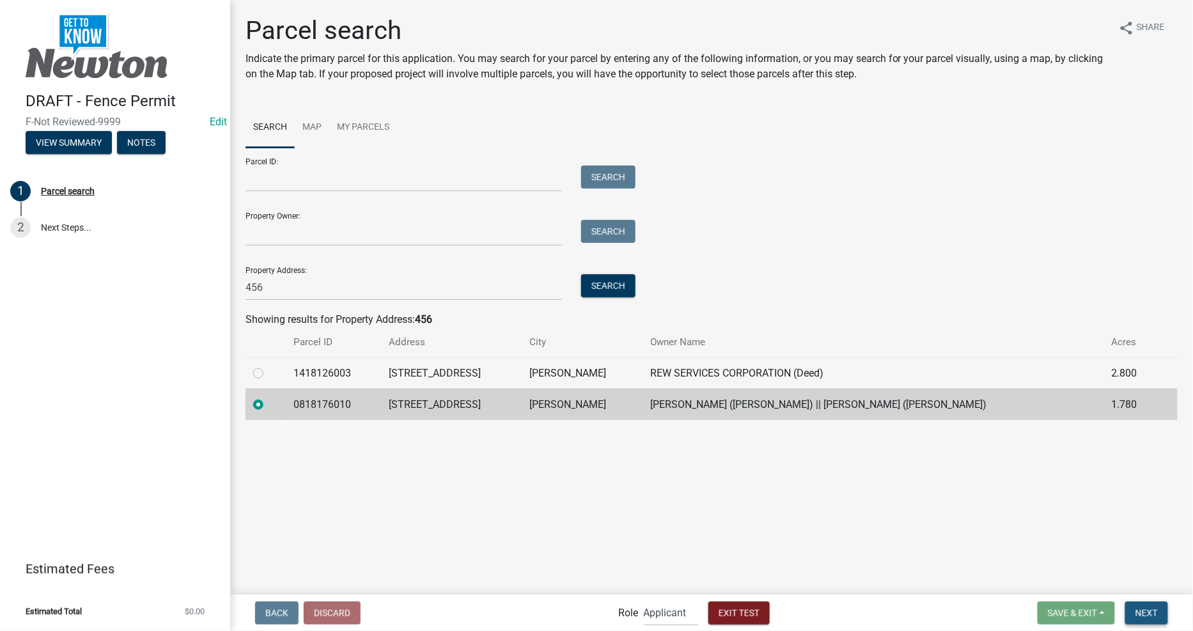
click at [1142, 620] on button "Next" at bounding box center [1146, 613] width 43 height 23
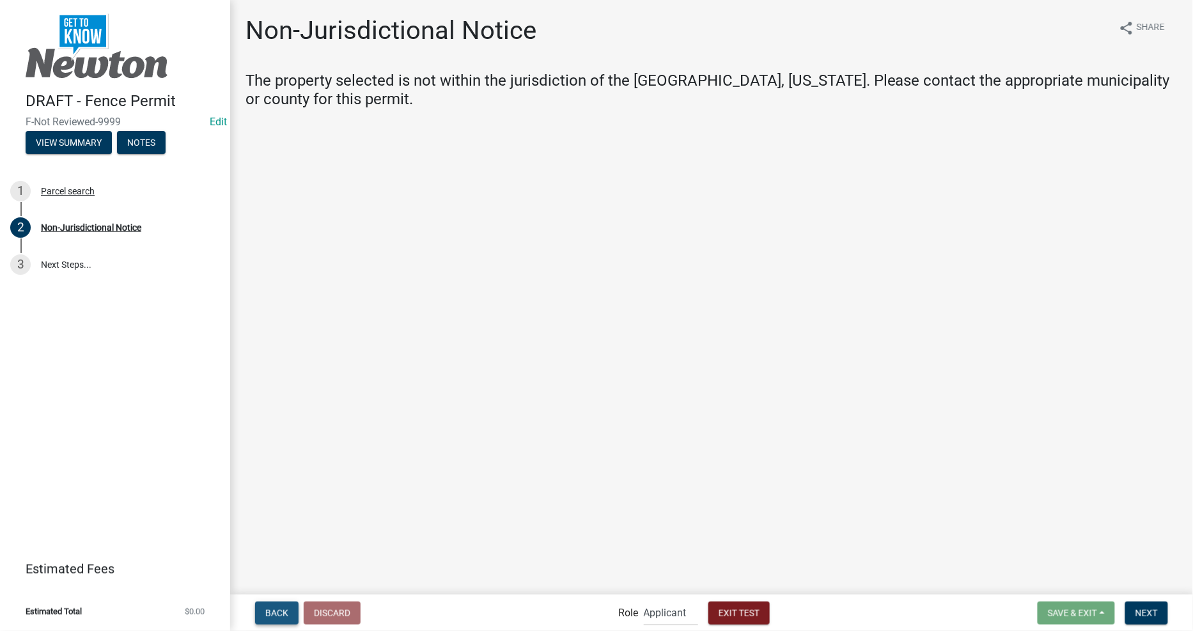
click at [269, 604] on button "Back" at bounding box center [276, 613] width 43 height 23
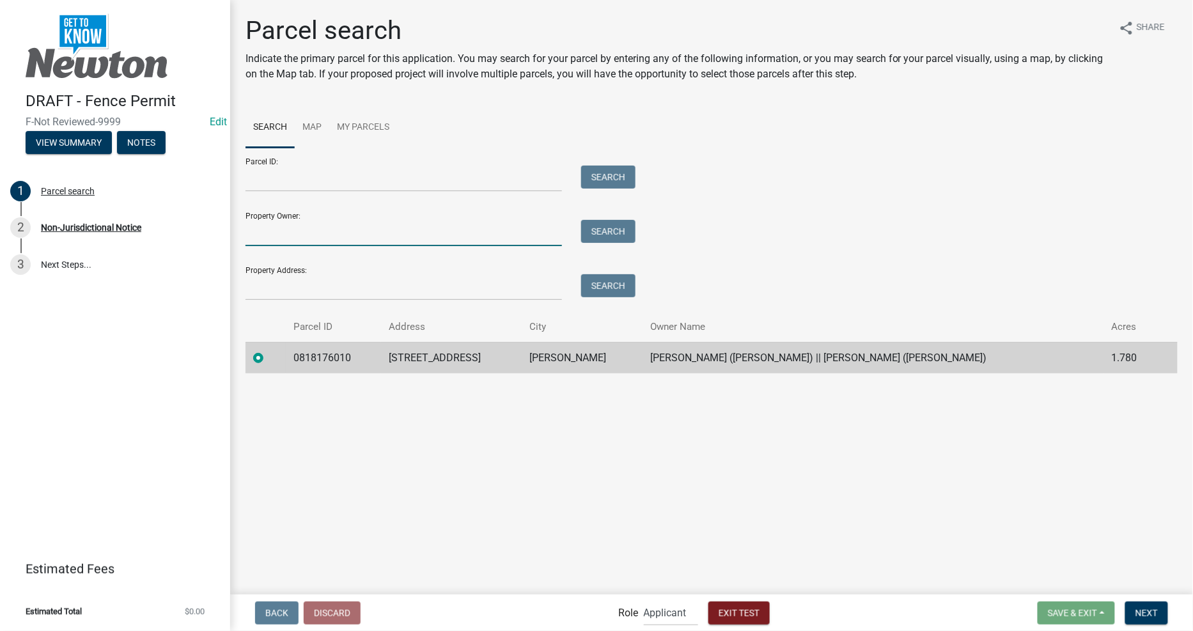
click at [336, 246] on form "Parcel ID: Search Property Owner: Search Property Address: Search" at bounding box center [438, 224] width 384 height 153
type input "WIPF"
click at [590, 235] on button "Search" at bounding box center [608, 231] width 54 height 23
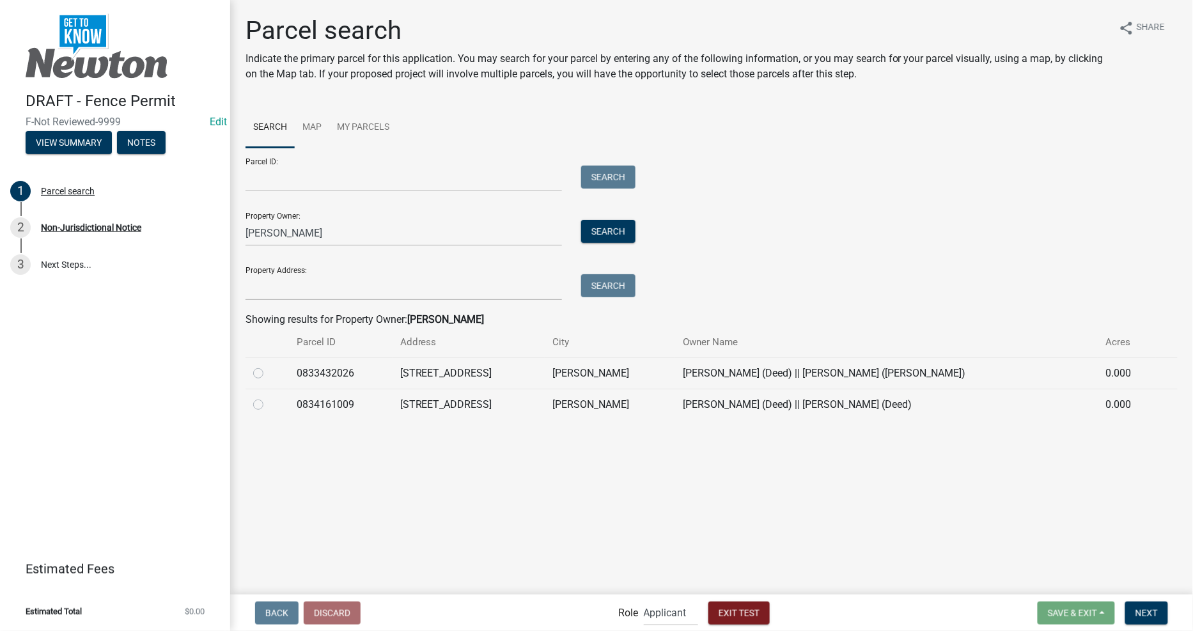
click at [266, 405] on div at bounding box center [267, 404] width 28 height 15
click at [269, 397] on label at bounding box center [269, 397] width 0 height 0
click at [269, 405] on input "radio" at bounding box center [273, 401] width 8 height 8
radio input "true"
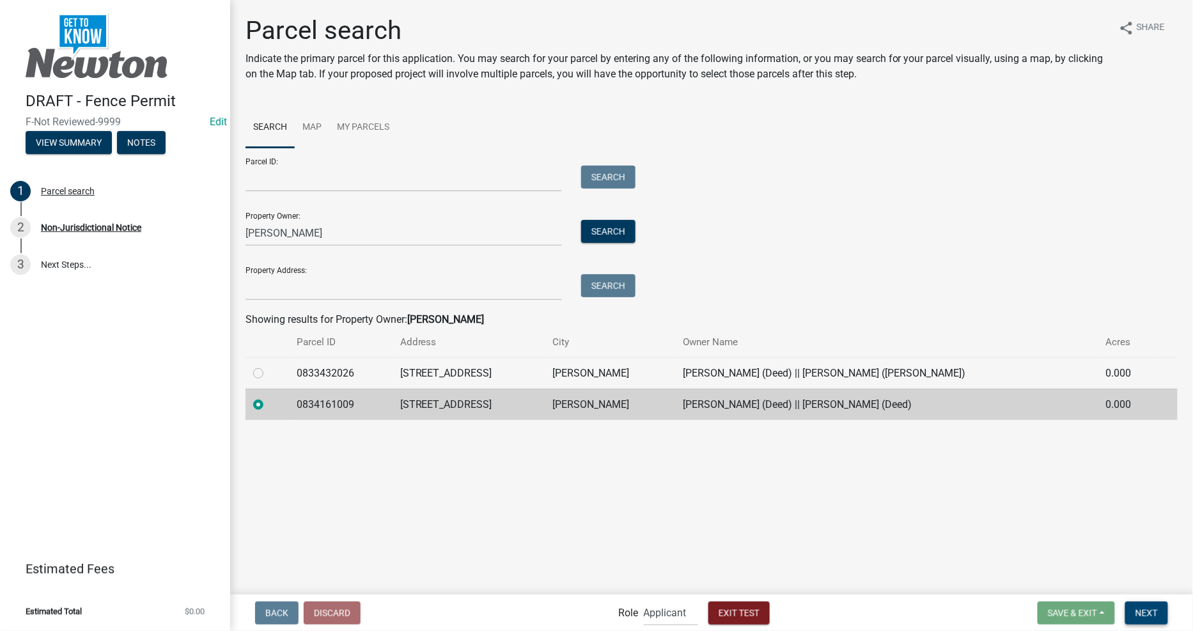
click at [1150, 611] on span "Next" at bounding box center [1147, 613] width 22 height 10
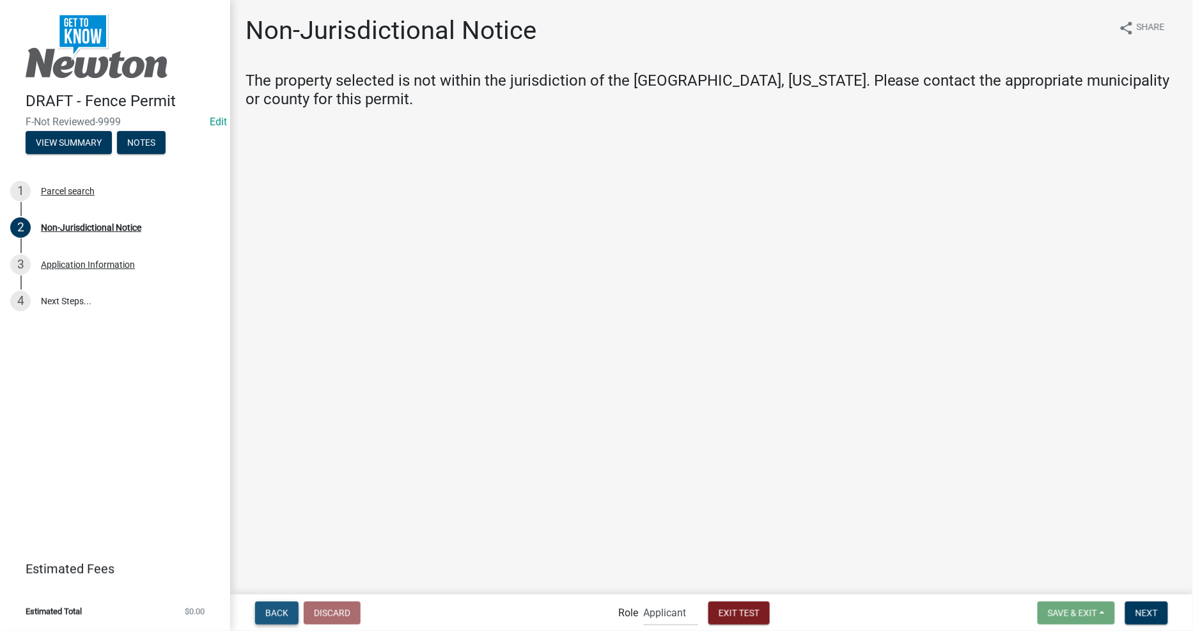
click at [280, 610] on span "Back" at bounding box center [276, 613] width 23 height 10
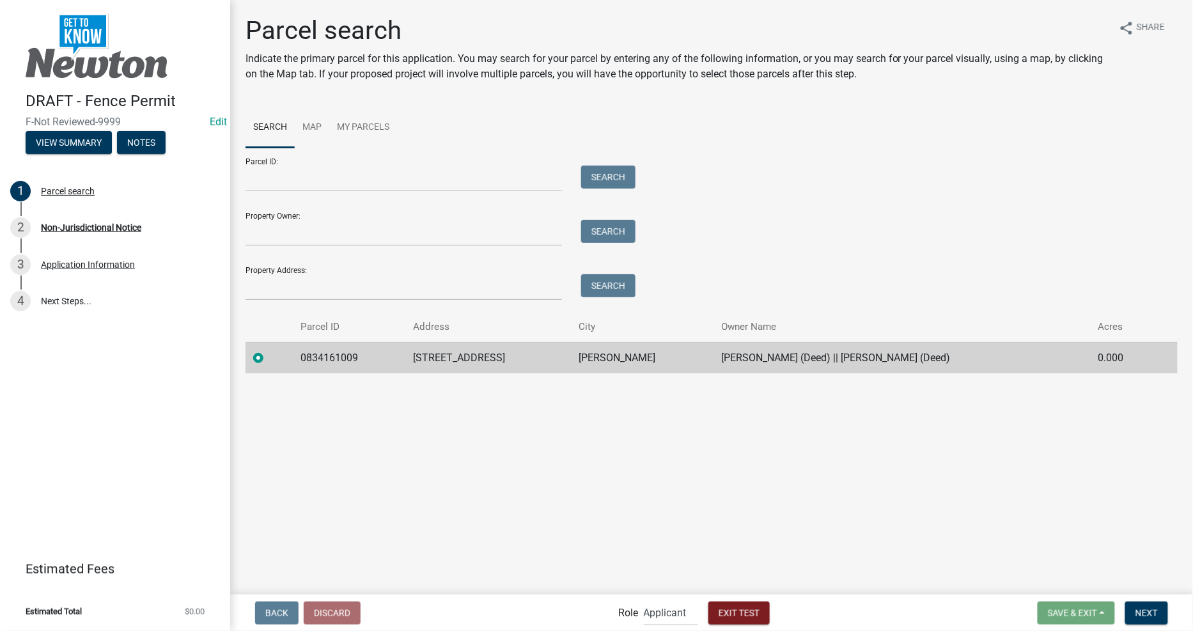
click at [480, 454] on main "Parcel search Indicate the primary parcel for this application. You may search …" at bounding box center [711, 296] width 963 height 593
click at [743, 439] on main "Parcel search Indicate the primary parcel for this application. You may search …" at bounding box center [711, 296] width 963 height 593
click at [269, 350] on label at bounding box center [269, 350] width 0 height 0
click at [269, 359] on input "radio" at bounding box center [273, 354] width 8 height 8
click at [321, 277] on input "Property Address:" at bounding box center [404, 287] width 317 height 26
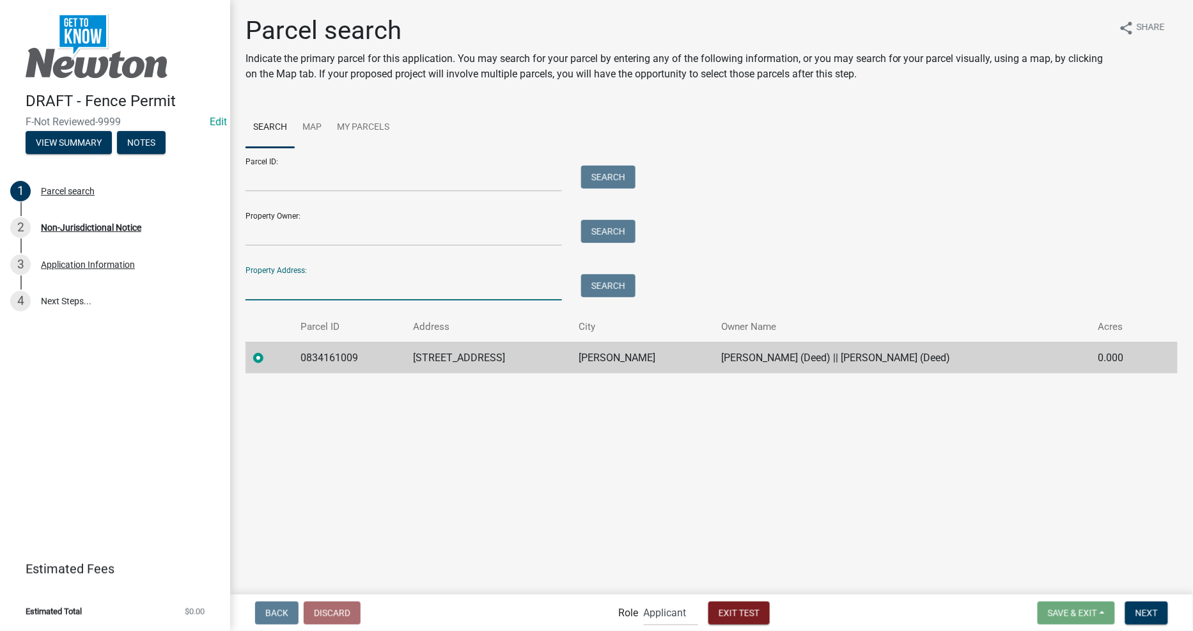
click at [271, 453] on main "Parcel search Indicate the primary parcel for this application. You may search …" at bounding box center [711, 296] width 963 height 593
click at [269, 350] on label at bounding box center [269, 350] width 0 height 0
click at [269, 358] on input "radio" at bounding box center [273, 354] width 8 height 8
click at [1152, 618] on button "Next" at bounding box center [1146, 613] width 43 height 23
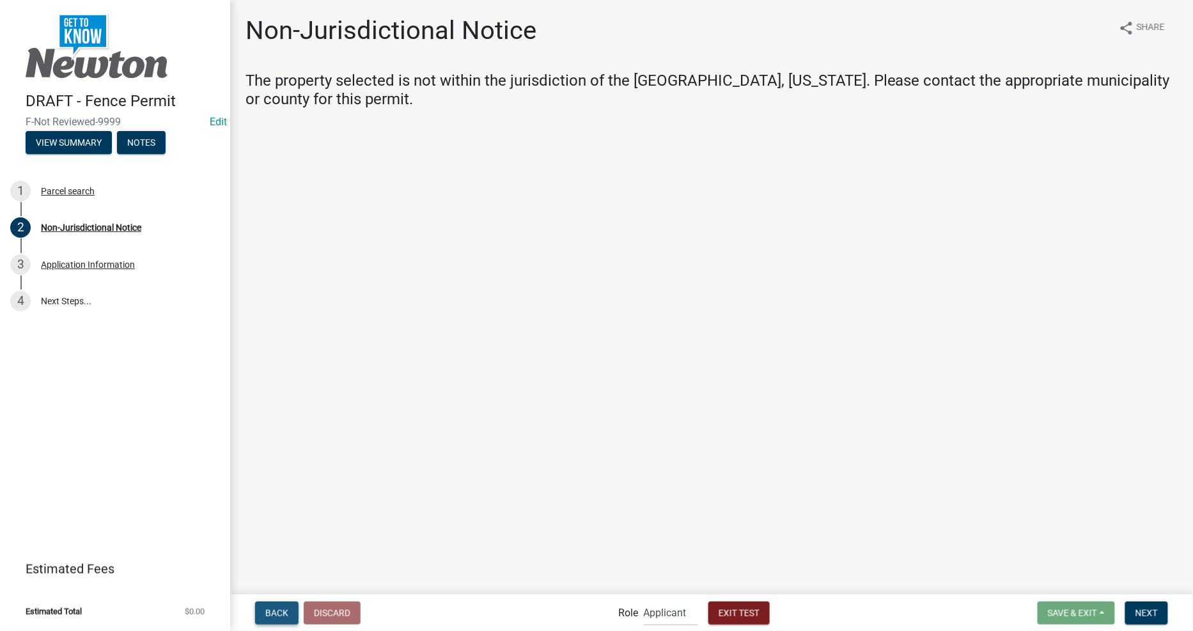
click at [262, 611] on button "Back" at bounding box center [276, 613] width 43 height 23
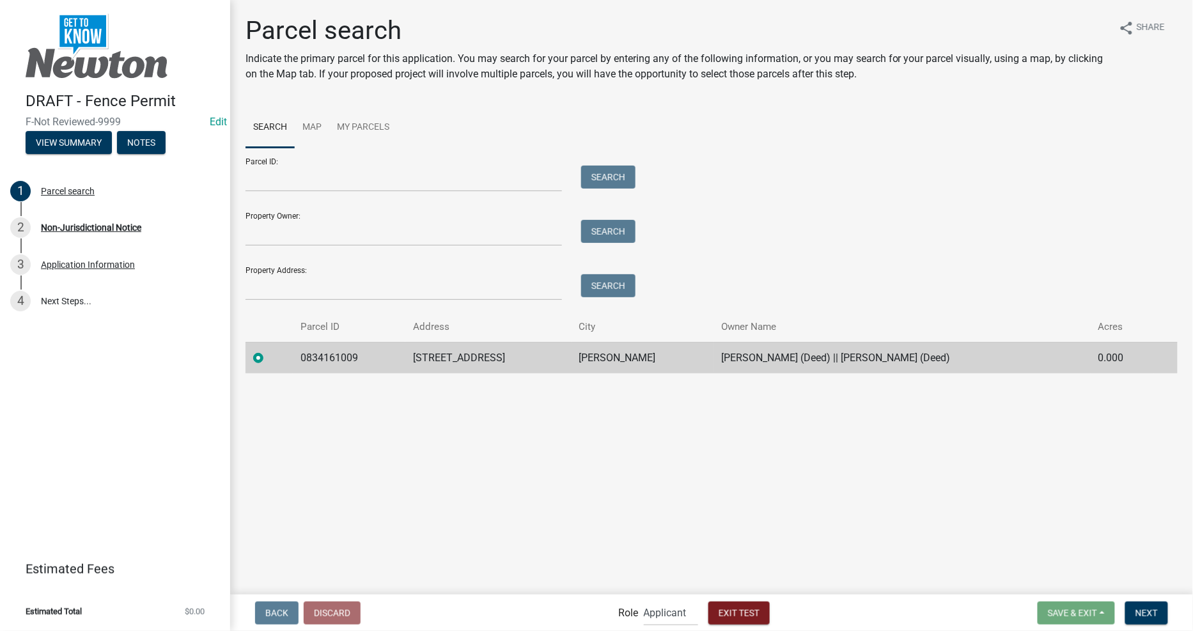
click at [484, 529] on main "Parcel search Indicate the primary parcel for this application. You may search …" at bounding box center [711, 296] width 963 height 593
click at [1143, 608] on span "Next" at bounding box center [1147, 613] width 22 height 10
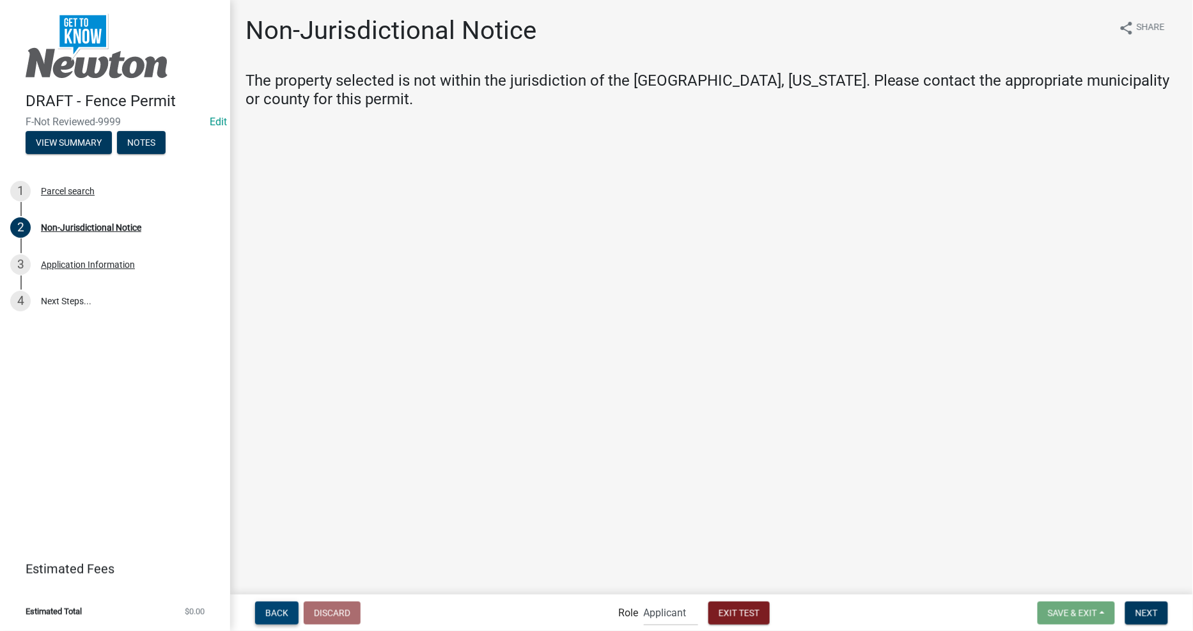
click at [278, 611] on span "Back" at bounding box center [276, 613] width 23 height 10
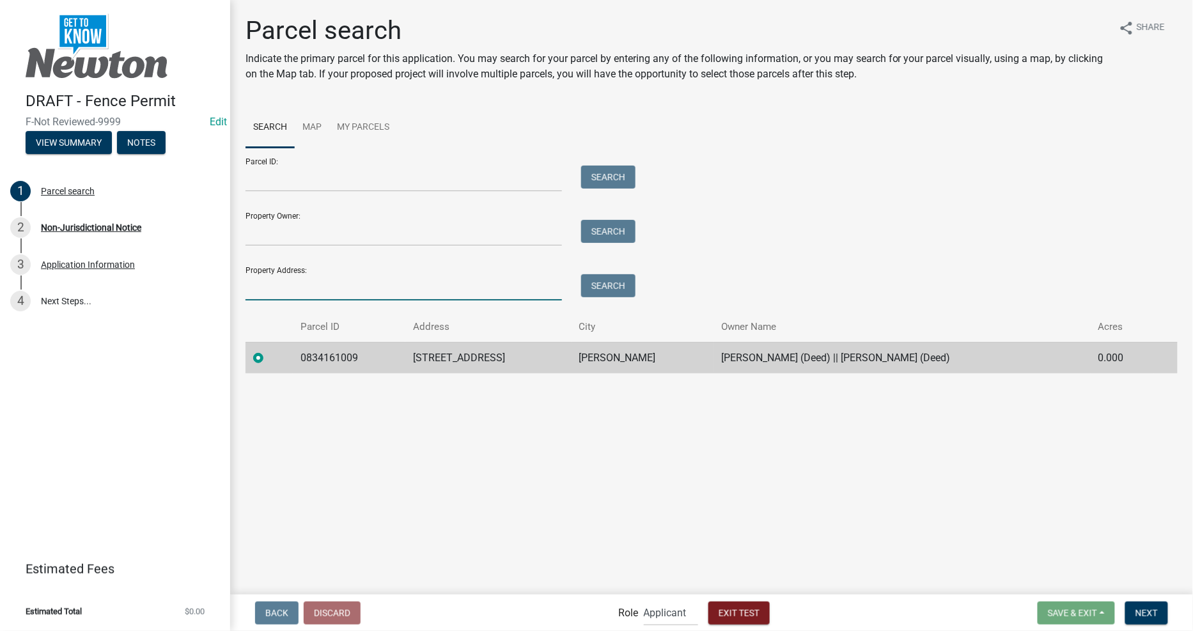
click at [403, 288] on input "Property Address:" at bounding box center [404, 287] width 317 height 26
click at [424, 217] on div "Property Owner: Search" at bounding box center [438, 224] width 384 height 44
click at [416, 237] on input "Property Owner:" at bounding box center [404, 233] width 317 height 26
type input "WIPF"
click at [627, 229] on button "Search" at bounding box center [608, 231] width 54 height 23
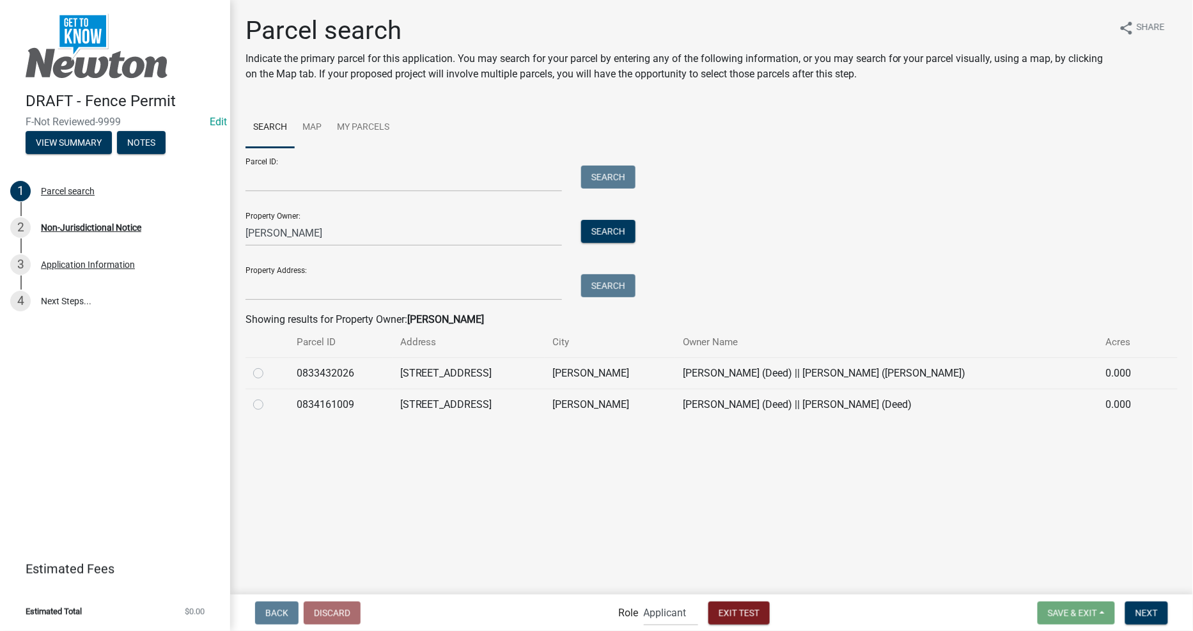
click at [281, 401] on div at bounding box center [267, 404] width 28 height 15
click at [269, 397] on label at bounding box center [269, 397] width 0 height 0
click at [269, 401] on input "radio" at bounding box center [273, 401] width 8 height 8
radio input "true"
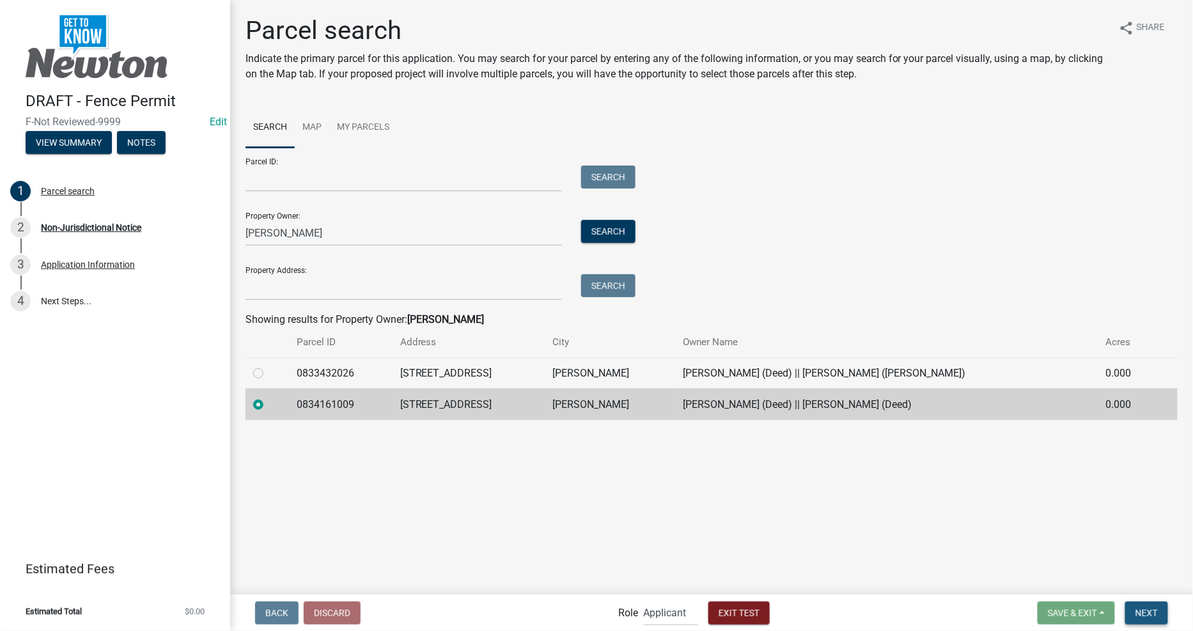
click at [1142, 610] on span "Next" at bounding box center [1147, 613] width 22 height 10
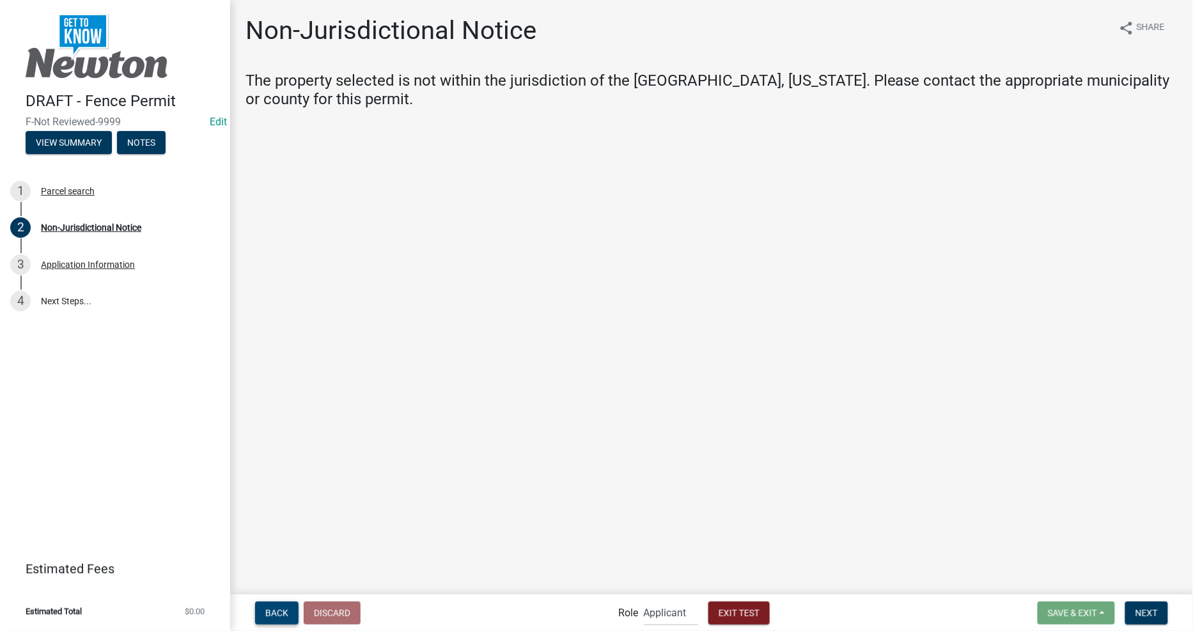
click at [286, 609] on span "Back" at bounding box center [276, 613] width 23 height 10
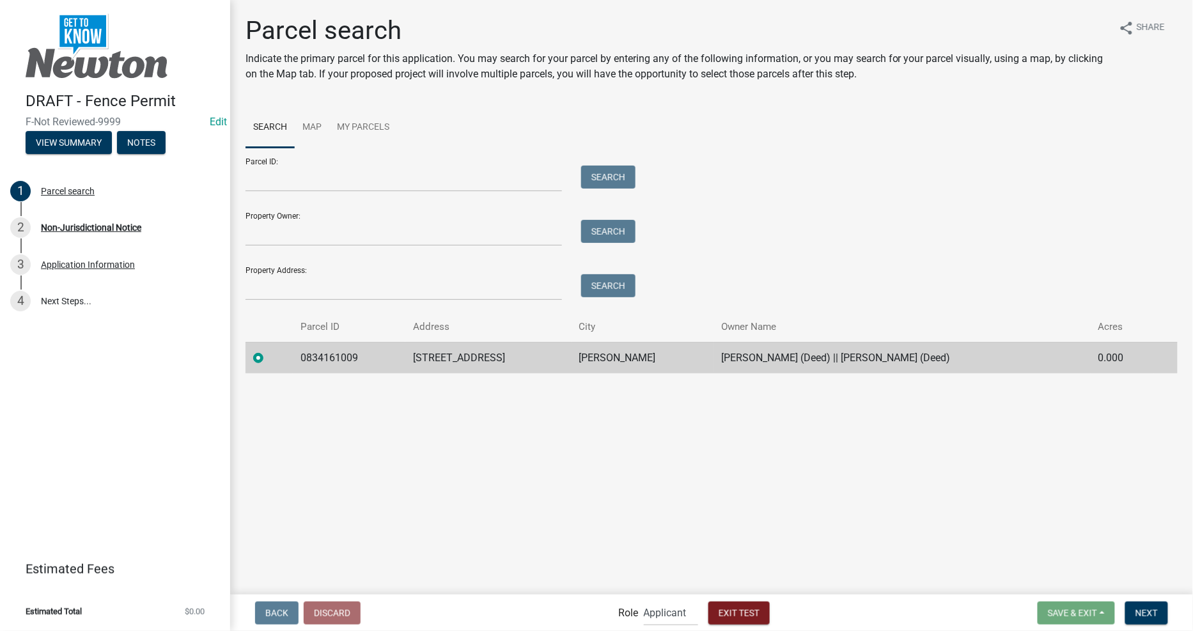
click at [395, 520] on main "Parcel search Indicate the primary parcel for this application. You may search …" at bounding box center [711, 296] width 963 height 593
click at [755, 616] on span "Exit Test" at bounding box center [739, 613] width 41 height 10
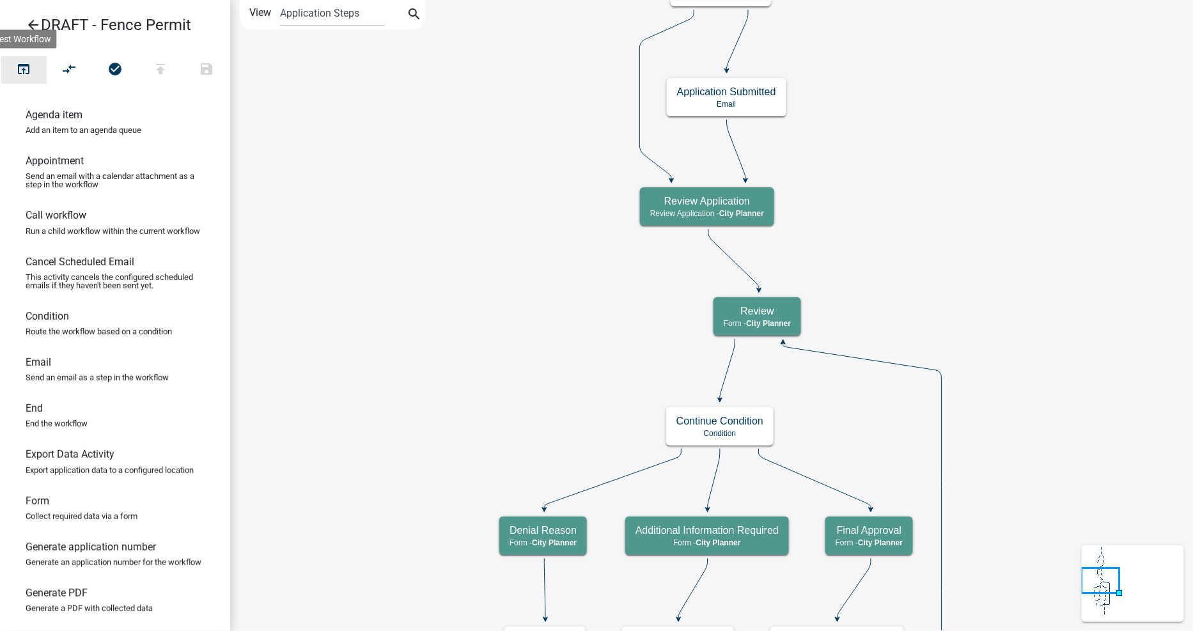
click at [20, 64] on icon "open_in_browser" at bounding box center [23, 70] width 15 height 18
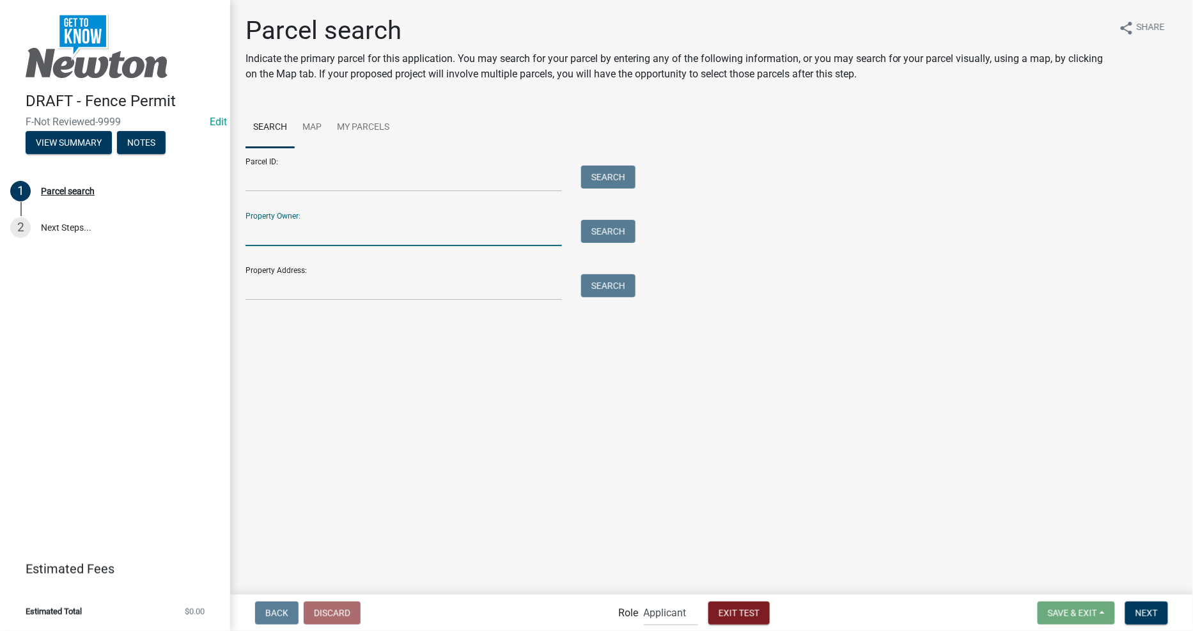
click at [474, 226] on input "Property Owner:" at bounding box center [404, 233] width 317 height 26
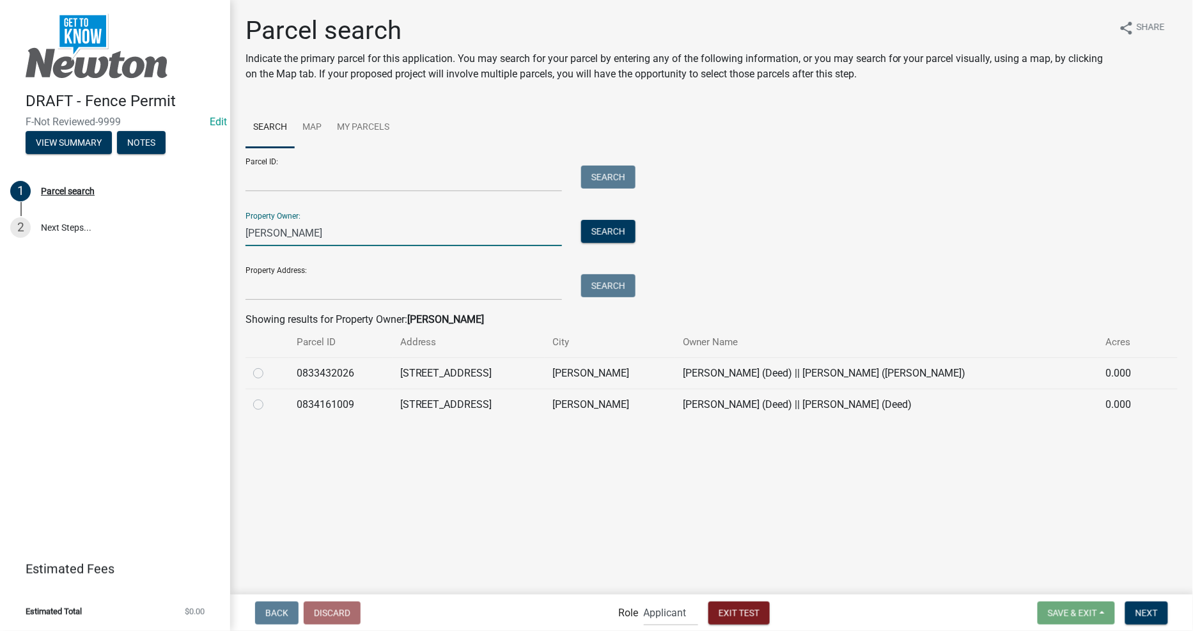
type input "wipf"
click at [264, 408] on div at bounding box center [267, 404] width 28 height 15
drag, startPoint x: 247, startPoint y: 408, endPoint x: 258, endPoint y: 408, distance: 10.2
click at [249, 408] on td at bounding box center [267, 404] width 43 height 31
click at [269, 397] on label at bounding box center [269, 397] width 0 height 0
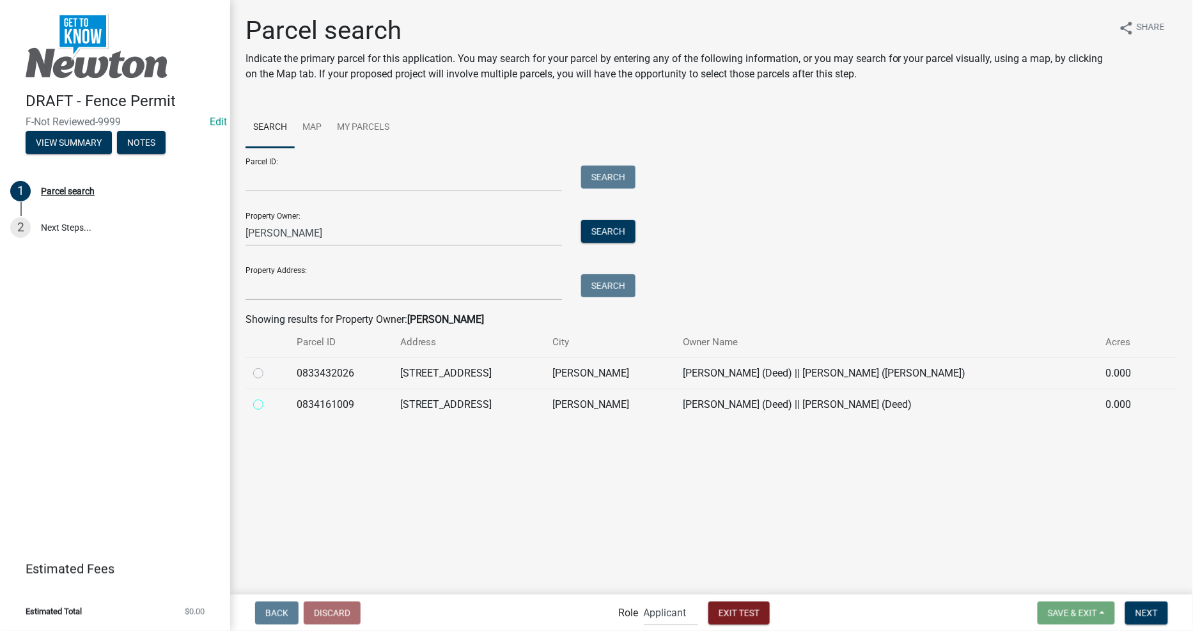
click at [269, 405] on input "radio" at bounding box center [273, 401] width 8 height 8
radio input "true"
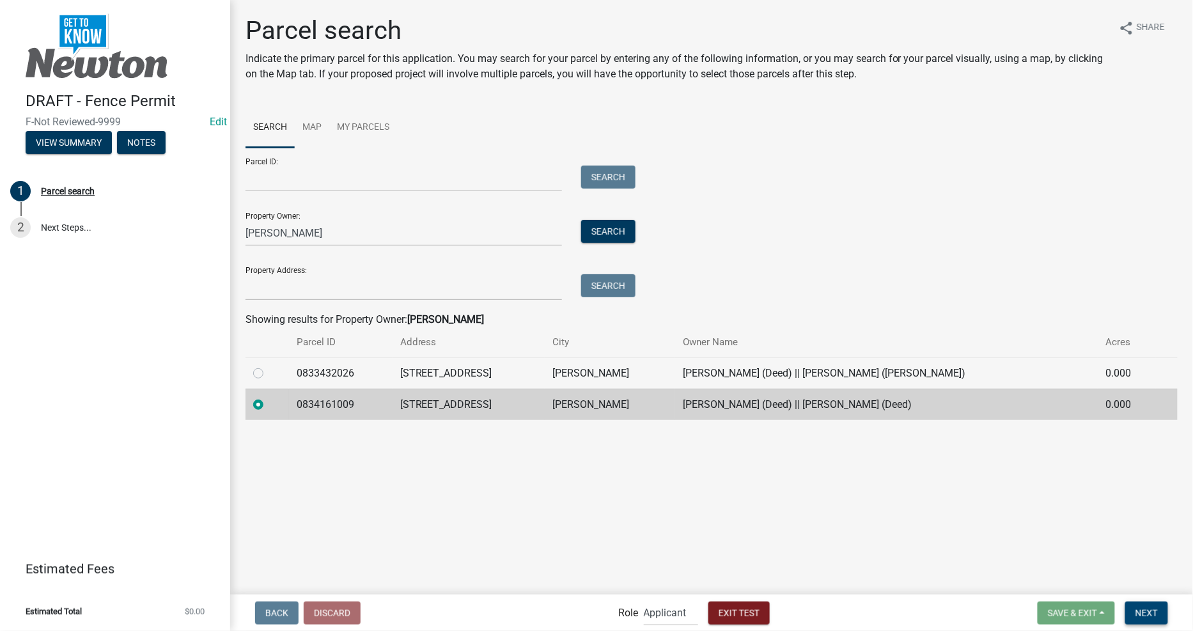
click at [1140, 612] on span "Next" at bounding box center [1147, 613] width 22 height 10
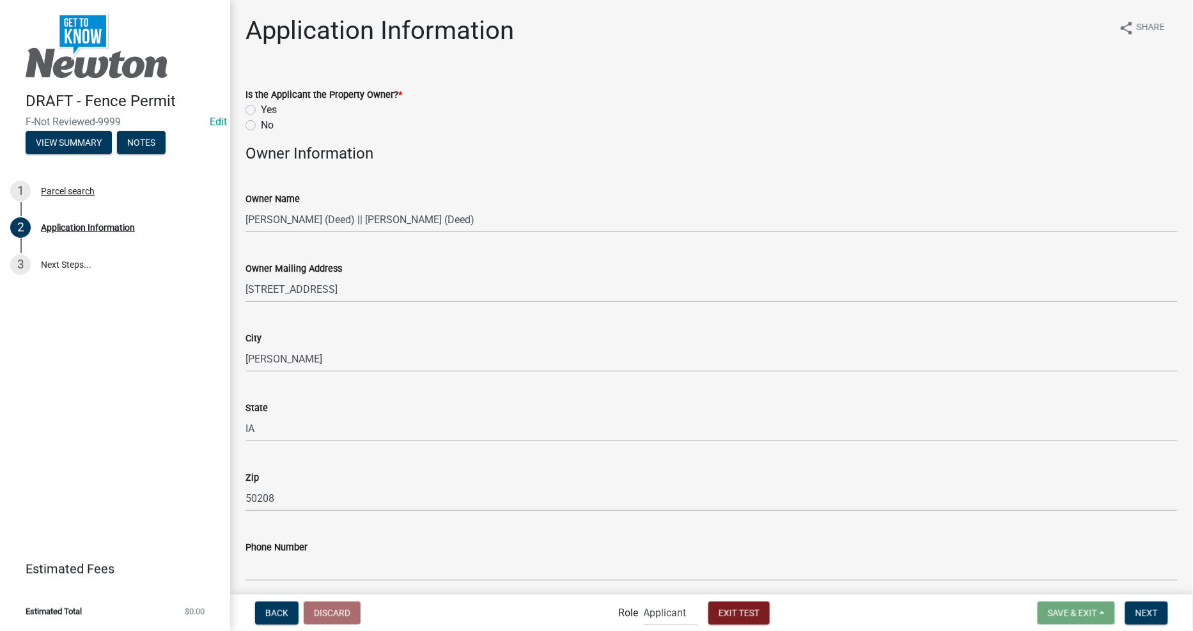
click at [256, 132] on div "No" at bounding box center [712, 125] width 932 height 15
click at [257, 125] on div "No" at bounding box center [712, 125] width 932 height 15
click at [261, 125] on label "No" at bounding box center [267, 125] width 13 height 15
click at [261, 125] on input "No" at bounding box center [265, 122] width 8 height 8
radio input "true"
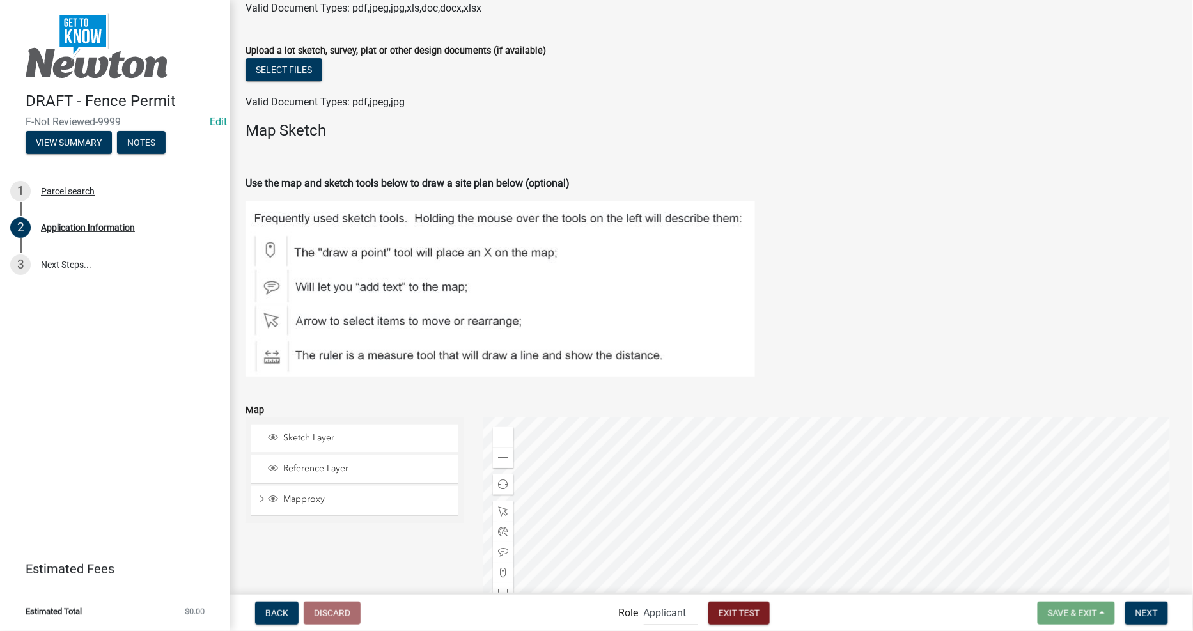
scroll to position [1705, 0]
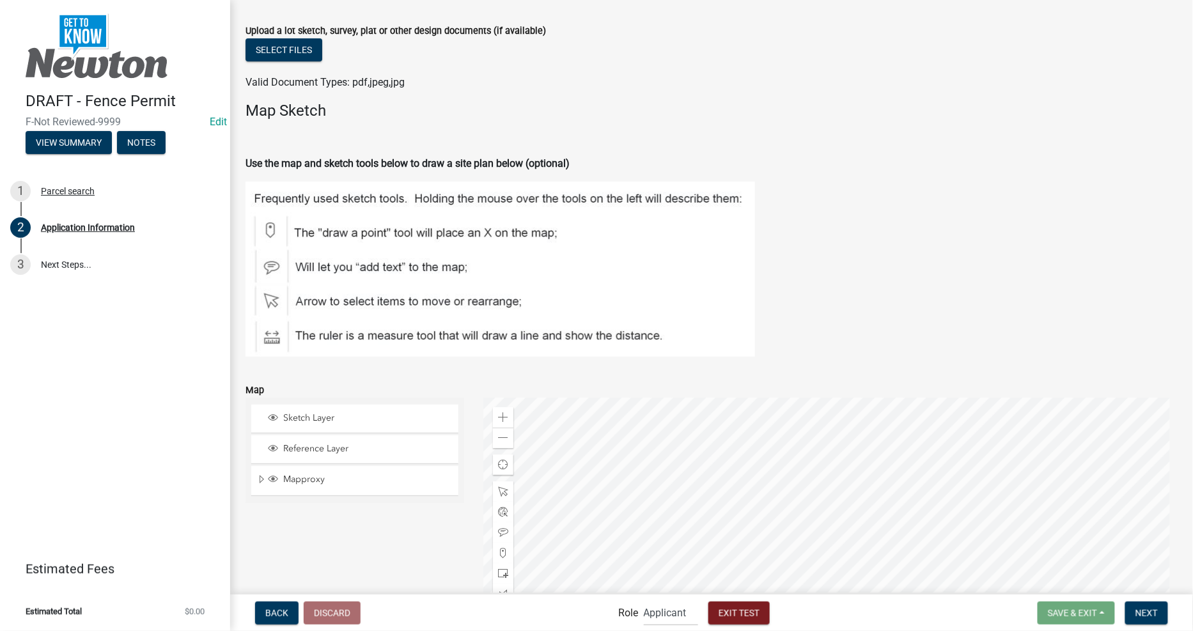
click at [385, 8] on form "Upload a lot sketch, survey, plat or other design documents (if available) Sele…" at bounding box center [712, 49] width 932 height 82
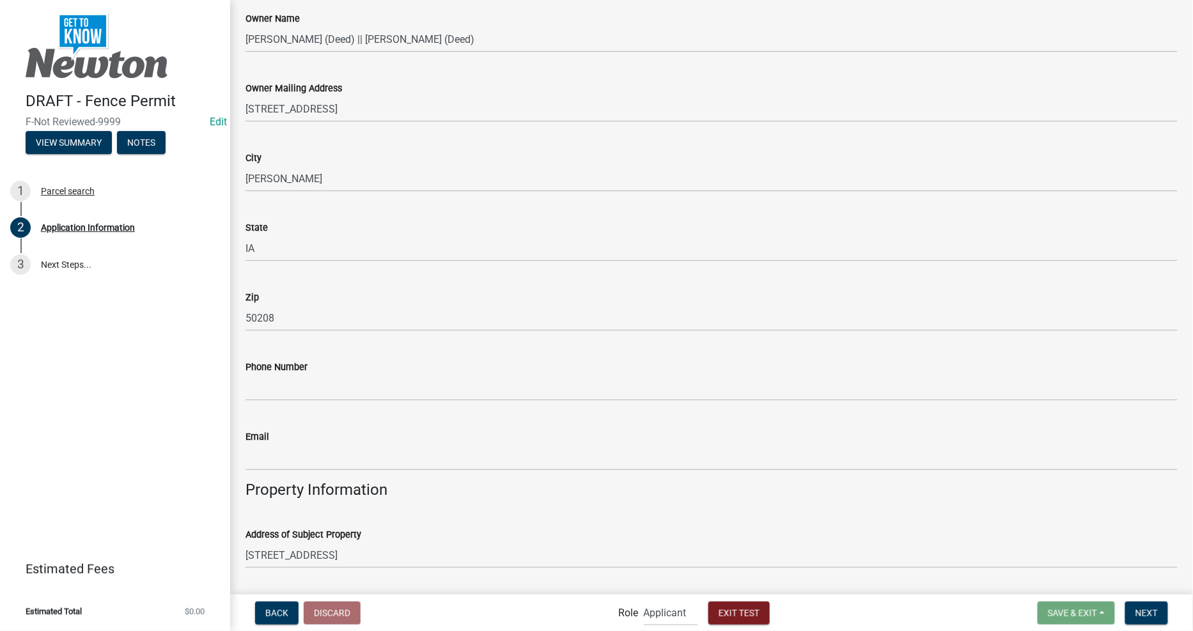
scroll to position [0, 0]
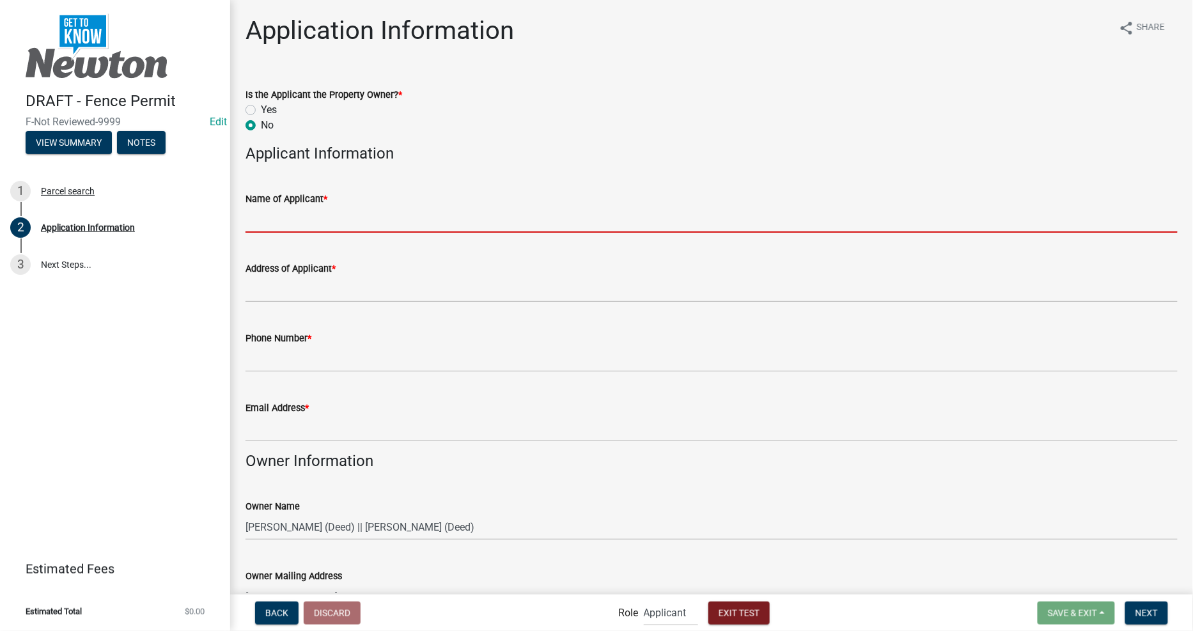
drag, startPoint x: 359, startPoint y: 207, endPoint x: 359, endPoint y: 225, distance: 18.5
click at [359, 207] on input "Name of Applicant *" at bounding box center [712, 220] width 932 height 26
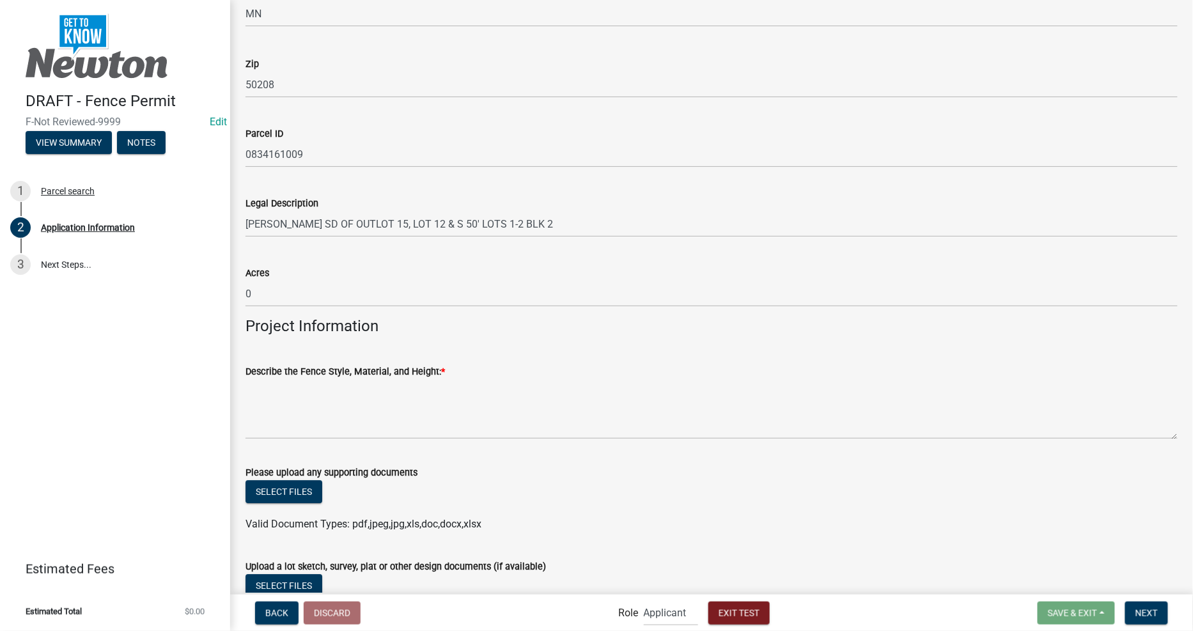
scroll to position [1081, 0]
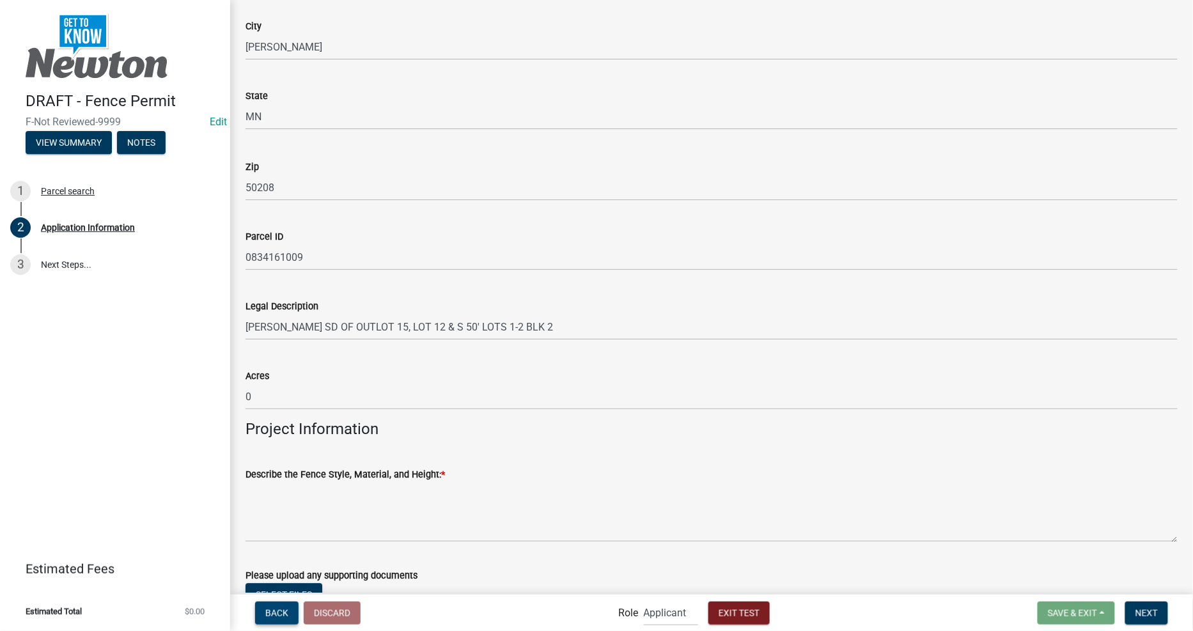
click at [283, 609] on span "Back" at bounding box center [276, 613] width 23 height 10
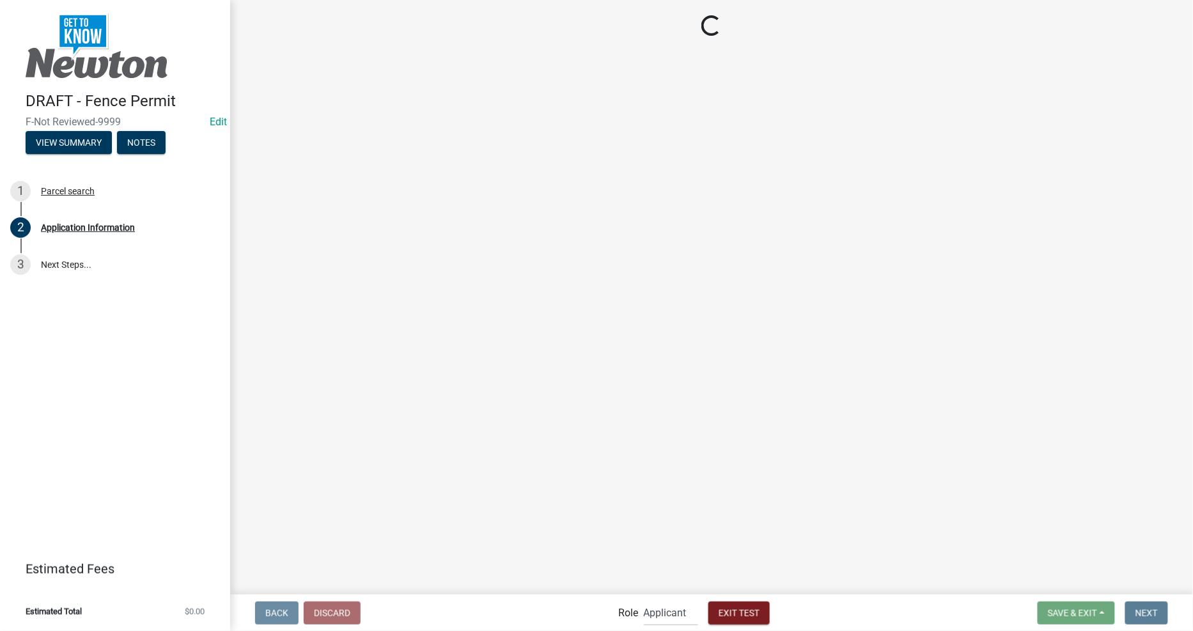
scroll to position [0, 0]
